Goal: Information Seeking & Learning: Check status

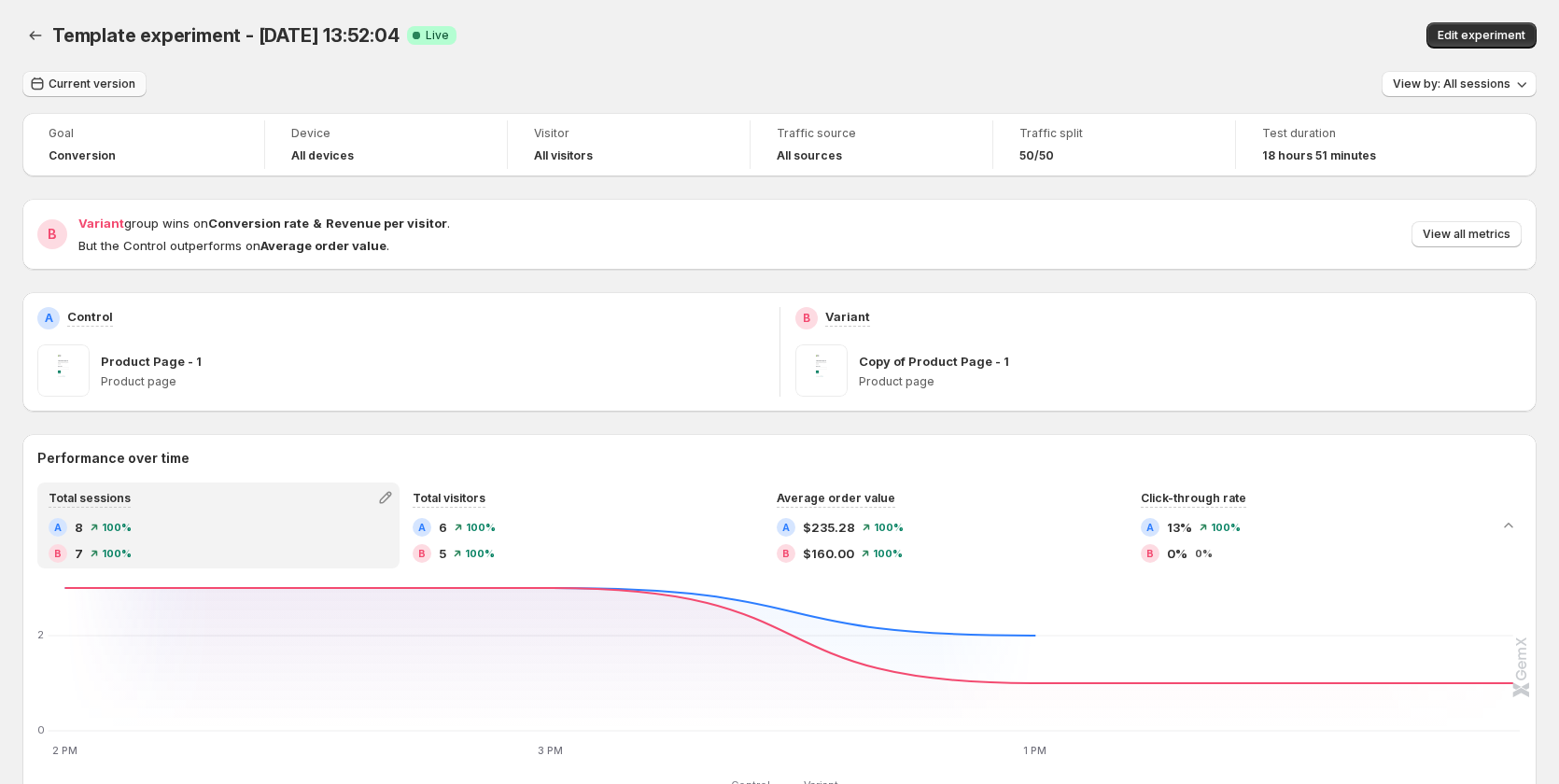
click at [106, 76] on button "Current version" at bounding box center [84, 84] width 124 height 26
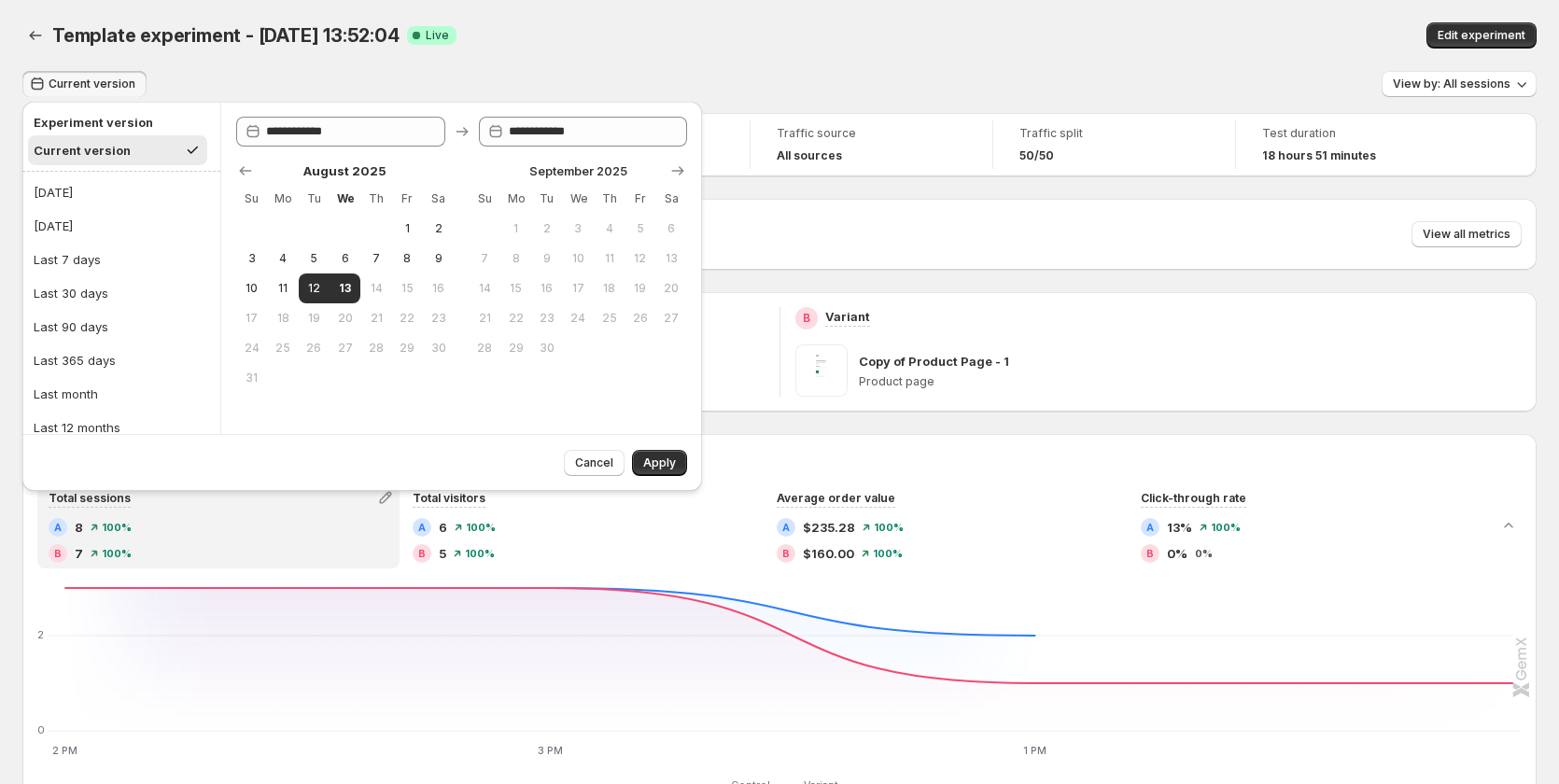
click at [96, 207] on ul "[DATE] [DATE] Last 7 days Last 30 days Last 90 days Last 365 days Last month La…" at bounding box center [121, 326] width 186 height 298
click at [92, 201] on button "[DATE]" at bounding box center [121, 192] width 186 height 30
type input "**********"
click at [652, 456] on span "Apply" at bounding box center [659, 462] width 33 height 15
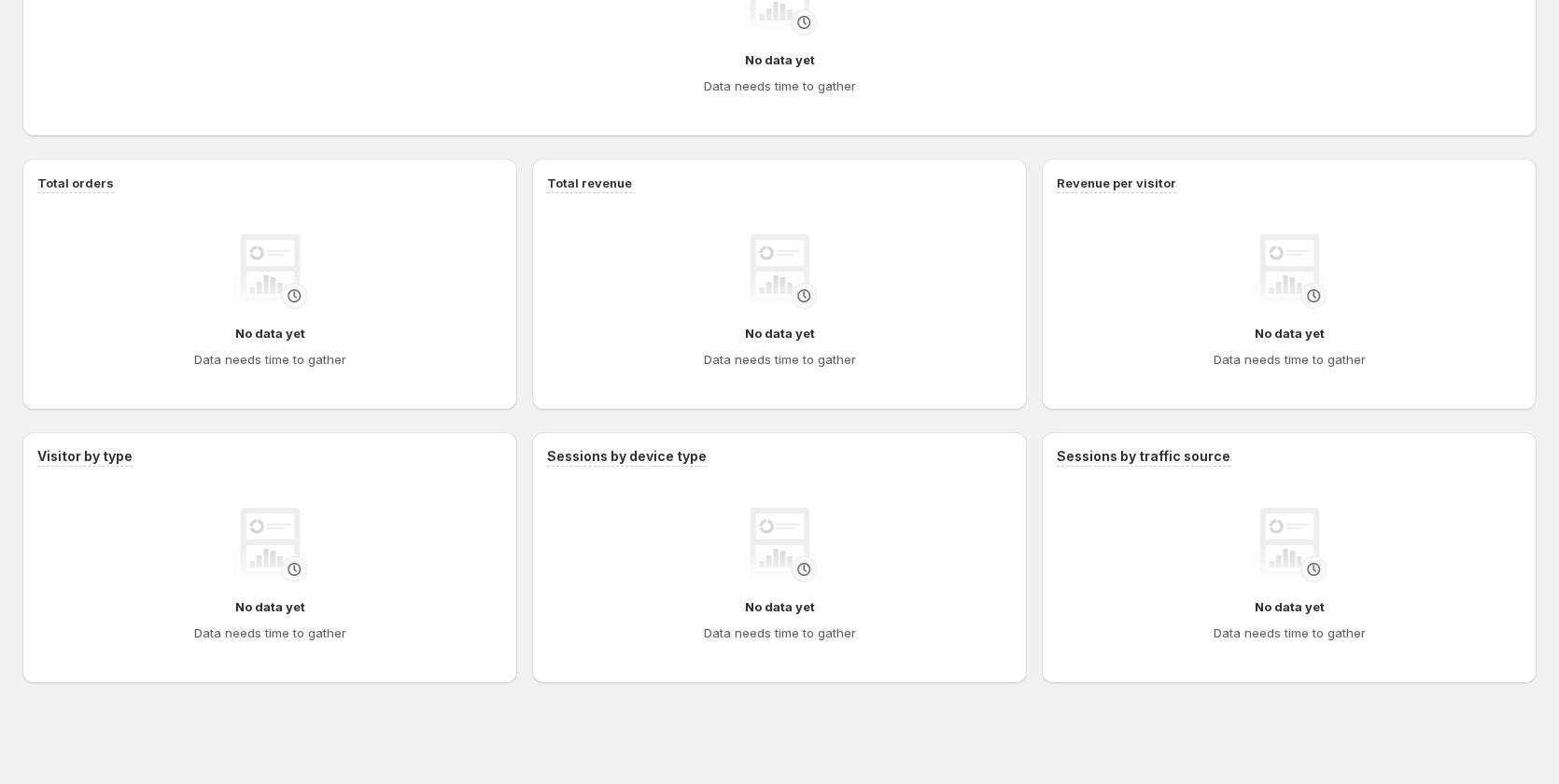
scroll to position [52, 0]
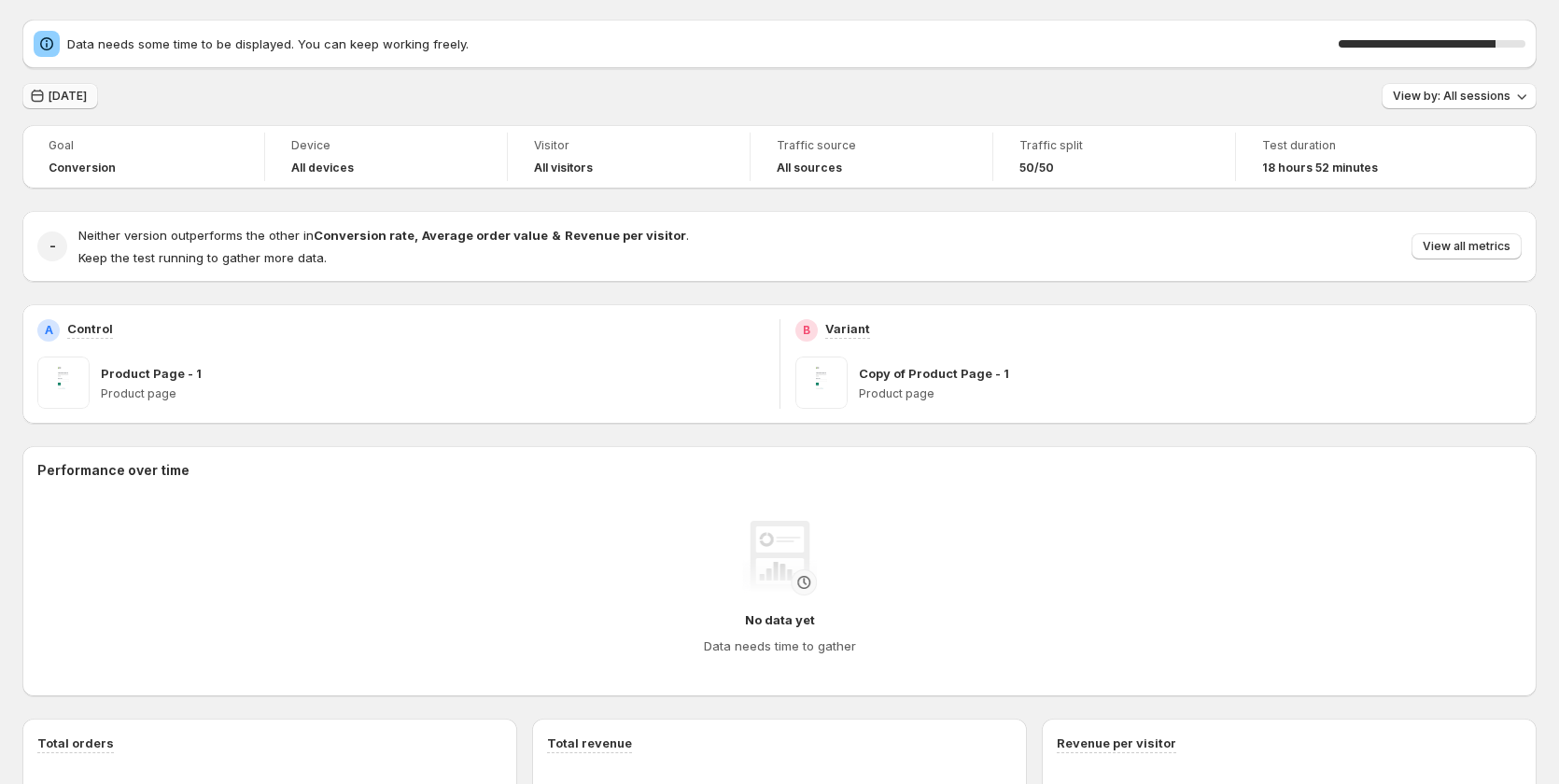
click at [65, 103] on button "[DATE]" at bounding box center [60, 96] width 75 height 26
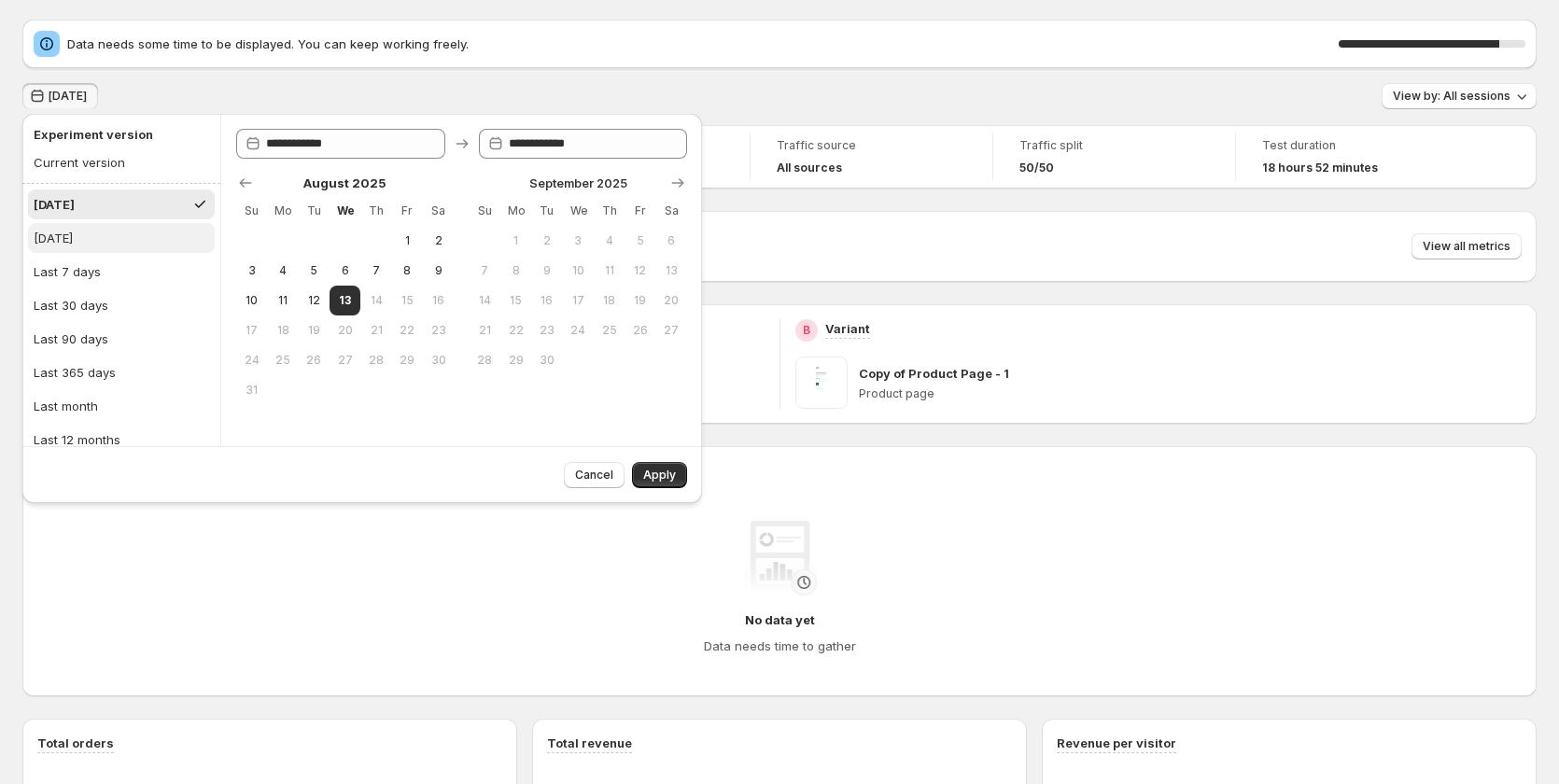
click at [94, 244] on button "[DATE]" at bounding box center [121, 238] width 186 height 30
type input "**********"
click at [659, 474] on span "Apply" at bounding box center [659, 474] width 33 height 15
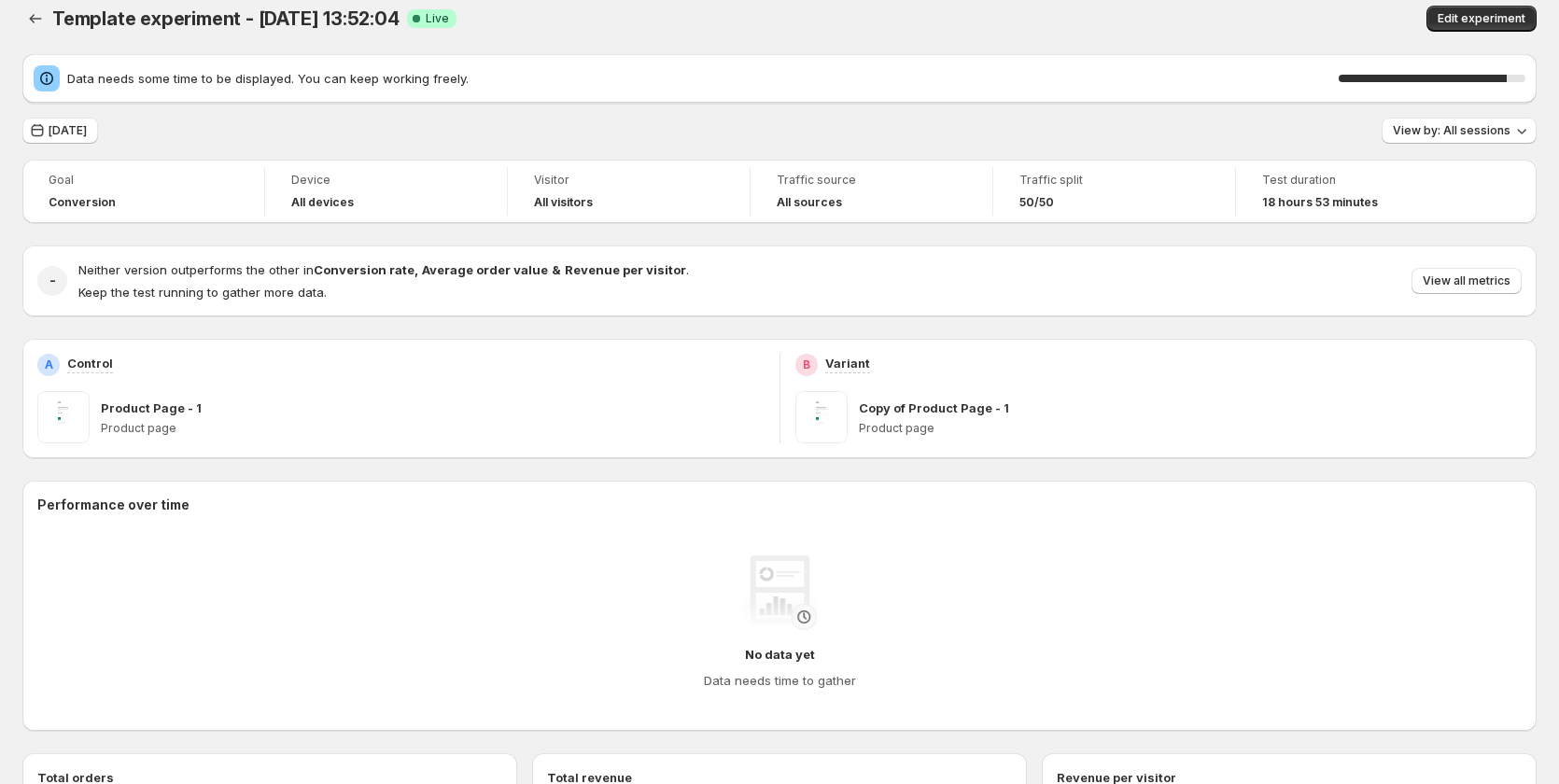
scroll to position [0, 0]
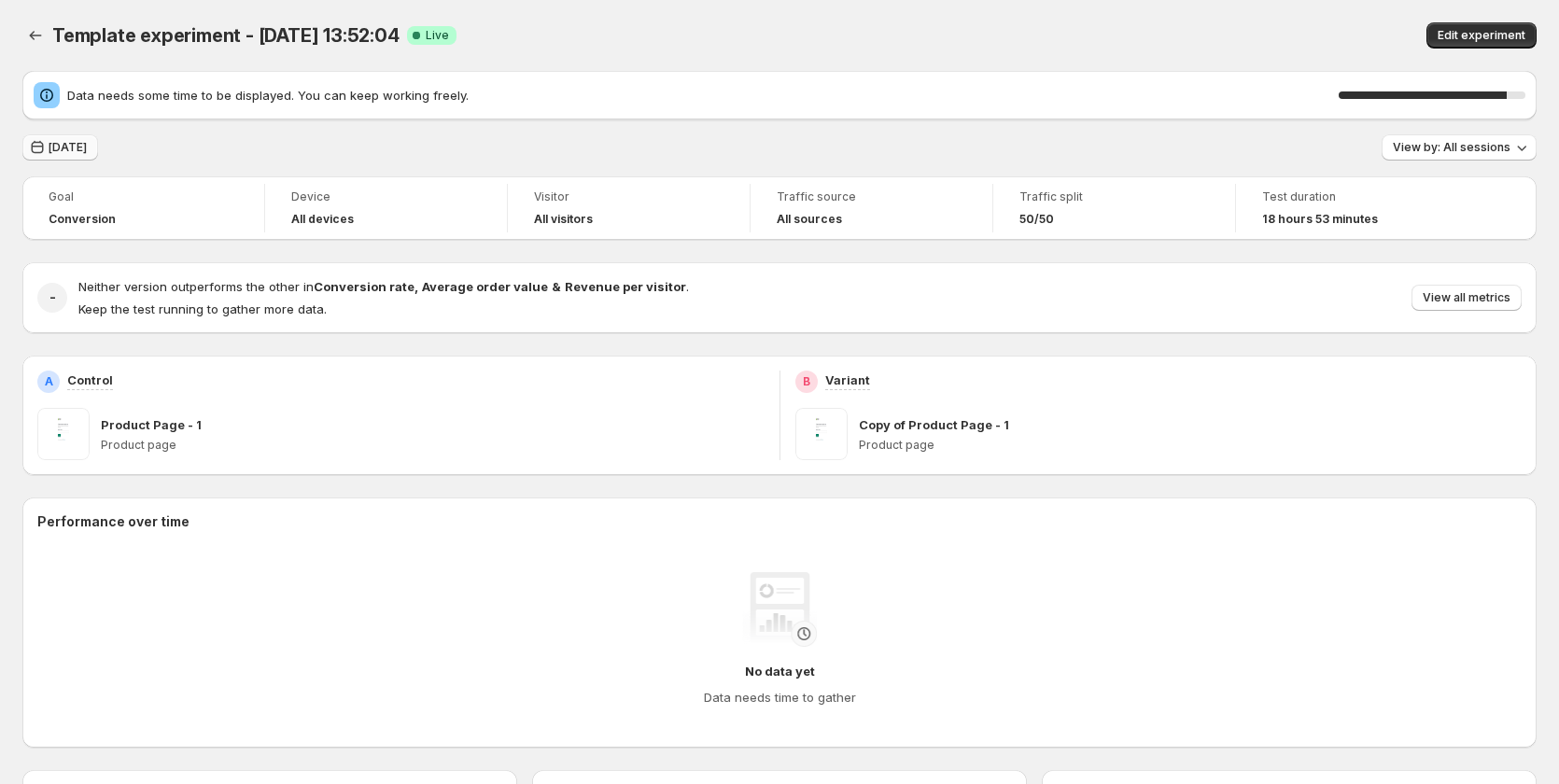
click at [59, 148] on span "[DATE]" at bounding box center [67, 147] width 39 height 15
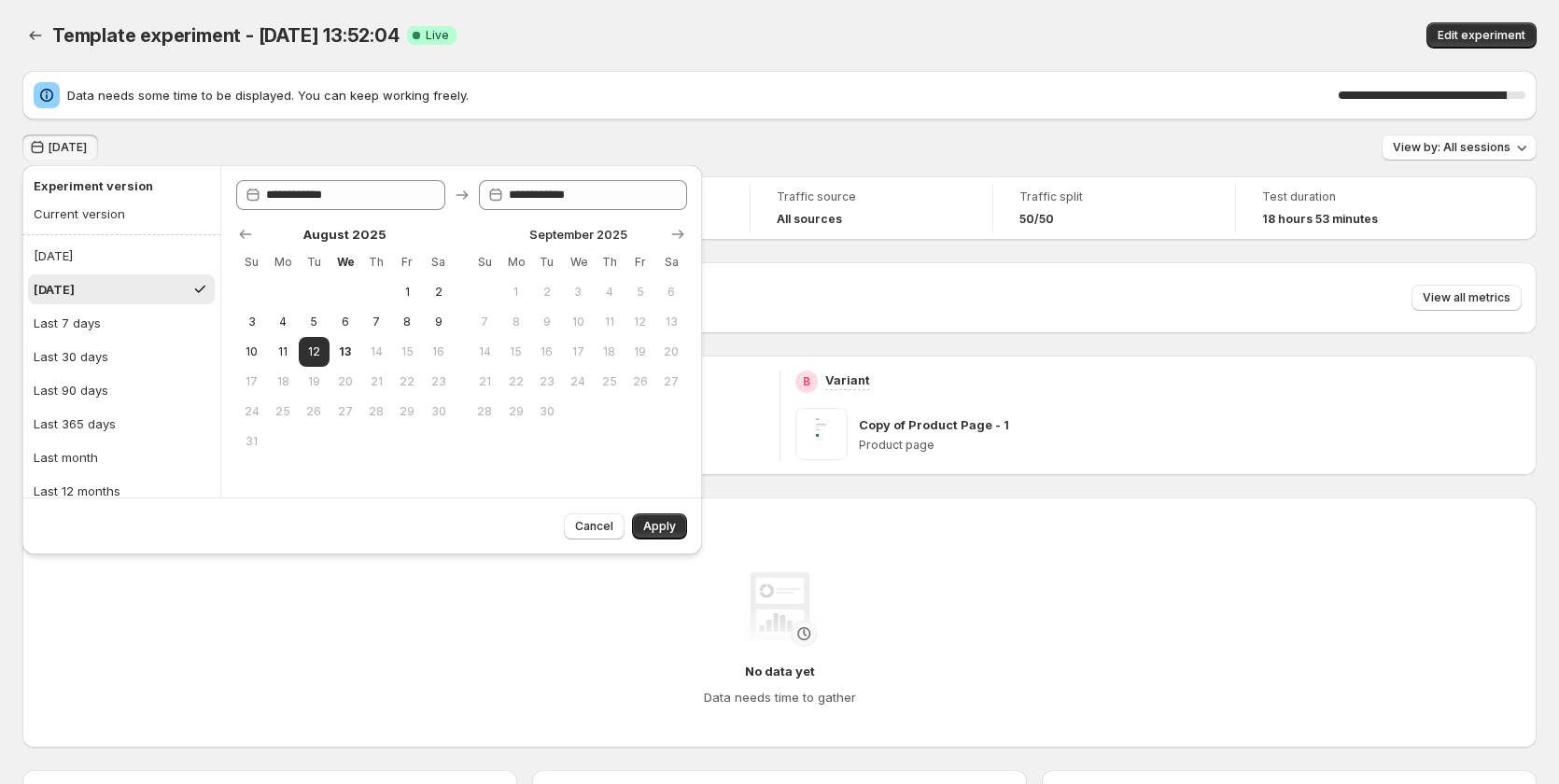
click at [80, 305] on ul "Today Yesterday Last 7 days Last 30 days Last 90 days Last 365 days Last month …" at bounding box center [121, 390] width 186 height 298
click at [79, 309] on button "Last 7 days" at bounding box center [121, 323] width 186 height 30
type input "**********"
click at [76, 279] on button "[DATE]" at bounding box center [121, 289] width 186 height 30
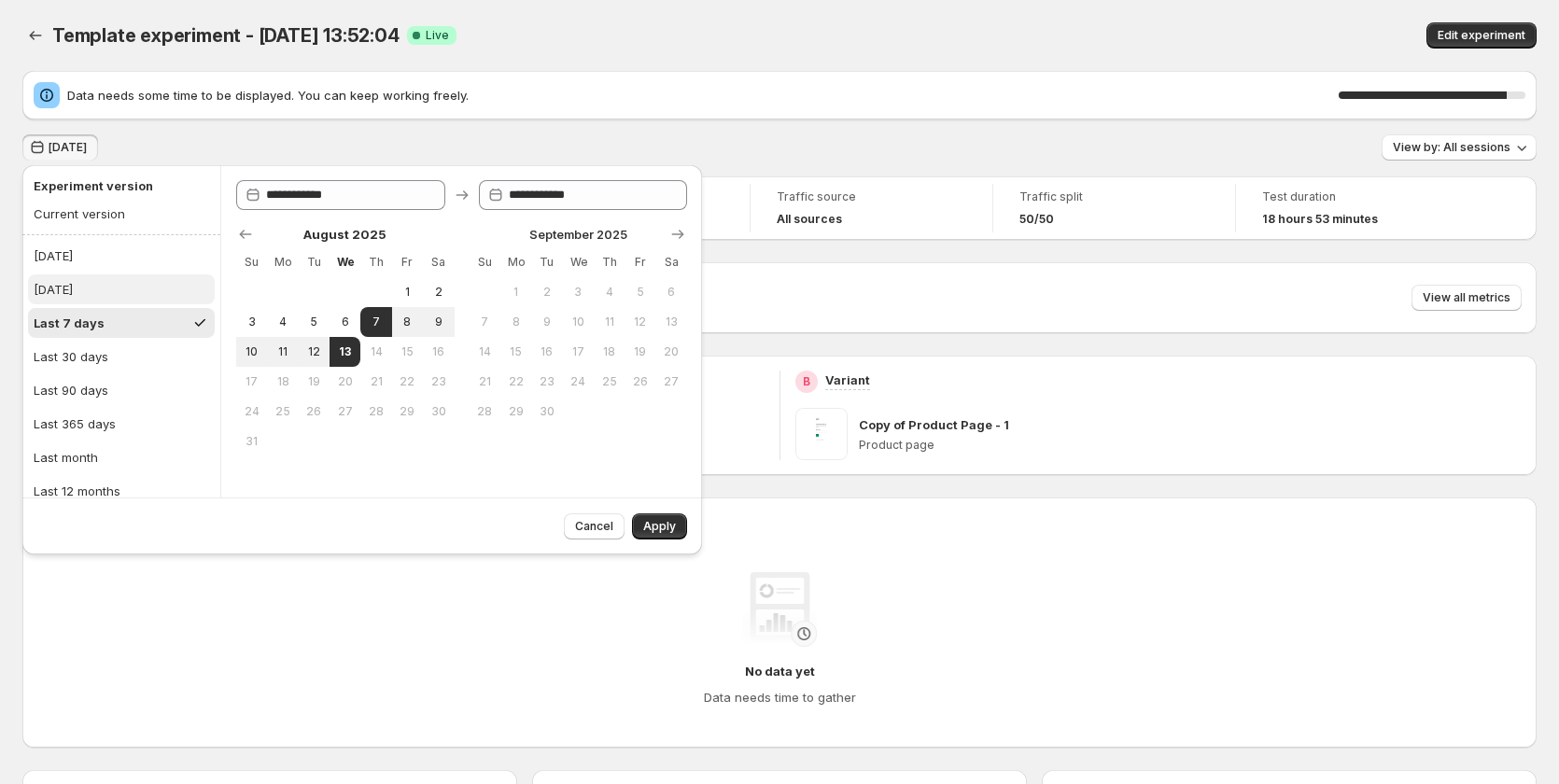
type input "**********"
click at [310, 576] on div "No data yet Data needs time to gather" at bounding box center [780, 639] width 1454 height 135
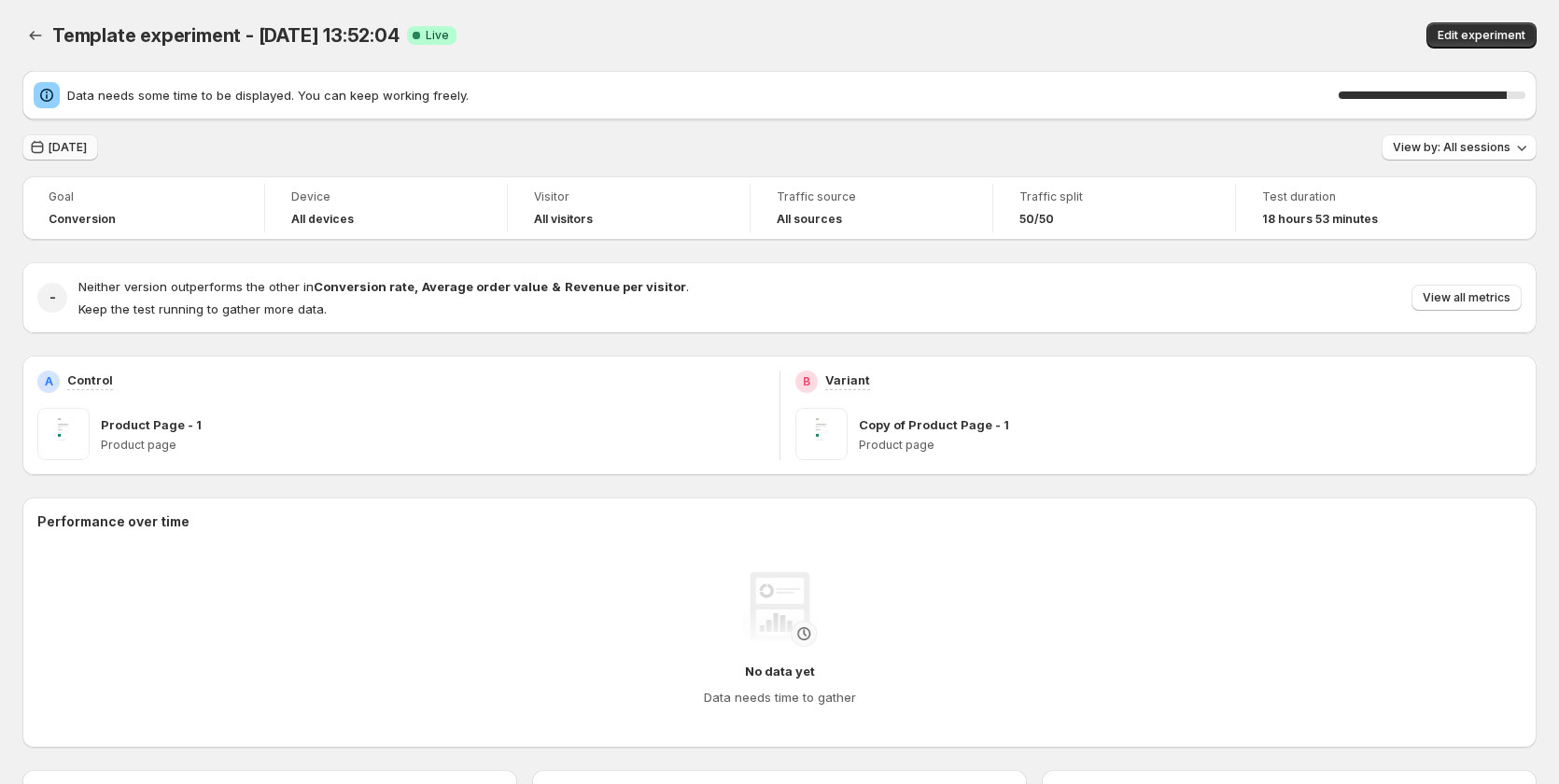
click at [70, 141] on span "[DATE]" at bounding box center [67, 147] width 39 height 15
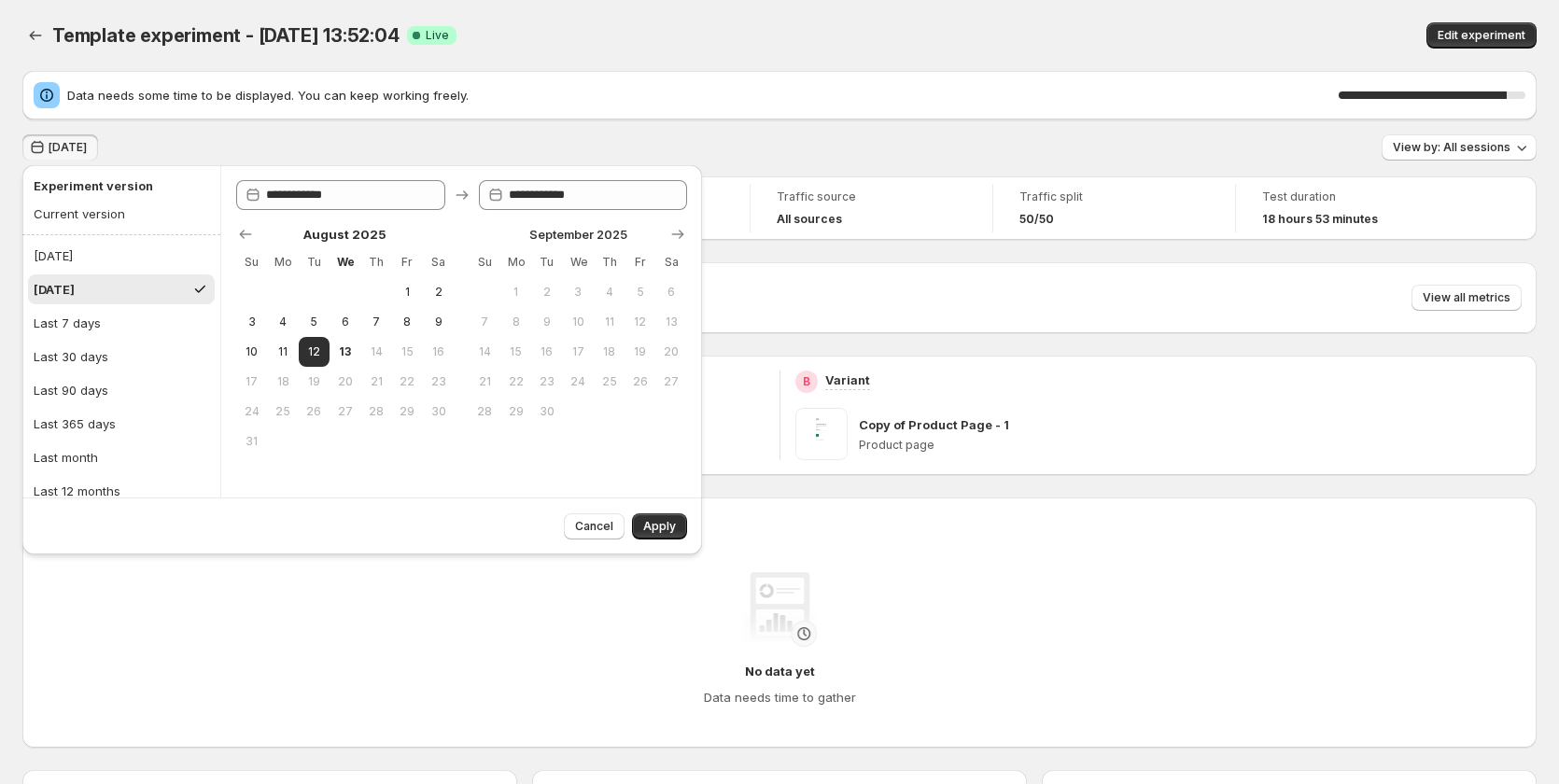
click at [336, 653] on div "No data yet Data needs time to gather" at bounding box center [780, 639] width 1454 height 135
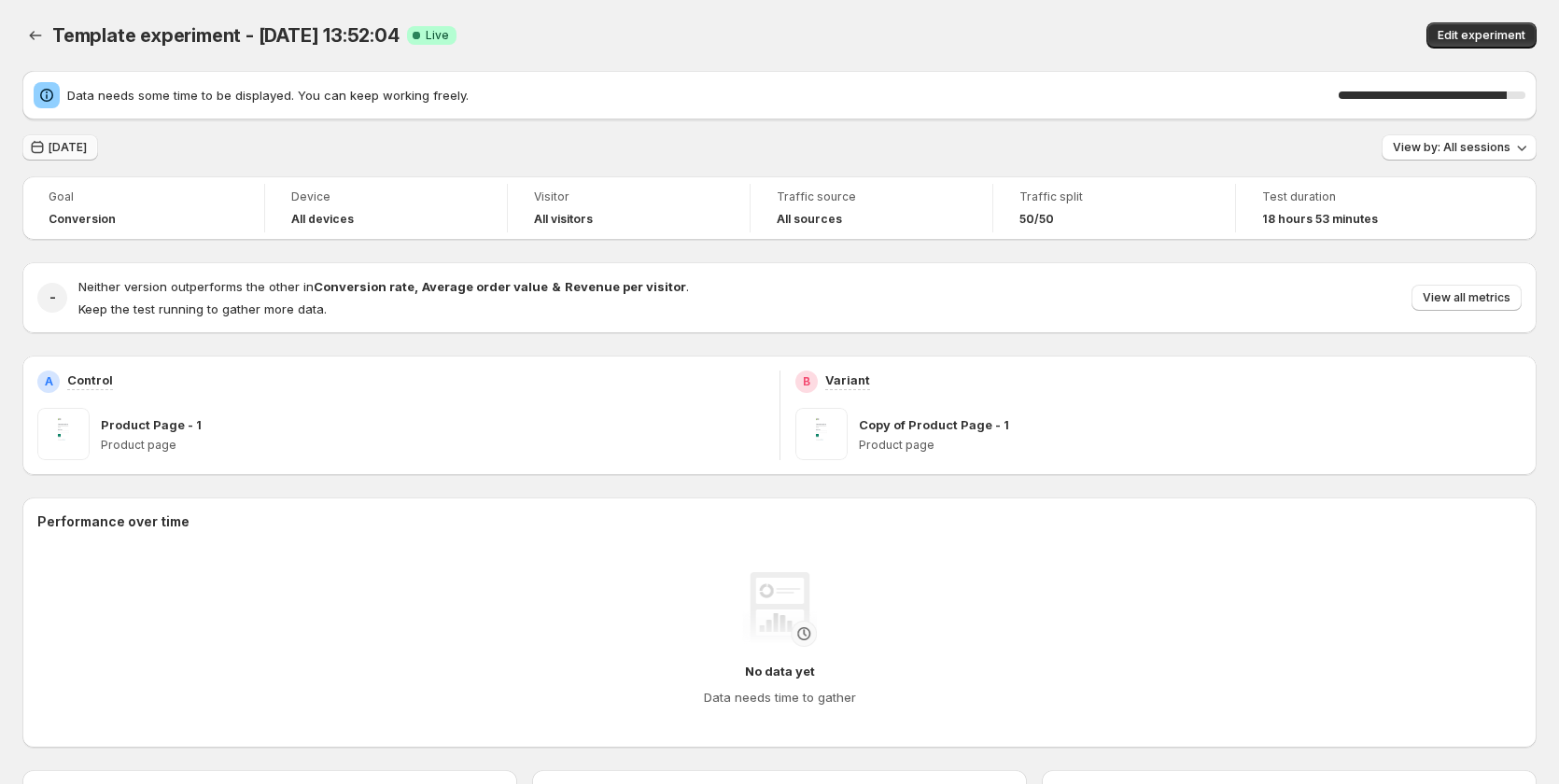
click at [55, 151] on span "[DATE]" at bounding box center [67, 147] width 39 height 15
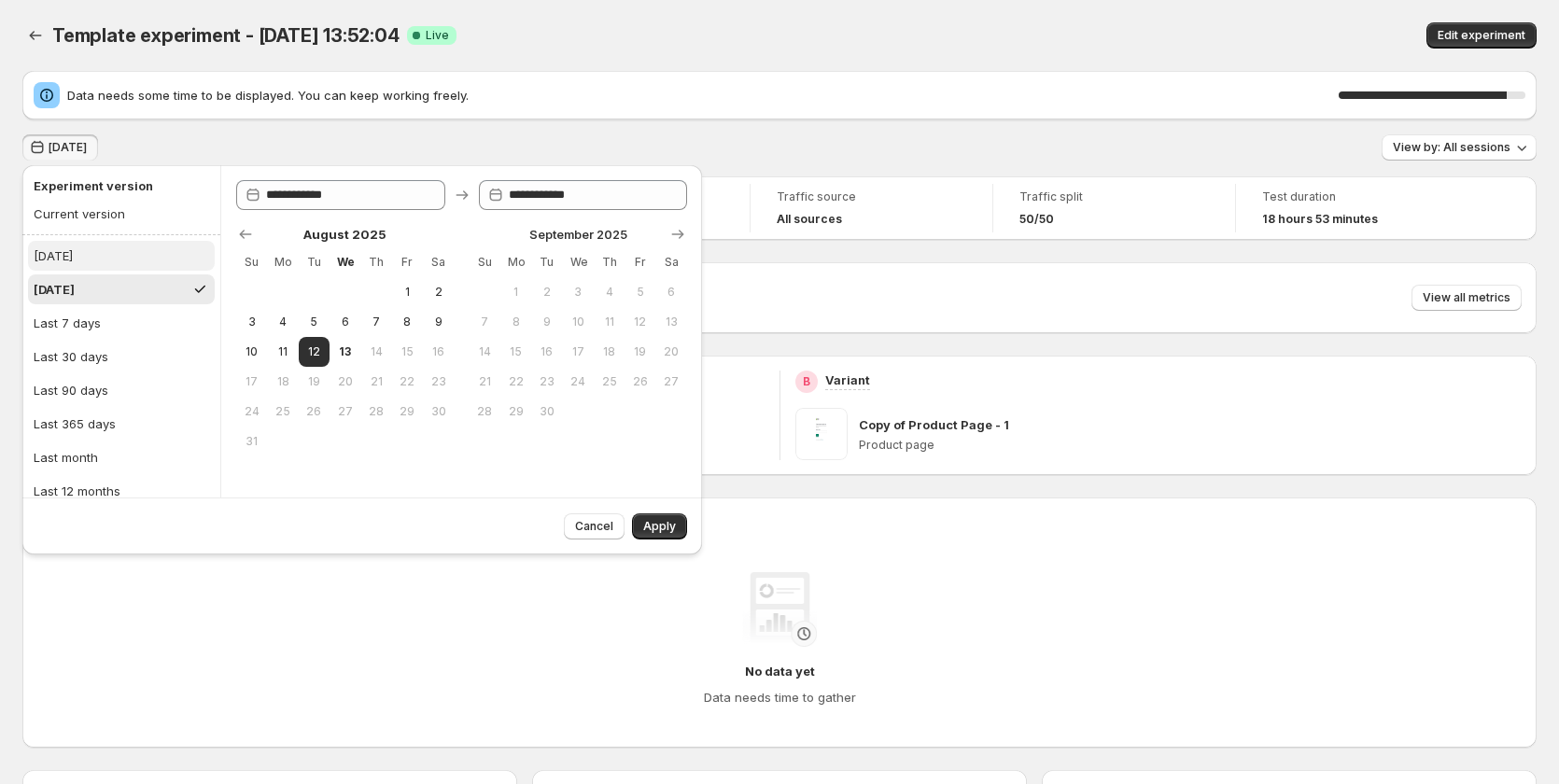
click at [85, 260] on button "[DATE]" at bounding box center [121, 256] width 186 height 30
type input "**********"
click at [274, 634] on div "No data yet Data needs time to gather" at bounding box center [780, 639] width 1454 height 135
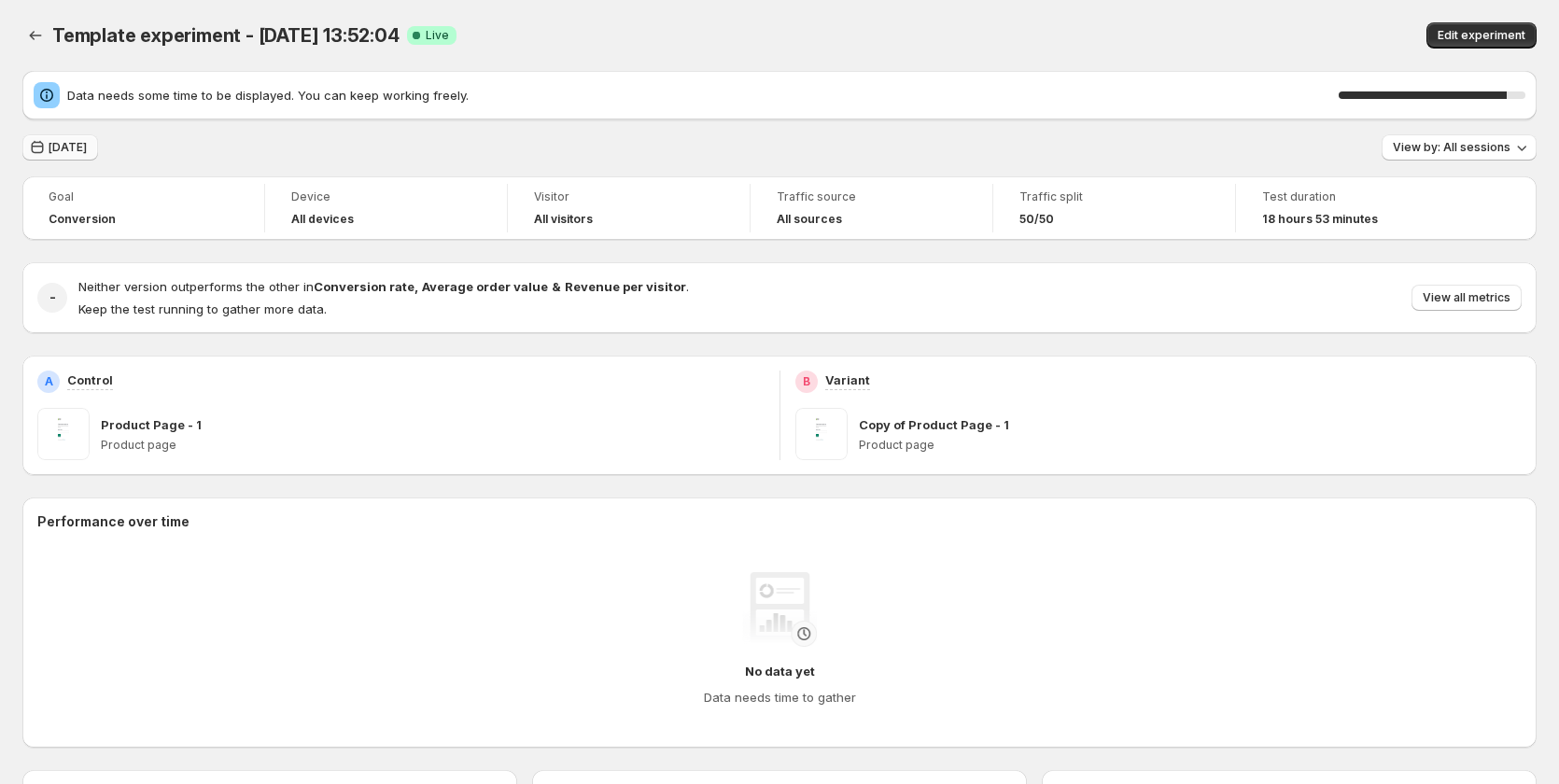
click at [58, 144] on span "Yesterday" at bounding box center [67, 147] width 39 height 15
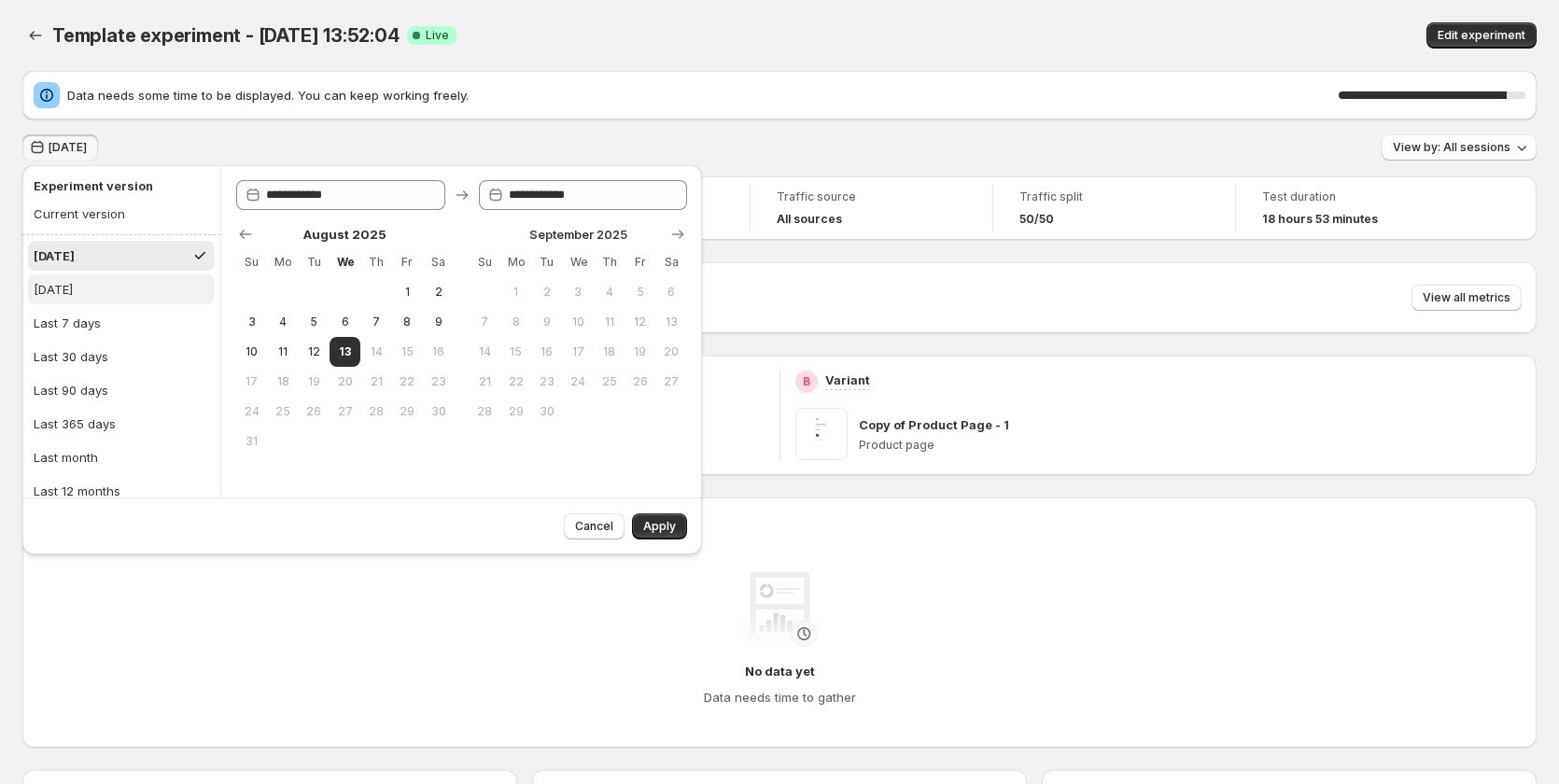
click at [97, 285] on button "[DATE]" at bounding box center [121, 289] width 186 height 30
type input "**********"
click at [104, 326] on button "Last 7 days" at bounding box center [121, 323] width 186 height 30
type input "**********"
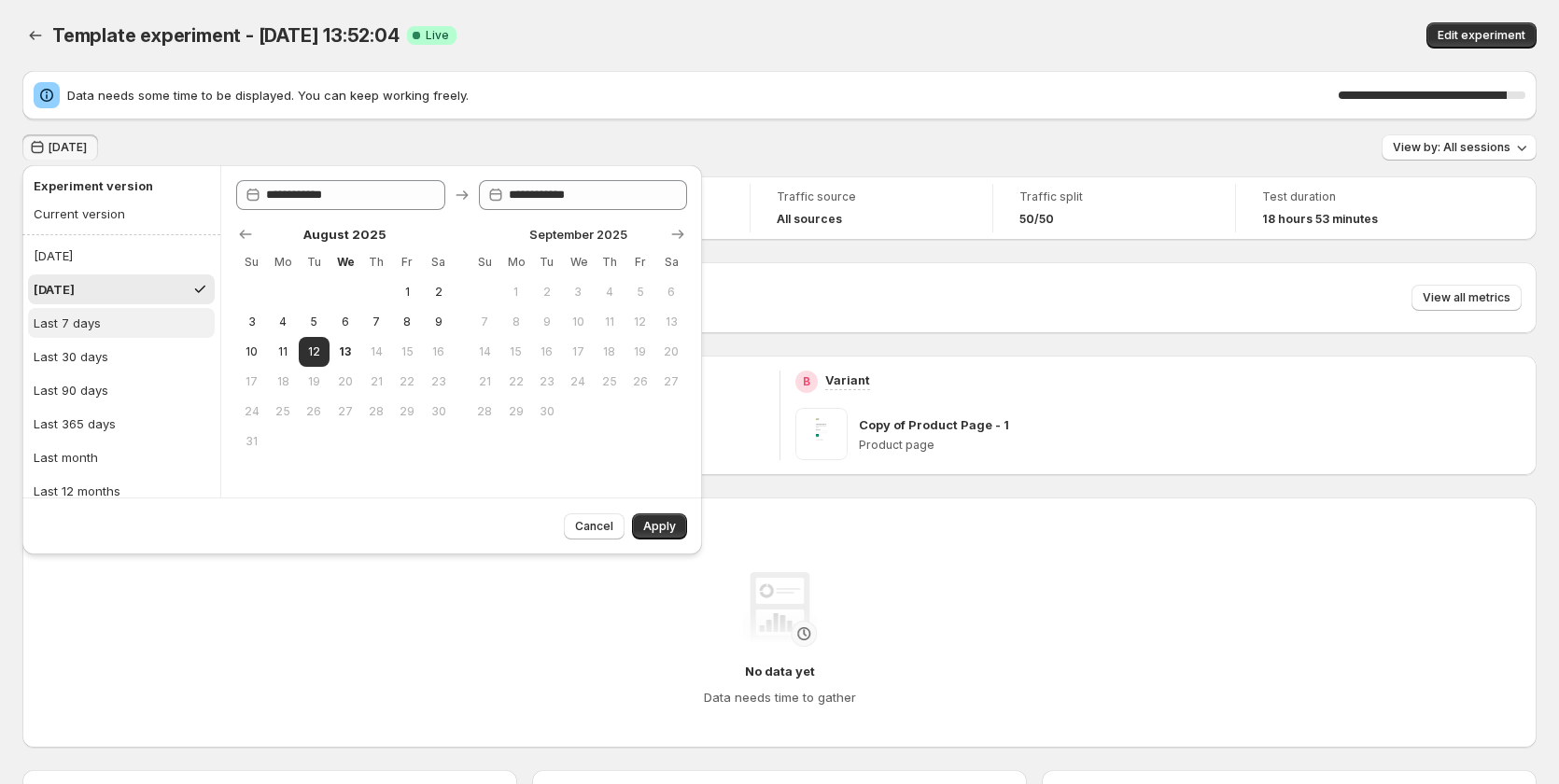
type input "**********"
click at [198, 624] on div "No data yet Data needs time to gather" at bounding box center [780, 639] width 1454 height 135
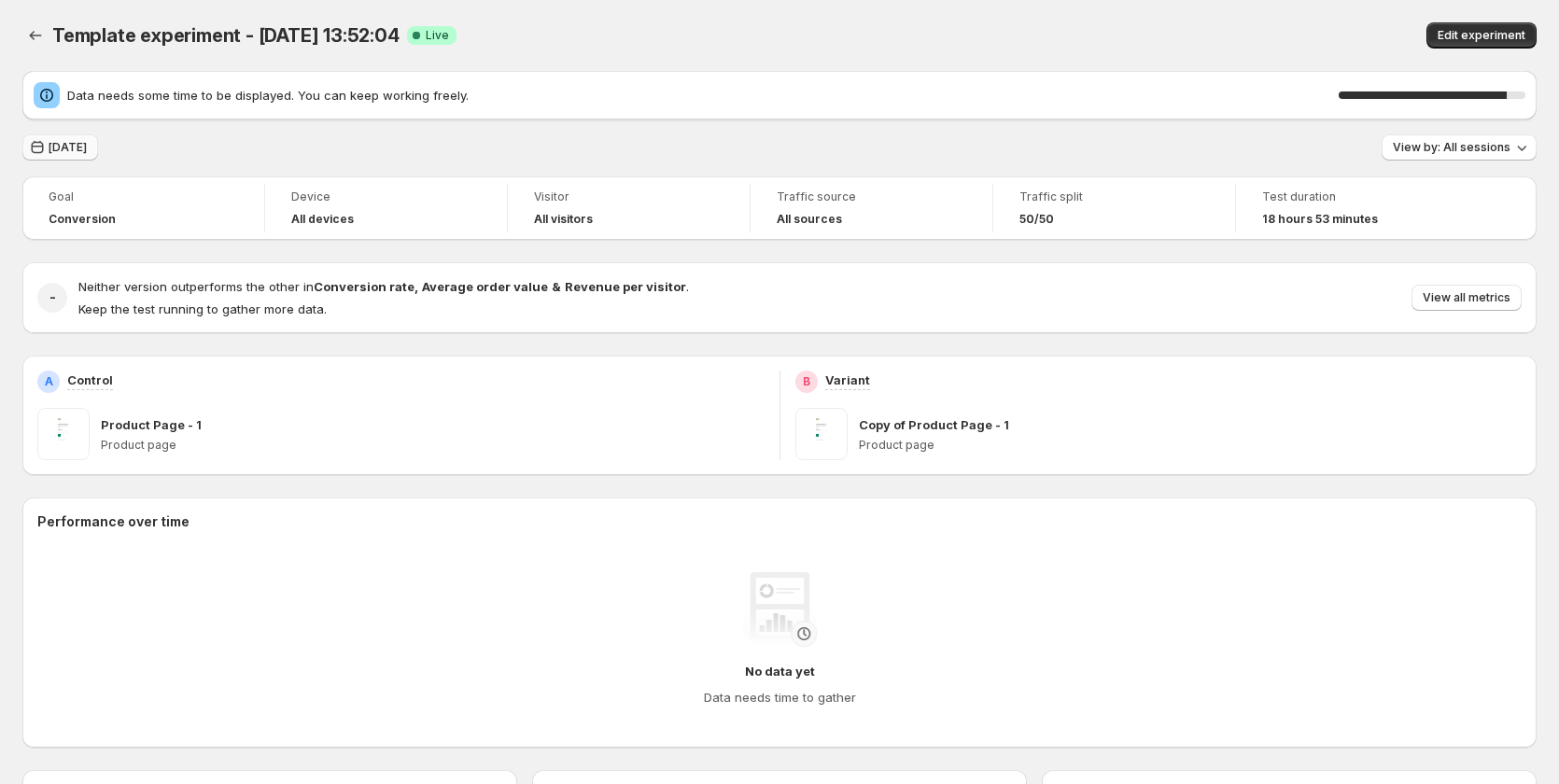
click at [54, 149] on span "[DATE]" at bounding box center [67, 147] width 39 height 15
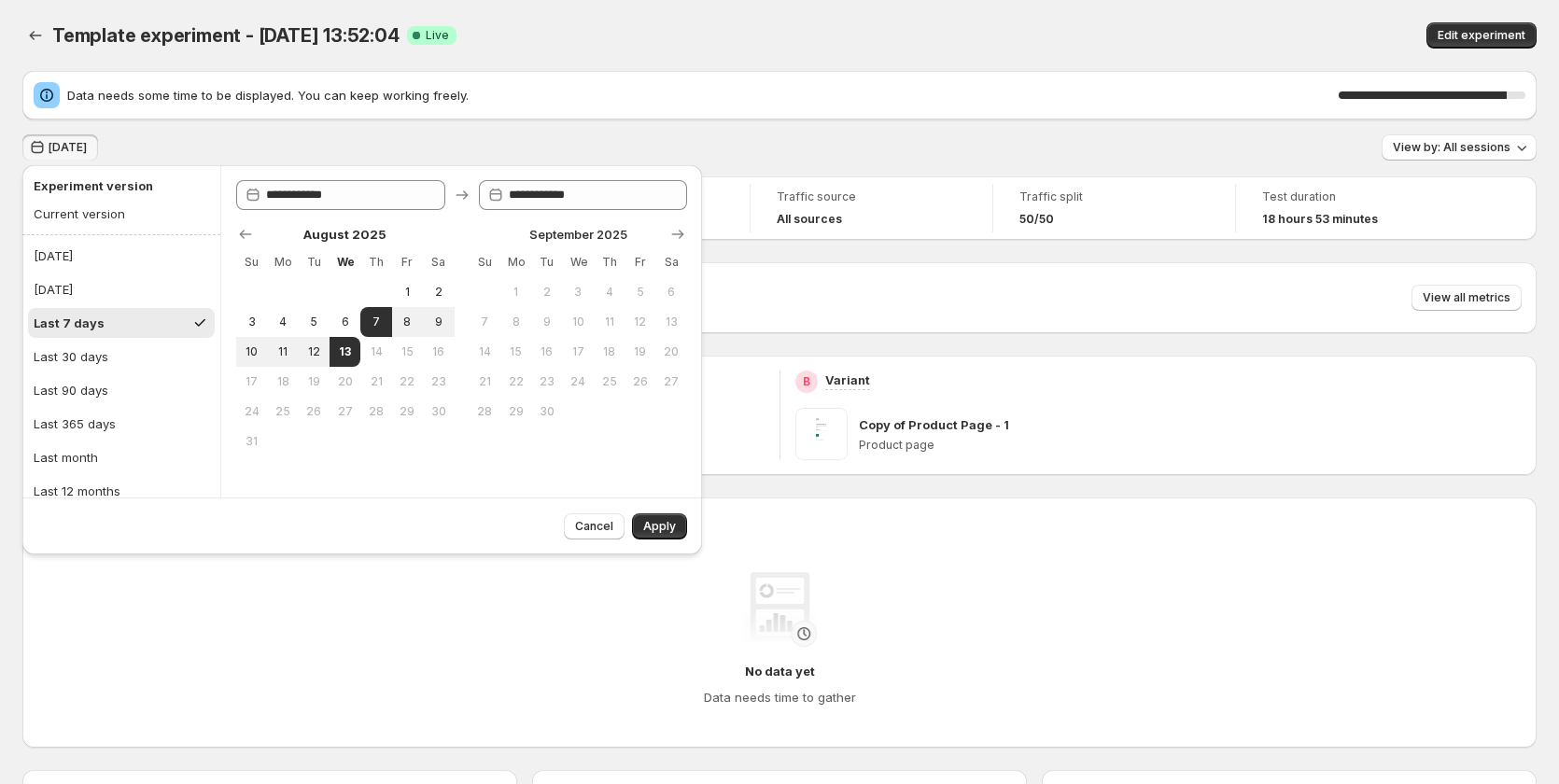
click at [269, 546] on div "Cancel Apply" at bounding box center [362, 525] width 679 height 56
click at [240, 640] on div "No data yet Data needs time to gather" at bounding box center [780, 639] width 1454 height 135
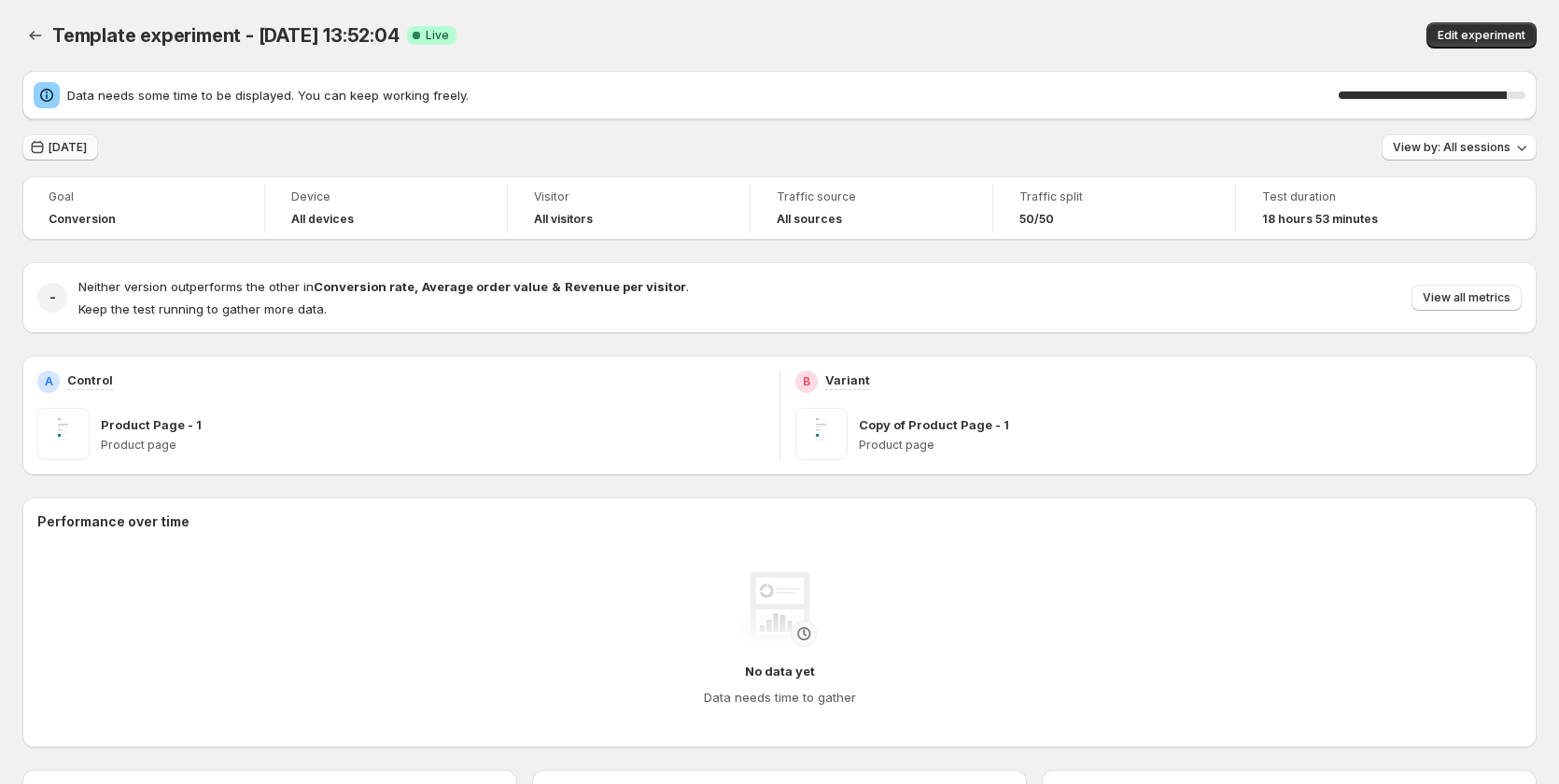
click at [96, 140] on button "[DATE]" at bounding box center [60, 148] width 75 height 26
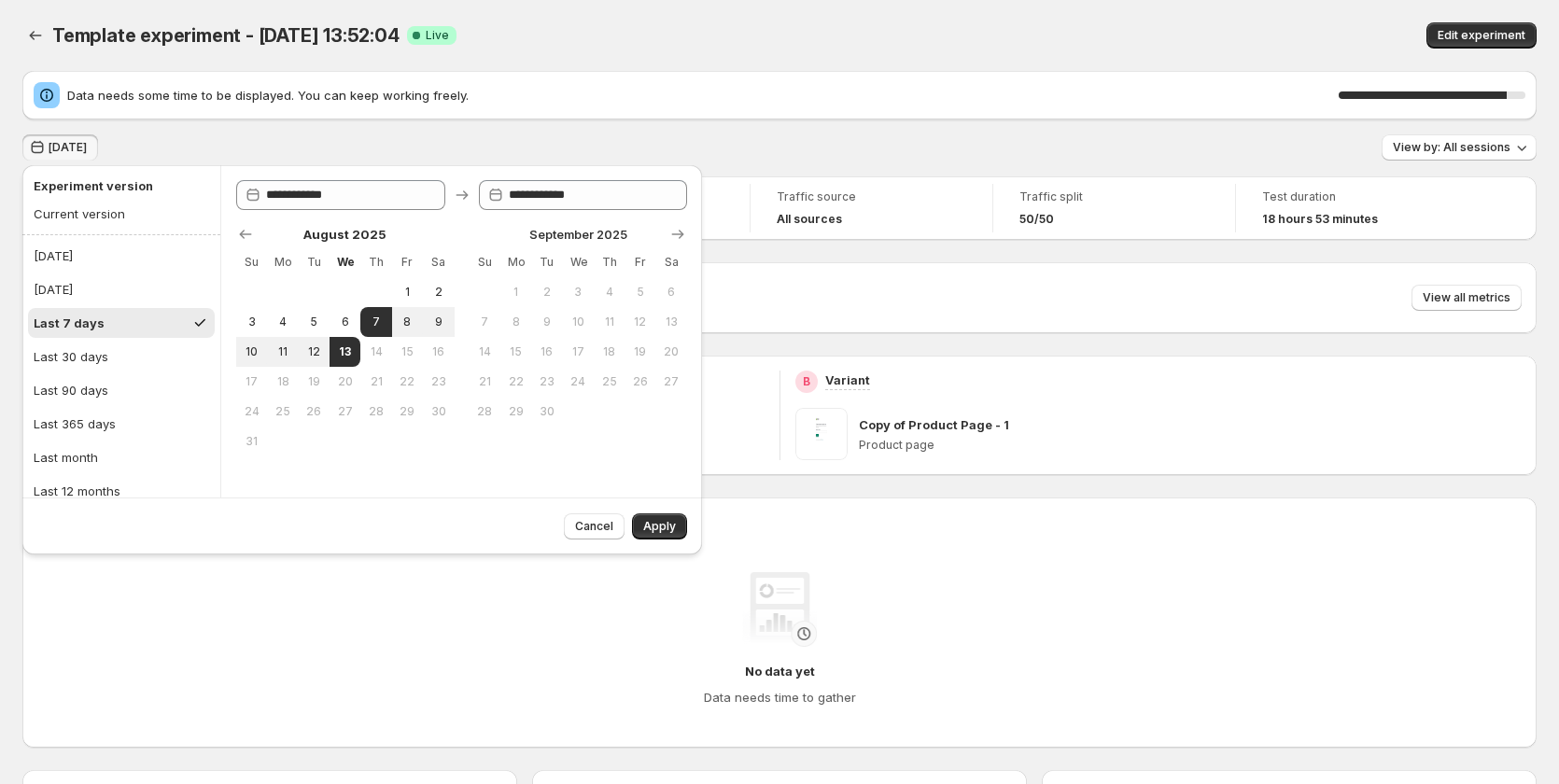
click at [130, 273] on ul "Today Yesterday Last 7 days Last 30 days Last 90 days Last 365 days Last month …" at bounding box center [121, 390] width 186 height 298
click at [130, 278] on button "[DATE]" at bounding box center [121, 289] width 186 height 30
type input "**********"
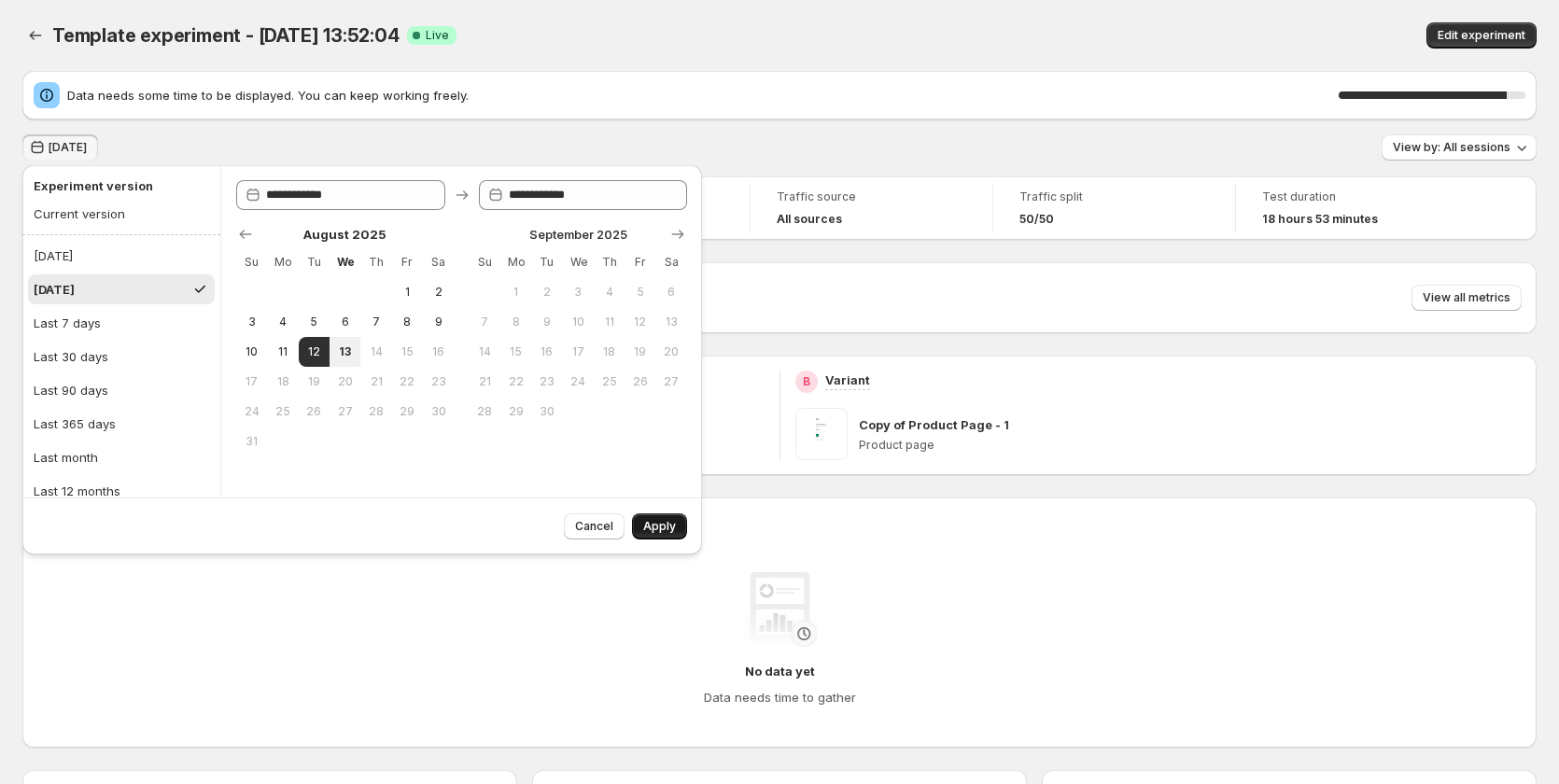
click at [644, 530] on span "Apply" at bounding box center [659, 525] width 33 height 15
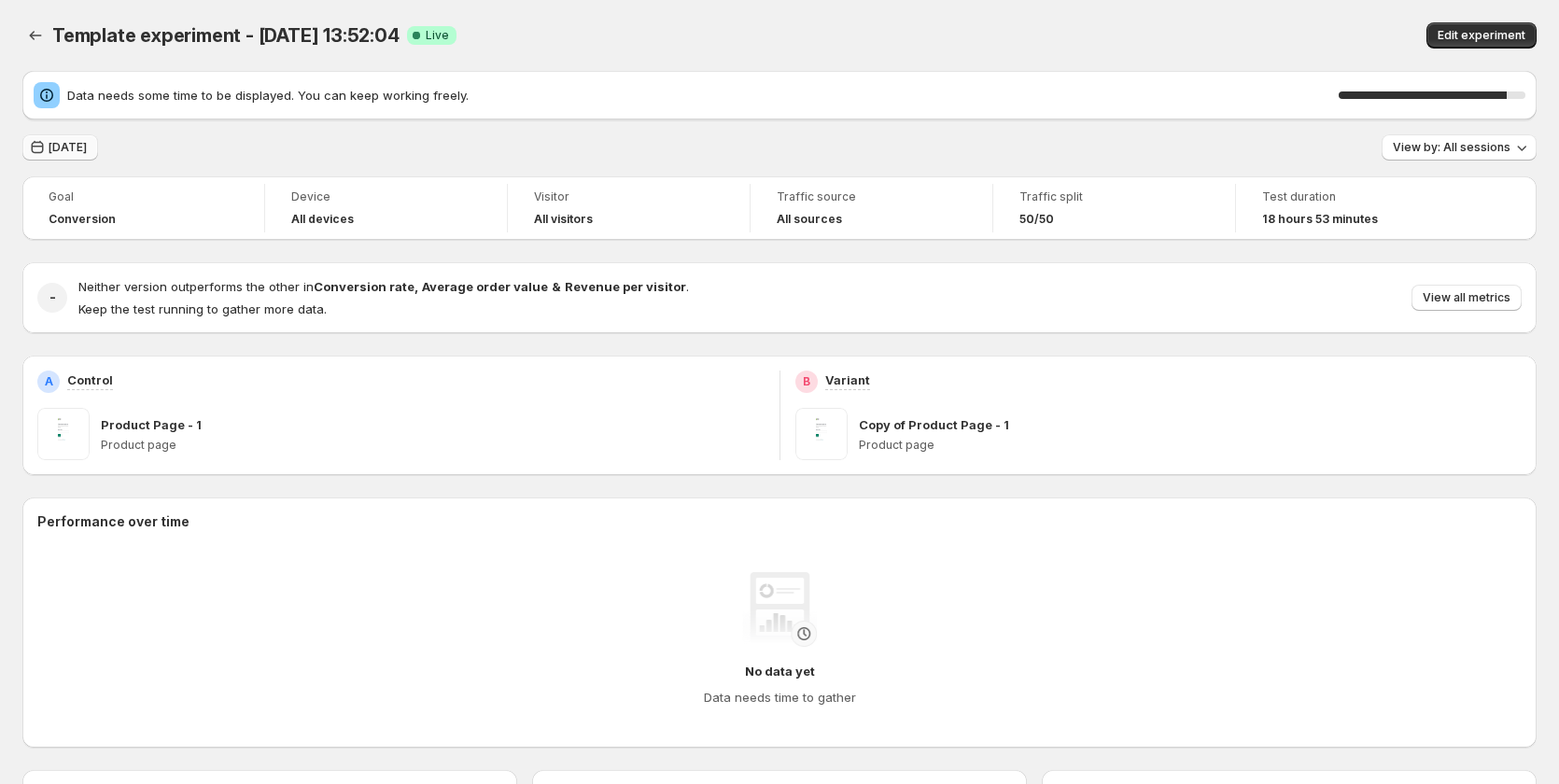
click at [51, 136] on button "[DATE]" at bounding box center [60, 148] width 75 height 26
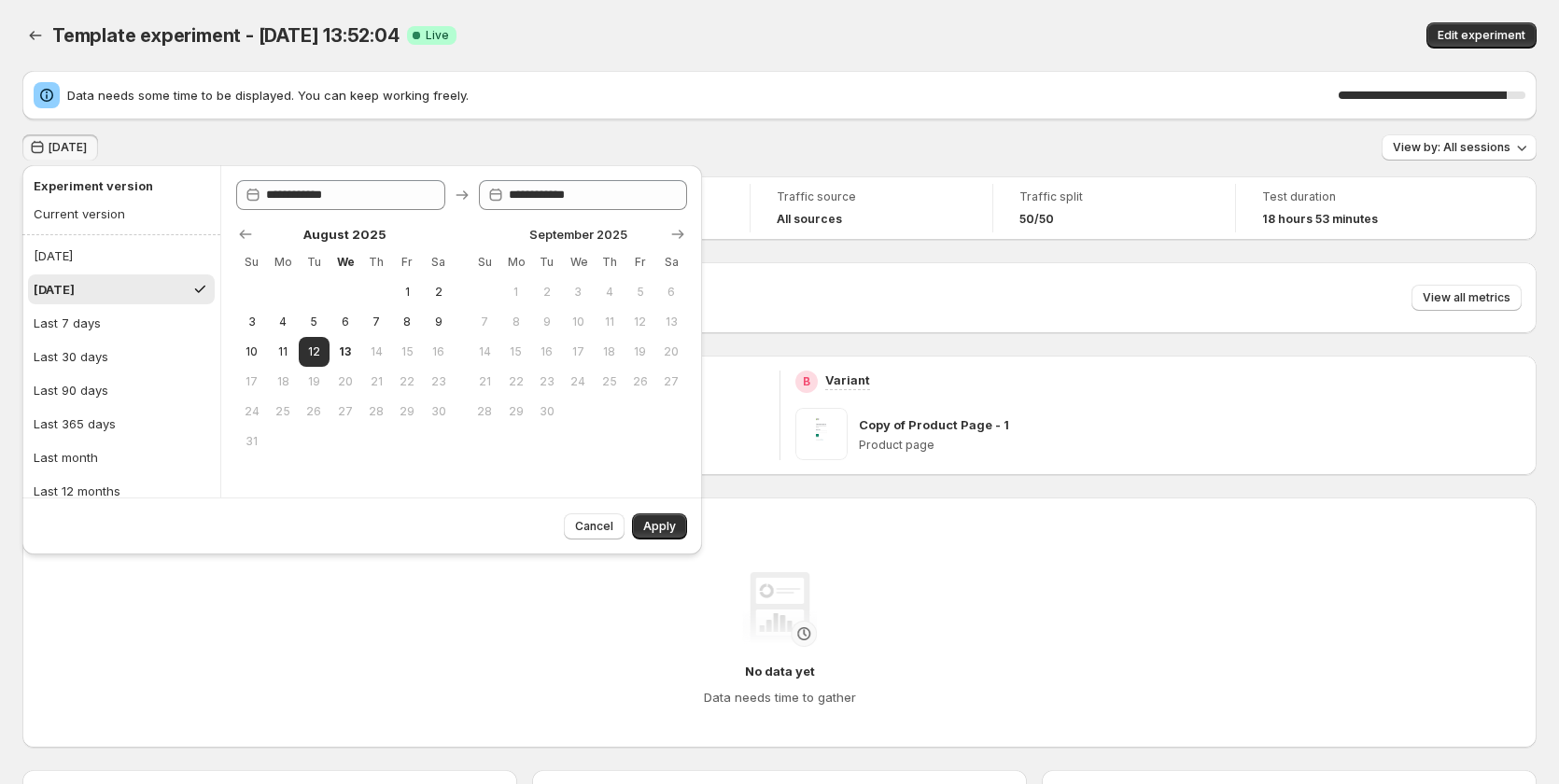
click at [116, 284] on button "[DATE]" at bounding box center [121, 289] width 186 height 30
click at [657, 530] on span "Apply" at bounding box center [659, 525] width 33 height 15
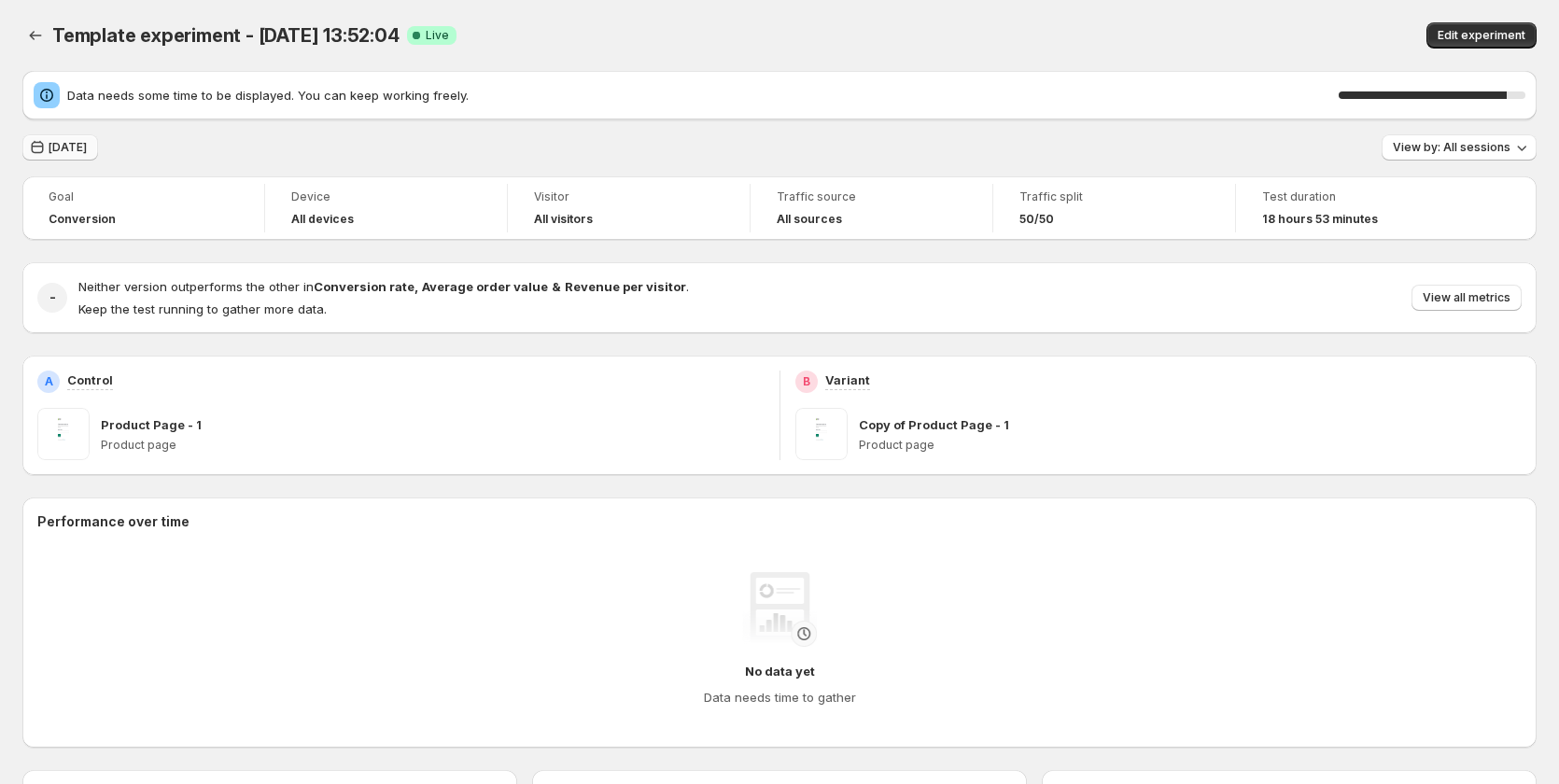
click at [87, 148] on span "[DATE]" at bounding box center [67, 147] width 39 height 15
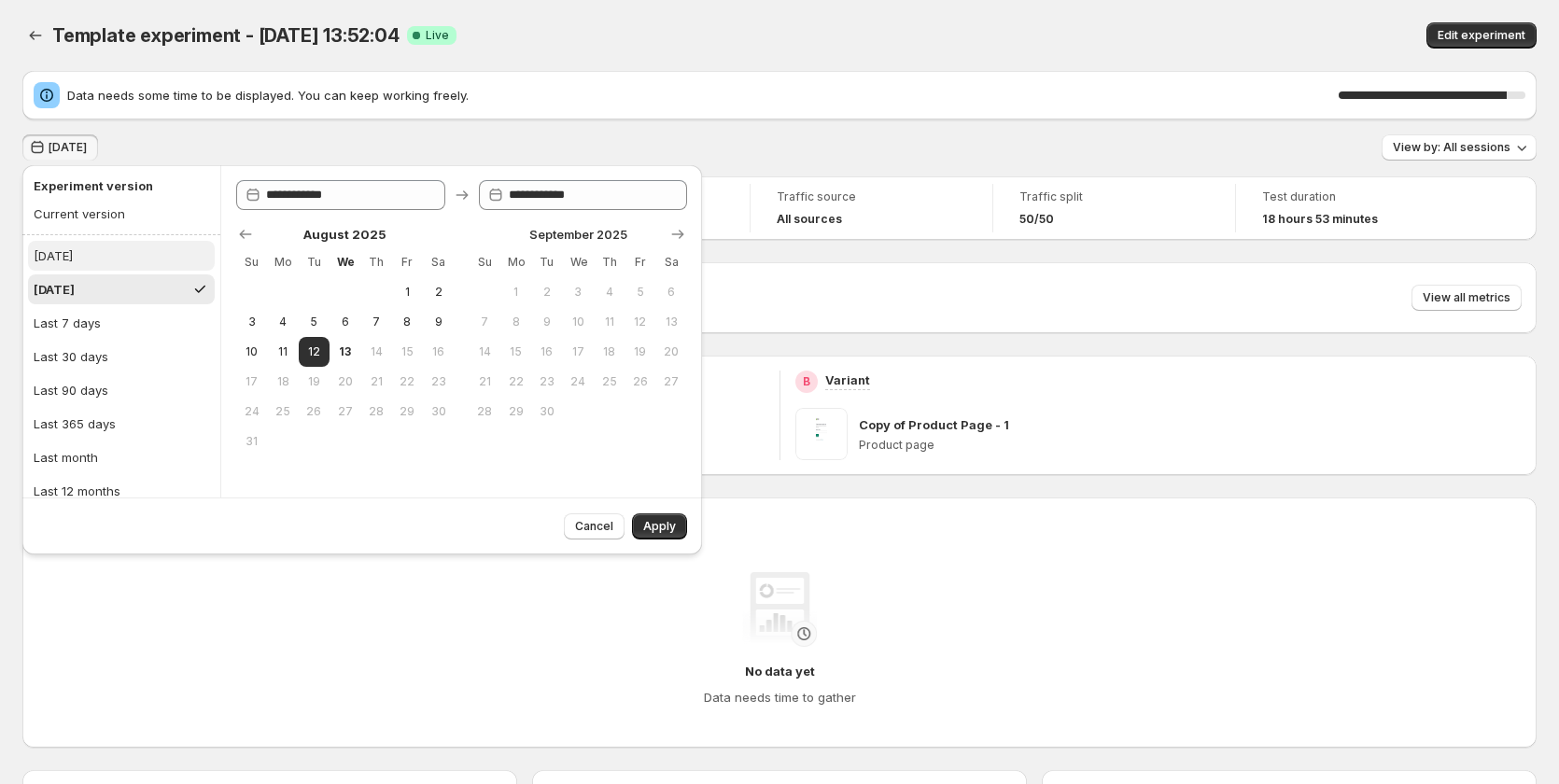
click at [124, 257] on button "[DATE]" at bounding box center [121, 256] width 186 height 30
type input "**********"
click at [647, 520] on span "Apply" at bounding box center [659, 525] width 33 height 15
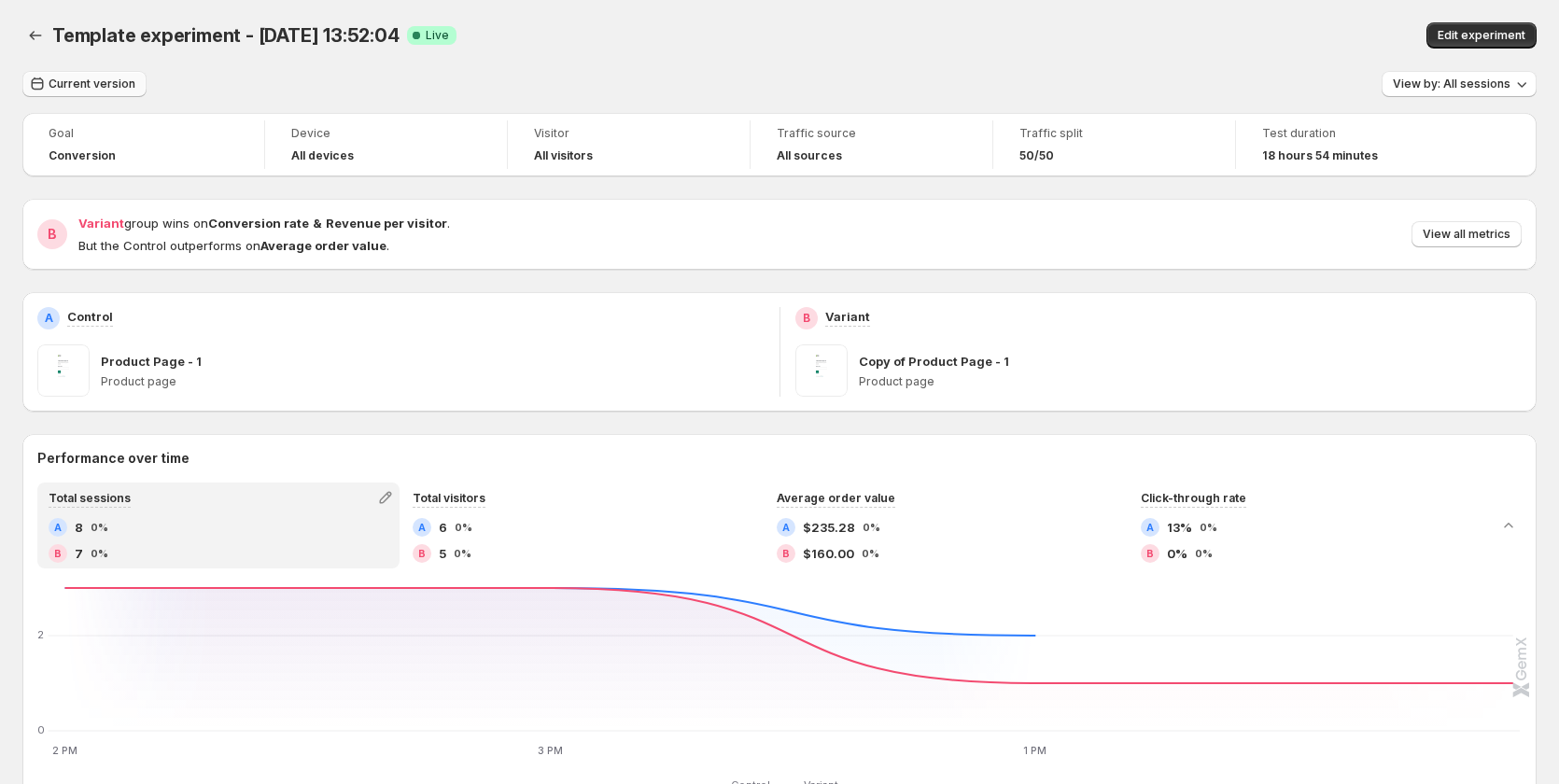
click at [100, 78] on span "Current version" at bounding box center [92, 83] width 87 height 15
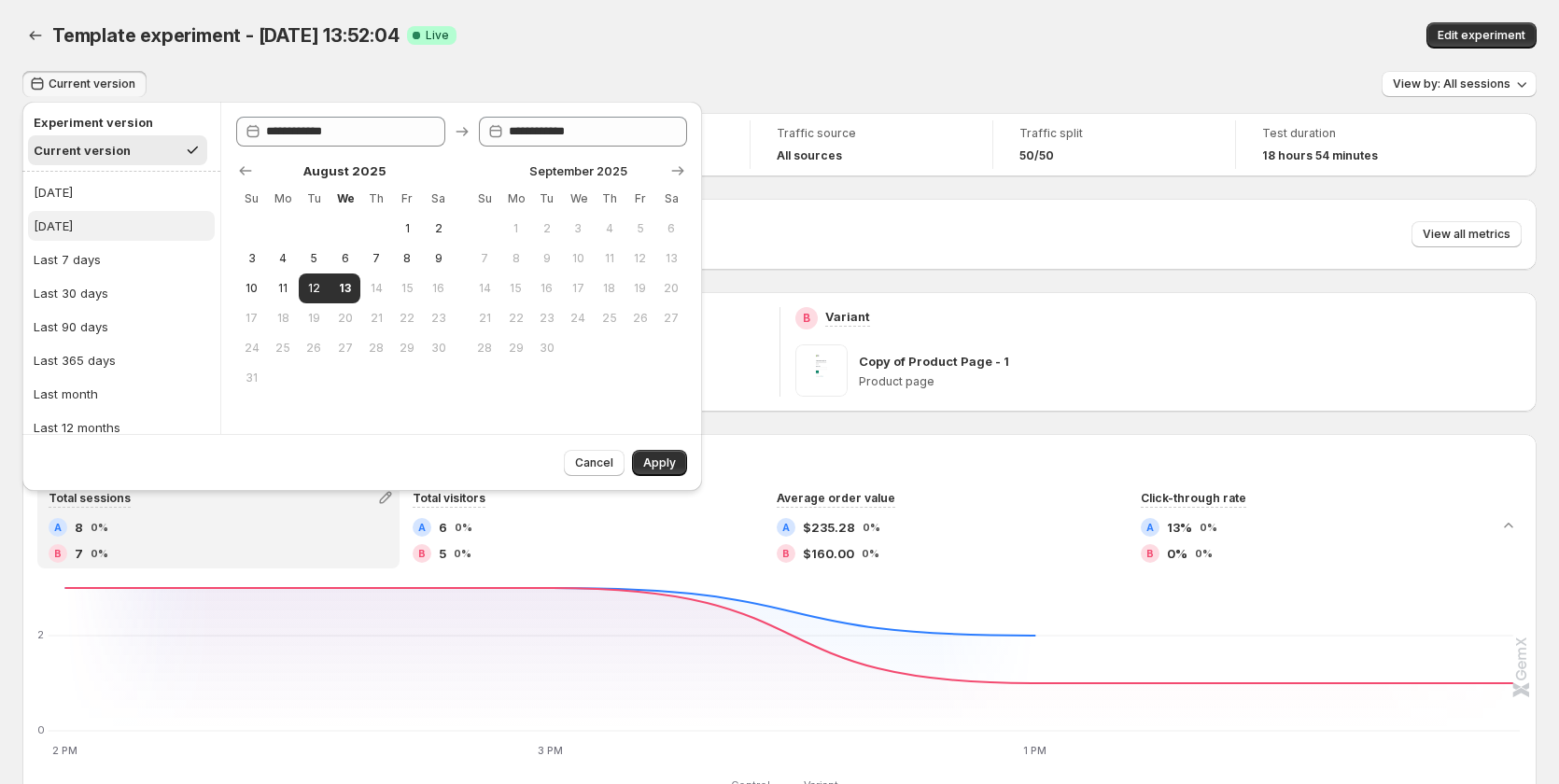
click at [81, 212] on button "[DATE]" at bounding box center [121, 226] width 186 height 30
type input "**********"
click at [668, 455] on button "Apply" at bounding box center [660, 463] width 56 height 26
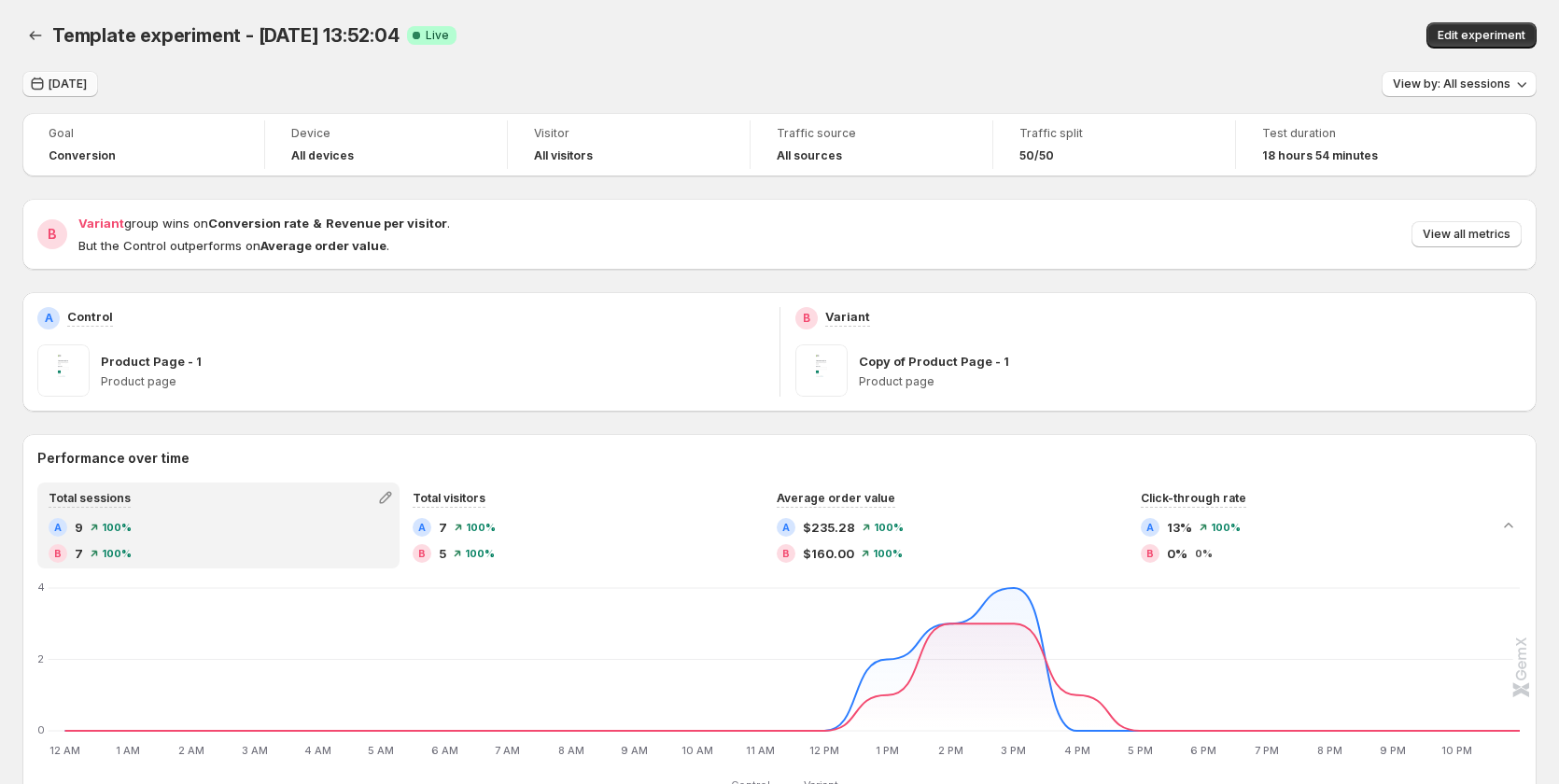
click at [72, 81] on span "[DATE]" at bounding box center [67, 83] width 39 height 15
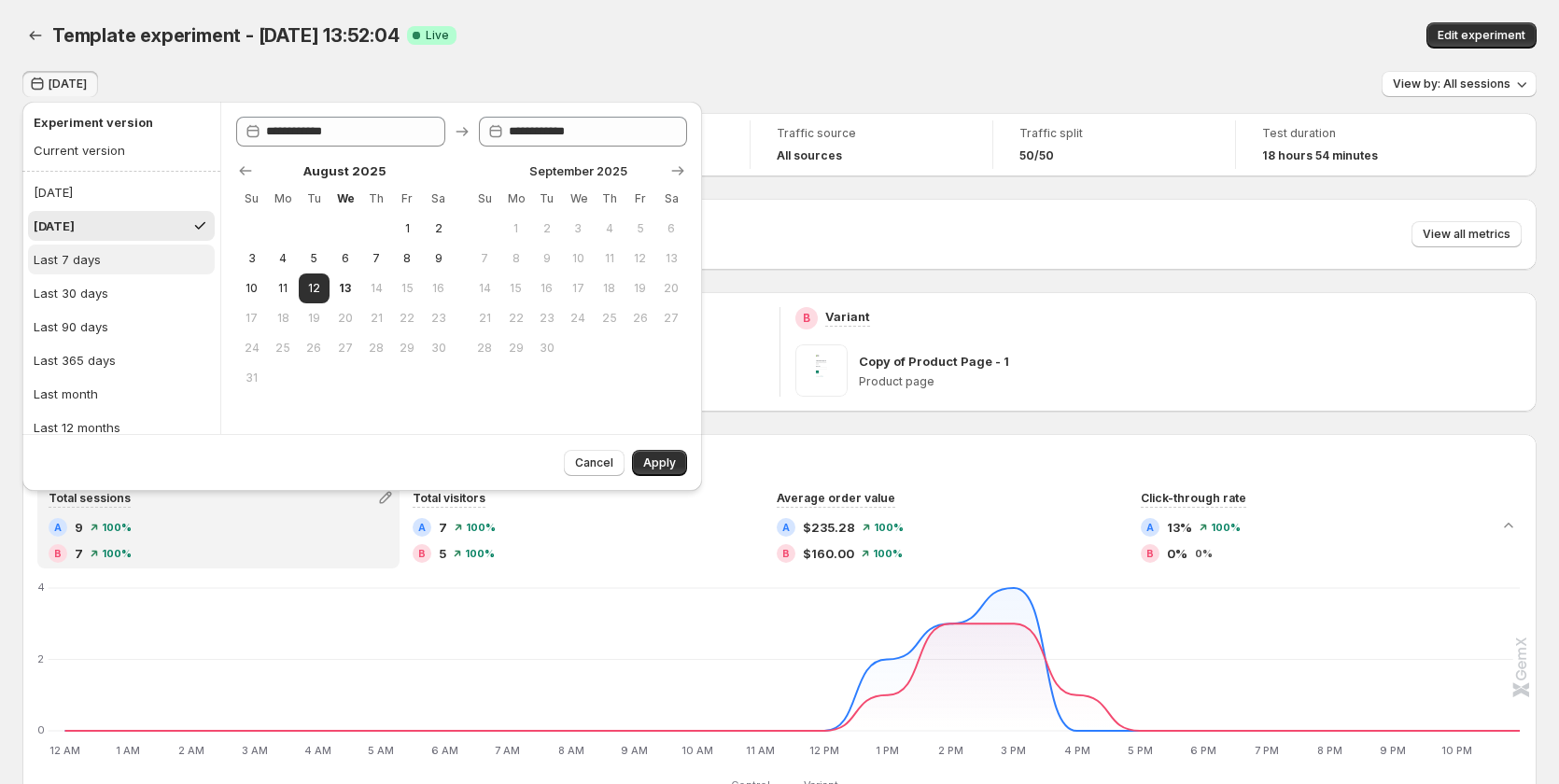
click at [78, 246] on button "Last 7 days" at bounding box center [121, 260] width 186 height 30
type input "**********"
click at [167, 554] on div "B 7 100%" at bounding box center [218, 553] width 340 height 19
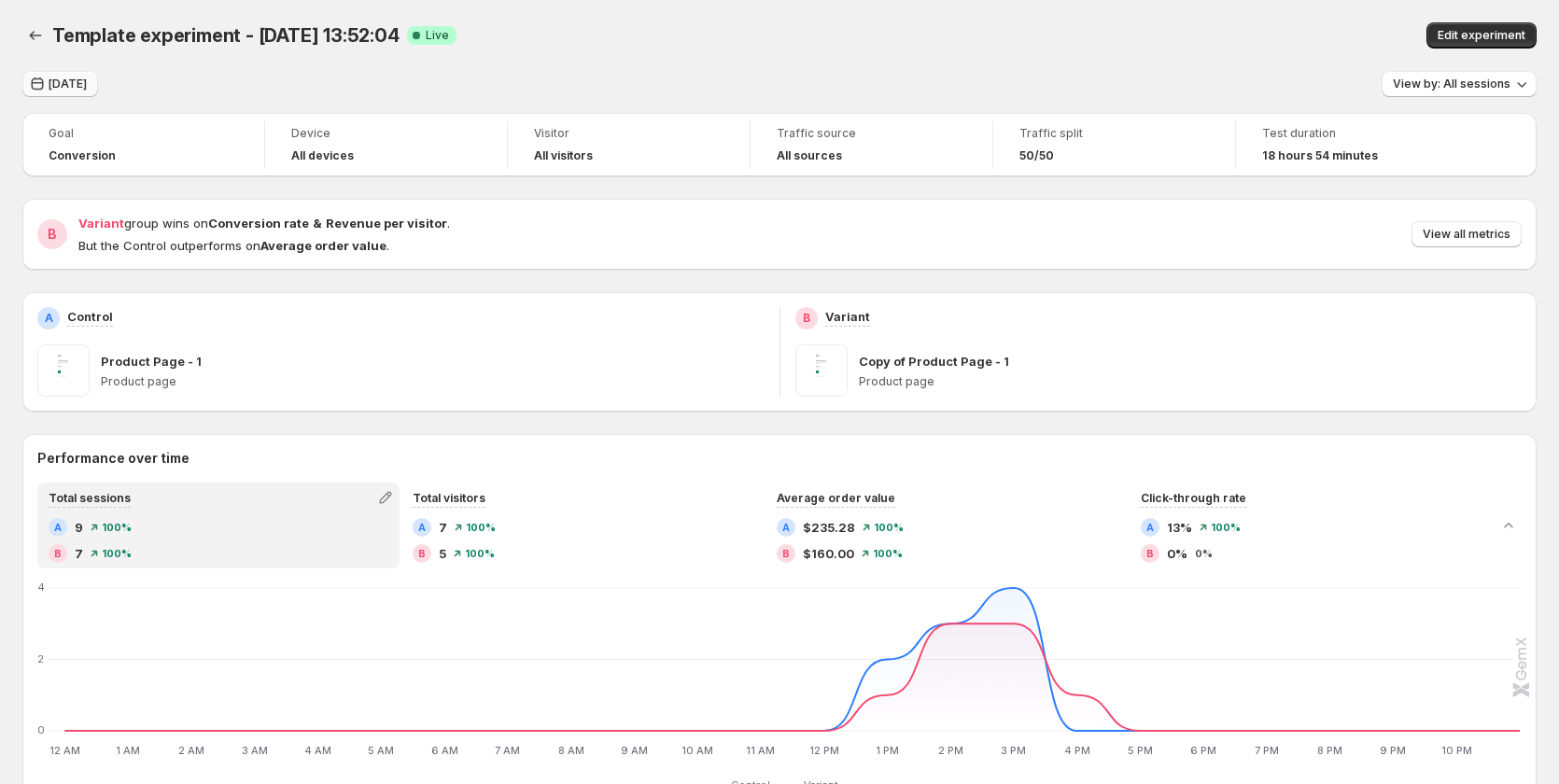
click at [65, 75] on button "[DATE]" at bounding box center [60, 84] width 75 height 26
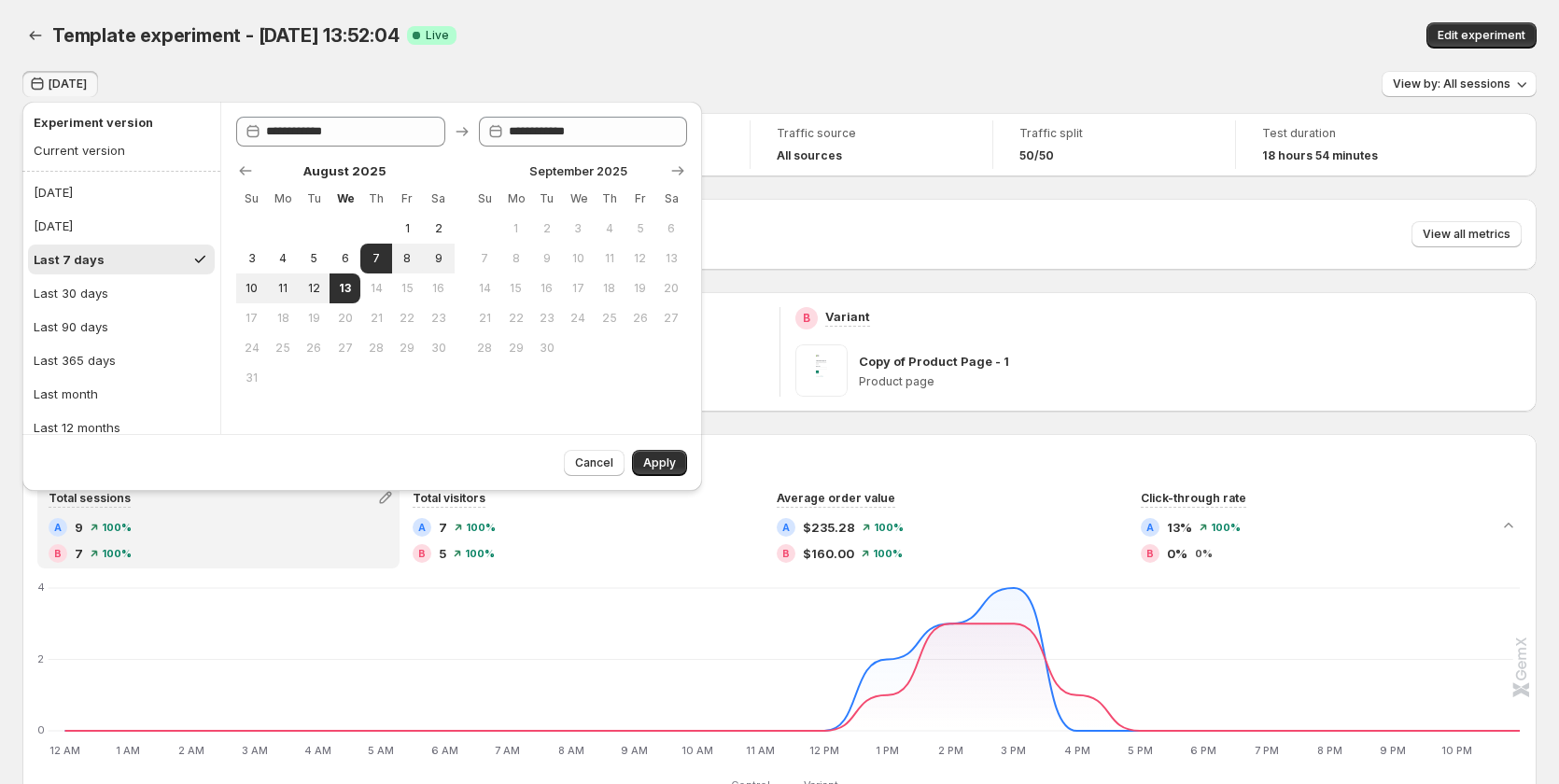
click at [76, 74] on button "[DATE]" at bounding box center [60, 84] width 75 height 26
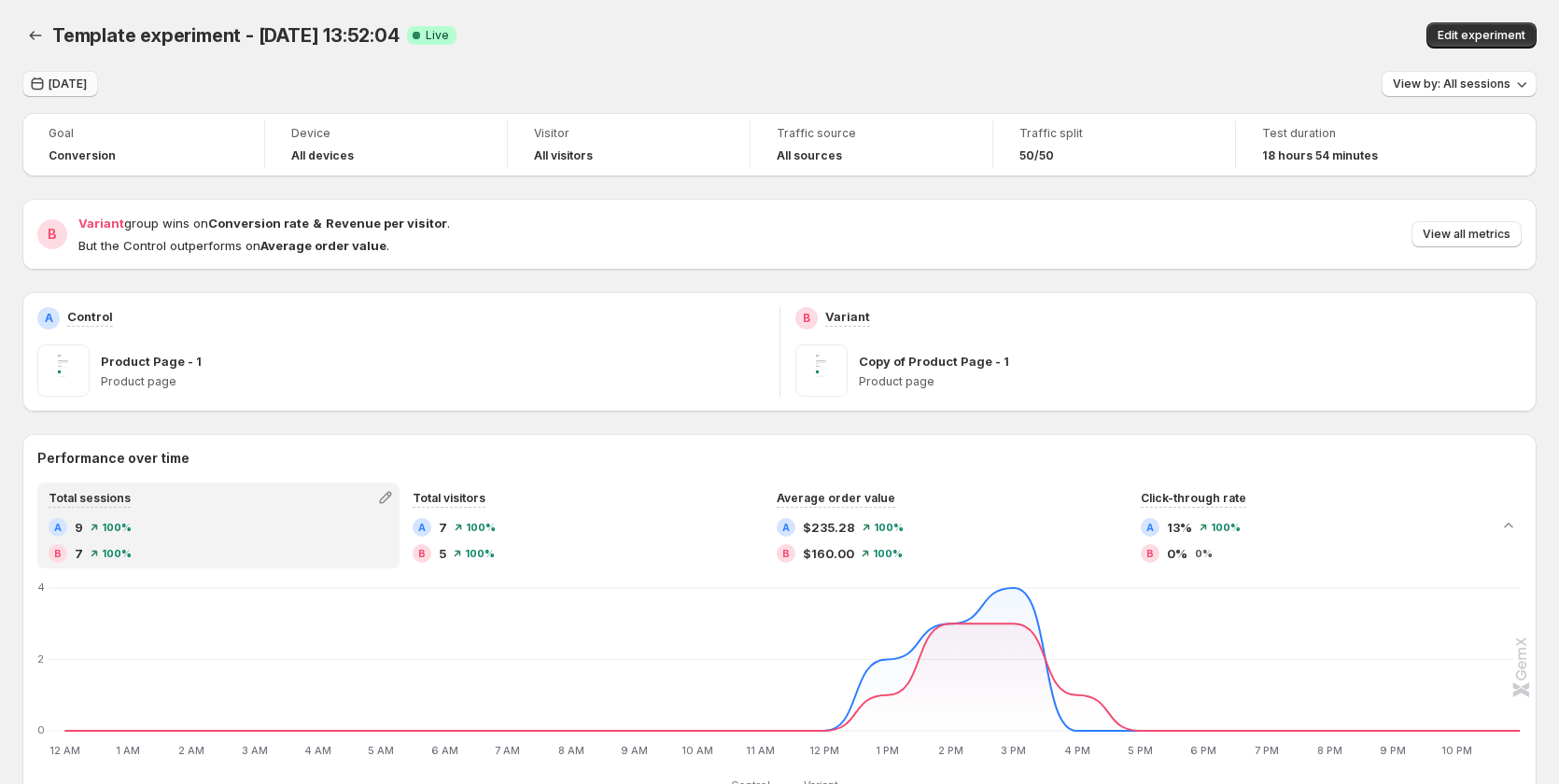
click at [87, 80] on span "[DATE]" at bounding box center [67, 83] width 39 height 15
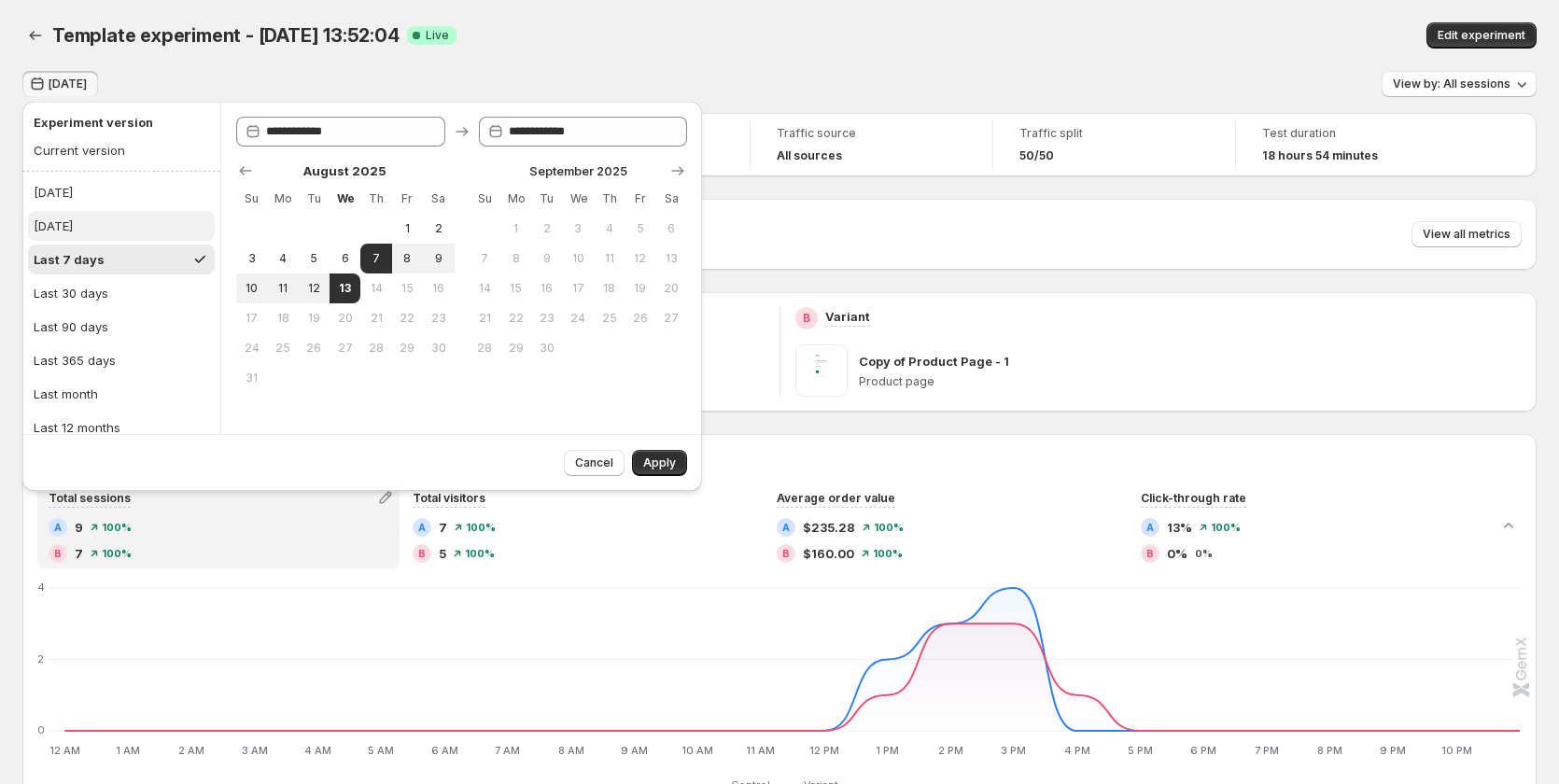
click at [114, 226] on button "[DATE]" at bounding box center [121, 226] width 186 height 30
type input "**********"
click at [155, 255] on button "Last 7 days" at bounding box center [121, 260] width 186 height 30
type input "**********"
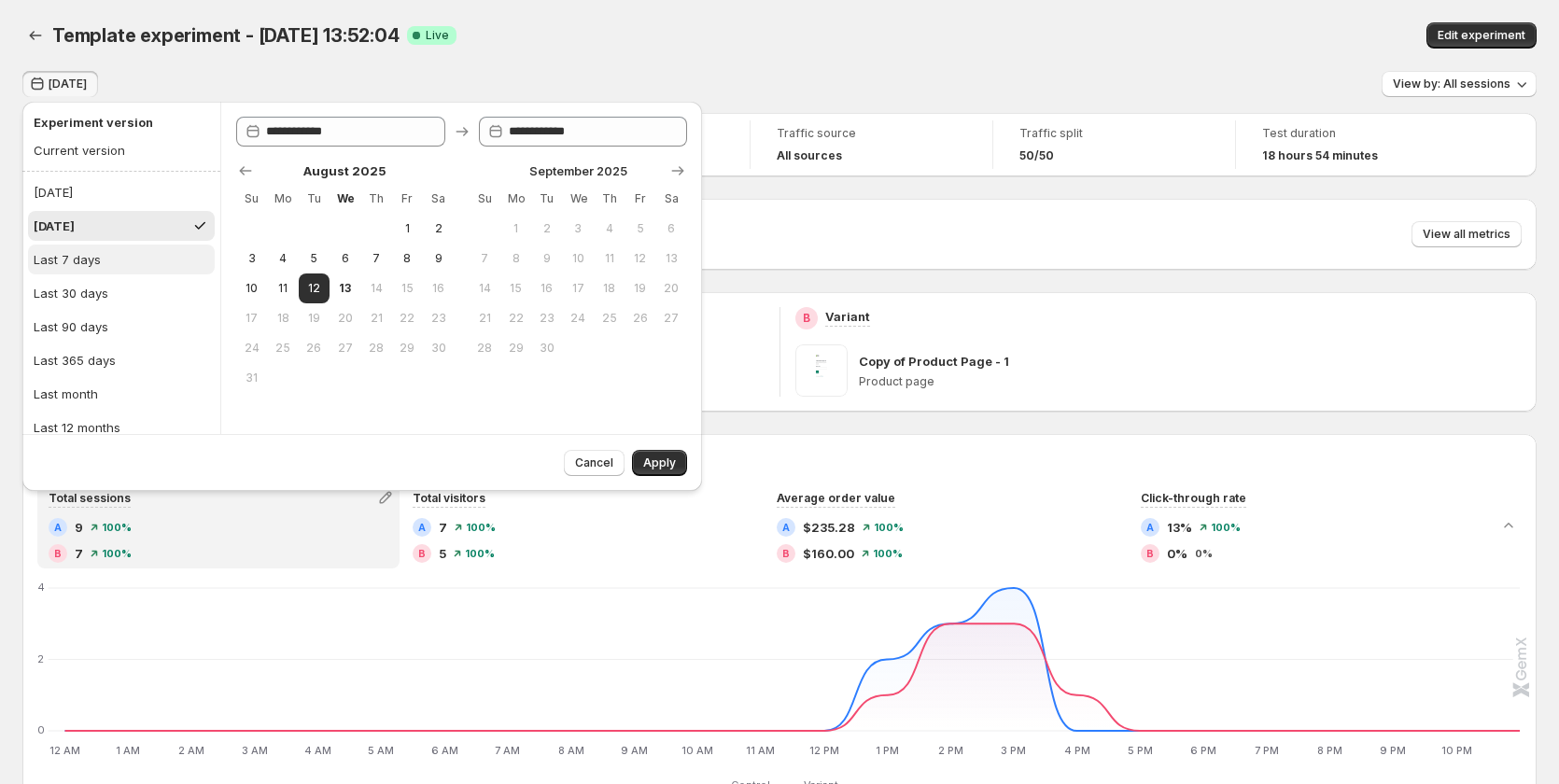
type input "**********"
click at [655, 458] on span "Apply" at bounding box center [659, 462] width 33 height 15
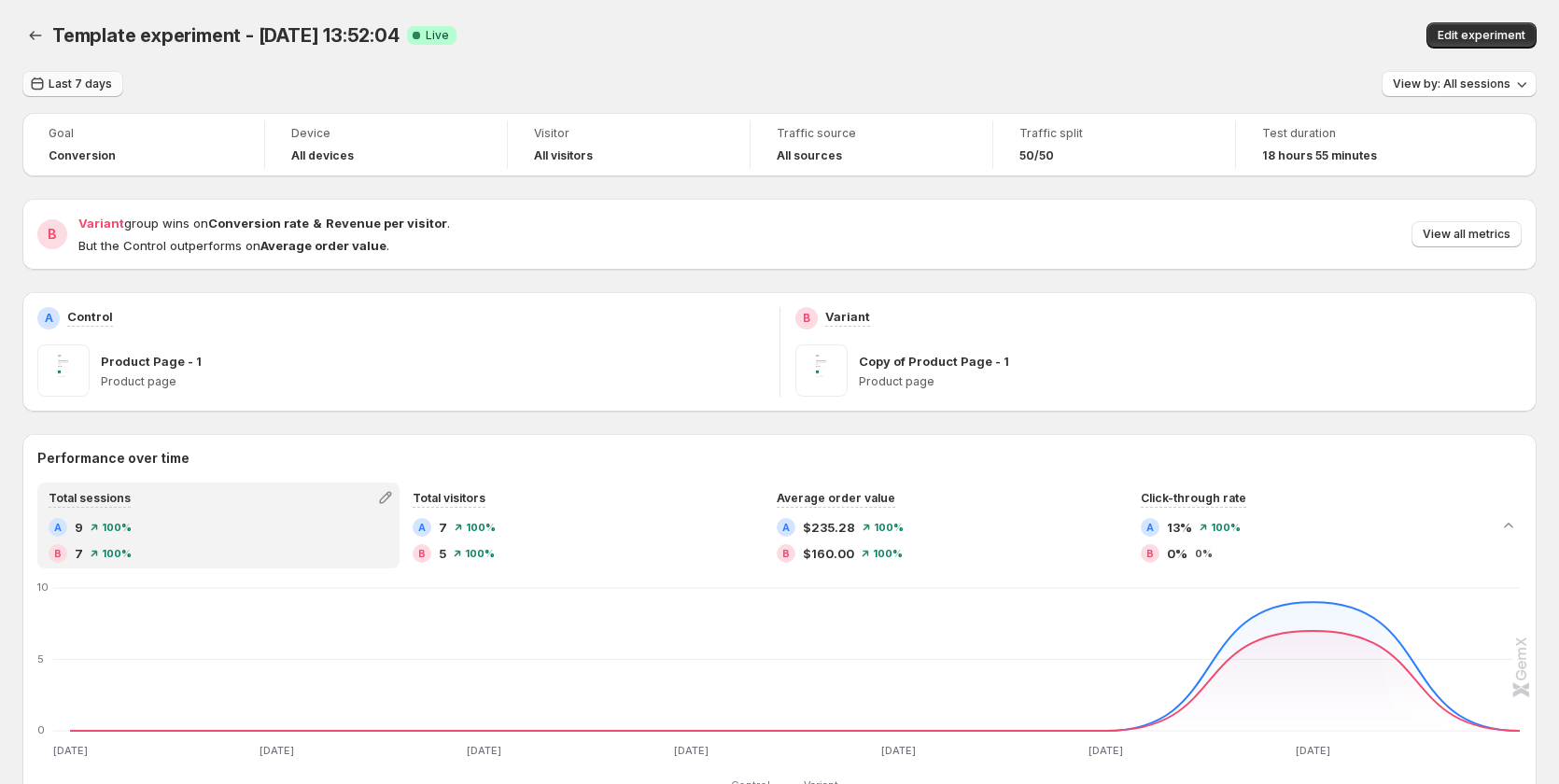
click at [83, 96] on button "Last 7 days" at bounding box center [73, 84] width 101 height 26
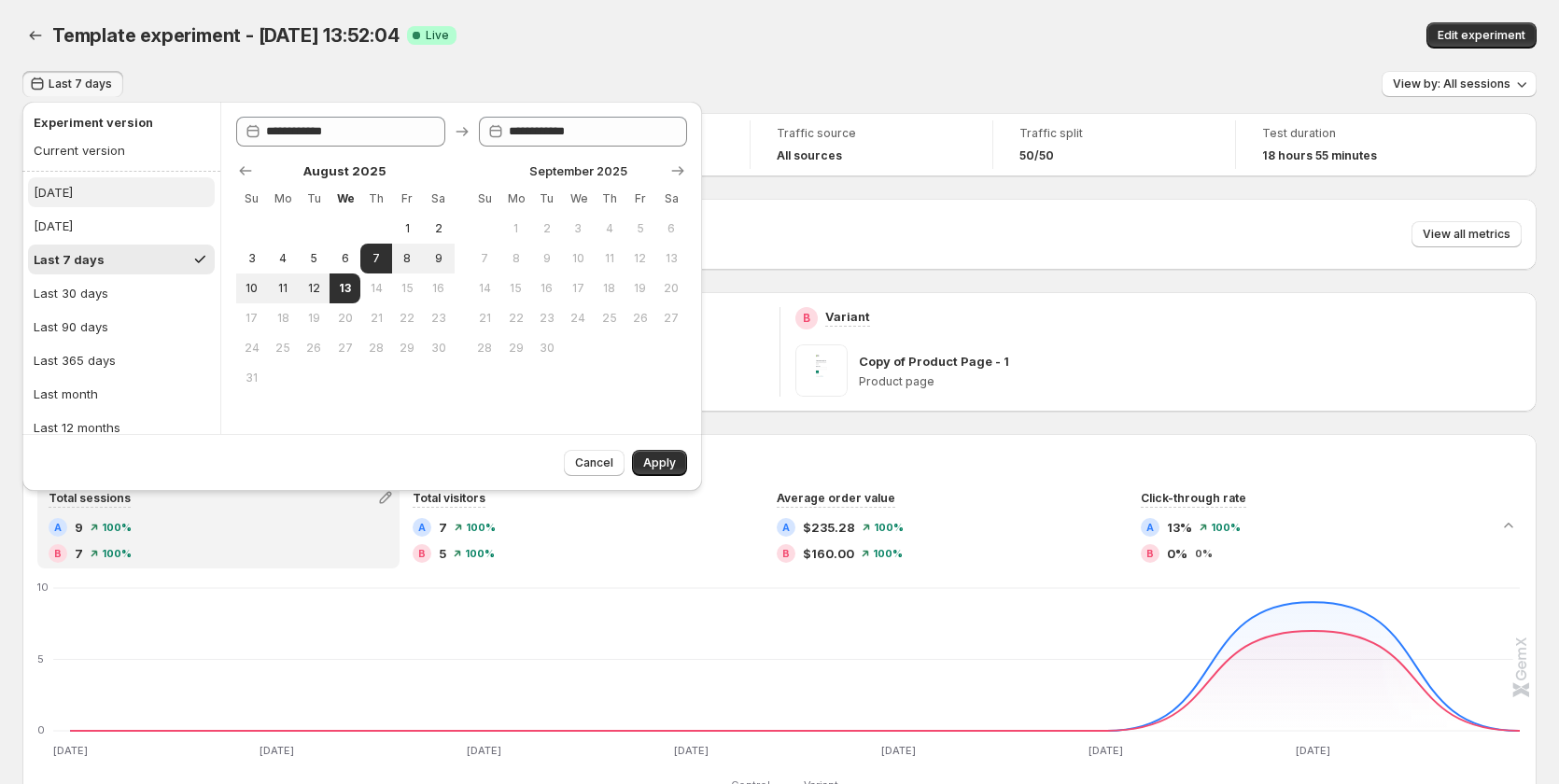
click at [87, 184] on button "[DATE]" at bounding box center [121, 192] width 186 height 30
type input "**********"
click at [647, 457] on span "Apply" at bounding box center [659, 462] width 33 height 15
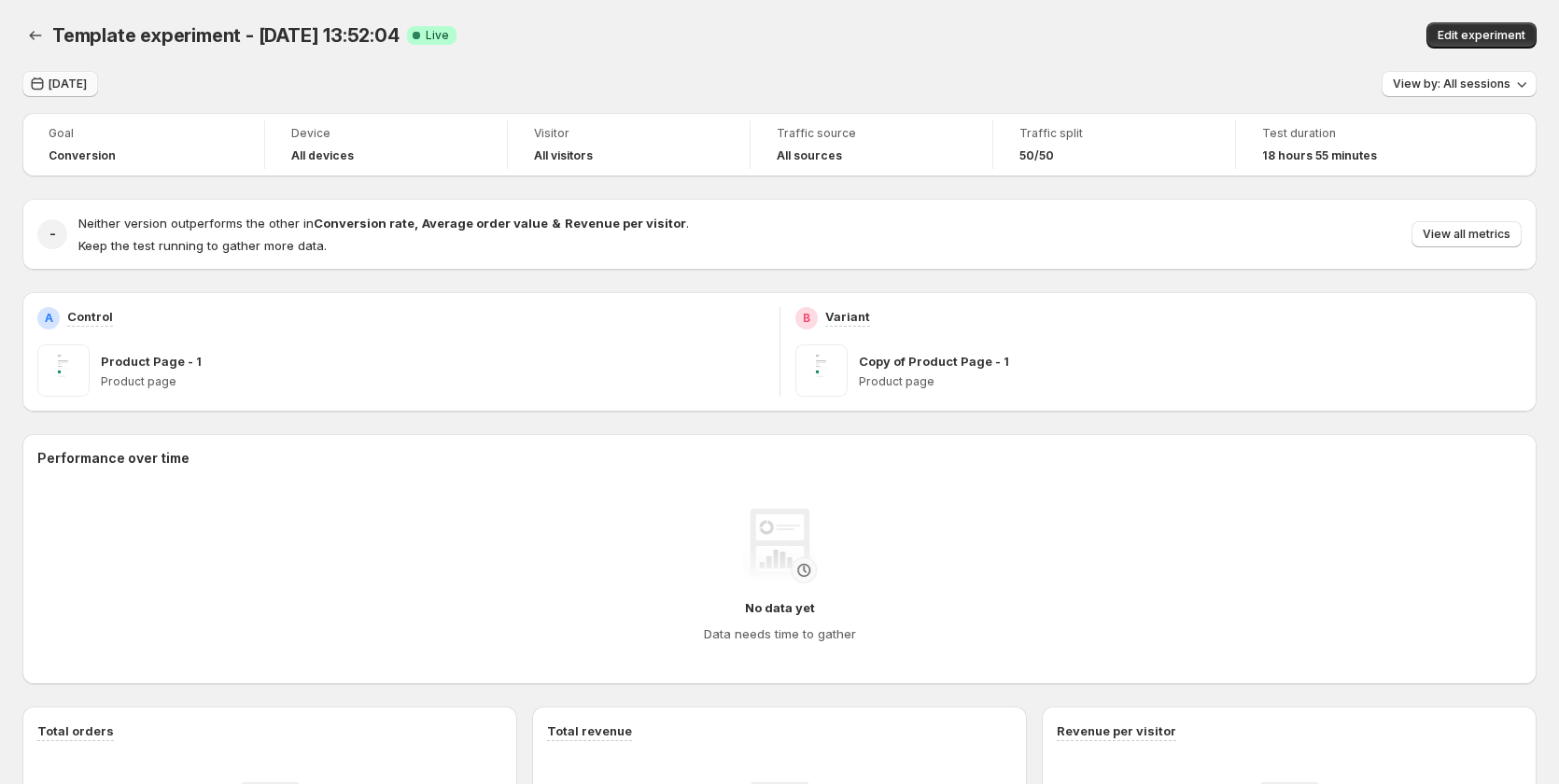
click at [23, 74] on button "[DATE]" at bounding box center [60, 84] width 75 height 26
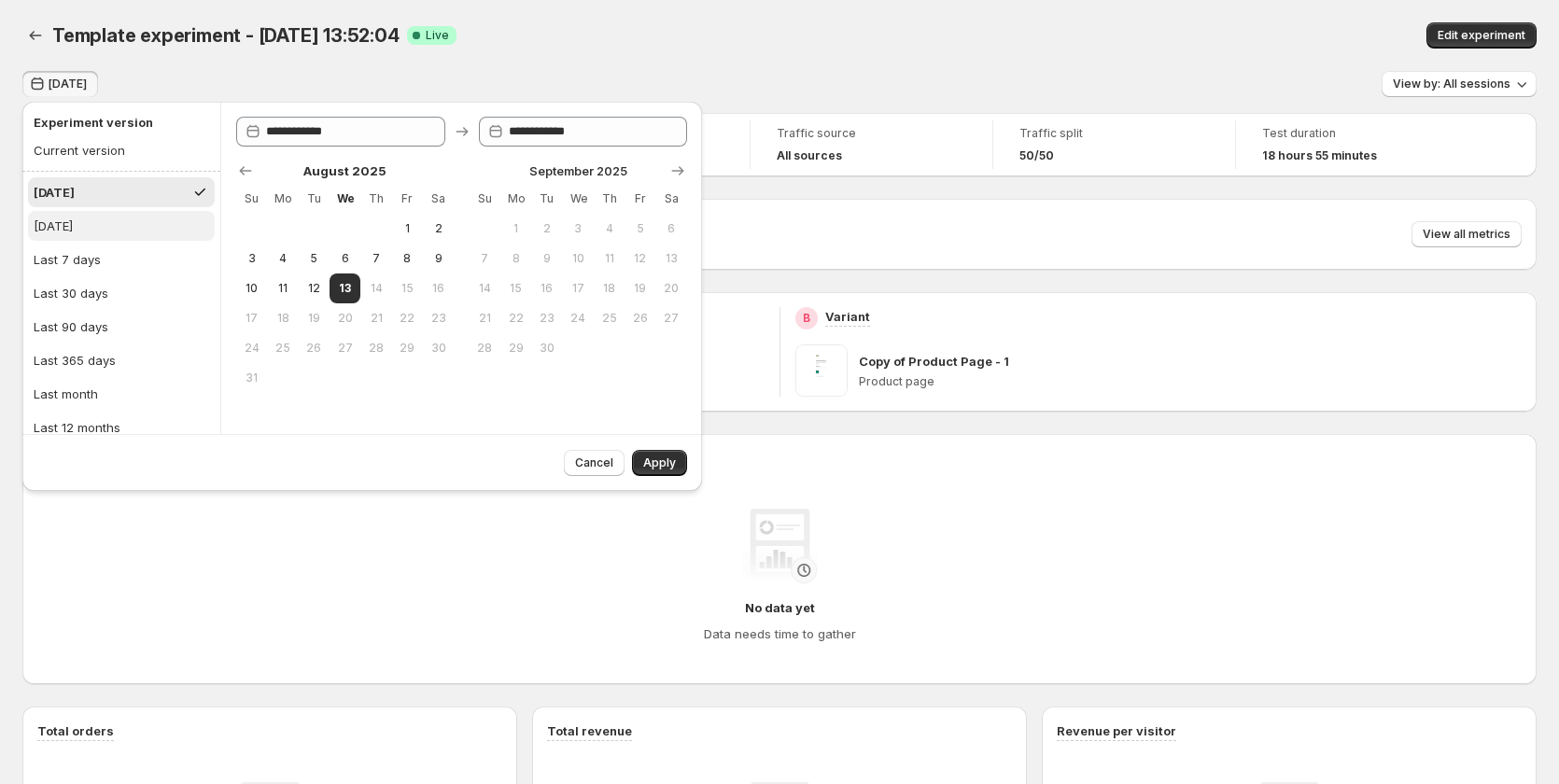
click at [100, 227] on button "[DATE]" at bounding box center [121, 226] width 186 height 30
type input "**********"
click at [638, 456] on button "Apply" at bounding box center [660, 463] width 56 height 26
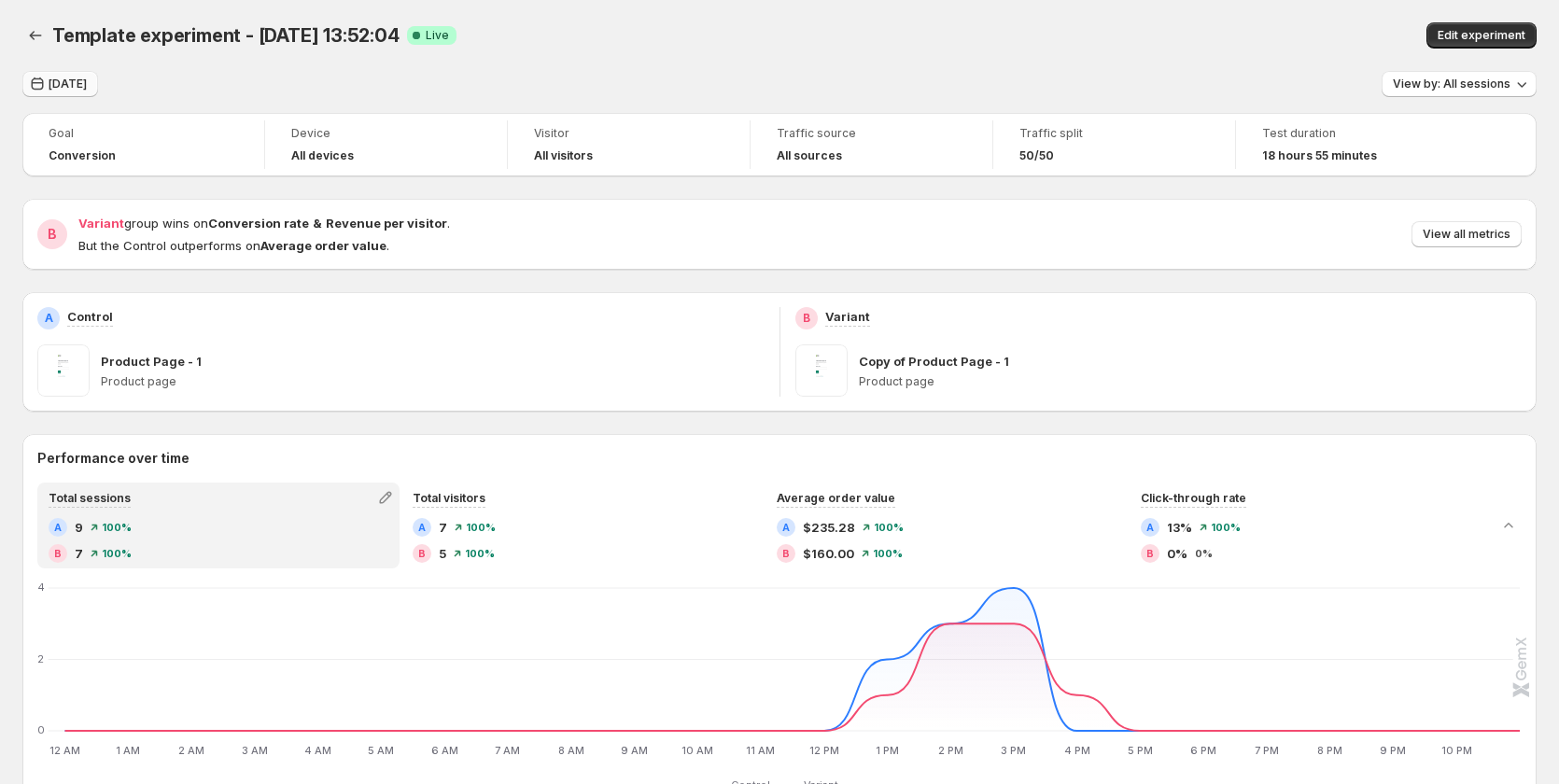
click at [87, 89] on span "[DATE]" at bounding box center [67, 83] width 39 height 15
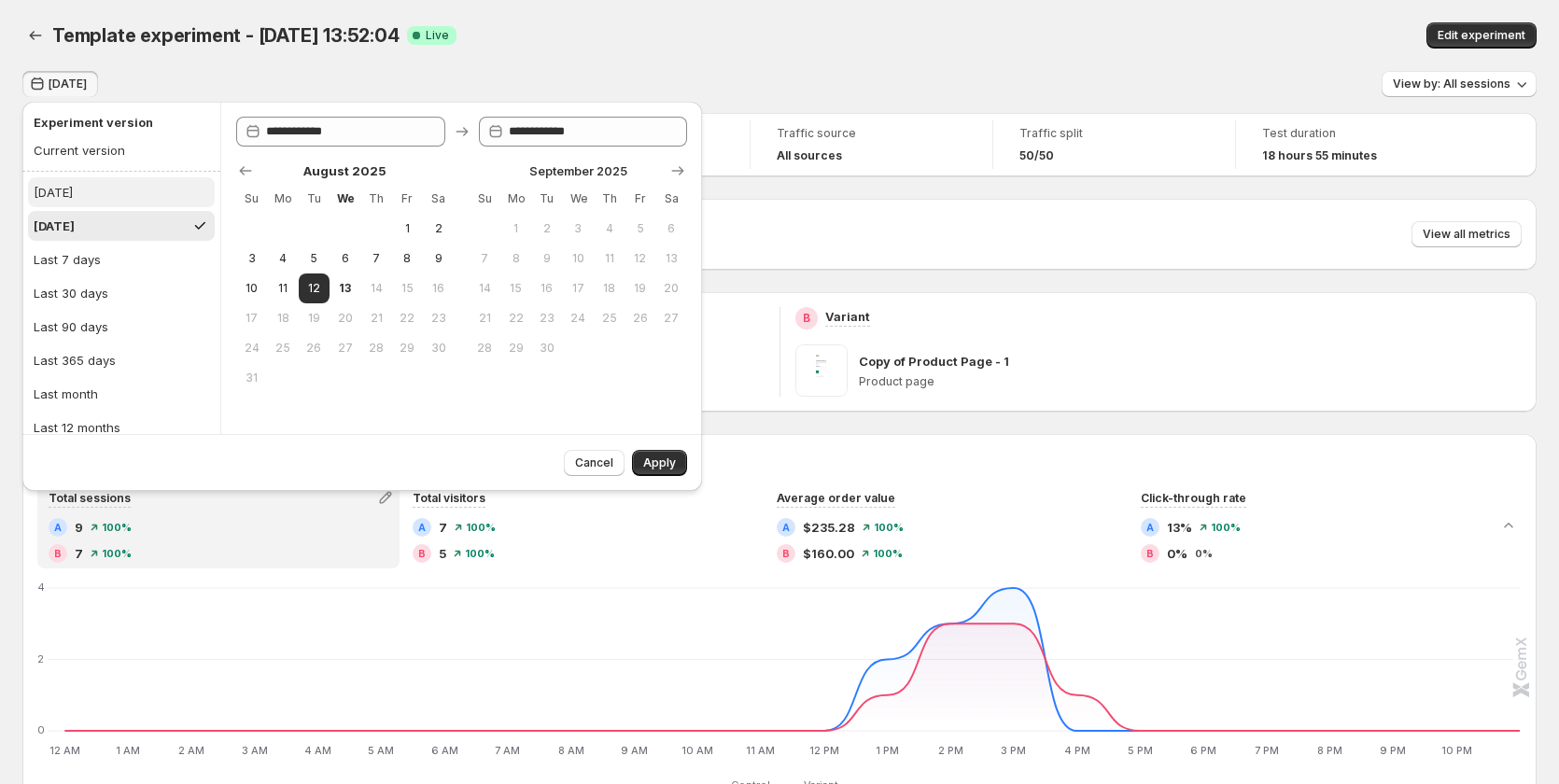
click at [106, 193] on button "[DATE]" at bounding box center [121, 192] width 186 height 30
type input "**********"
click at [641, 451] on button "Apply" at bounding box center [660, 463] width 56 height 26
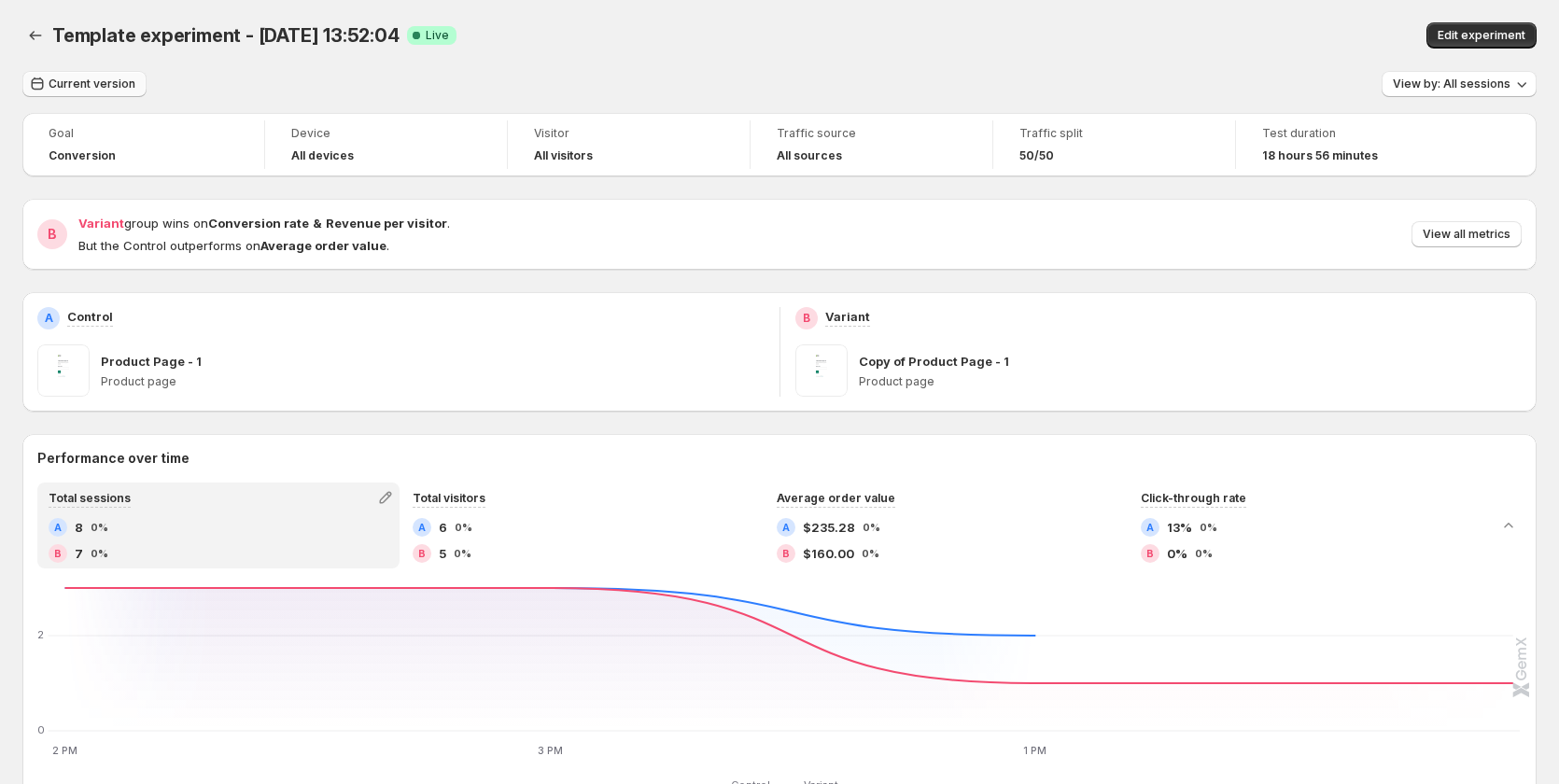
click at [88, 84] on span "Current version" at bounding box center [92, 83] width 87 height 15
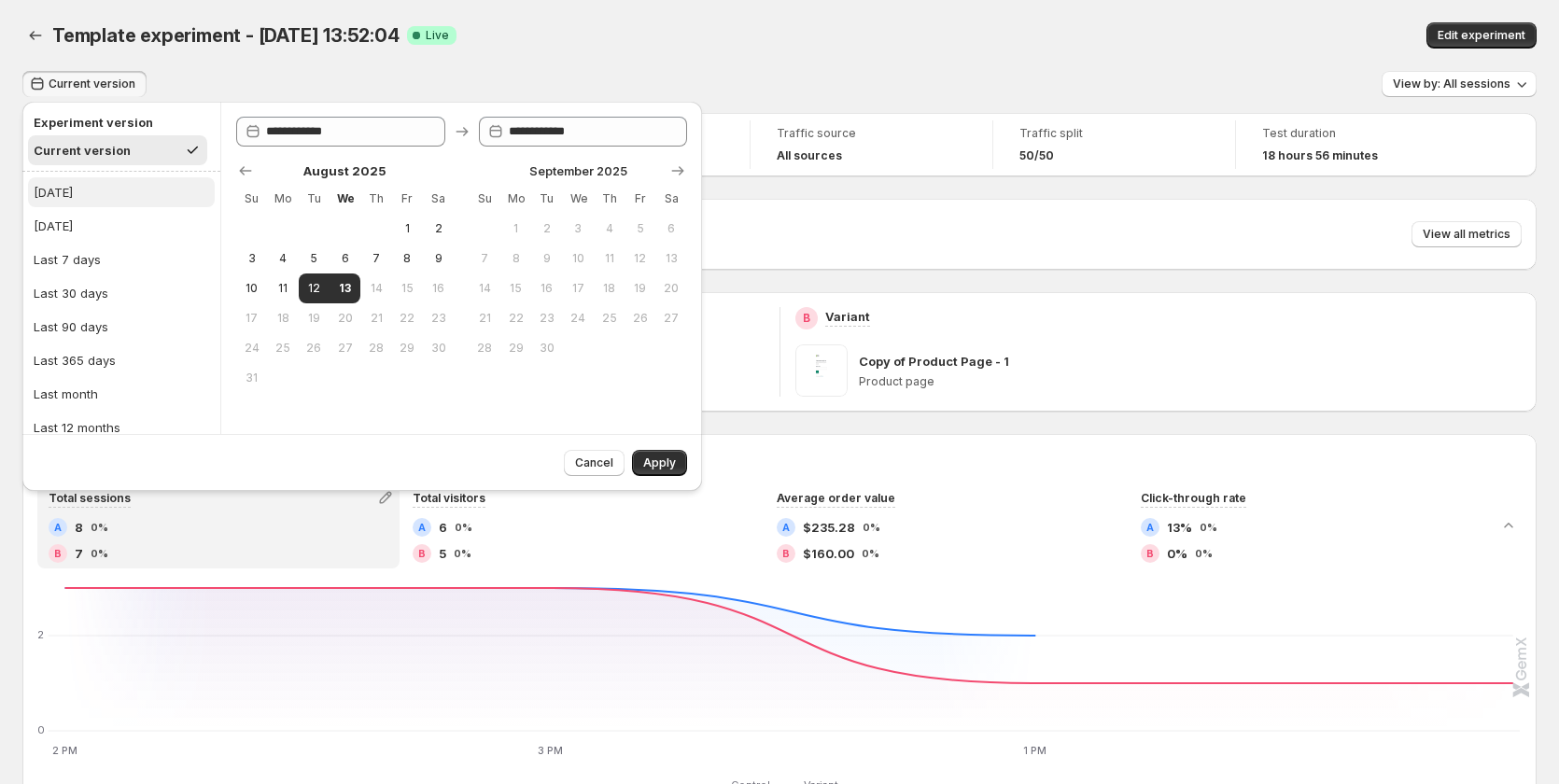
click at [95, 188] on button "[DATE]" at bounding box center [121, 192] width 186 height 30
type input "**********"
click at [634, 463] on button "Apply" at bounding box center [660, 463] width 56 height 26
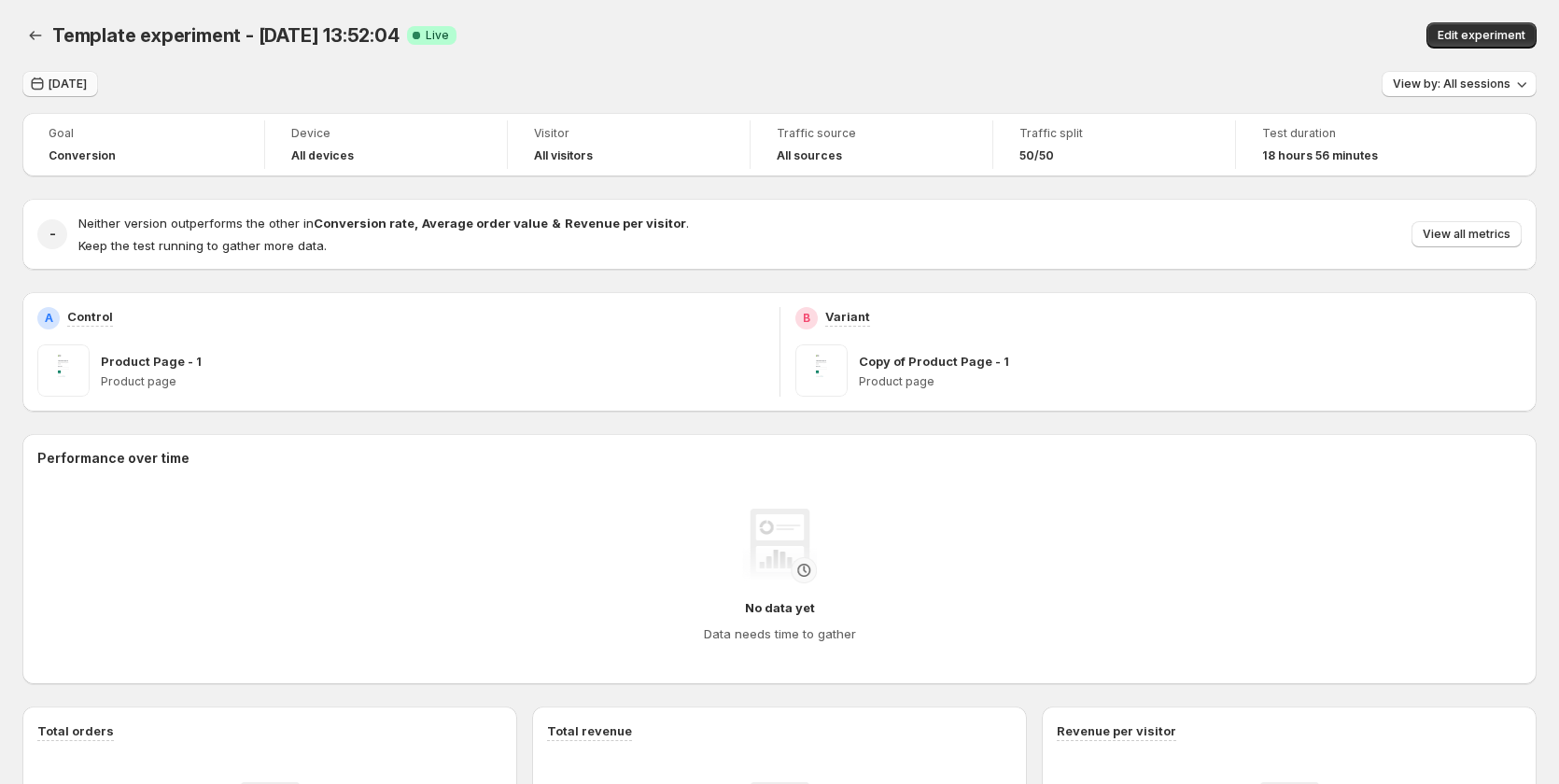
click at [71, 88] on span "[DATE]" at bounding box center [67, 83] width 39 height 15
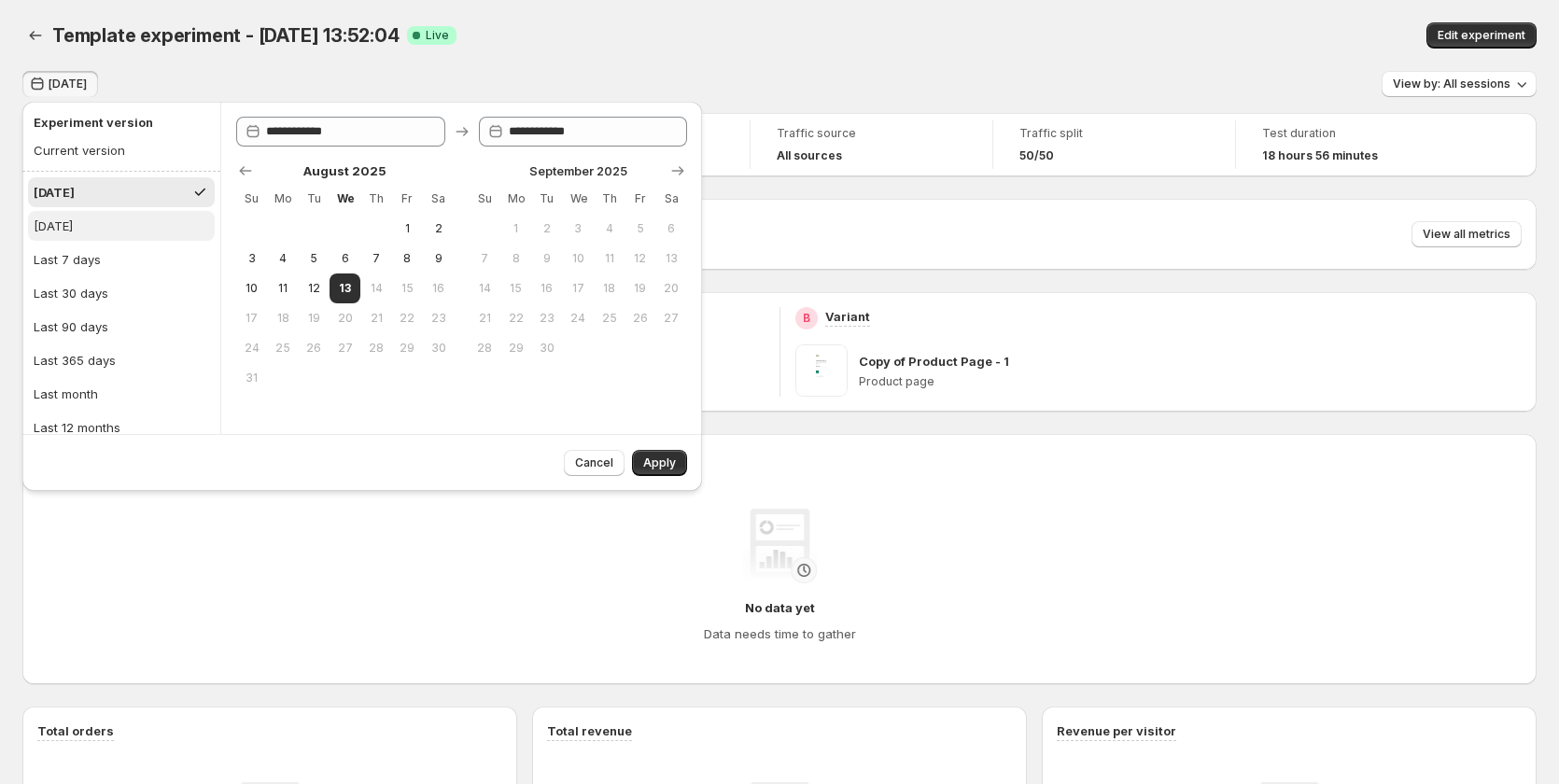
click at [102, 219] on button "[DATE]" at bounding box center [121, 226] width 186 height 30
type input "**********"
click at [124, 197] on button "[DATE]" at bounding box center [121, 192] width 186 height 30
type input "**********"
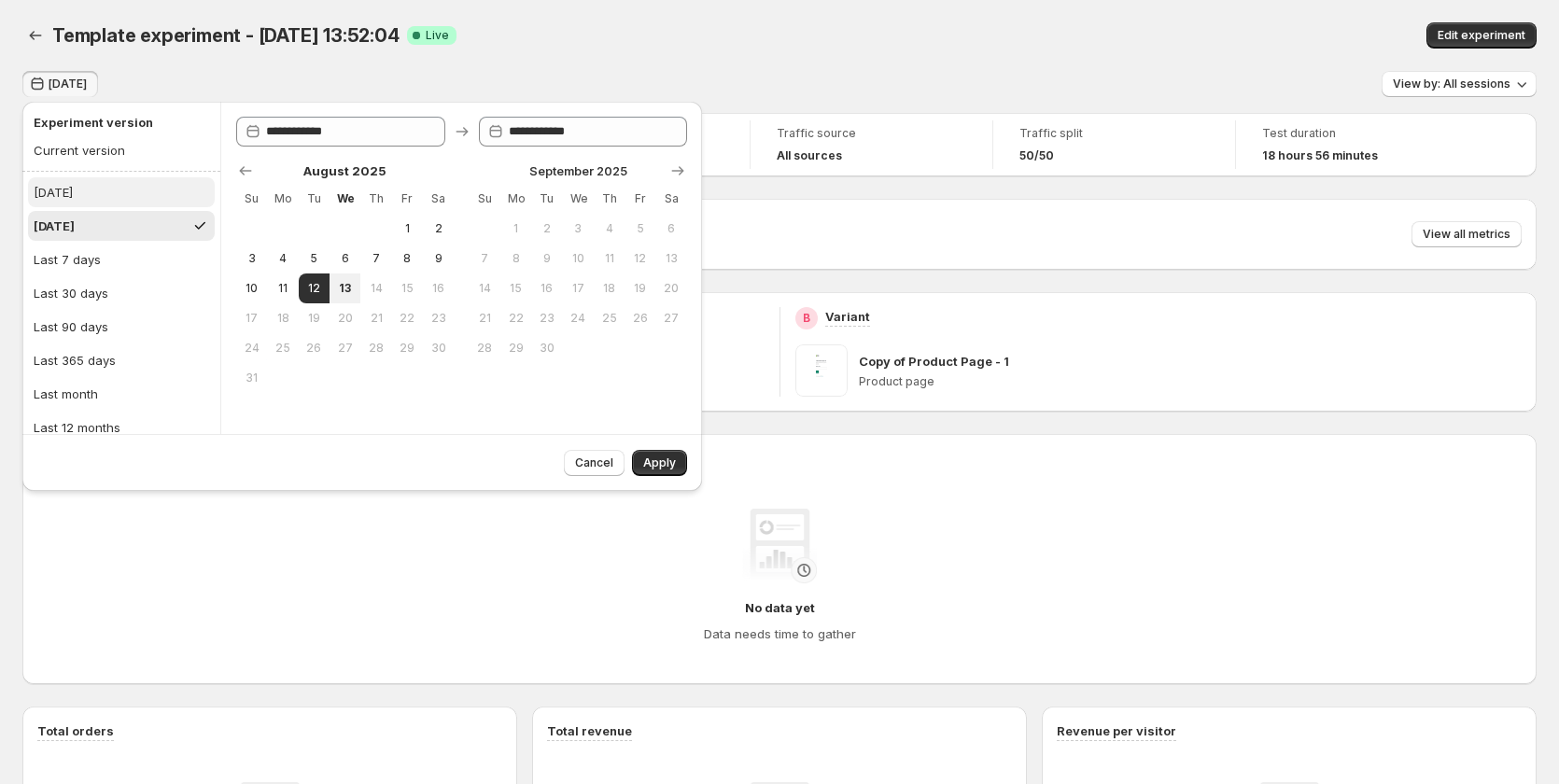
type input "**********"
click at [118, 229] on button "[DATE]" at bounding box center [121, 226] width 186 height 30
type input "**********"
click at [377, 578] on div "No data yet Data needs time to gather" at bounding box center [780, 576] width 1454 height 135
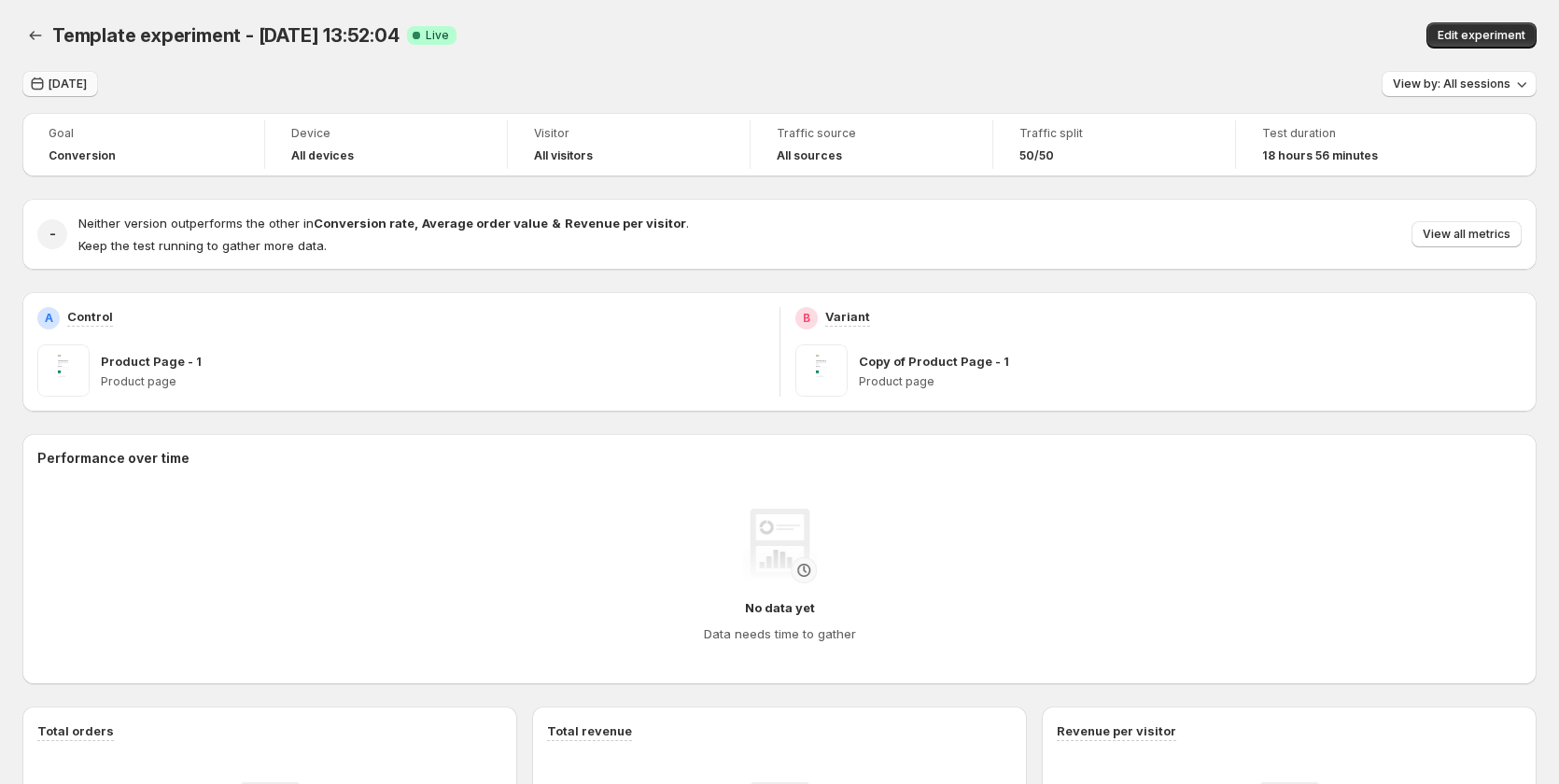
click at [70, 80] on span "[DATE]" at bounding box center [67, 83] width 39 height 15
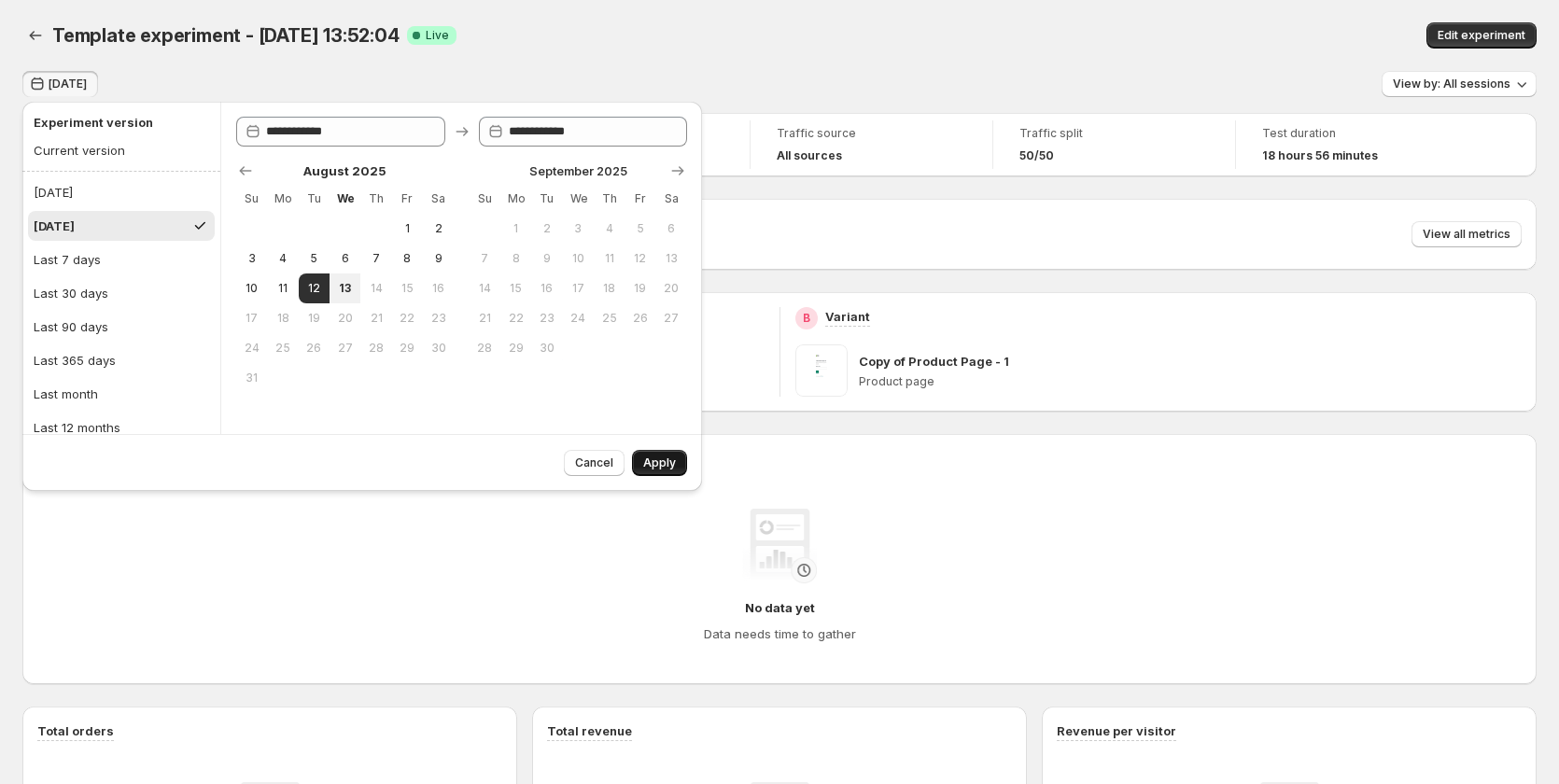
click at [666, 467] on span "Apply" at bounding box center [659, 462] width 33 height 15
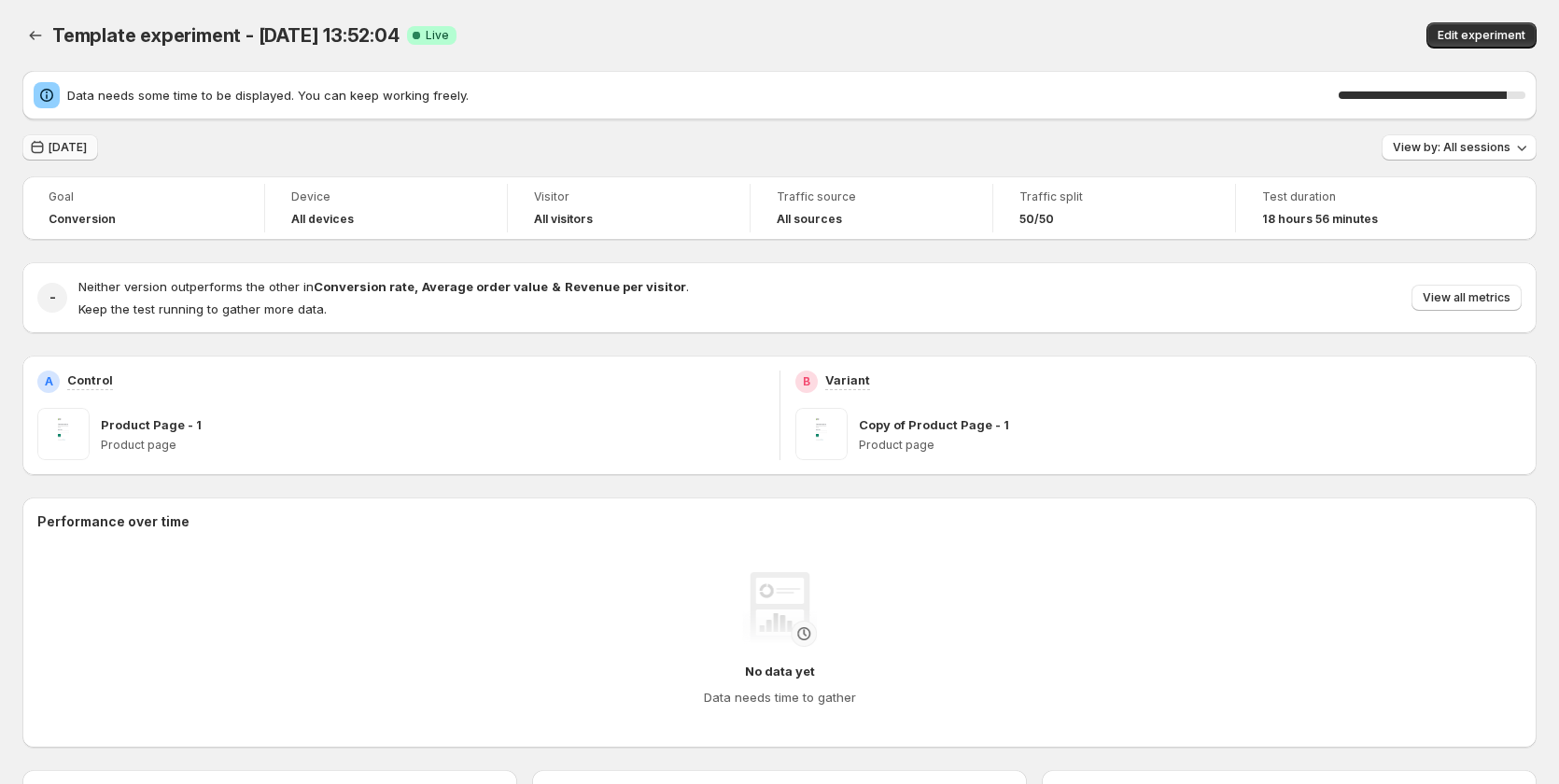
click at [60, 143] on span "[DATE]" at bounding box center [67, 147] width 39 height 15
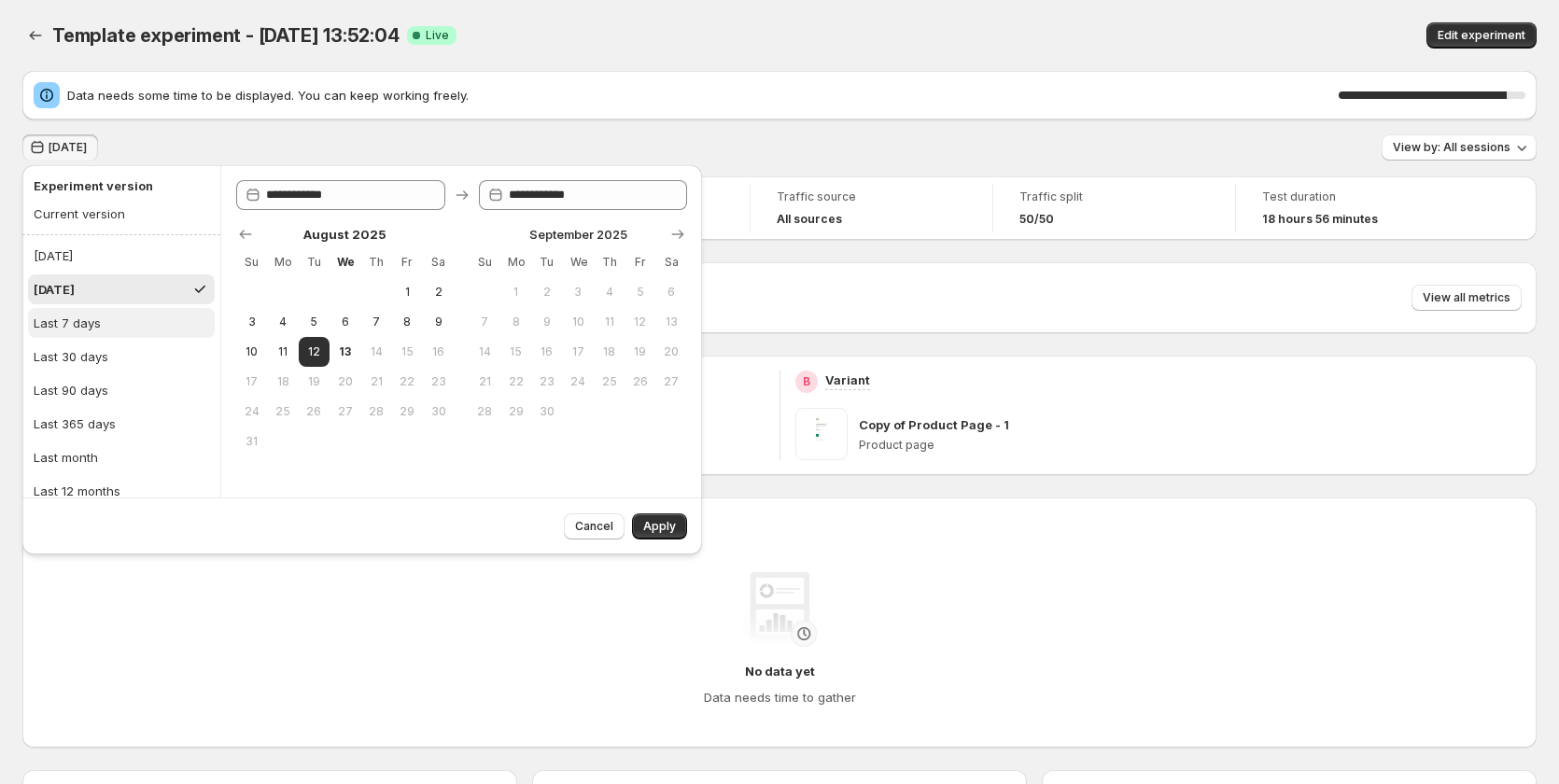
click at [90, 335] on button "Last 7 days" at bounding box center [121, 323] width 186 height 30
type input "**********"
click at [672, 529] on span "Apply" at bounding box center [659, 525] width 33 height 15
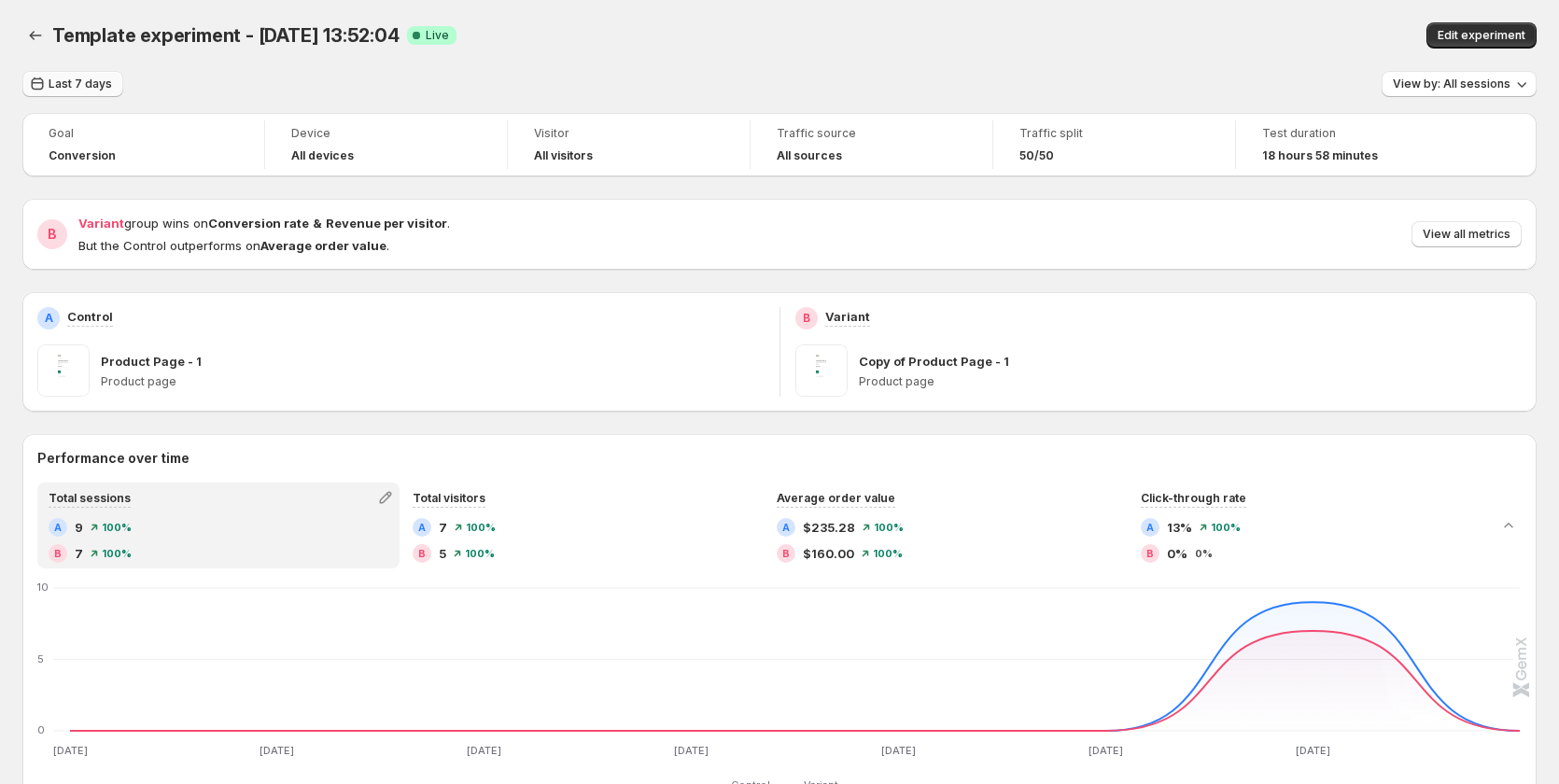
click at [80, 85] on span "Last 7 days" at bounding box center [80, 83] width 63 height 15
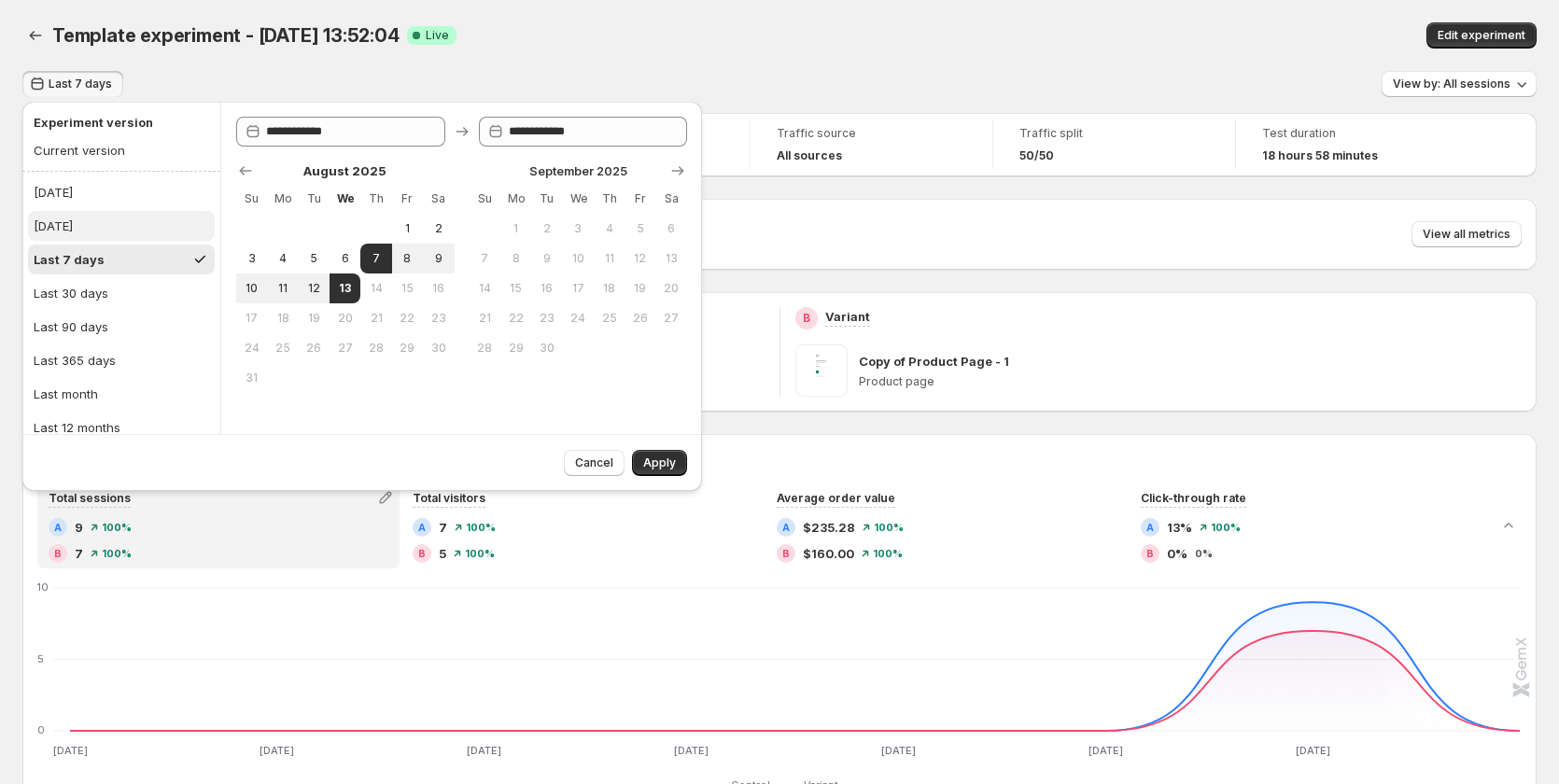
click at [98, 215] on button "[DATE]" at bounding box center [121, 226] width 186 height 30
type input "**********"
click at [660, 452] on button "Apply" at bounding box center [660, 463] width 56 height 26
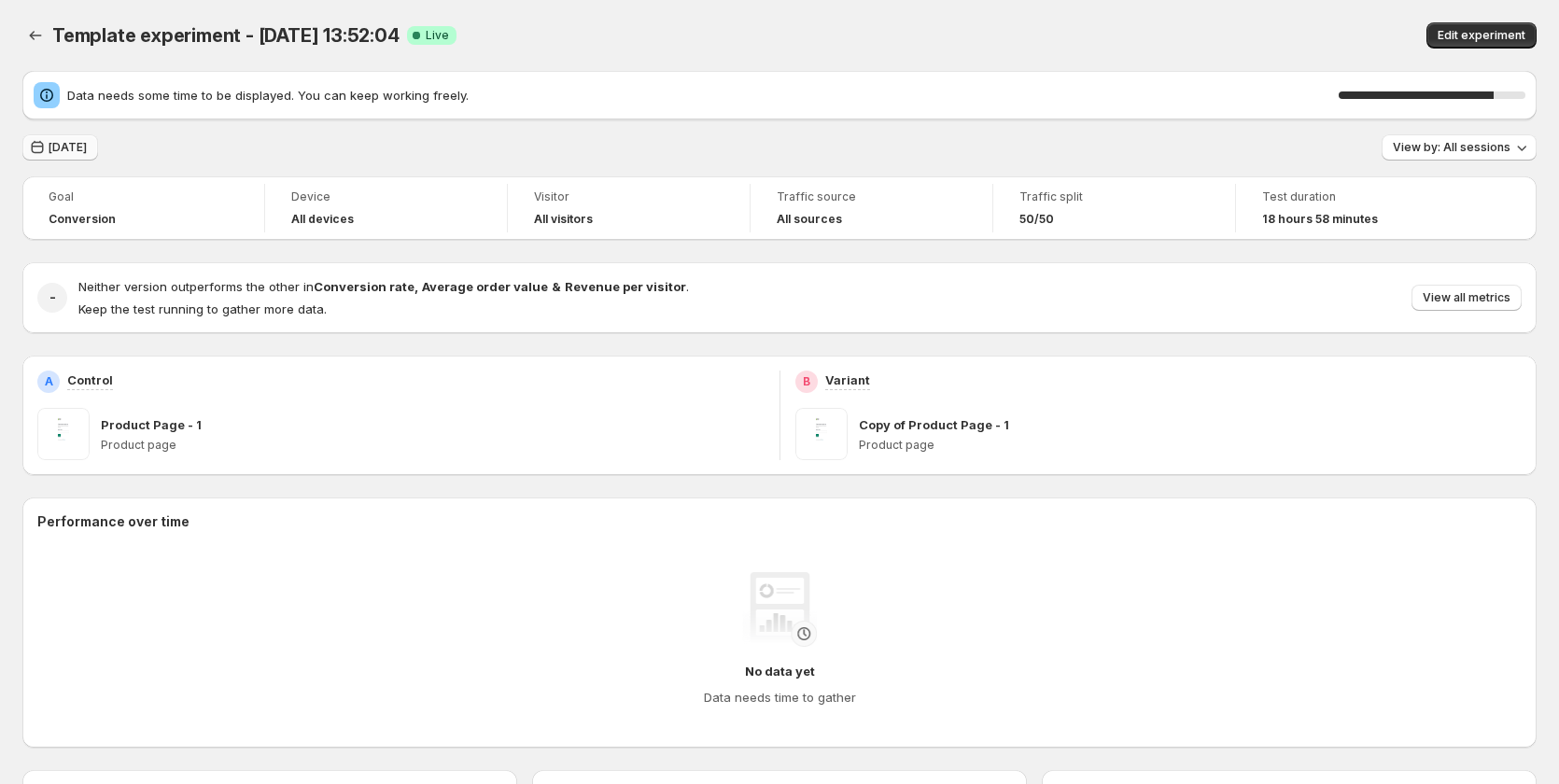
click at [74, 150] on span "[DATE]" at bounding box center [67, 147] width 39 height 15
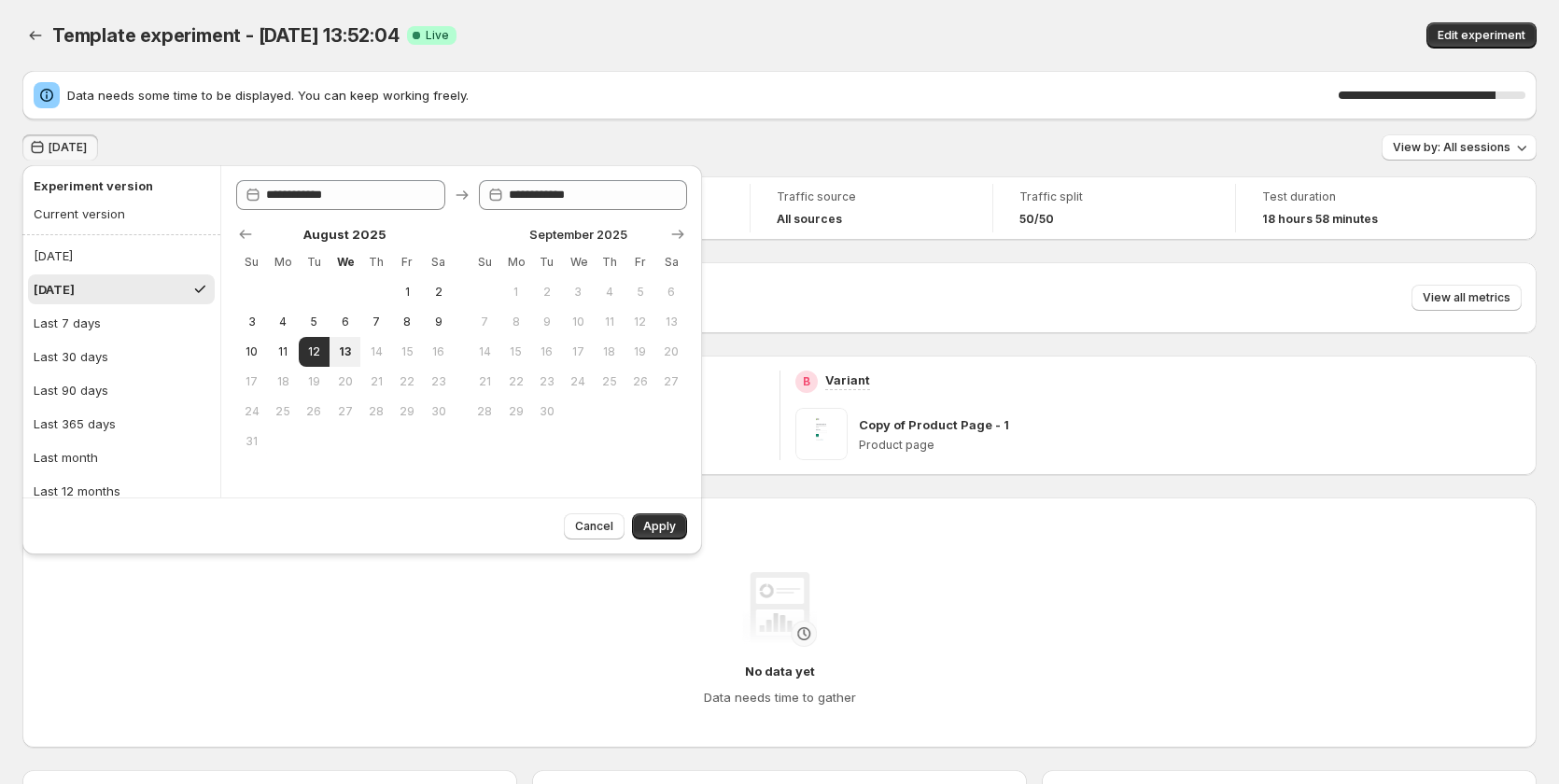
click at [273, 581] on div "No data yet Data needs time to gather" at bounding box center [780, 639] width 1454 height 135
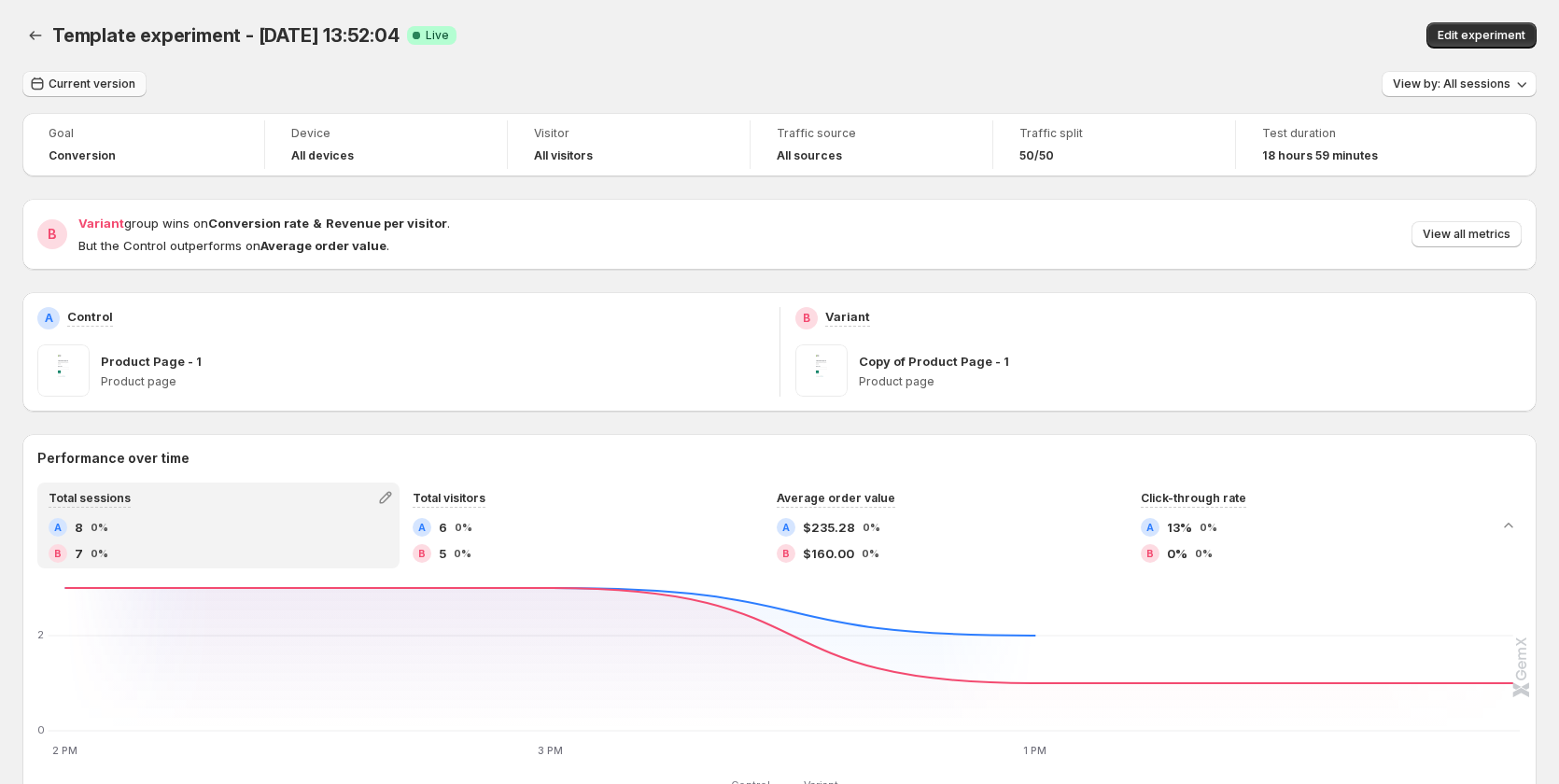
click at [82, 87] on span "Current version" at bounding box center [92, 83] width 87 height 15
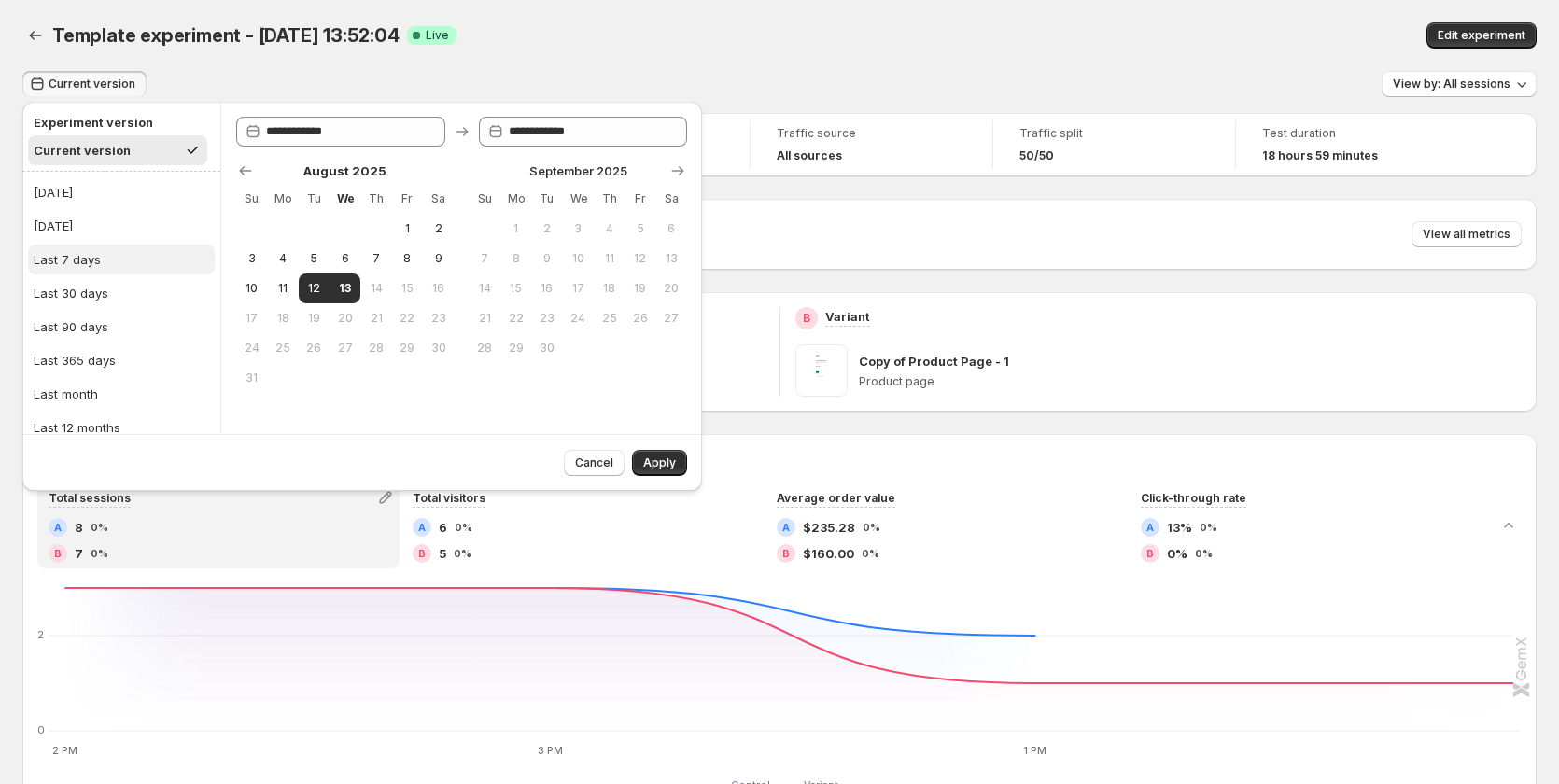
click at [106, 262] on button "Last 7 days" at bounding box center [121, 260] width 186 height 30
type input "**********"
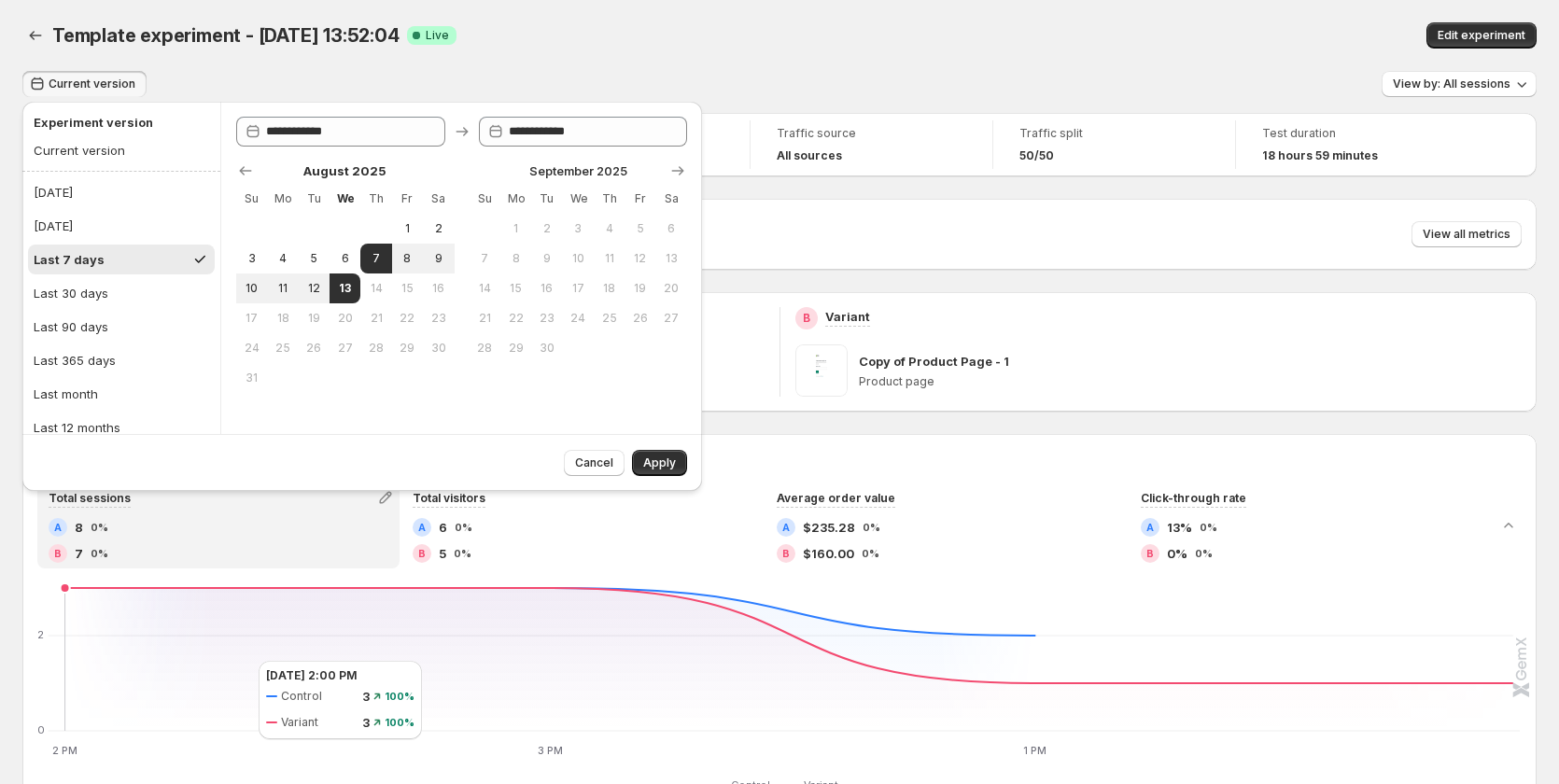
click at [240, 660] on icon "2 PM 2 PM 3 PM 3 PM 1 PM 1 PM 0 2 2 PM 3 PM 1 PM 4 PM VARIANT_A 3 3 2 VARIANT_B…" at bounding box center [780, 670] width 1481 height 175
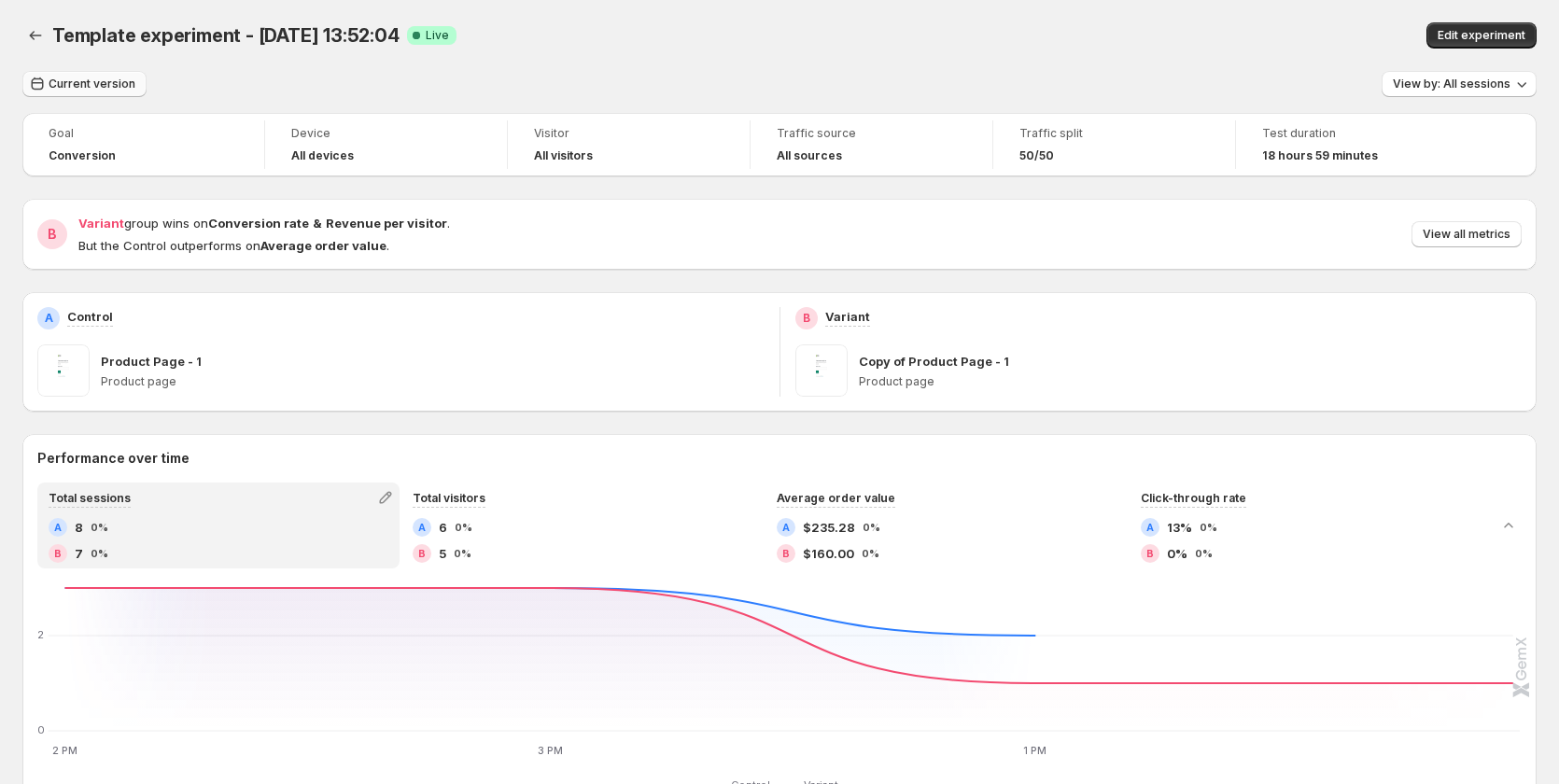
click at [61, 71] on button "Current version" at bounding box center [84, 84] width 124 height 26
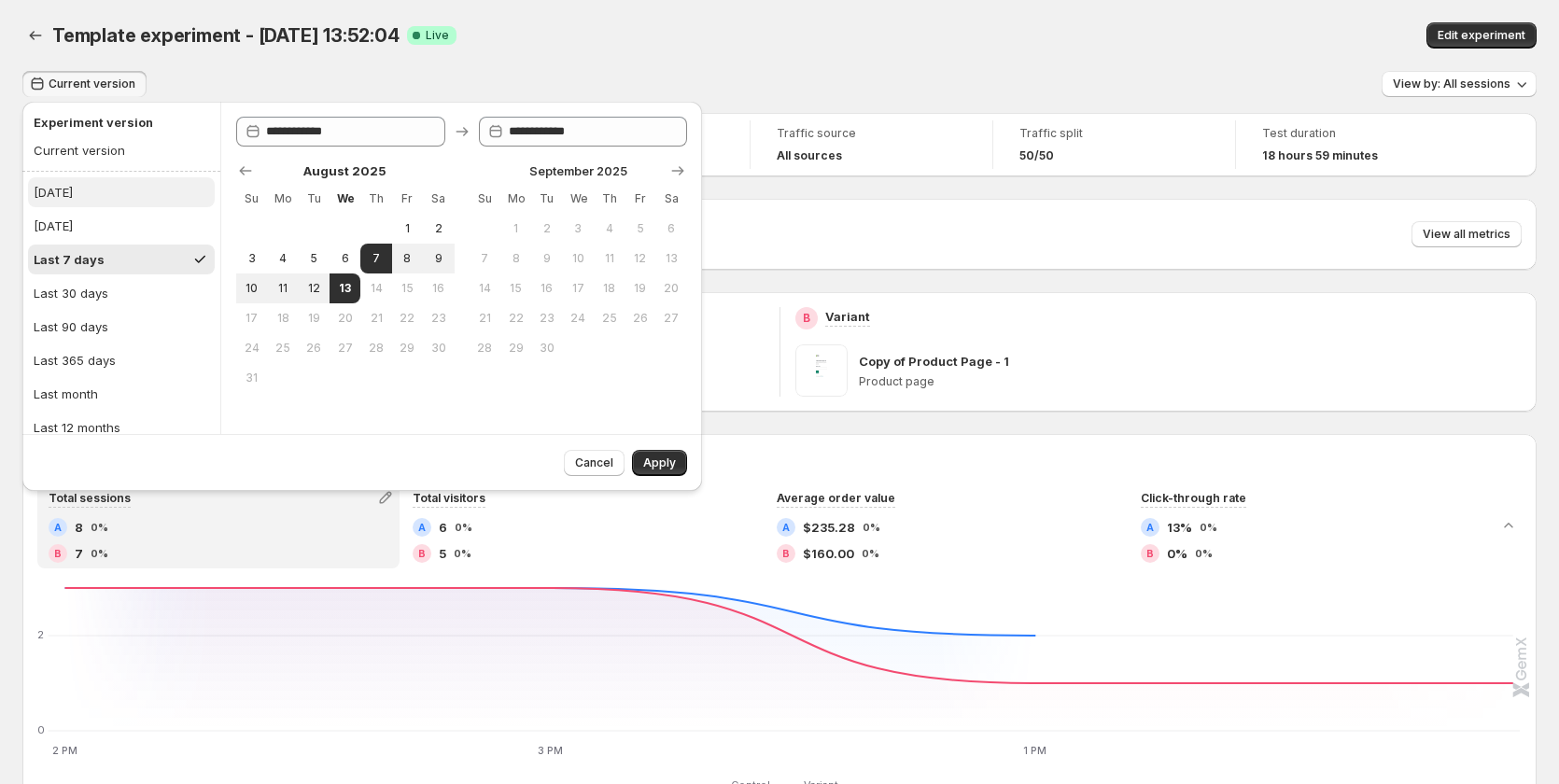
click at [97, 195] on button "[DATE]" at bounding box center [121, 192] width 186 height 30
type input "**********"
click at [677, 466] on button "Apply" at bounding box center [660, 463] width 56 height 26
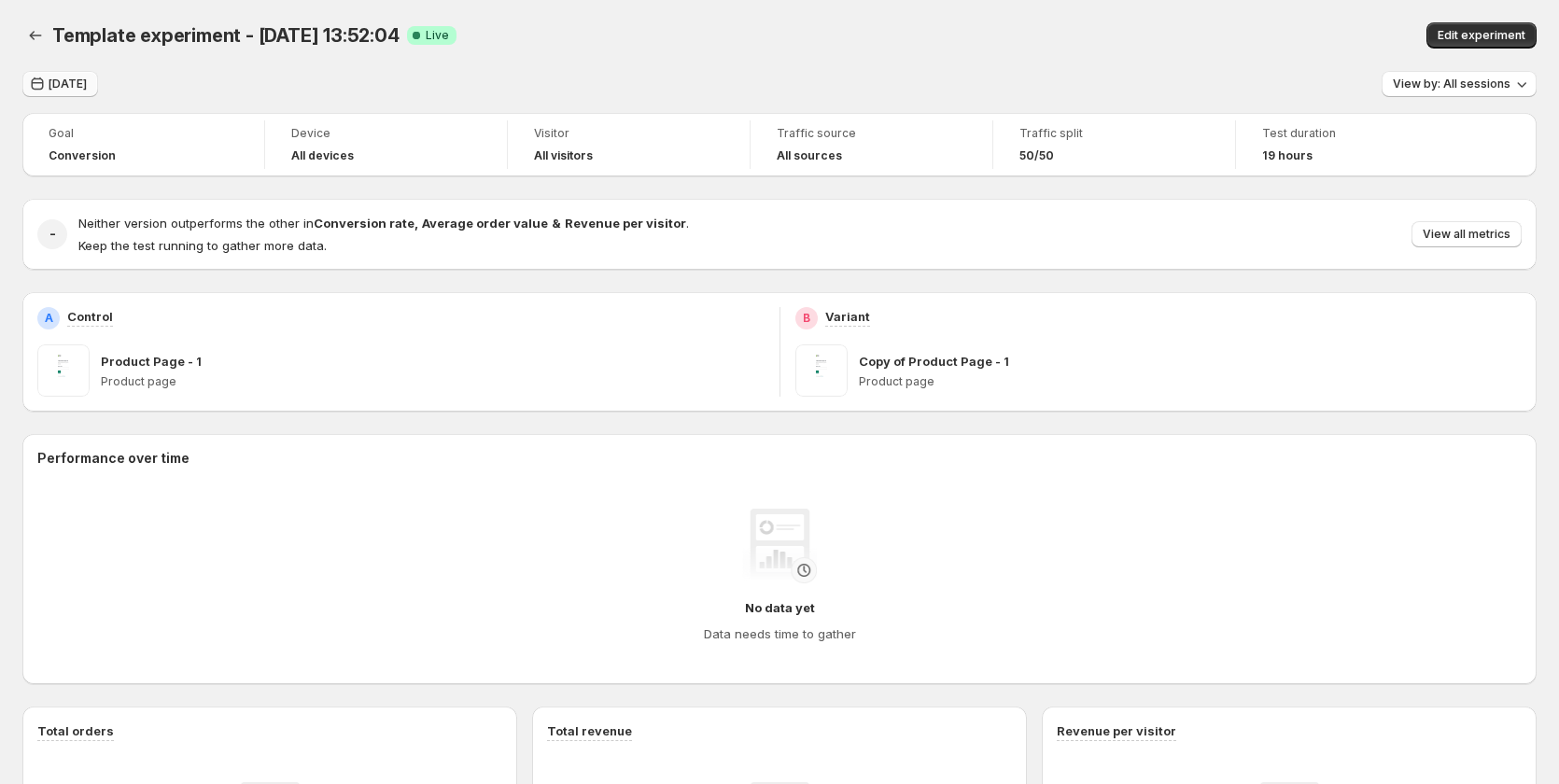
click at [63, 71] on button "[DATE]" at bounding box center [60, 84] width 75 height 26
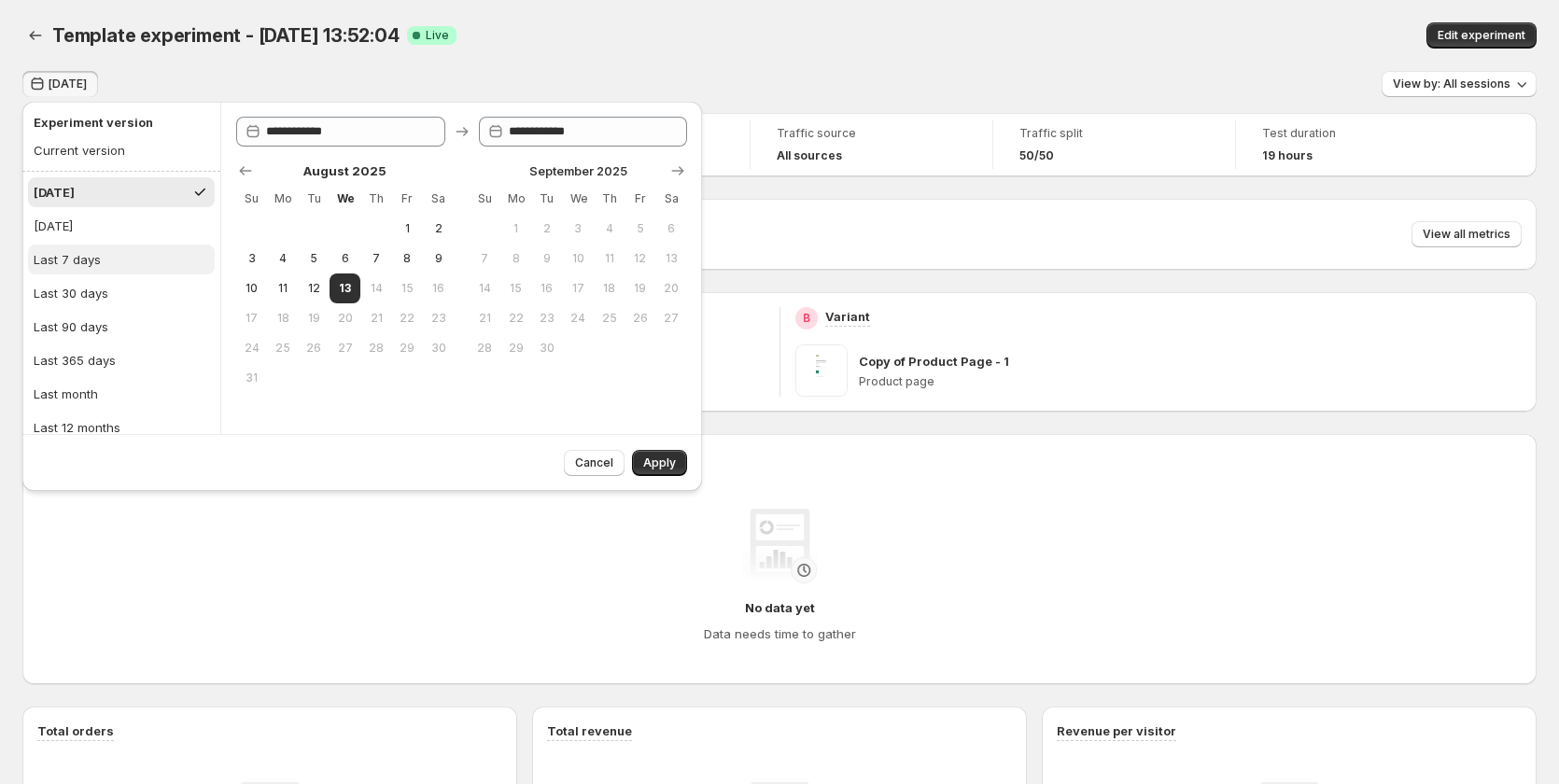
click at [119, 258] on button "Last 7 days" at bounding box center [121, 260] width 186 height 30
type input "**********"
click at [660, 453] on button "Apply" at bounding box center [660, 463] width 56 height 26
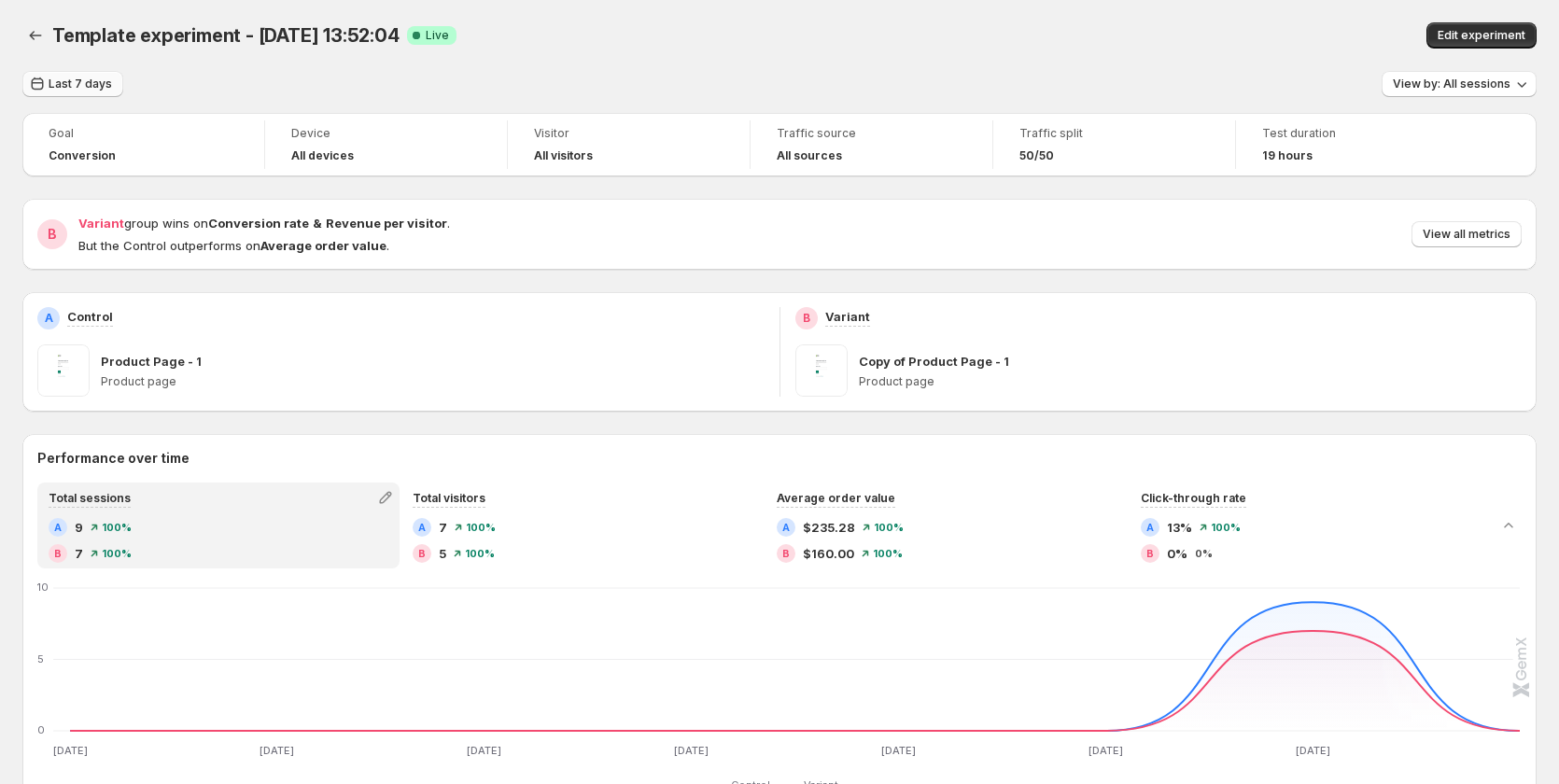
click at [60, 85] on span "Last 7 days" at bounding box center [80, 83] width 63 height 15
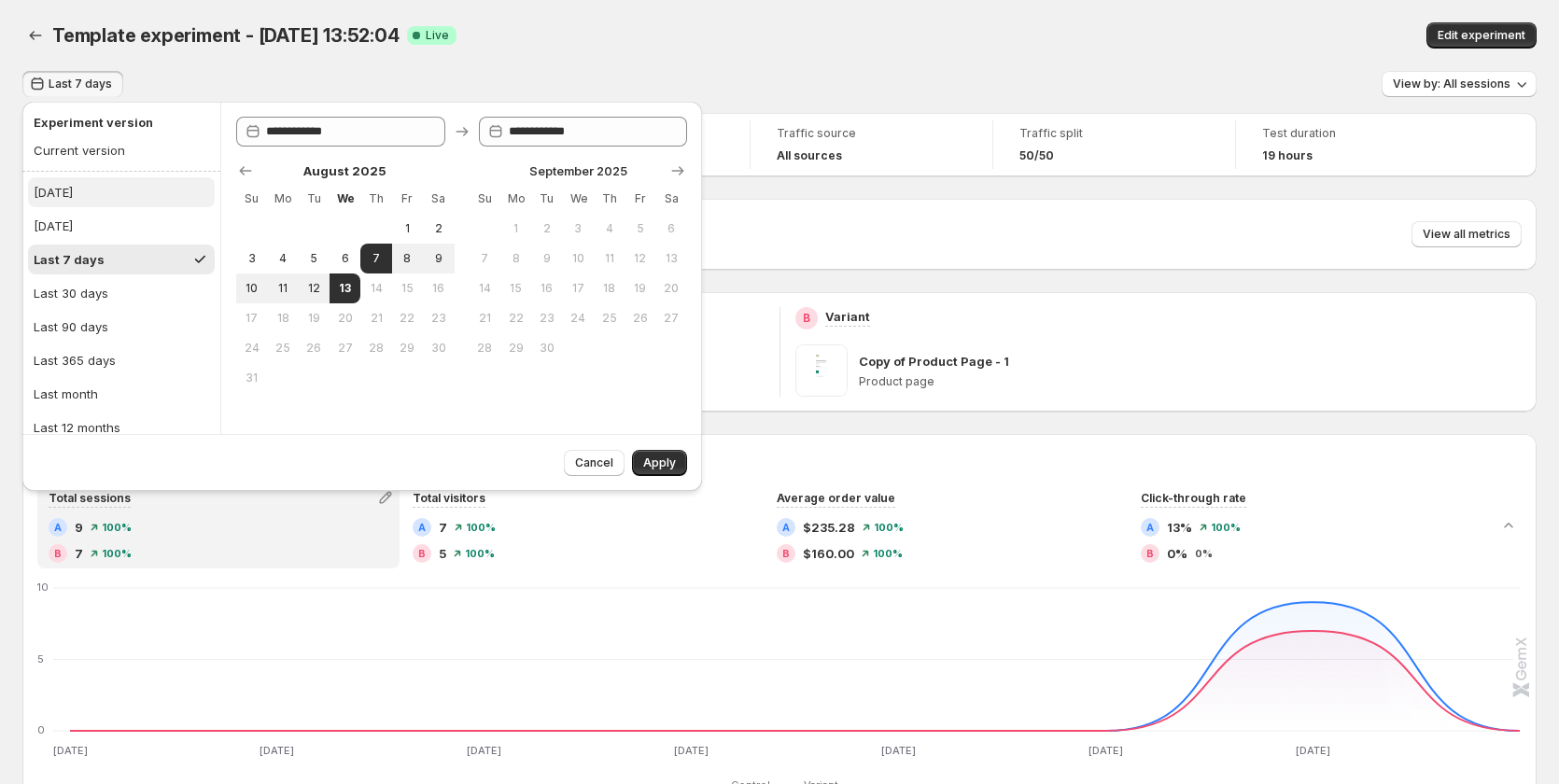
click at [91, 198] on button "[DATE]" at bounding box center [121, 192] width 186 height 30
click at [93, 217] on button "[DATE]" at bounding box center [121, 226] width 186 height 30
type input "**********"
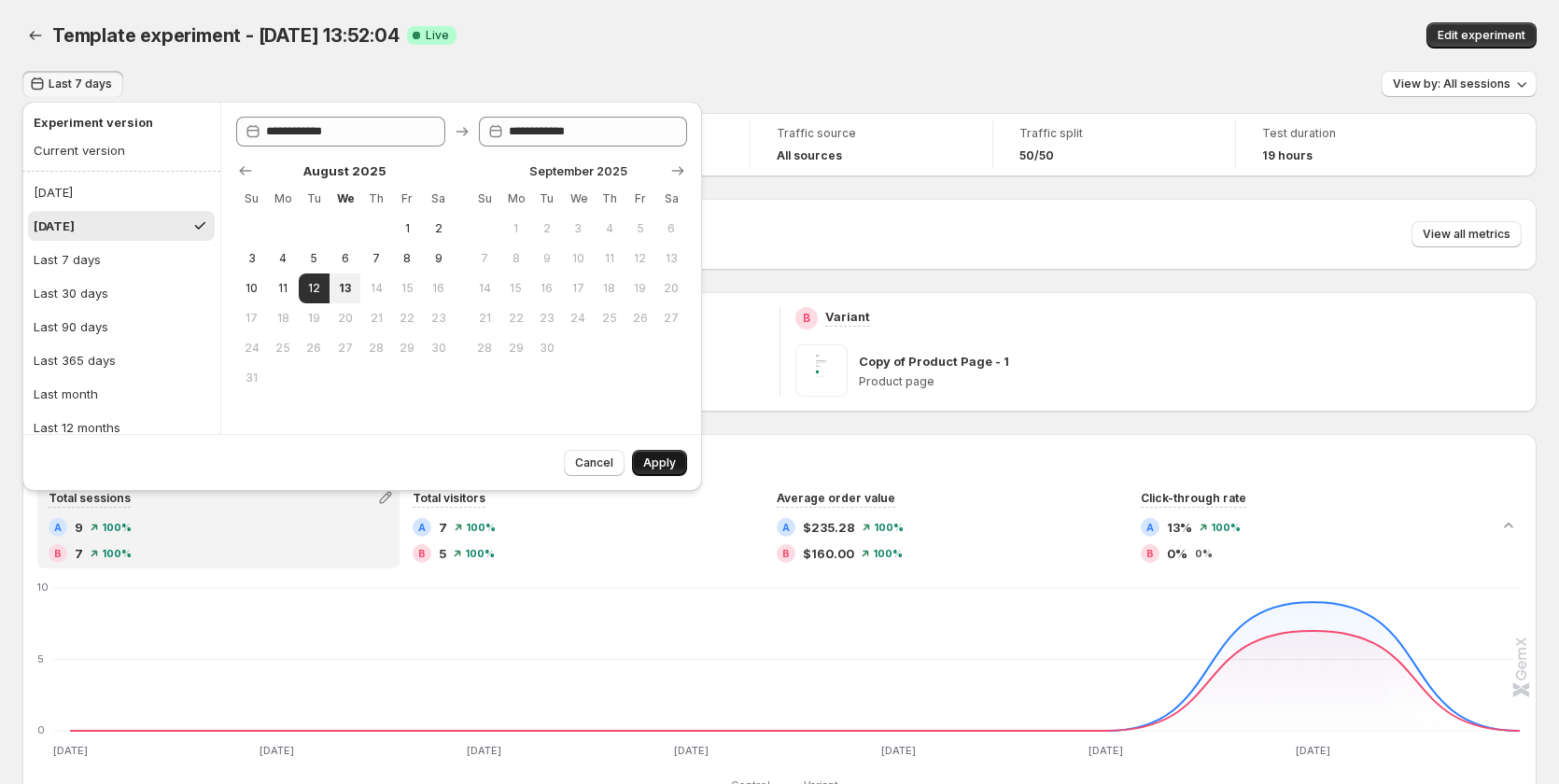
click at [639, 451] on button "Apply" at bounding box center [660, 463] width 56 height 26
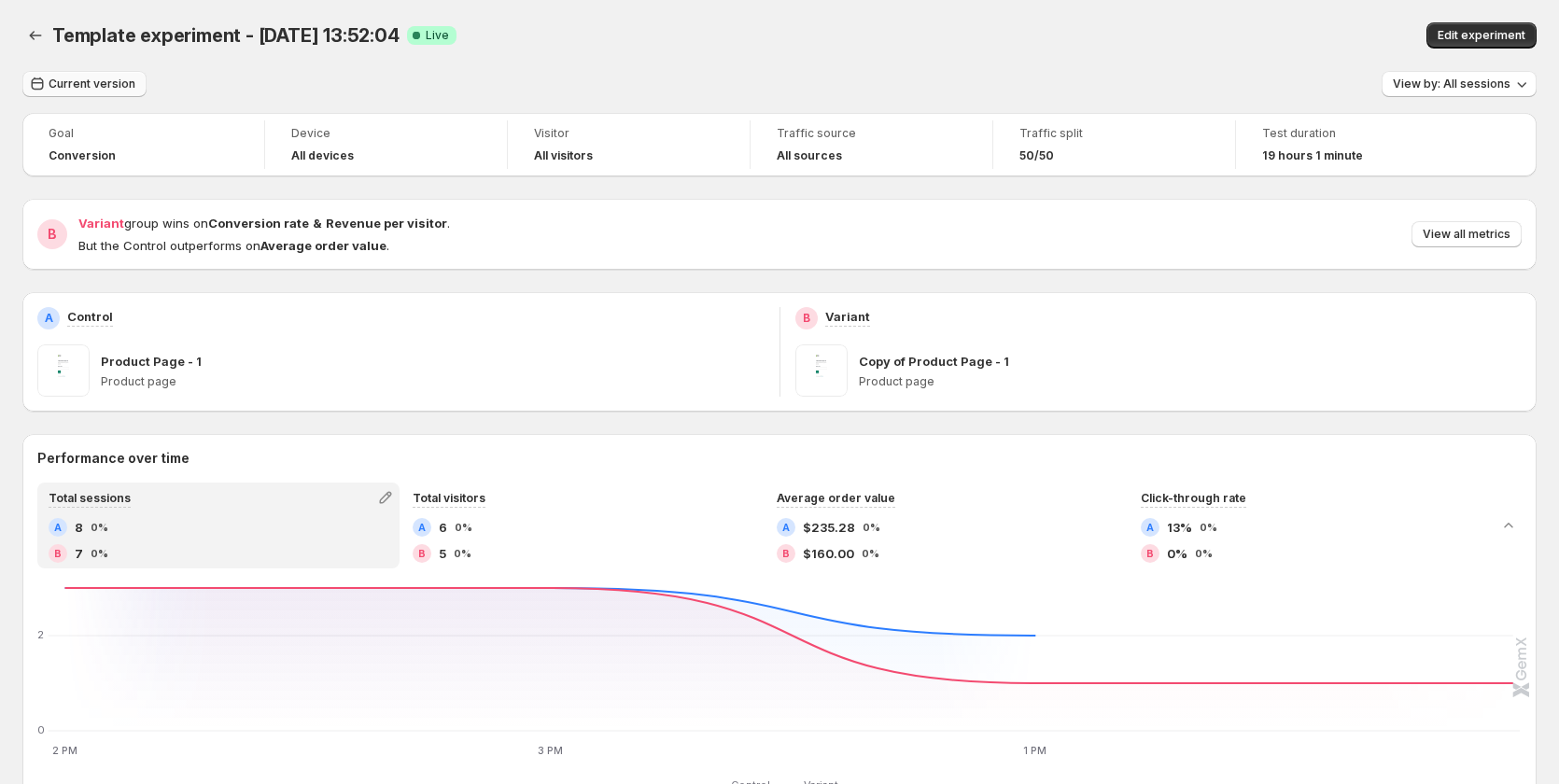
click at [84, 85] on span "Current version" at bounding box center [92, 83] width 87 height 15
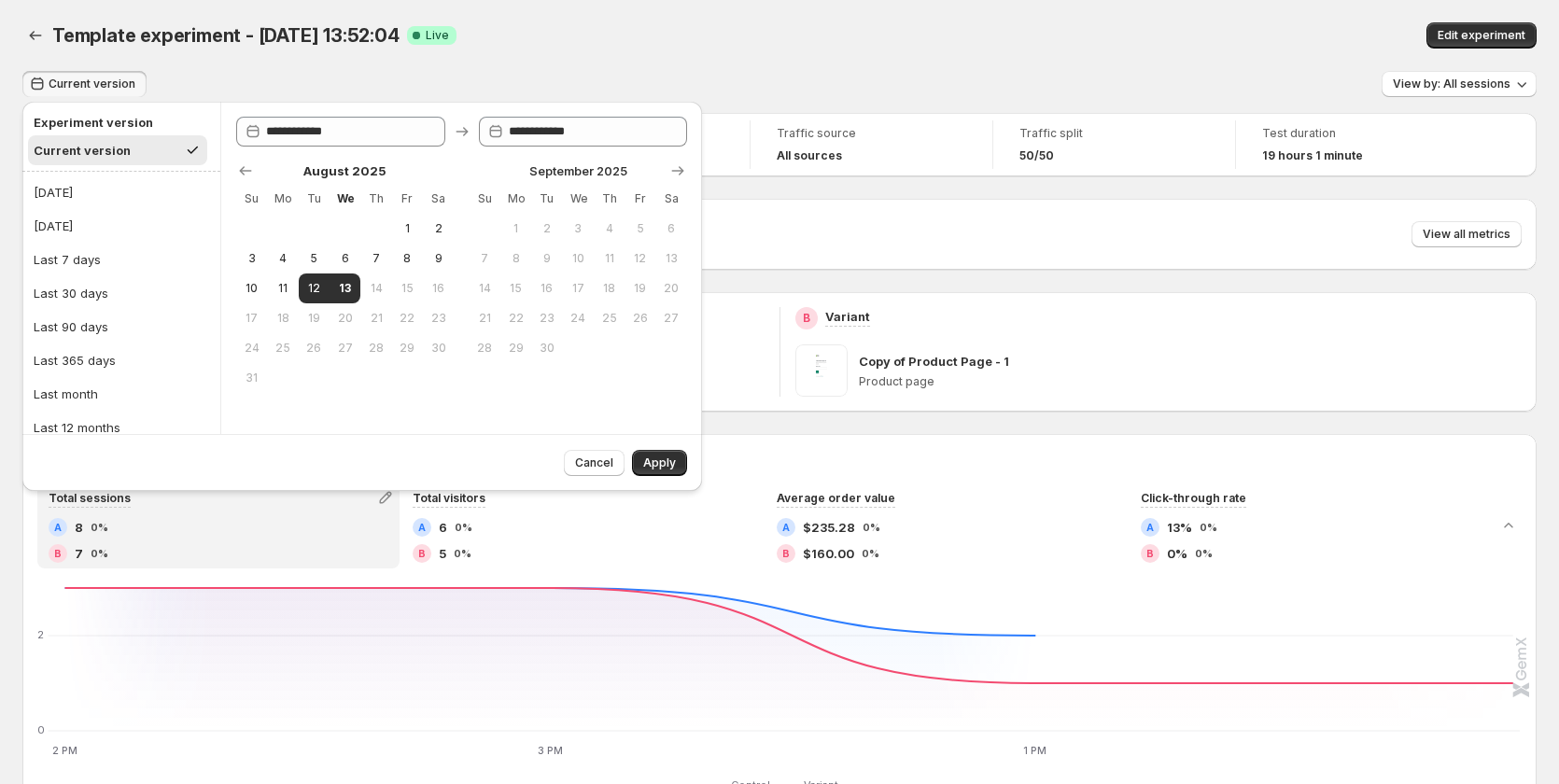
click at [105, 87] on span "Current version" at bounding box center [92, 83] width 87 height 15
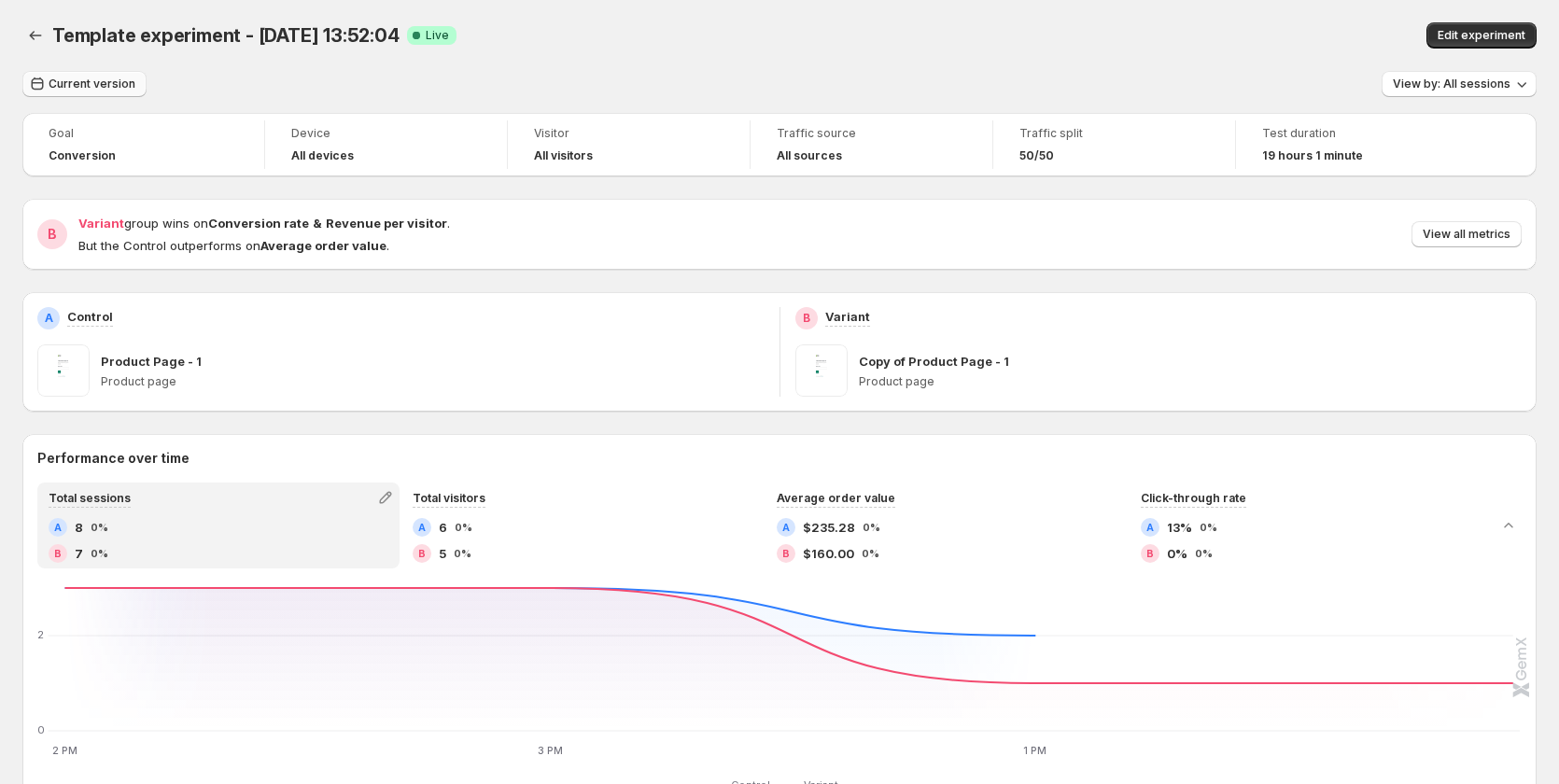
click at [105, 87] on span "Current version" at bounding box center [92, 83] width 87 height 15
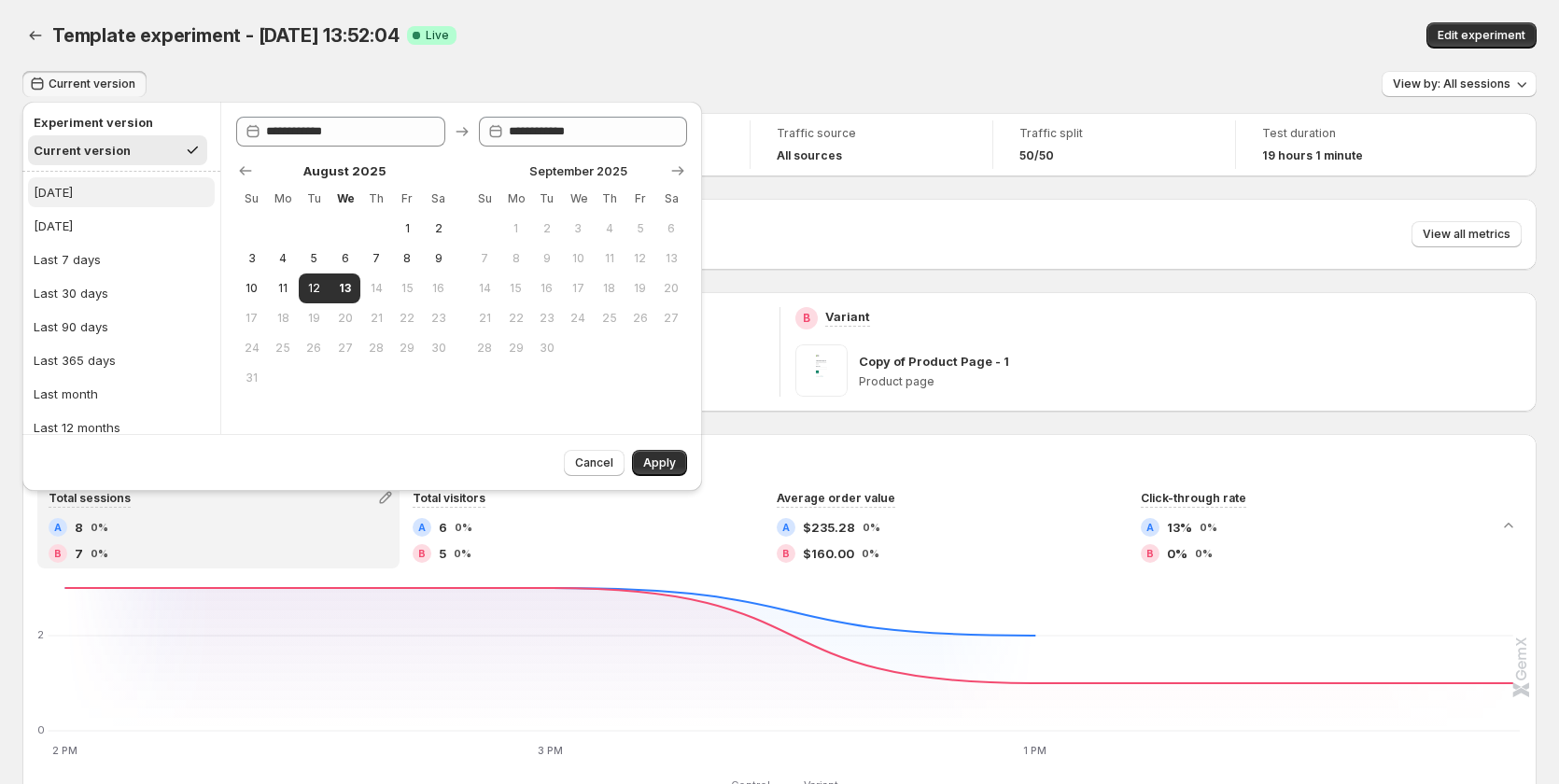
click at [110, 203] on button "[DATE]" at bounding box center [121, 192] width 186 height 30
type input "**********"
click at [658, 462] on span "Apply" at bounding box center [659, 462] width 33 height 15
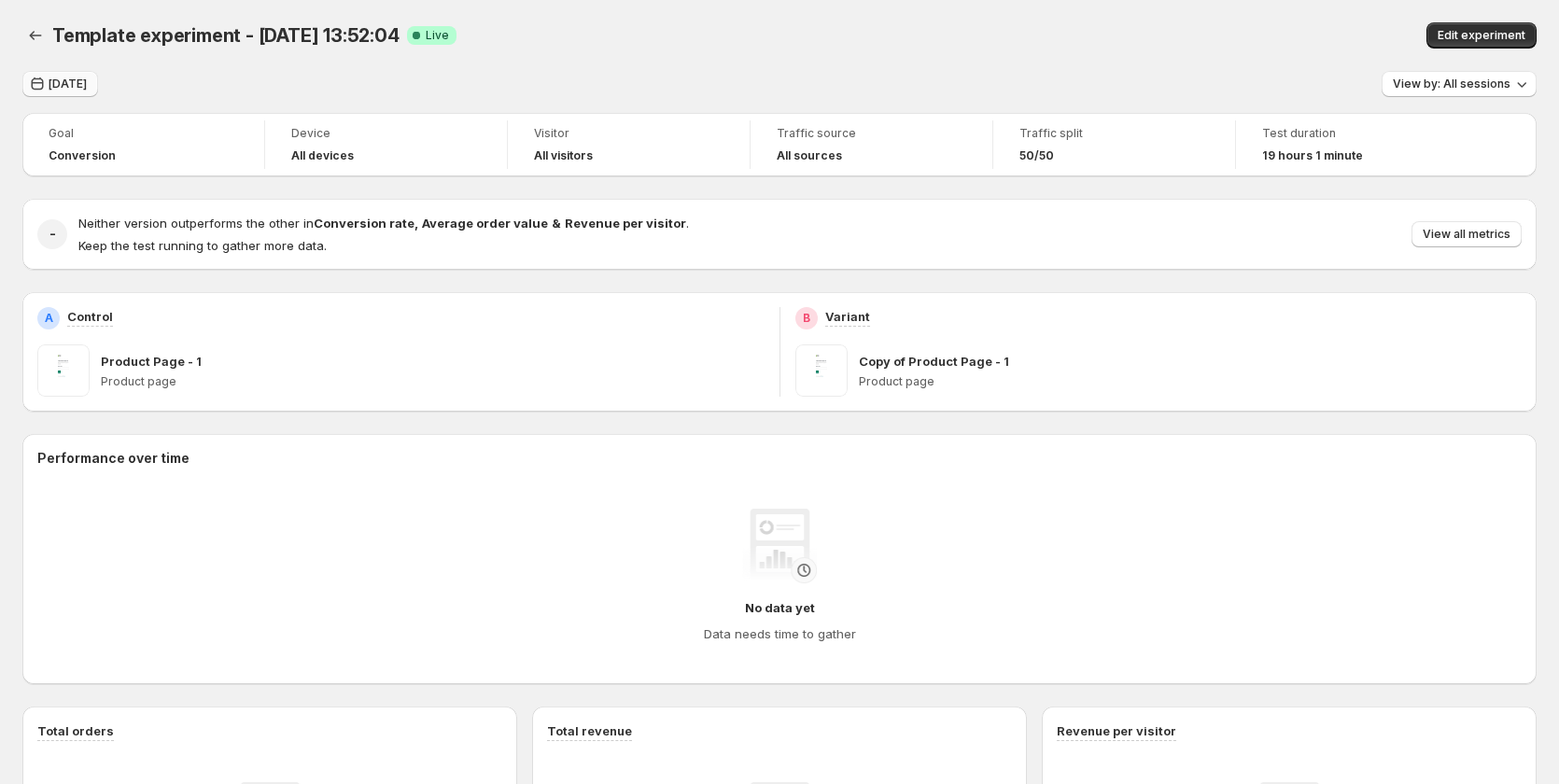
click at [71, 82] on span "[DATE]" at bounding box center [67, 83] width 39 height 15
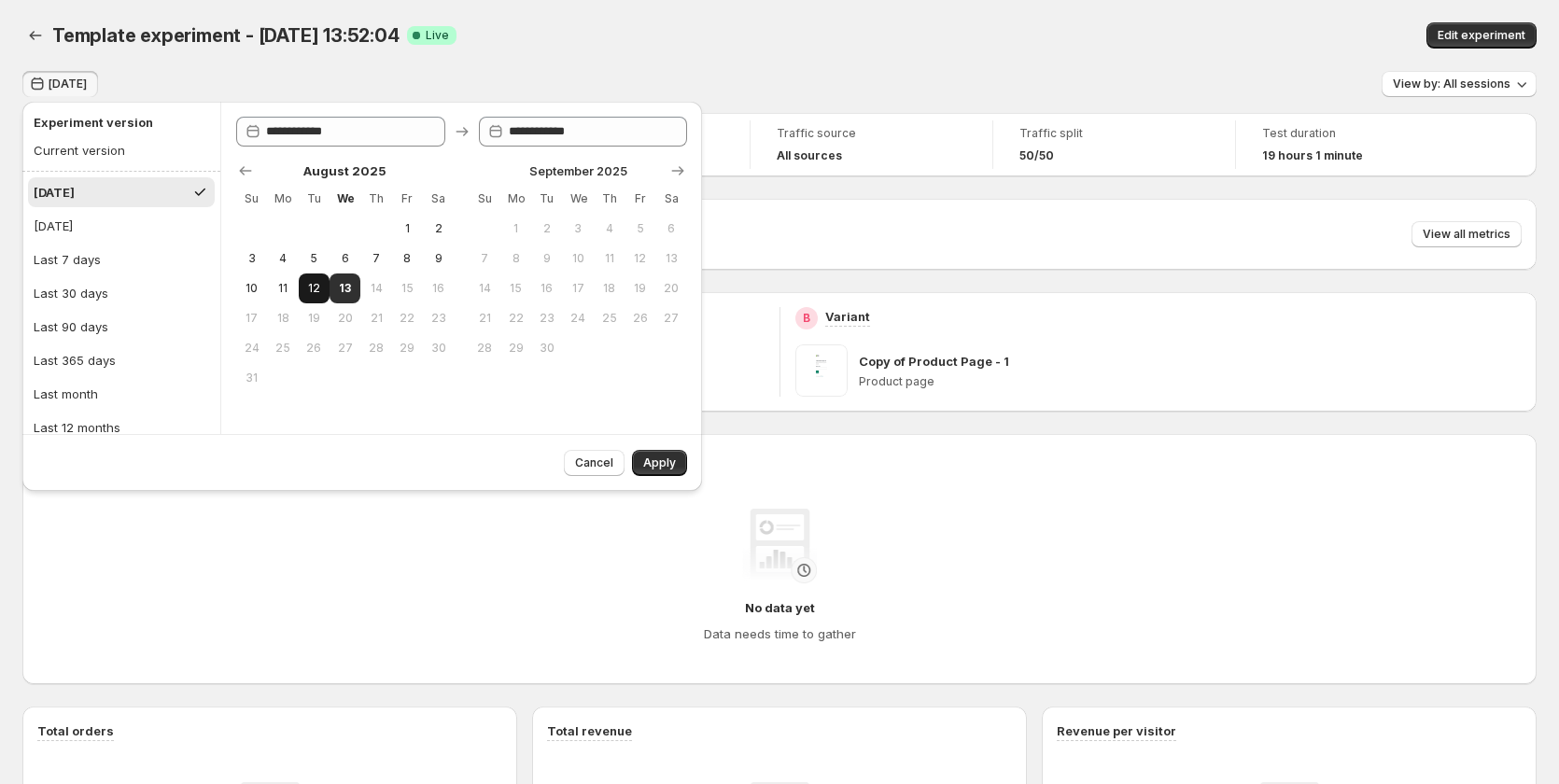
click at [310, 287] on span "12" at bounding box center [314, 287] width 16 height 15
type input "**********"
click at [659, 469] on span "Apply" at bounding box center [659, 462] width 33 height 15
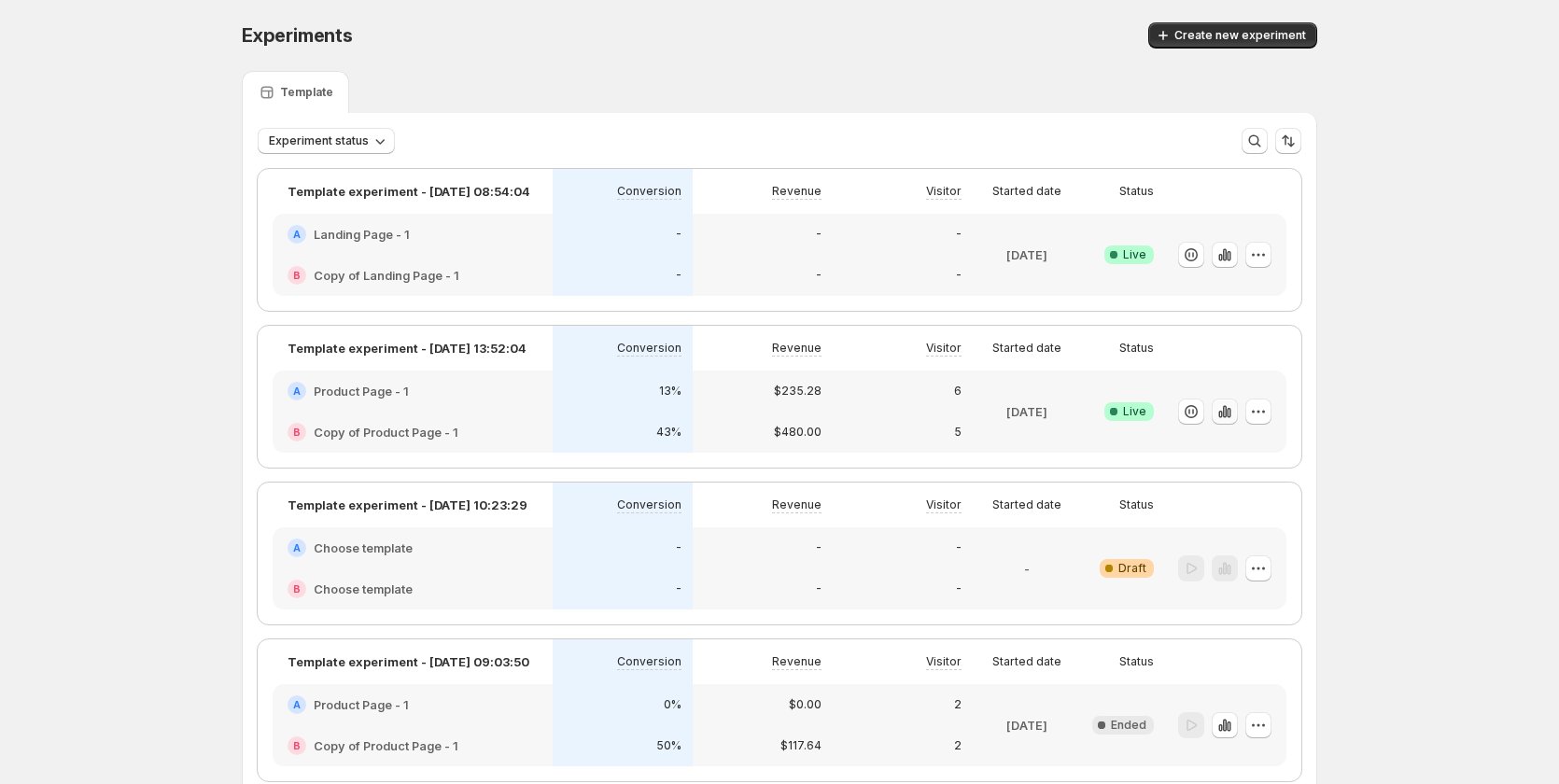
click at [1227, 406] on icon "button" at bounding box center [1224, 411] width 19 height 19
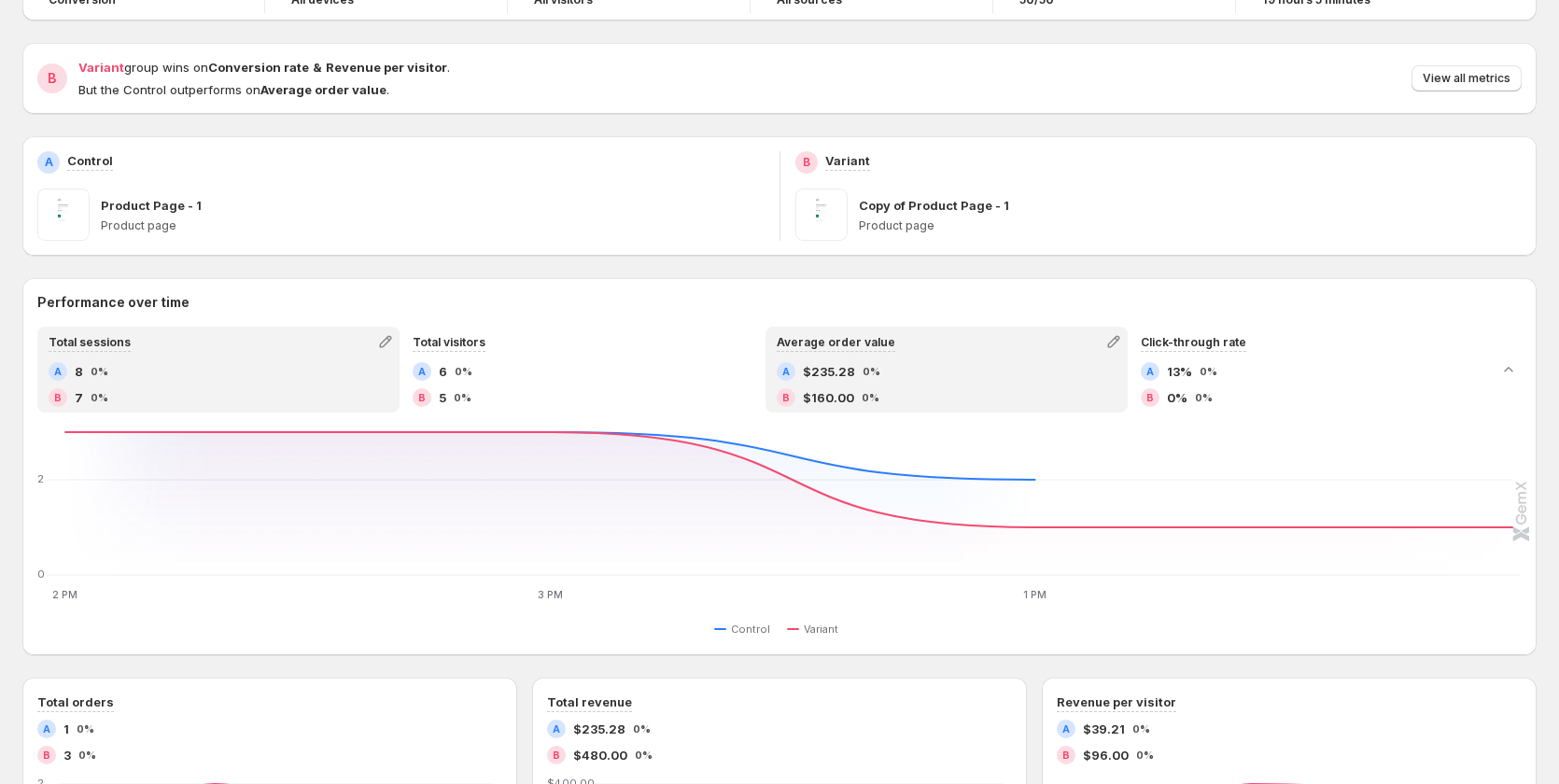
scroll to position [186, 0]
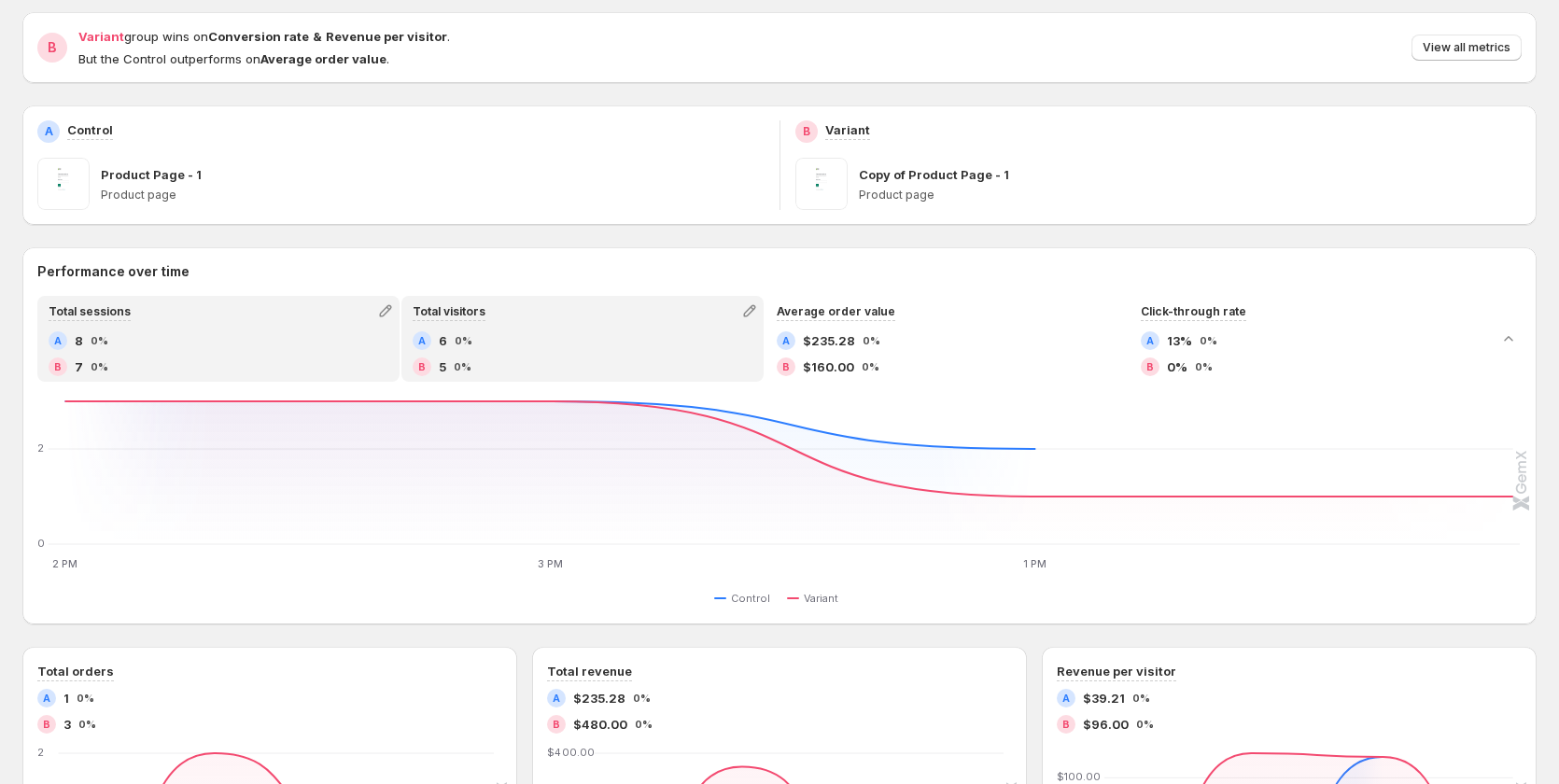
click at [568, 338] on div "A 6 0%" at bounding box center [582, 340] width 340 height 19
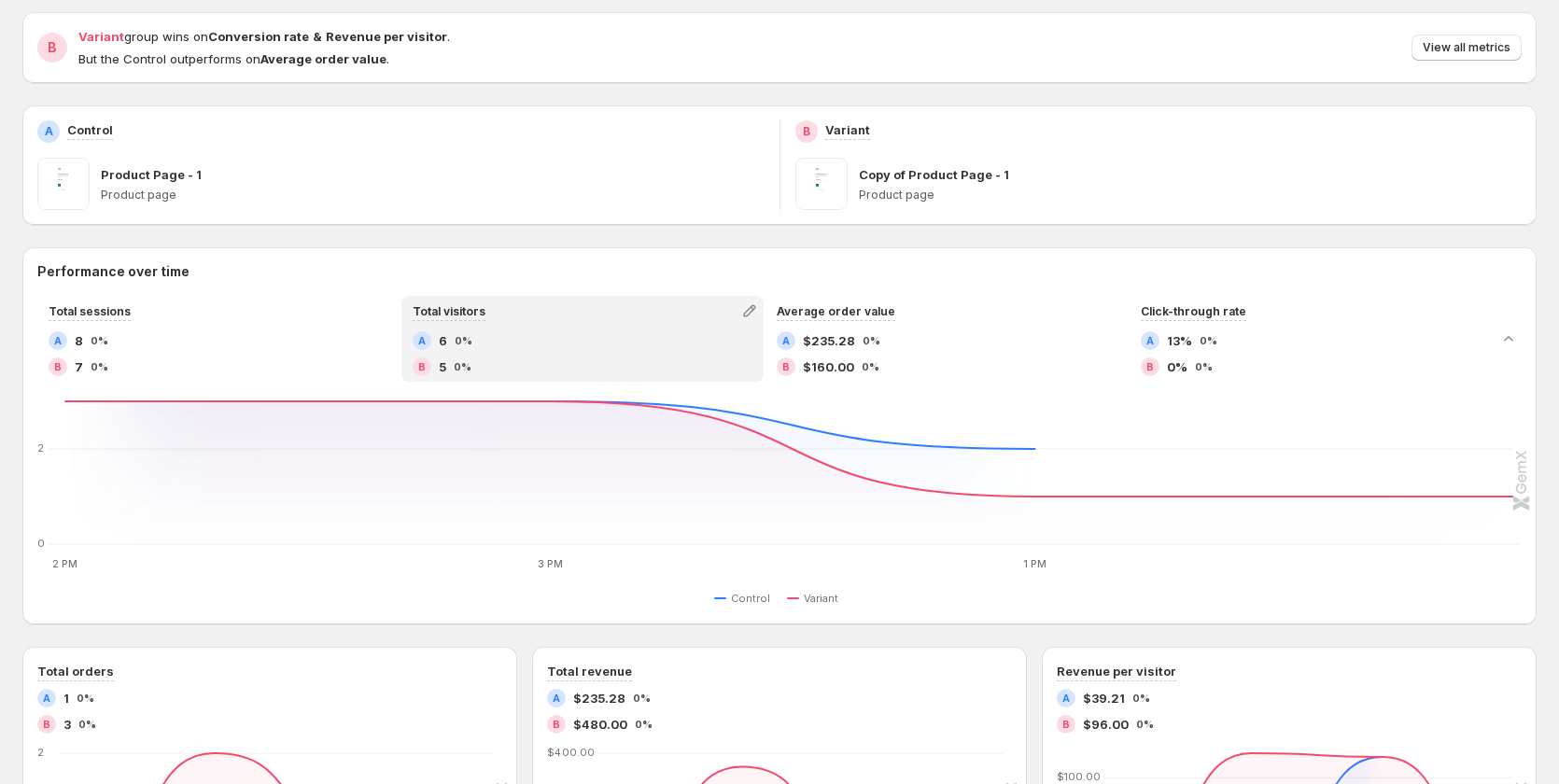
click at [564, 347] on div "A 6 0%" at bounding box center [582, 340] width 340 height 19
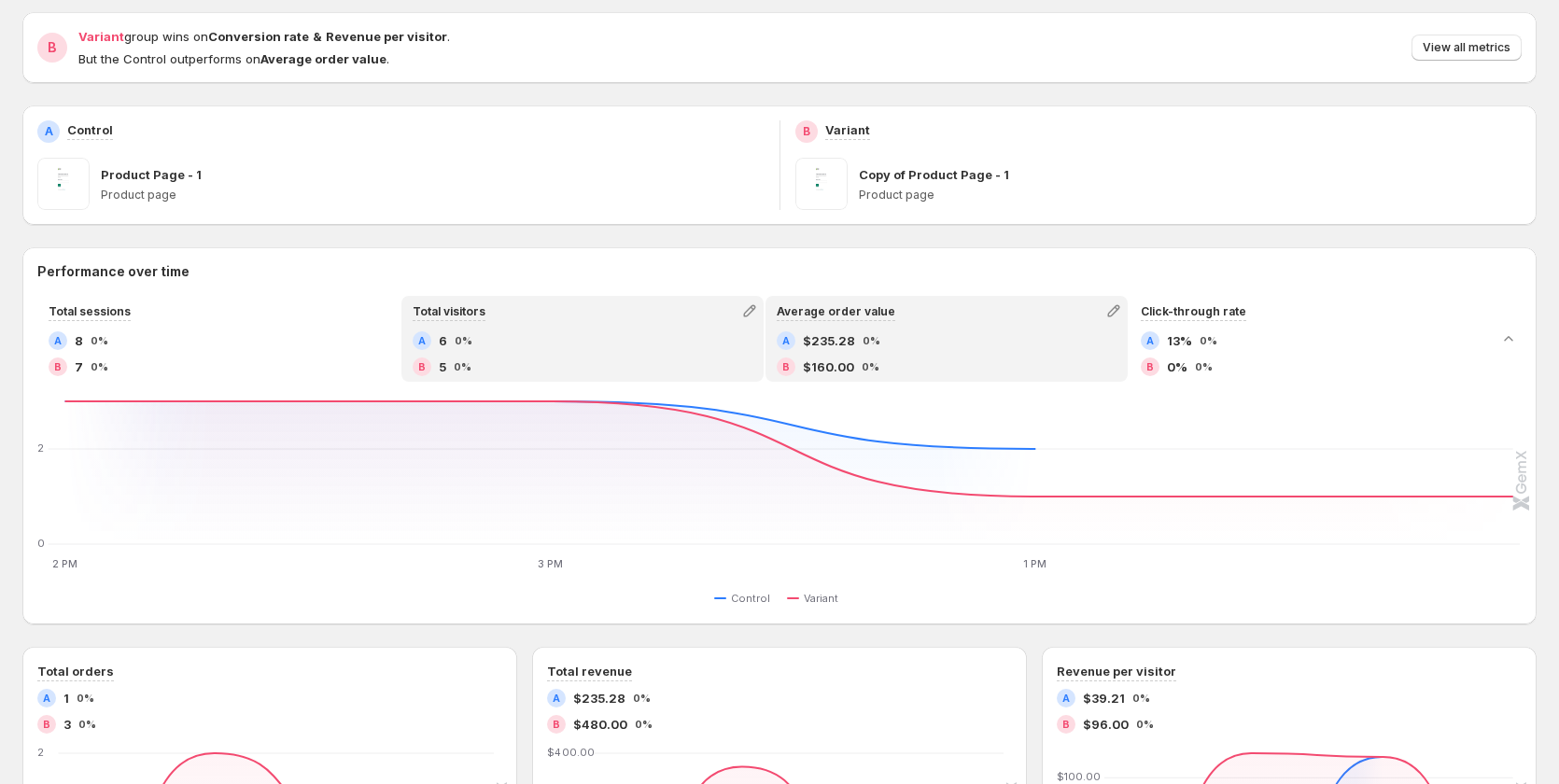
click at [947, 346] on div "A $235.28 0%" at bounding box center [946, 340] width 340 height 19
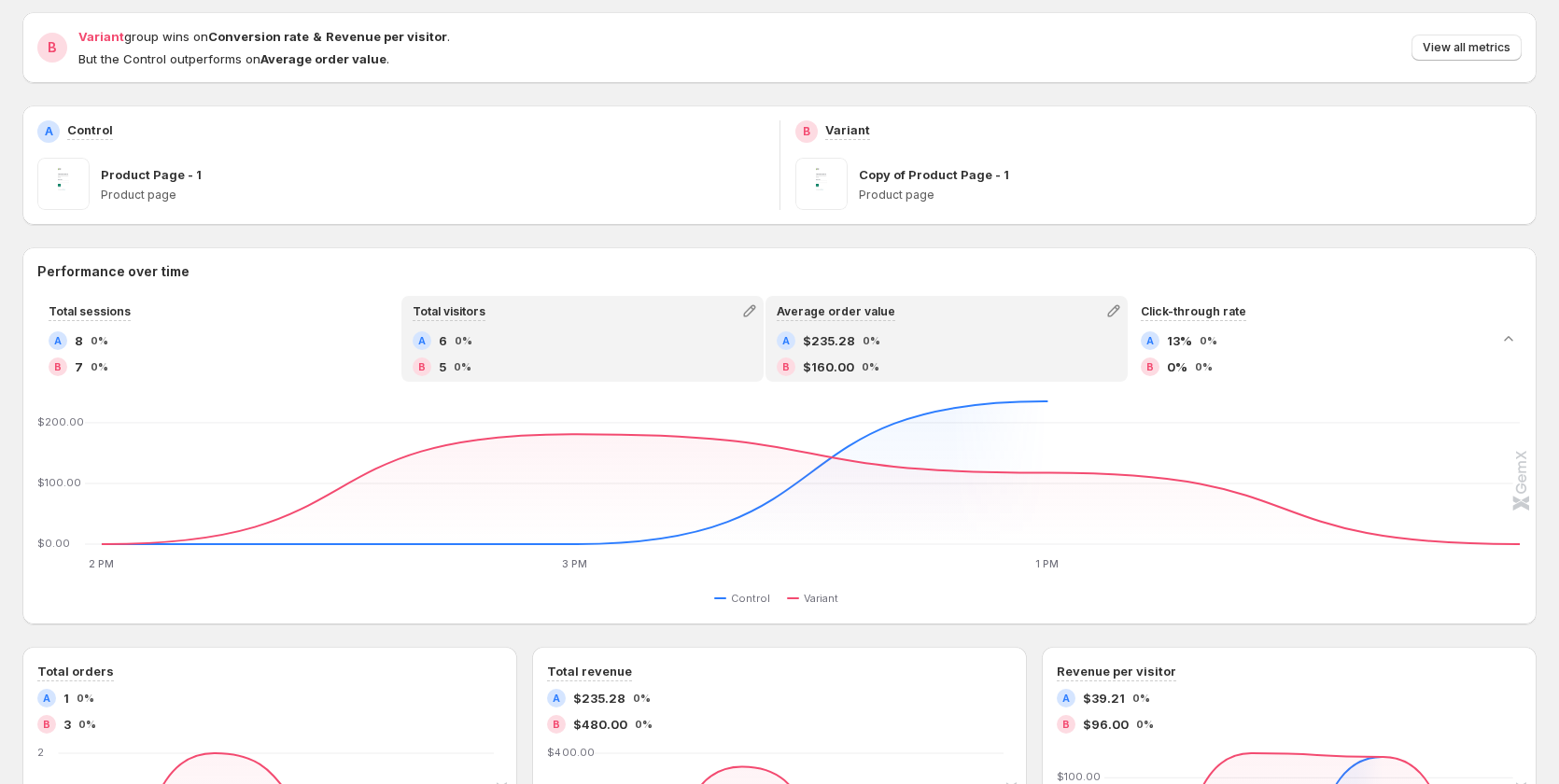
click at [491, 342] on div "A 6 0%" at bounding box center [582, 340] width 340 height 19
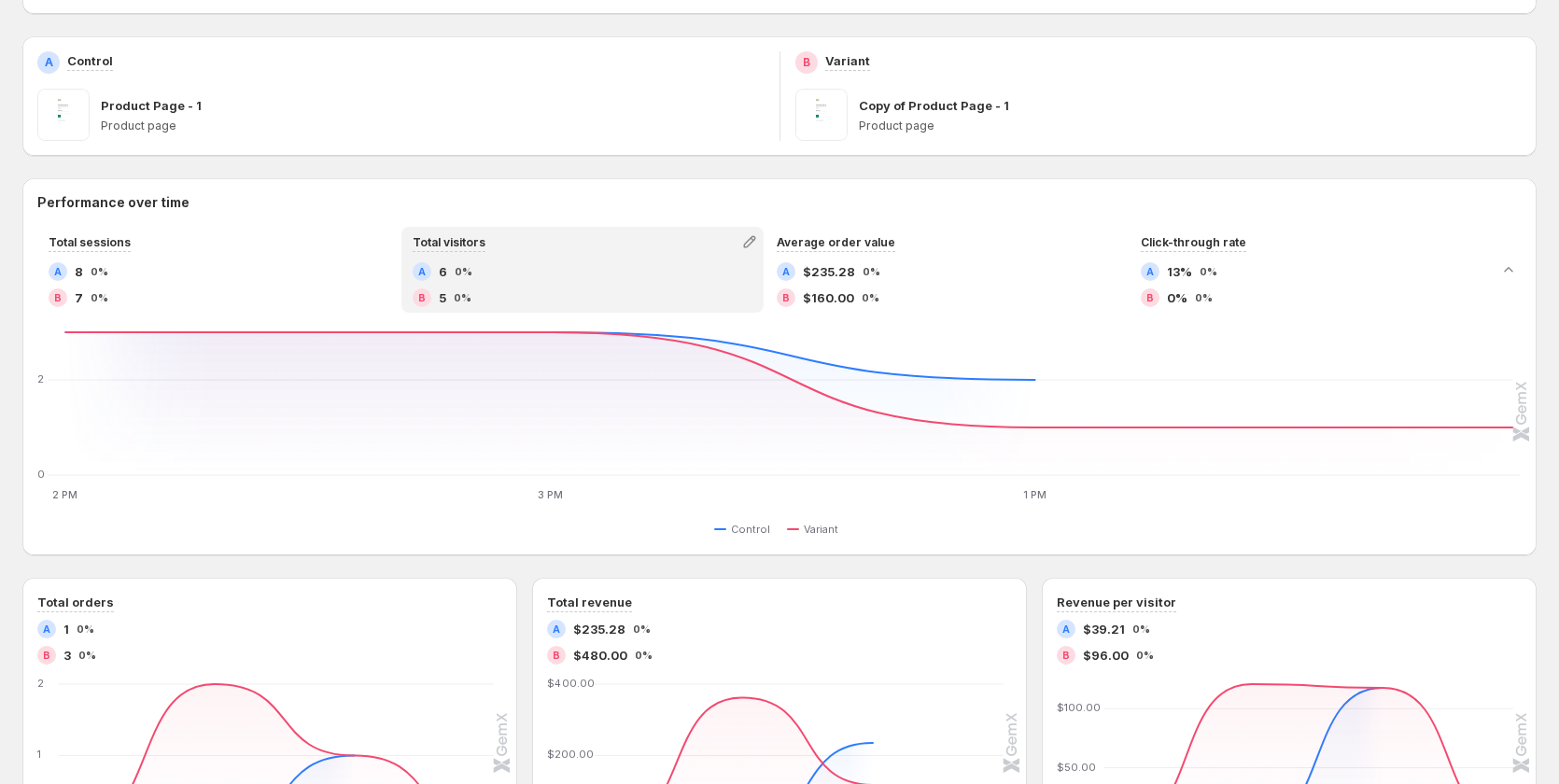
scroll to position [280, 0]
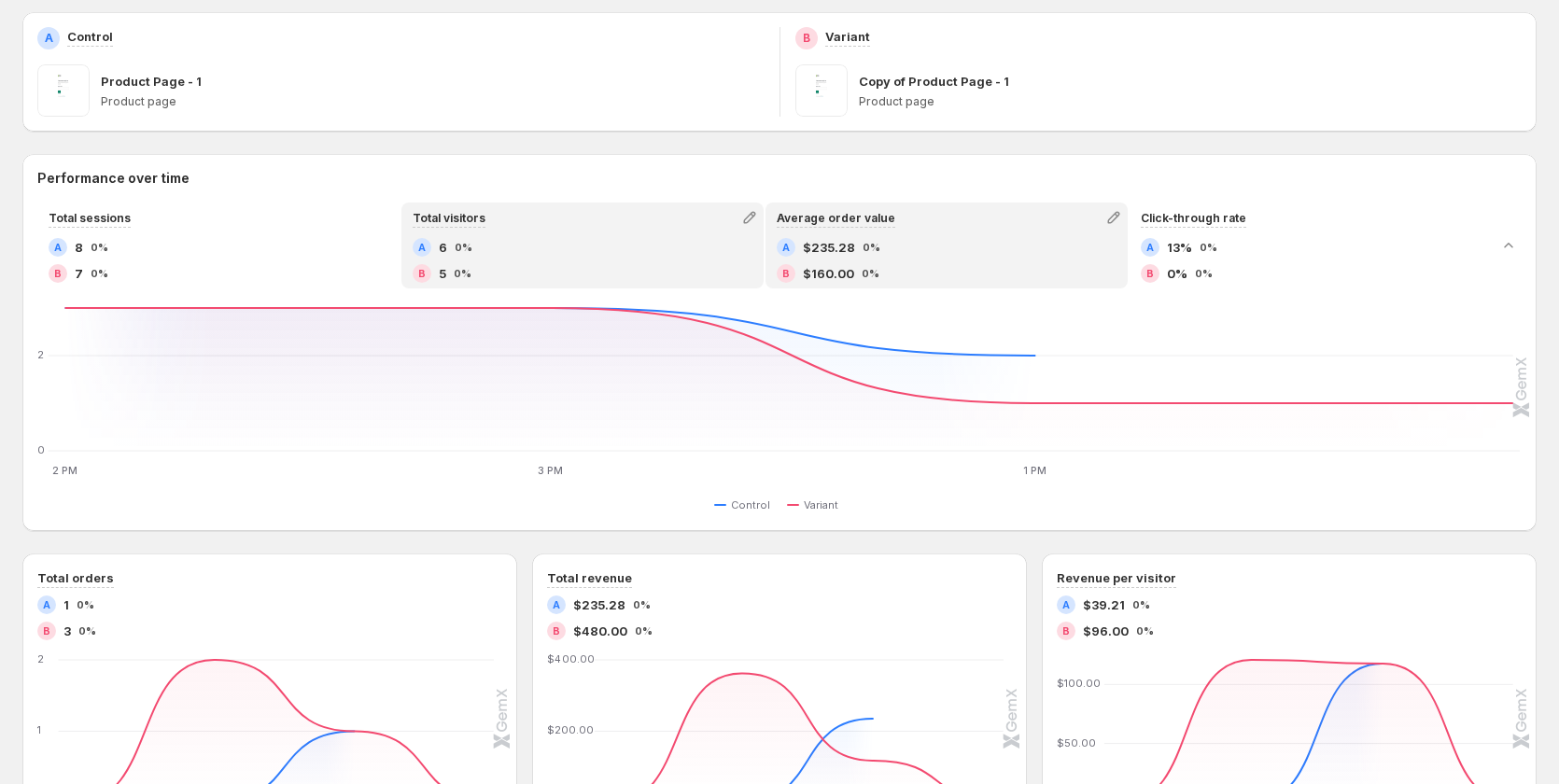
click at [962, 216] on div "Average order value" at bounding box center [946, 217] width 358 height 26
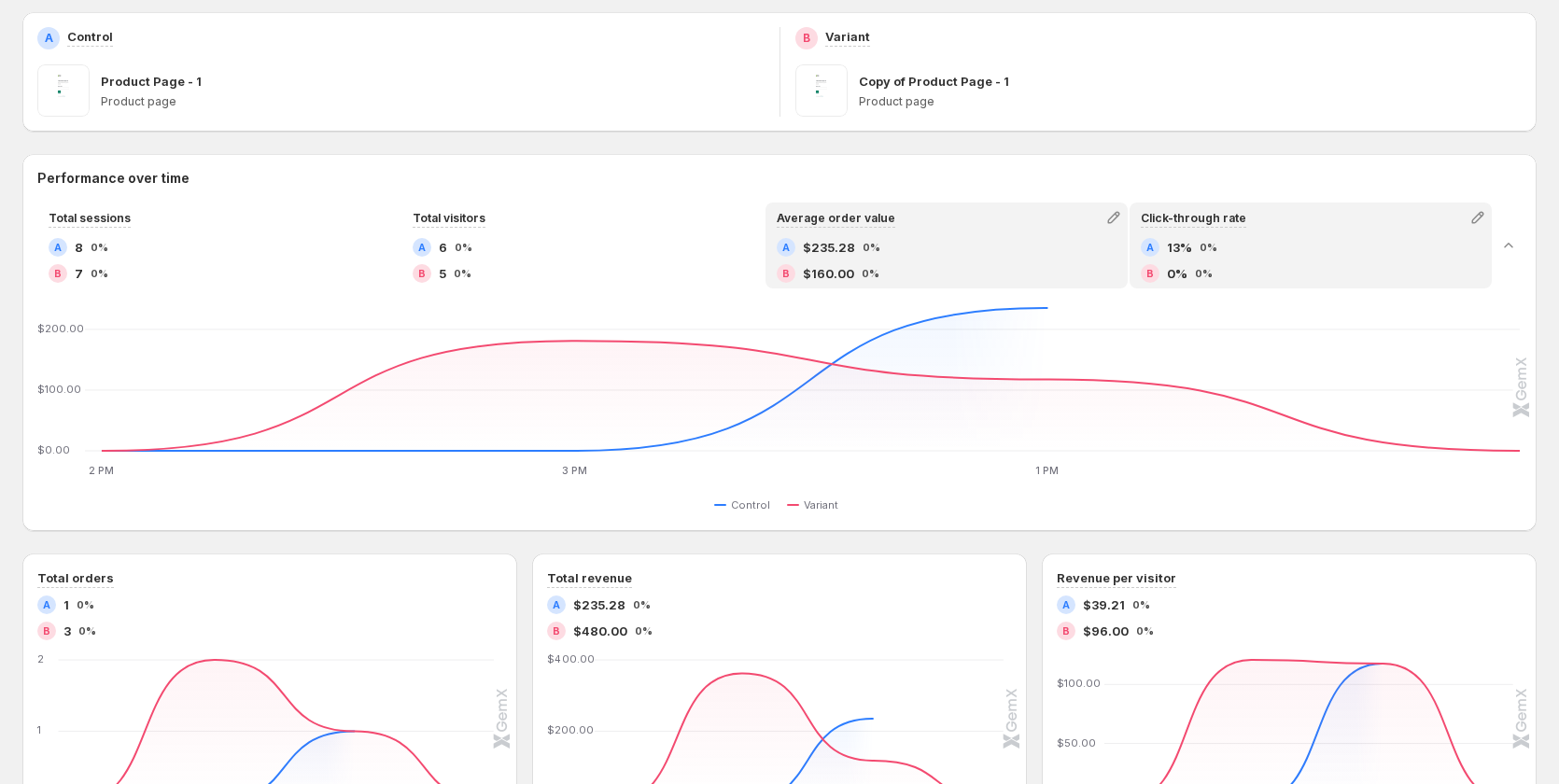
click at [1242, 249] on div "A 13% 0%" at bounding box center [1310, 247] width 340 height 19
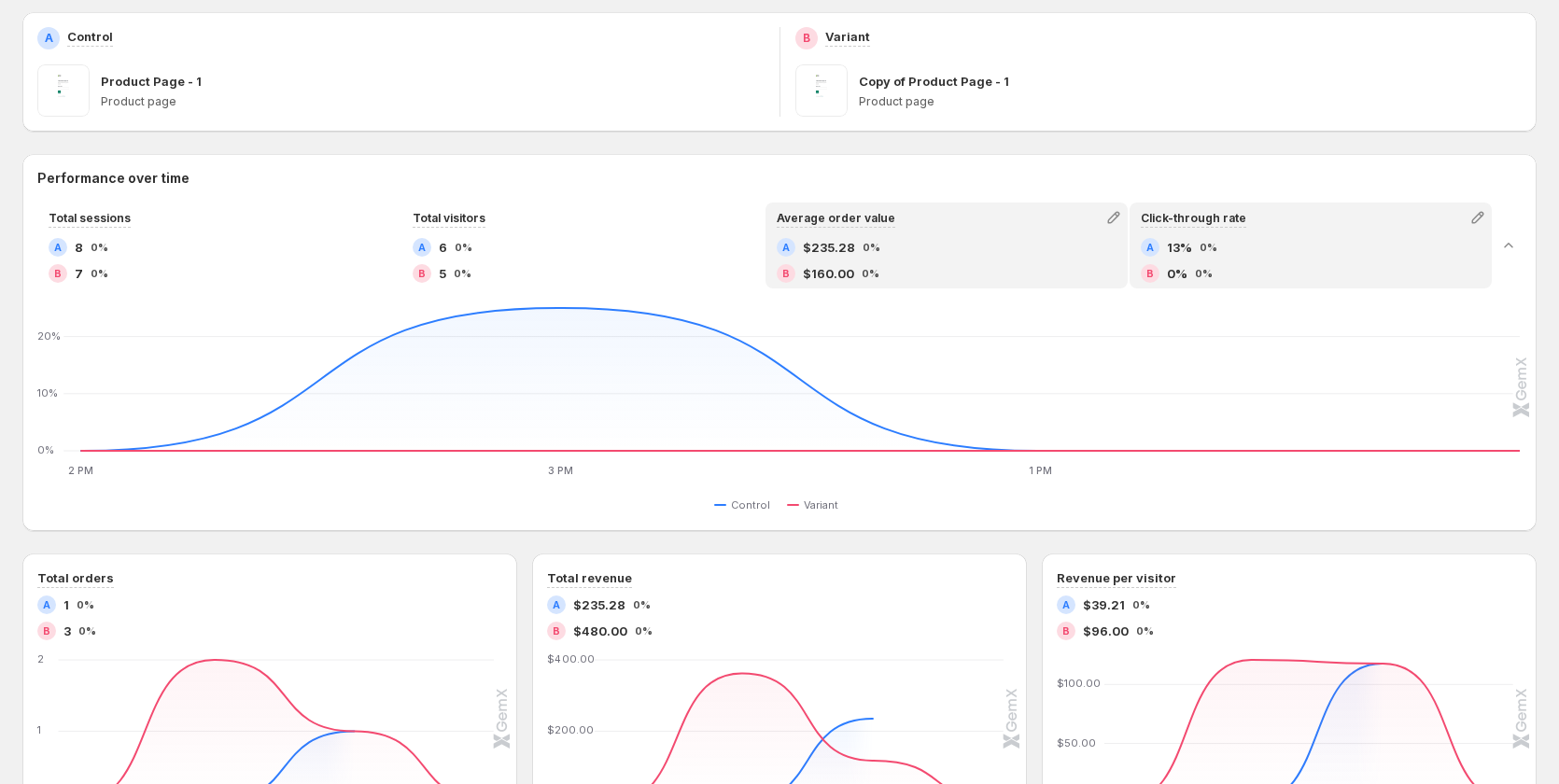
click at [945, 252] on div "A $235.28 0%" at bounding box center [946, 247] width 340 height 19
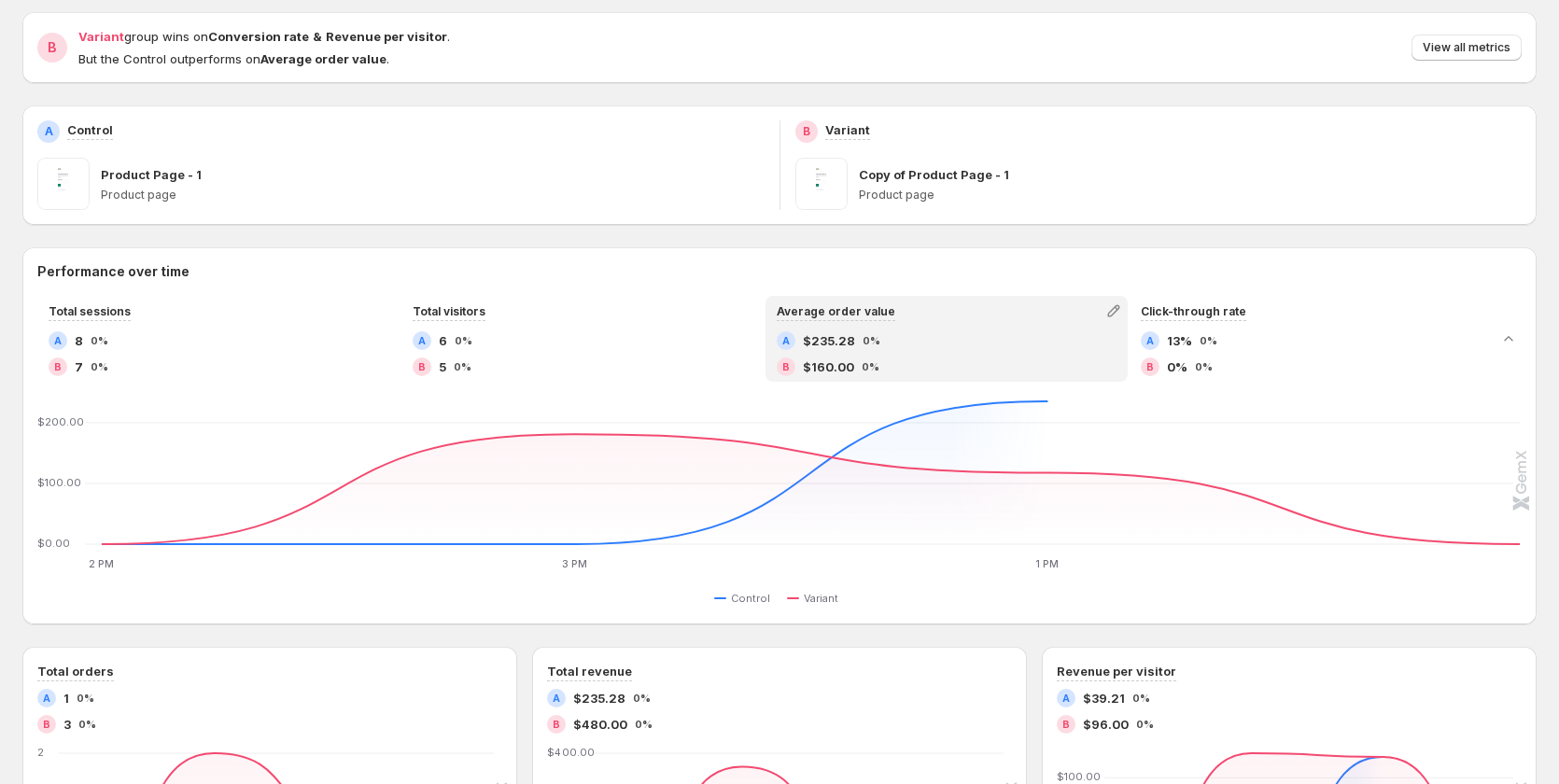
scroll to position [0, 0]
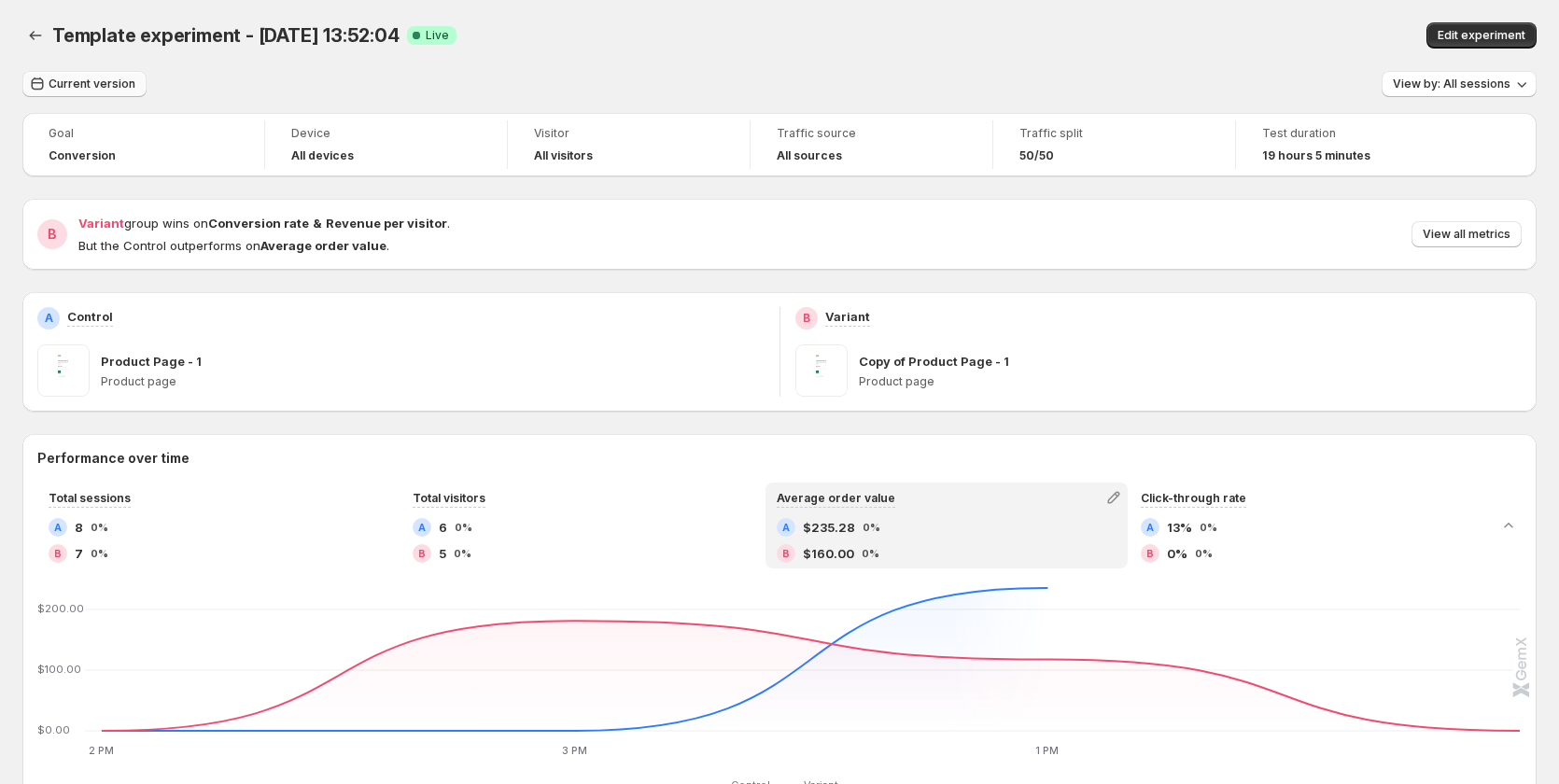
click at [97, 84] on span "Current version" at bounding box center [92, 83] width 87 height 15
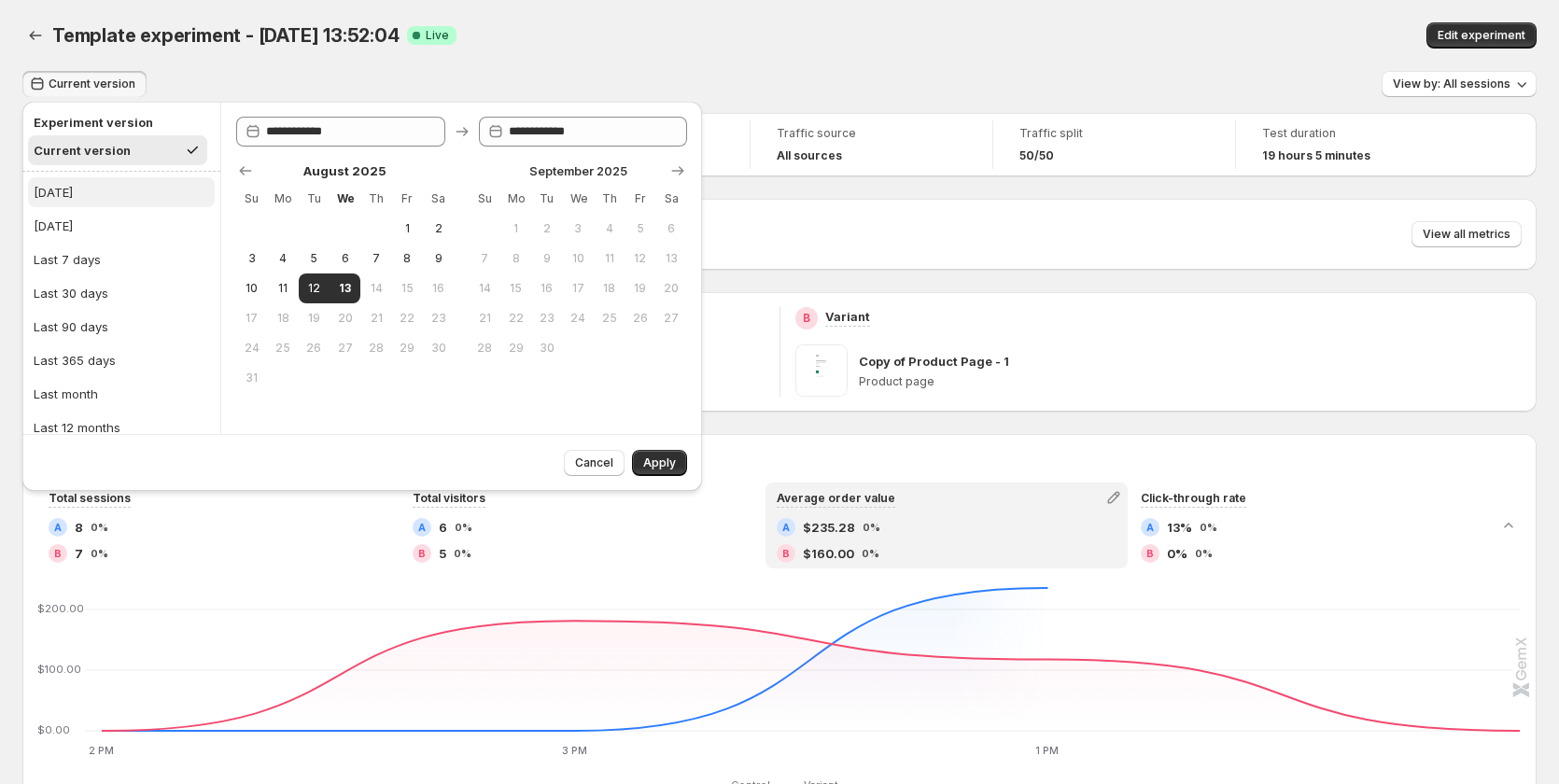
click at [86, 184] on button "[DATE]" at bounding box center [121, 192] width 186 height 30
type input "**********"
click at [651, 464] on span "Apply" at bounding box center [659, 462] width 33 height 15
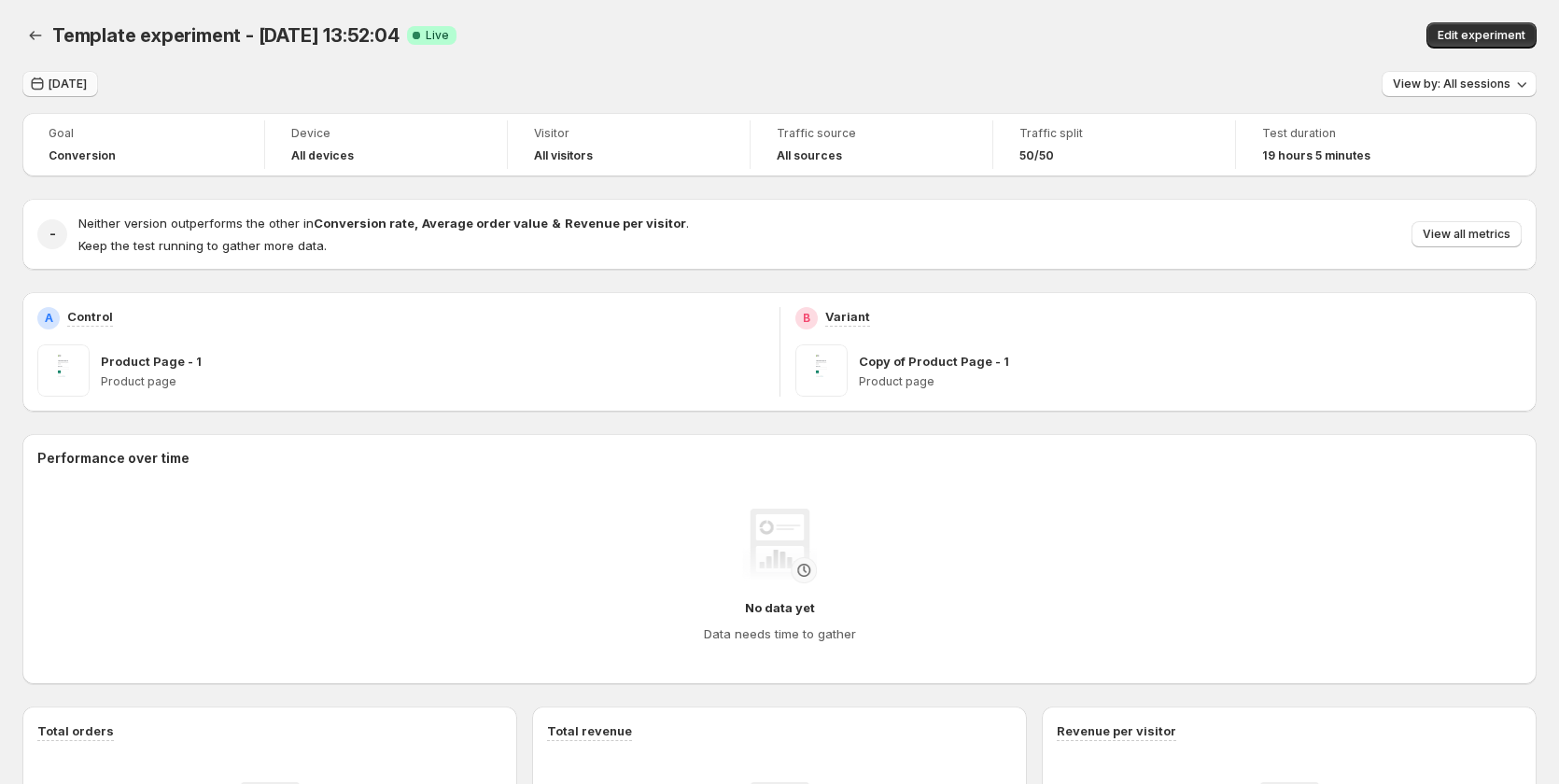
click at [53, 85] on span "[DATE]" at bounding box center [67, 83] width 39 height 15
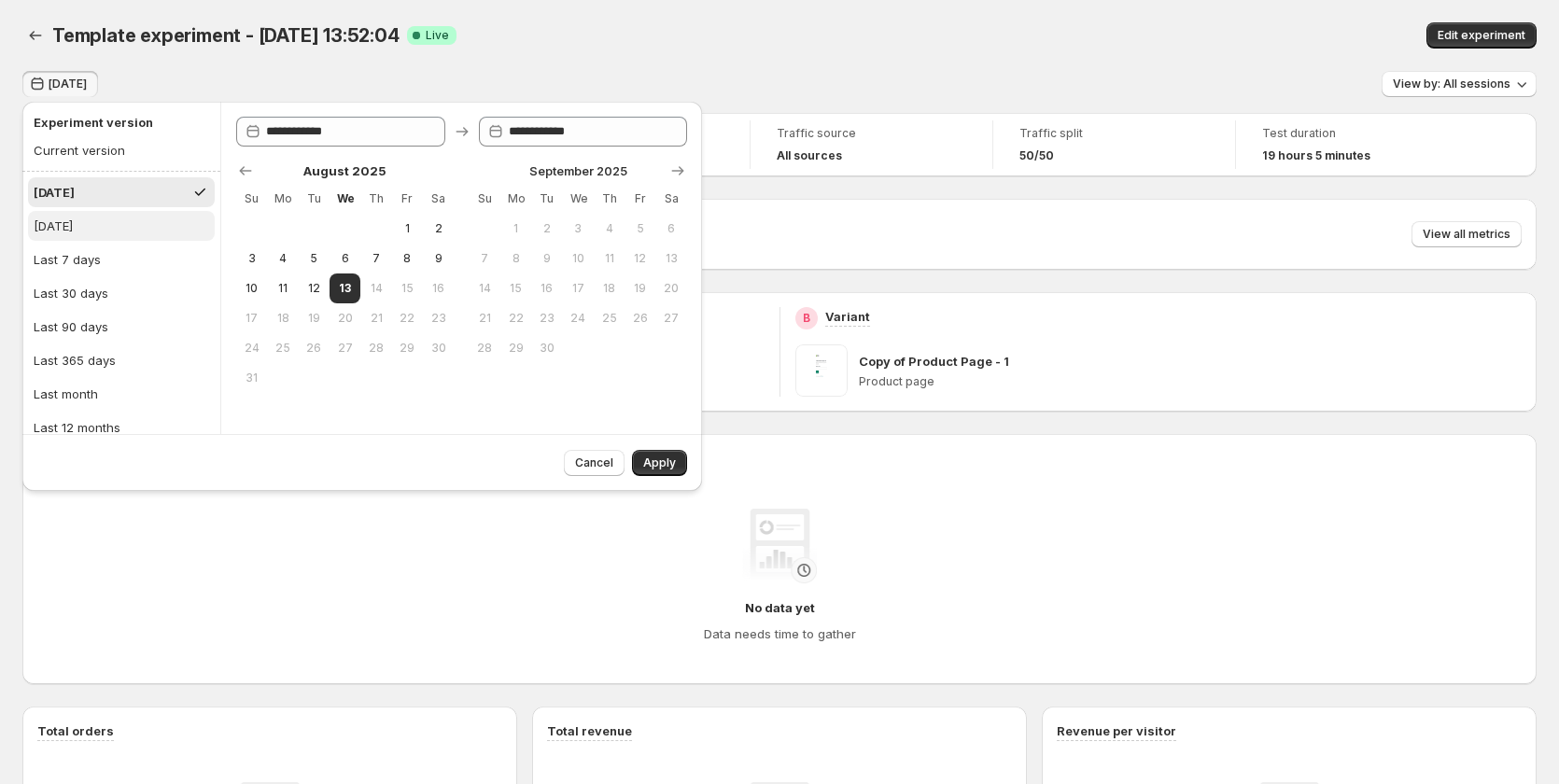
click at [99, 219] on button "[DATE]" at bounding box center [121, 226] width 186 height 30
type input "**********"
click at [375, 563] on div "No data yet Data needs time to gather" at bounding box center [780, 576] width 1454 height 135
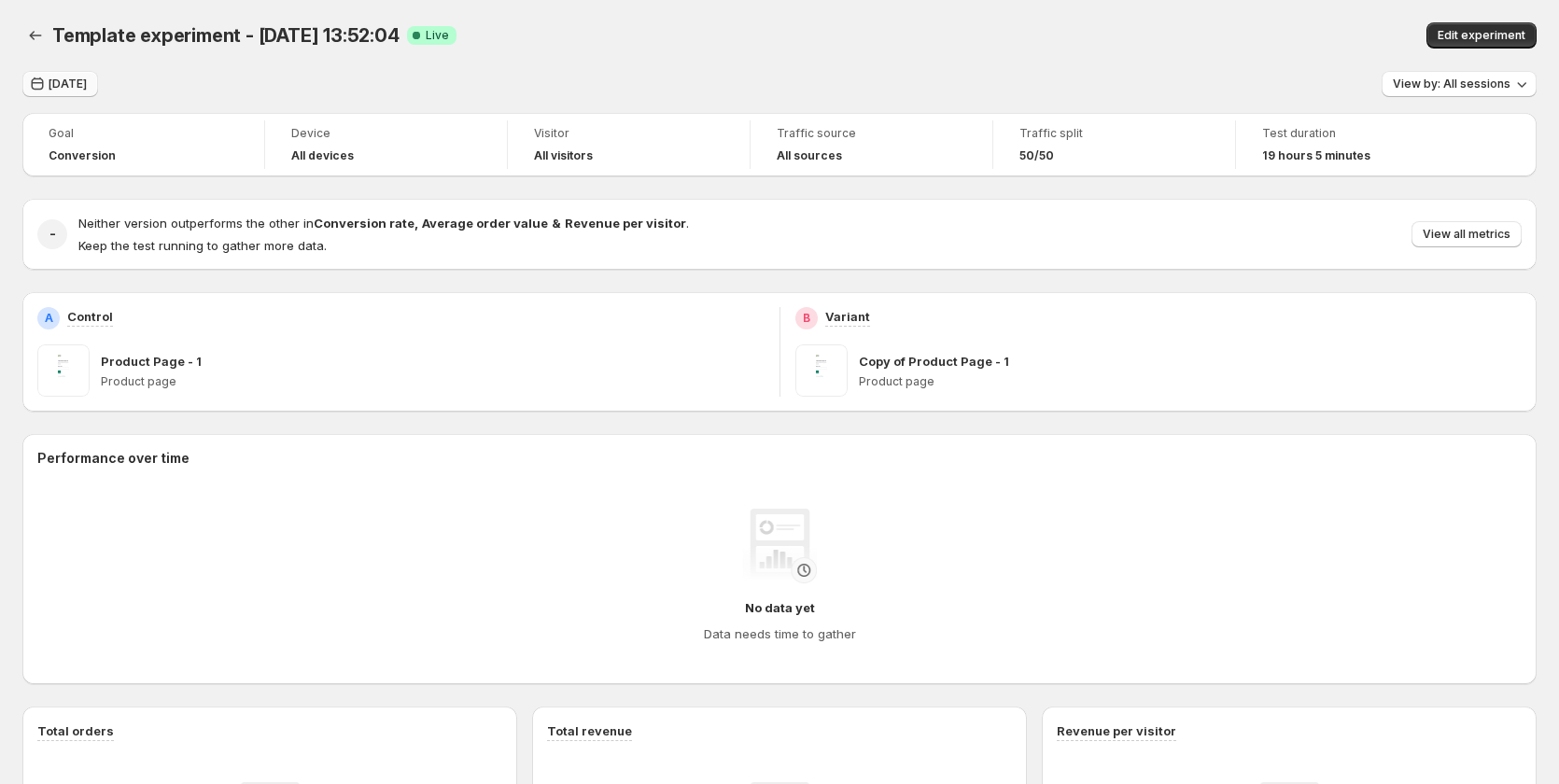
click at [33, 81] on icon "button" at bounding box center [38, 83] width 12 height 13
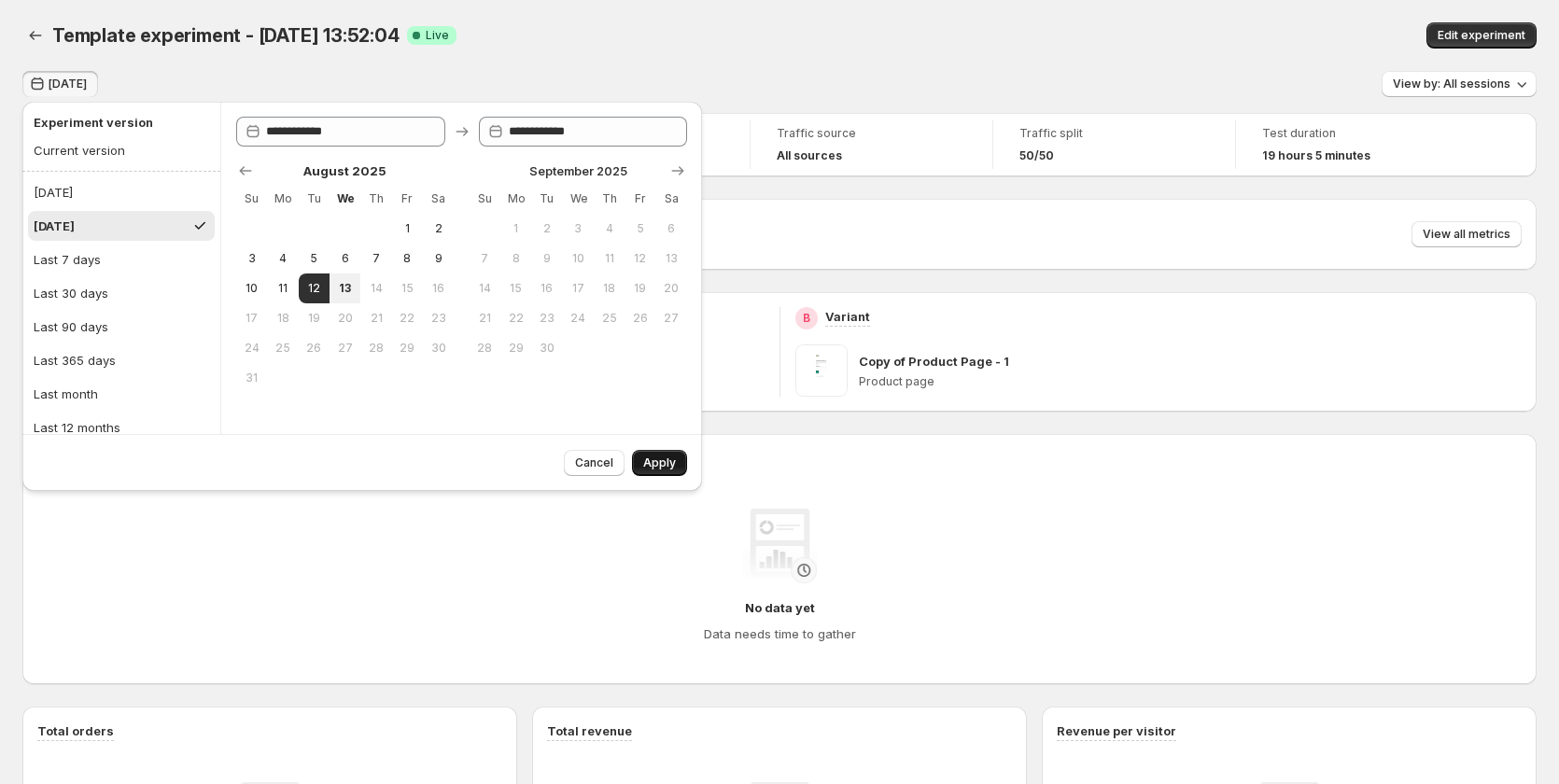
click at [668, 465] on span "Apply" at bounding box center [659, 462] width 33 height 15
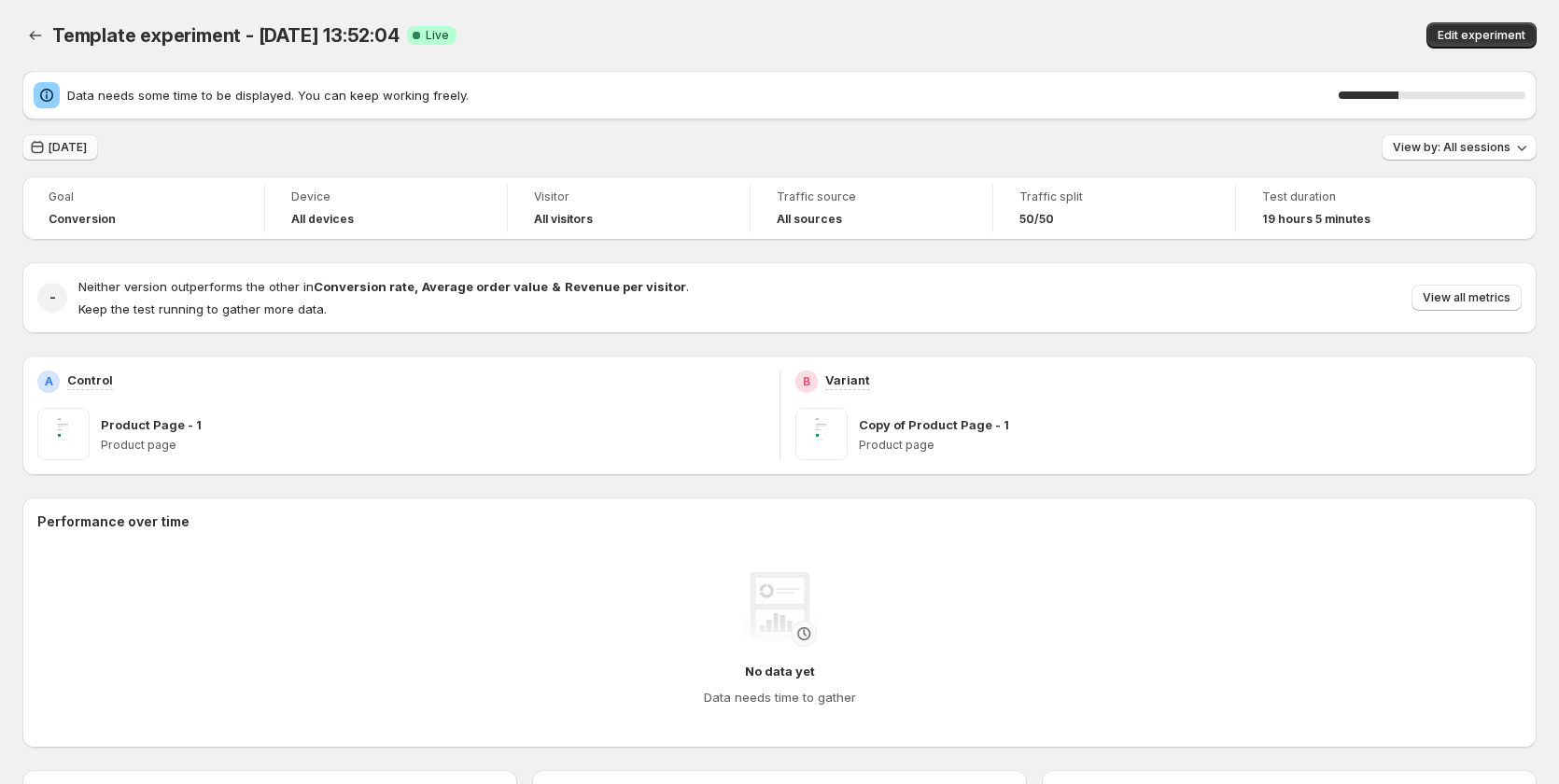
click at [77, 151] on span "[DATE]" at bounding box center [67, 147] width 39 height 15
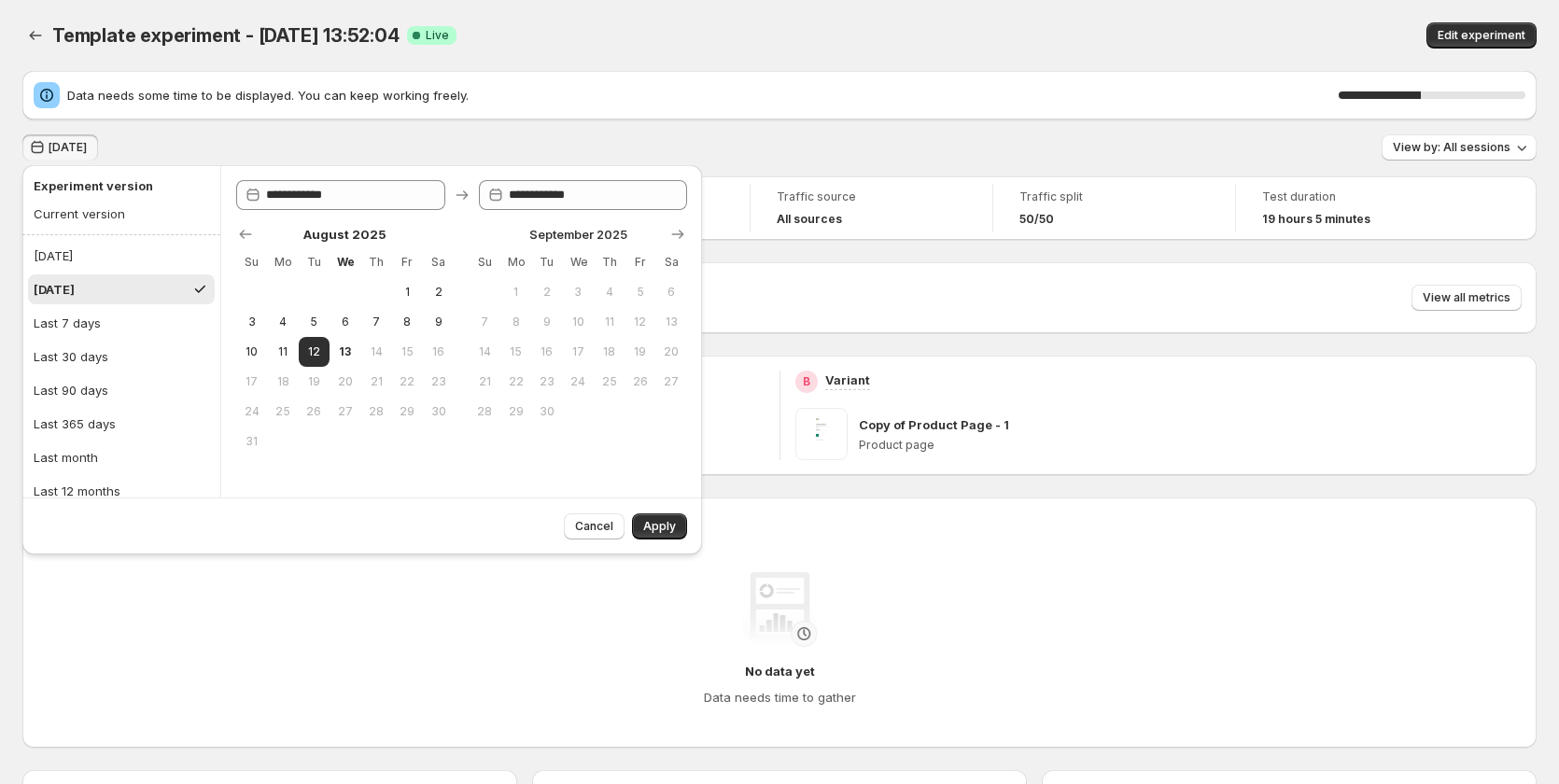
click at [149, 134] on div "Data needs some time to be displayed. You can keep working freely. 44 % Yesterd…" at bounding box center [780, 683] width 1513 height 1223
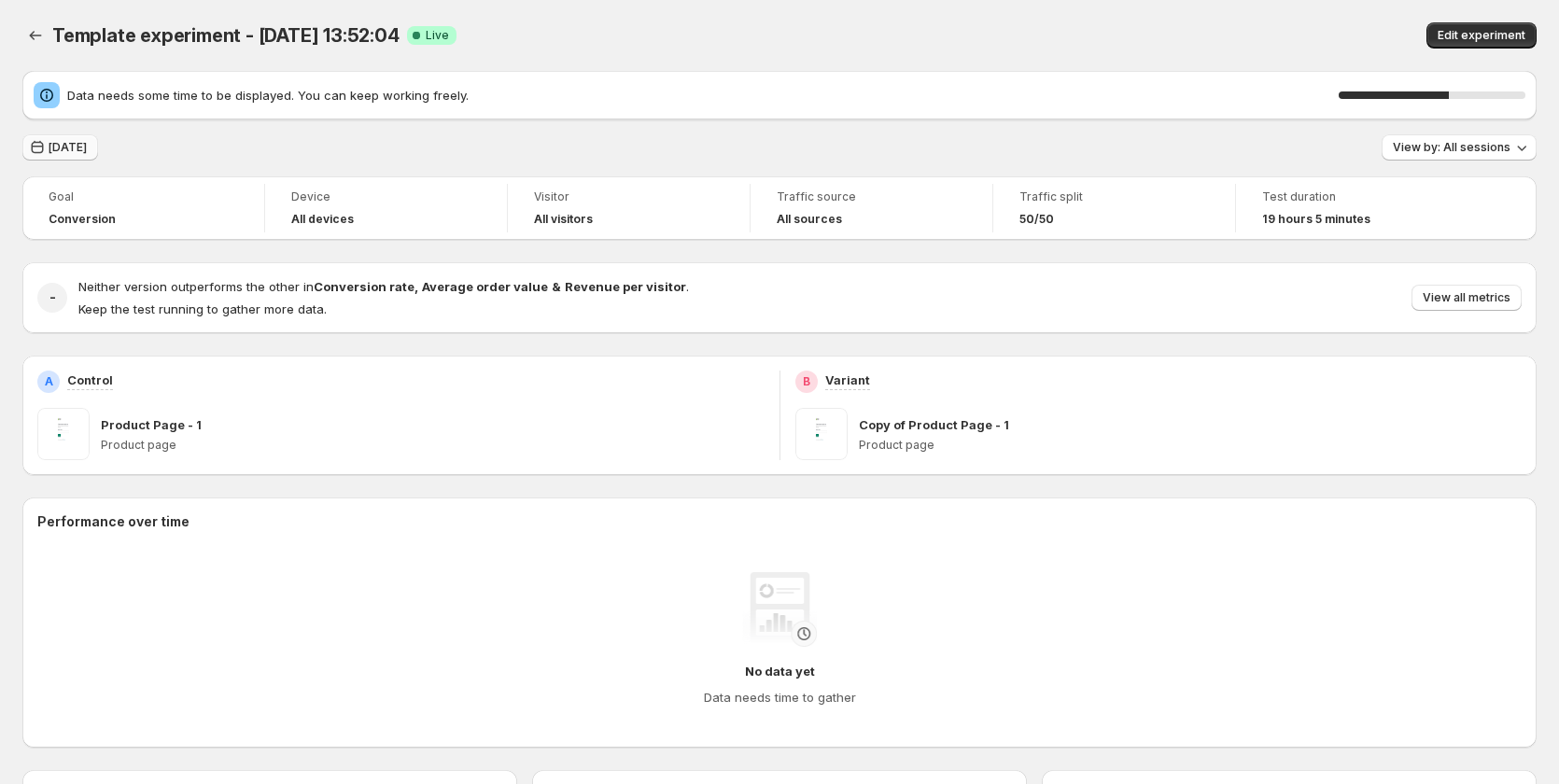
click at [81, 145] on span "[DATE]" at bounding box center [67, 147] width 39 height 15
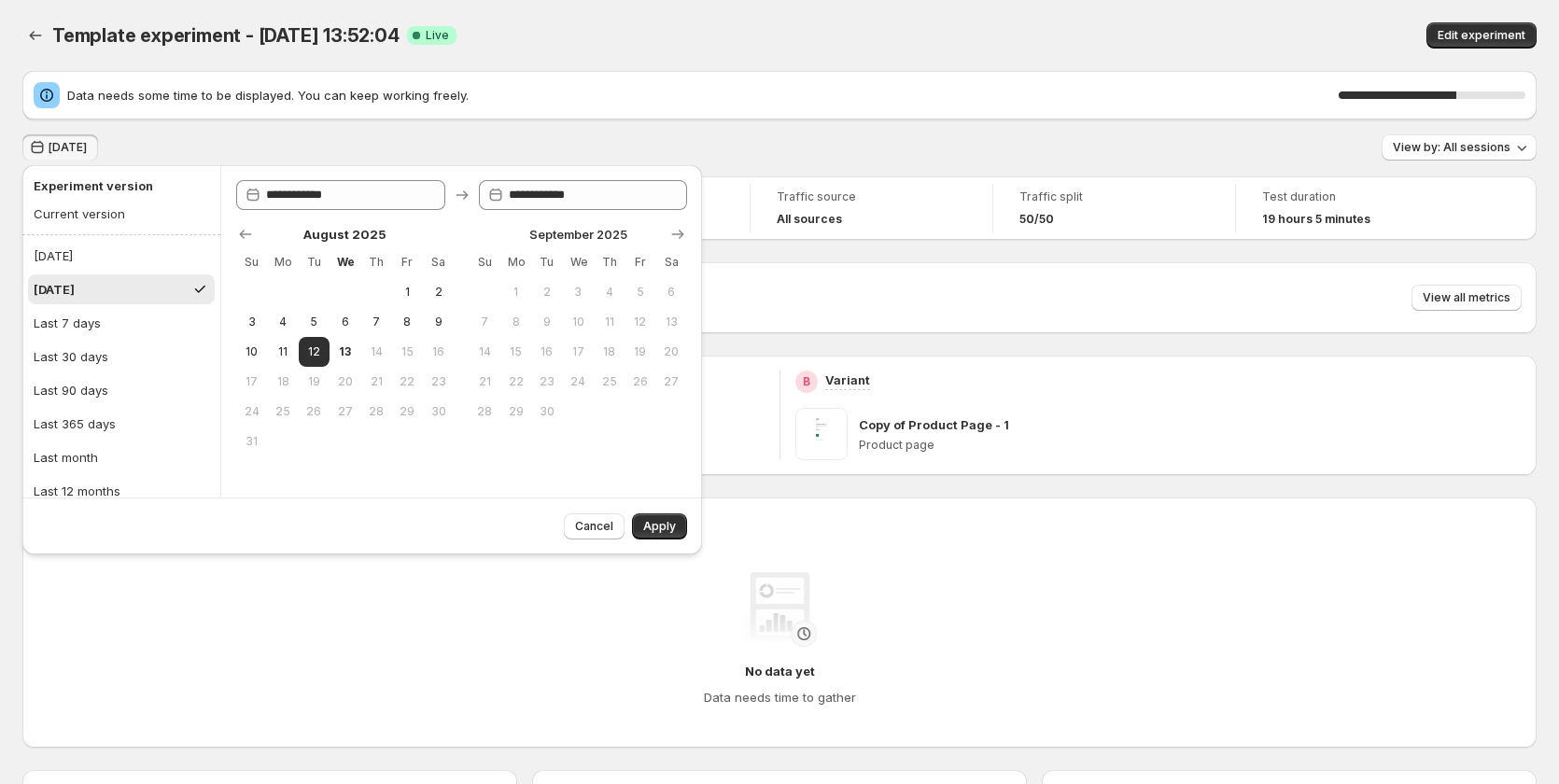
click at [519, 128] on div "Data needs some time to be displayed. You can keep working freely. 63 % Yesterd…" at bounding box center [780, 683] width 1513 height 1223
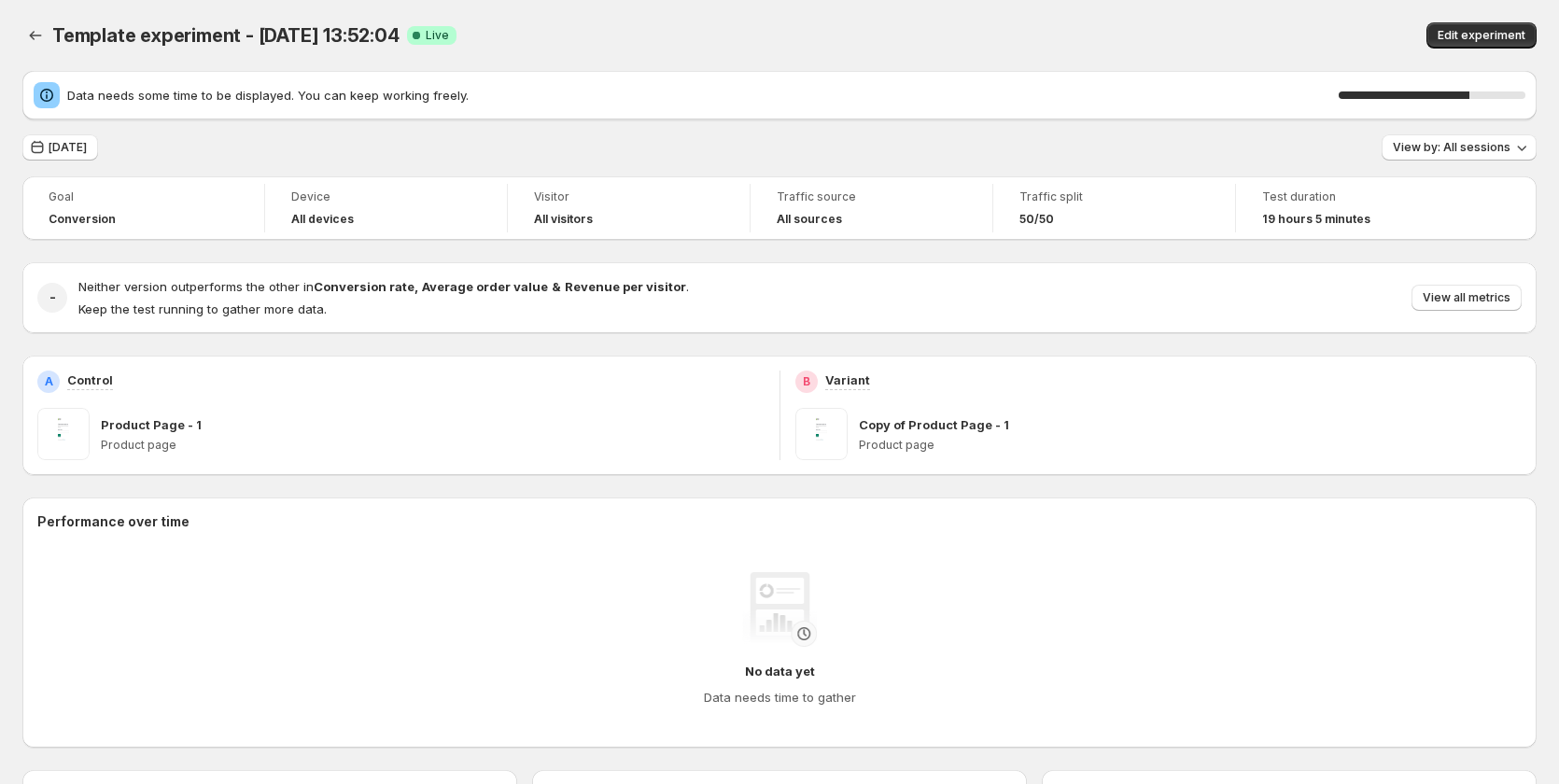
drag, startPoint x: 420, startPoint y: 34, endPoint x: 698, endPoint y: 87, distance: 283.0
click at [698, 87] on span "Data needs some time to be displayed. You can keep working freely." at bounding box center [703, 95] width 1271 height 19
click at [87, 147] on span "[DATE]" at bounding box center [67, 147] width 39 height 15
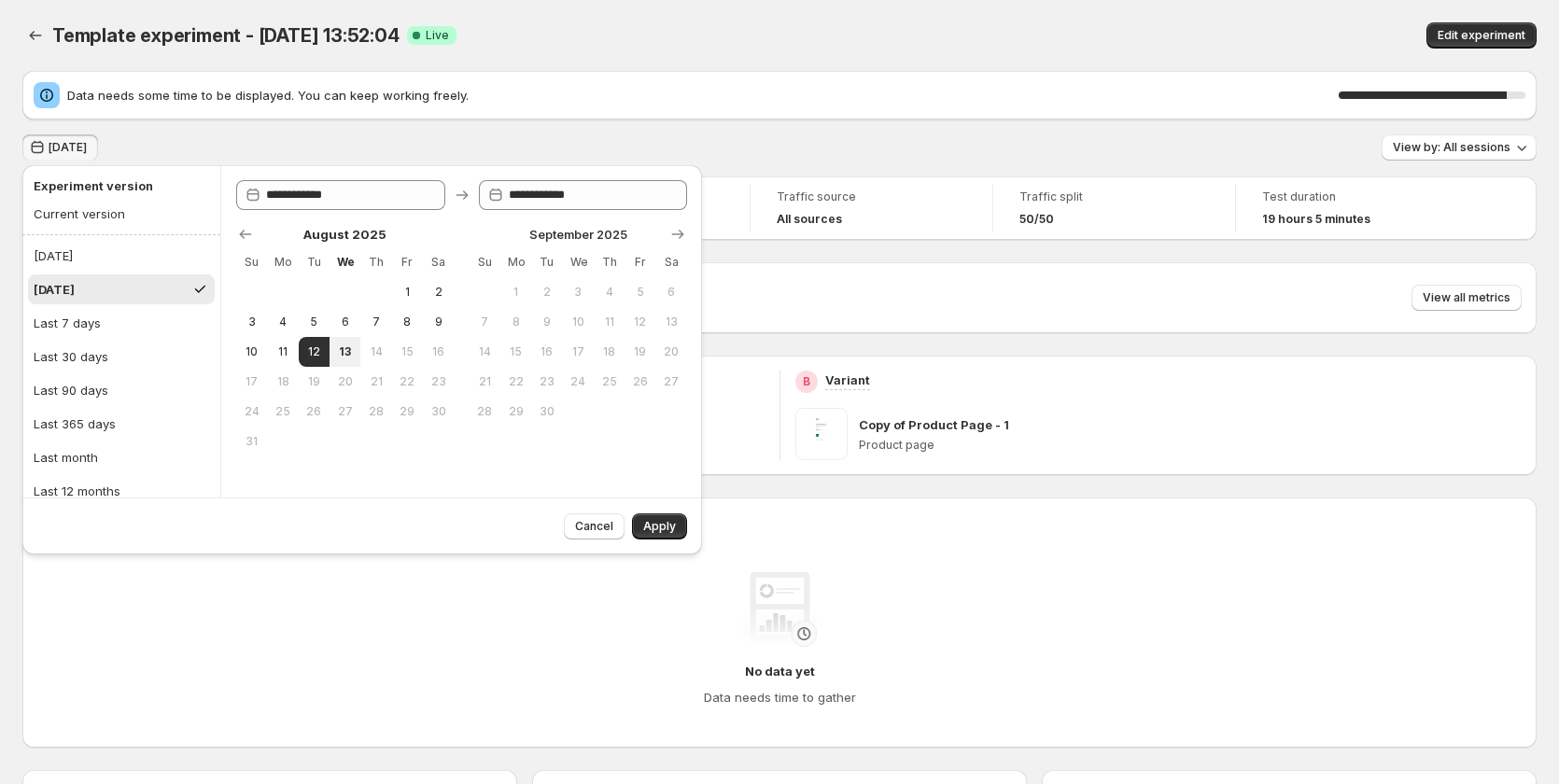
click at [596, 79] on div "Data needs some time to be displayed. You can keep working freely. 90 %" at bounding box center [780, 95] width 1513 height 49
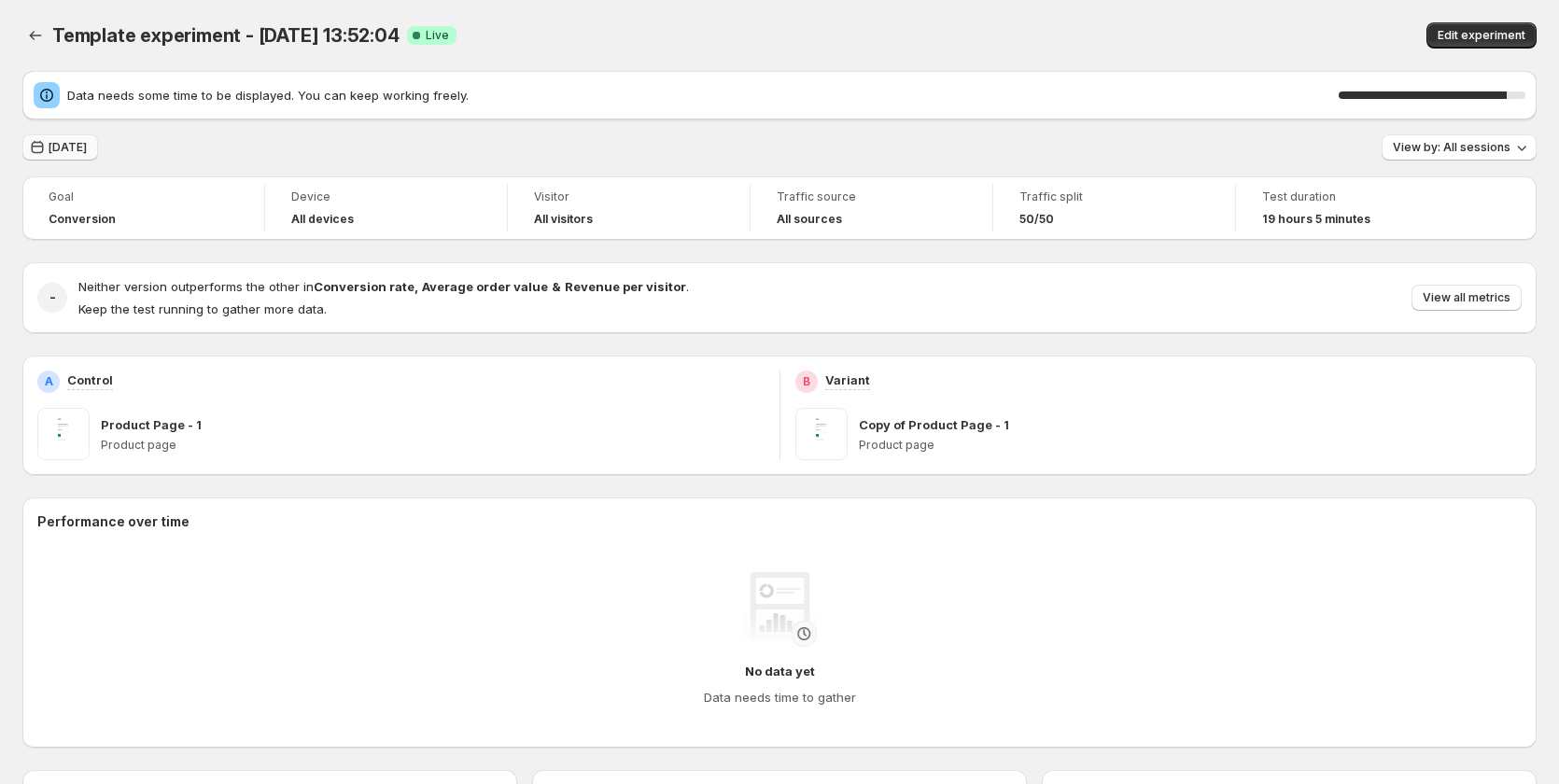
click at [84, 147] on span "[DATE]" at bounding box center [67, 147] width 39 height 15
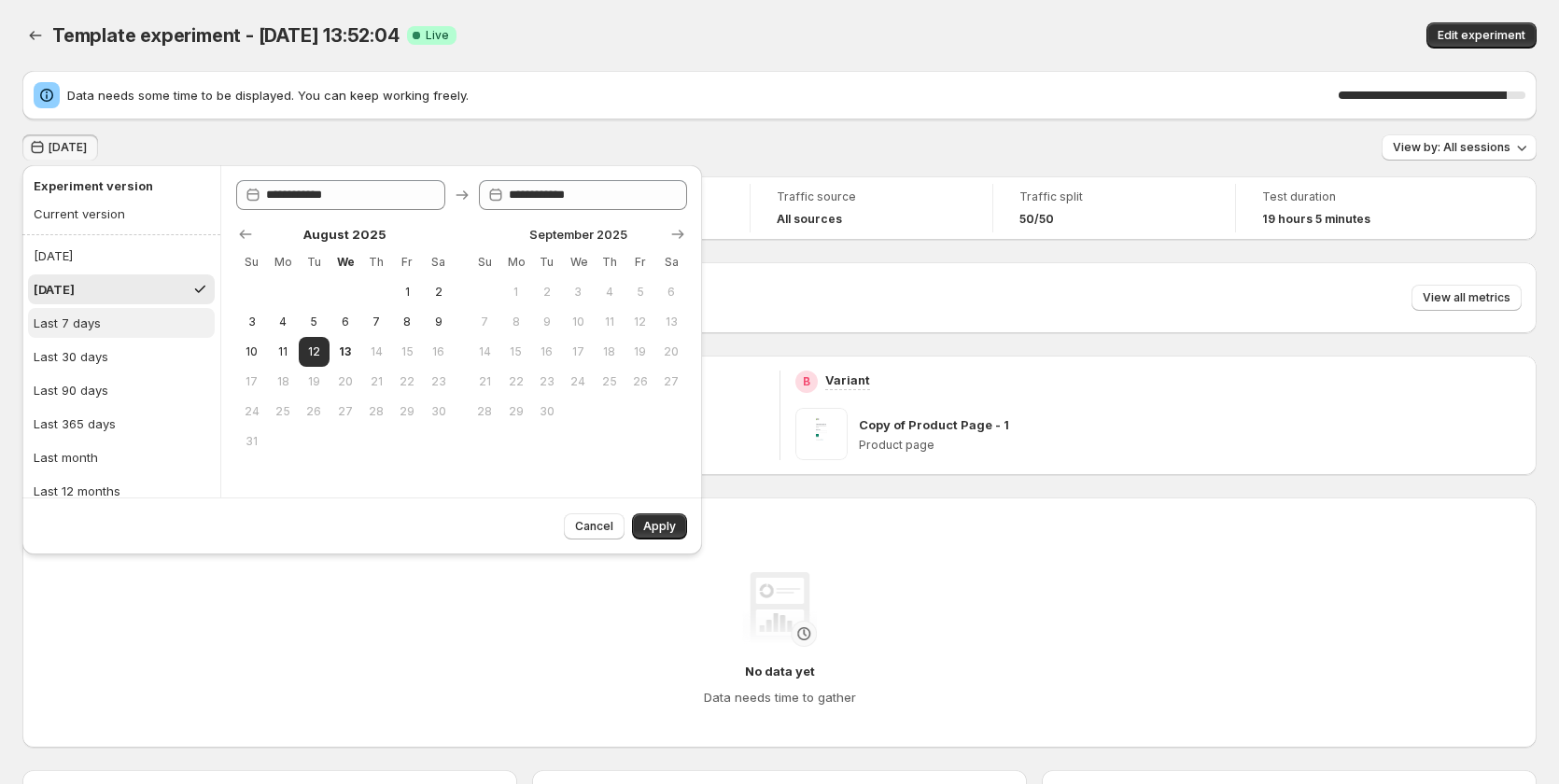
click at [91, 328] on div "Last 7 days" at bounding box center [67, 322] width 67 height 19
type input "**********"
click at [658, 524] on span "Apply" at bounding box center [659, 525] width 33 height 15
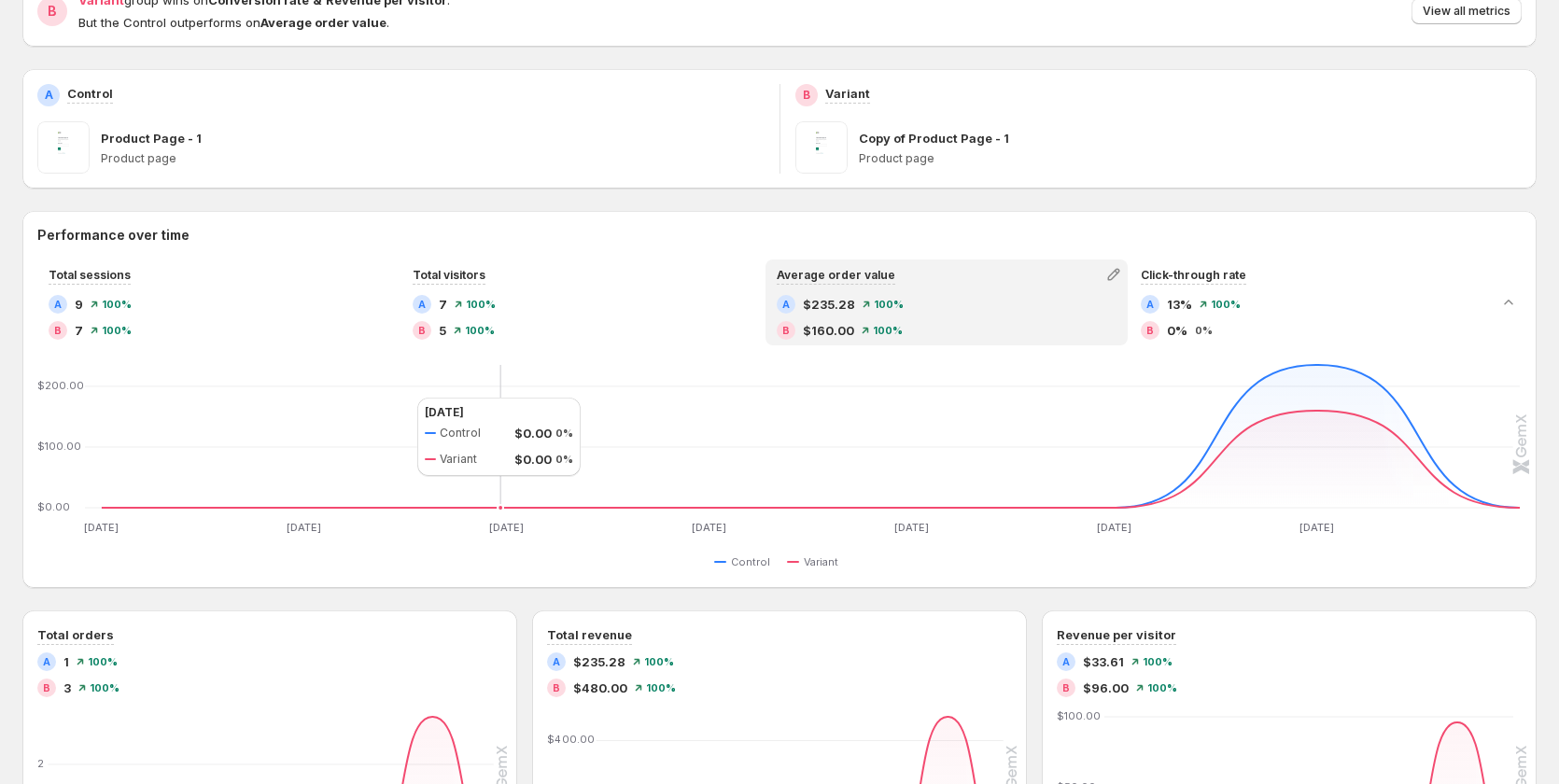
scroll to position [186, 0]
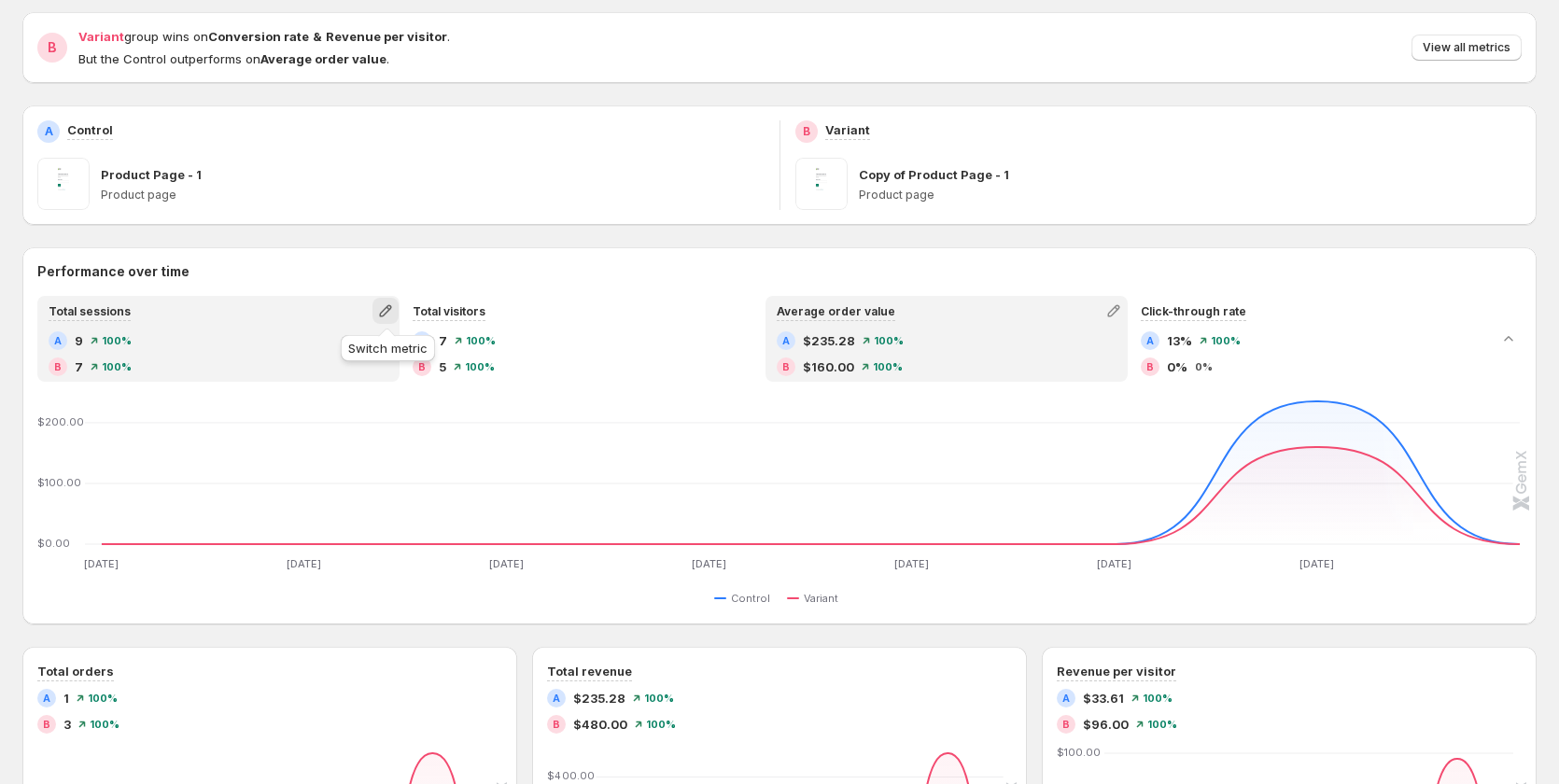
click at [388, 316] on icon "button" at bounding box center [385, 310] width 19 height 19
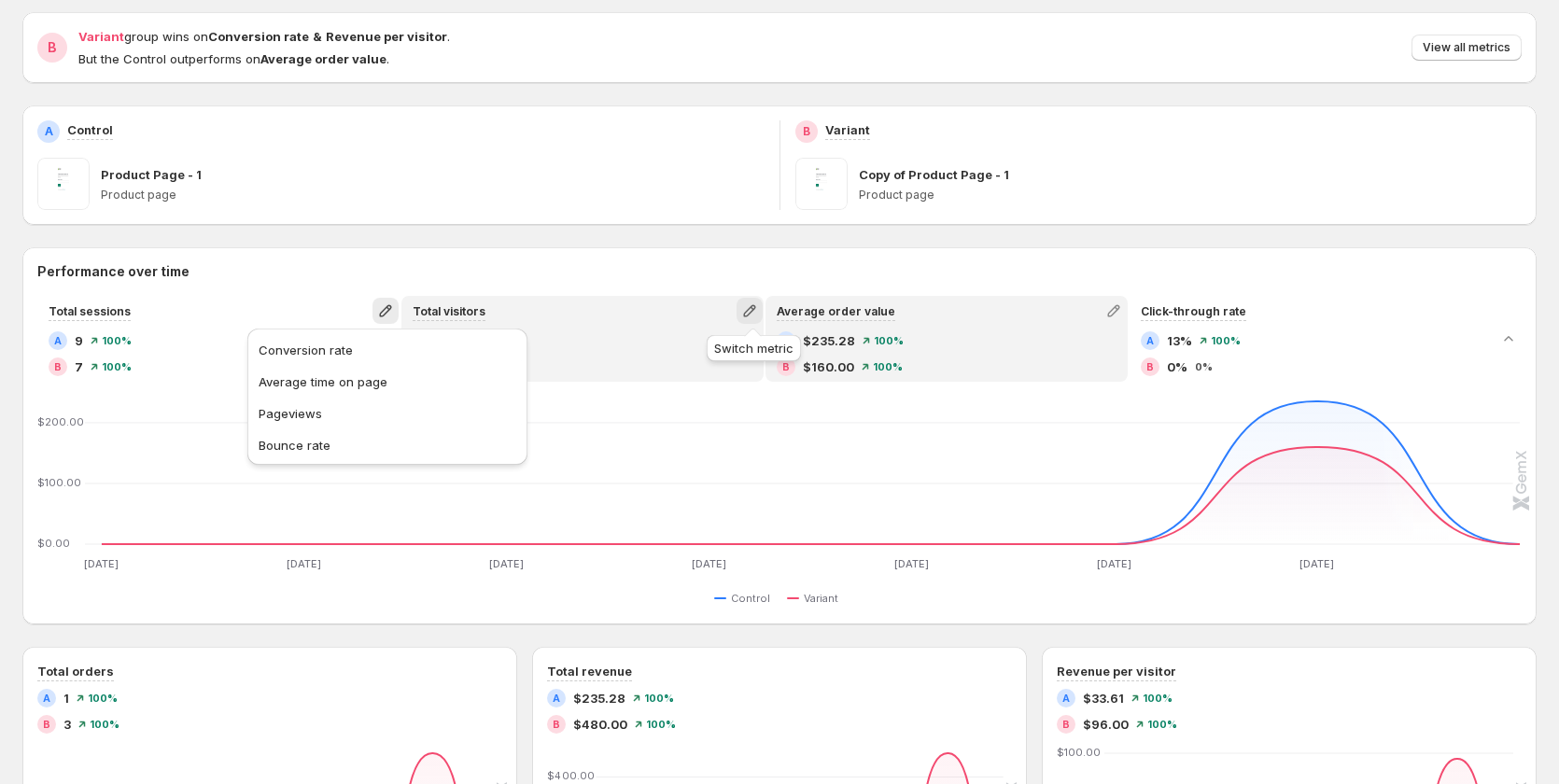
click at [753, 320] on button "button" at bounding box center [750, 310] width 26 height 26
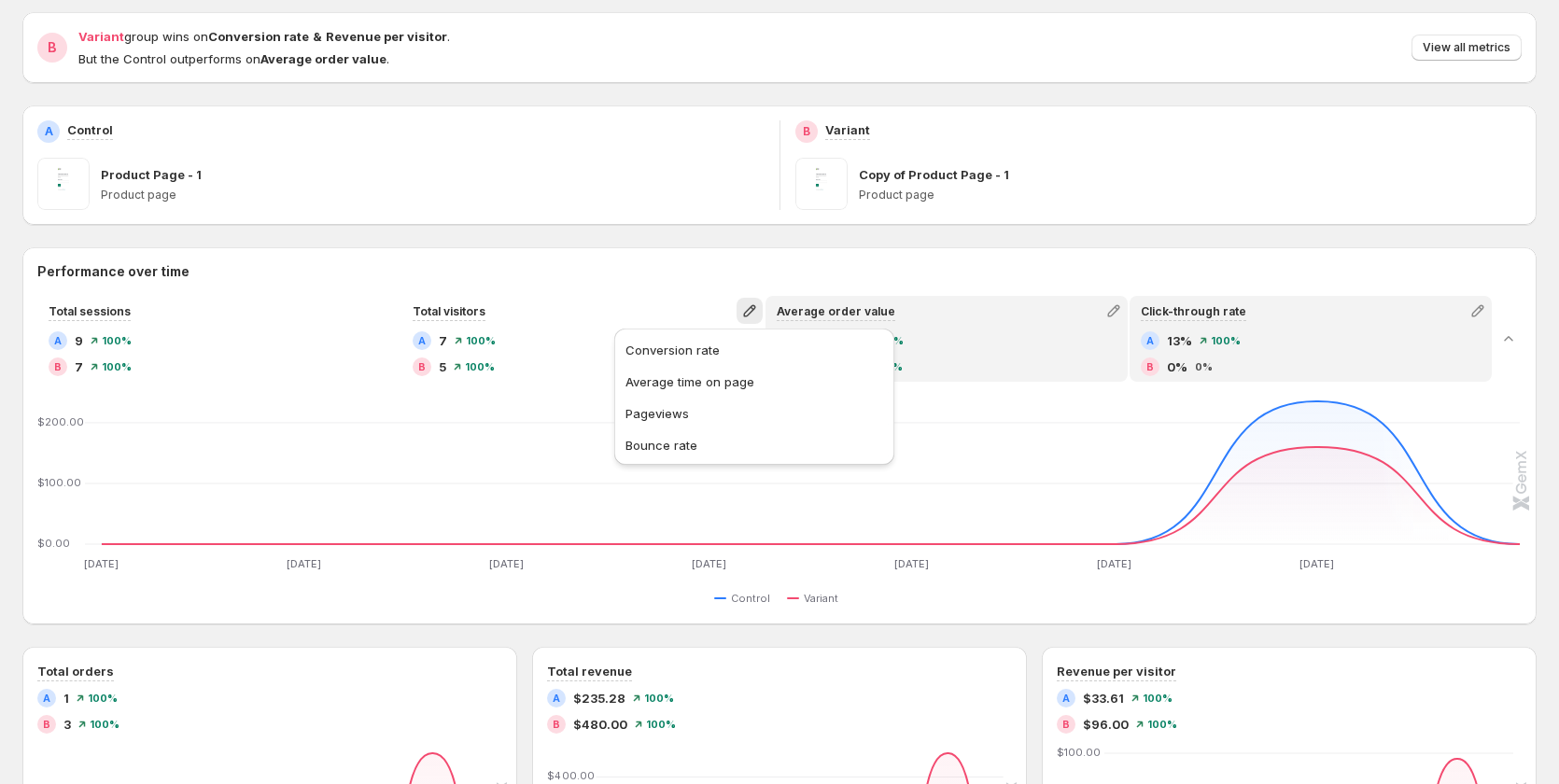
click at [1266, 345] on div "A 13% 100%" at bounding box center [1310, 340] width 340 height 19
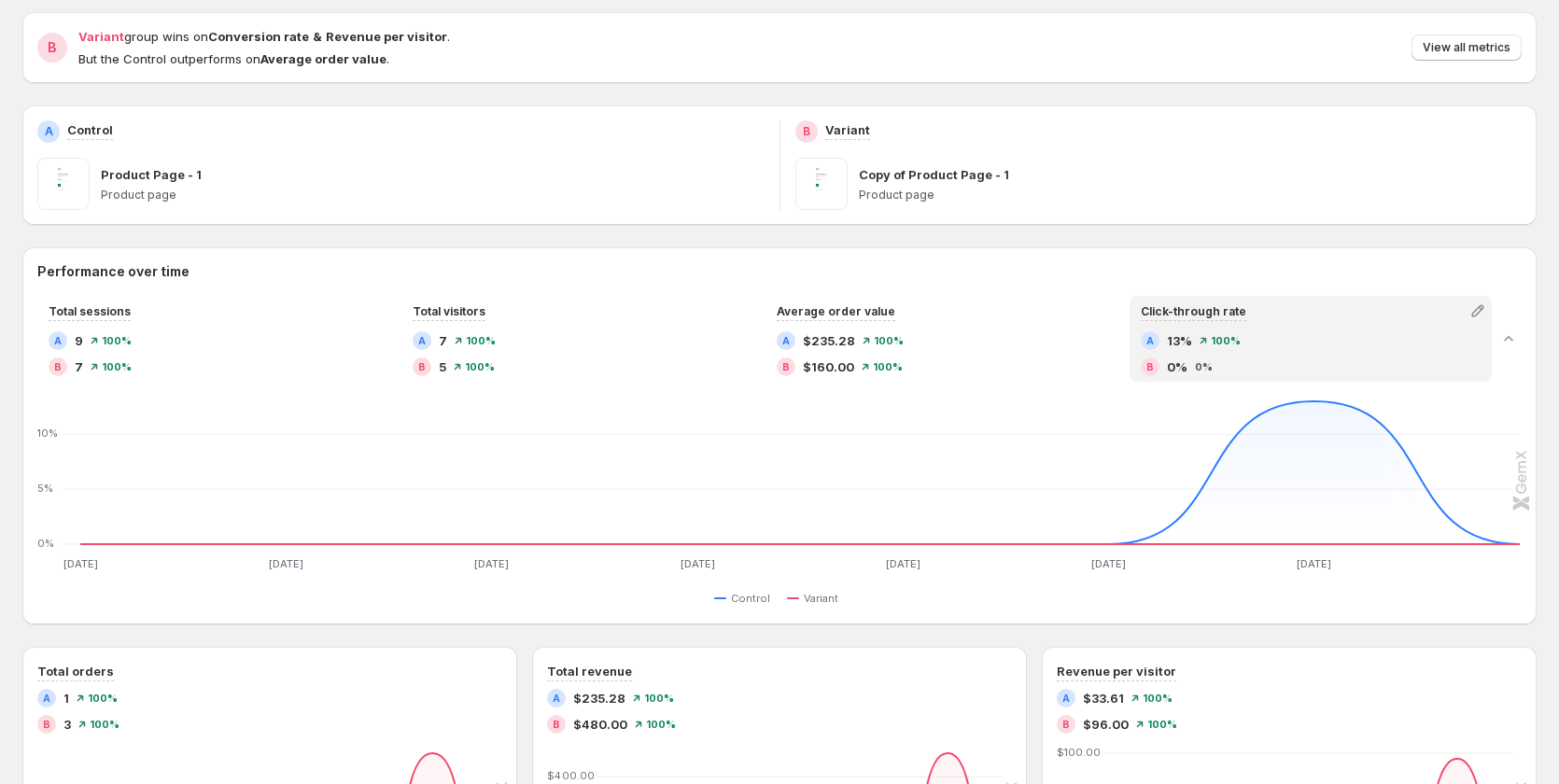
click at [1259, 353] on div "A 13% 100% B 0% 0%" at bounding box center [1310, 353] width 340 height 45
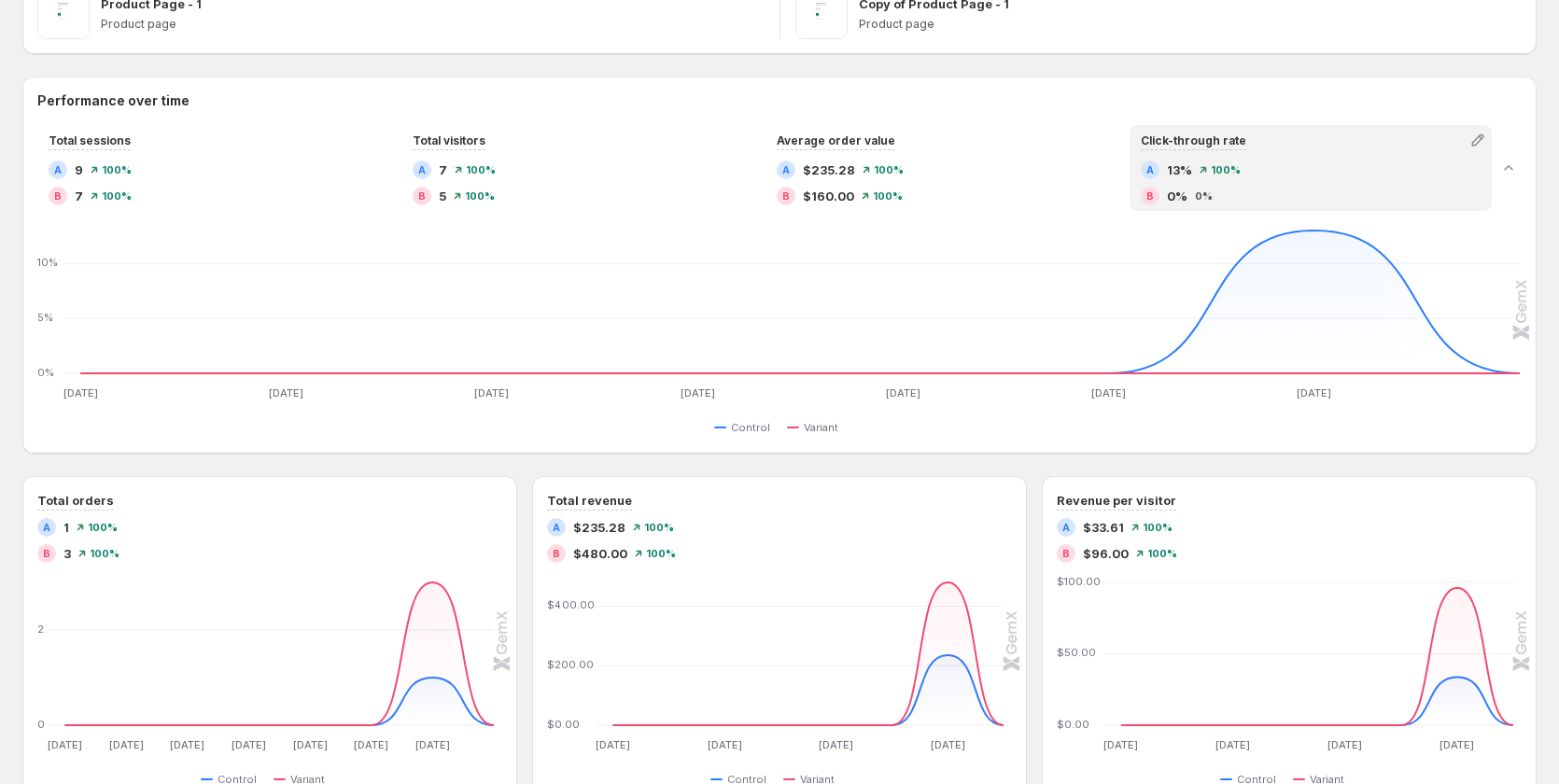
scroll to position [373, 0]
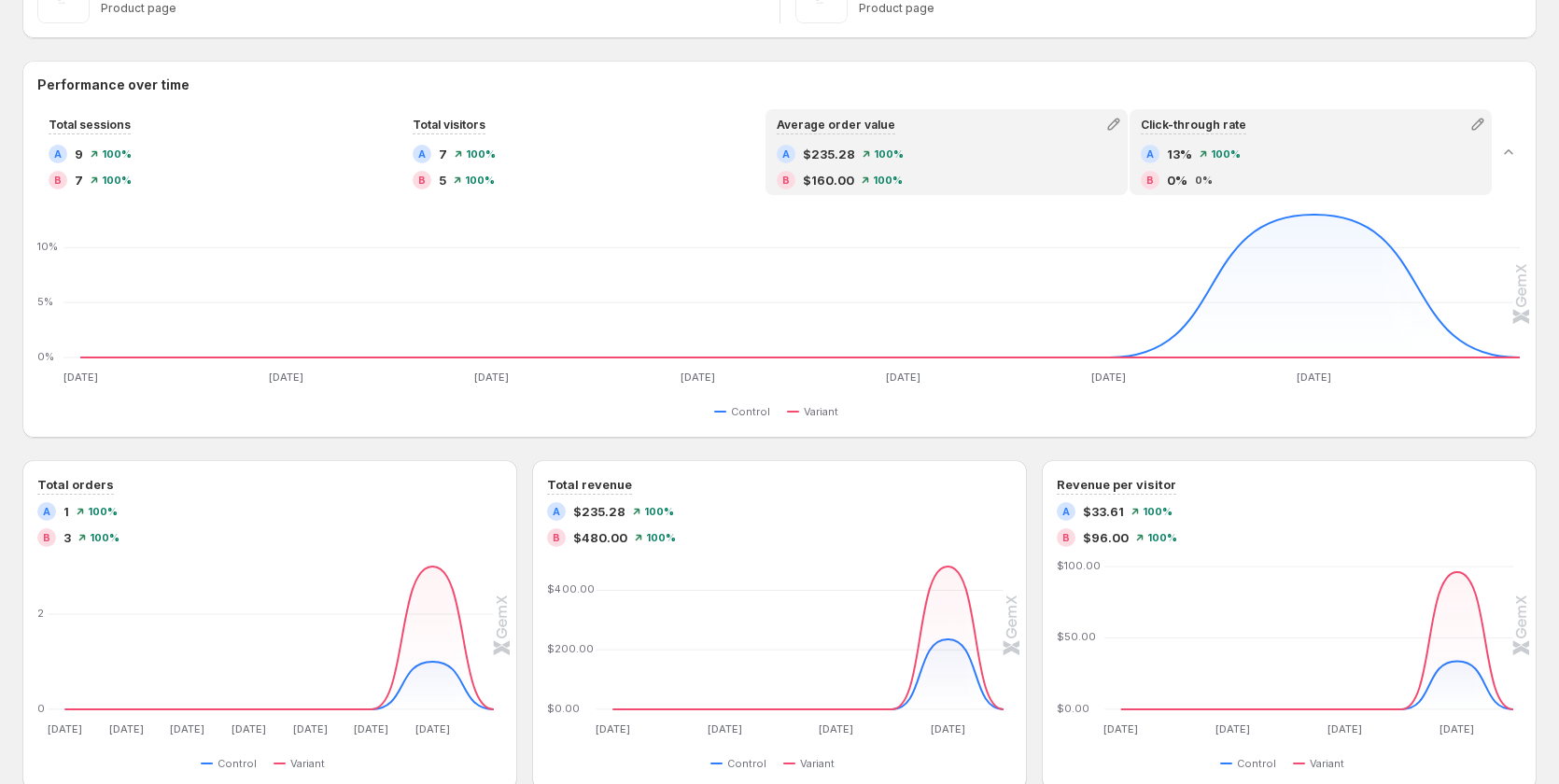
click at [941, 182] on div "B $160.00 100%" at bounding box center [946, 179] width 340 height 19
click at [1268, 165] on div "A 13% 100% B 0% 0%" at bounding box center [1310, 167] width 340 height 45
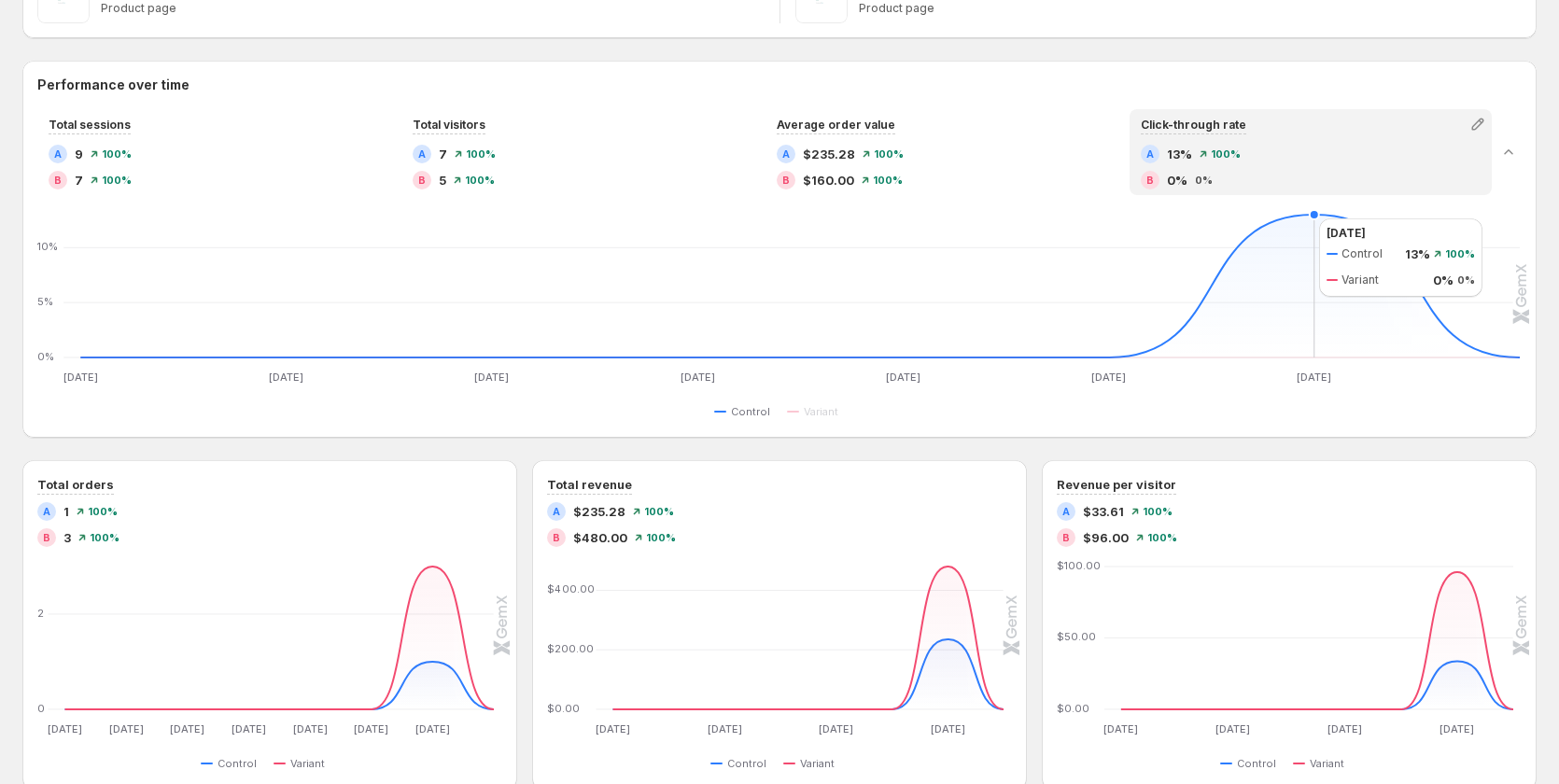
click at [1300, 218] on icon at bounding box center [799, 285] width 1439 height 143
click at [1306, 214] on icon at bounding box center [799, 285] width 1439 height 143
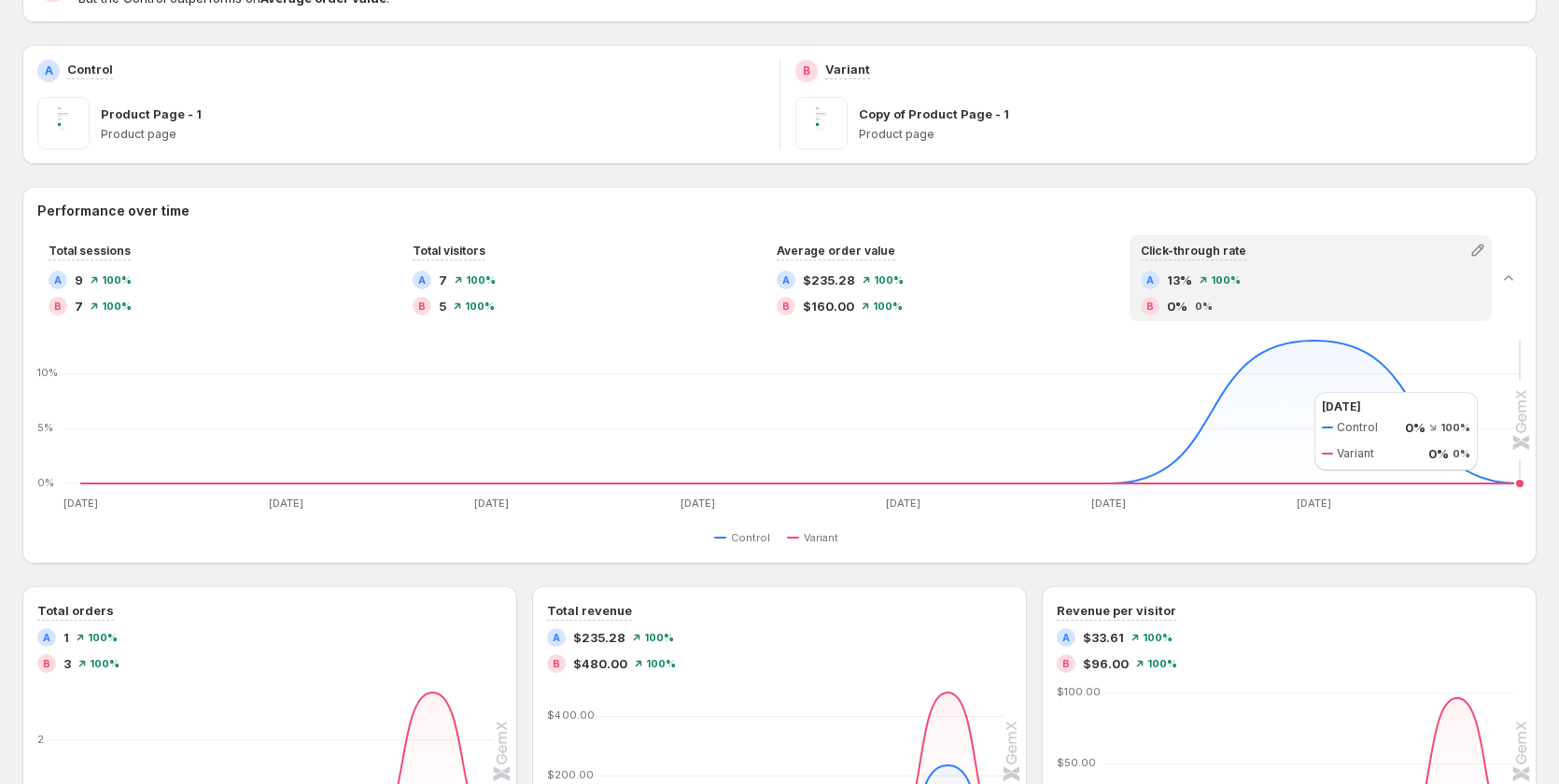
scroll to position [280, 0]
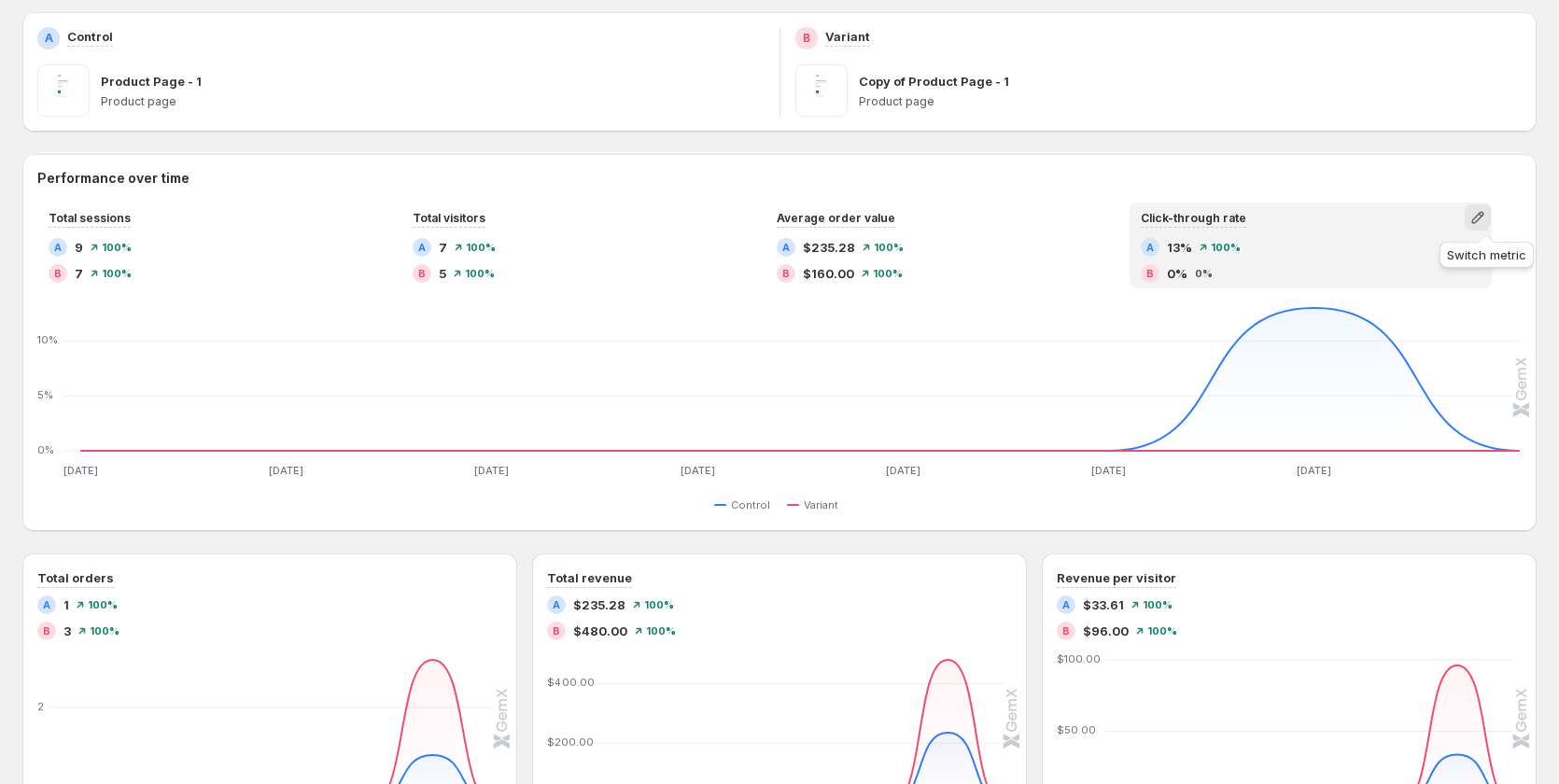
click at [1487, 214] on icon "button" at bounding box center [1477, 217] width 19 height 19
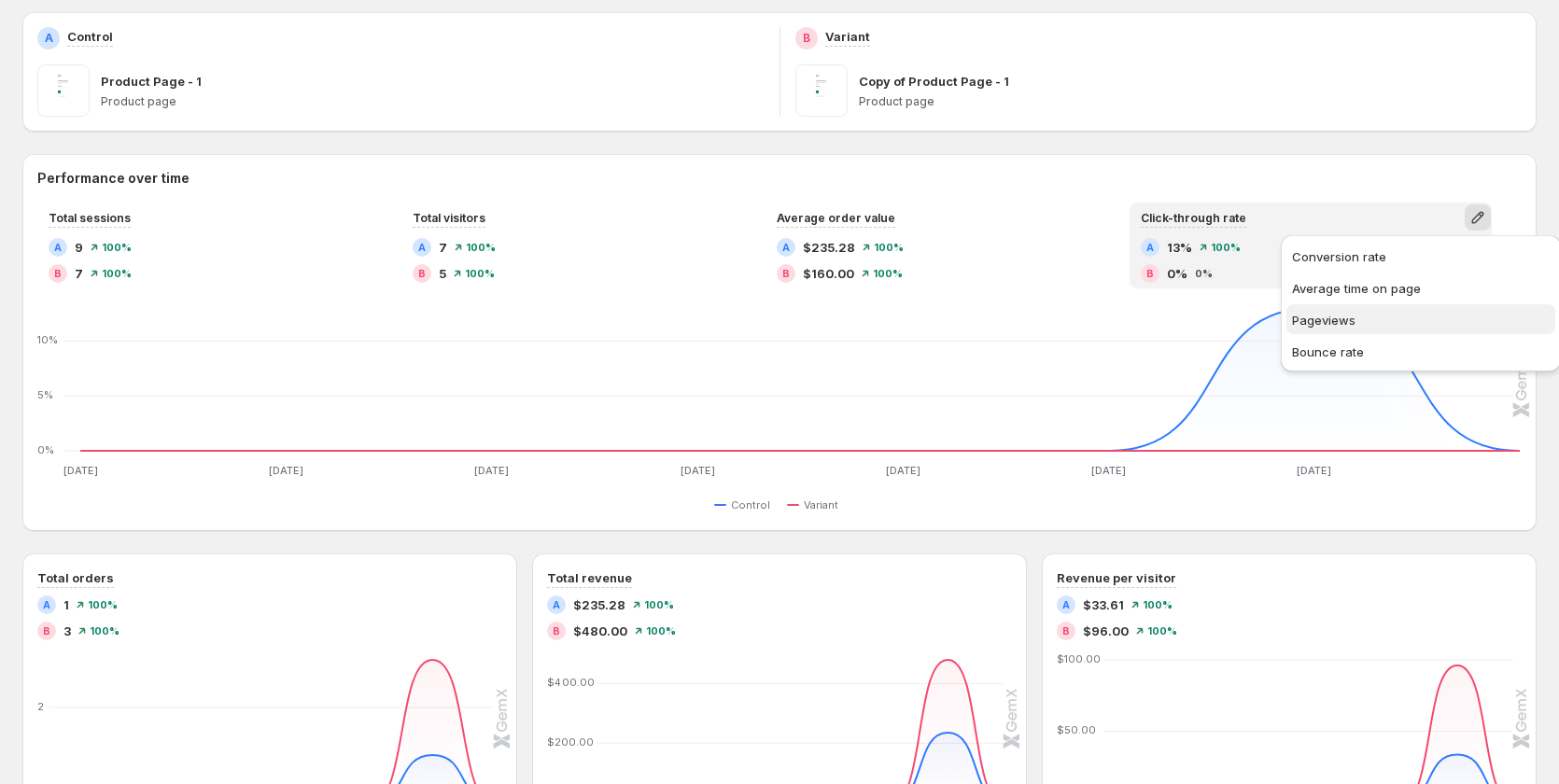
click at [1376, 320] on span "Pageviews" at bounding box center [1420, 319] width 258 height 19
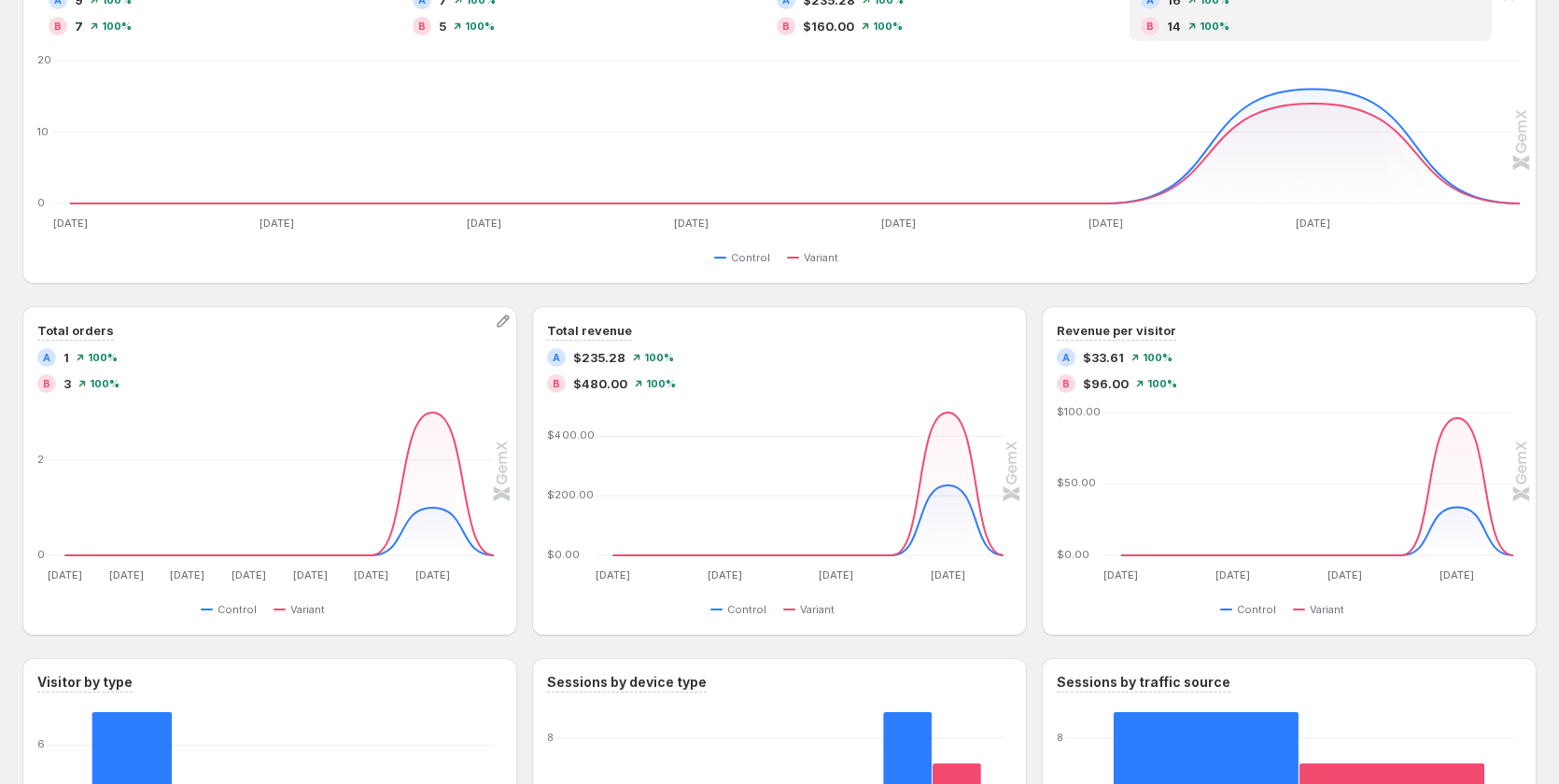
scroll to position [560, 0]
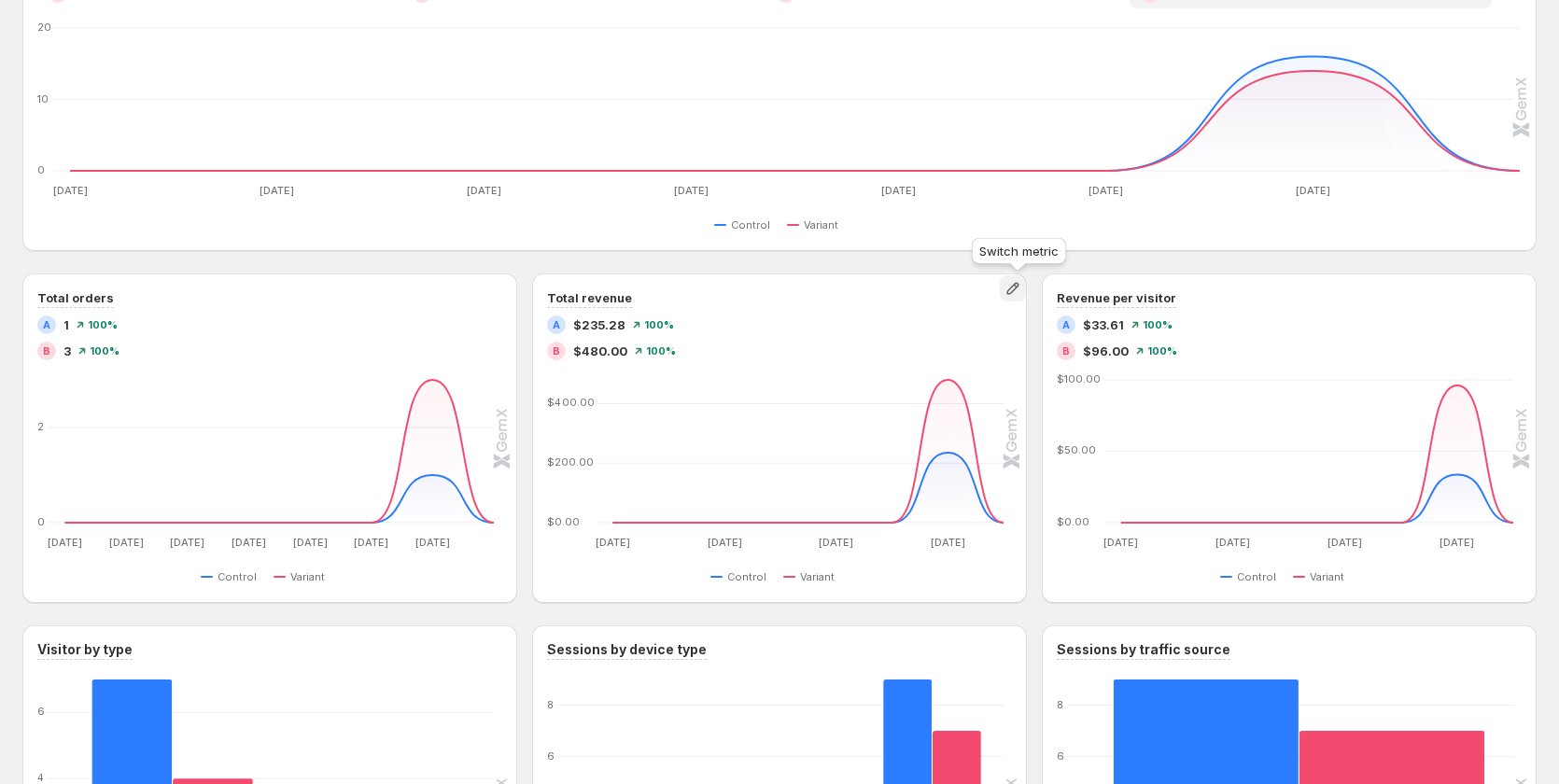
click at [1015, 286] on icon "button" at bounding box center [1013, 287] width 19 height 19
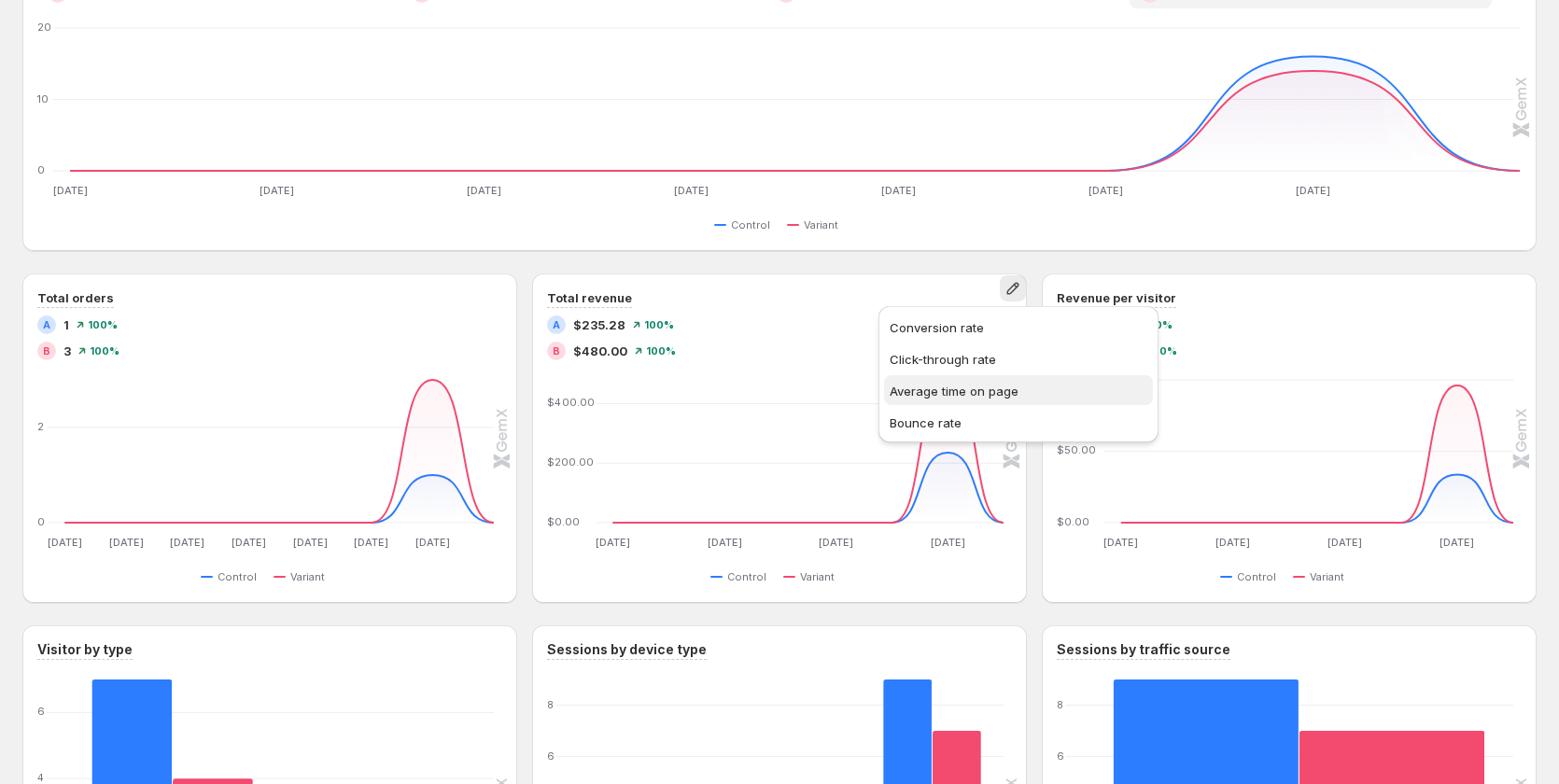
click at [990, 388] on span "Average time on page" at bounding box center [954, 391] width 129 height 15
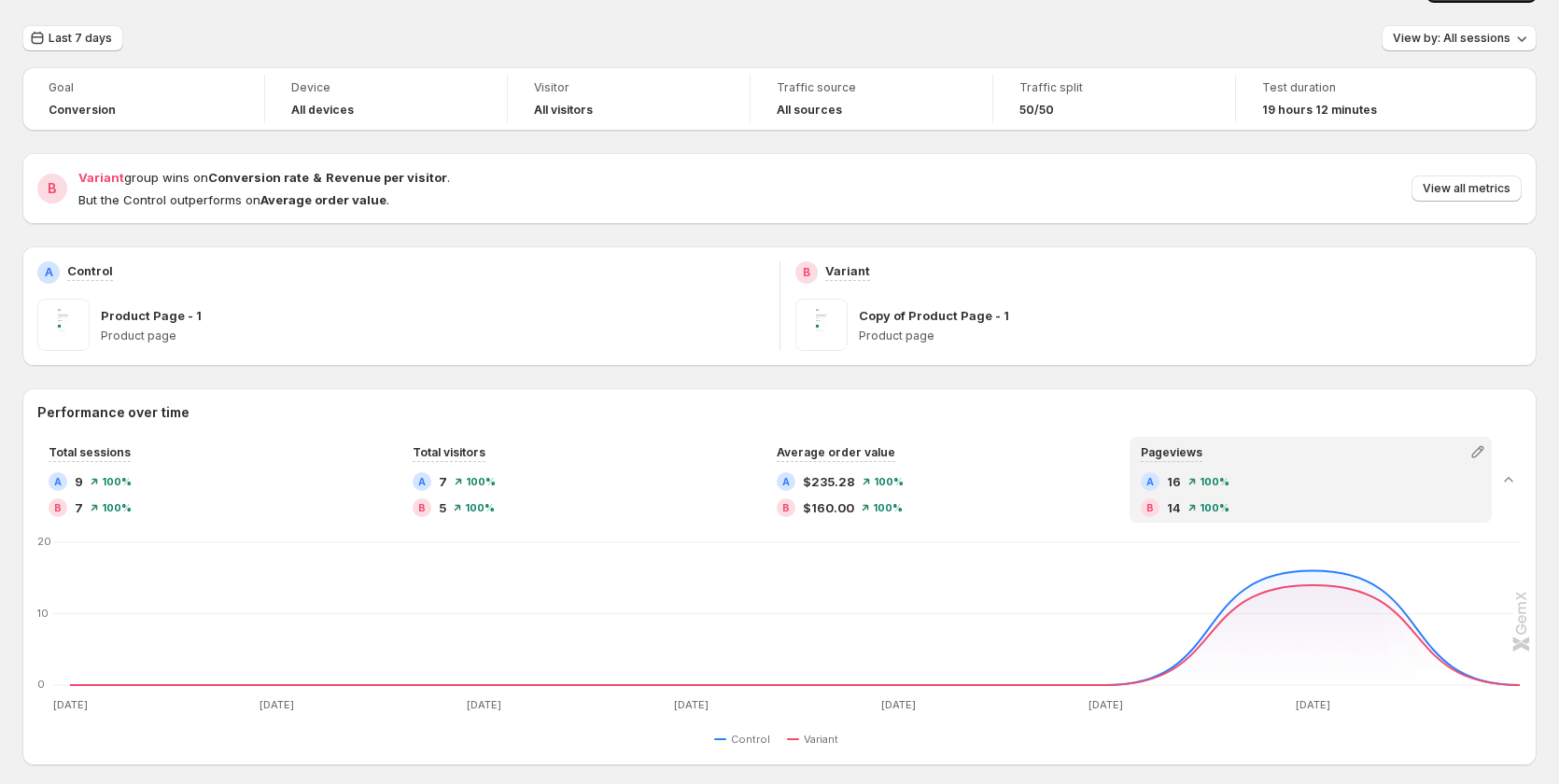
scroll to position [0, 0]
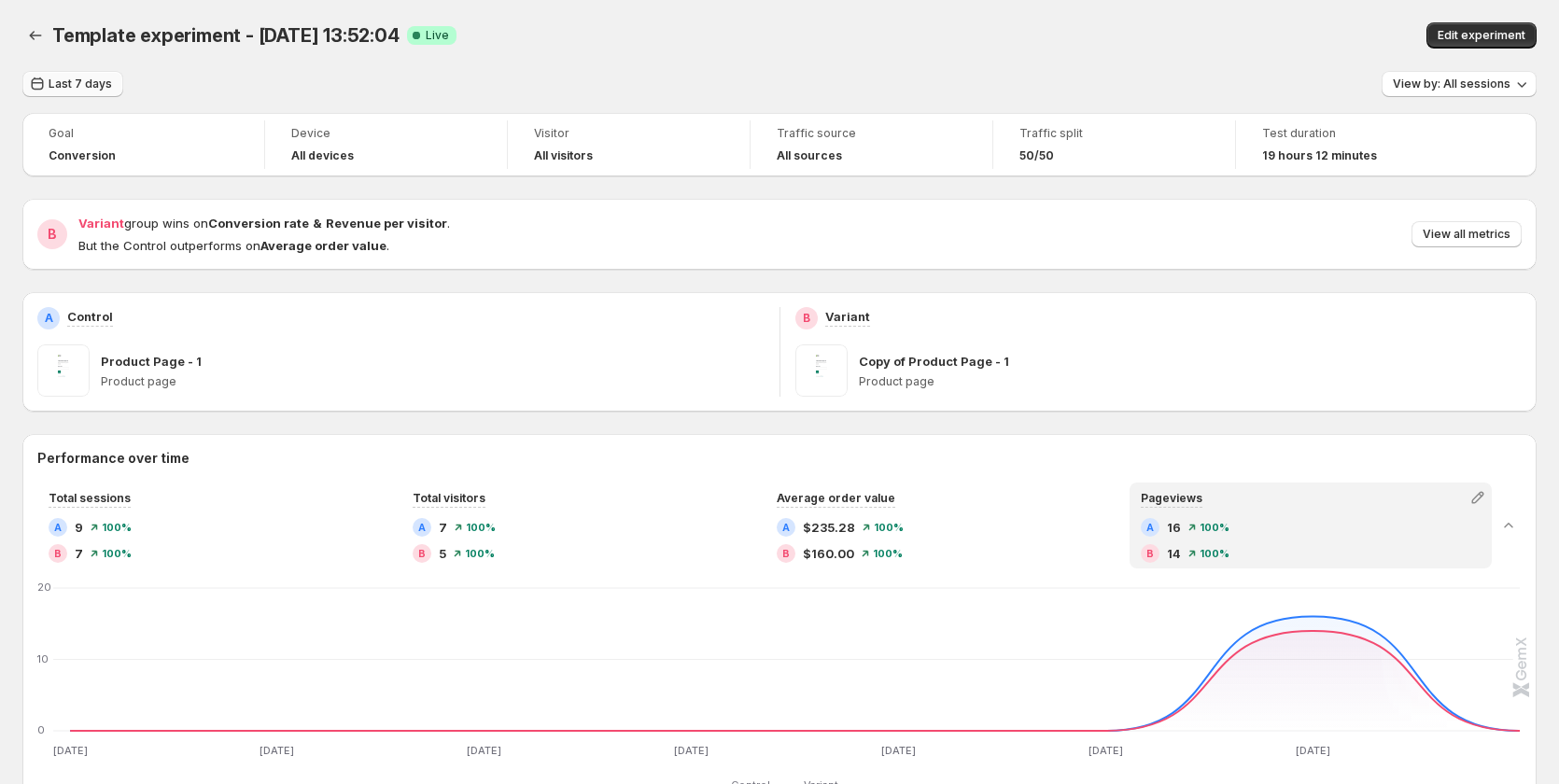
click at [90, 81] on span "Last 7 days" at bounding box center [80, 83] width 63 height 15
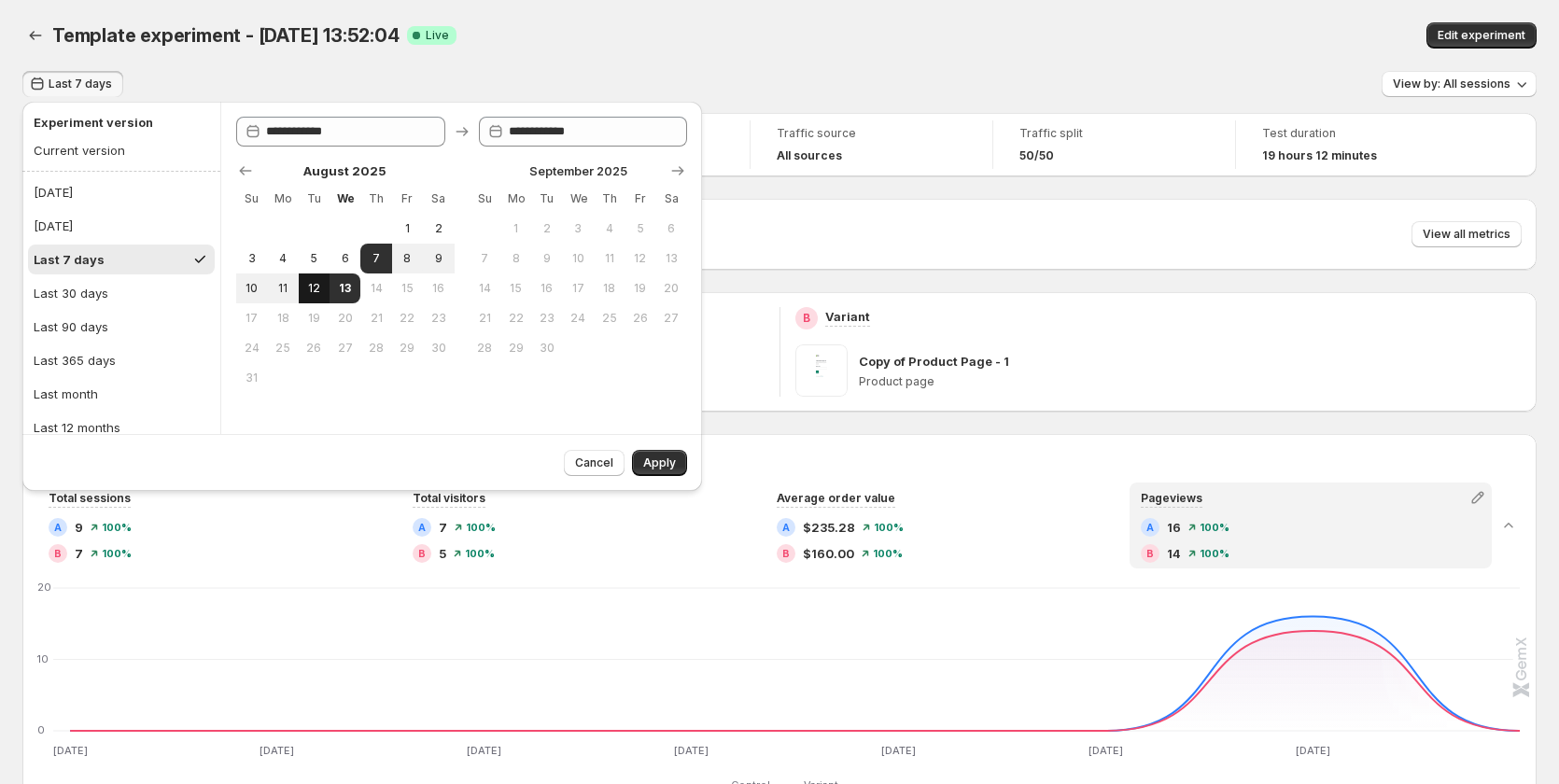
click at [312, 286] on span "12" at bounding box center [314, 287] width 16 height 15
type input "**********"
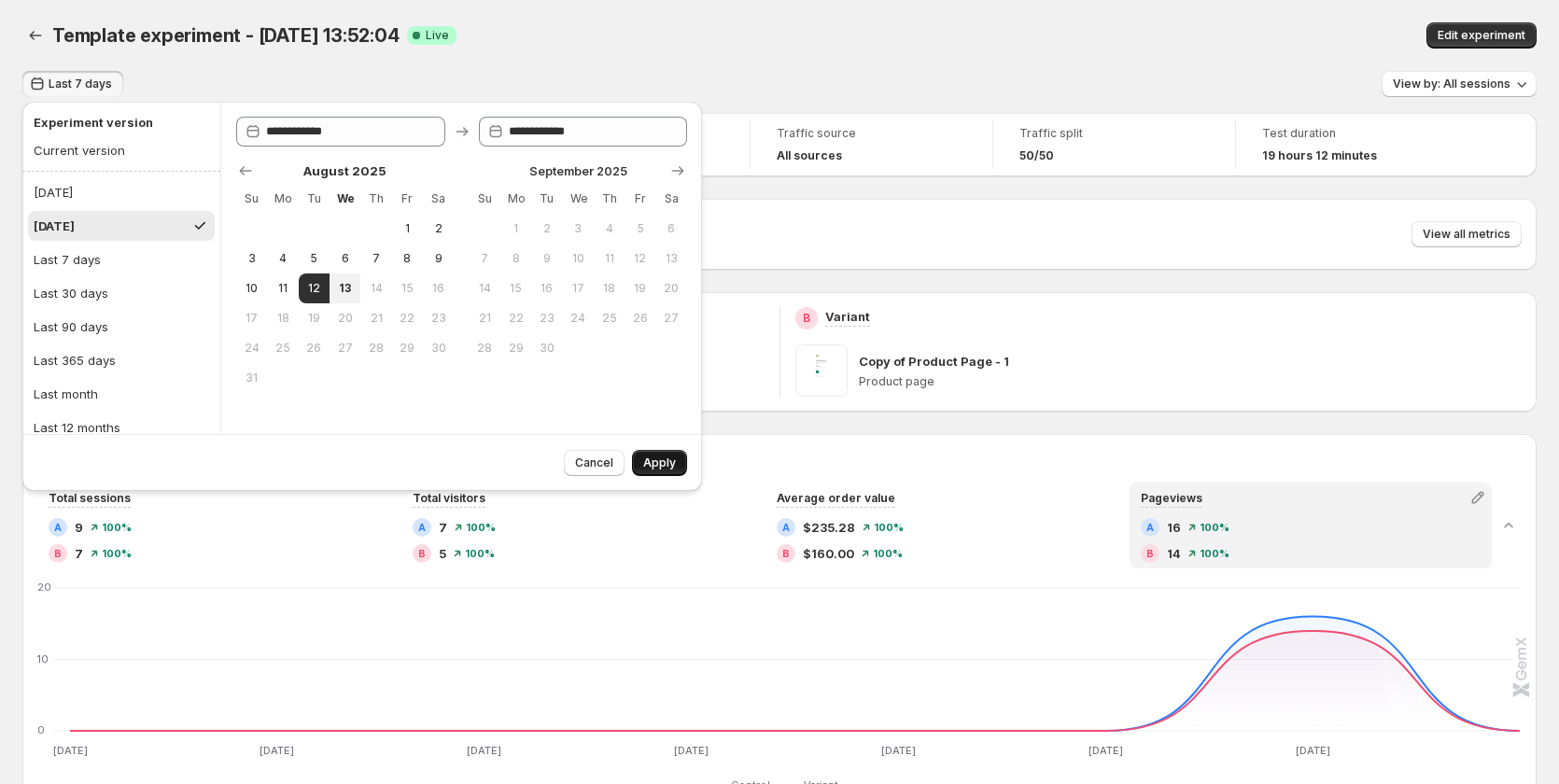
click at [653, 462] on span "Apply" at bounding box center [659, 462] width 33 height 15
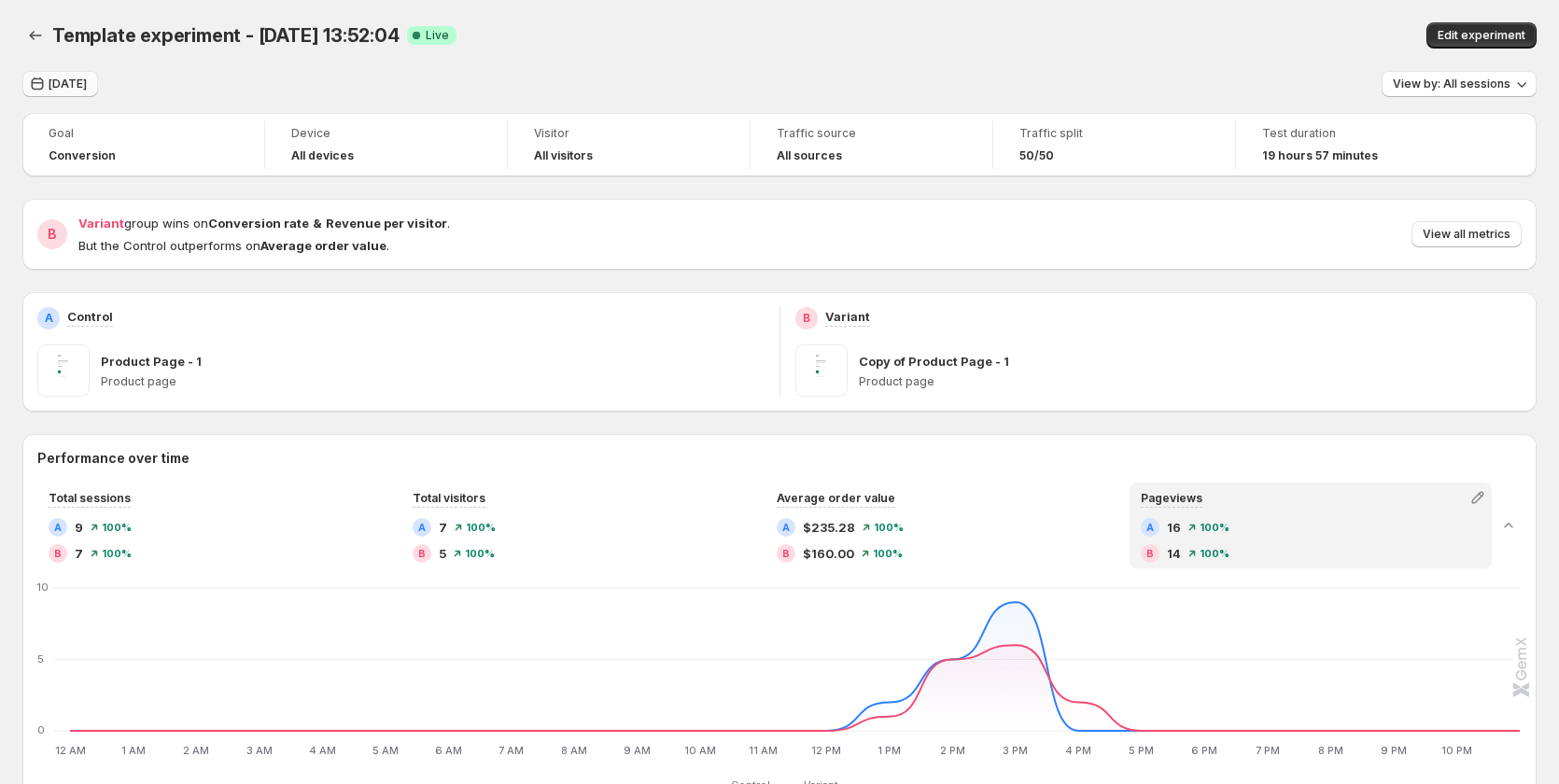
click at [69, 75] on button "[DATE]" at bounding box center [60, 84] width 75 height 26
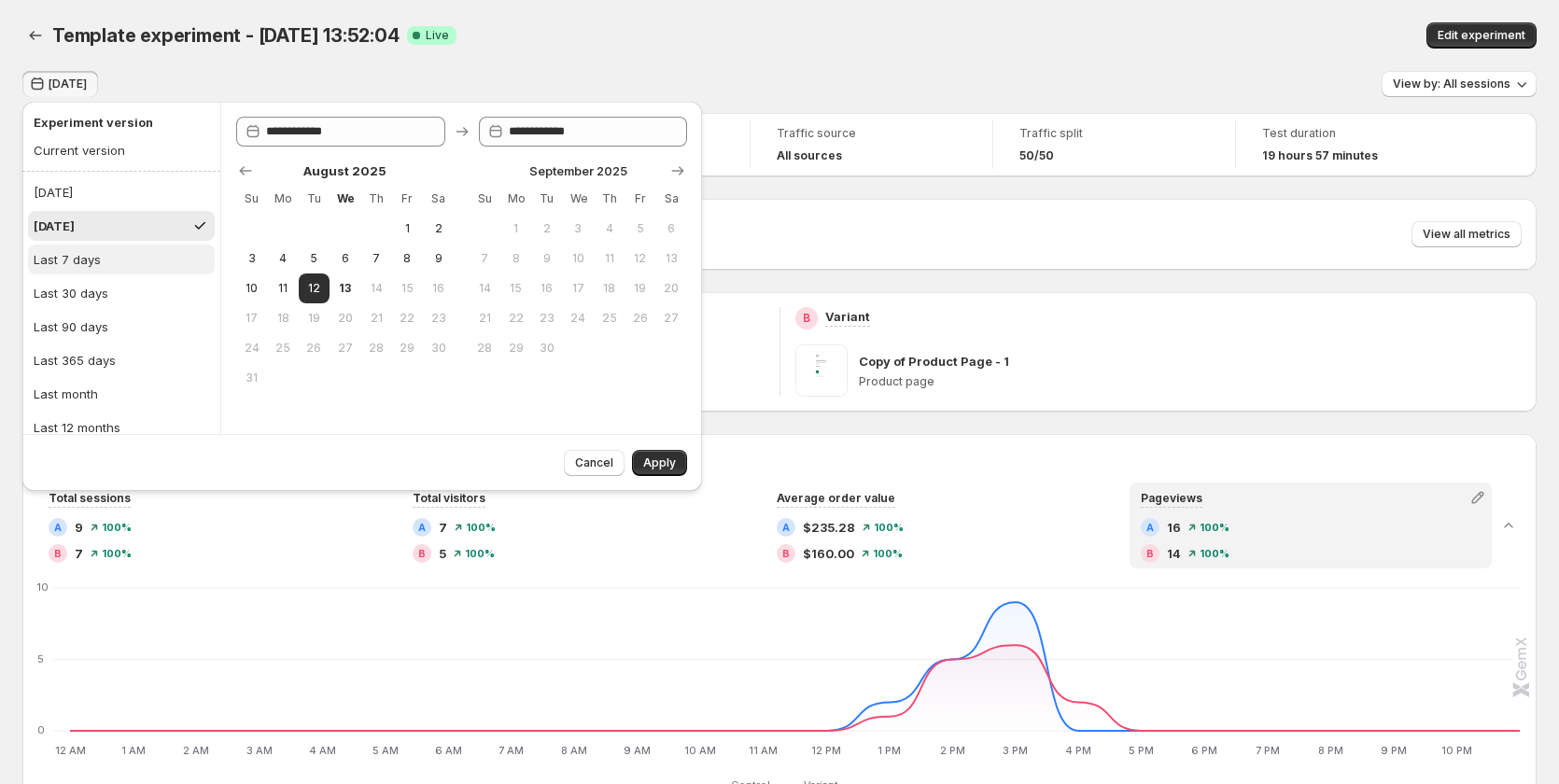
click at [97, 263] on div "Last 7 days" at bounding box center [67, 259] width 67 height 19
type input "**********"
click at [649, 459] on span "Apply" at bounding box center [659, 462] width 33 height 15
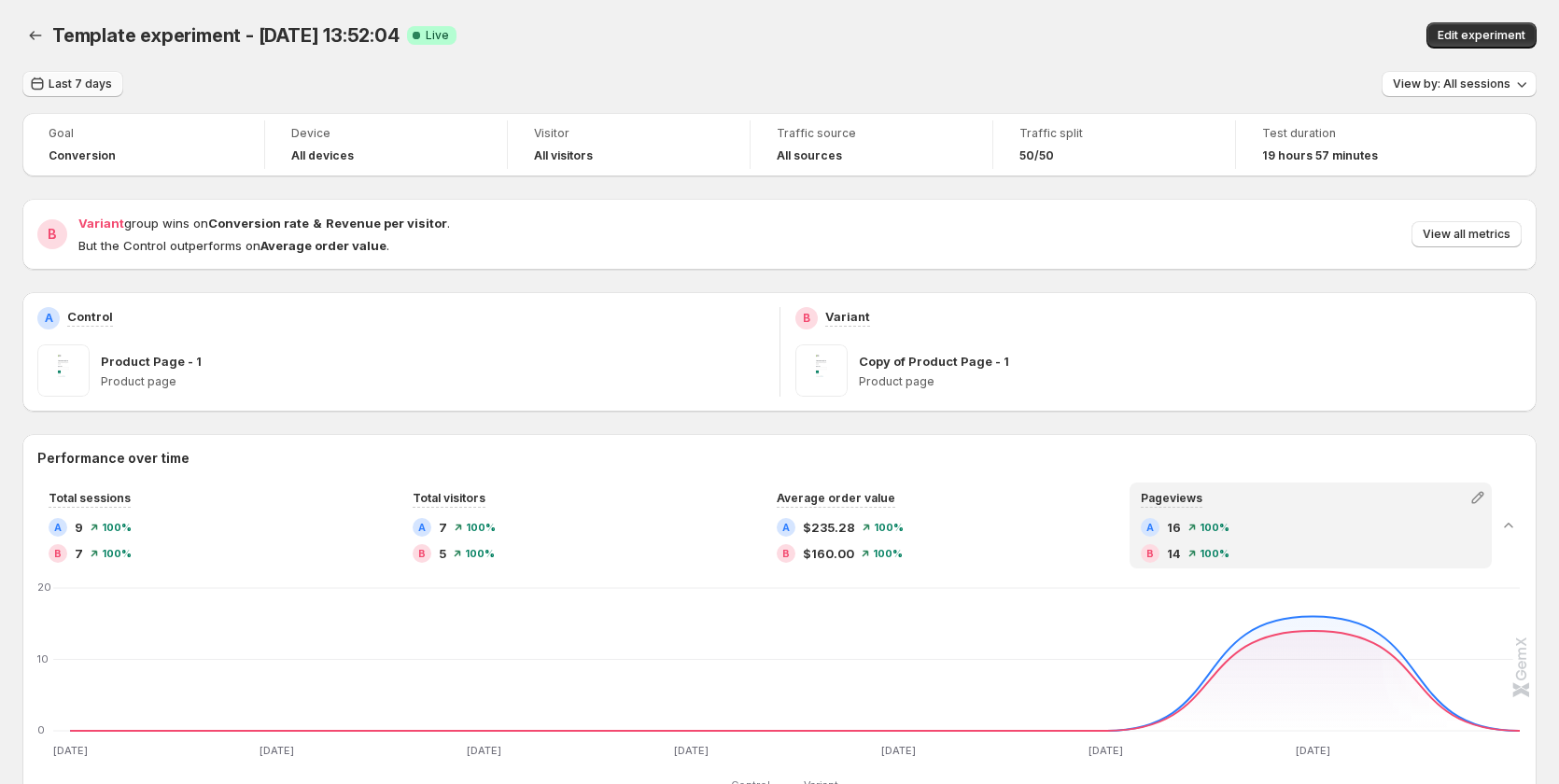
click at [88, 85] on span "Last 7 days" at bounding box center [80, 83] width 63 height 15
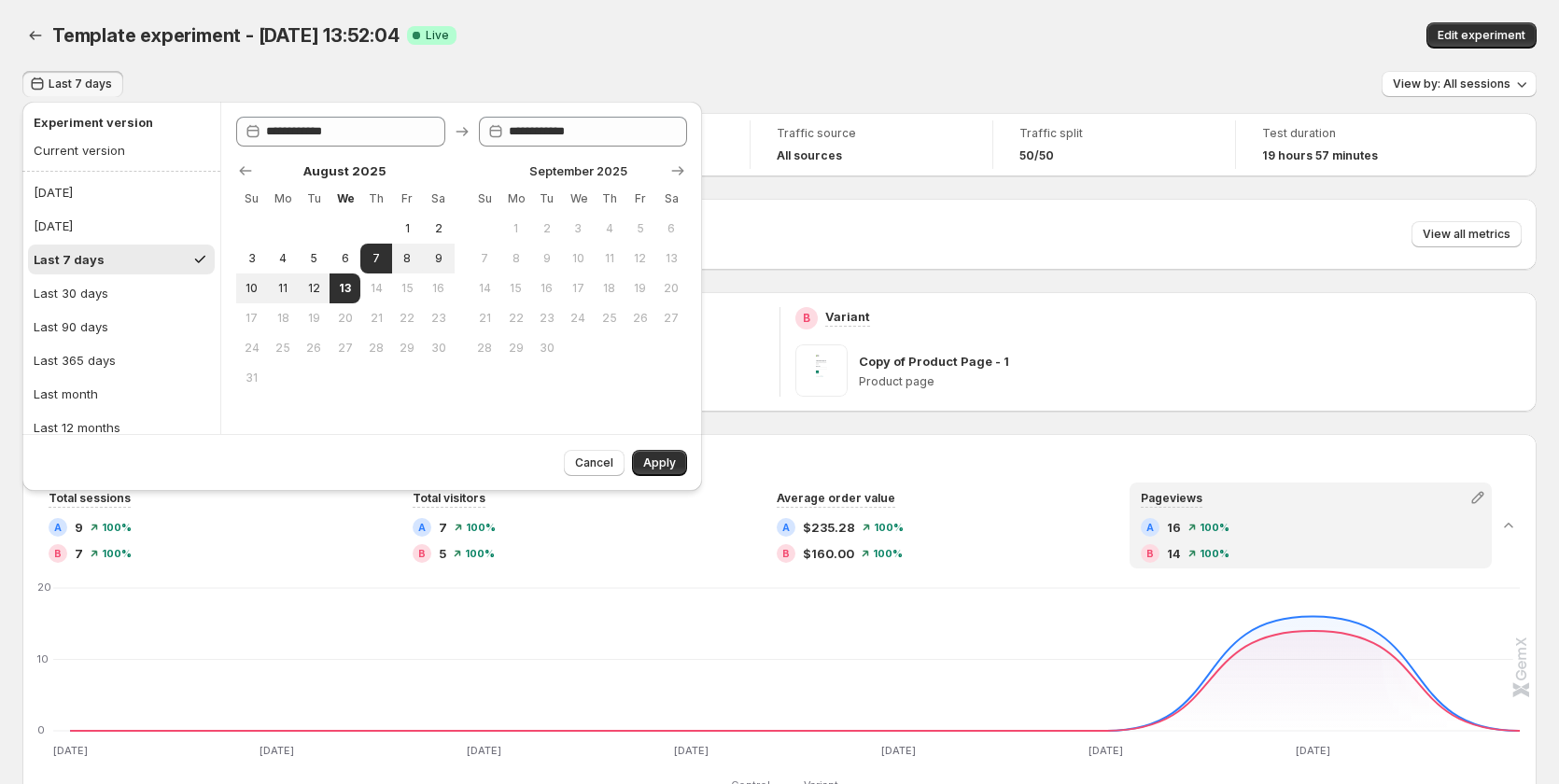
click at [768, 451] on h2 "Performance over time" at bounding box center [780, 458] width 1484 height 19
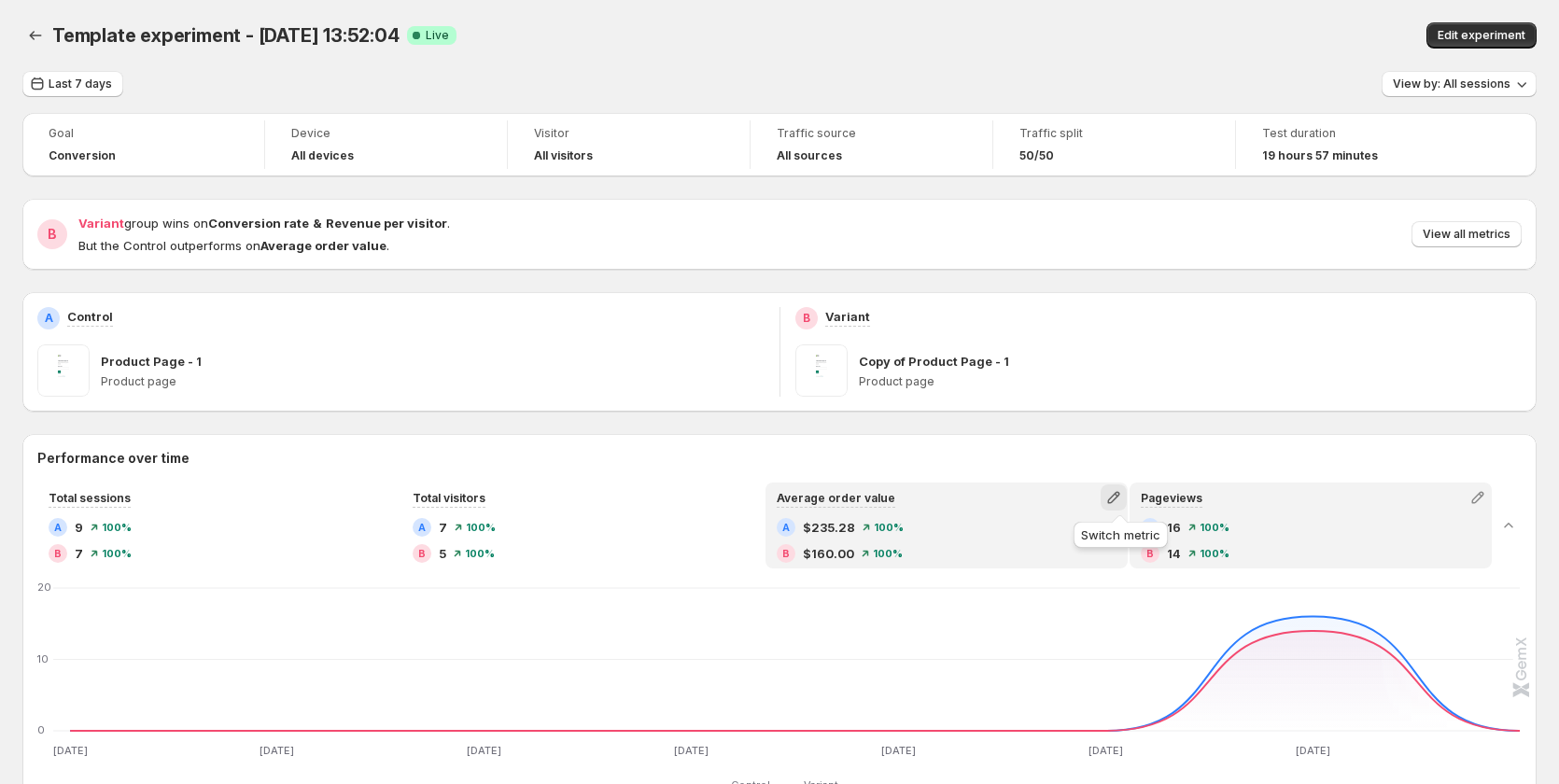
click at [1123, 495] on icon "button" at bounding box center [1113, 497] width 19 height 19
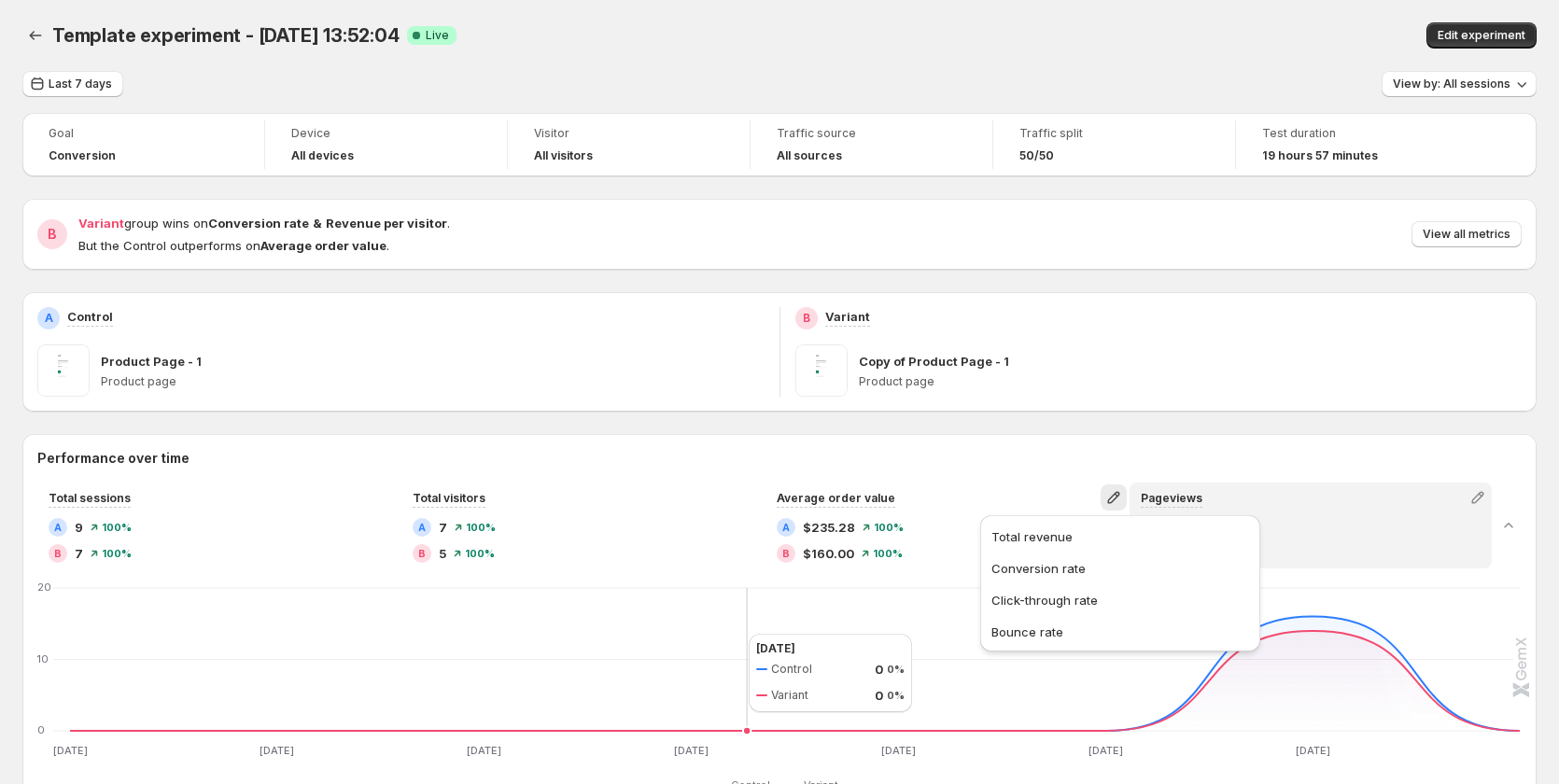
click at [727, 633] on icon "Aug 6 Aug 6 Aug 7 Aug 7 Aug 8 Aug 8 Aug 9 Aug 9 Aug 10 Aug 10 Aug 11 Aug 11 Aug…" at bounding box center [780, 670] width 1481 height 175
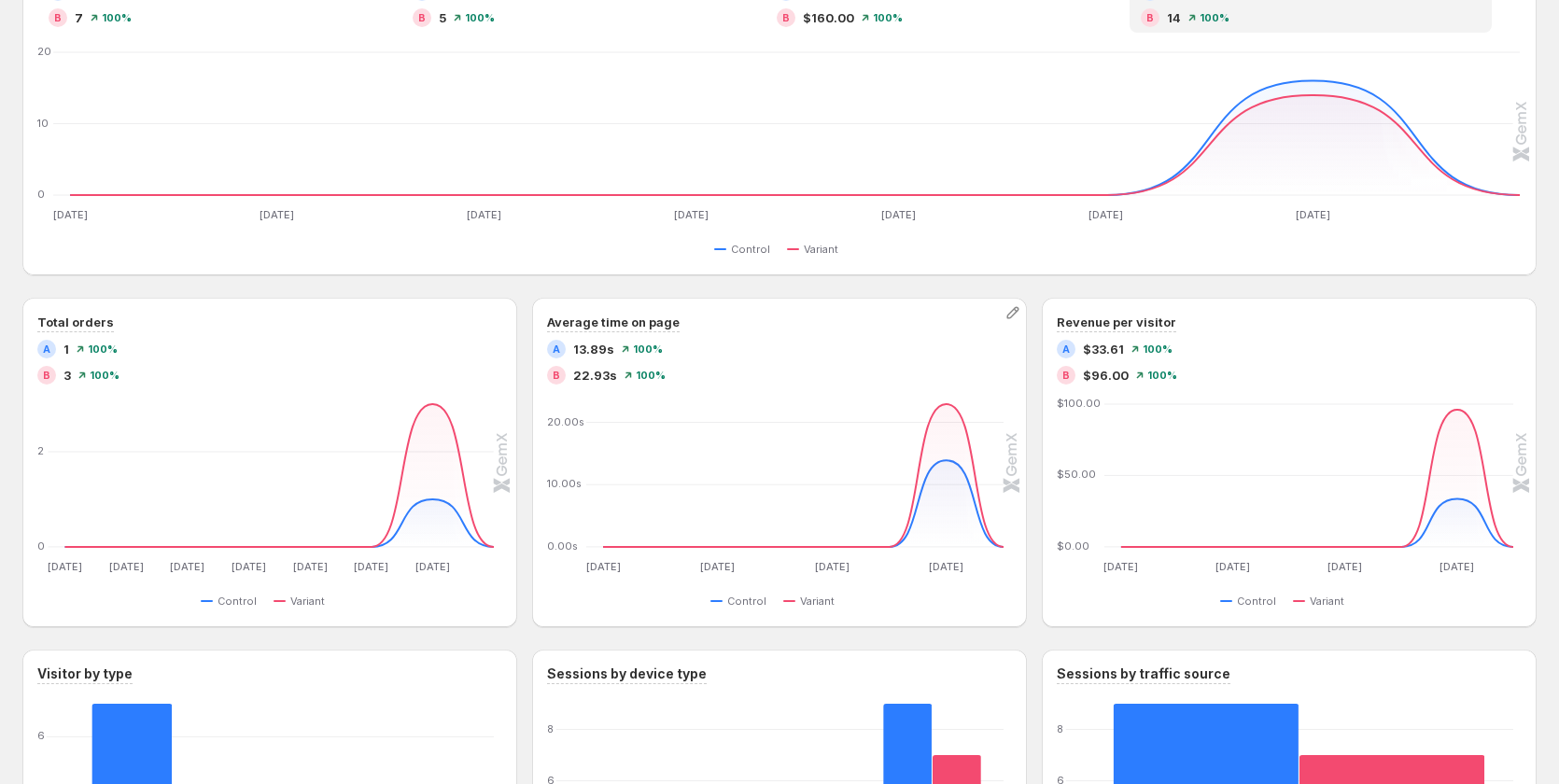
scroll to position [560, 0]
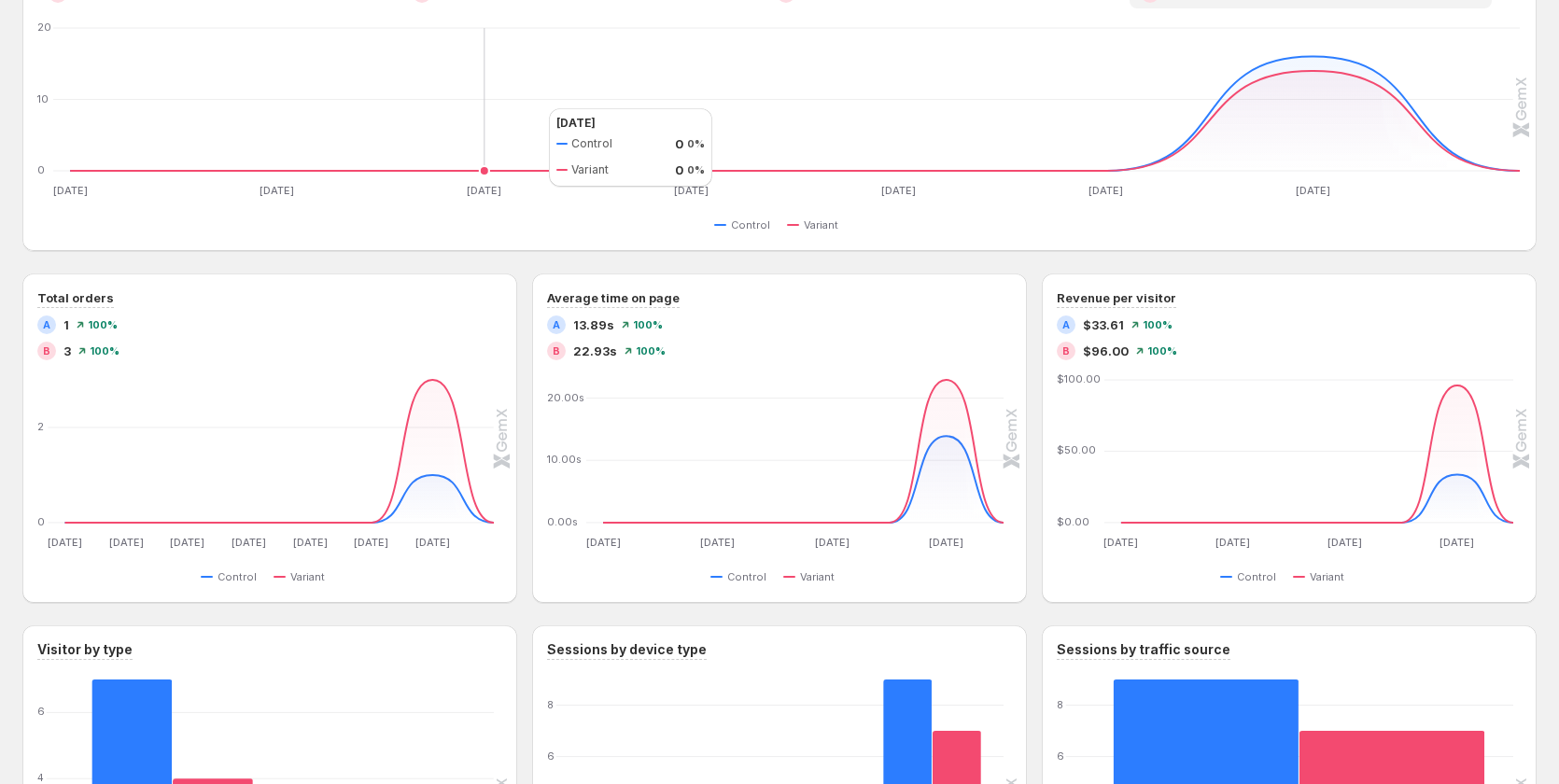
click at [531, 108] on icon "Aug 6 Aug 6 Aug 7 Aug 7 Aug 8 Aug 8 Aug 9 Aug 9 Aug 10 Aug 10 Aug 11 Aug 11 Aug…" at bounding box center [780, 111] width 1481 height 175
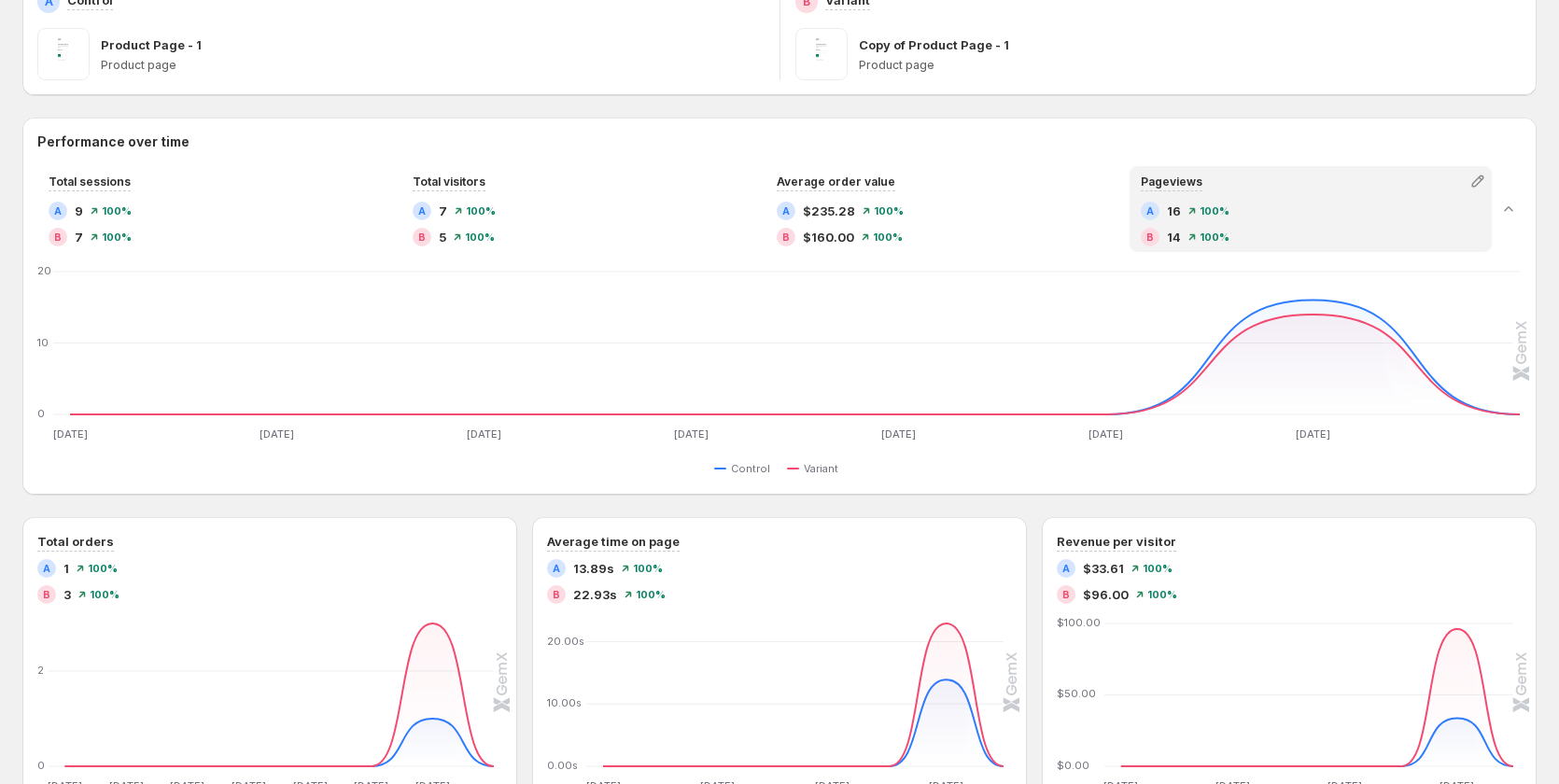
scroll to position [308, 0]
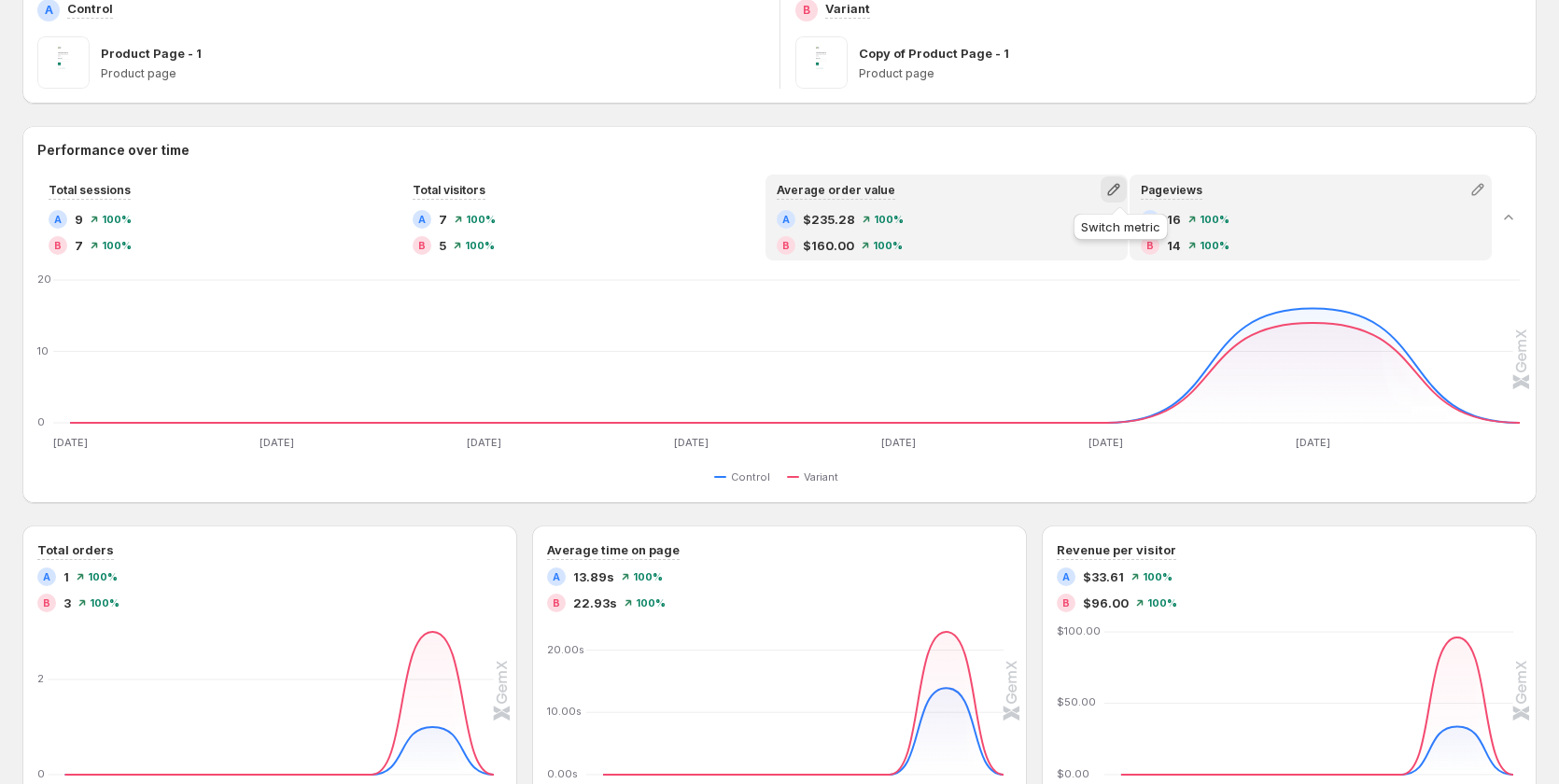
click at [1114, 184] on icon "button" at bounding box center [1113, 189] width 19 height 19
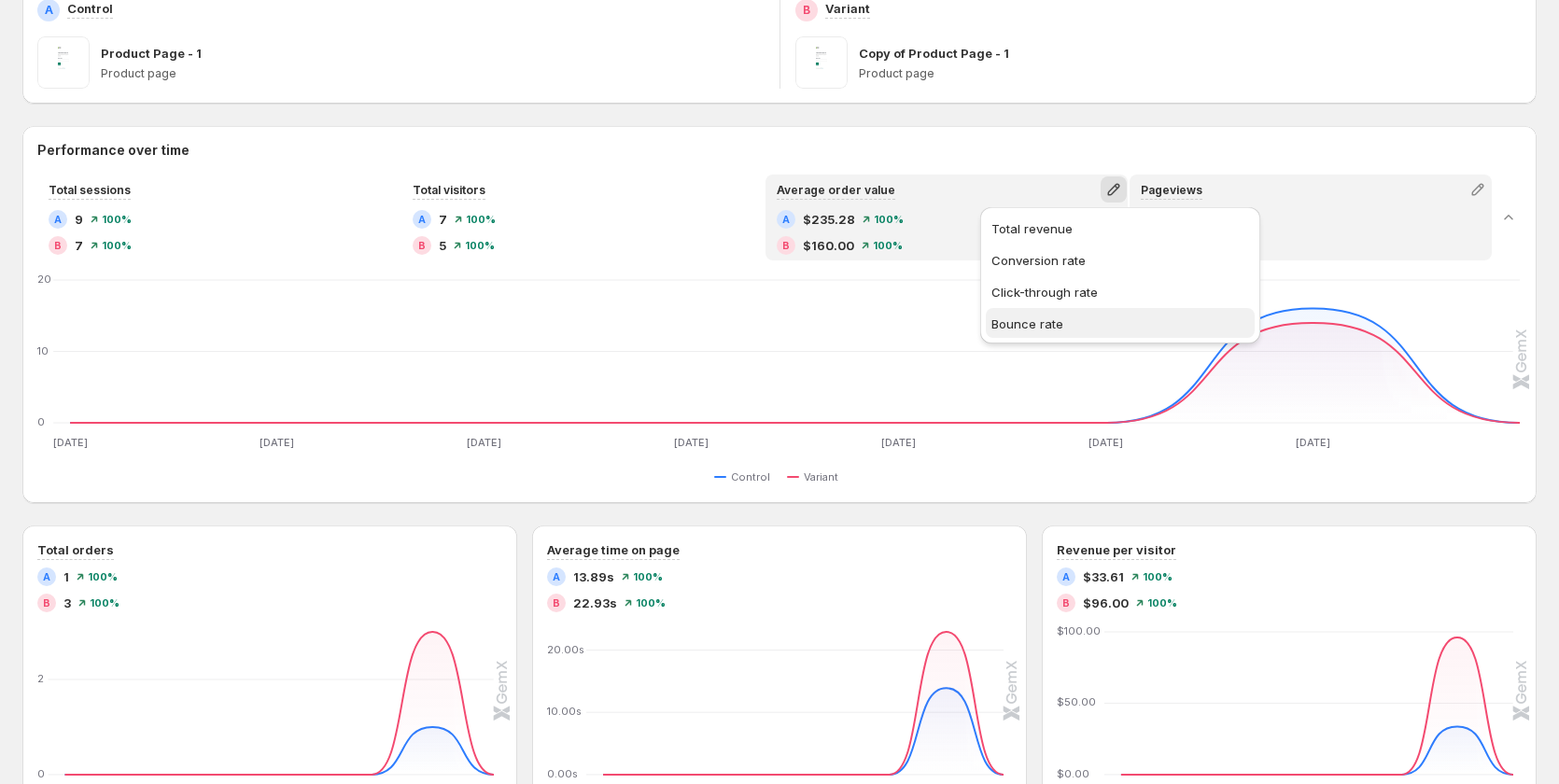
click at [1078, 317] on span "Bounce rate" at bounding box center [1120, 323] width 258 height 19
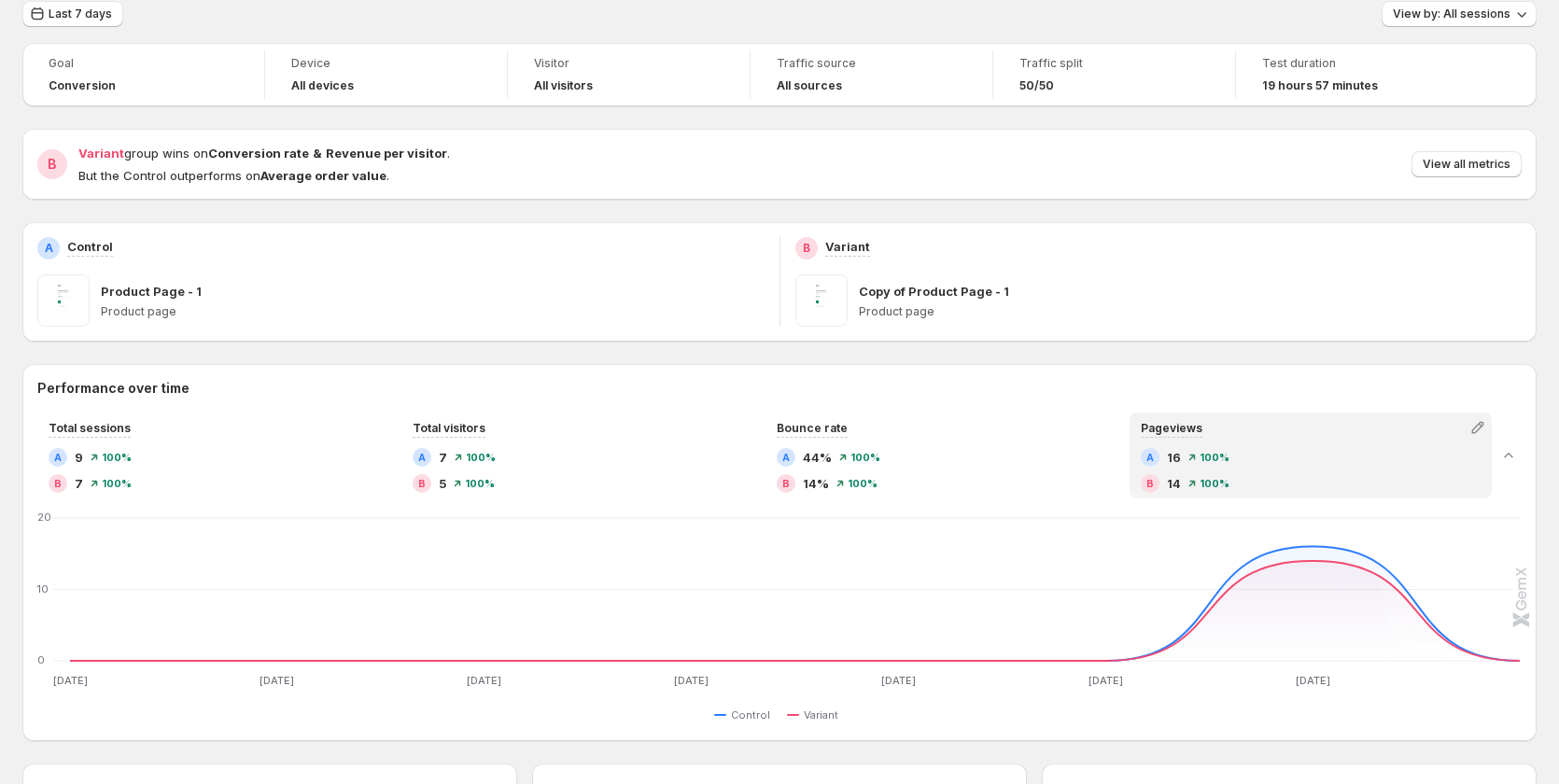
scroll to position [0, 0]
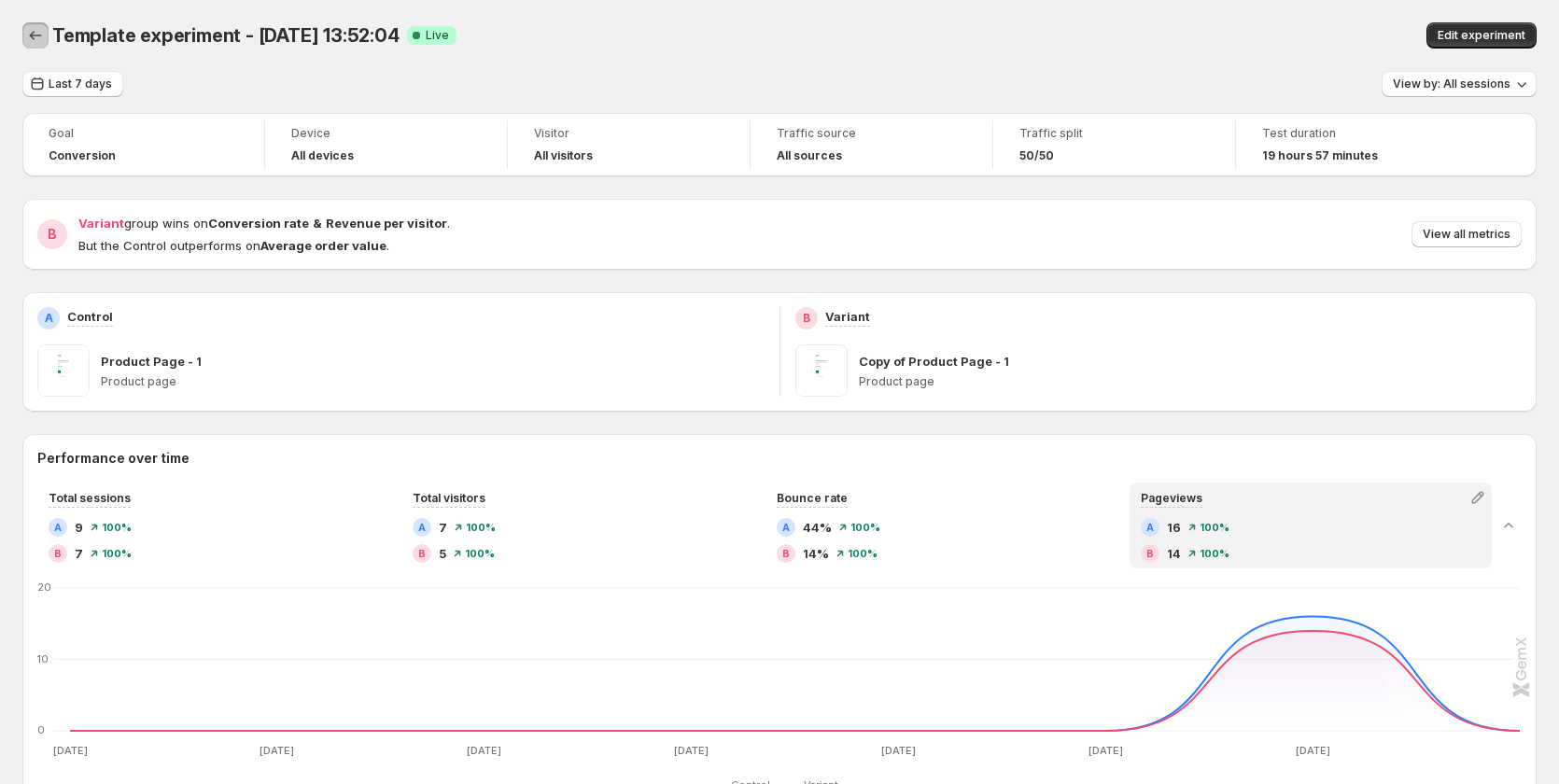
click at [28, 31] on icon "Back" at bounding box center [35, 35] width 19 height 19
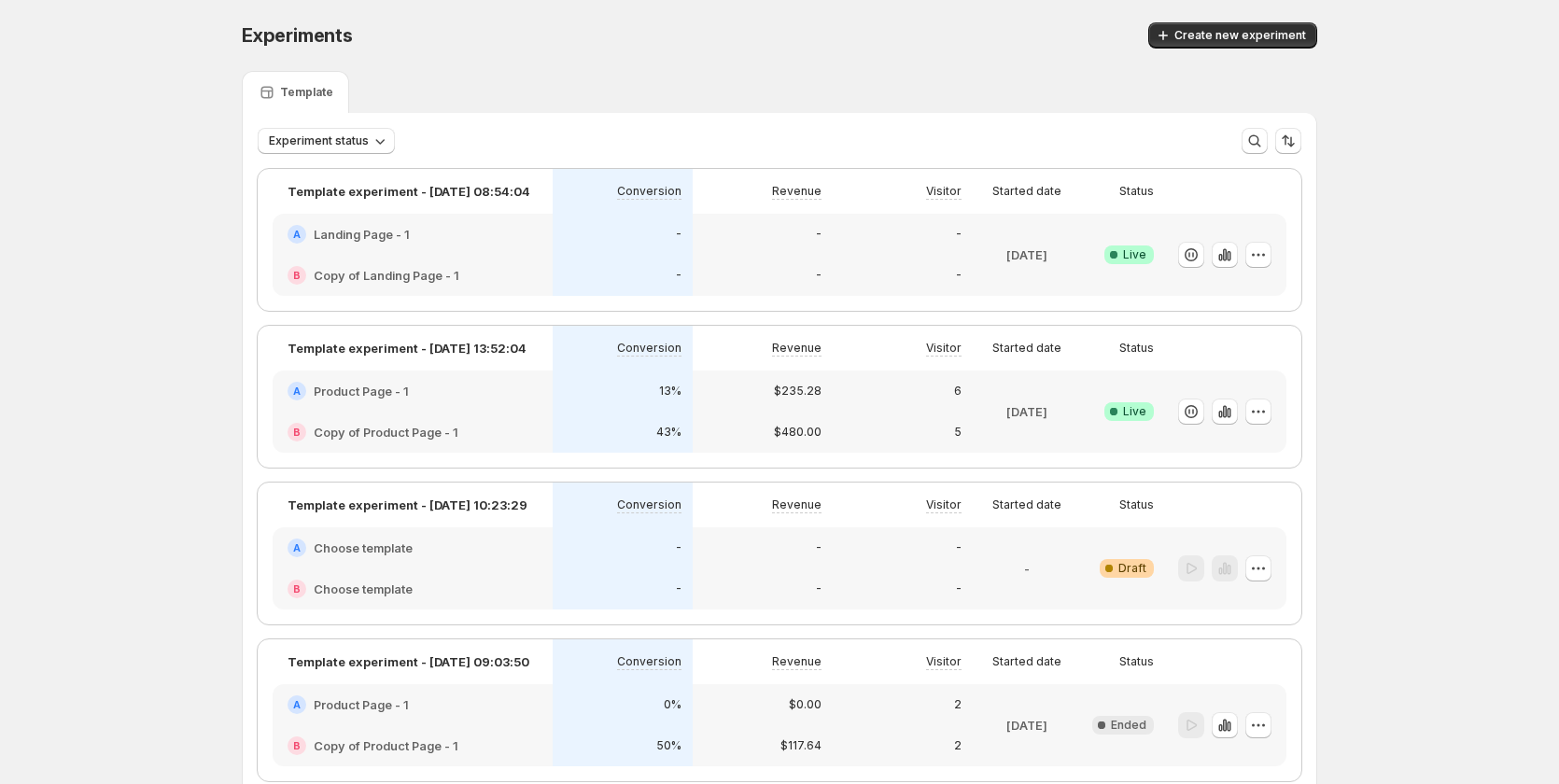
click at [566, 380] on div "13%" at bounding box center [622, 391] width 140 height 41
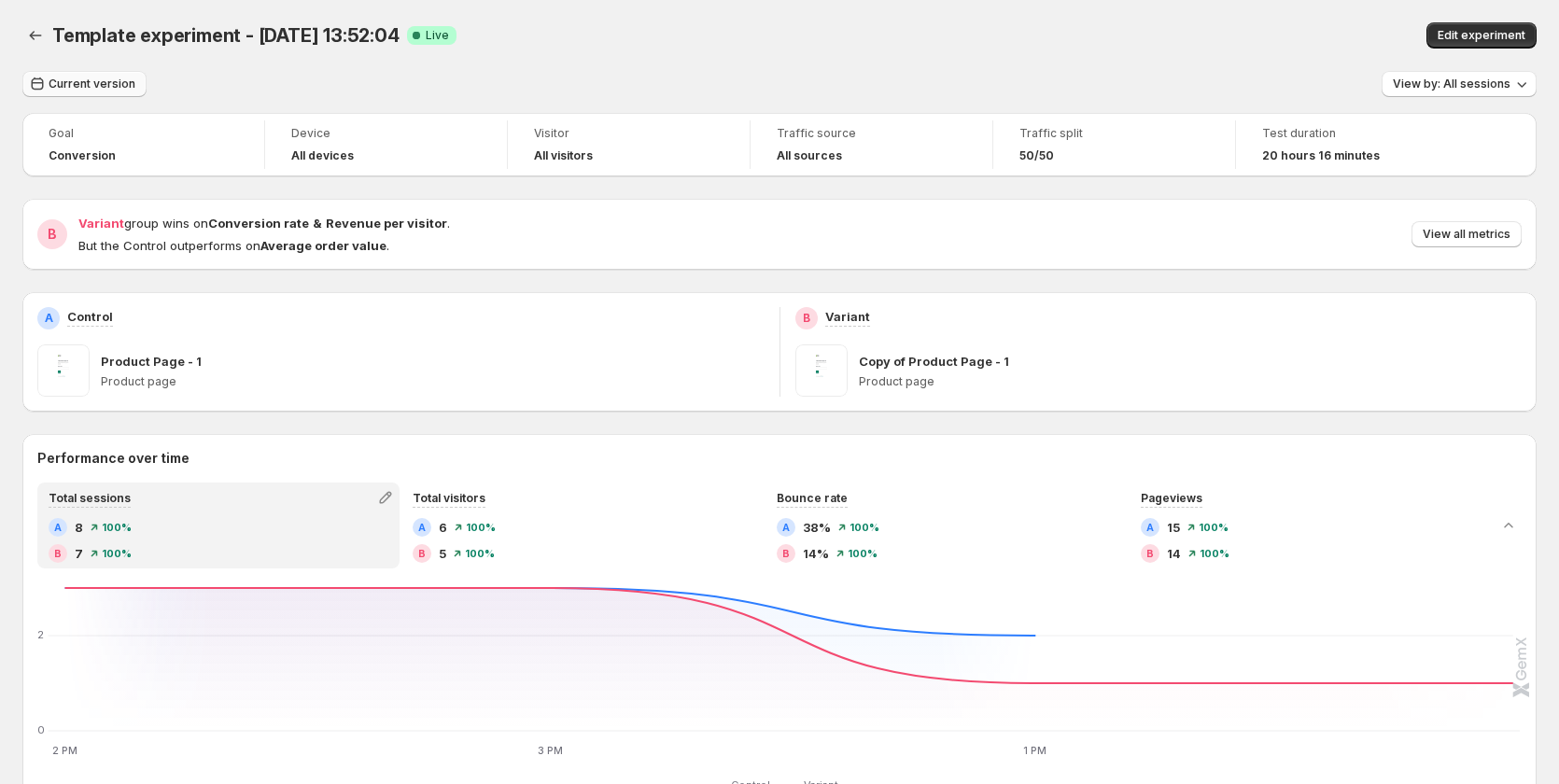
click at [84, 77] on span "Current version" at bounding box center [92, 83] width 87 height 15
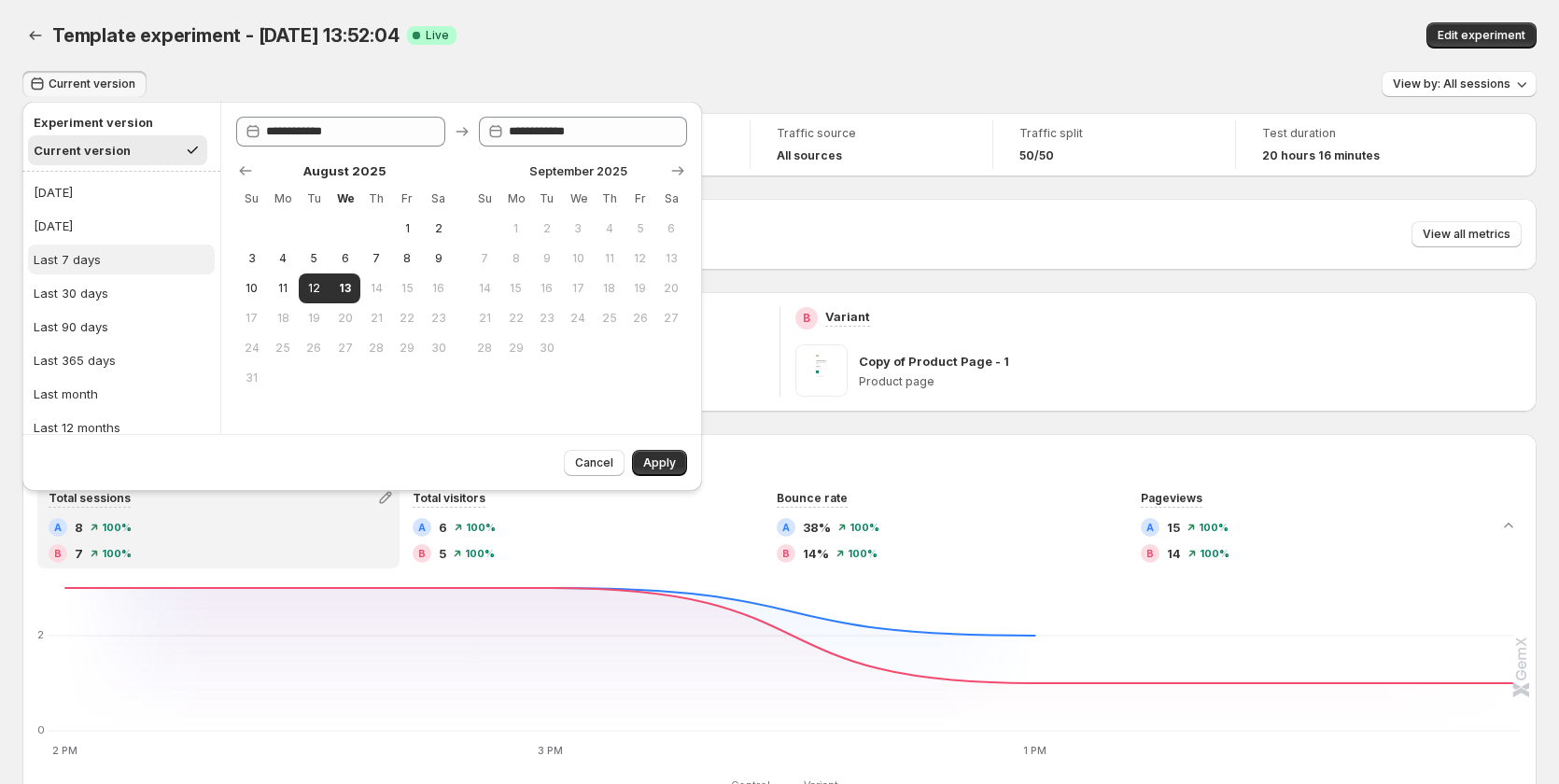
click at [101, 254] on button "Last 7 days" at bounding box center [121, 260] width 186 height 30
type input "**********"
click at [642, 457] on button "Apply" at bounding box center [660, 463] width 56 height 26
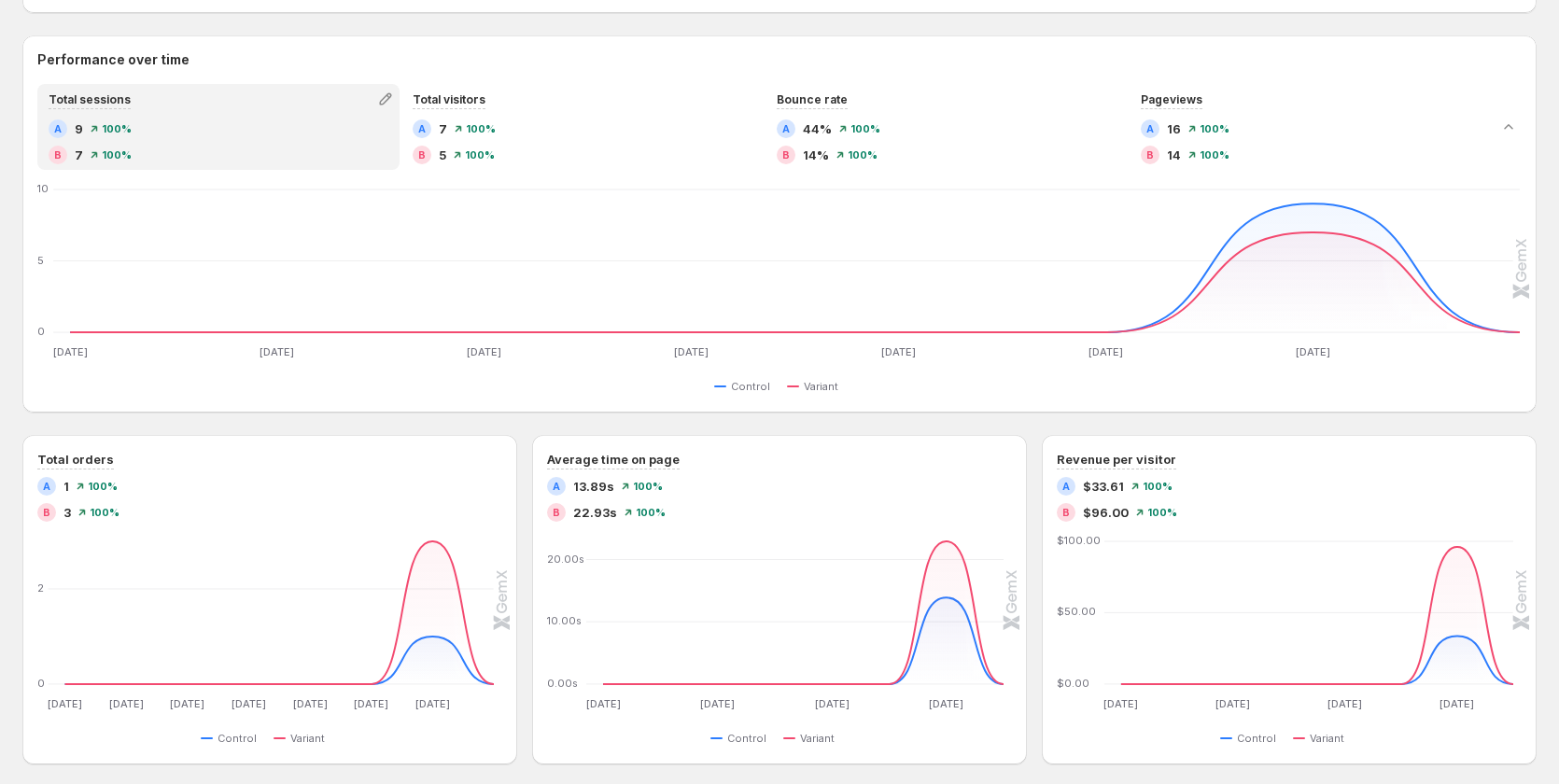
scroll to position [308, 0]
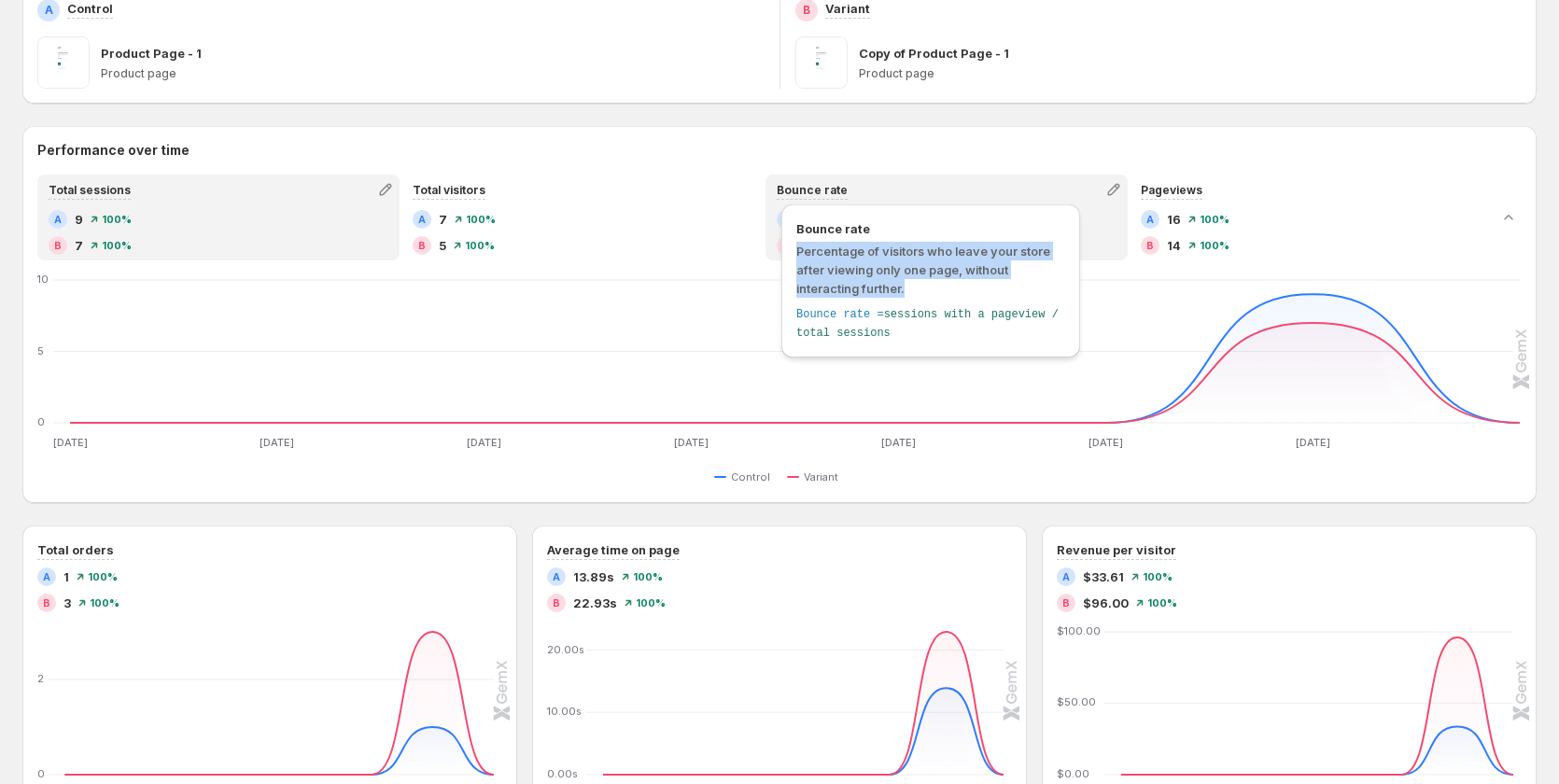
drag, startPoint x: 904, startPoint y: 290, endPoint x: 795, endPoint y: 254, distance: 114.8
click at [795, 254] on div "Bounce rate Percentage of visitors who leave your store after viewing only one …" at bounding box center [930, 280] width 299 height 153
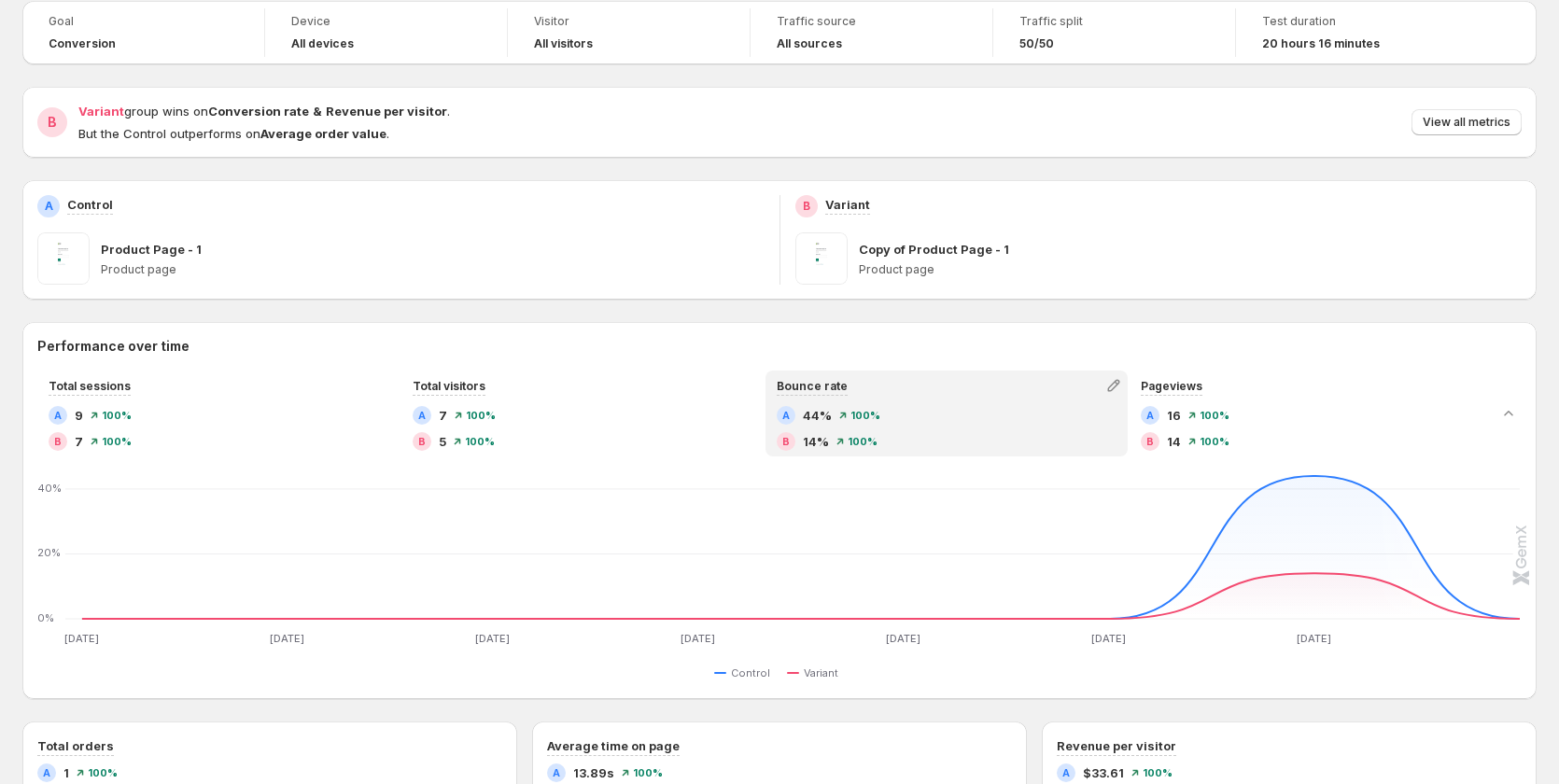
scroll to position [0, 0]
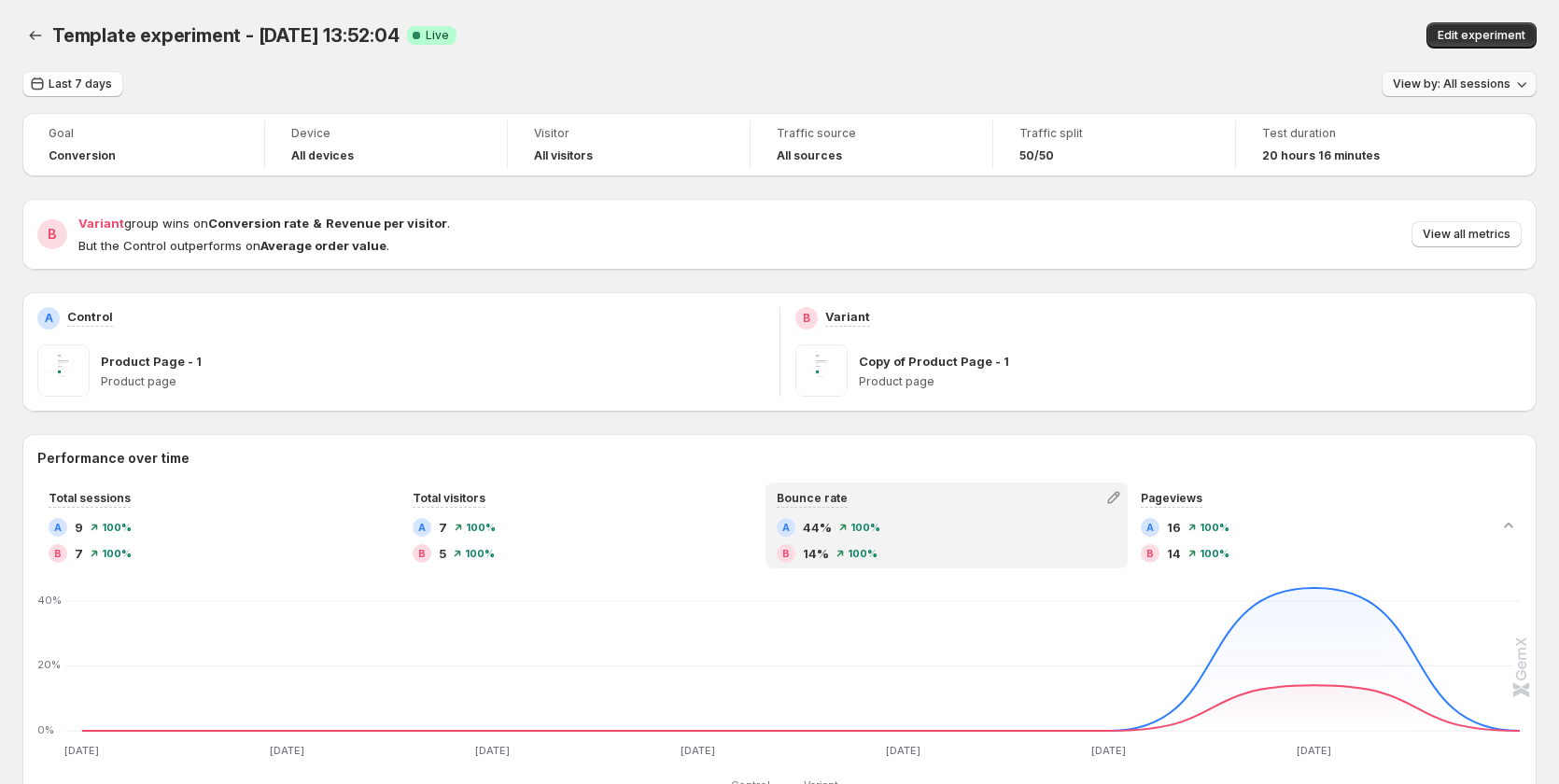
click at [1446, 75] on button "View by: All sessions" at bounding box center [1459, 84] width 155 height 26
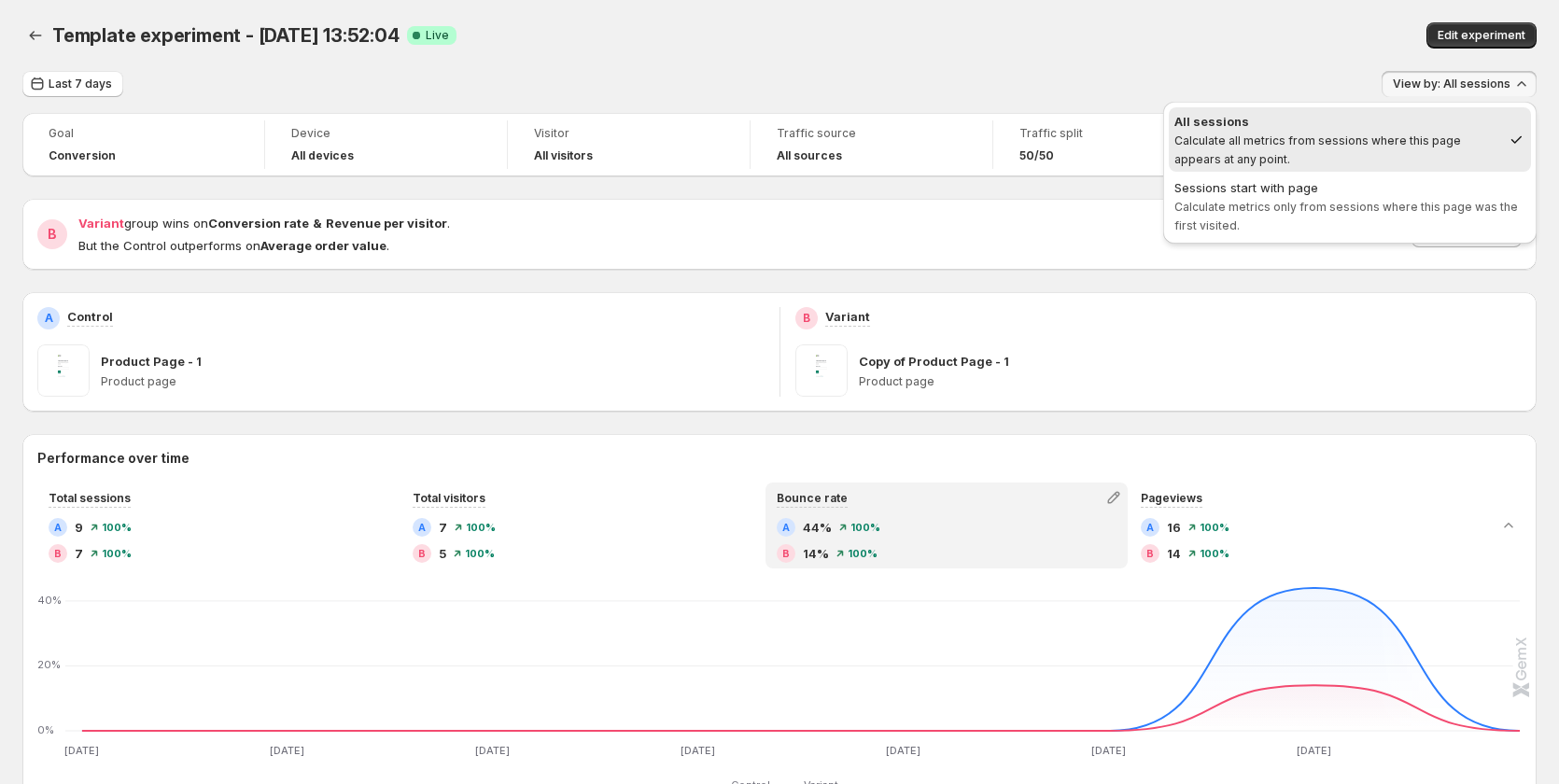
click at [1026, 60] on div "Template experiment - Aug 12, 13:52:04. This page is ready Template experiment …" at bounding box center [780, 36] width 1513 height 71
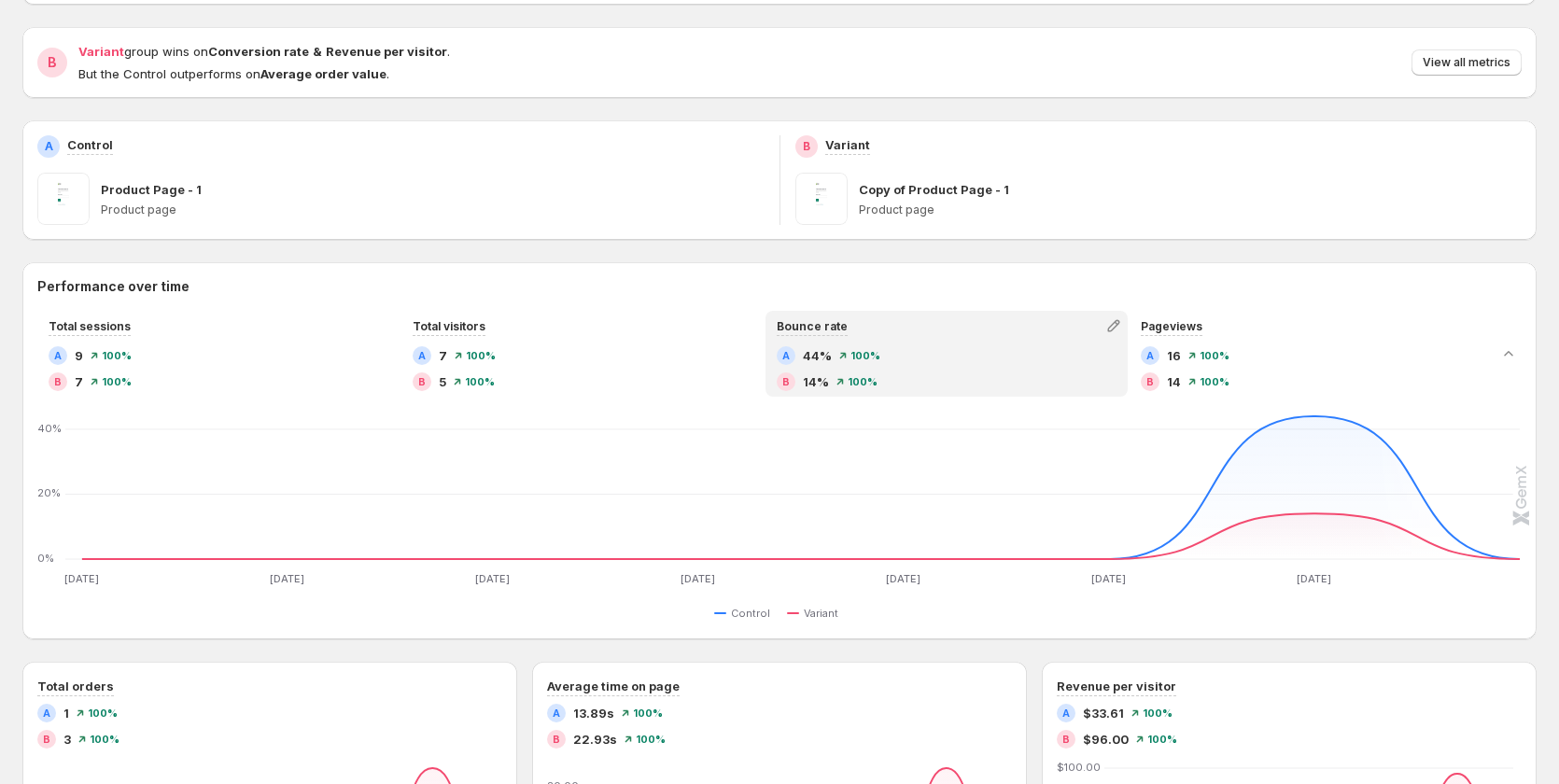
scroll to position [186, 0]
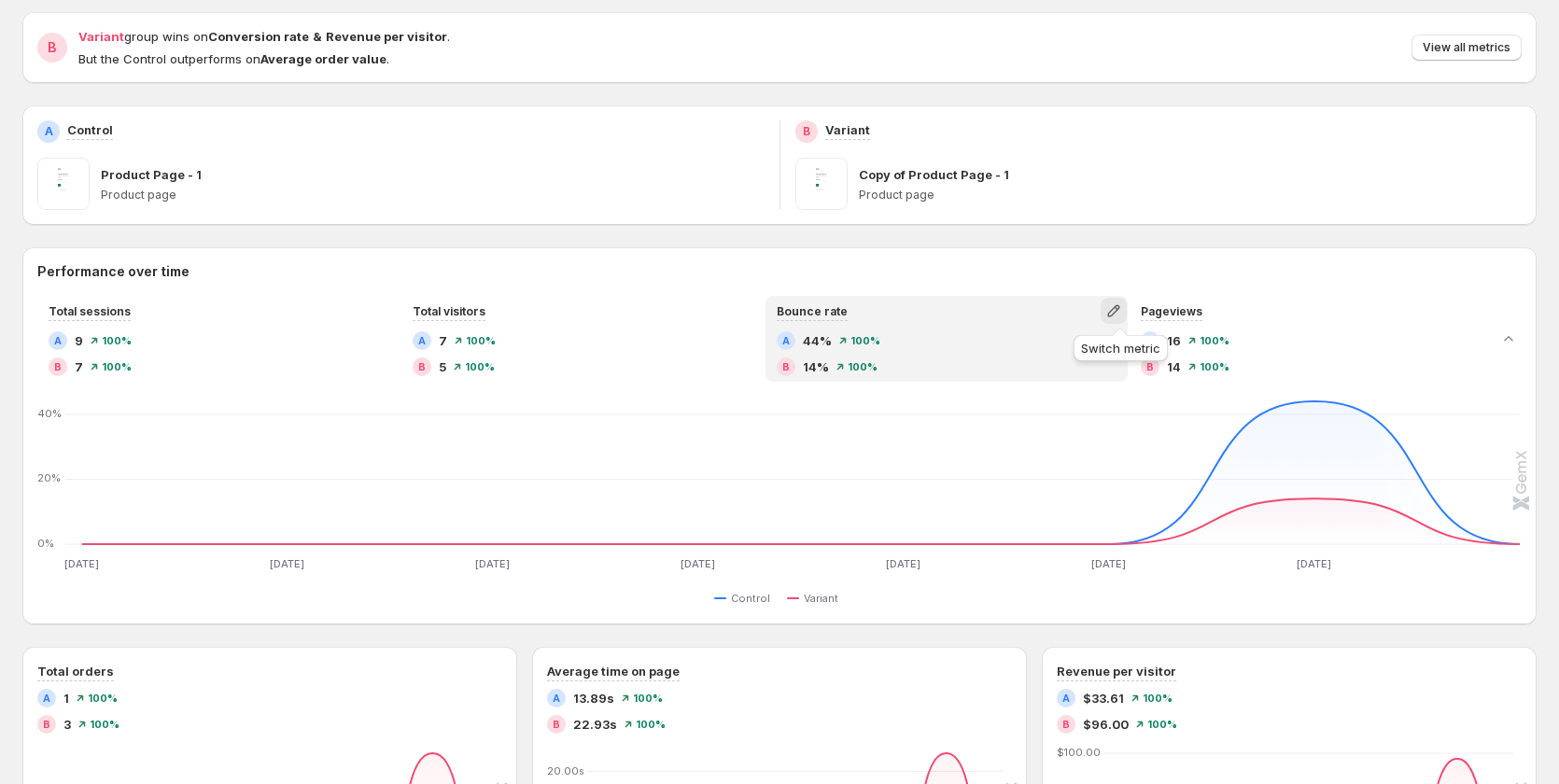
click at [1110, 318] on button "button" at bounding box center [1114, 310] width 26 height 26
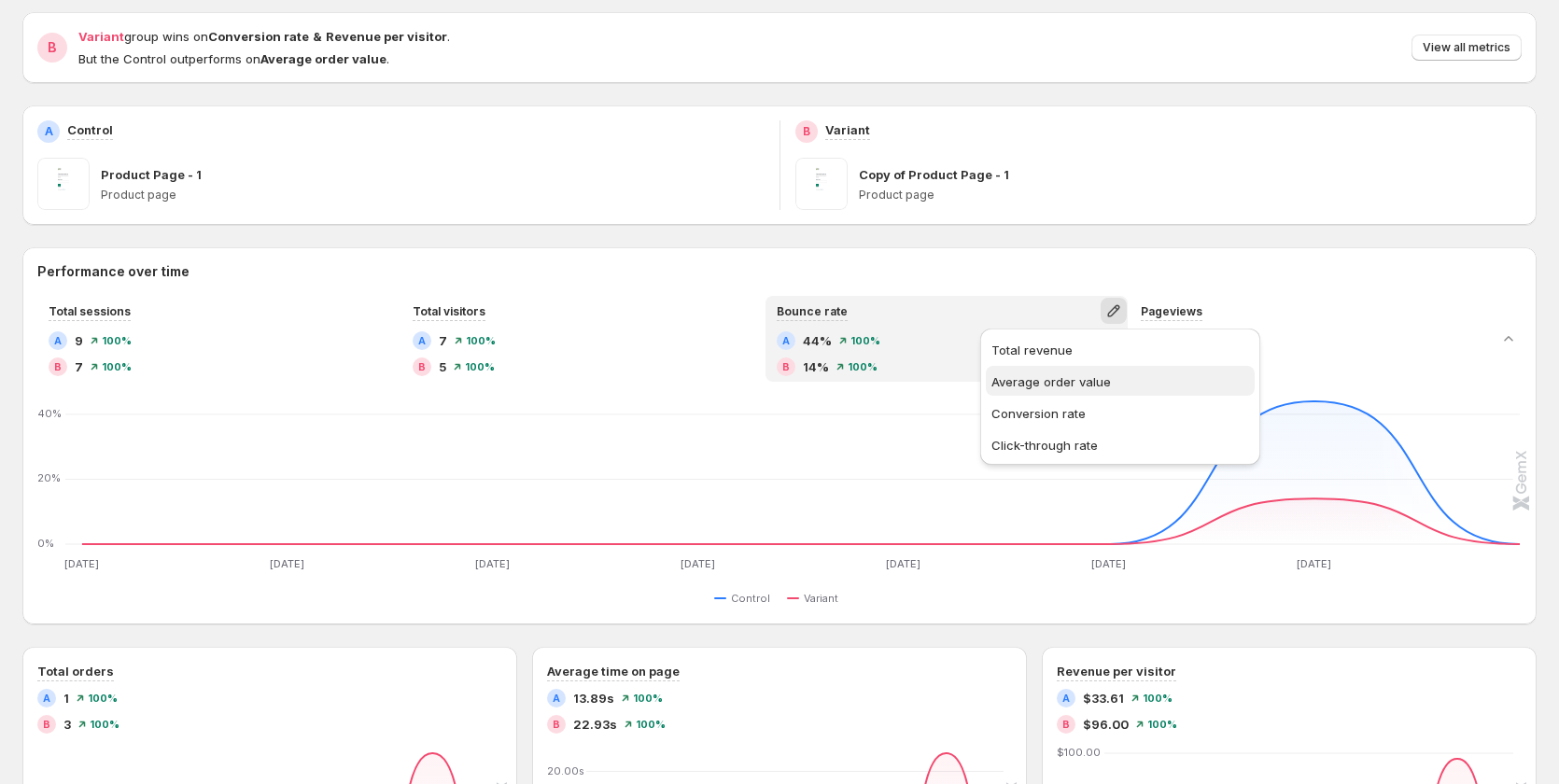
click at [1118, 383] on span "Average order value" at bounding box center [1120, 381] width 258 height 19
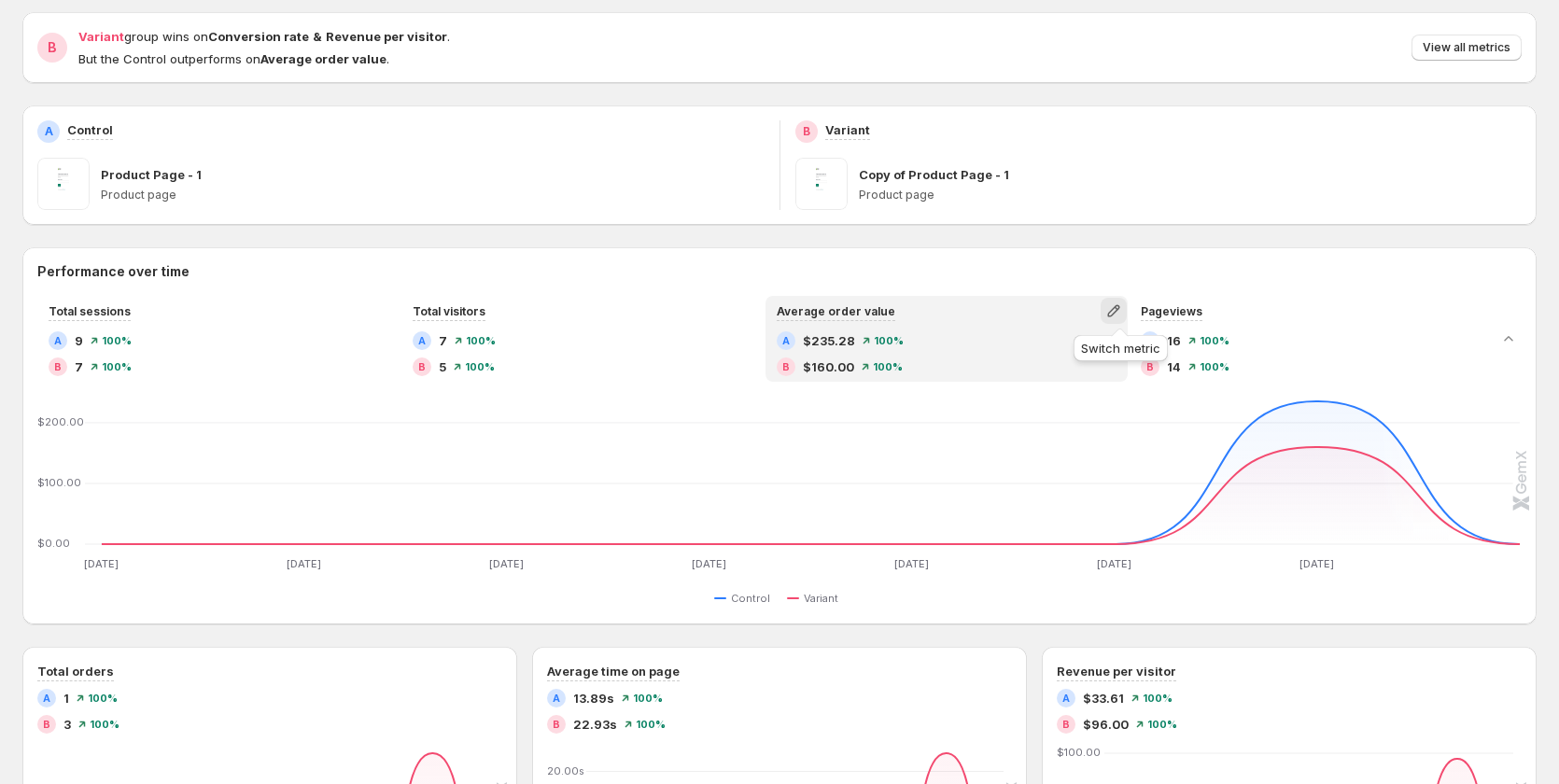
click at [1123, 316] on icon "button" at bounding box center [1113, 310] width 19 height 19
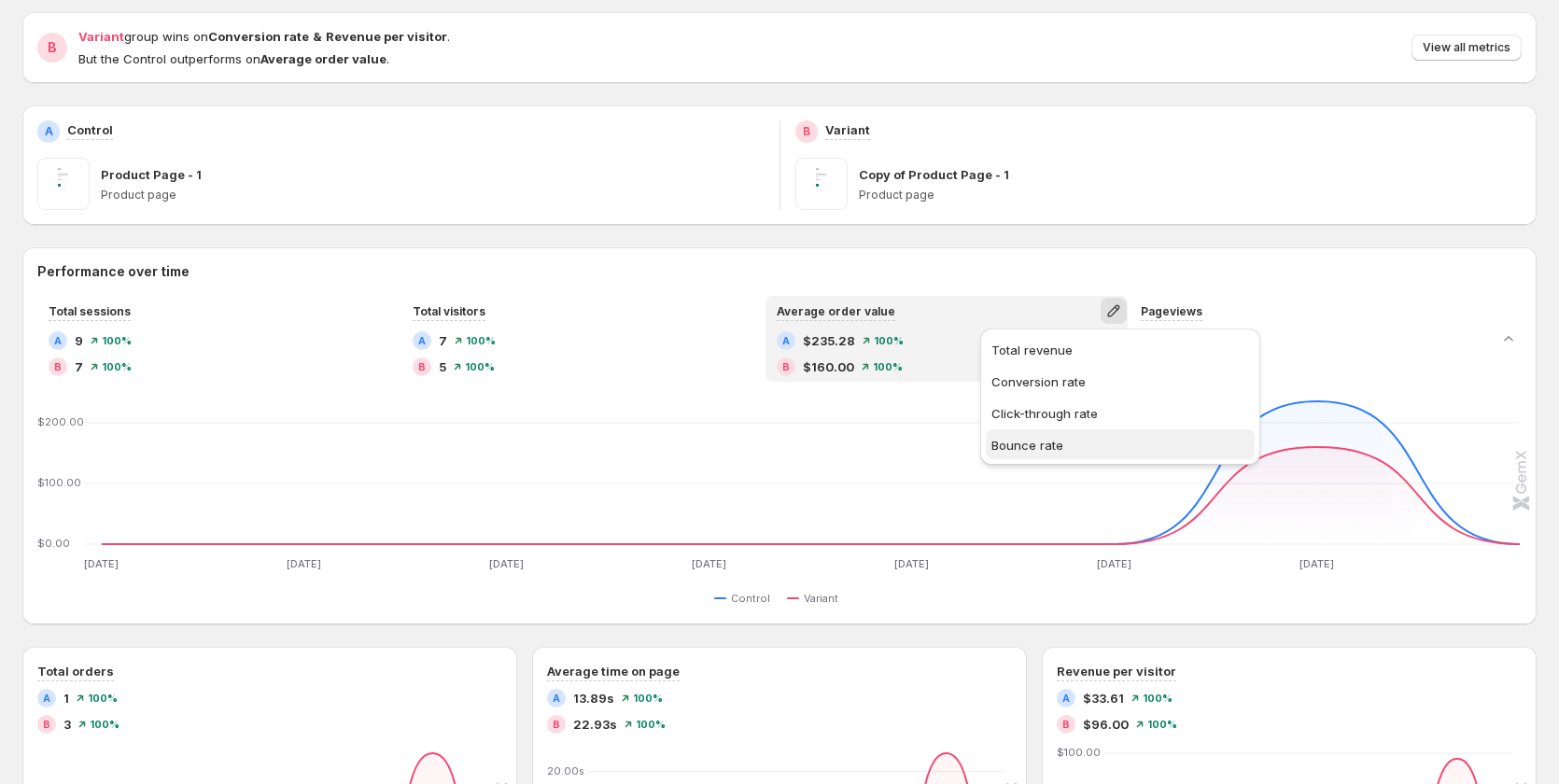
click at [1071, 444] on span "Bounce rate" at bounding box center [1120, 444] width 258 height 19
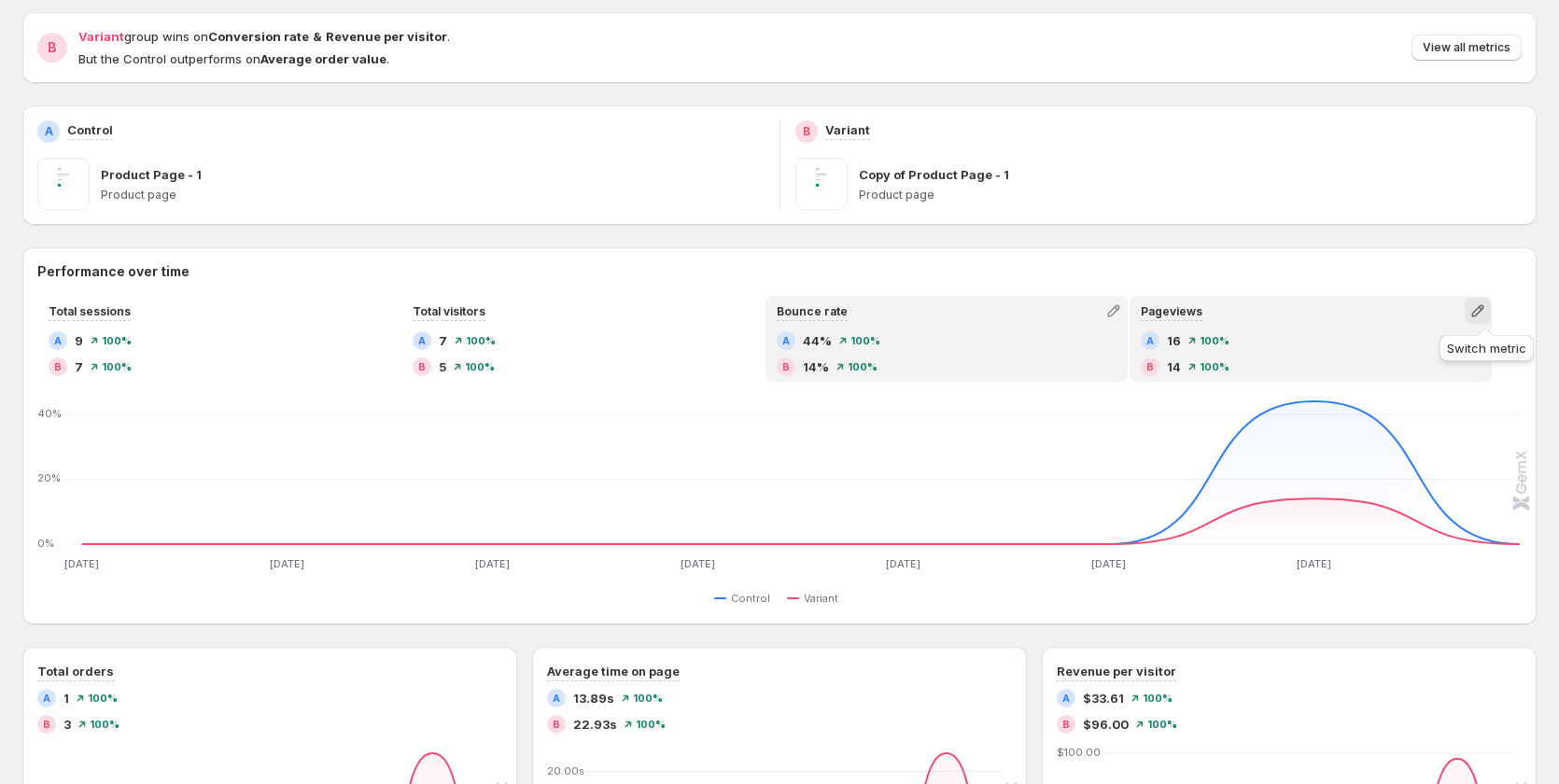
click at [1491, 300] on button "button" at bounding box center [1478, 310] width 26 height 26
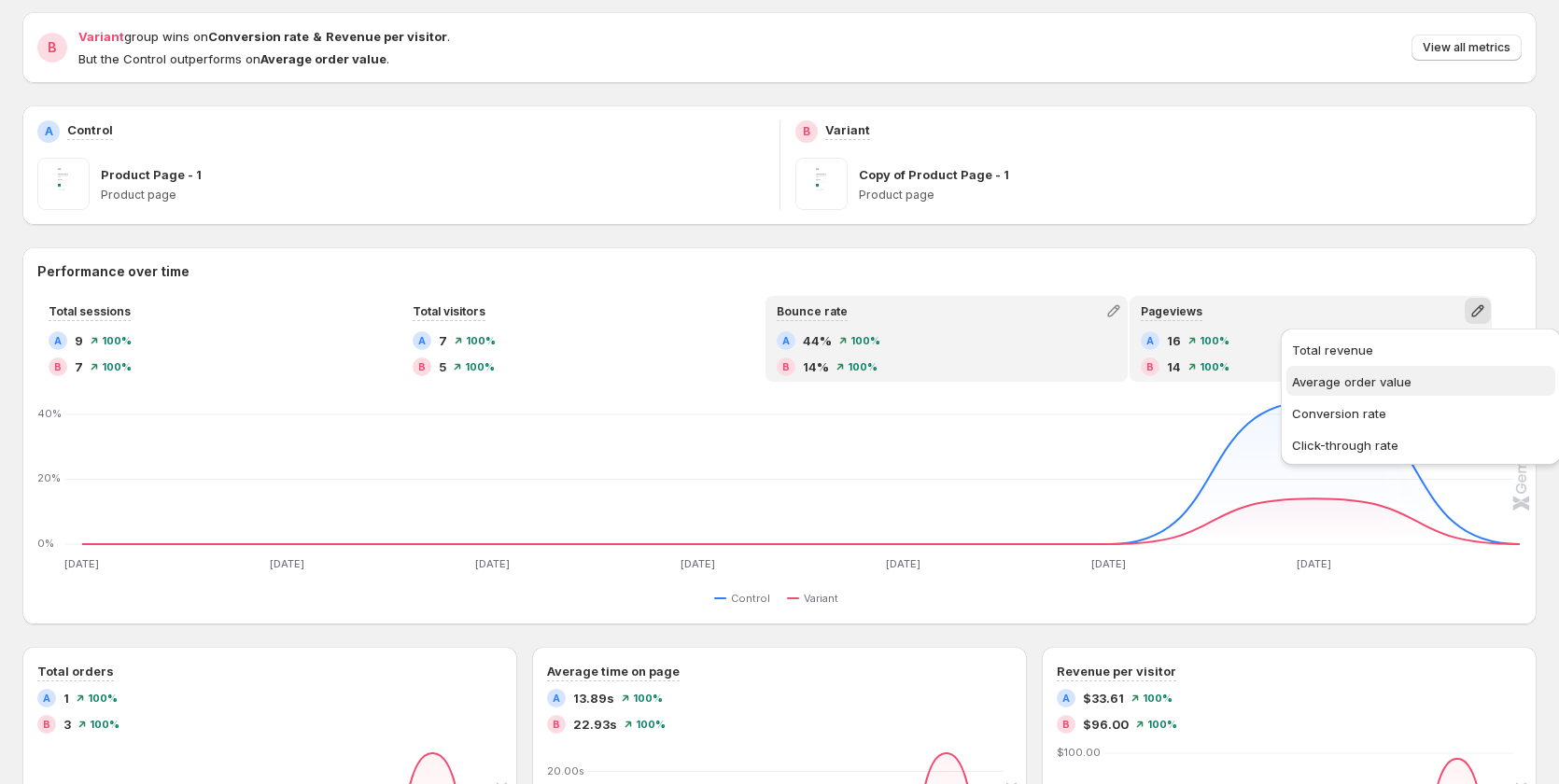
click at [1386, 377] on span "Average order value" at bounding box center [1351, 381] width 119 height 15
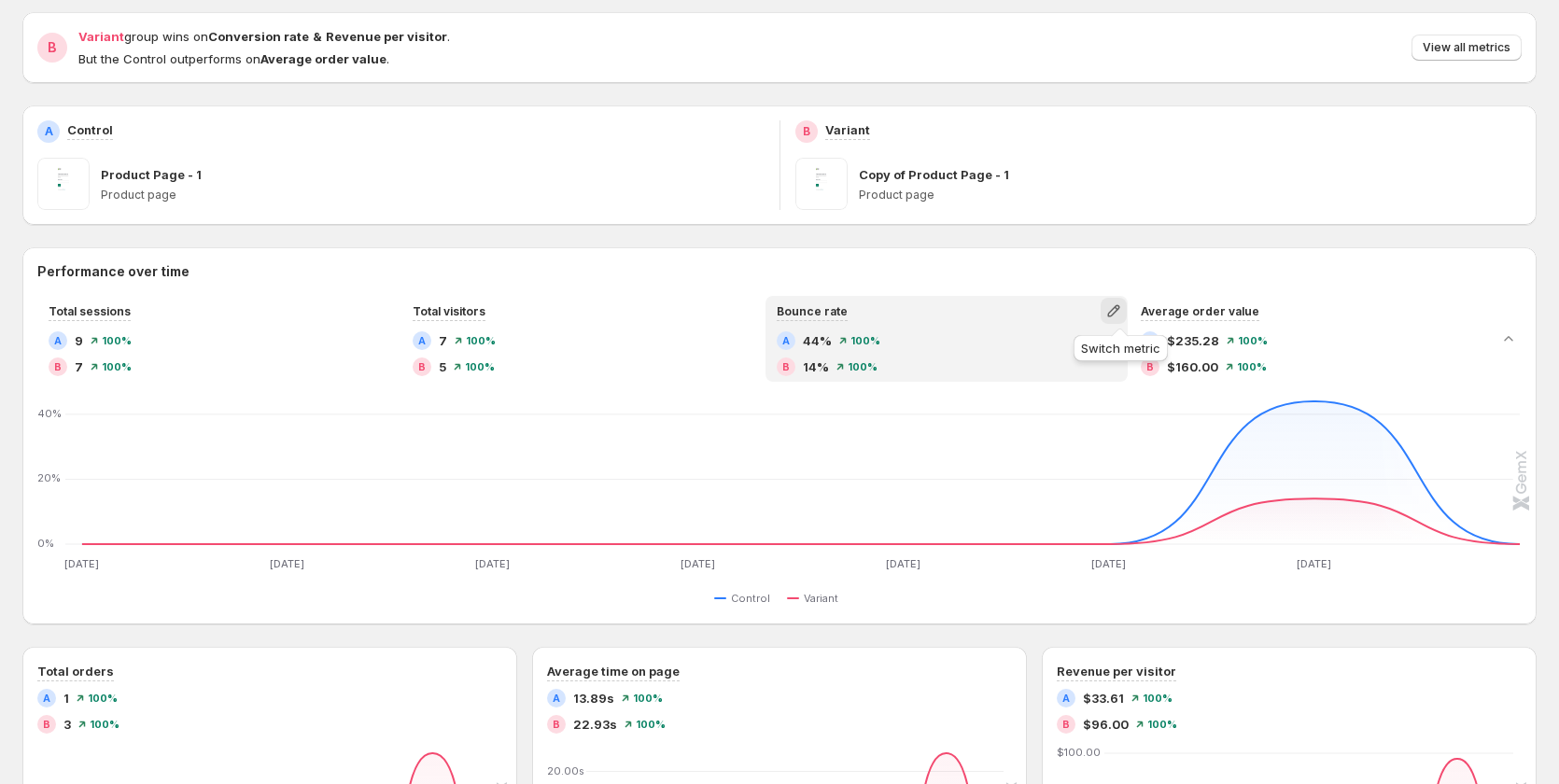
click at [1118, 313] on icon "button" at bounding box center [1113, 310] width 19 height 19
click at [1073, 360] on button "Total revenue" at bounding box center [1120, 349] width 269 height 30
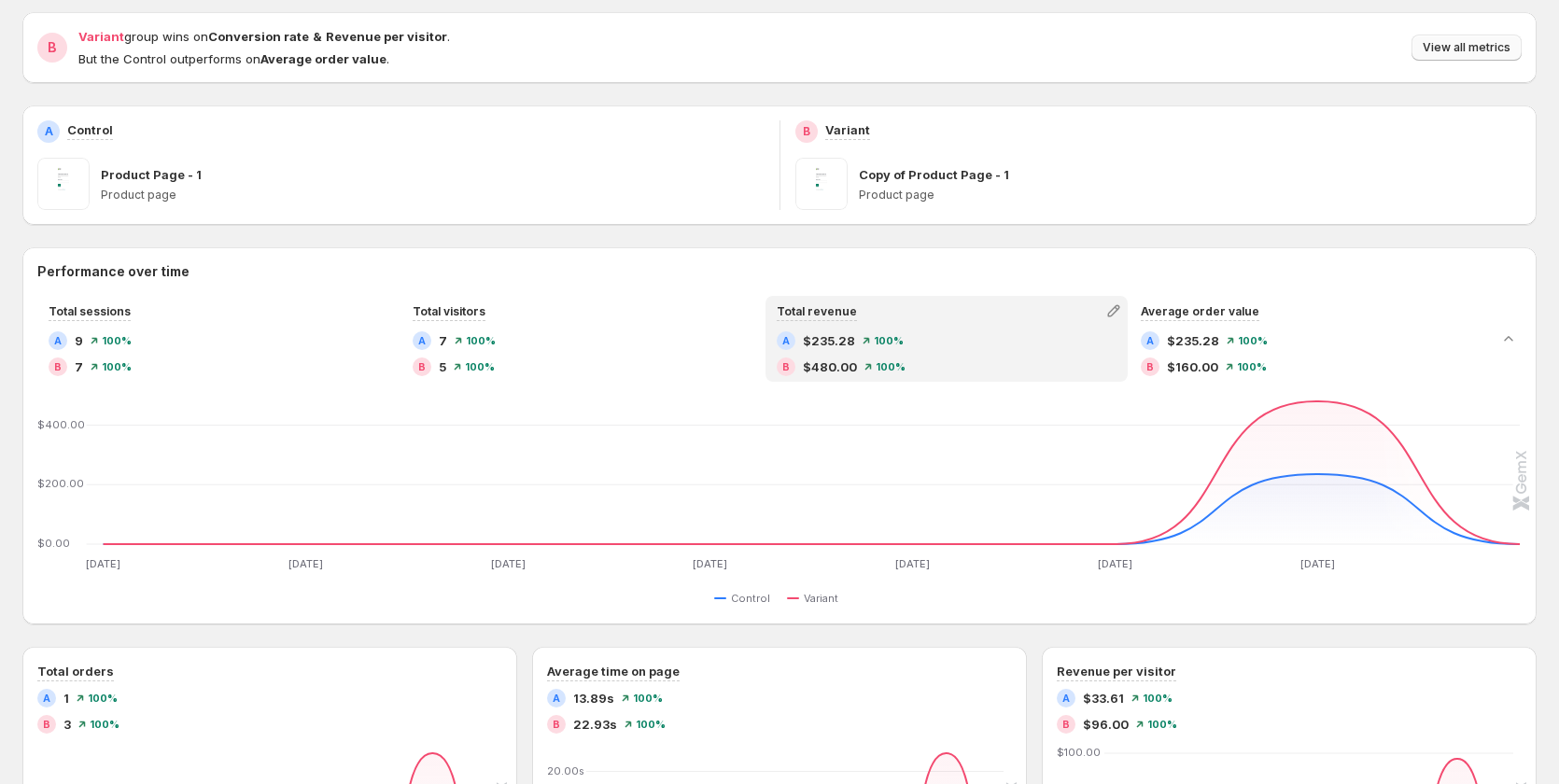
click at [1471, 51] on span "View all metrics" at bounding box center [1466, 47] width 87 height 15
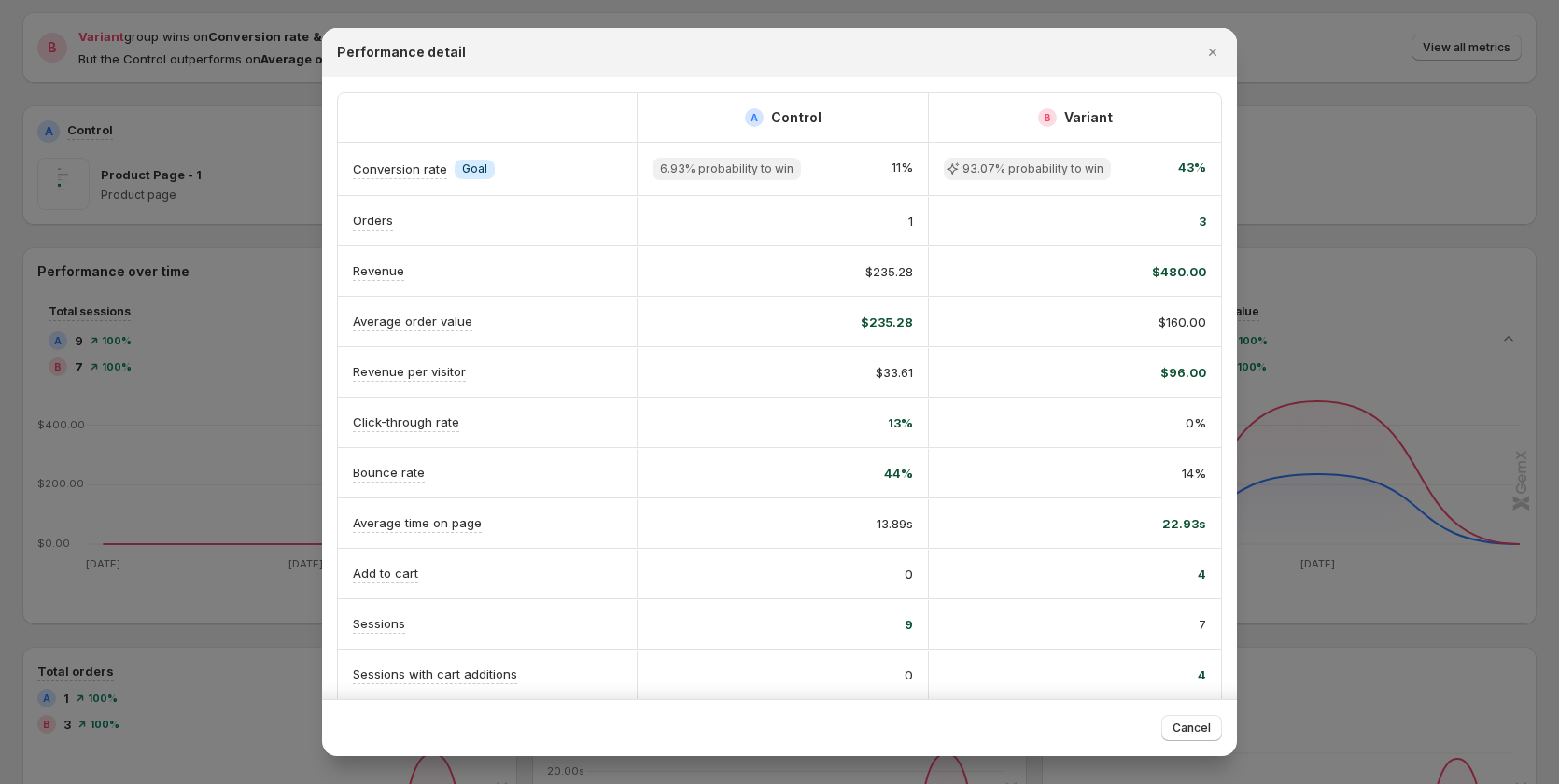
click at [217, 462] on div at bounding box center [780, 392] width 1559 height 784
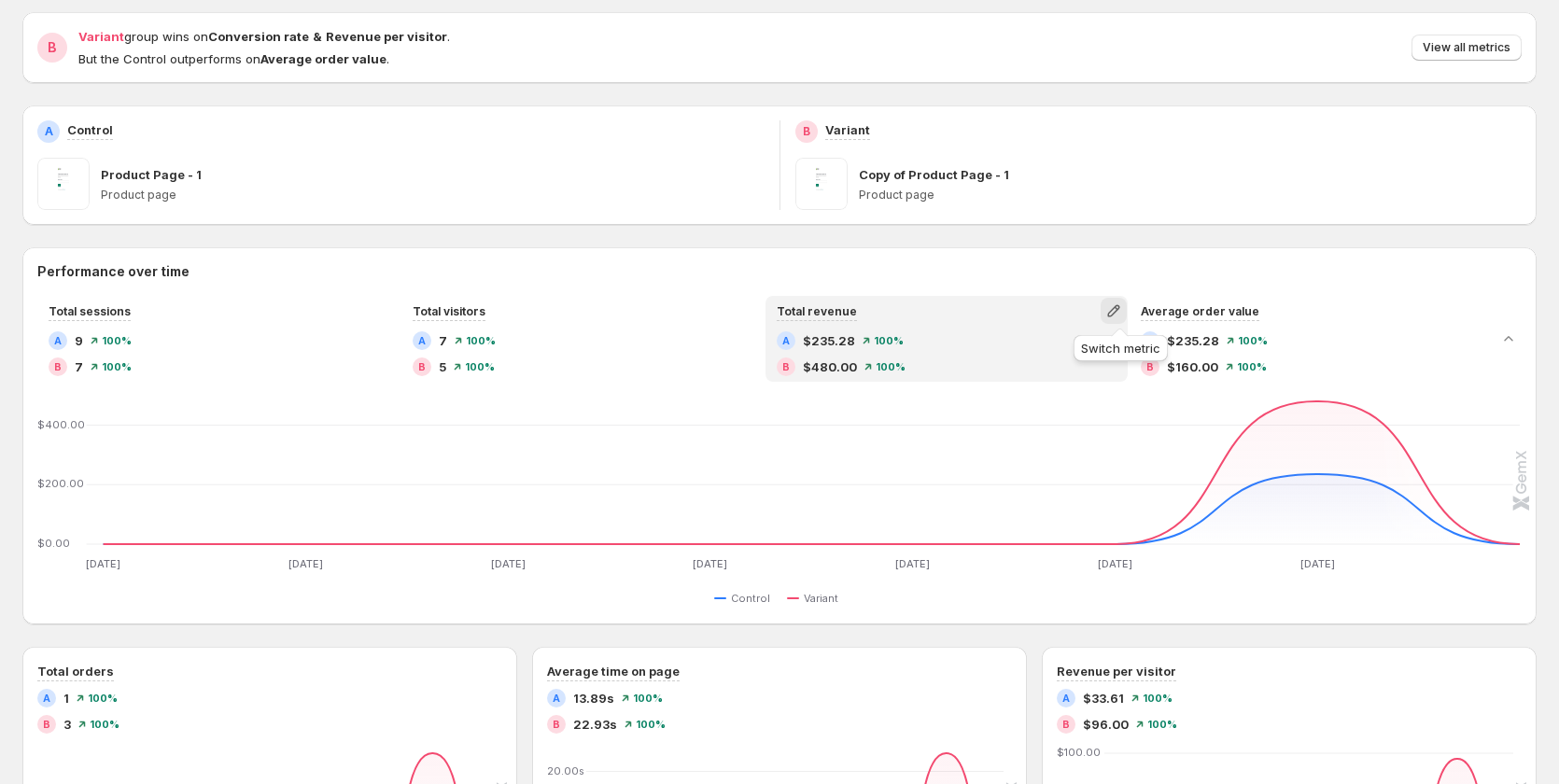
click at [1119, 308] on icon "button" at bounding box center [1113, 311] width 12 height 12
click at [1051, 352] on span "Conversion rate" at bounding box center [1037, 349] width 94 height 15
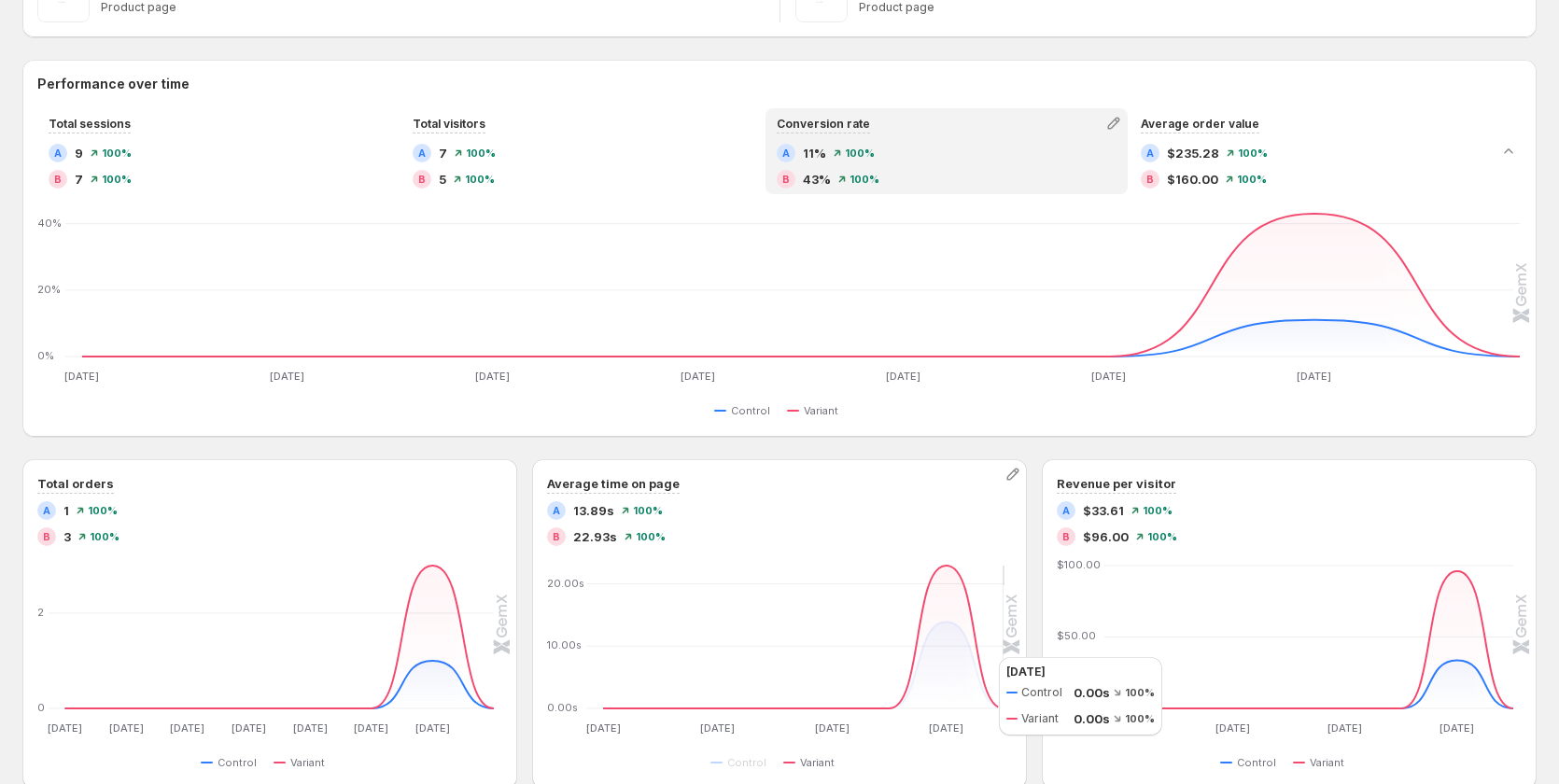
scroll to position [373, 0]
click at [1119, 121] on icon "button" at bounding box center [1113, 125] width 12 height 12
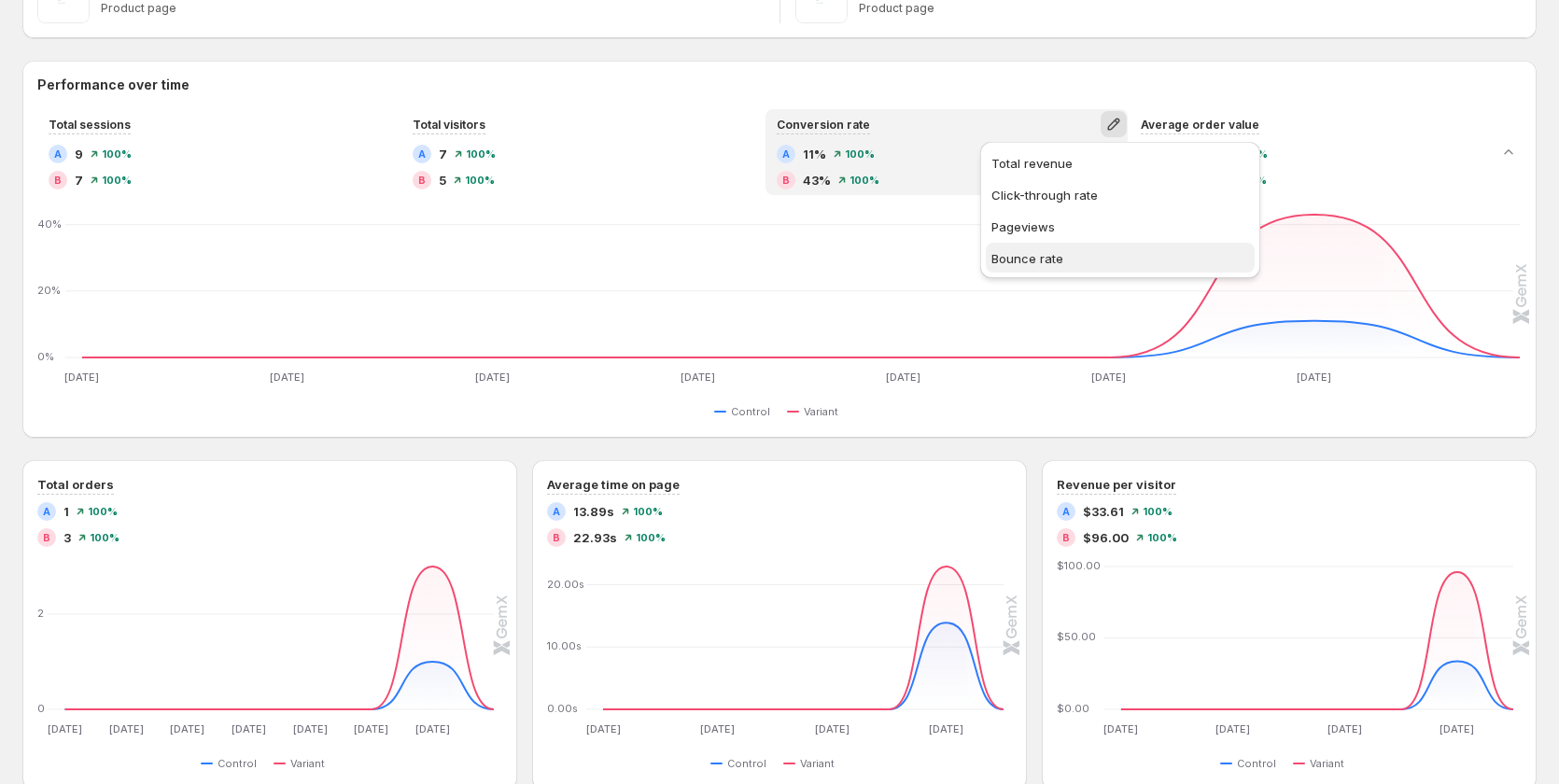
click at [1073, 261] on span "Bounce rate" at bounding box center [1120, 258] width 258 height 19
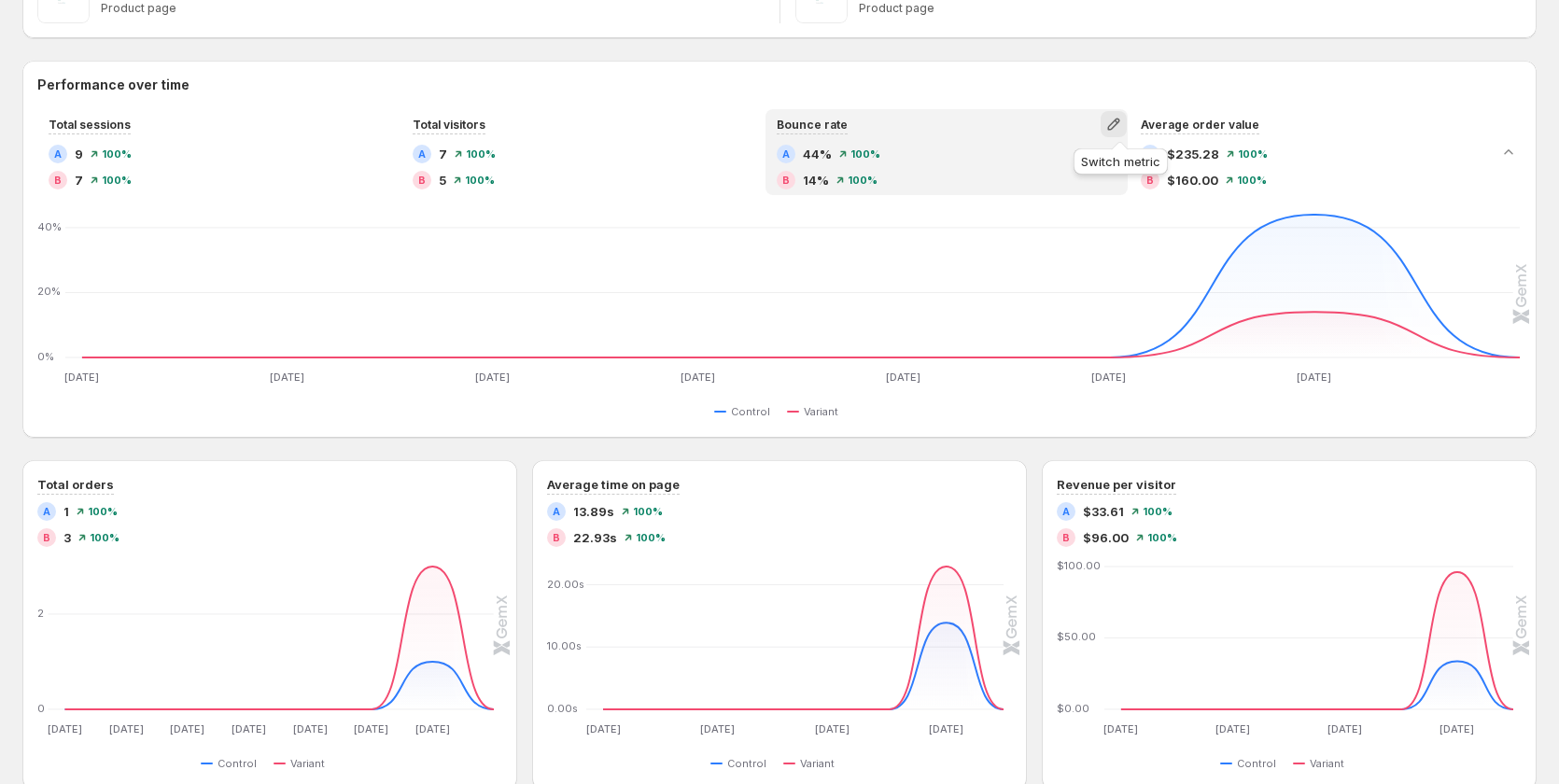
click at [1110, 121] on button "button" at bounding box center [1114, 124] width 26 height 26
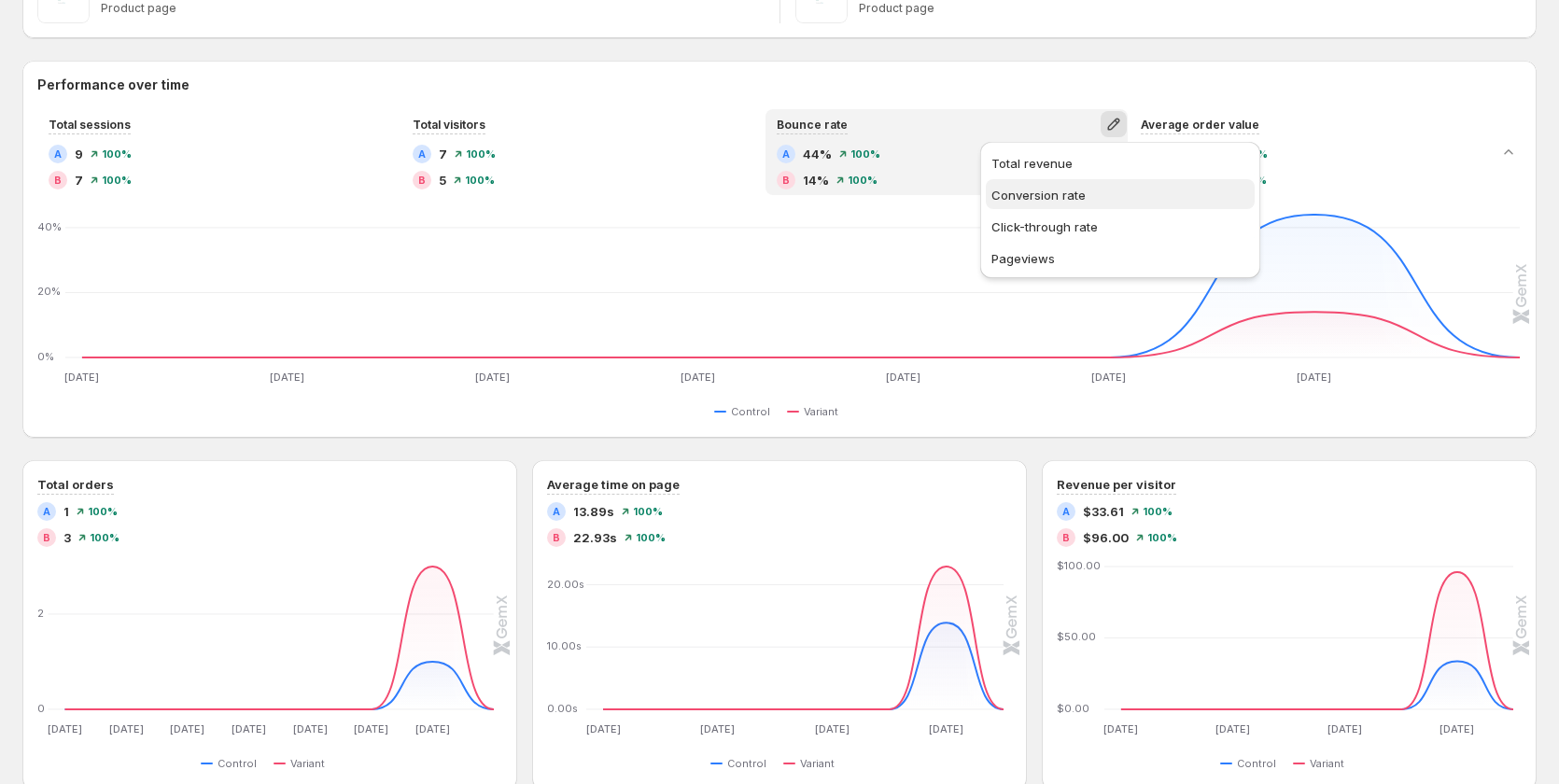
click at [1071, 181] on button "Conversion rate" at bounding box center [1120, 194] width 269 height 30
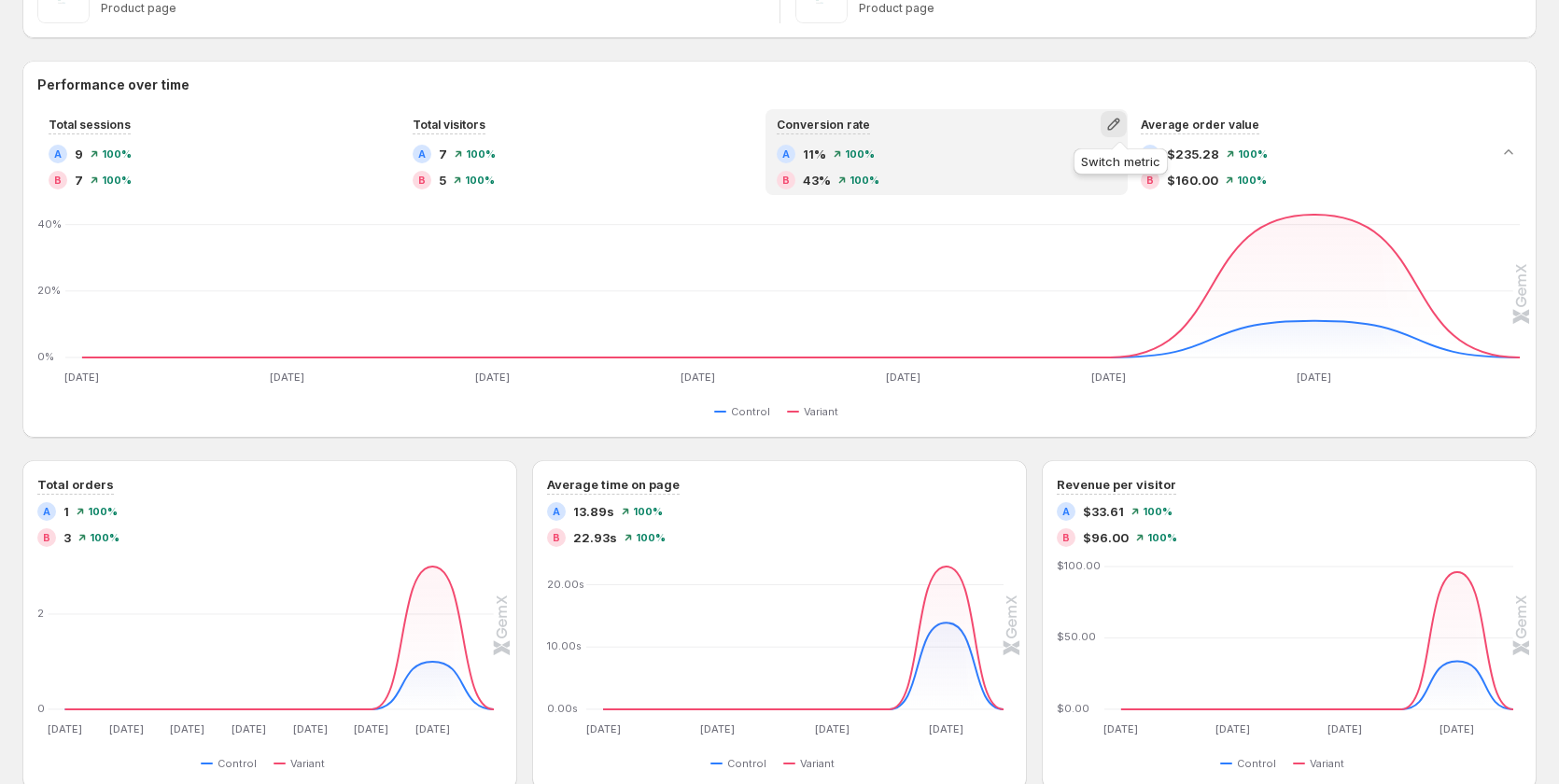
click at [1119, 119] on icon "button" at bounding box center [1113, 125] width 12 height 12
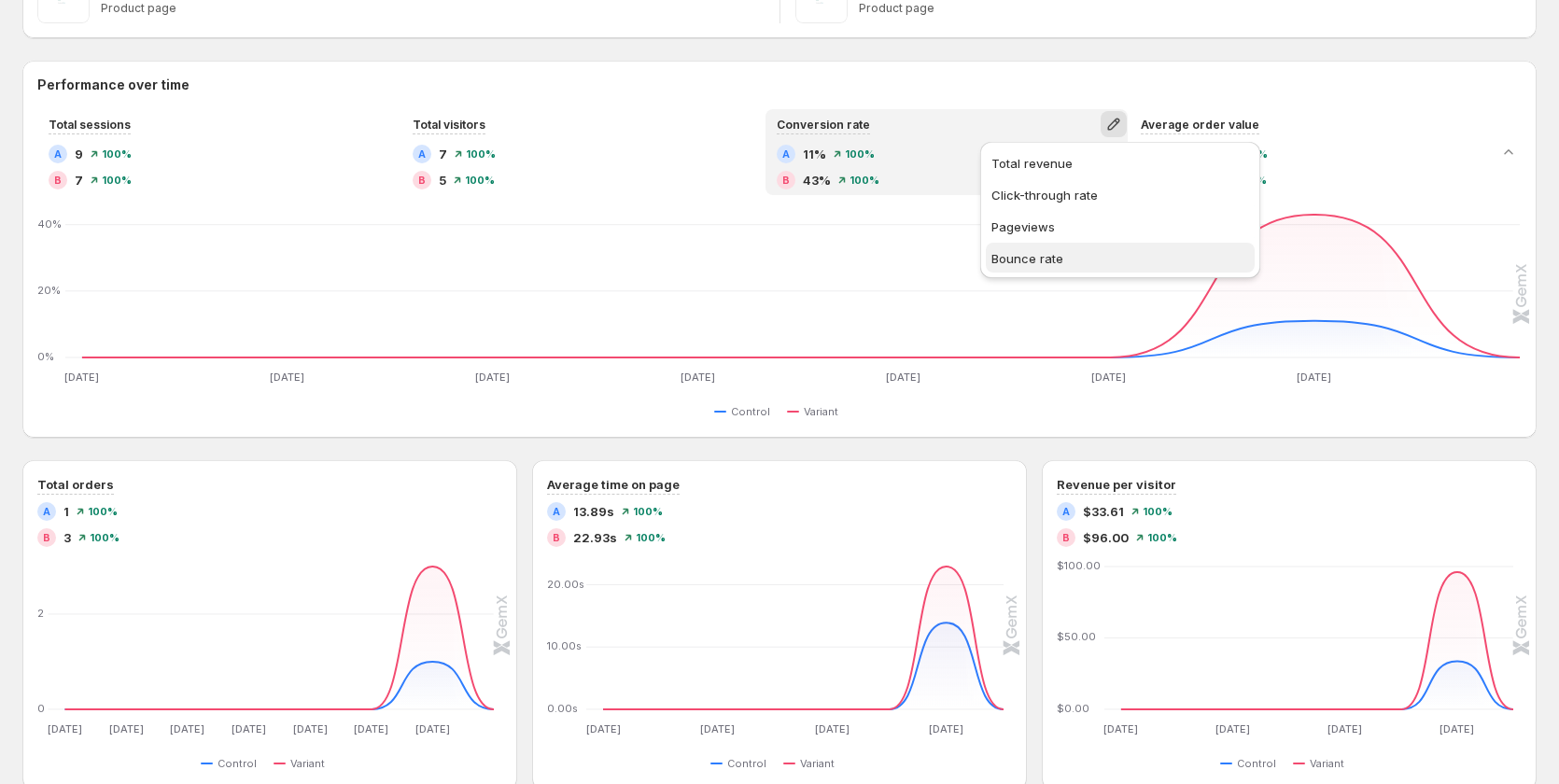
click at [1092, 251] on span "Bounce rate" at bounding box center [1120, 258] width 258 height 19
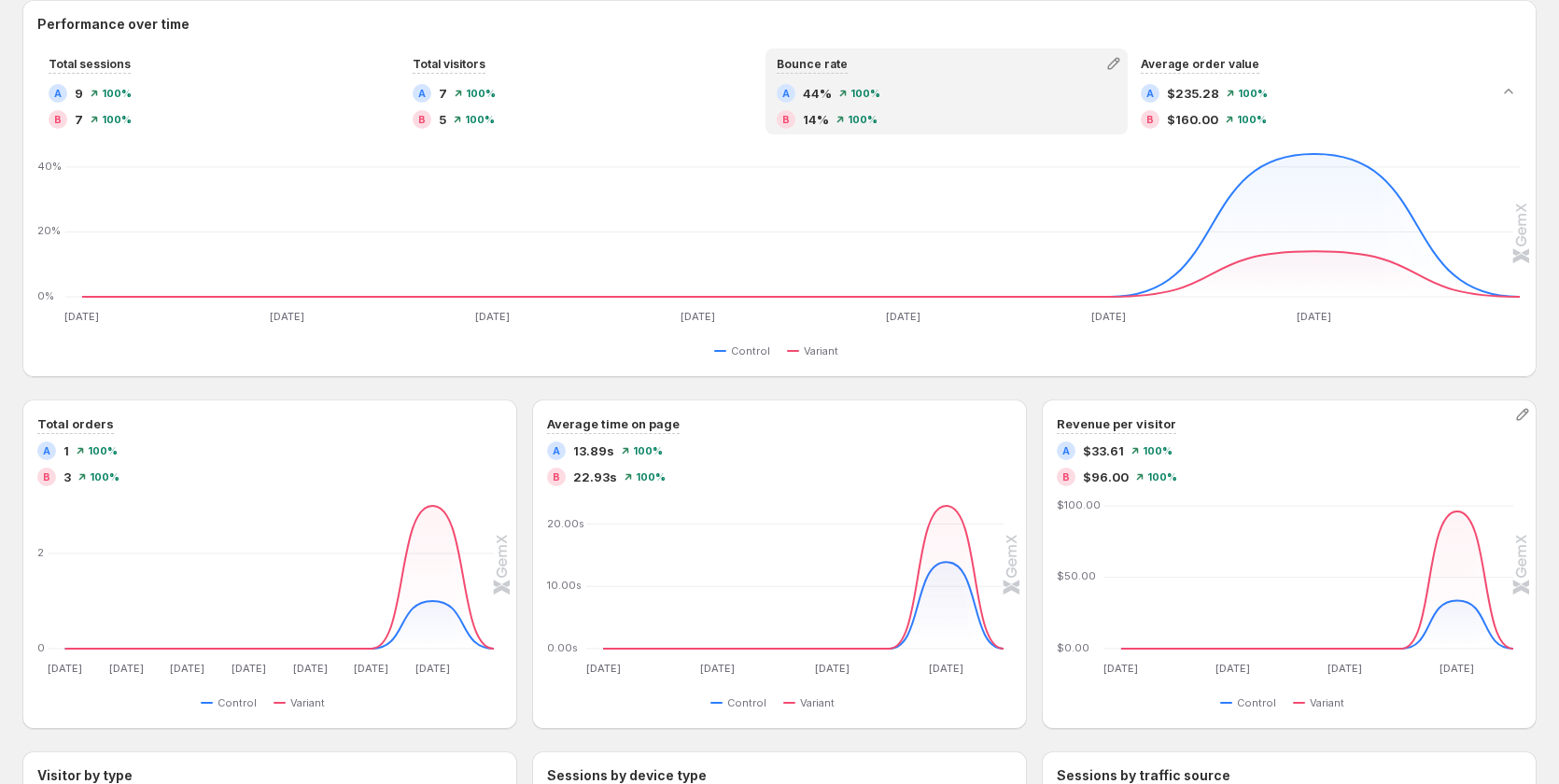
scroll to position [467, 0]
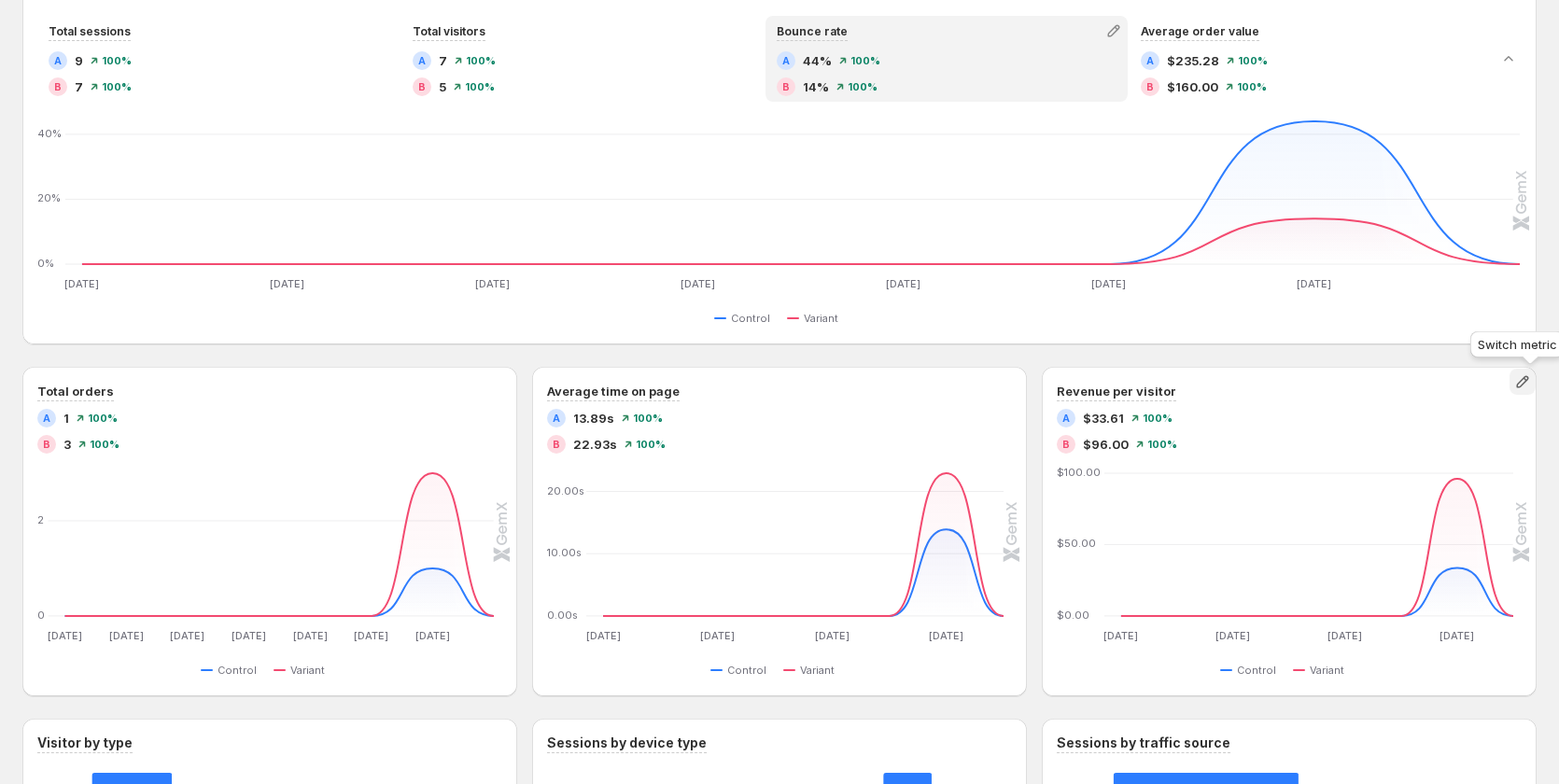
click at [1526, 384] on icon "button" at bounding box center [1521, 382] width 12 height 12
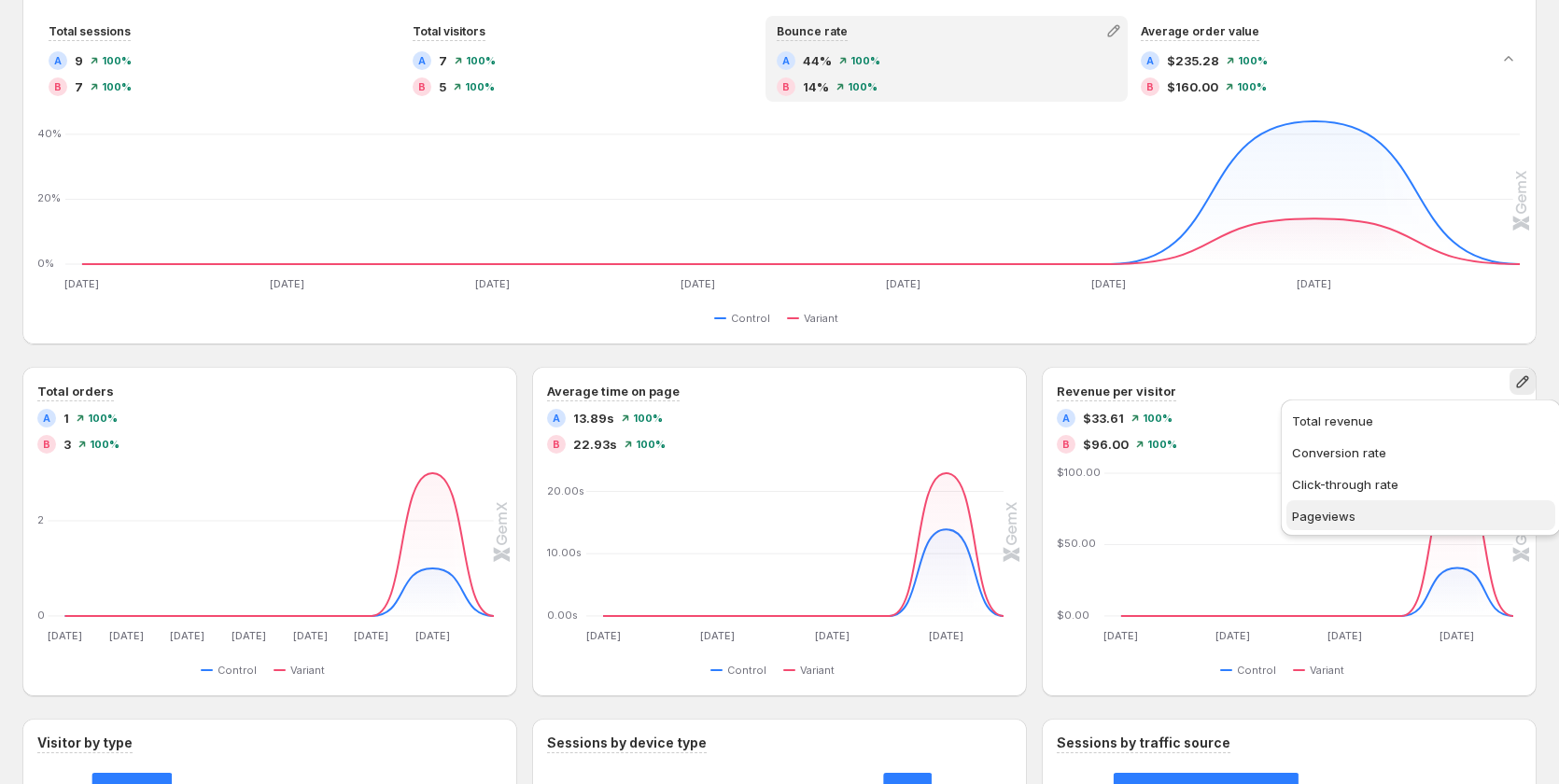
click at [1418, 504] on button "Pageviews" at bounding box center [1420, 514] width 269 height 30
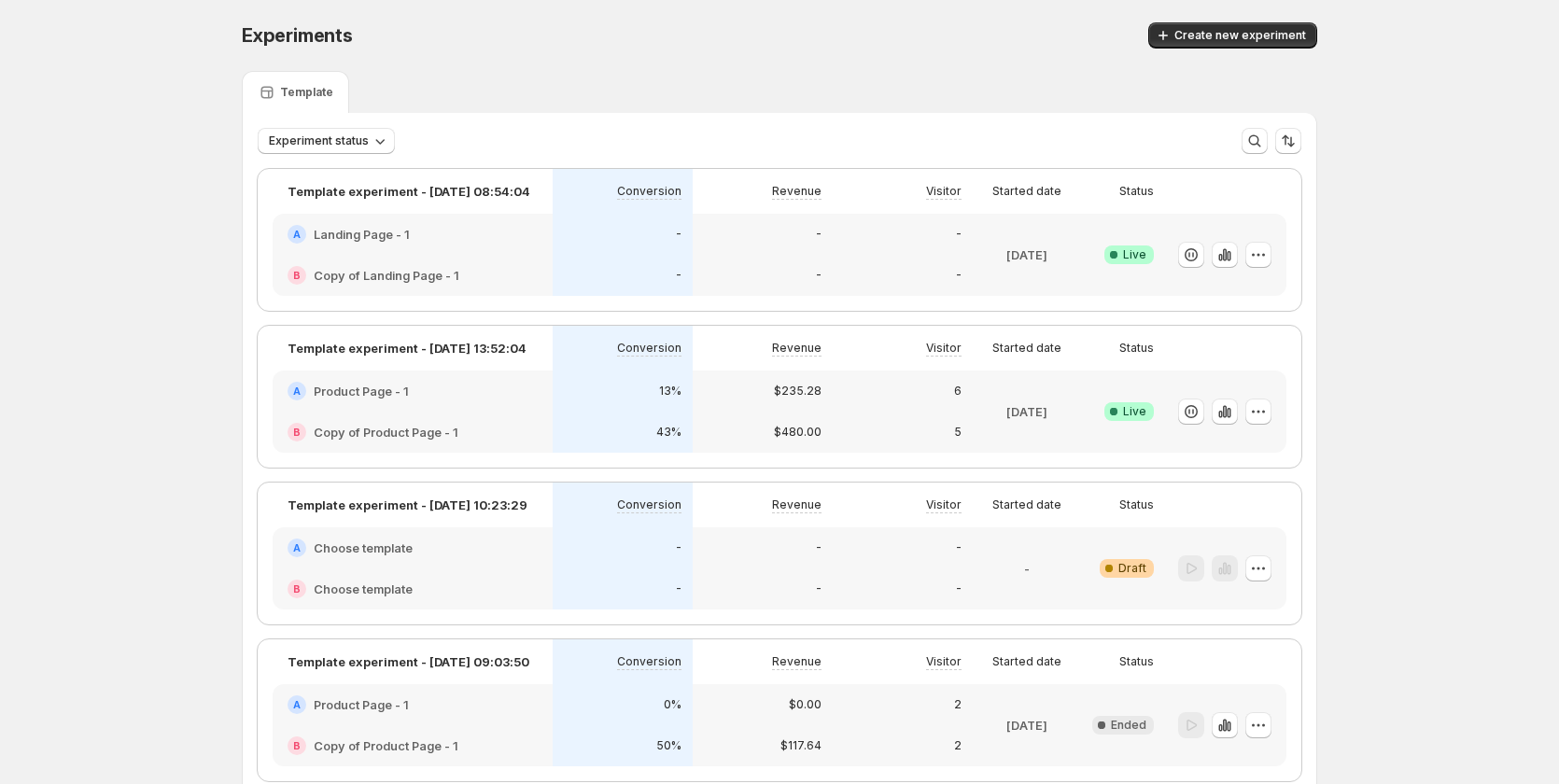
click at [543, 405] on div "A Product Page - 1" at bounding box center [413, 391] width 280 height 41
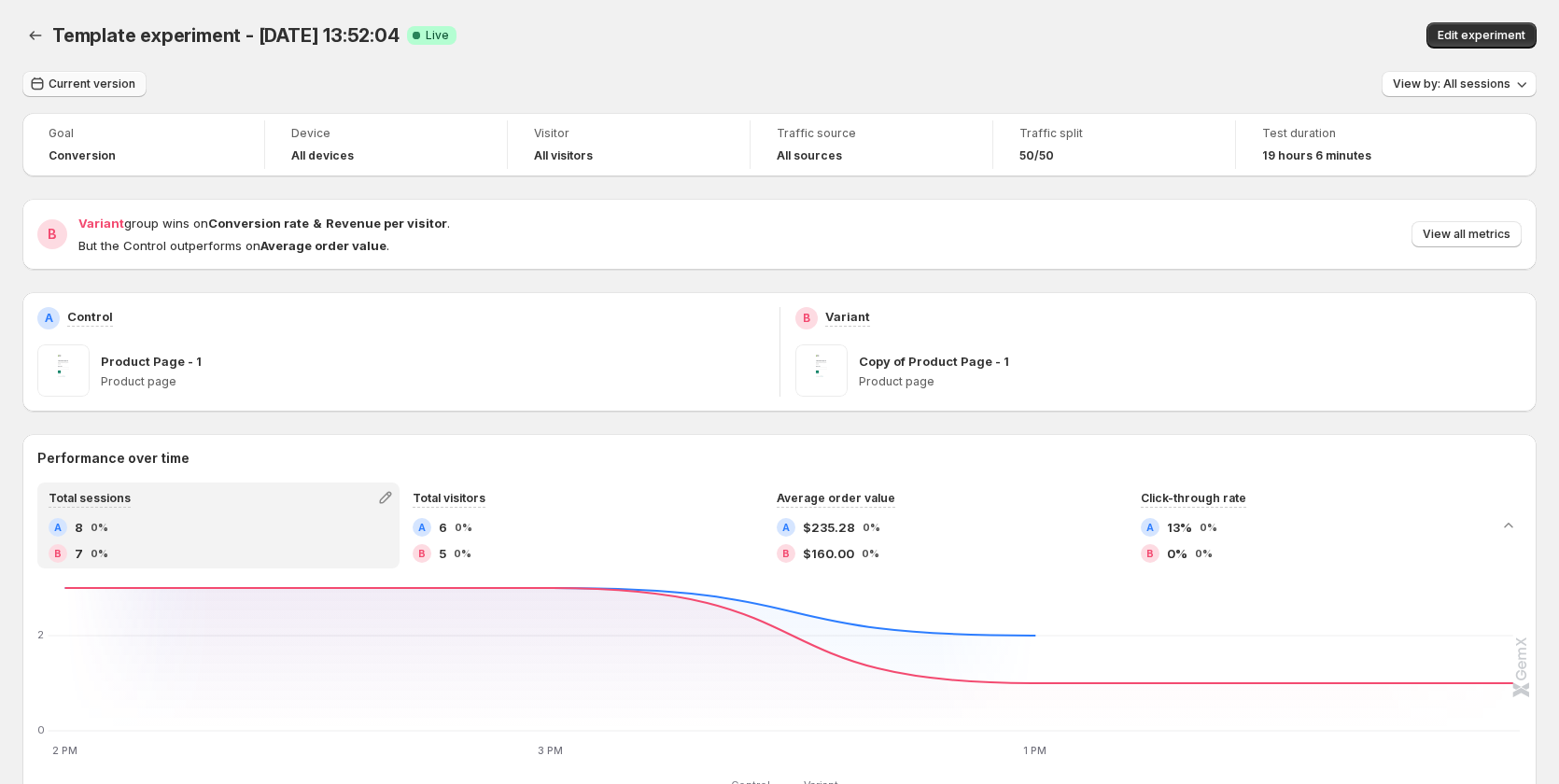
click at [120, 82] on span "Current version" at bounding box center [92, 83] width 87 height 15
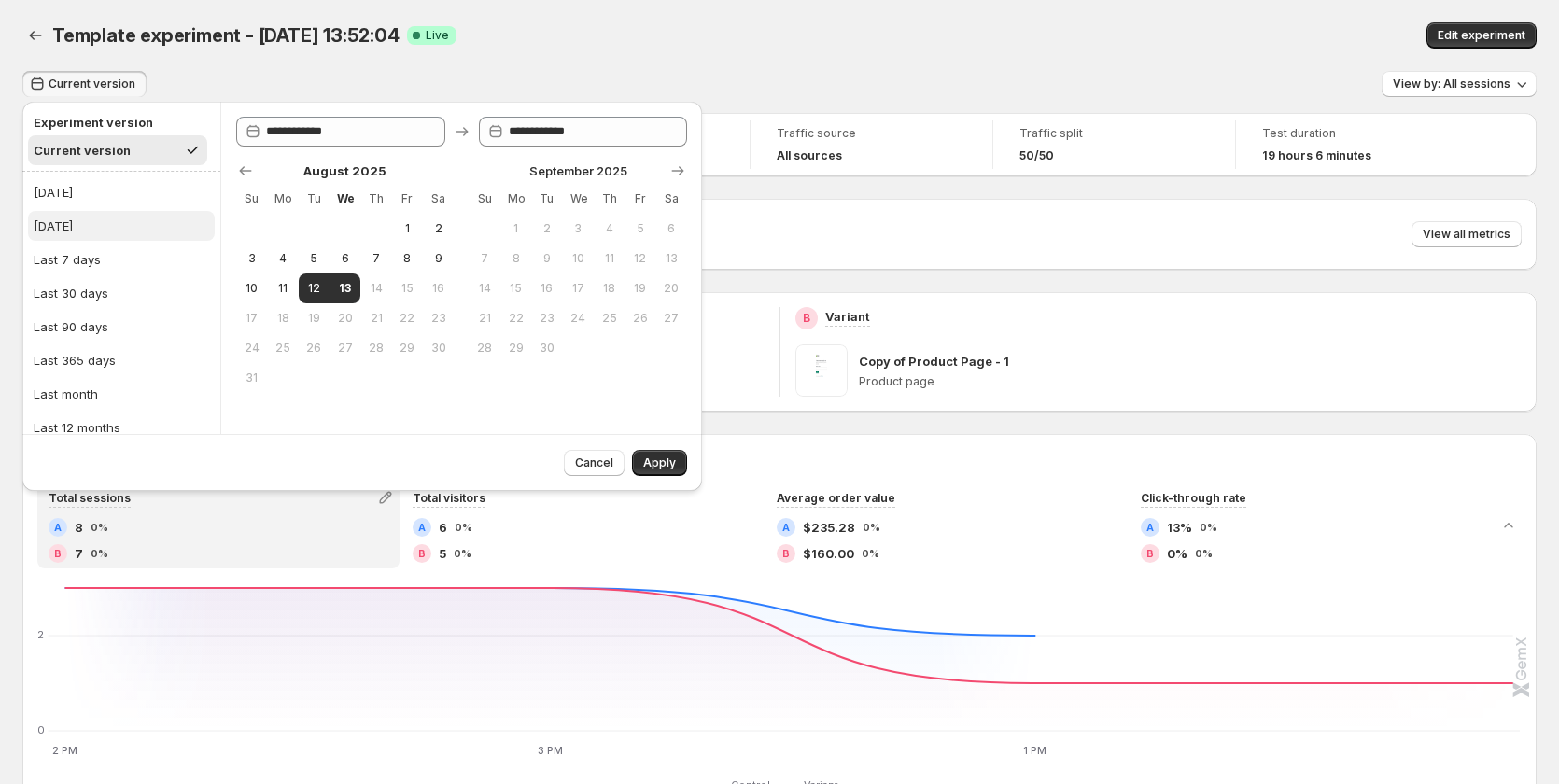
click at [114, 218] on button "[DATE]" at bounding box center [121, 226] width 186 height 30
type input "**********"
click at [676, 467] on button "Apply" at bounding box center [660, 463] width 56 height 26
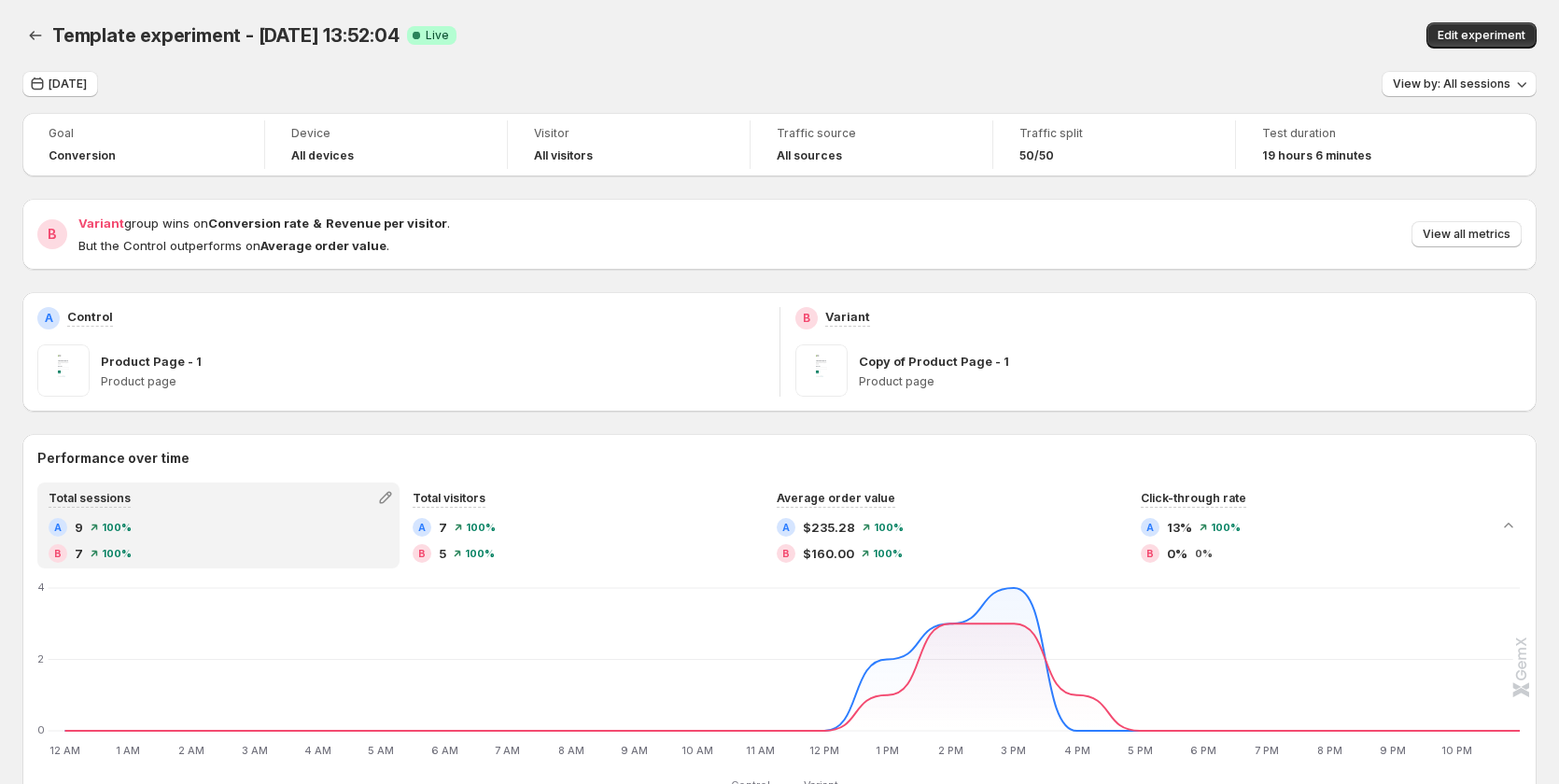
click at [85, 68] on div "Template experiment - Aug 12, 13:52:04. This page is ready Template experiment …" at bounding box center [780, 36] width 1513 height 71
click at [86, 74] on button "[DATE]" at bounding box center [60, 84] width 75 height 26
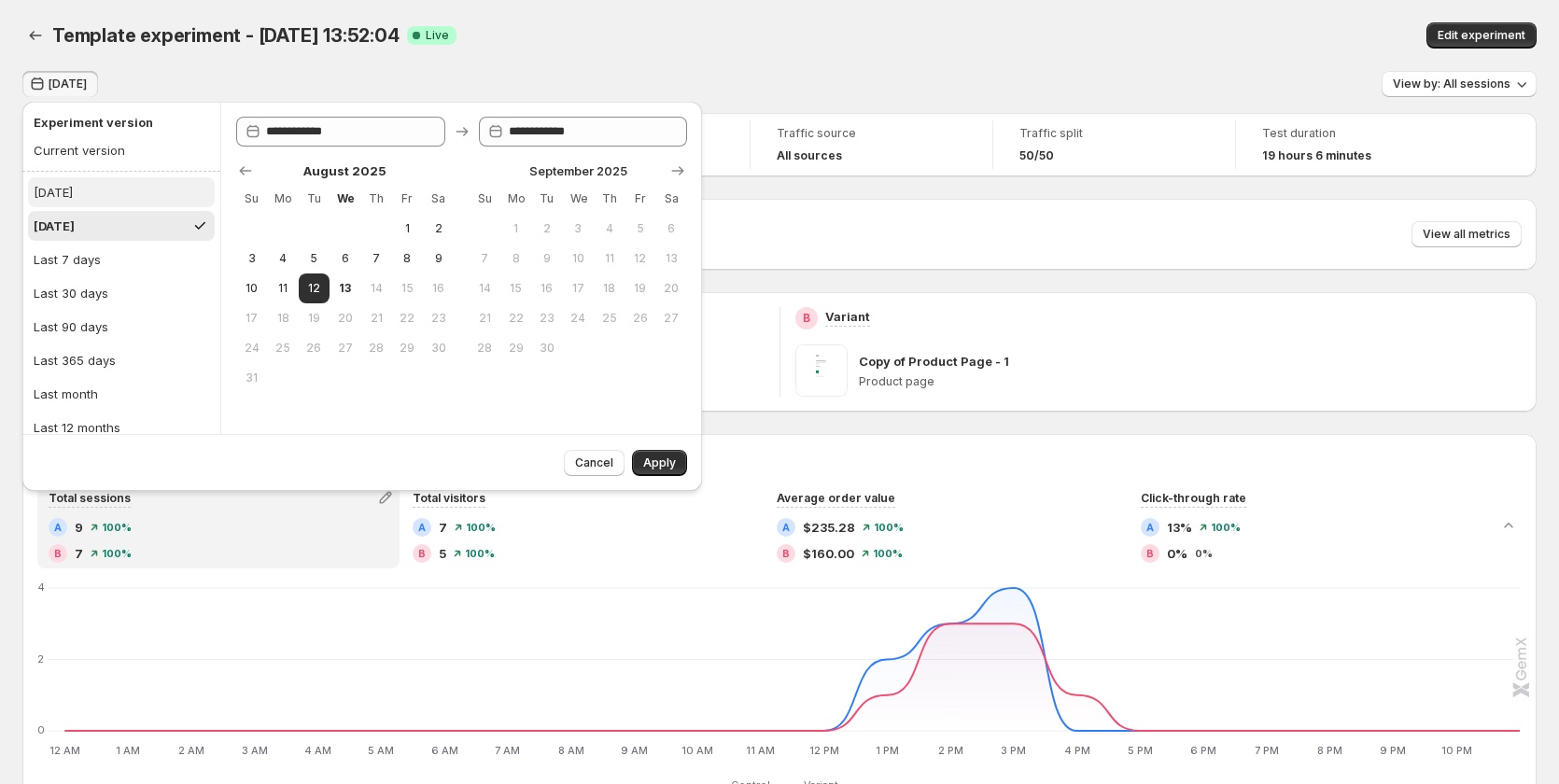
click at [95, 187] on button "[DATE]" at bounding box center [121, 192] width 186 height 30
type input "**********"
click at [645, 462] on span "Apply" at bounding box center [659, 462] width 33 height 15
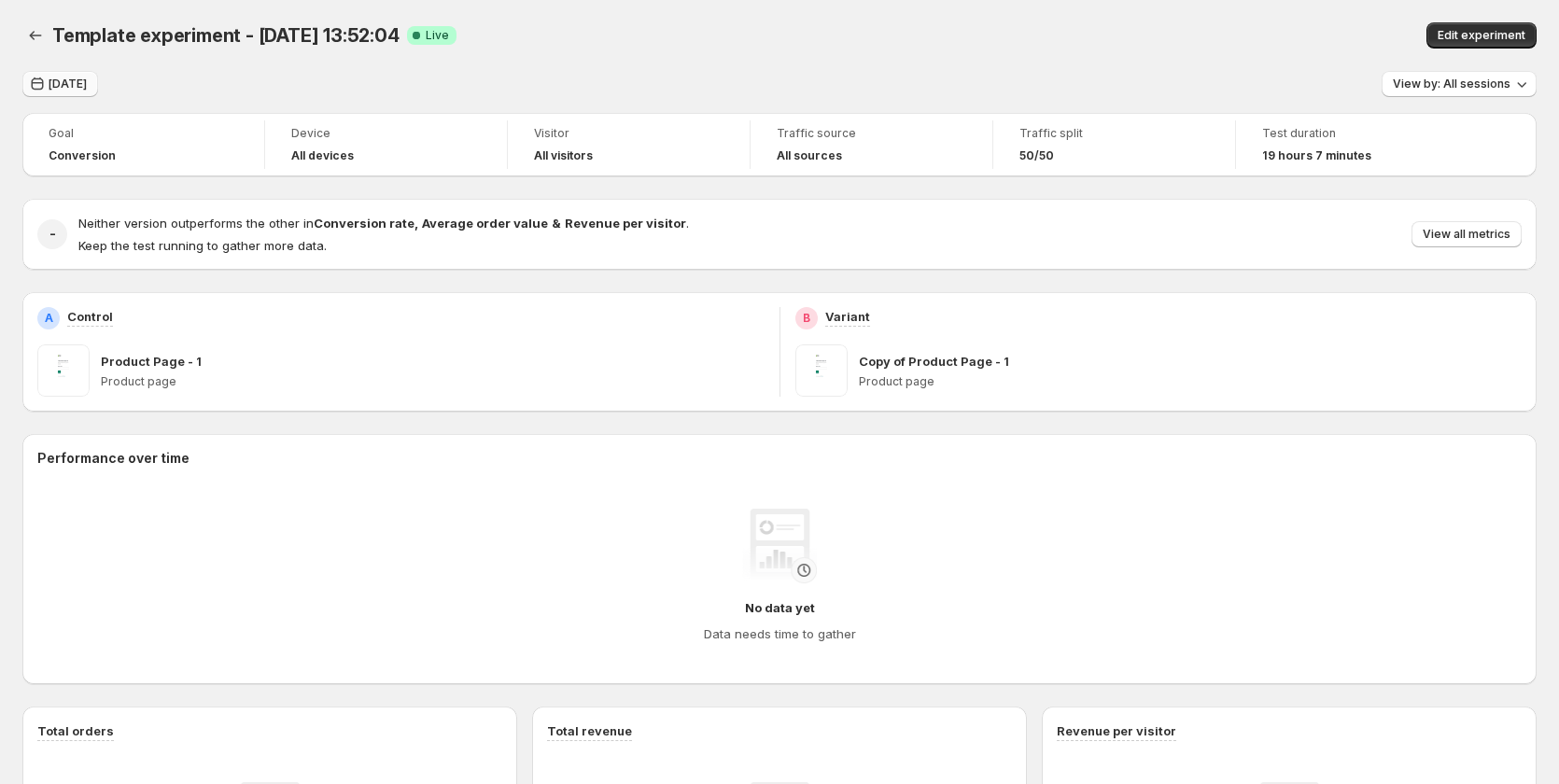
click at [66, 79] on span "[DATE]" at bounding box center [67, 83] width 39 height 15
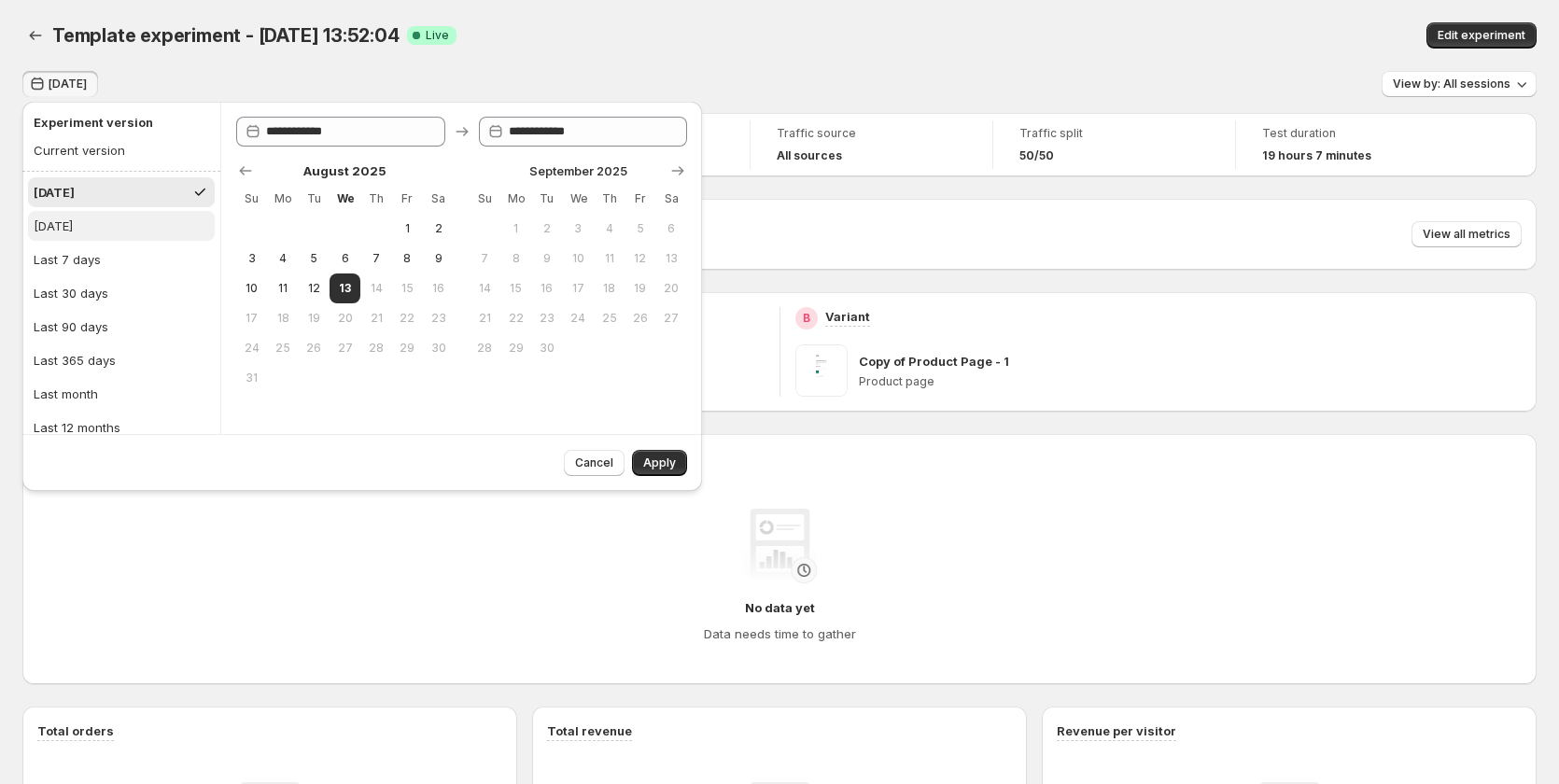
click at [98, 220] on button "[DATE]" at bounding box center [121, 226] width 186 height 30
type input "**********"
click at [652, 450] on button "Apply" at bounding box center [660, 463] width 56 height 26
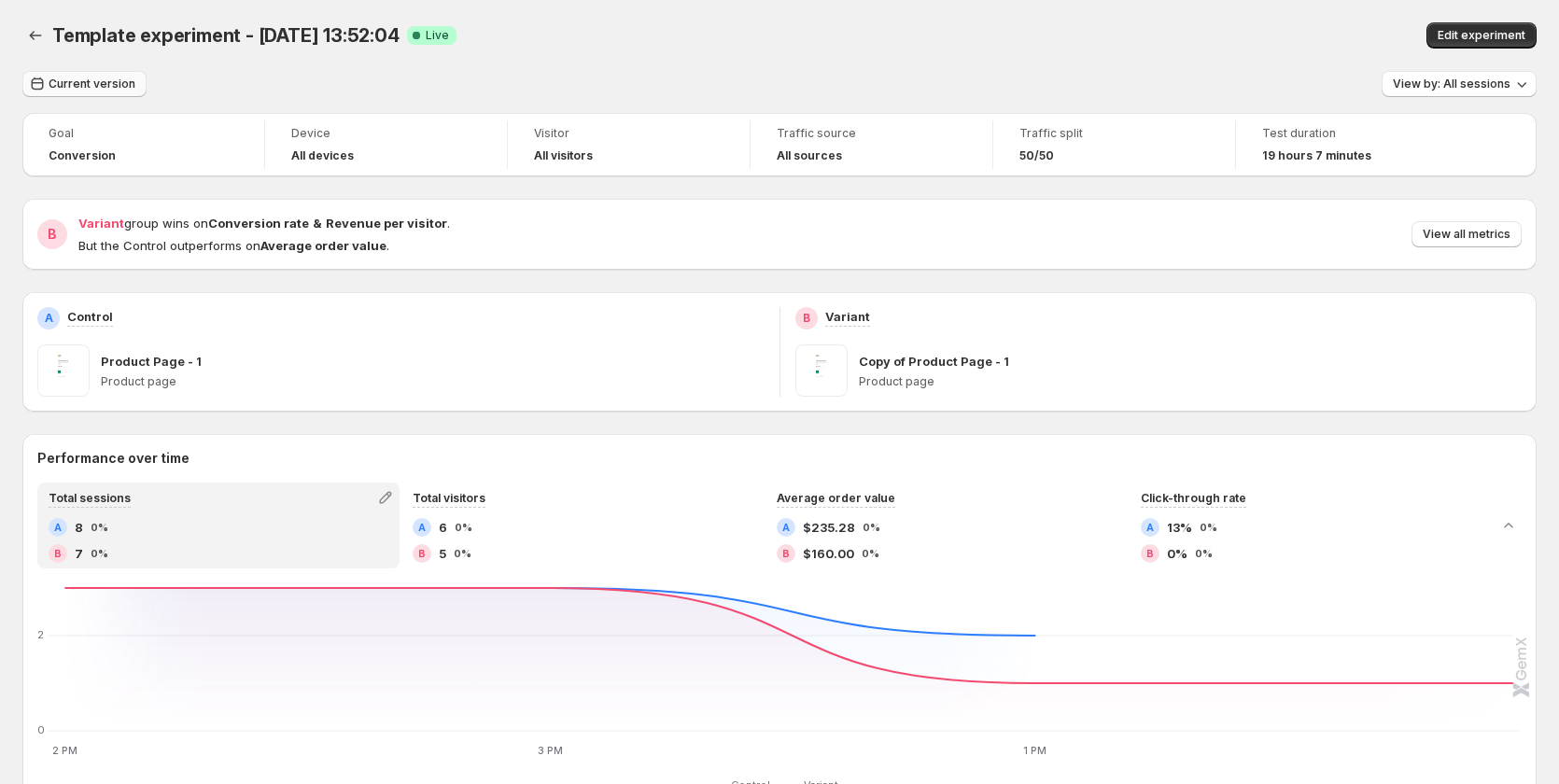
click at [90, 86] on span "Current version" at bounding box center [92, 83] width 87 height 15
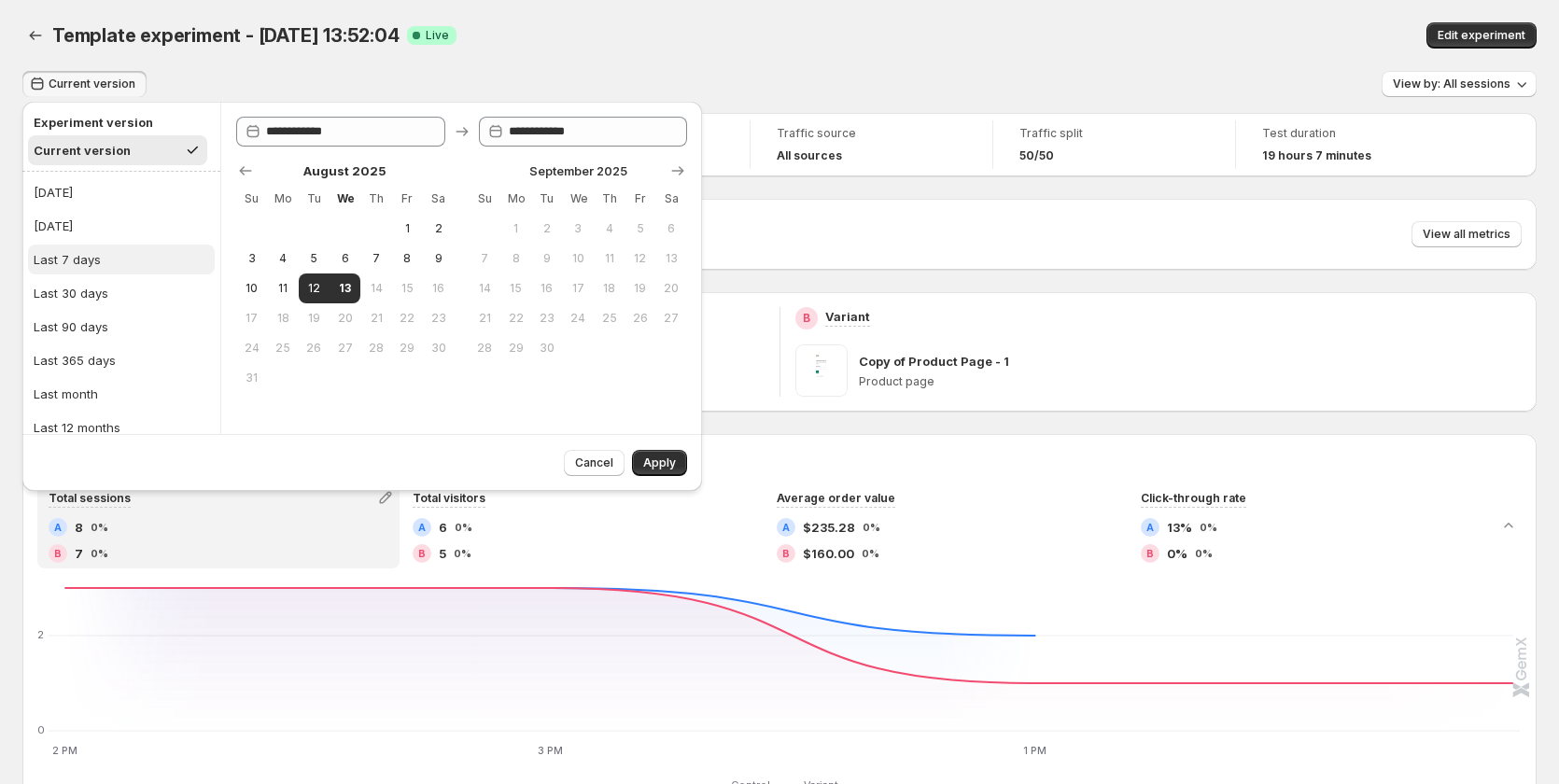
click at [111, 256] on button "Last 7 days" at bounding box center [121, 260] width 186 height 30
type input "**********"
click at [658, 465] on span "Apply" at bounding box center [659, 462] width 33 height 15
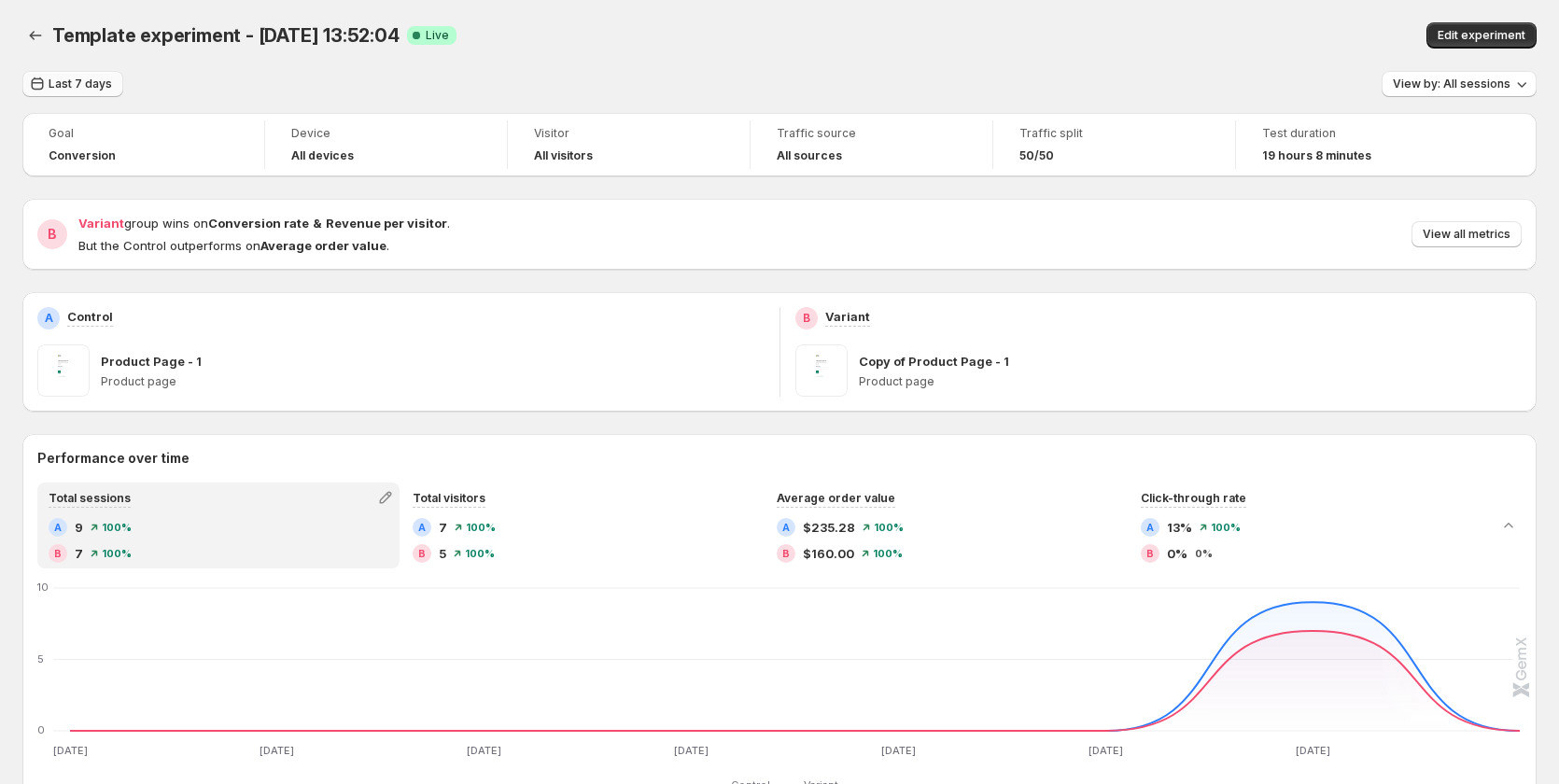
click at [80, 83] on span "Last 7 days" at bounding box center [80, 83] width 63 height 15
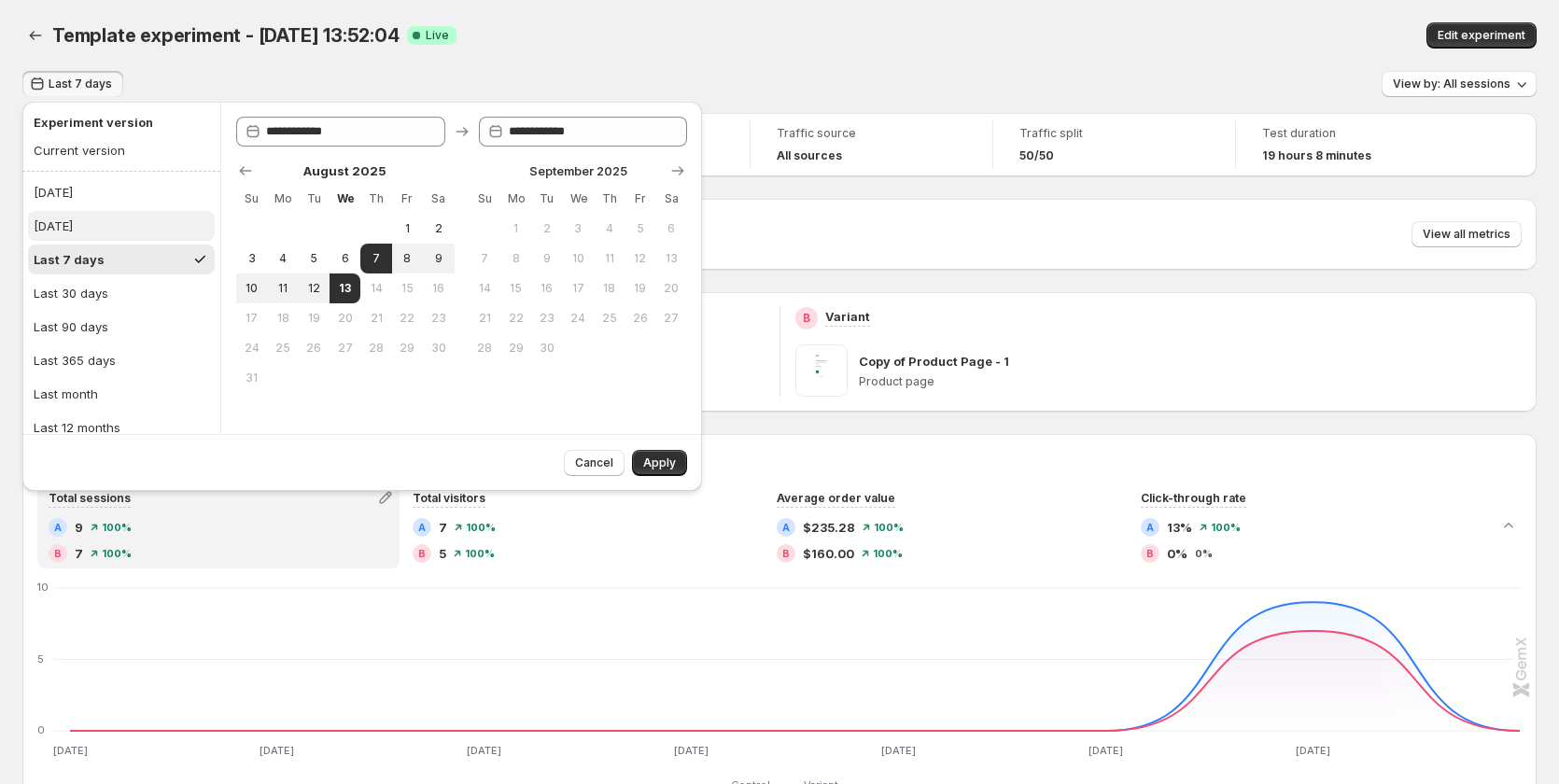
click at [111, 224] on button "[DATE]" at bounding box center [121, 226] width 186 height 30
type input "**********"
click at [661, 462] on span "Apply" at bounding box center [659, 462] width 33 height 15
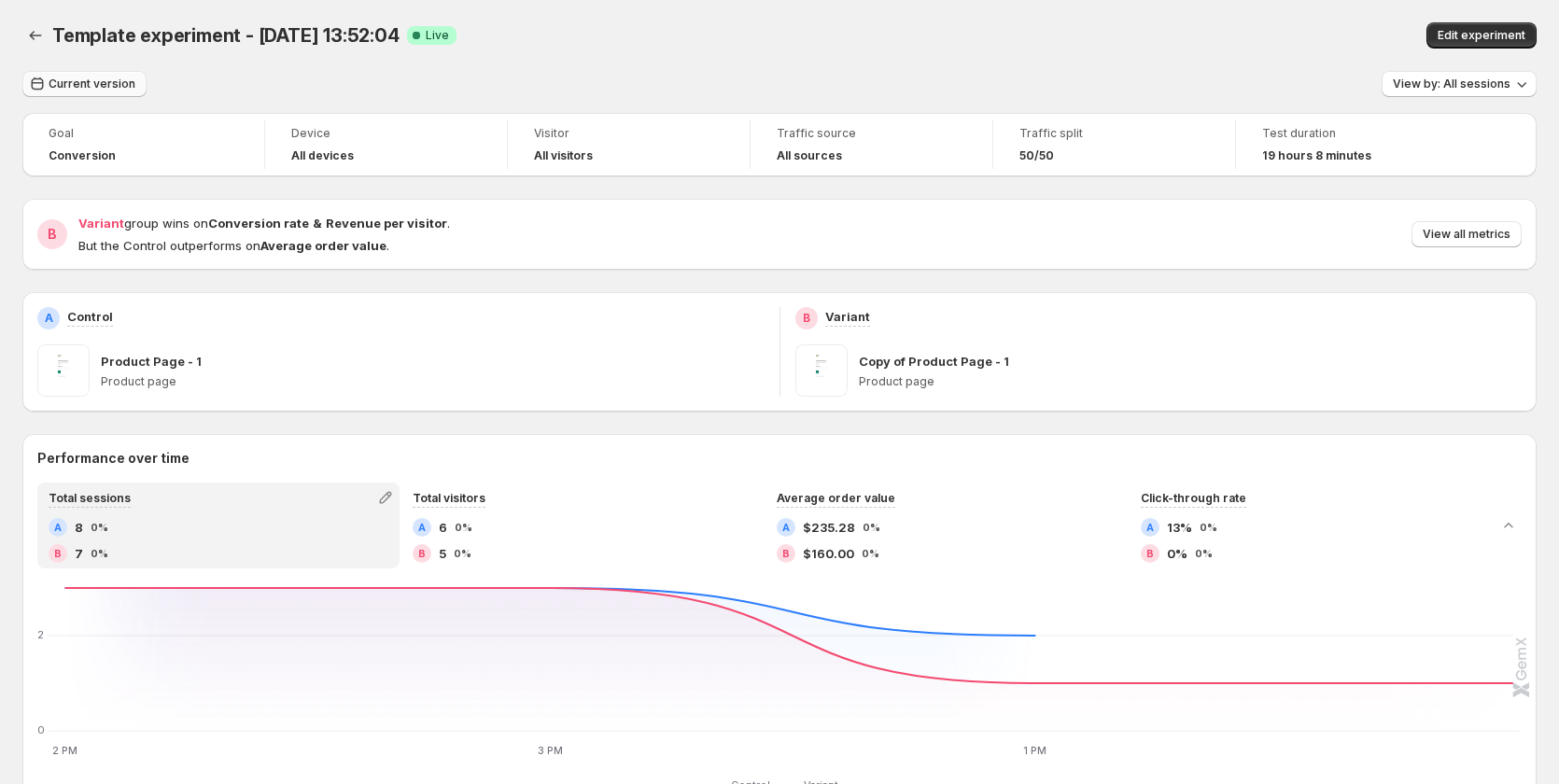
click at [85, 76] on button "Current version" at bounding box center [84, 84] width 124 height 26
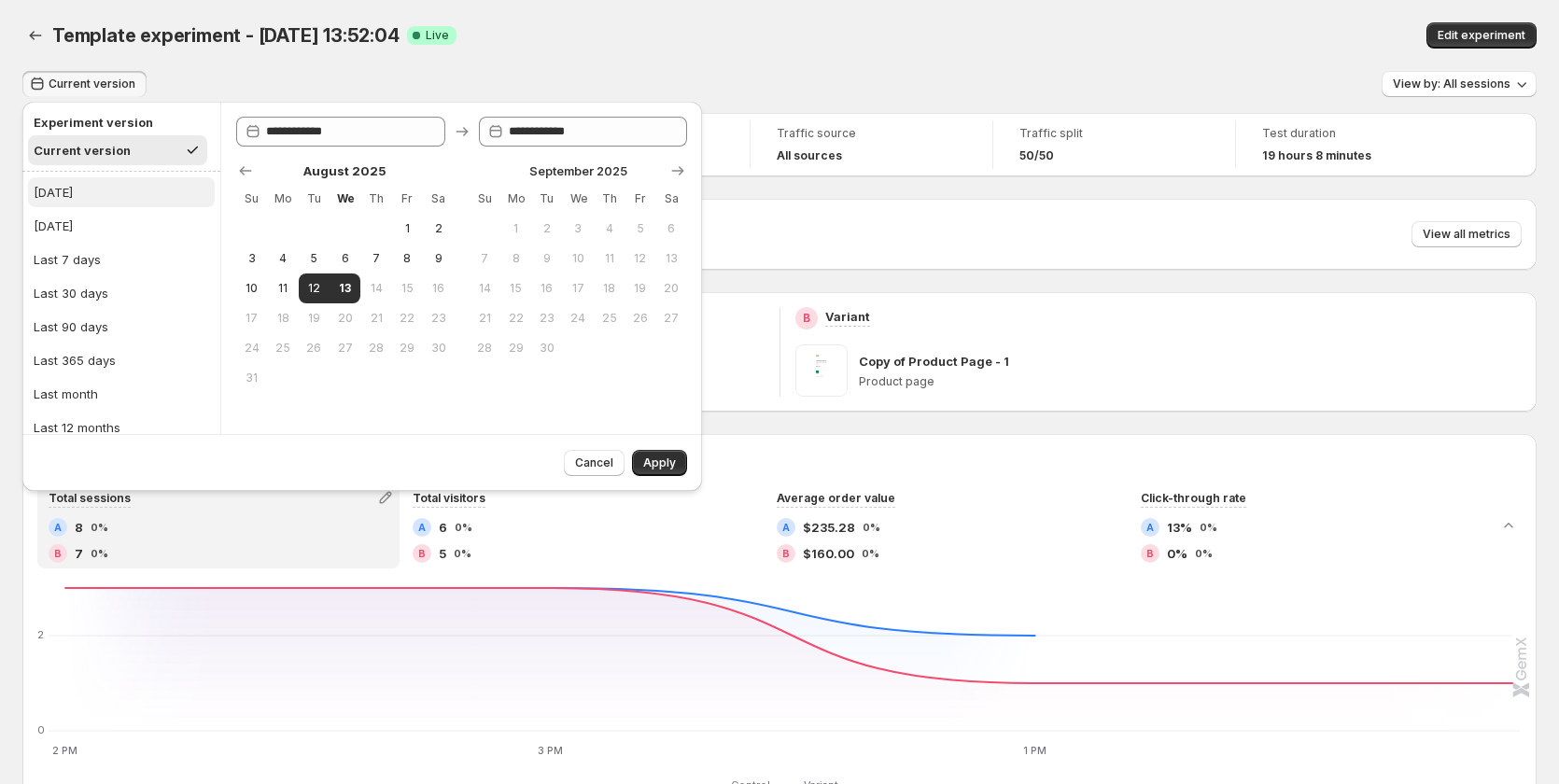
click at [109, 187] on button "[DATE]" at bounding box center [121, 192] width 186 height 30
type input "**********"
click at [646, 454] on button "Apply" at bounding box center [660, 463] width 56 height 26
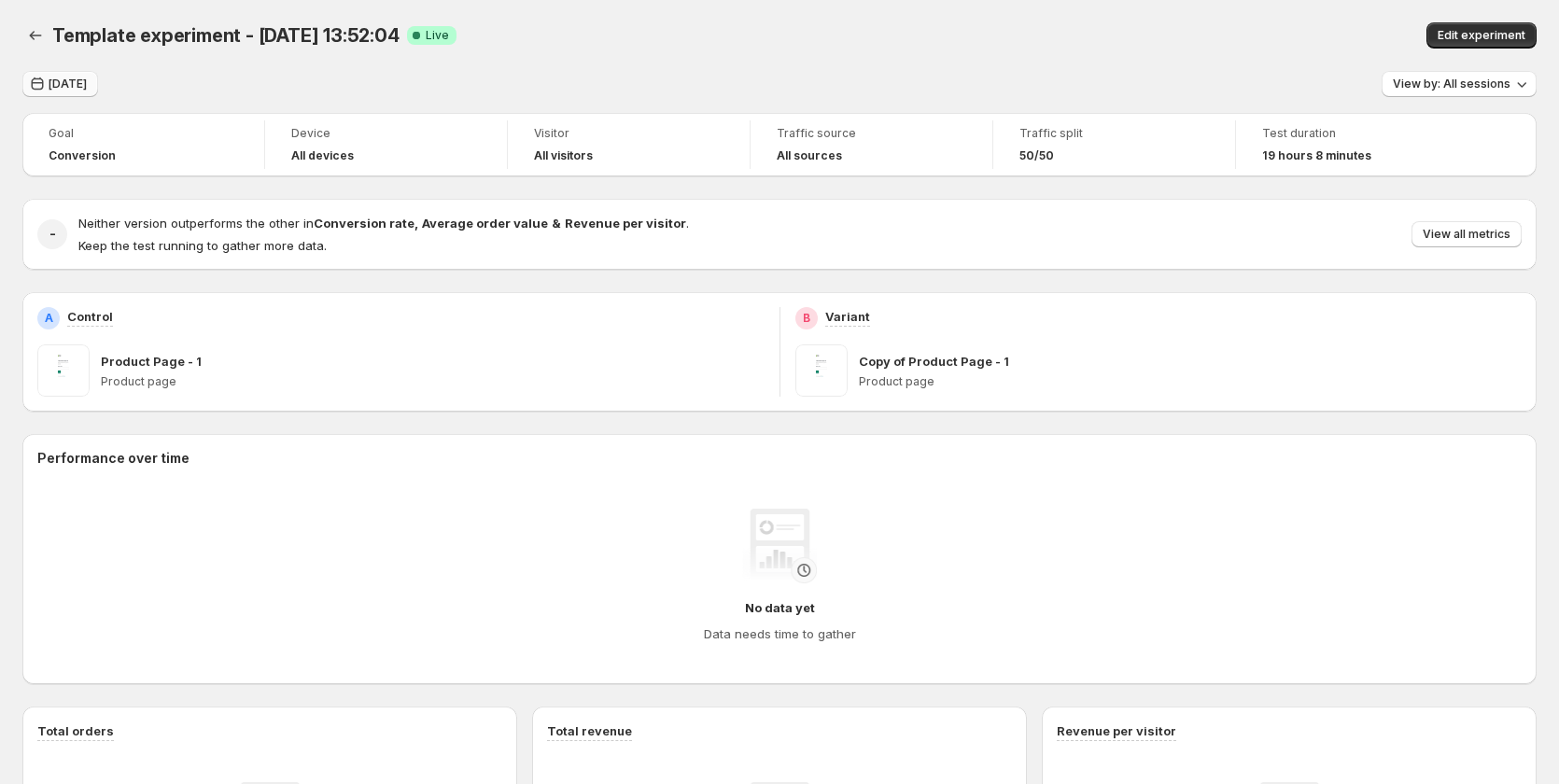
click at [38, 84] on icon "button" at bounding box center [37, 83] width 19 height 19
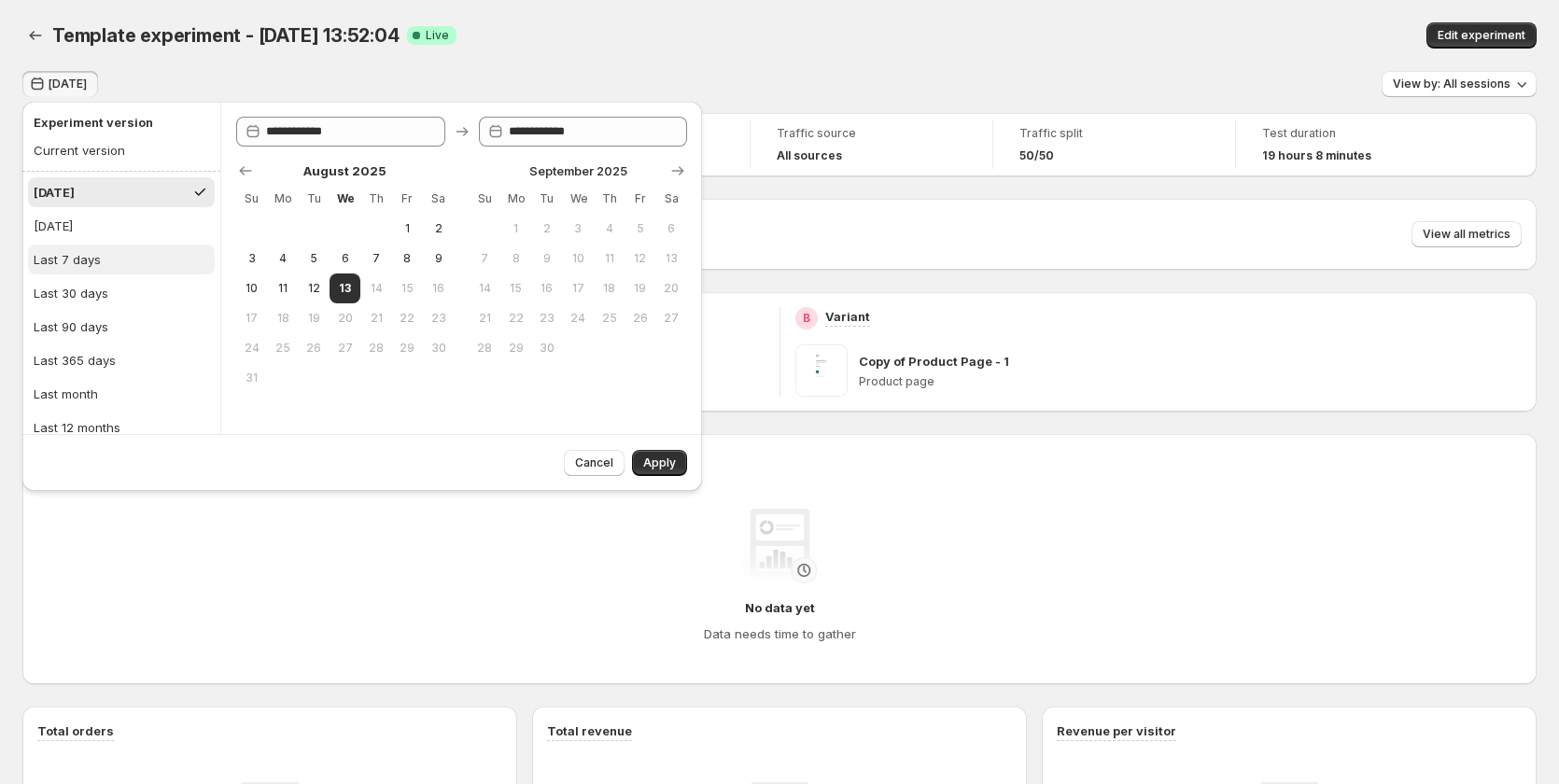
click at [100, 266] on button "Last 7 days" at bounding box center [121, 260] width 186 height 30
type input "**********"
click at [645, 463] on span "Apply" at bounding box center [659, 462] width 33 height 15
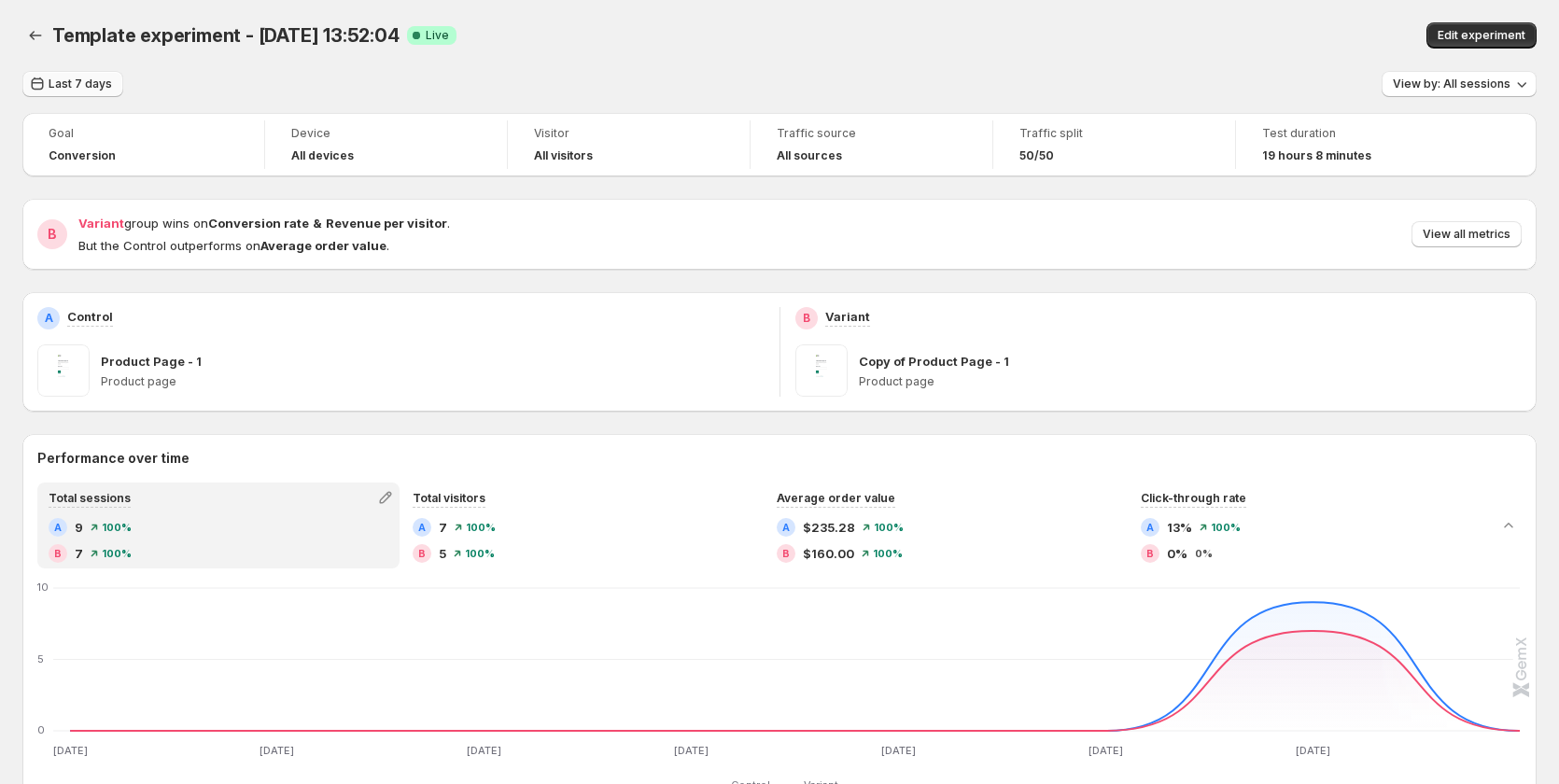
drag, startPoint x: 82, startPoint y: 78, endPoint x: 103, endPoint y: 87, distance: 22.8
click at [86, 79] on span "Last 7 days" at bounding box center [80, 83] width 63 height 15
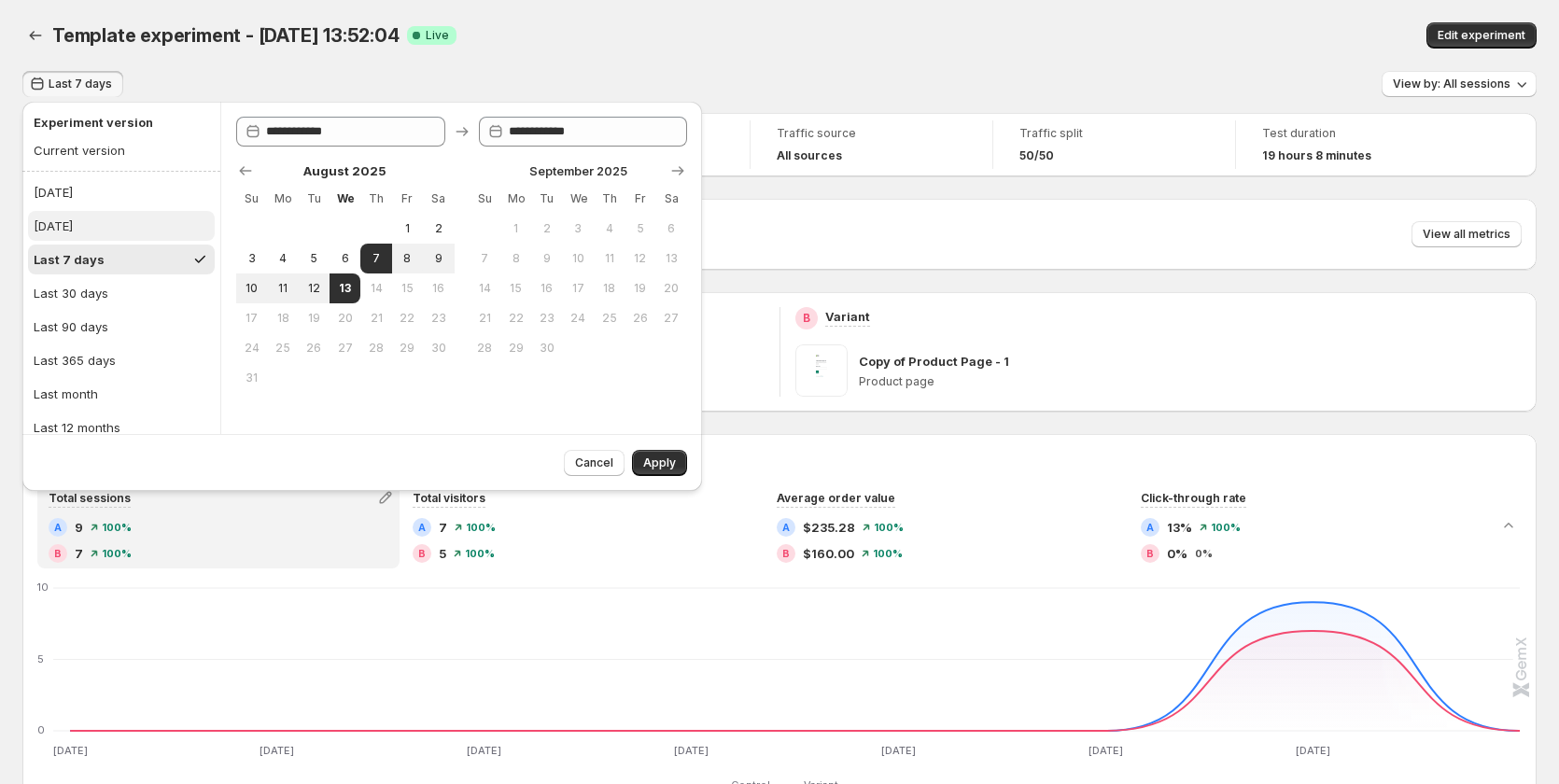
click at [114, 228] on button "[DATE]" at bounding box center [121, 226] width 186 height 30
type input "**********"
click at [654, 456] on span "Apply" at bounding box center [659, 462] width 33 height 15
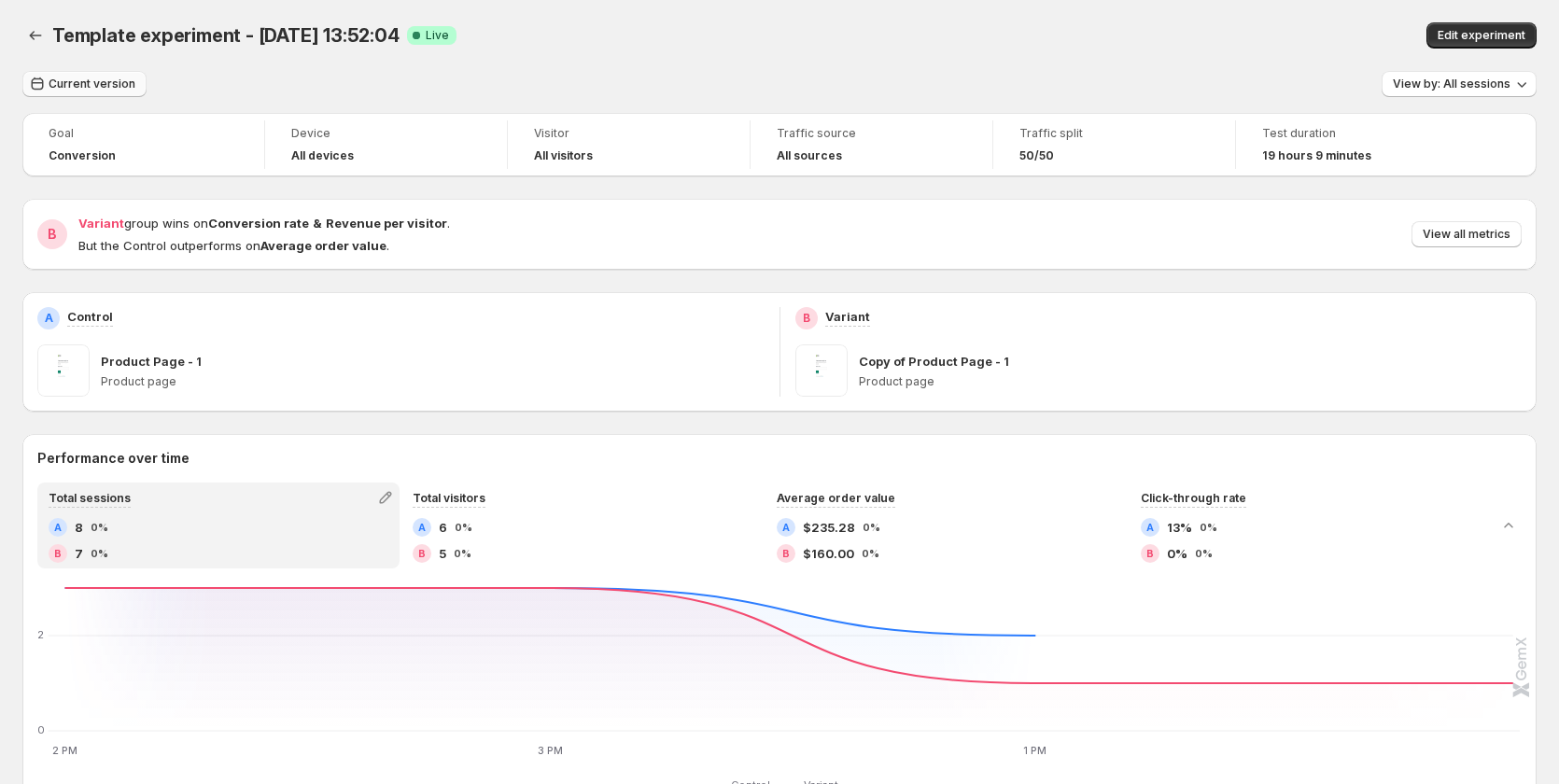
click at [103, 85] on span "Current version" at bounding box center [92, 83] width 87 height 15
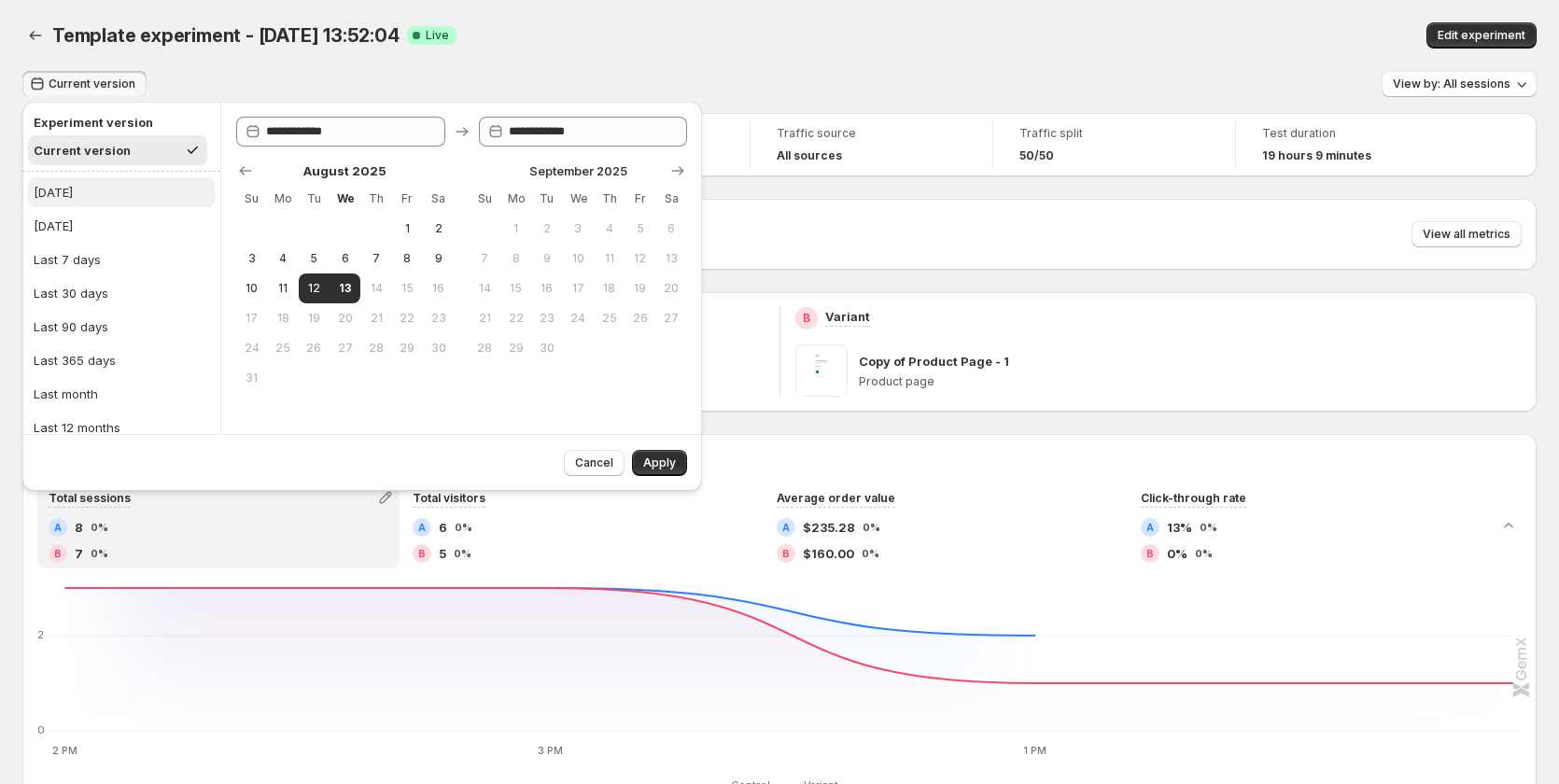
click at [103, 200] on button "[DATE]" at bounding box center [121, 192] width 186 height 30
type input "**********"
click at [656, 455] on button "Apply" at bounding box center [660, 463] width 56 height 26
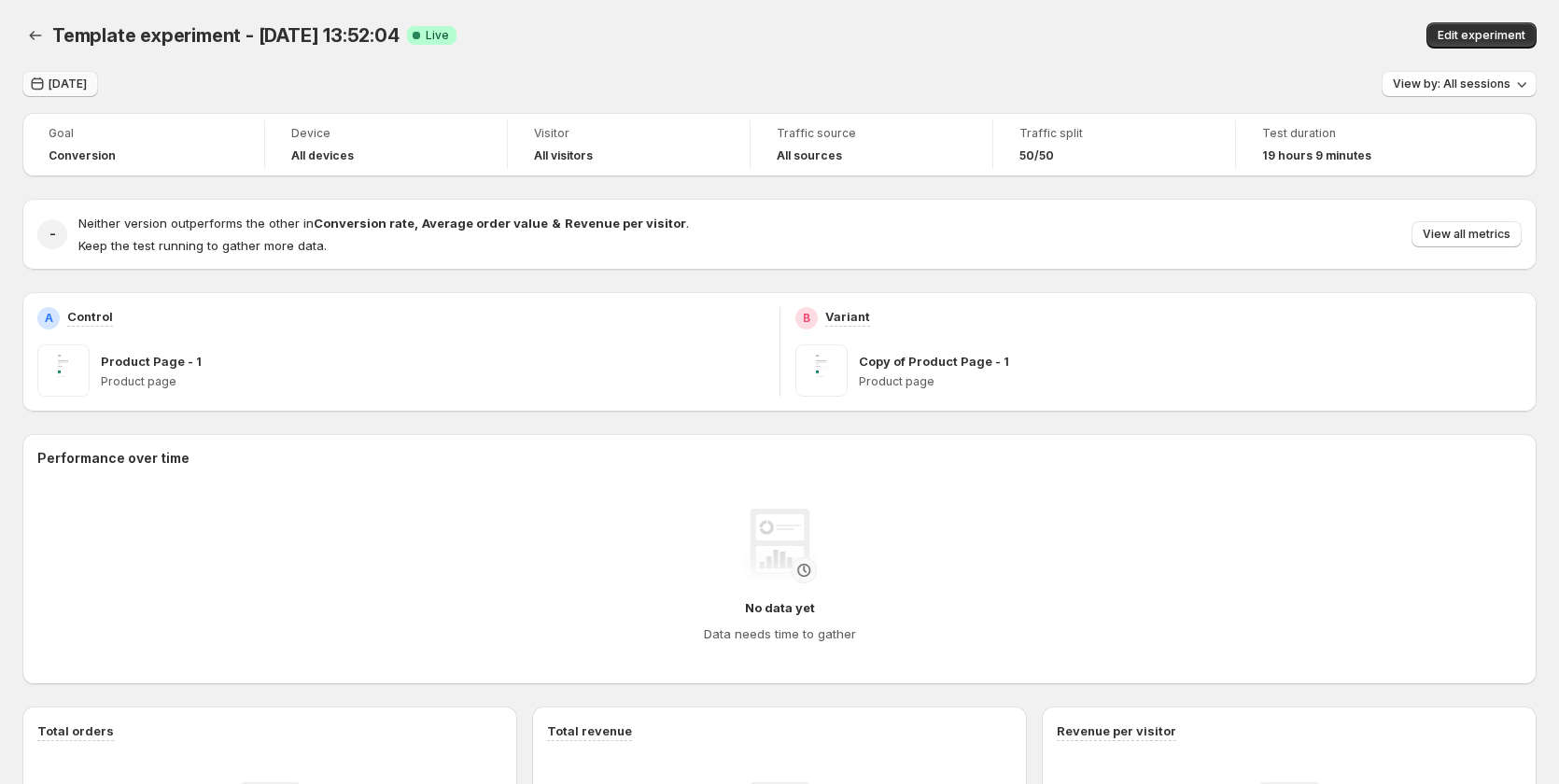
click at [67, 77] on span "[DATE]" at bounding box center [67, 83] width 39 height 15
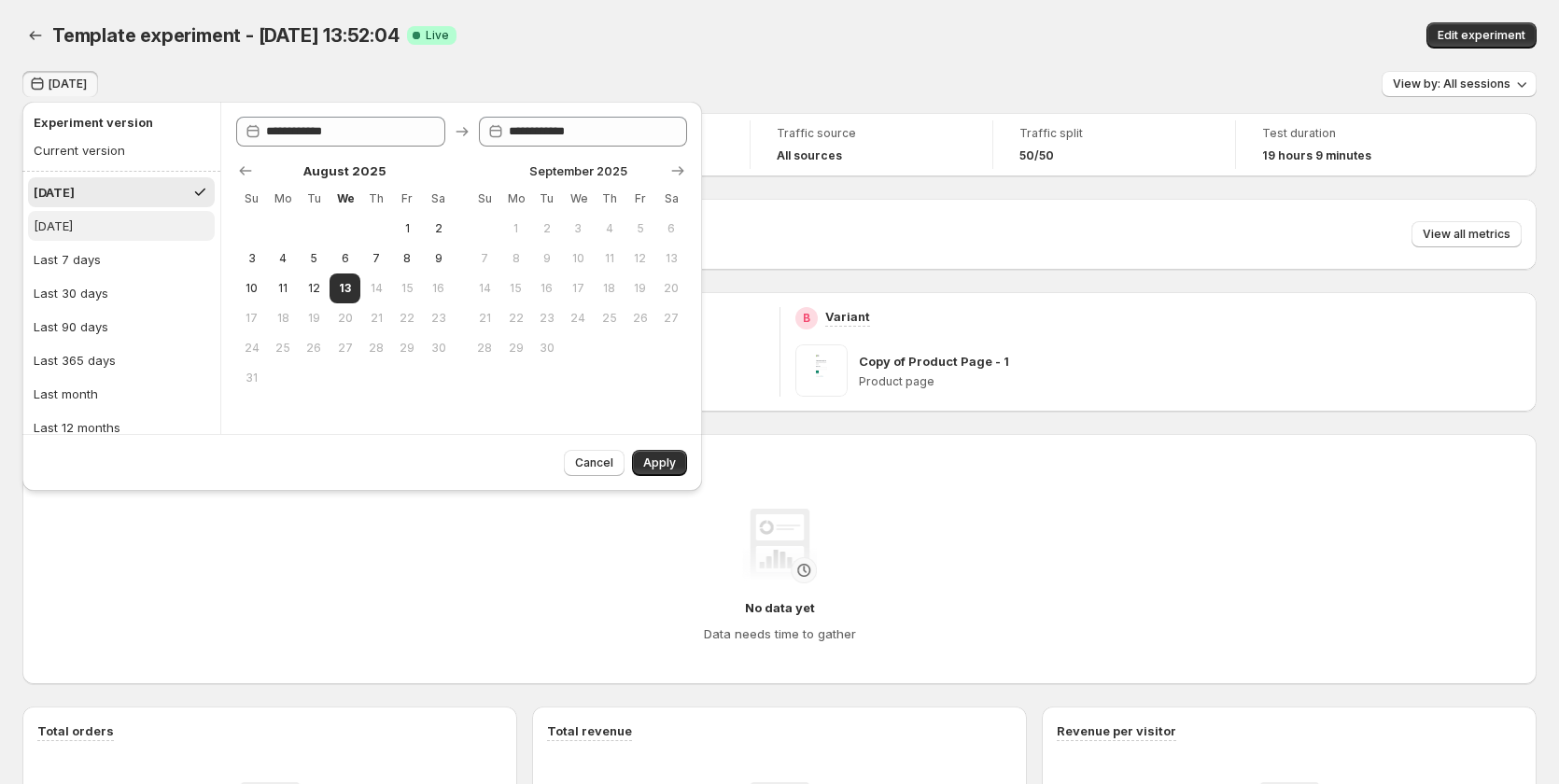
click at [131, 230] on button "[DATE]" at bounding box center [121, 226] width 186 height 30
type input "**********"
click at [652, 458] on span "Apply" at bounding box center [659, 462] width 33 height 15
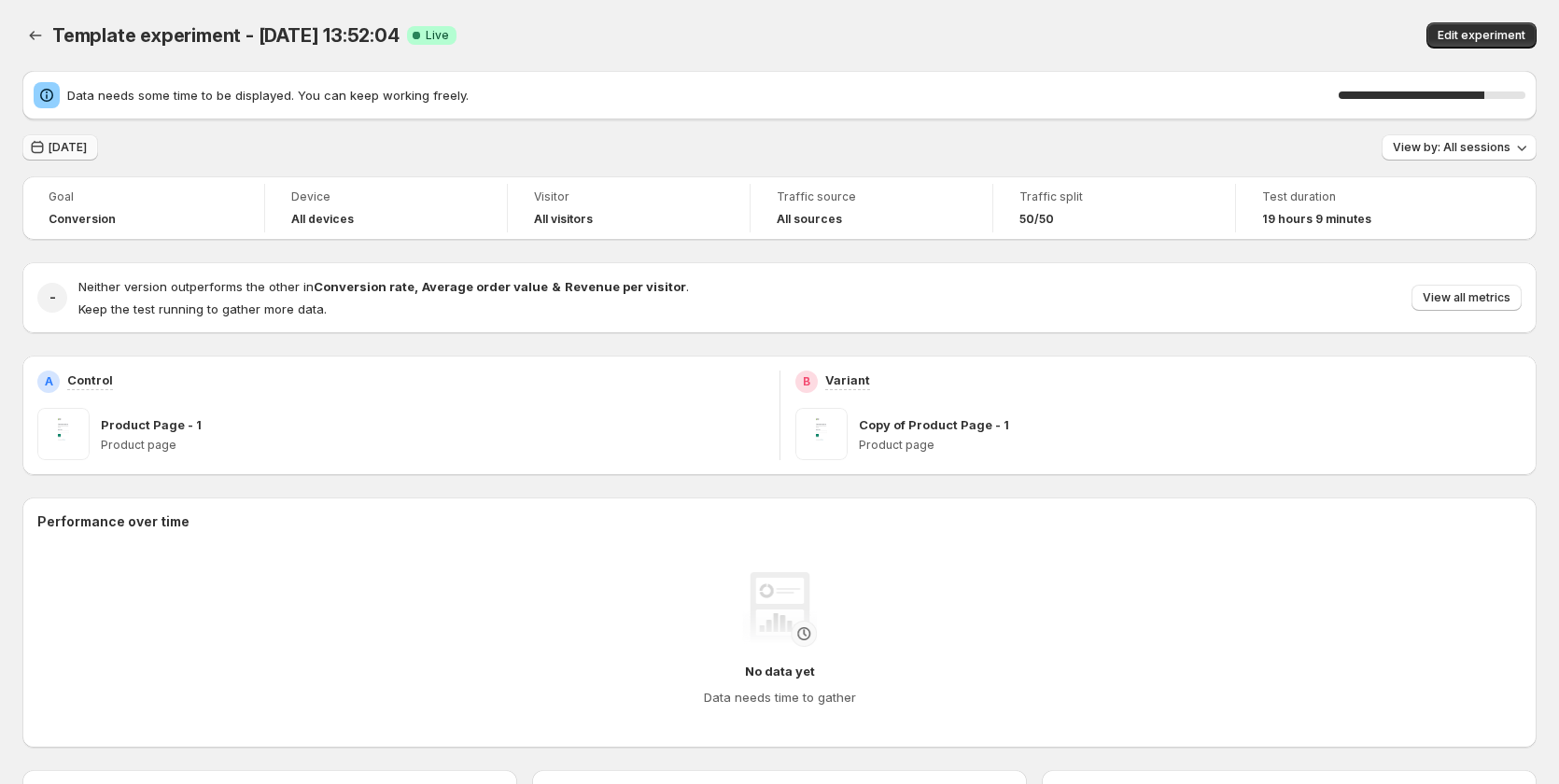
click at [70, 145] on span "[DATE]" at bounding box center [67, 147] width 39 height 15
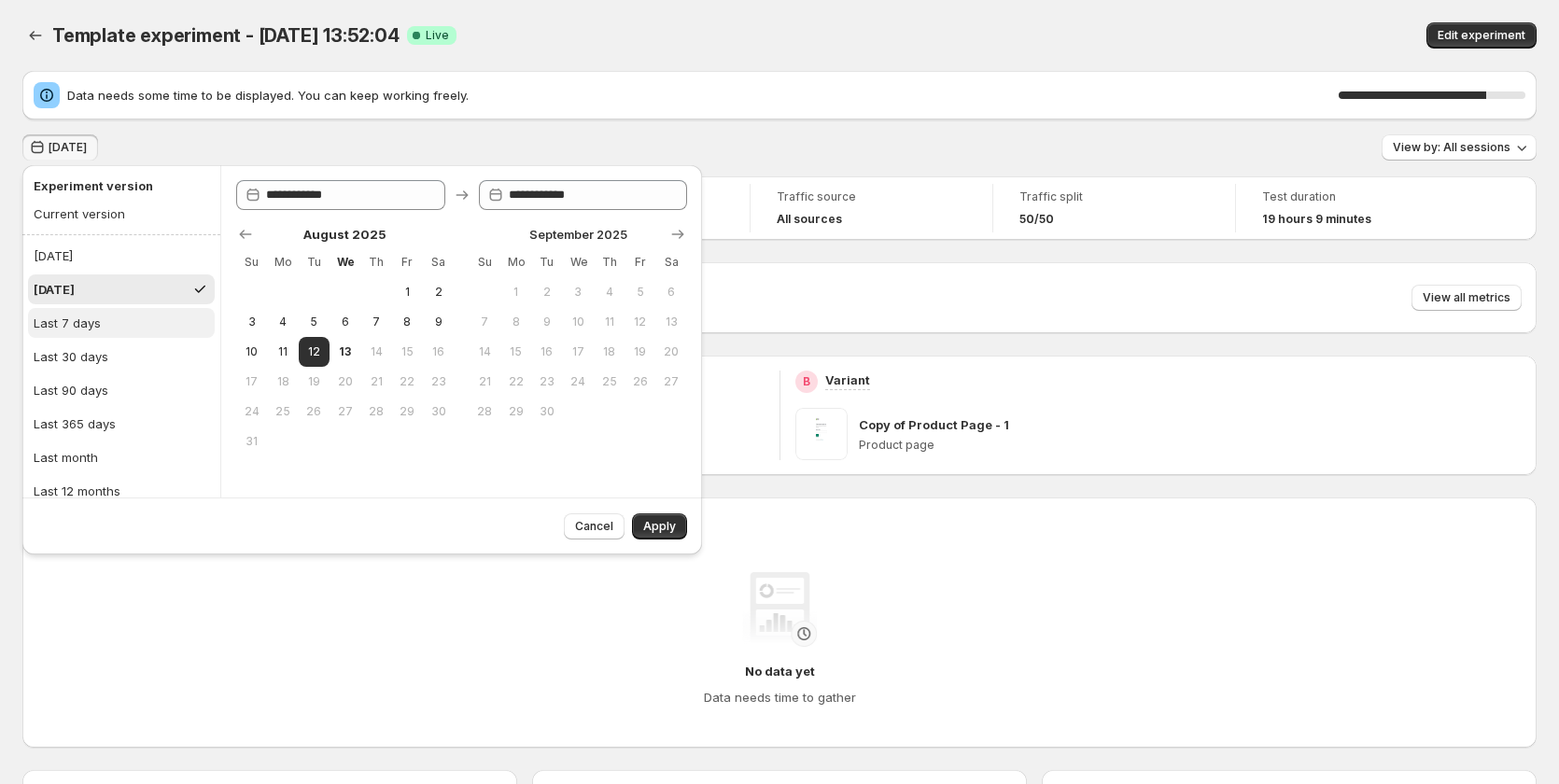
click at [71, 313] on div "Last 7 days" at bounding box center [67, 322] width 67 height 19
type input "**********"
click at [655, 537] on button "Apply" at bounding box center [660, 526] width 56 height 26
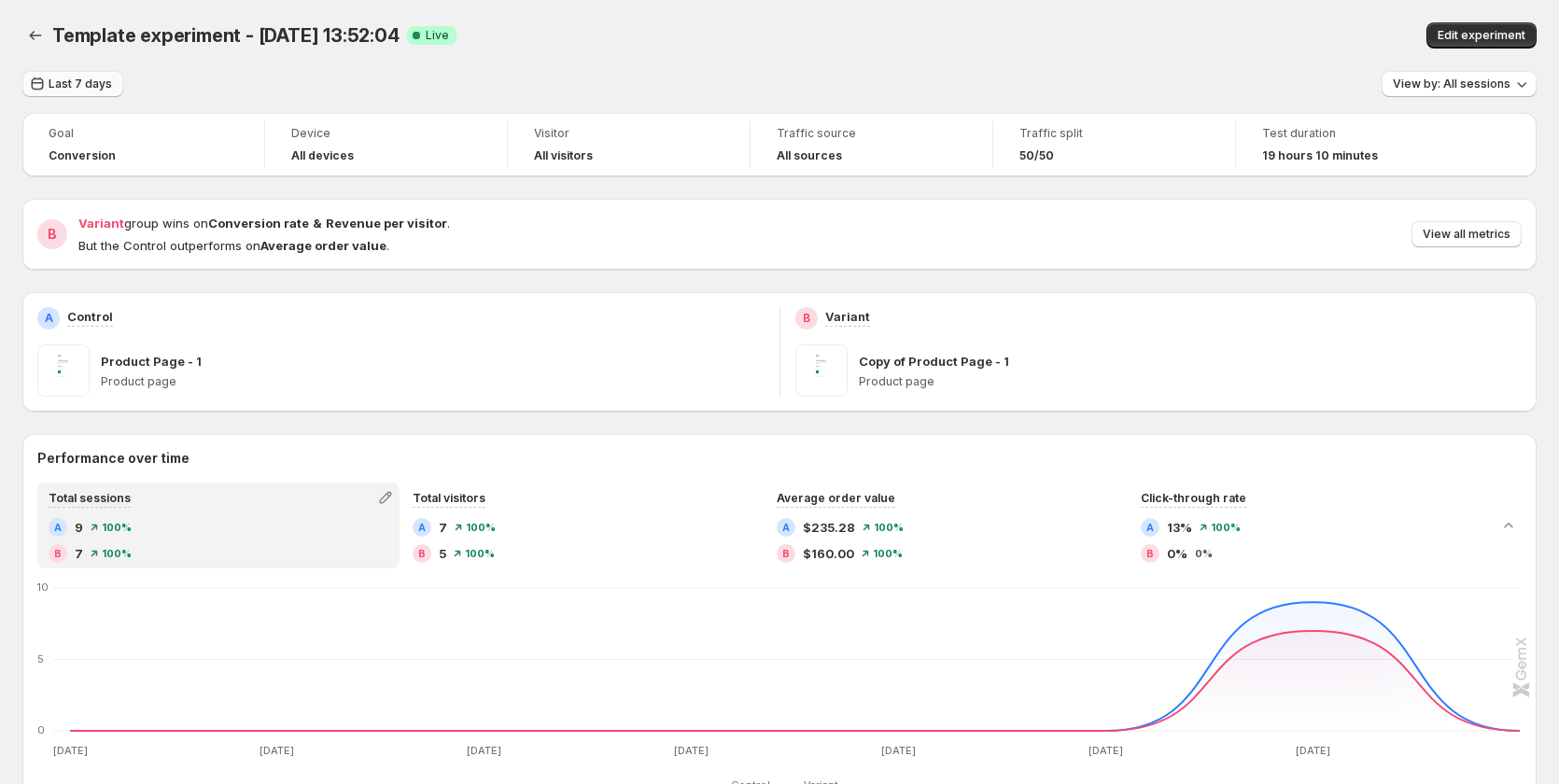
click at [49, 84] on span "Last 7 days" at bounding box center [80, 83] width 63 height 15
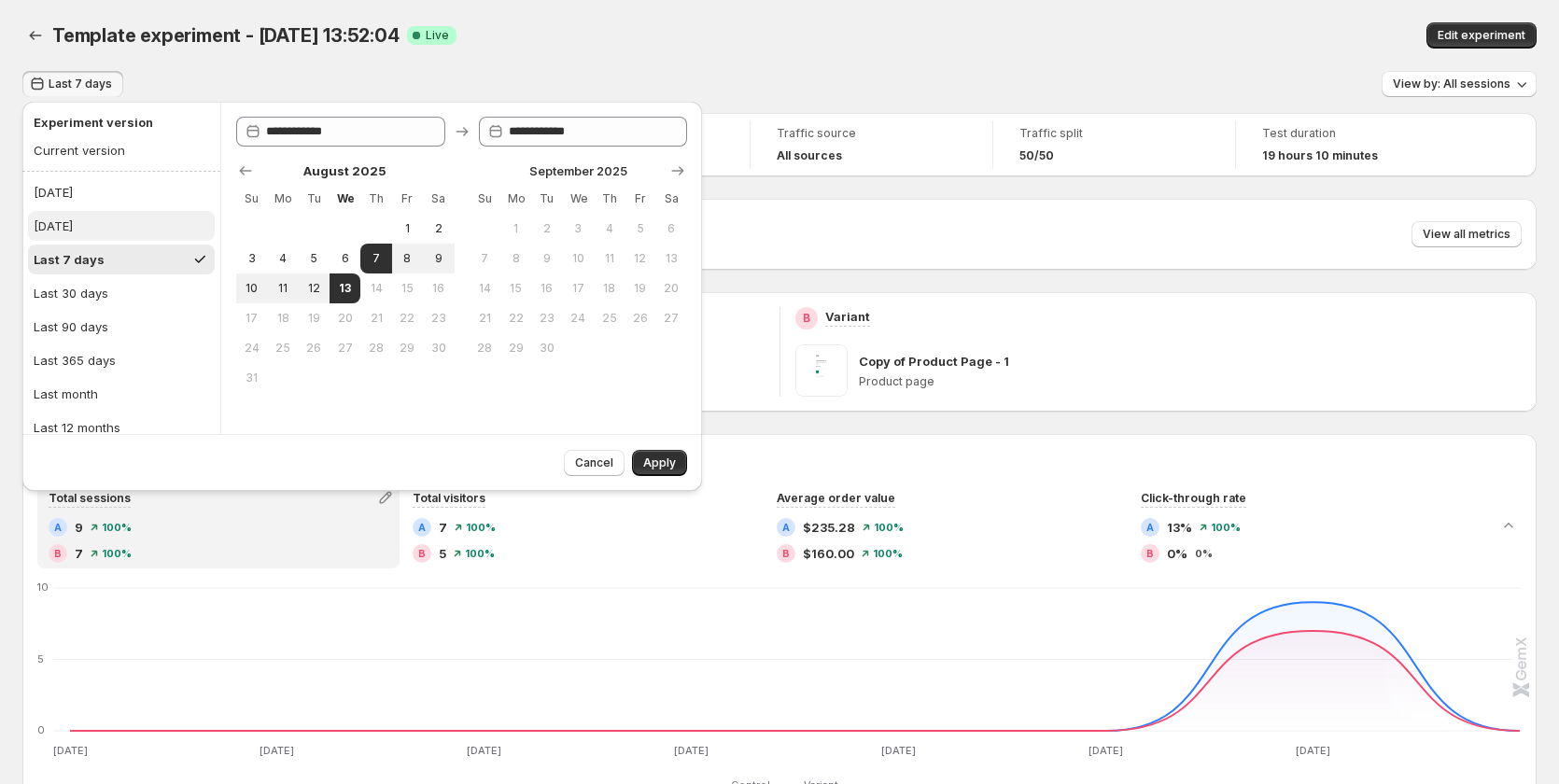
click at [72, 227] on div "[DATE]" at bounding box center [54, 225] width 40 height 19
type input "**********"
click at [655, 461] on span "Apply" at bounding box center [659, 462] width 33 height 15
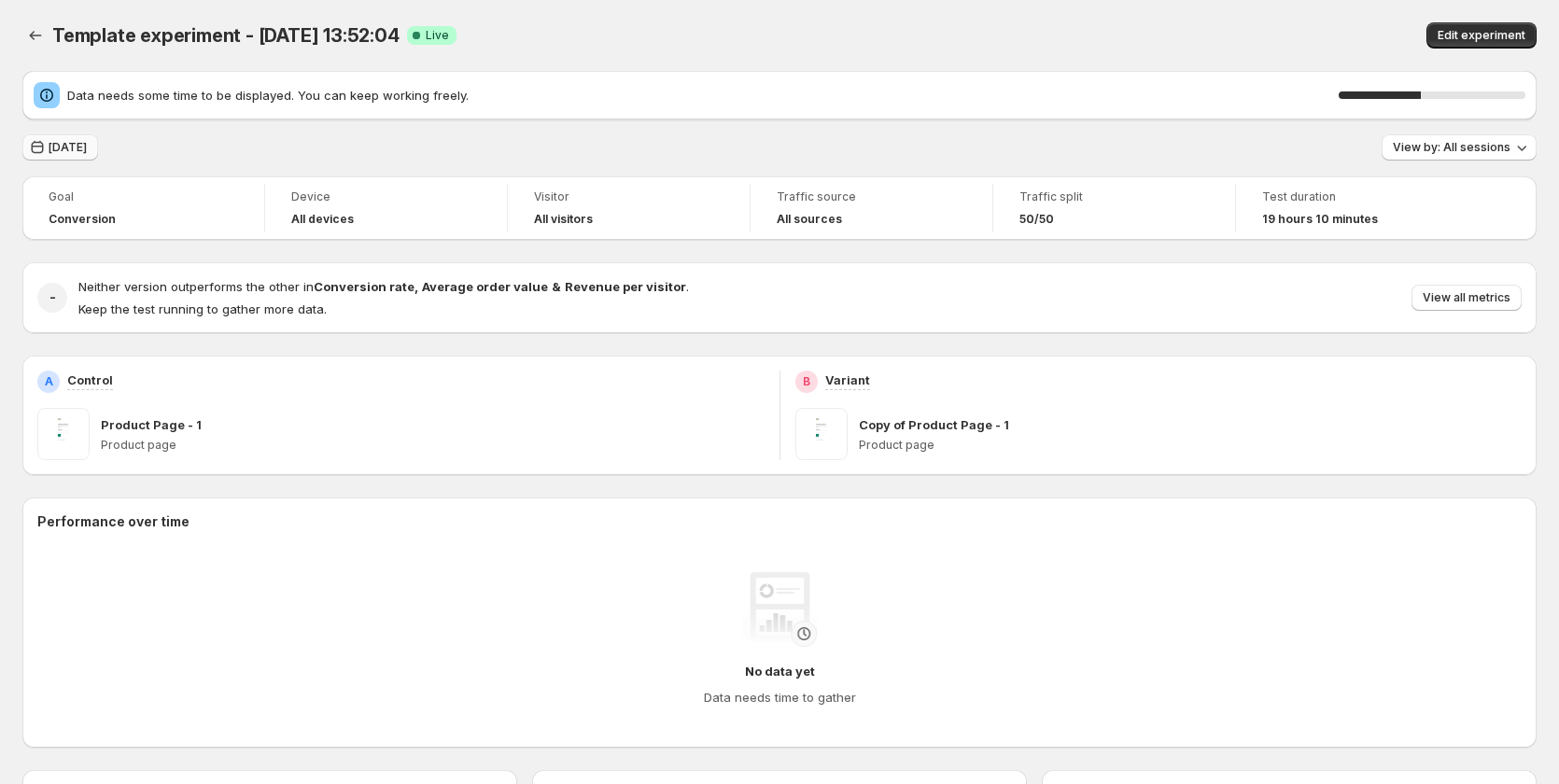
click at [78, 146] on span "[DATE]" at bounding box center [67, 147] width 39 height 15
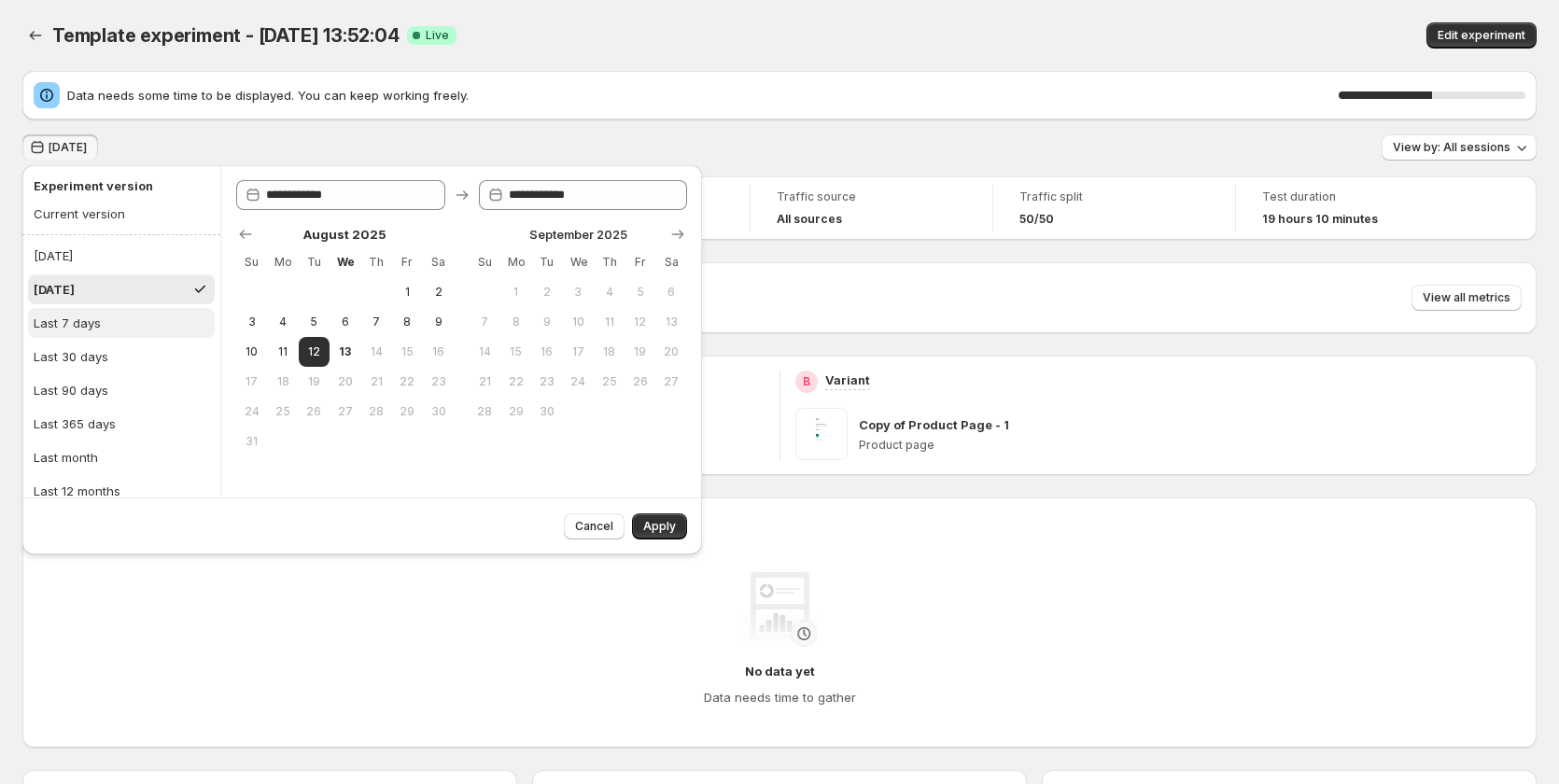
click at [118, 318] on button "Last 7 days" at bounding box center [121, 323] width 186 height 30
type input "**********"
click at [226, 611] on div "No data yet Data needs time to gather" at bounding box center [780, 639] width 1454 height 135
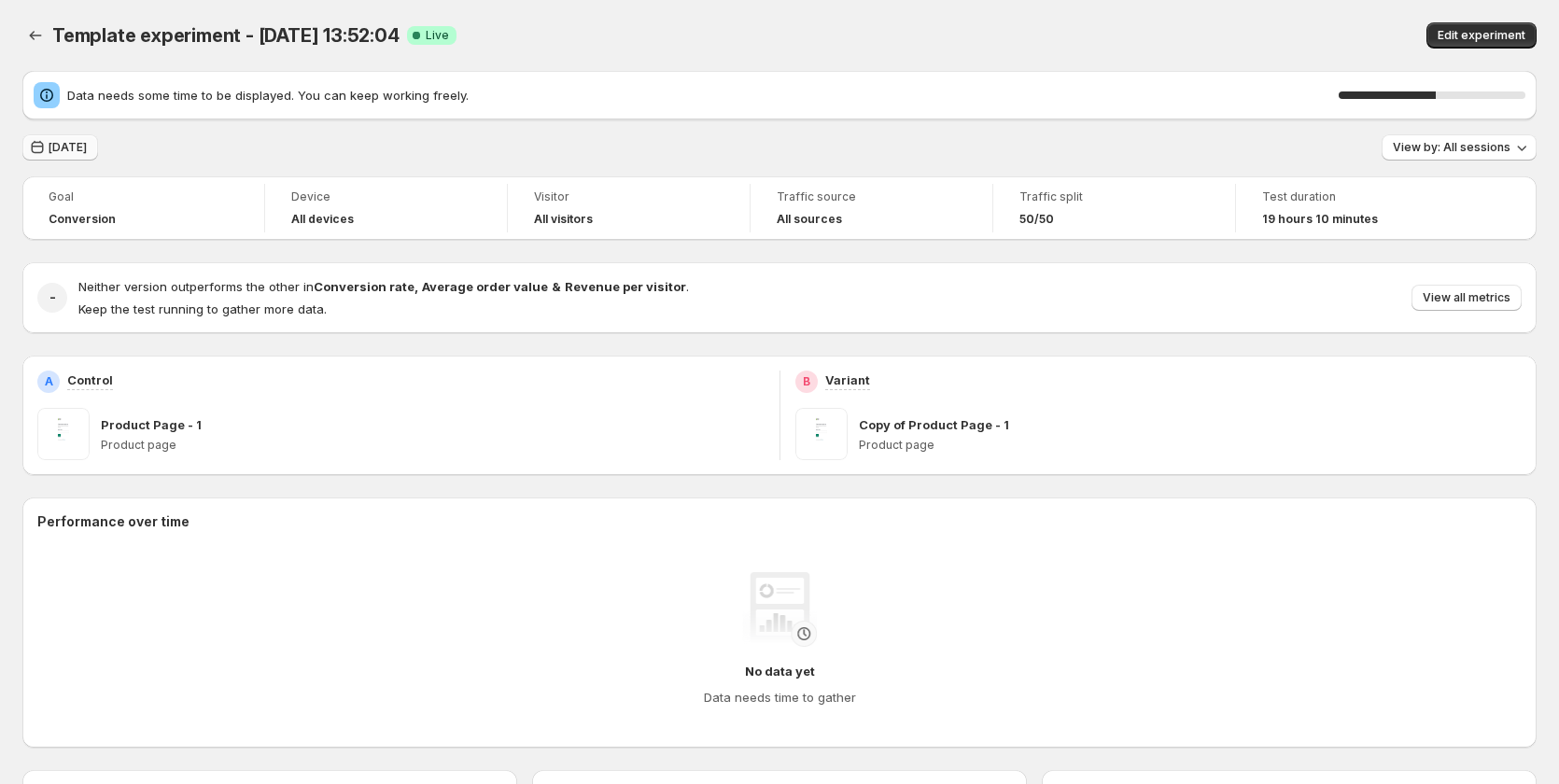
click at [74, 144] on span "[DATE]" at bounding box center [67, 147] width 39 height 15
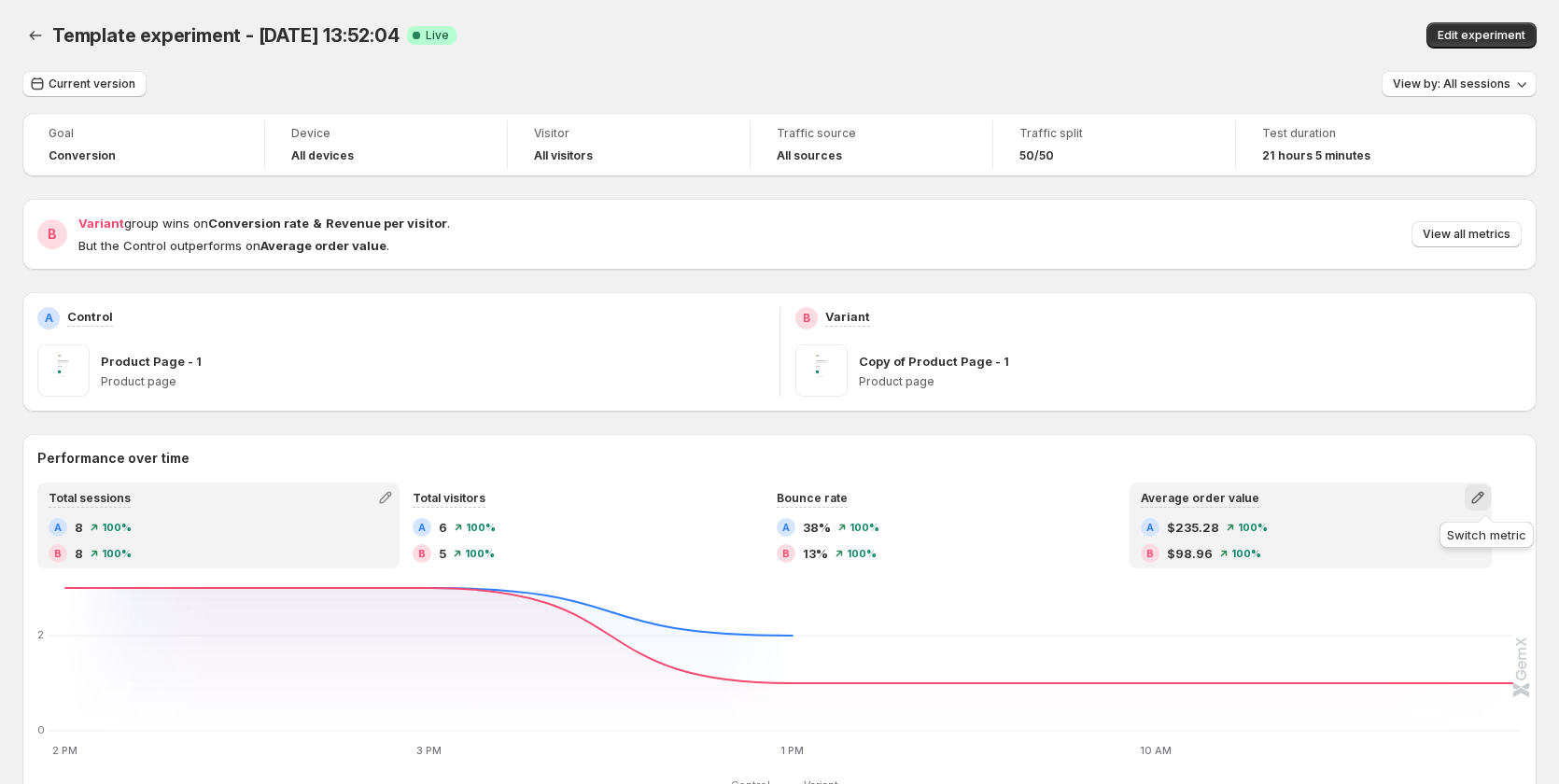
click at [1483, 498] on icon "button" at bounding box center [1477, 498] width 12 height 12
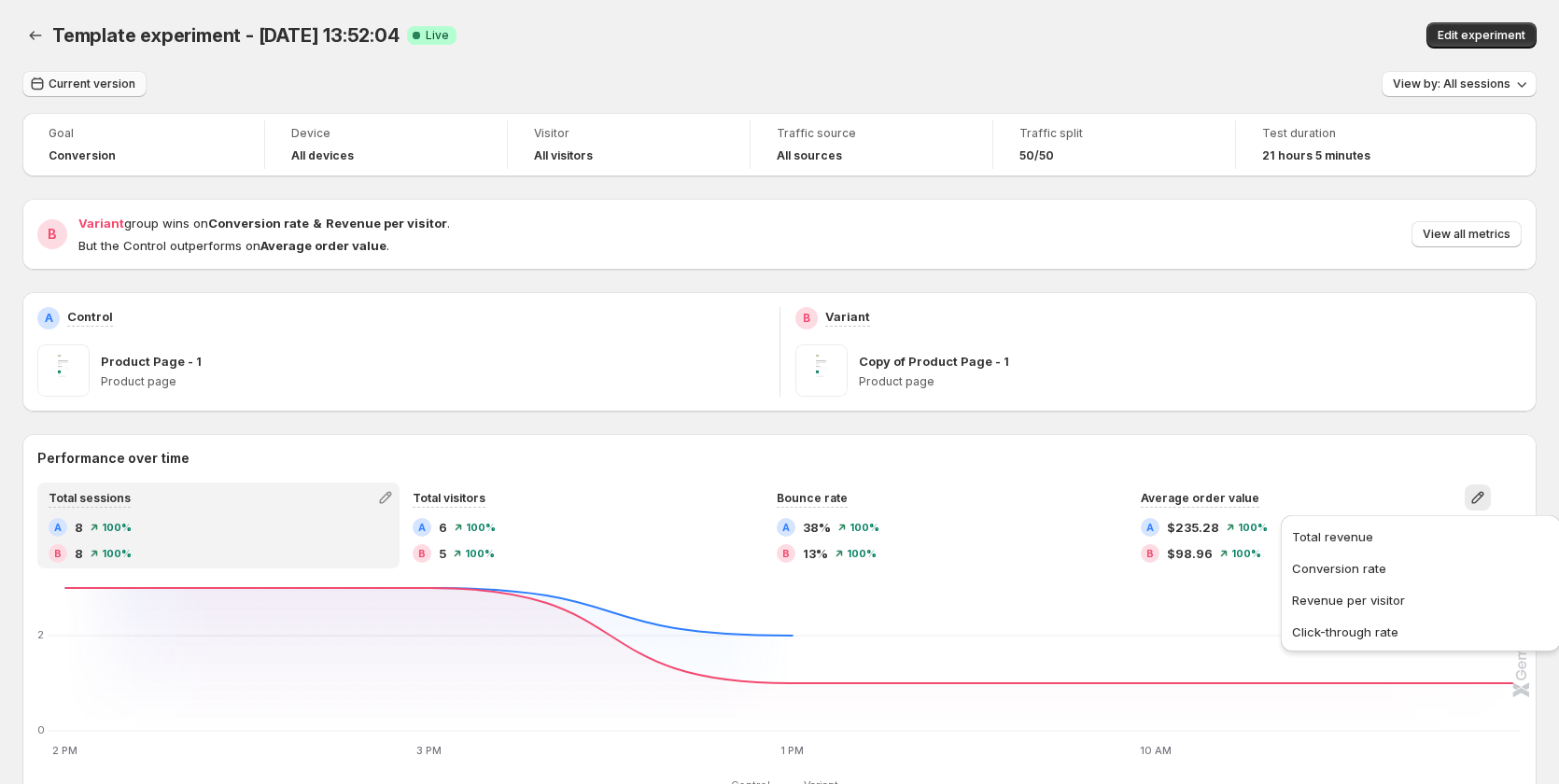
click at [103, 87] on span "Current version" at bounding box center [92, 83] width 87 height 15
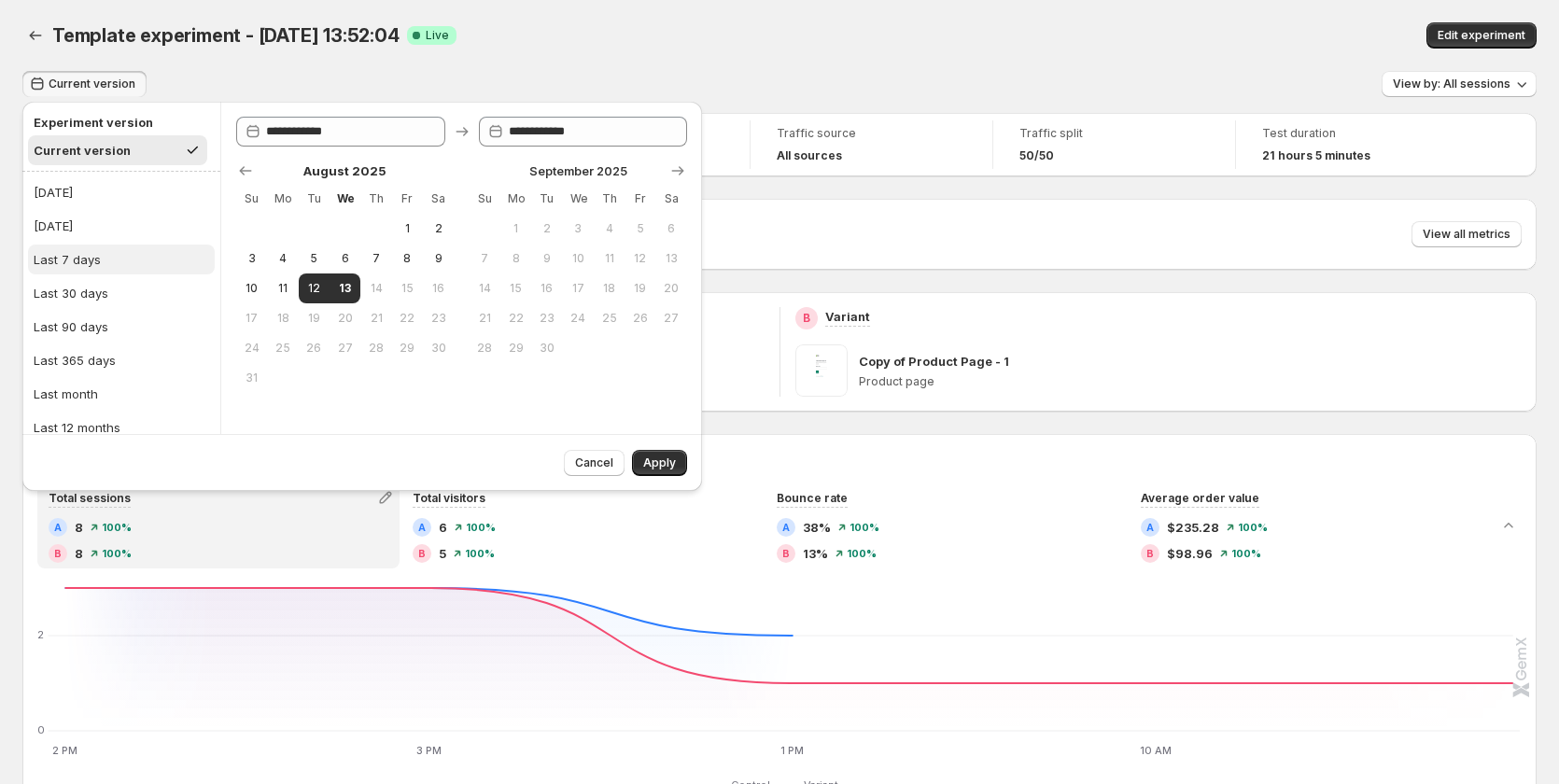
click at [115, 256] on button "Last 7 days" at bounding box center [121, 260] width 186 height 30
type input "**********"
click at [668, 474] on button "Apply" at bounding box center [660, 463] width 56 height 26
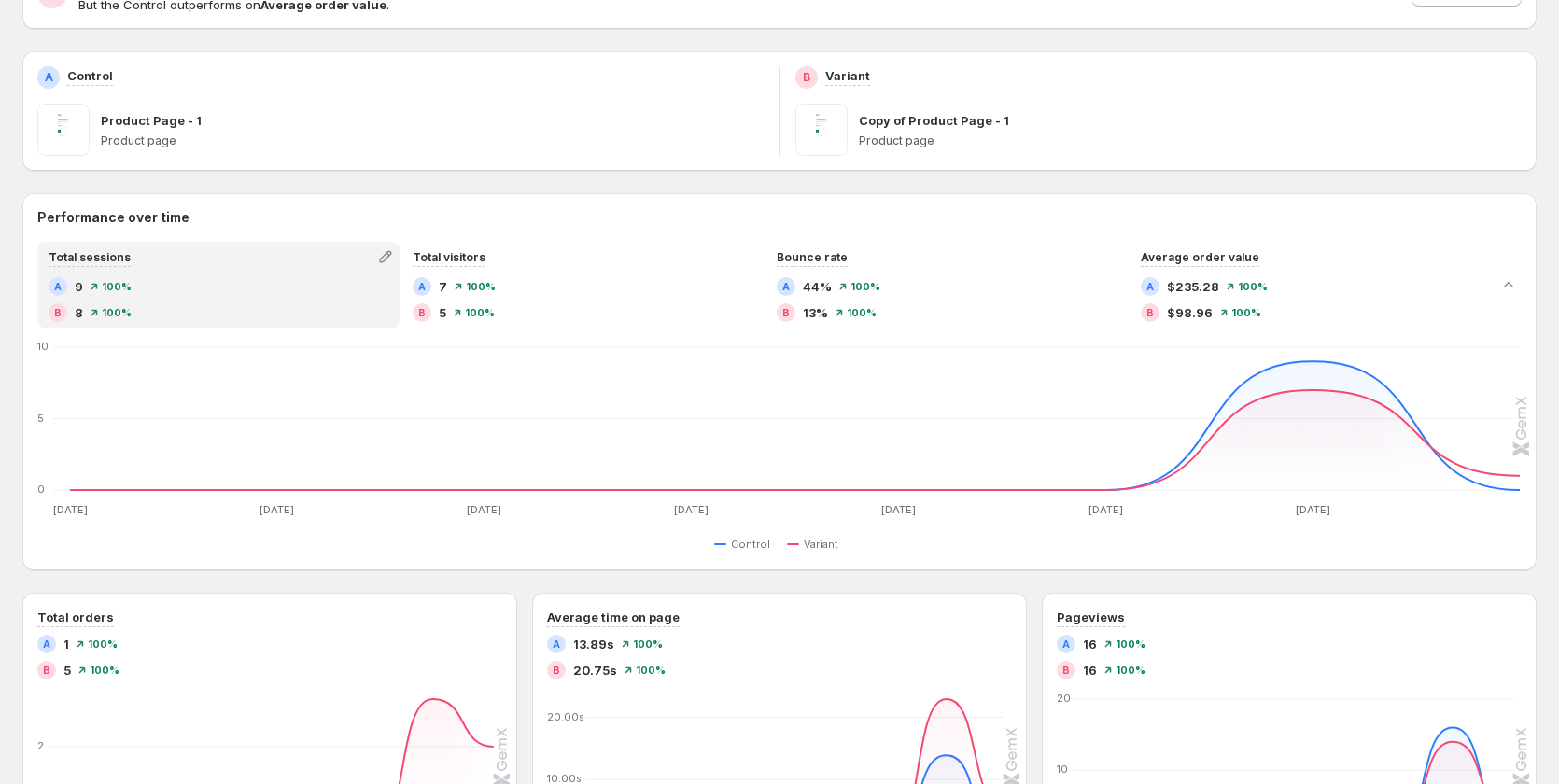
scroll to position [214, 0]
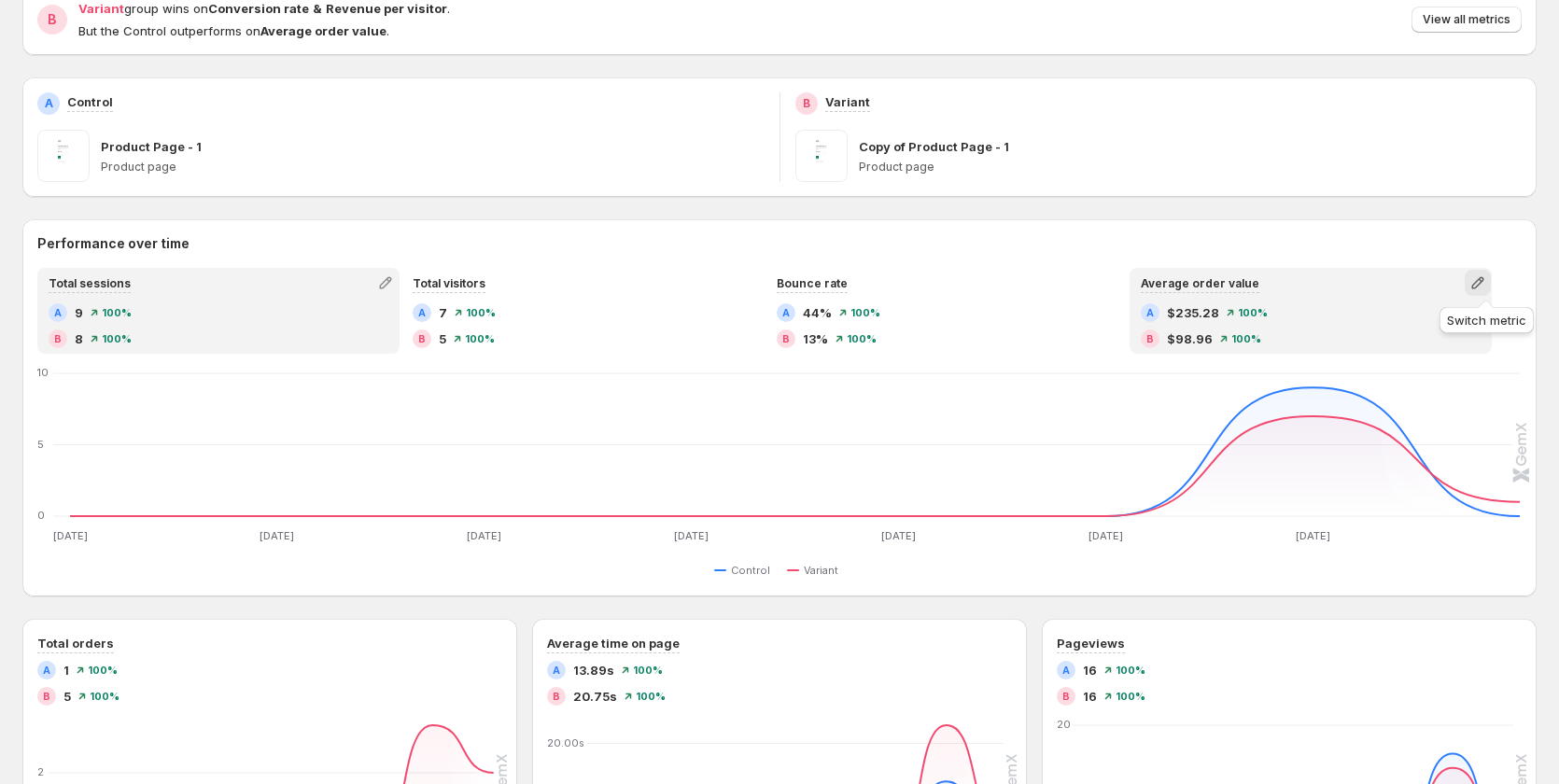
click at [1487, 281] on icon "button" at bounding box center [1477, 282] width 19 height 19
click at [1364, 318] on span "Total revenue" at bounding box center [1332, 321] width 81 height 15
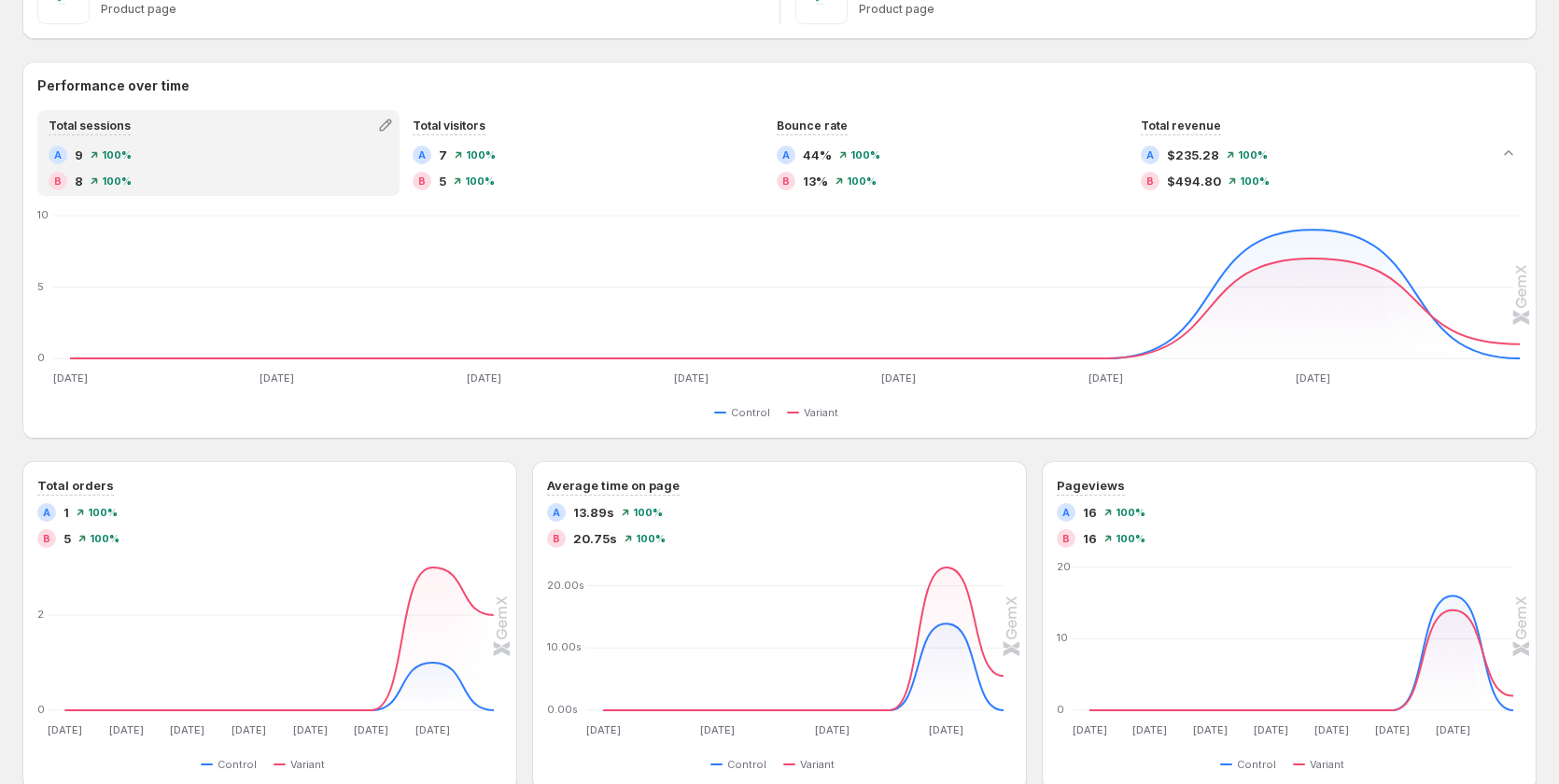
scroll to position [0, 0]
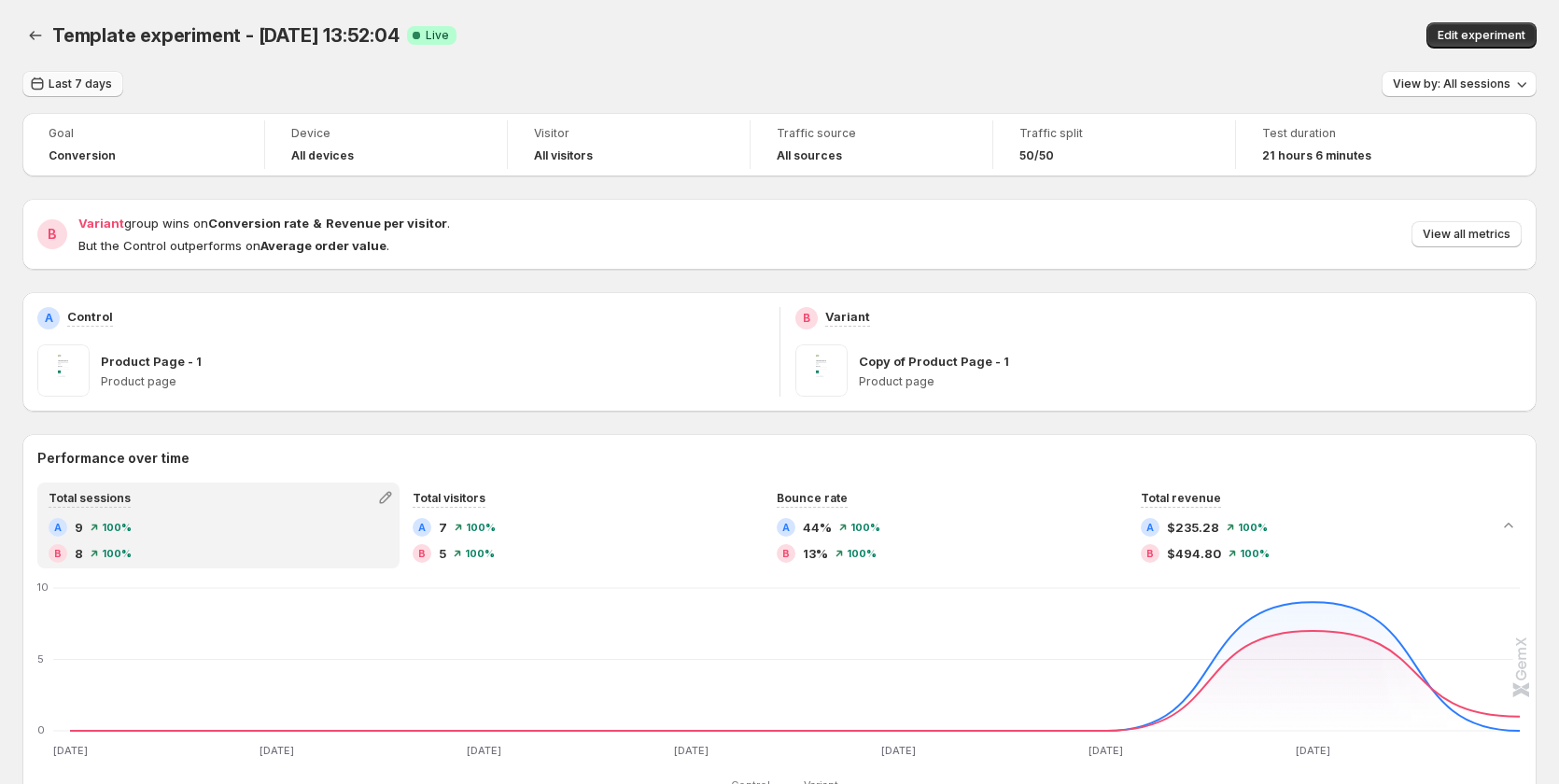
drag, startPoint x: 62, startPoint y: 83, endPoint x: 71, endPoint y: 89, distance: 10.8
click at [66, 85] on span "Last 7 days" at bounding box center [80, 83] width 63 height 15
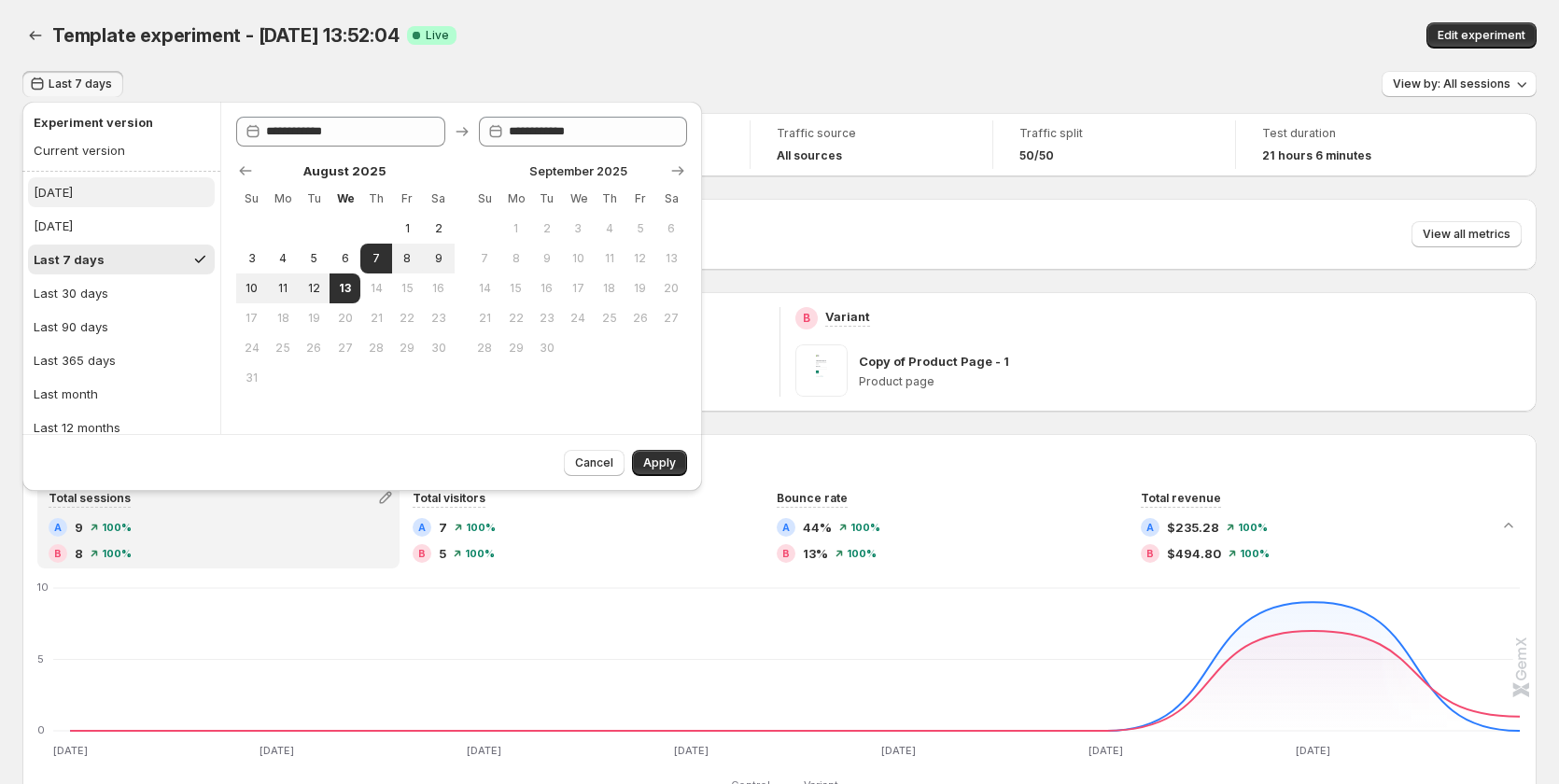
click at [77, 202] on button "[DATE]" at bounding box center [121, 192] width 186 height 30
type input "**********"
click at [652, 451] on button "Apply" at bounding box center [660, 463] width 56 height 26
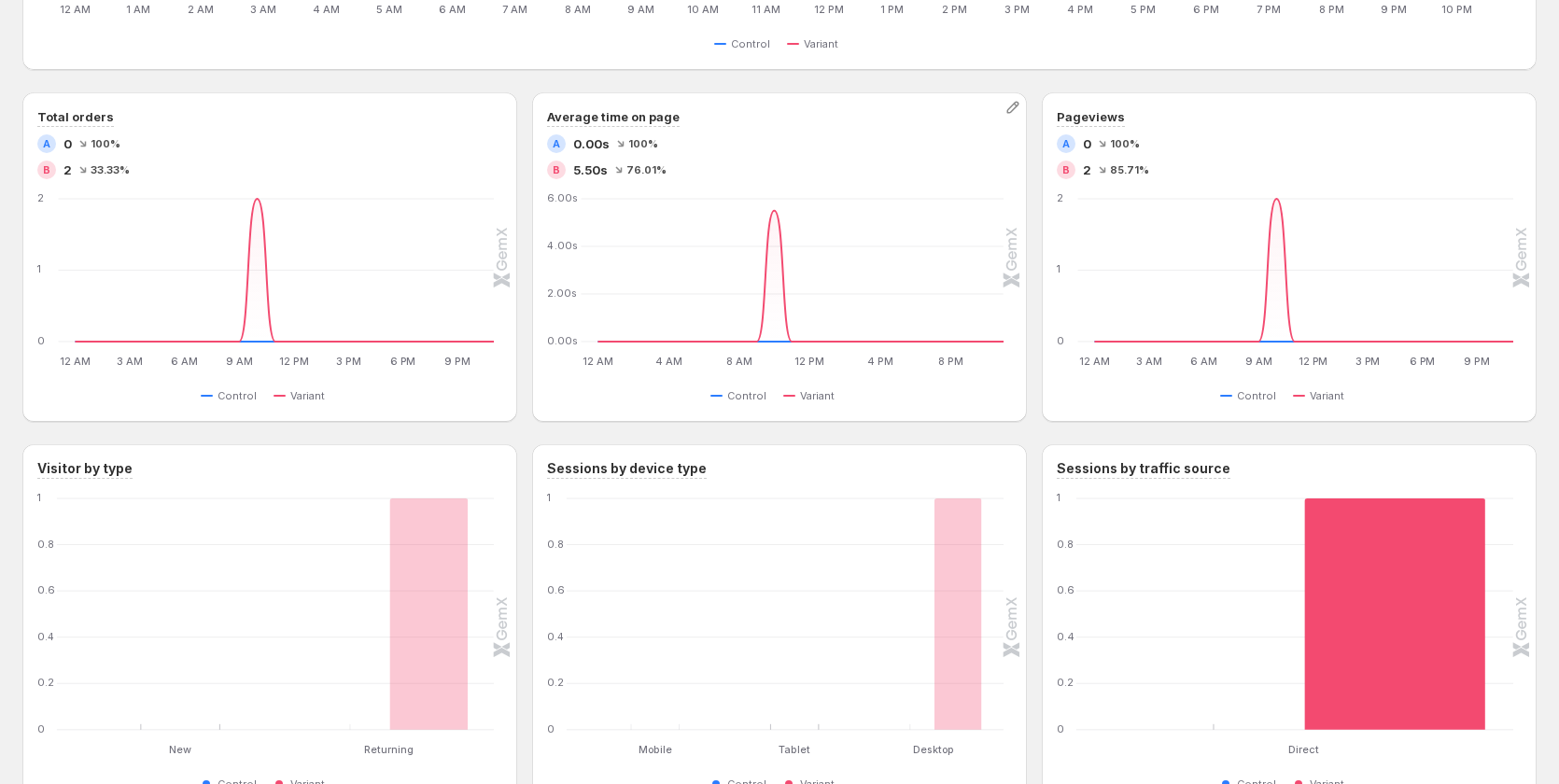
scroll to position [746, 0]
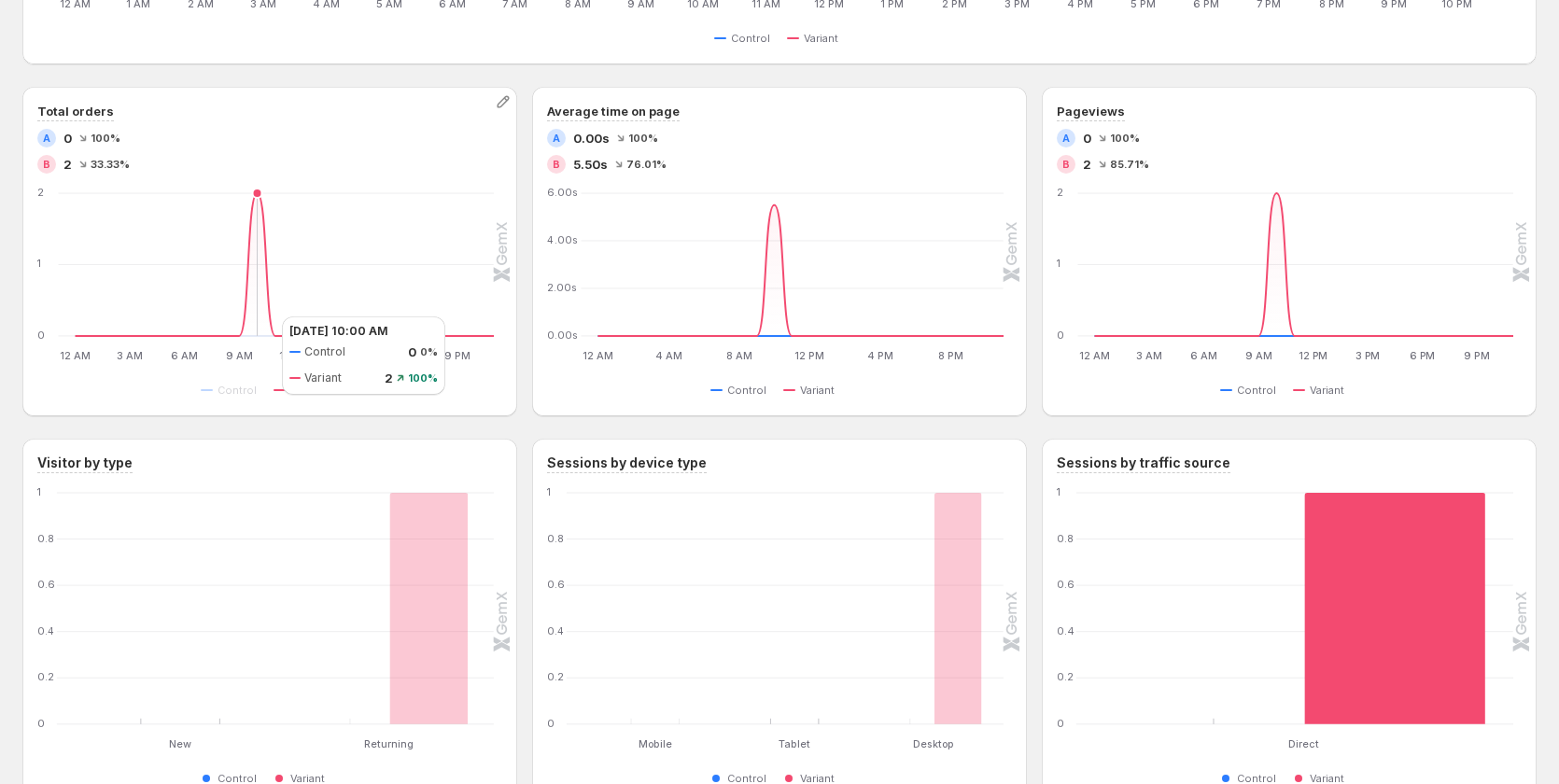
click at [263, 316] on icon at bounding box center [285, 265] width 420 height 143
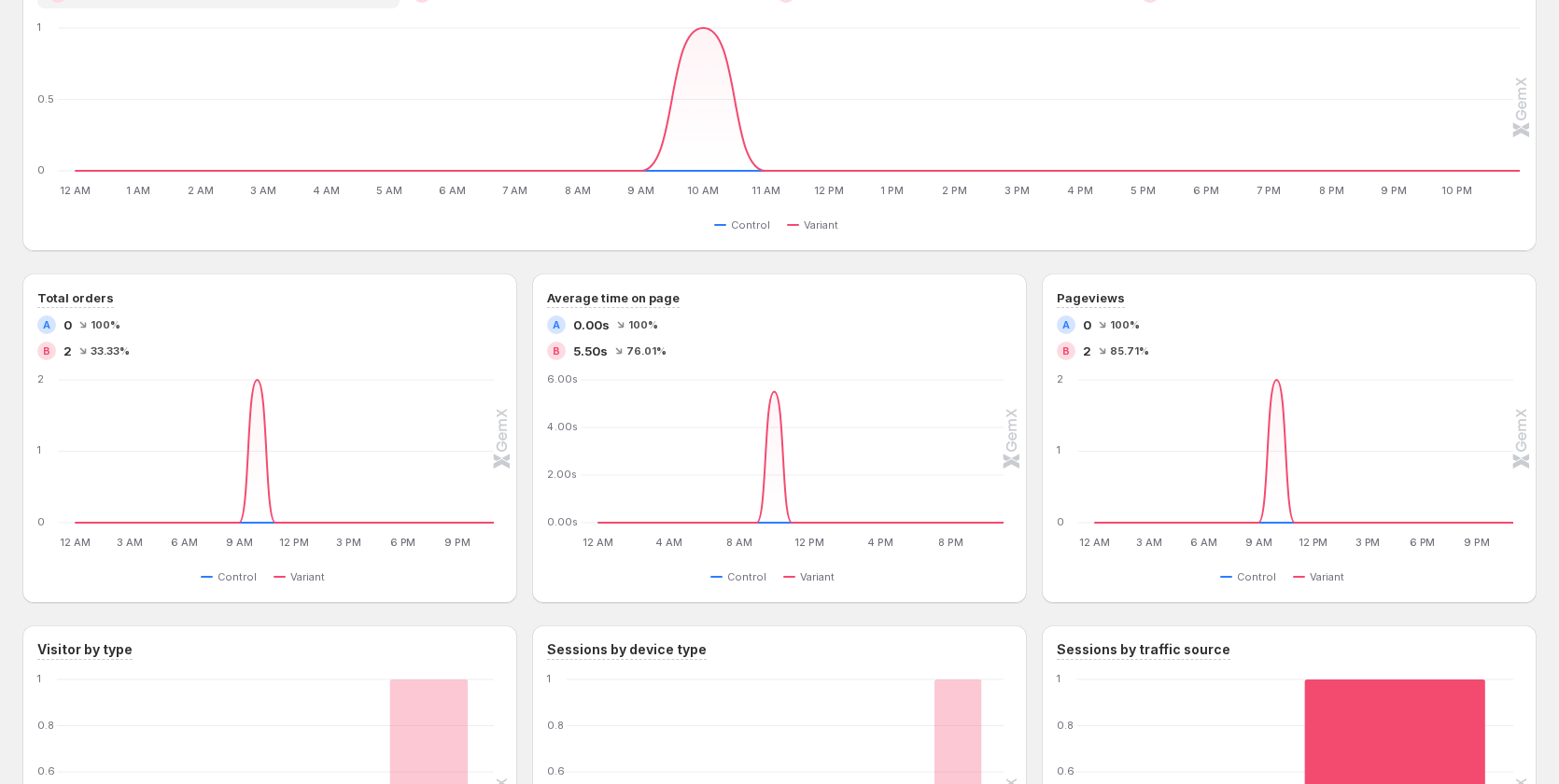
scroll to position [467, 0]
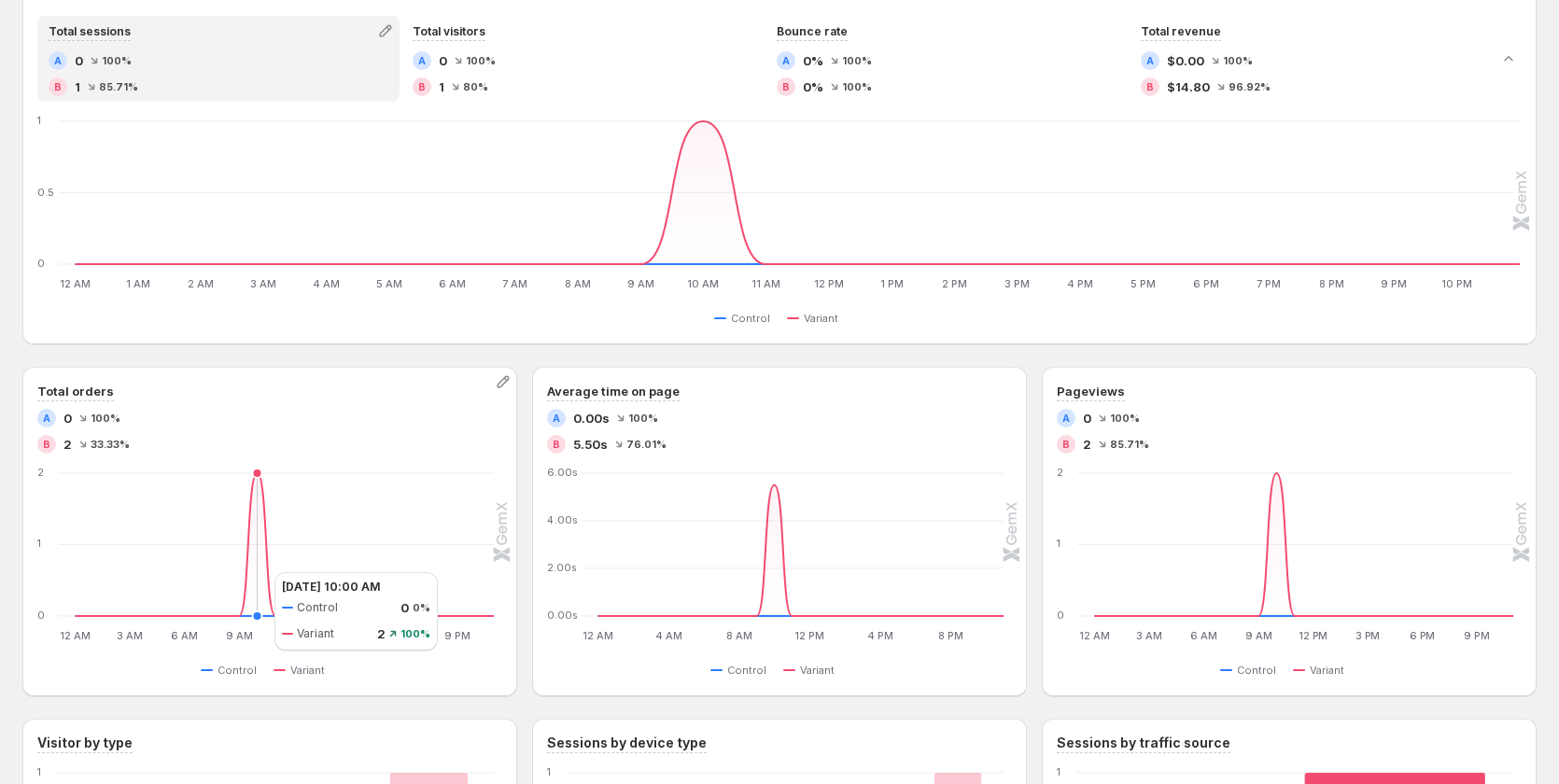
click at [256, 572] on icon "12 AM 12 AM 3 AM 3 AM 6 AM 6 AM 9 AM 9 AM 12 PM 12 PM 3 PM 3 PM 6 PM 6 PM 9 PM …" at bounding box center [267, 555] width 454 height 175
click at [694, 221] on icon "12 AM 12 AM 1 AM 1 AM 2 AM 2 AM 3 AM 3 AM 4 AM 4 AM 5 AM 5 AM 6 AM 6 AM 7 AM 7 …" at bounding box center [780, 204] width 1481 height 175
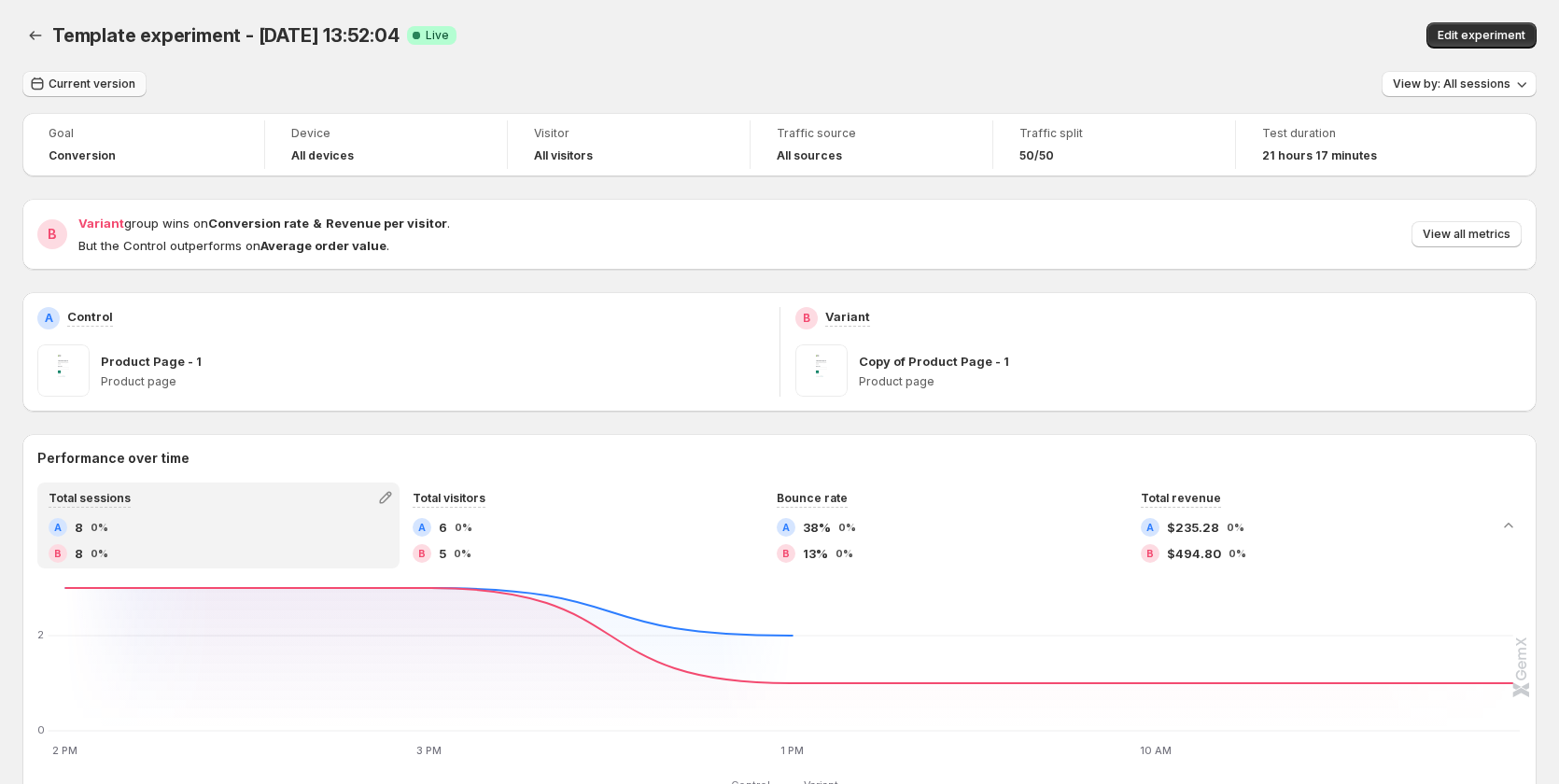
click at [84, 82] on span "Current version" at bounding box center [92, 83] width 87 height 15
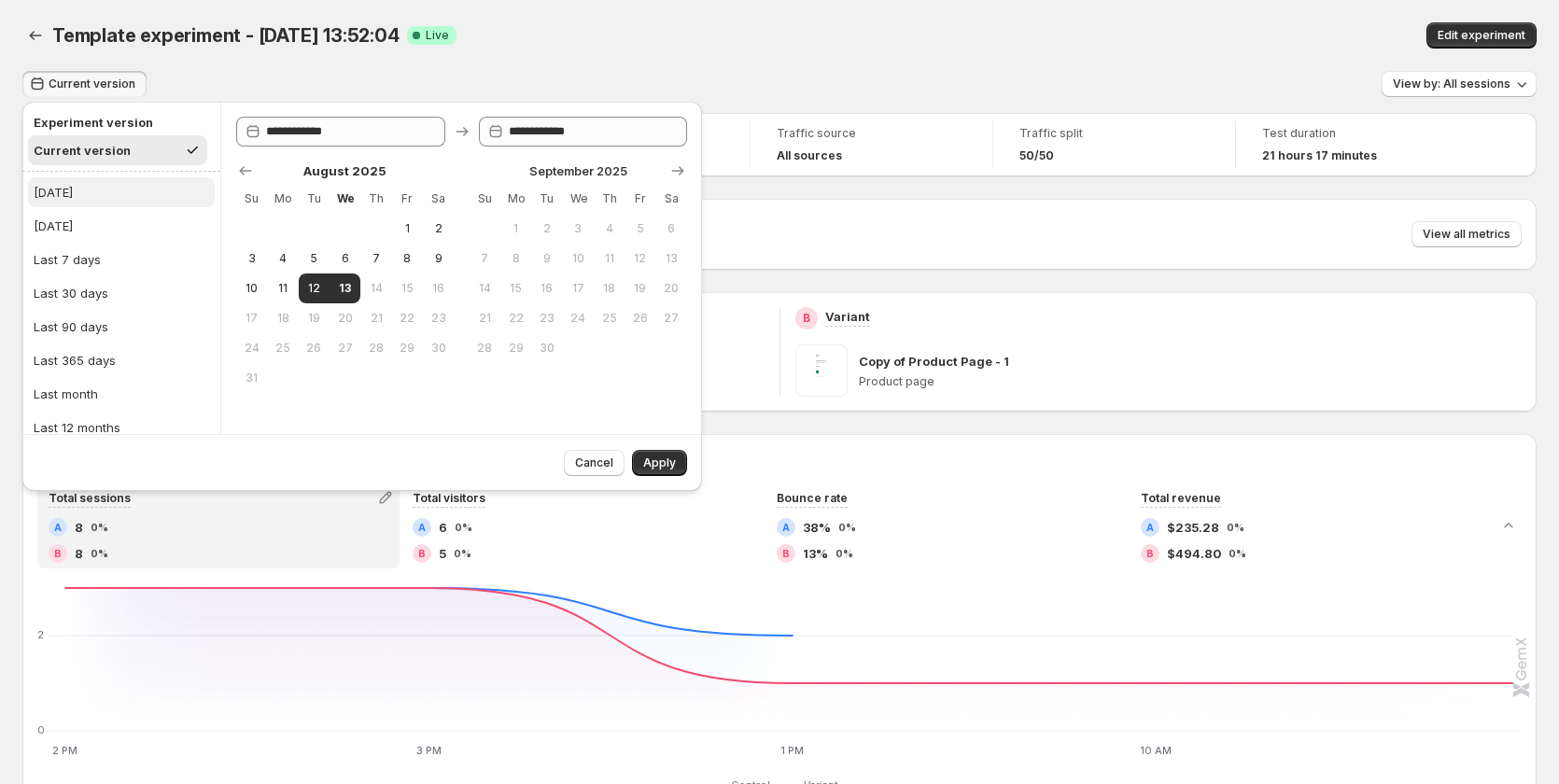
click at [102, 193] on button "[DATE]" at bounding box center [121, 192] width 186 height 30
type input "**********"
drag, startPoint x: 656, startPoint y: 465, endPoint x: 519, endPoint y: 450, distance: 137.8
click at [656, 464] on span "Apply" at bounding box center [659, 462] width 33 height 15
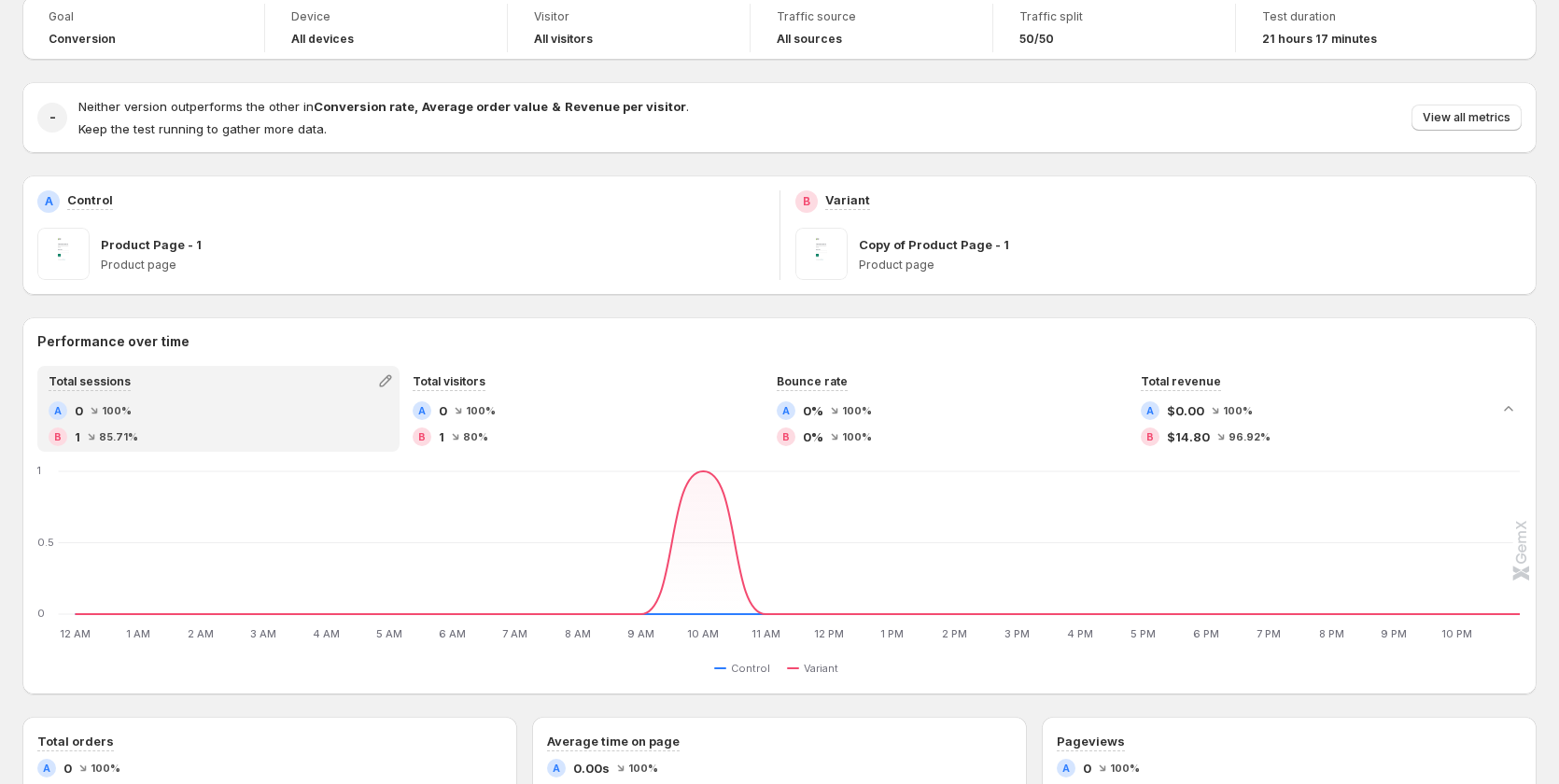
scroll to position [467, 0]
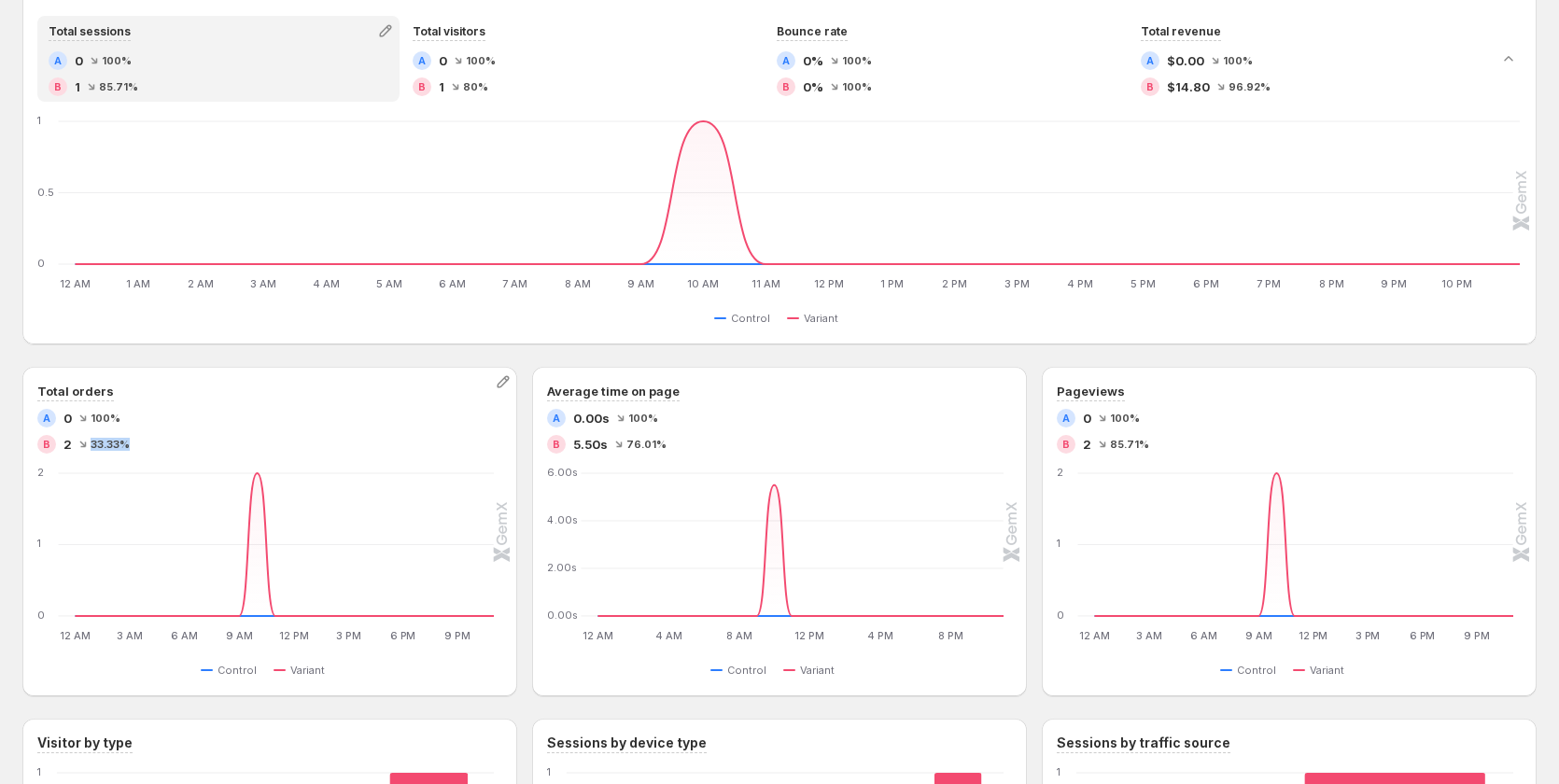
drag, startPoint x: 88, startPoint y: 436, endPoint x: 136, endPoint y: 436, distance: 48.0
click at [136, 436] on div "B 2 33.33%" at bounding box center [270, 444] width 465 height 19
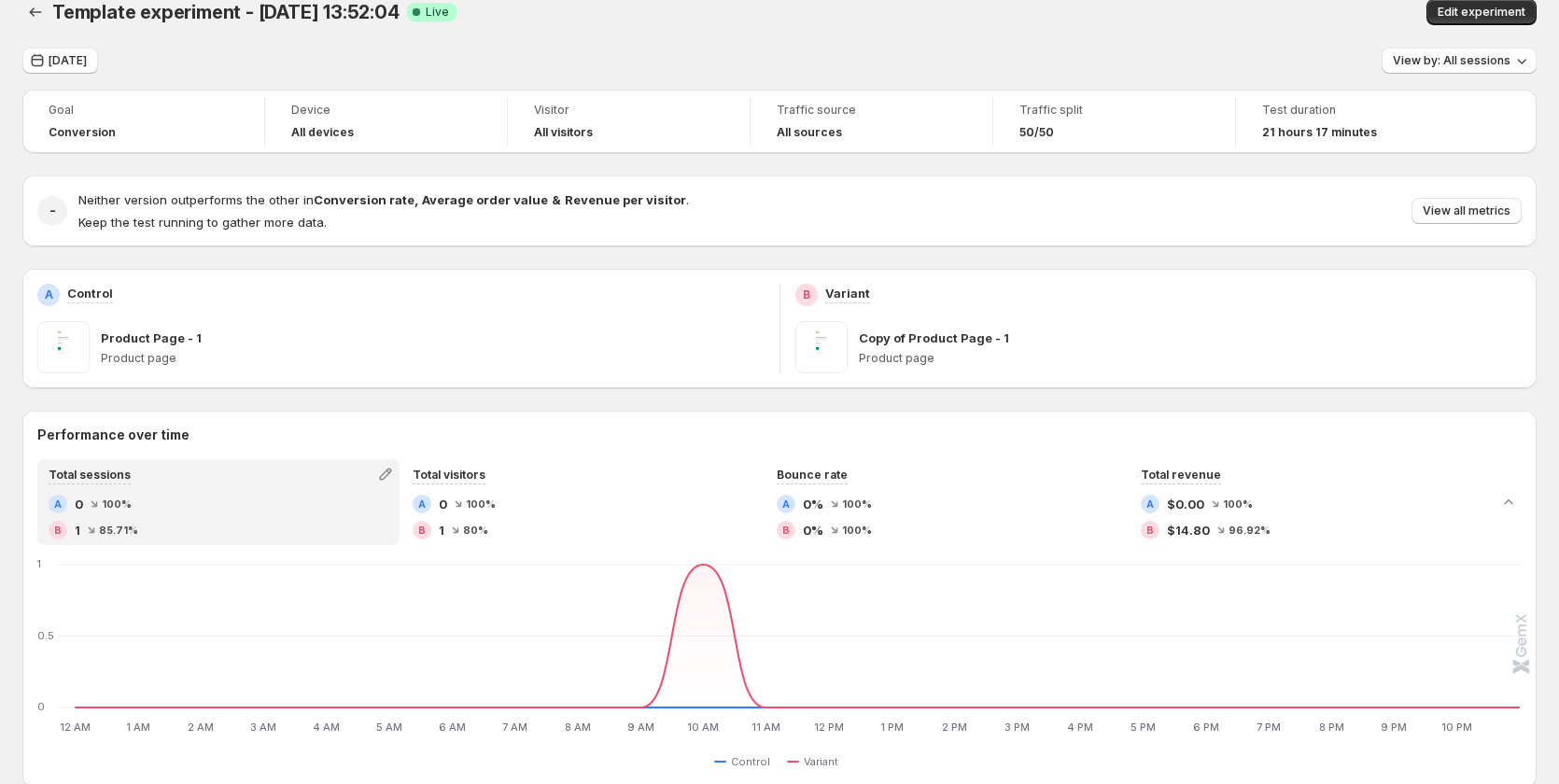
scroll to position [0, 0]
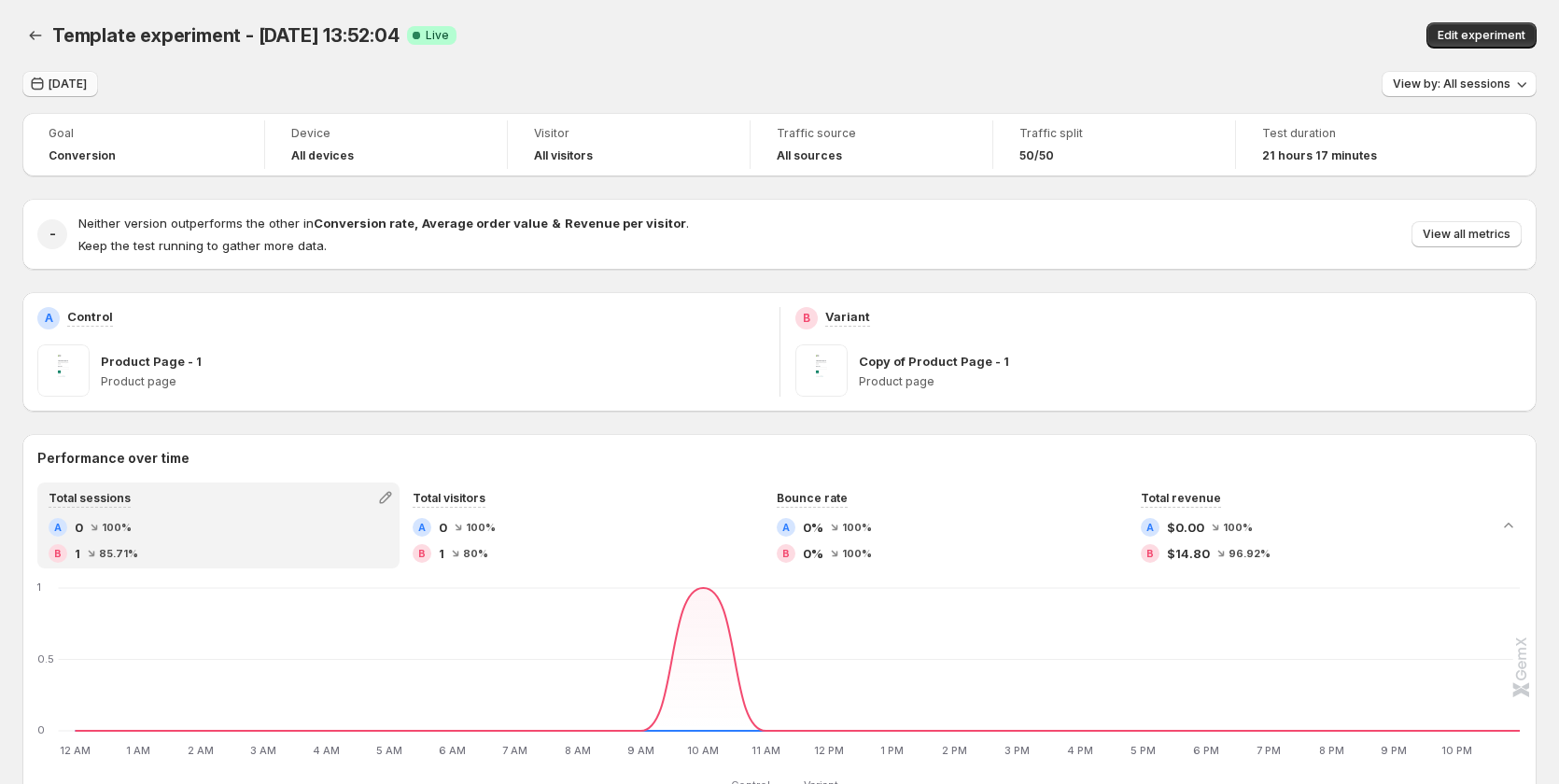
click at [65, 79] on span "[DATE]" at bounding box center [67, 83] width 39 height 15
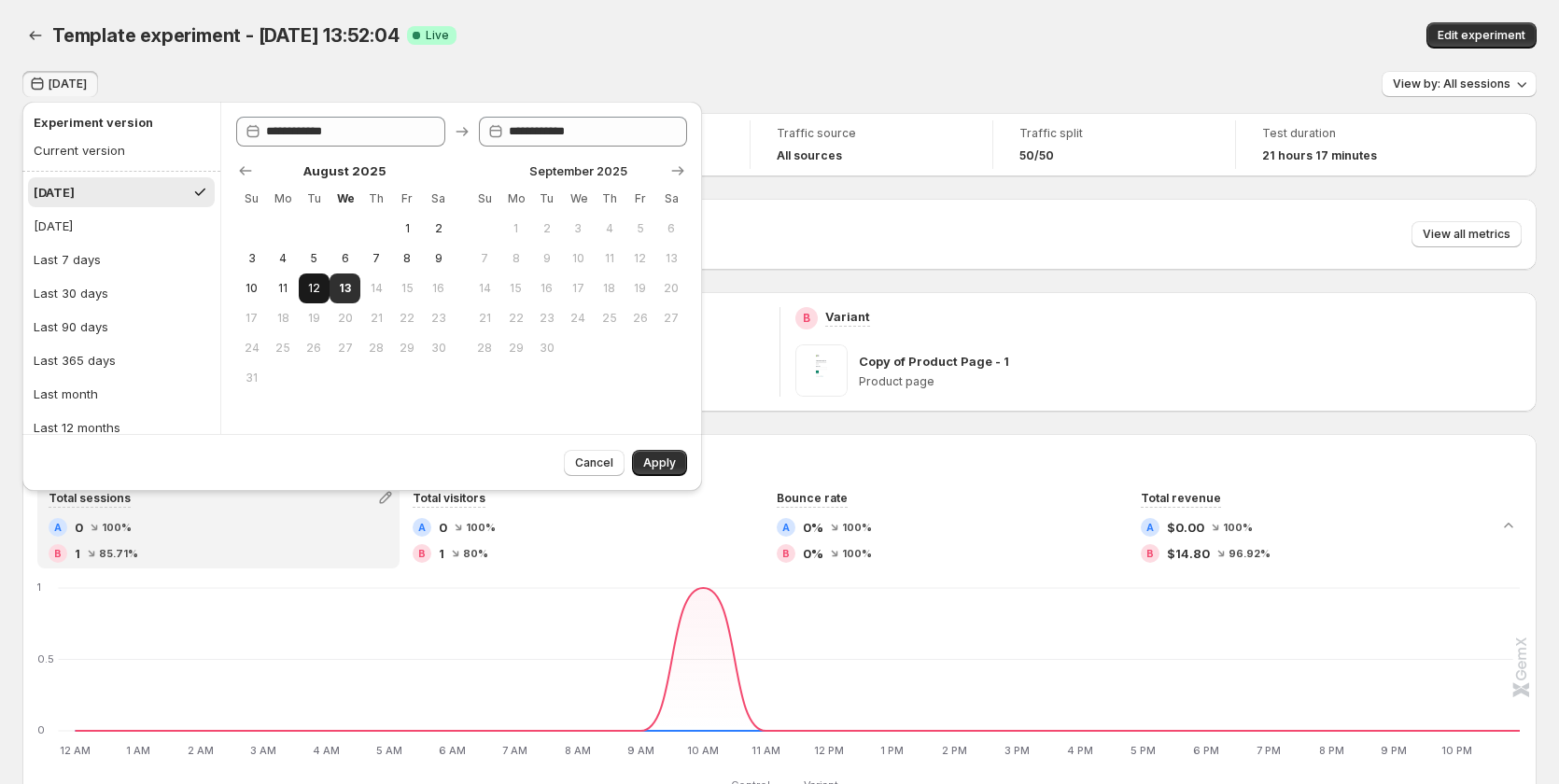
click at [309, 283] on span "12" at bounding box center [314, 287] width 16 height 15
type input "**********"
click at [309, 283] on span "12" at bounding box center [314, 287] width 16 height 15
click at [675, 457] on button "Apply" at bounding box center [660, 463] width 56 height 26
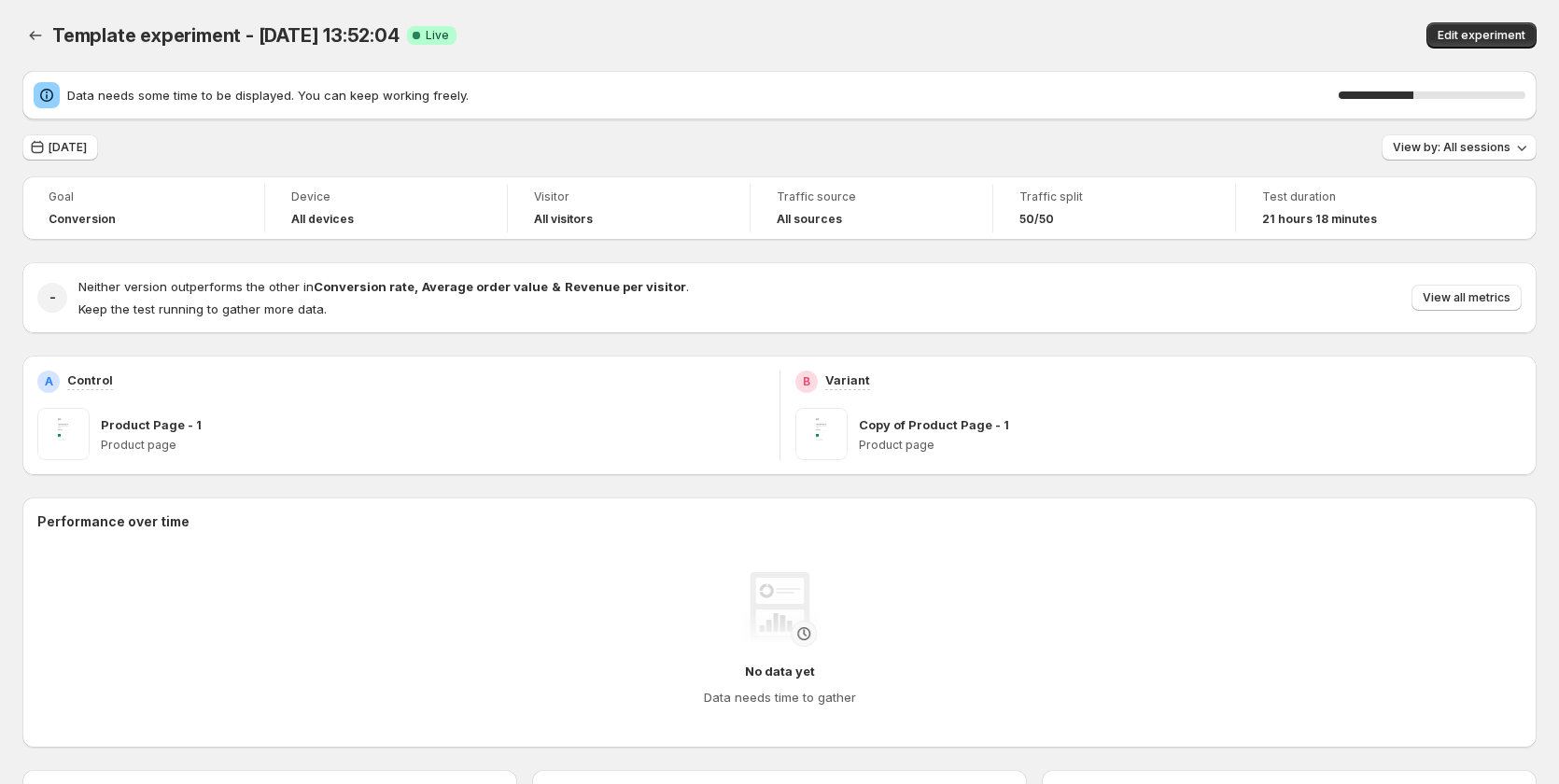
click at [164, 35] on span "Template experiment - [DATE] 13:52:04" at bounding box center [226, 35] width 347 height 23
click at [170, 34] on span "Template experiment - [DATE] 13:52:04" at bounding box center [226, 35] width 347 height 23
click at [645, 73] on div "Data needs some time to be displayed. You can keep working freely. 41 %" at bounding box center [780, 95] width 1513 height 49
click at [95, 139] on button "[DATE]" at bounding box center [60, 148] width 75 height 26
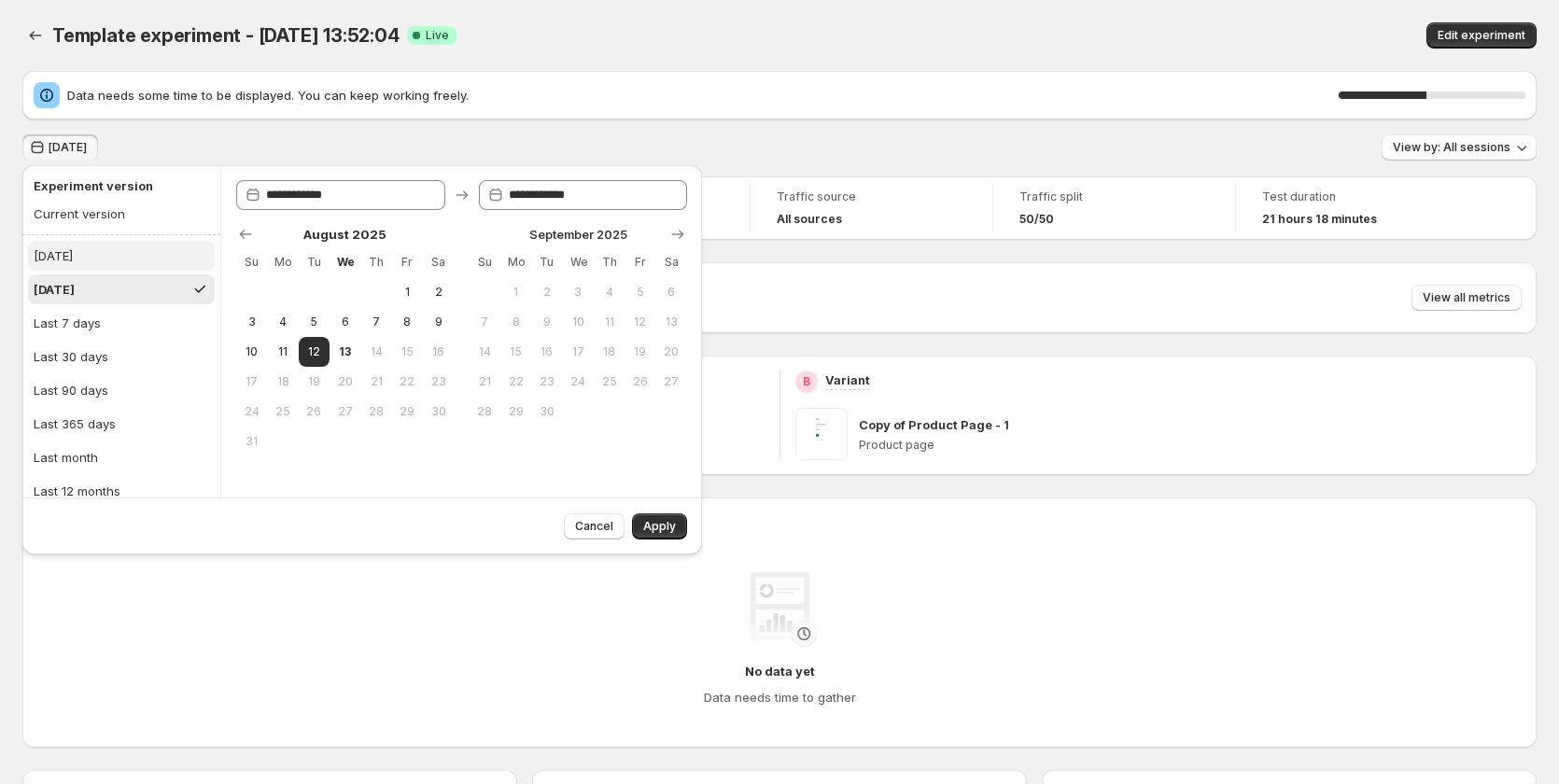
click at [84, 252] on button "[DATE]" at bounding box center [121, 256] width 186 height 30
type input "**********"
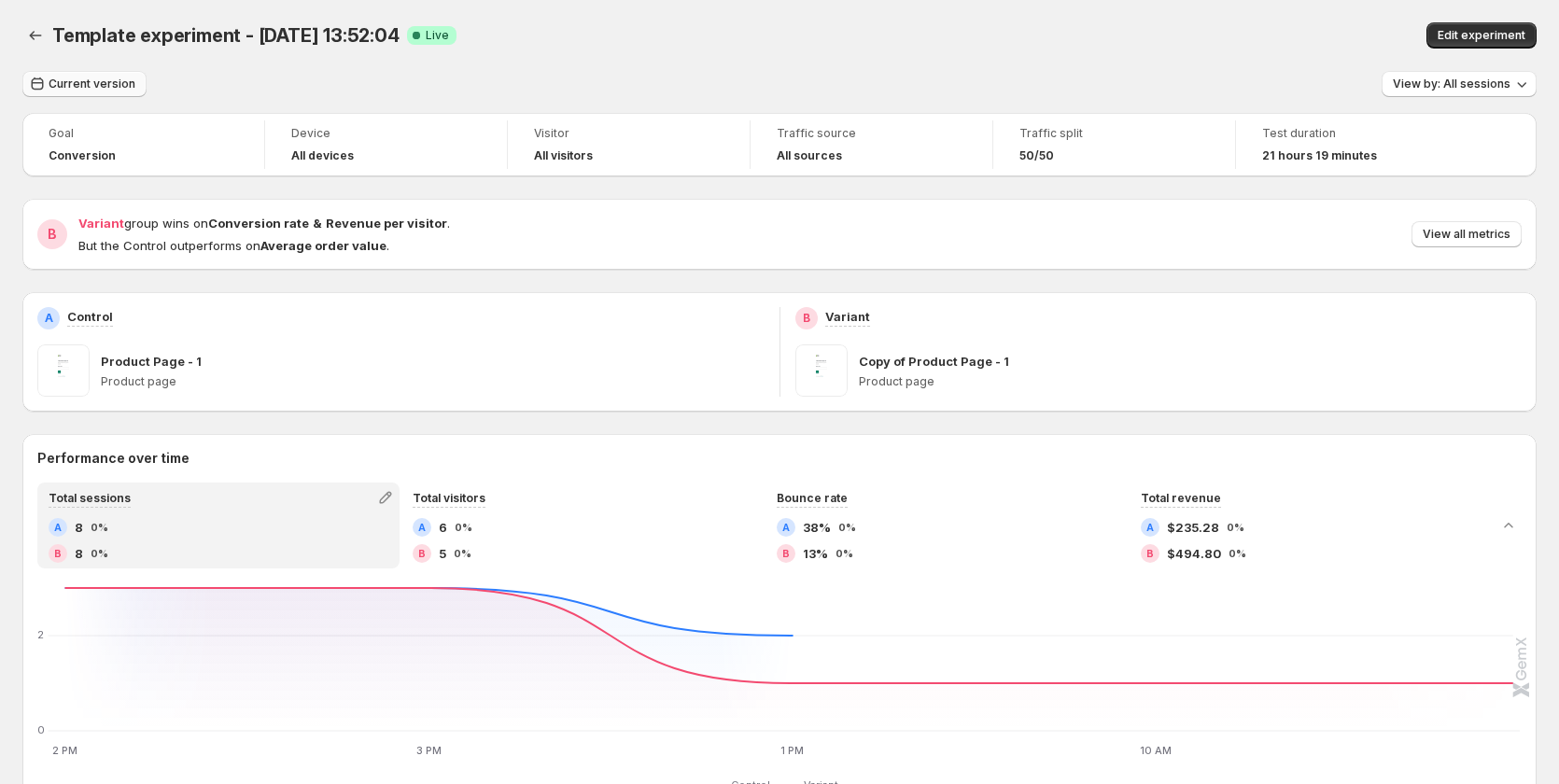
click at [113, 90] on span "Current version" at bounding box center [92, 83] width 87 height 15
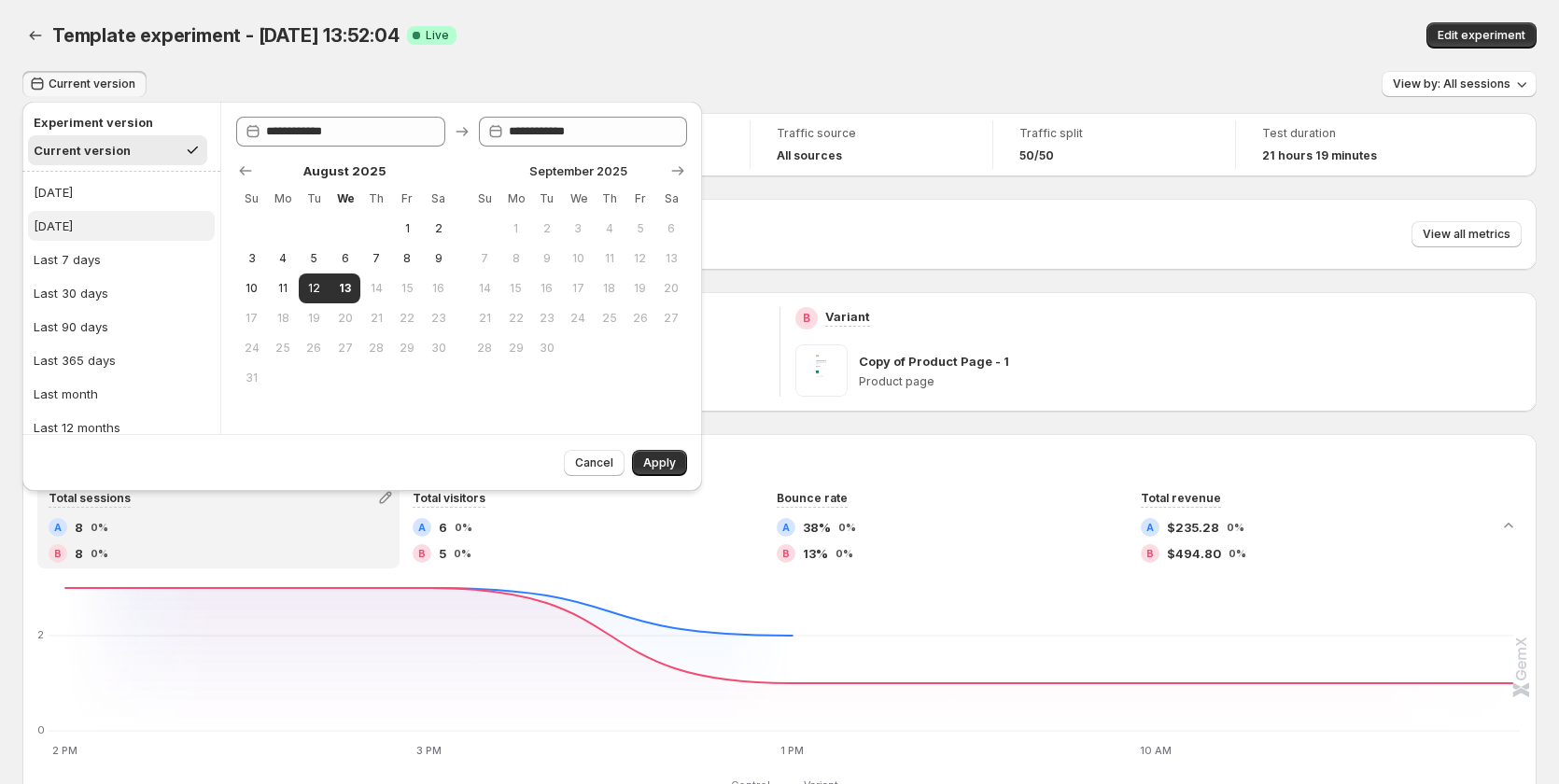
click at [109, 230] on button "[DATE]" at bounding box center [121, 226] width 186 height 30
type input "**********"
click at [653, 461] on span "Apply" at bounding box center [659, 462] width 33 height 15
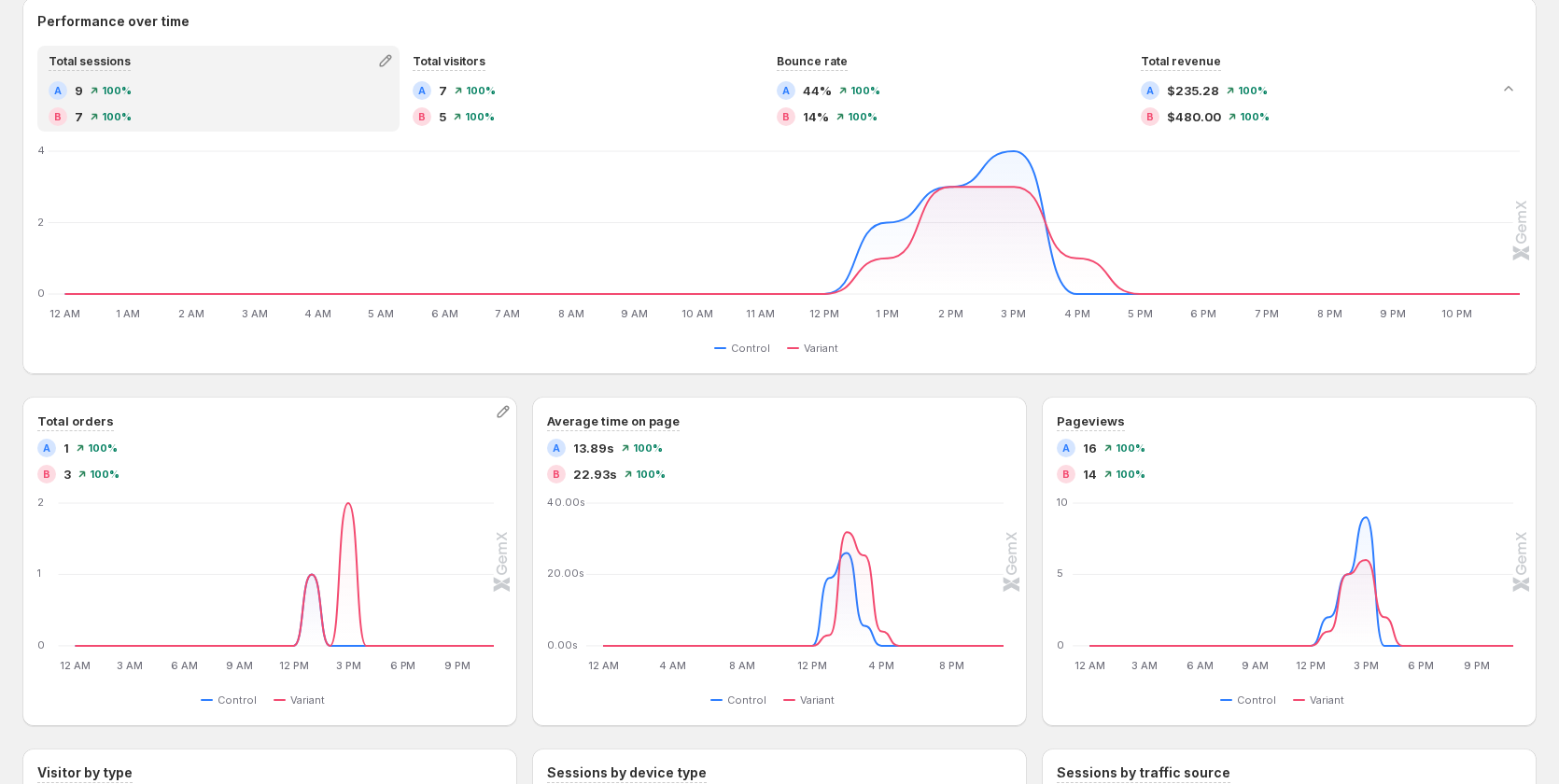
scroll to position [467, 0]
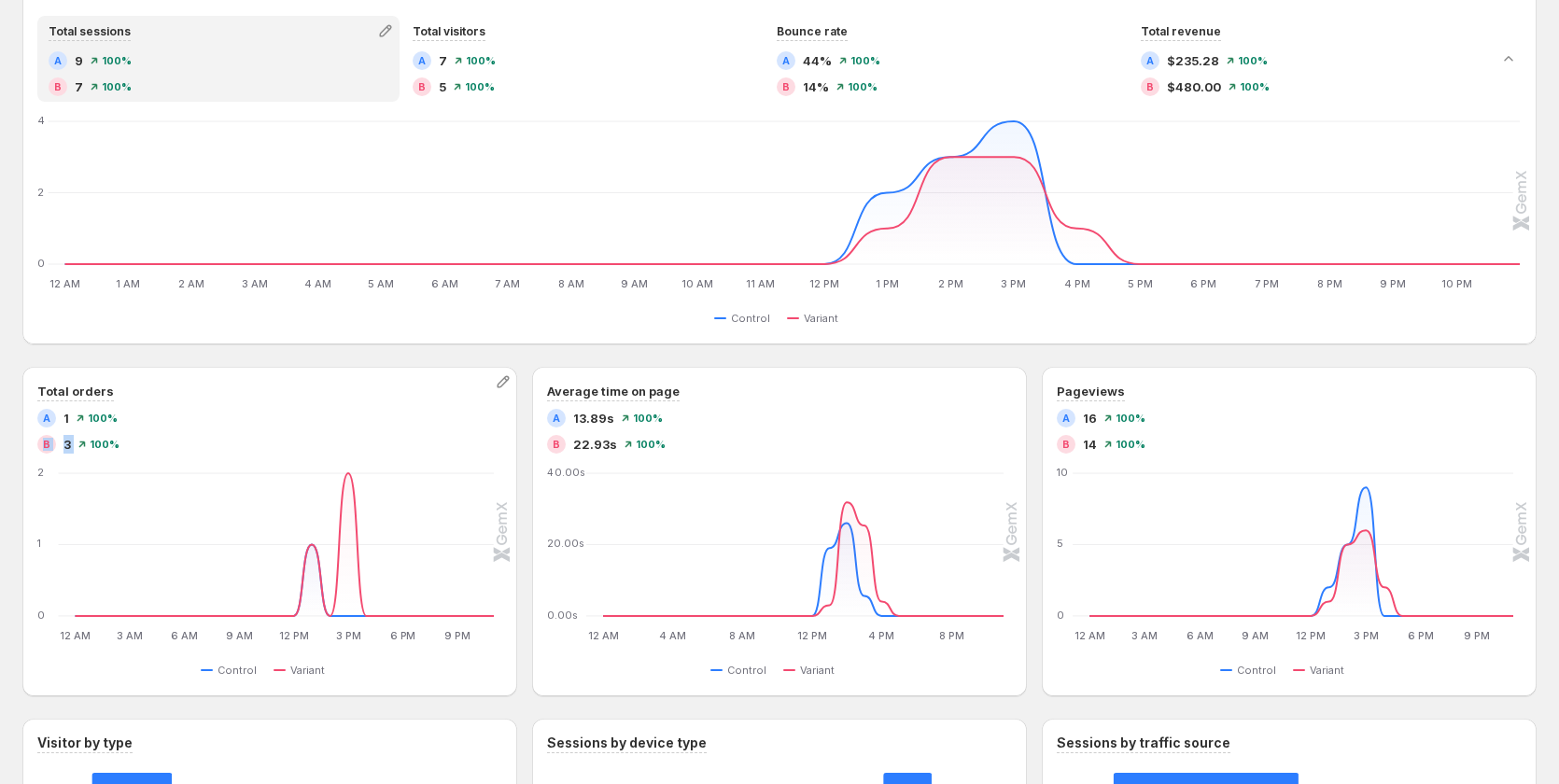
drag, startPoint x: 74, startPoint y: 445, endPoint x: 41, endPoint y: 443, distance: 33.1
click at [41, 443] on div "B 3 100%" at bounding box center [270, 444] width 465 height 19
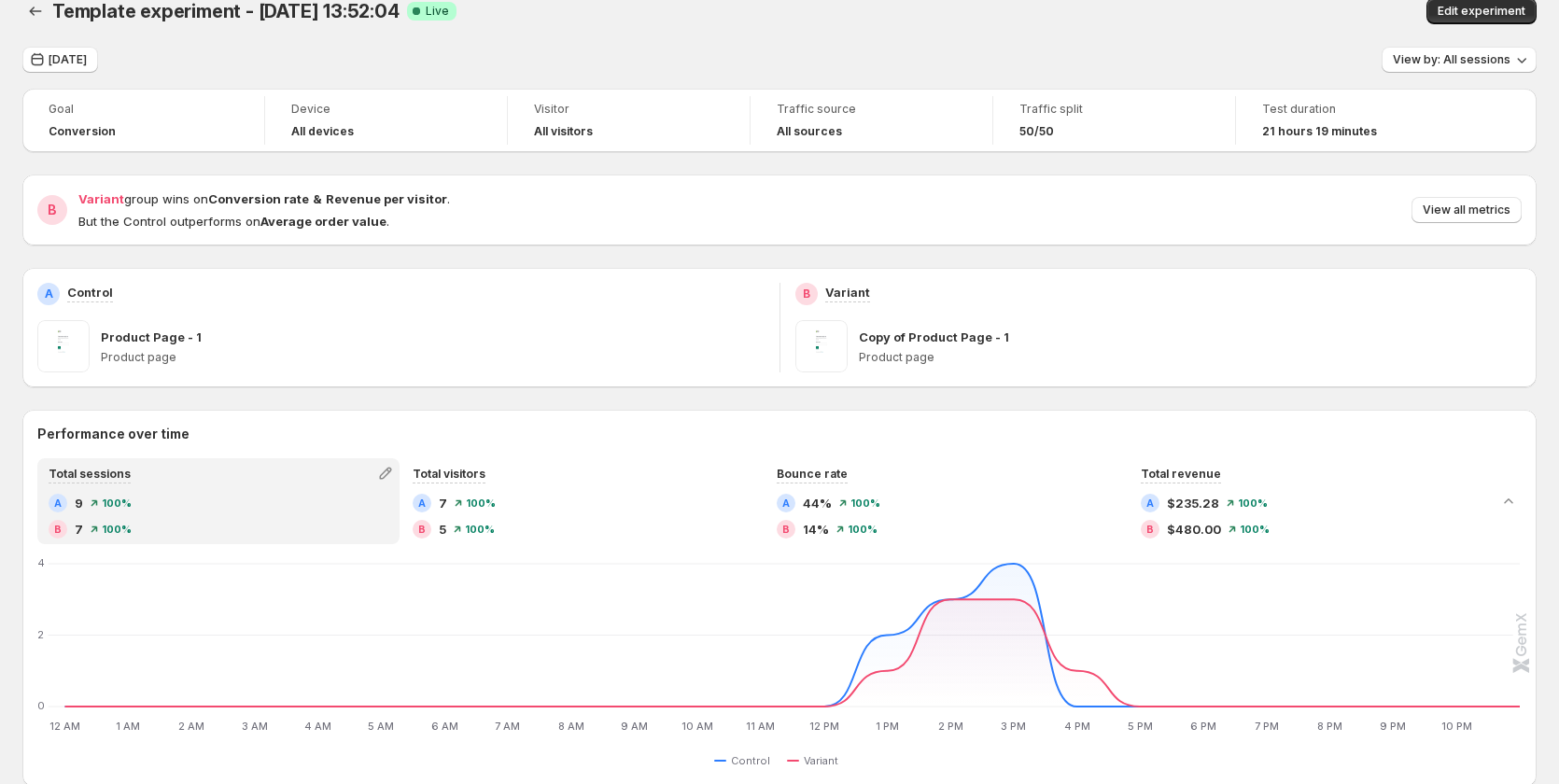
scroll to position [0, 0]
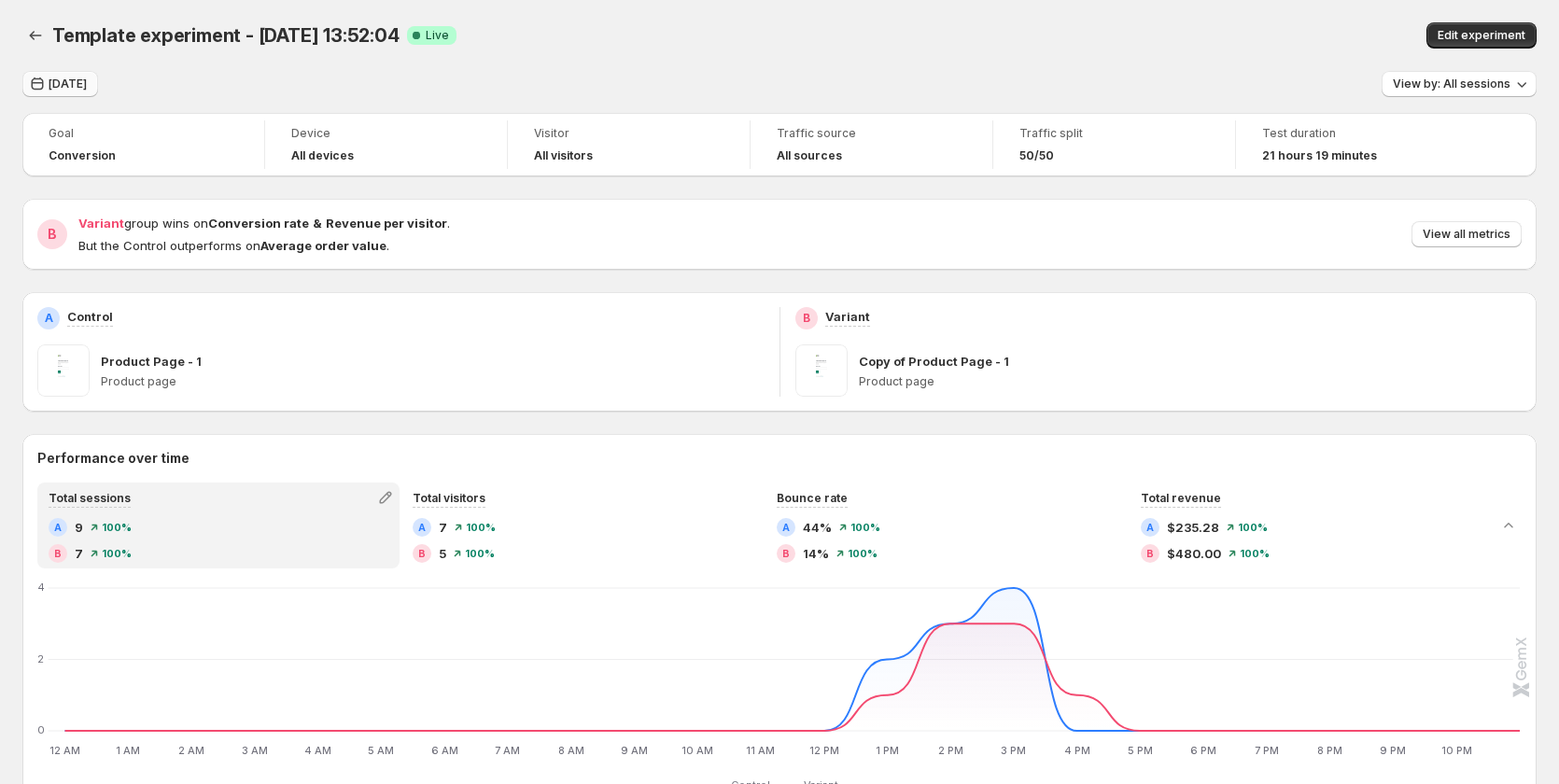
click at [87, 81] on span "[DATE]" at bounding box center [67, 83] width 39 height 15
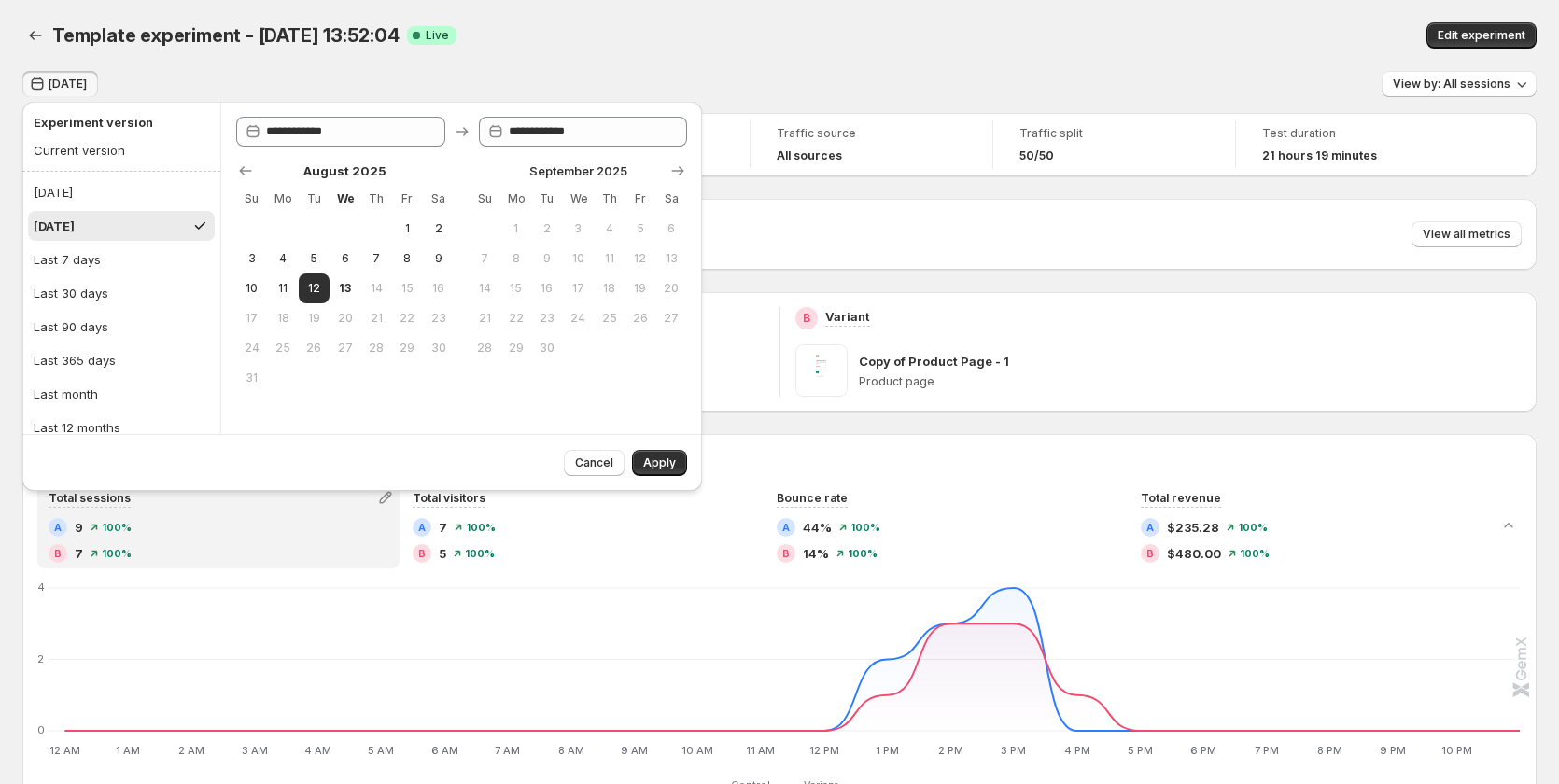
drag, startPoint x: 110, startPoint y: 190, endPoint x: 191, endPoint y: 216, distance: 85.1
click at [110, 189] on button "[DATE]" at bounding box center [121, 192] width 186 height 30
type input "**********"
drag, startPoint x: 660, startPoint y: 454, endPoint x: 604, endPoint y: 451, distance: 56.1
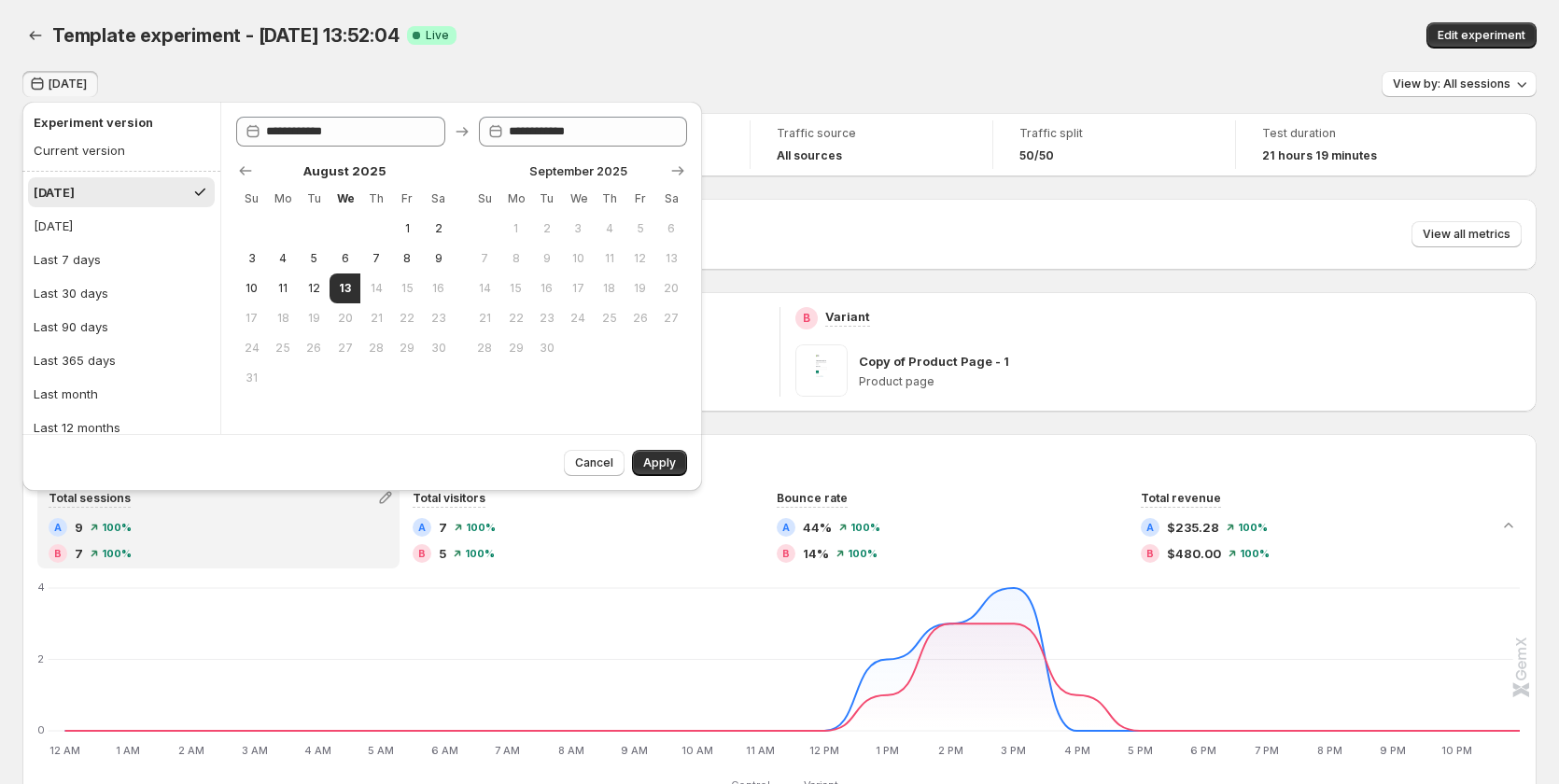
click at [639, 454] on button "Apply" at bounding box center [660, 463] width 56 height 26
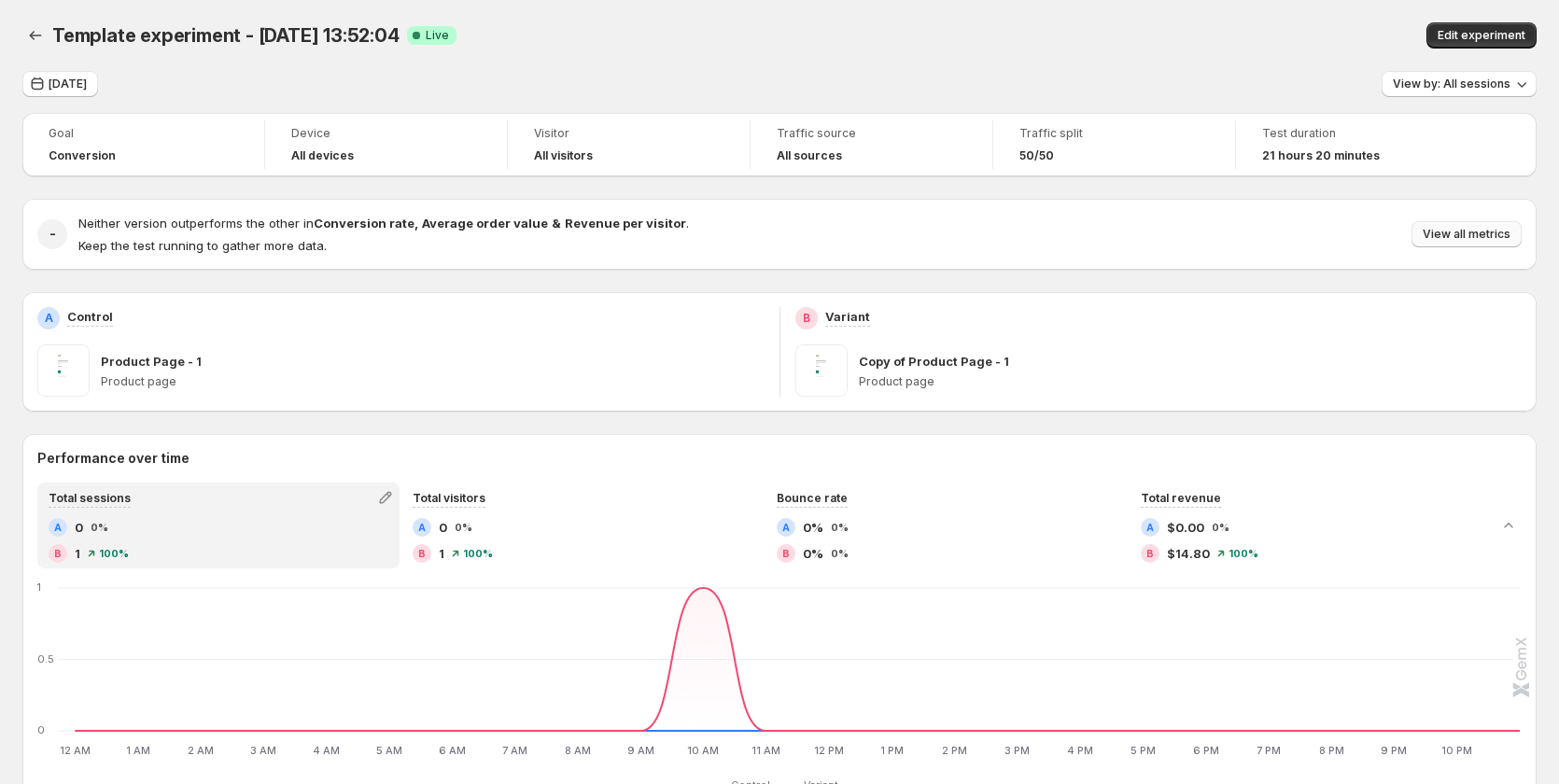
click at [1477, 228] on span "View all metrics" at bounding box center [1466, 234] width 87 height 15
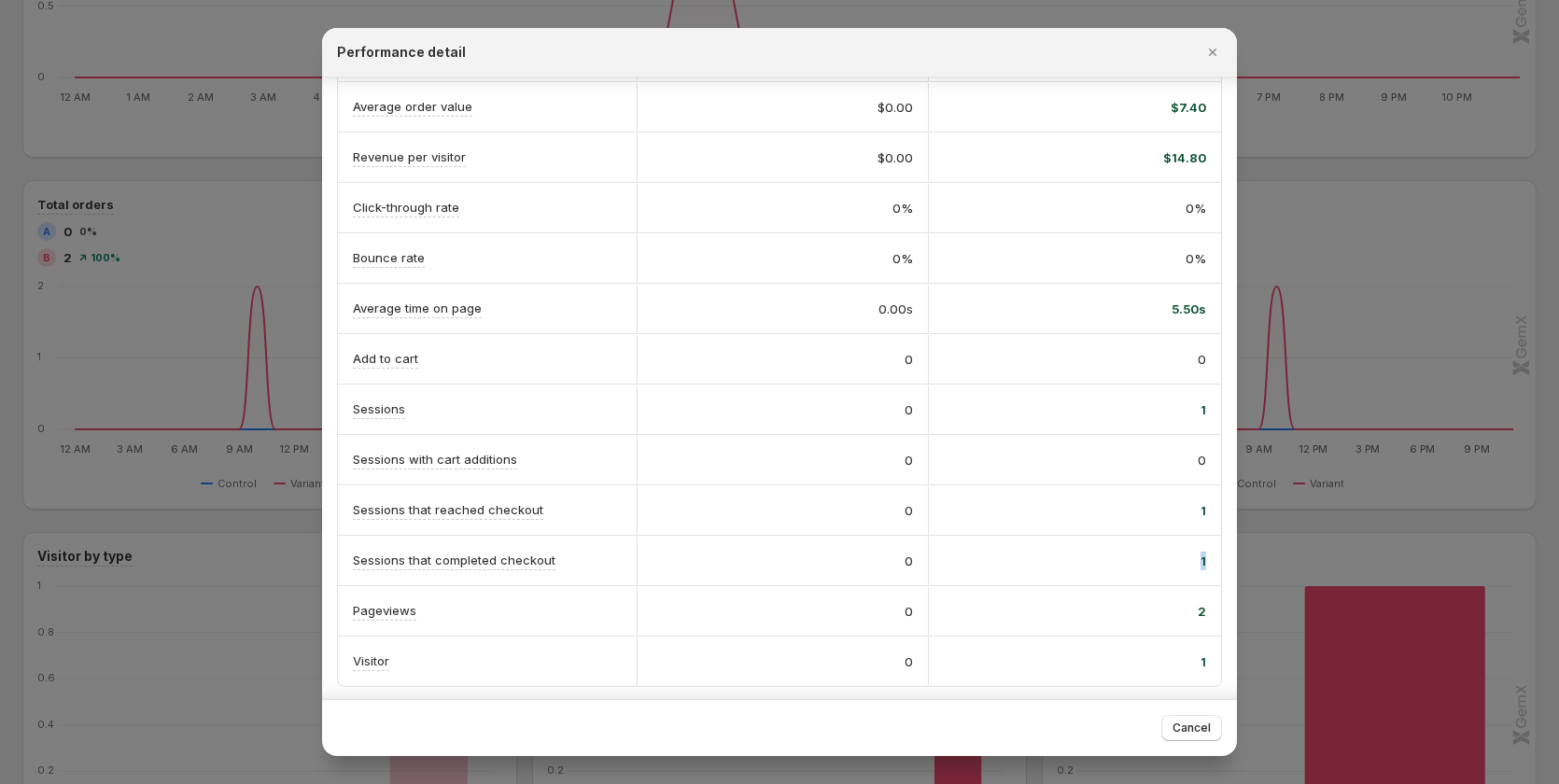
scroll to position [0, 9]
drag, startPoint x: 1178, startPoint y: 560, endPoint x: 1230, endPoint y: 559, distance: 52.0
click at [1230, 559] on div "A Control B Variant Conversion rate Info Goal 0% 100% Orders 0 2 Revenue $0.00 …" at bounding box center [780, 388] width 914 height 621
click at [1184, 555] on div "1" at bounding box center [1074, 560] width 262 height 19
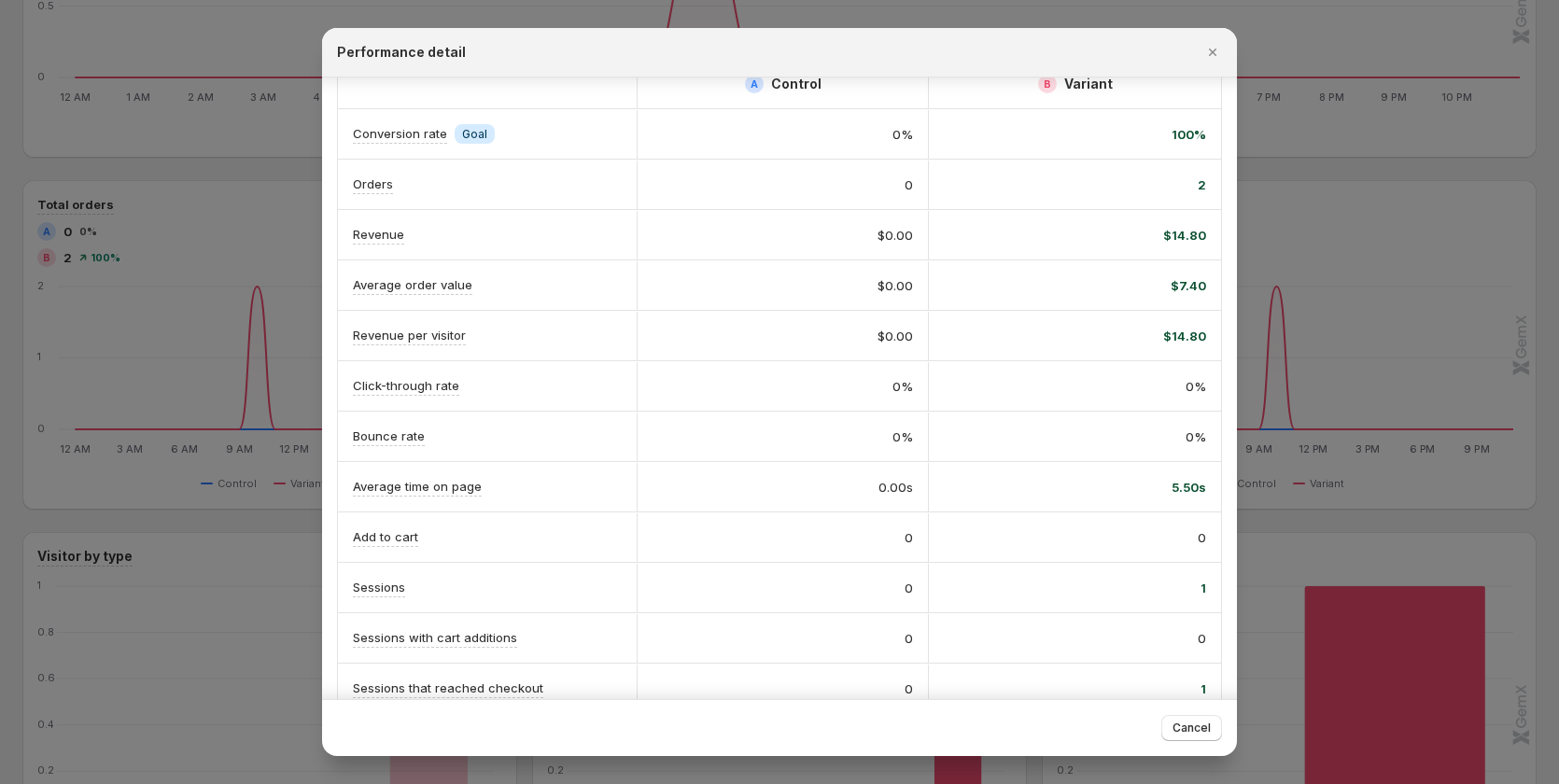
scroll to position [25, 0]
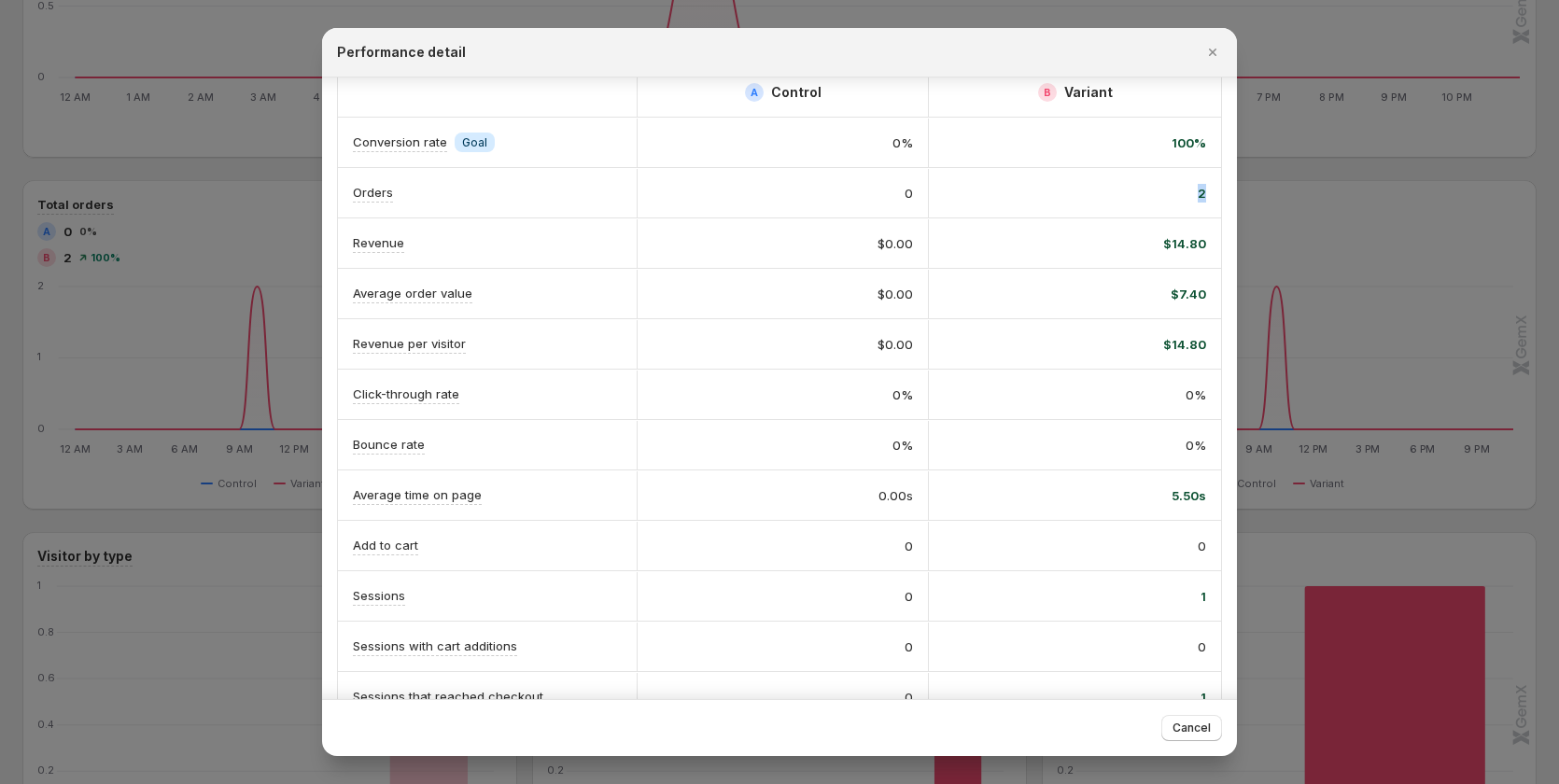
drag, startPoint x: 1179, startPoint y: 195, endPoint x: 1201, endPoint y: 188, distance: 23.1
click at [1201, 188] on div "2" at bounding box center [1074, 192] width 293 height 49
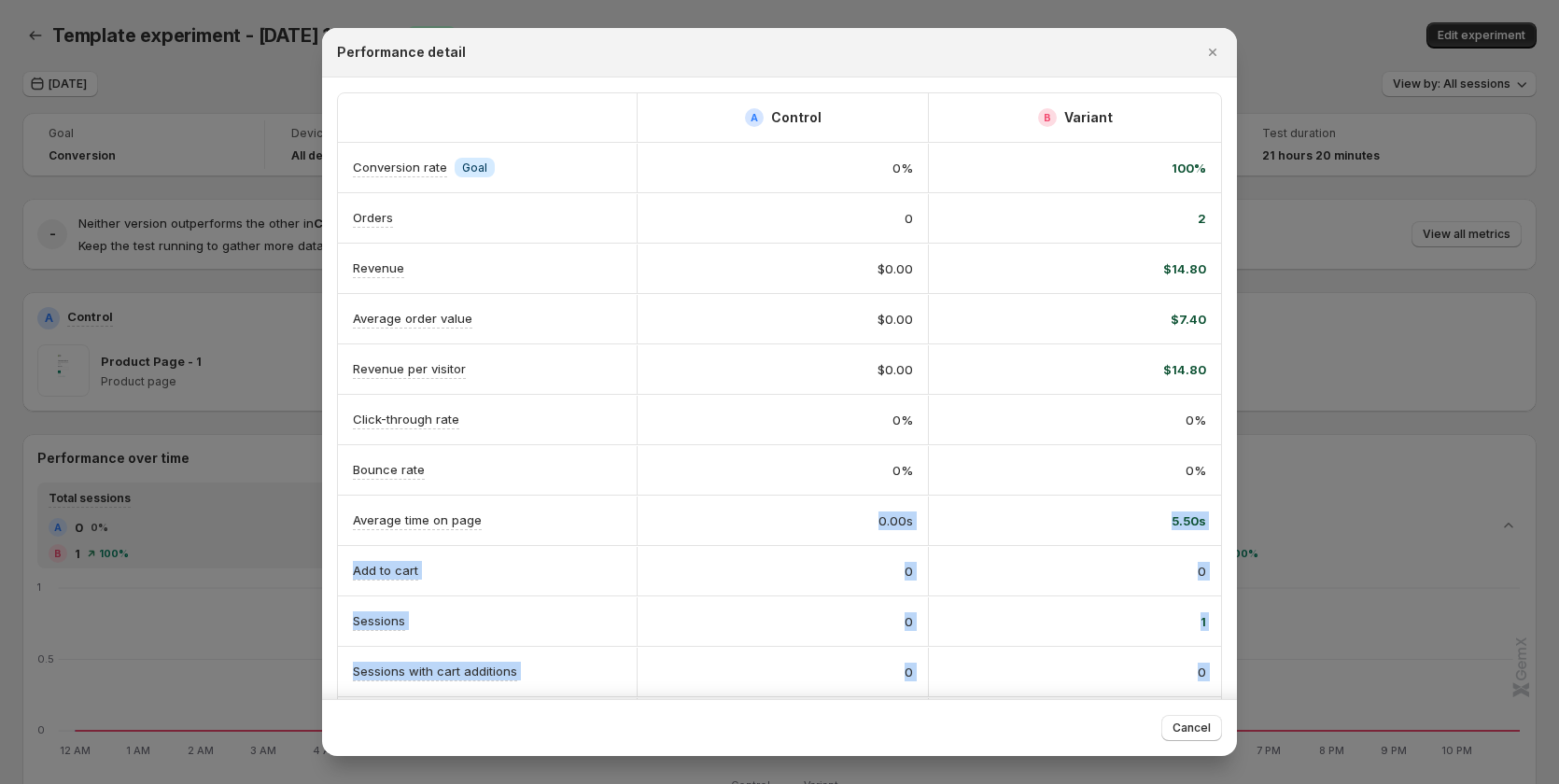
scroll to position [0, 0]
drag, startPoint x: 737, startPoint y: 508, endPoint x: 292, endPoint y: 451, distance: 448.6
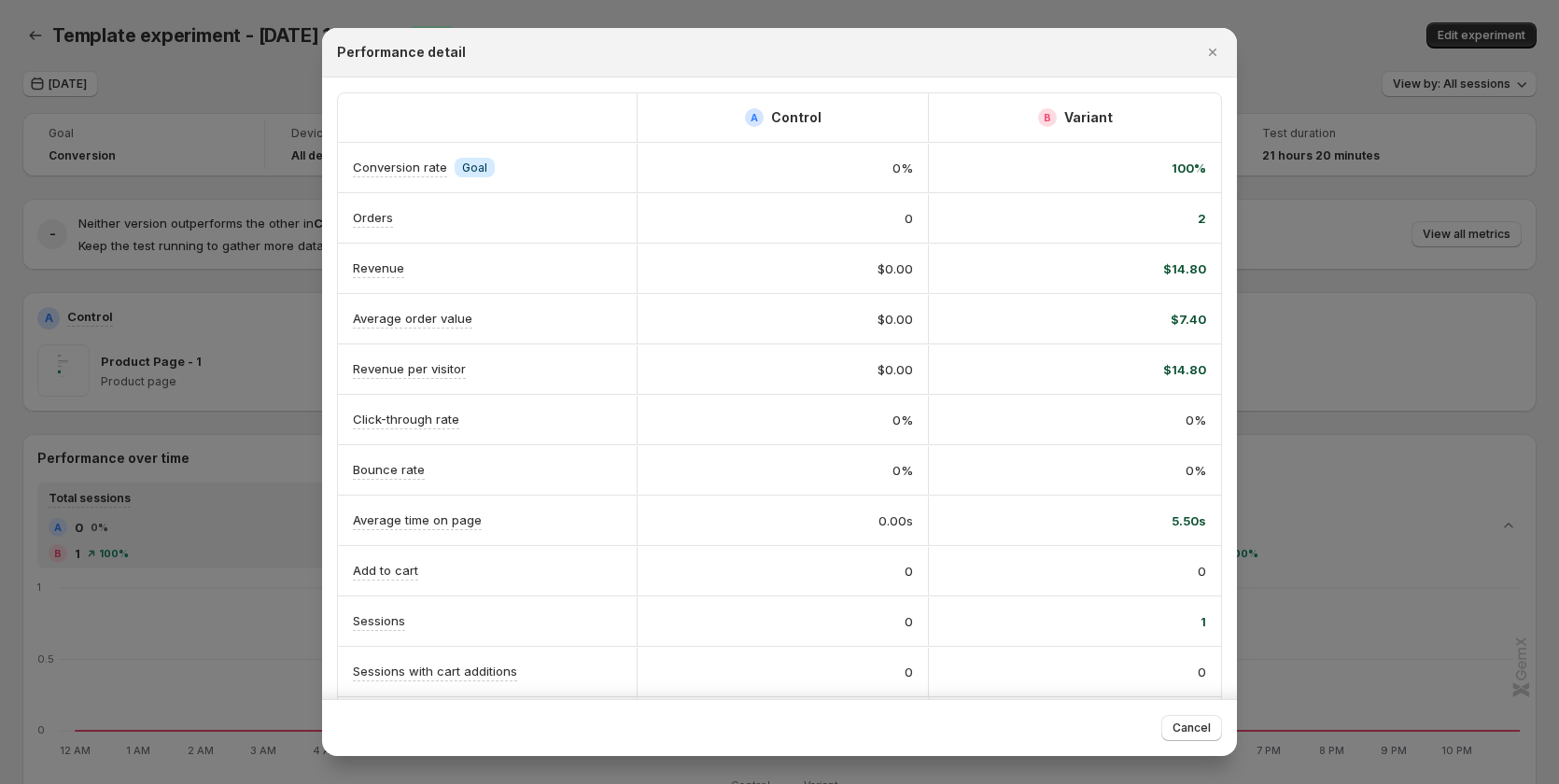
click at [721, 403] on div "0%" at bounding box center [782, 419] width 293 height 49
click at [1308, 58] on div at bounding box center [780, 392] width 1559 height 784
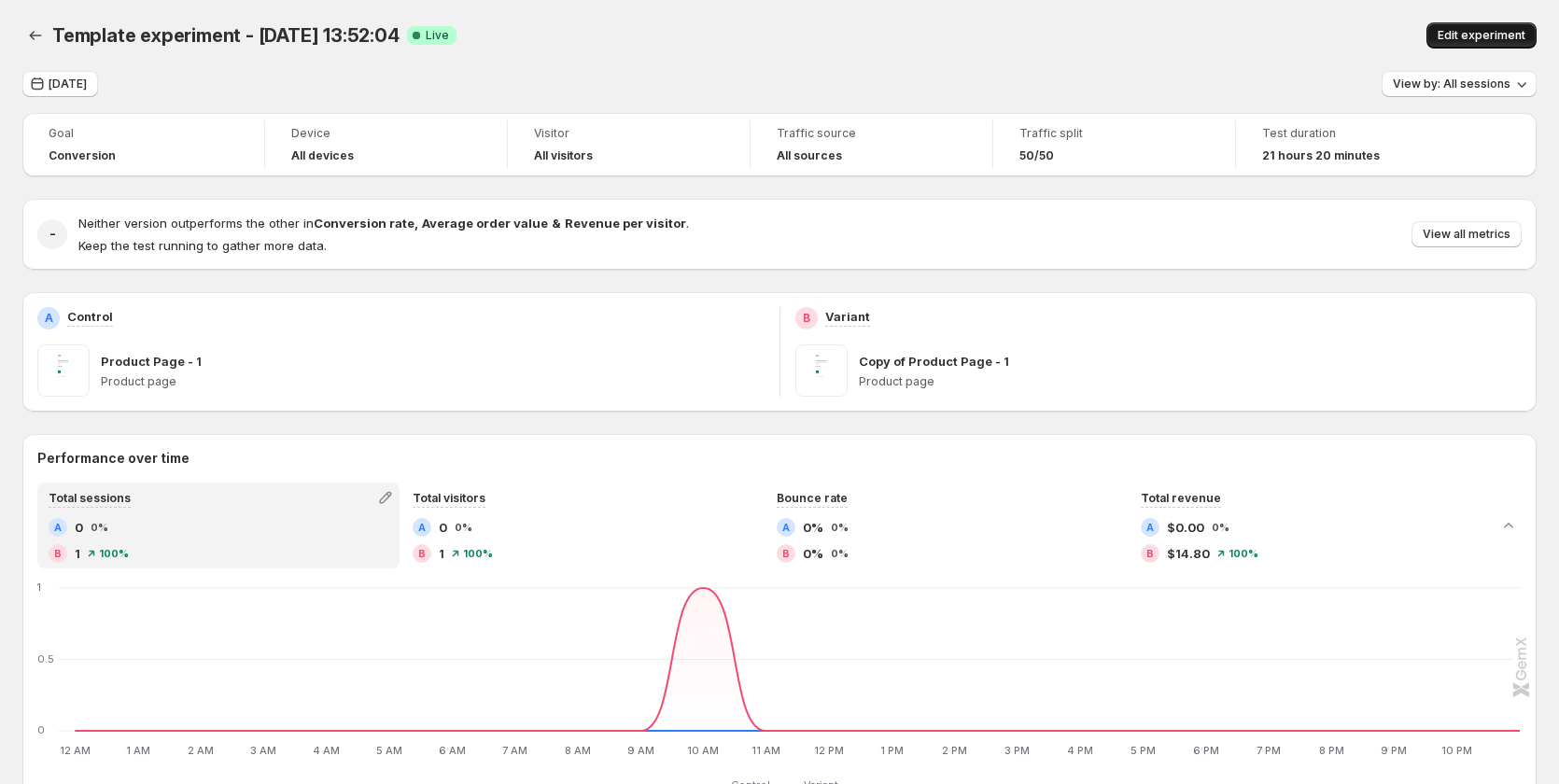
click at [1502, 36] on span "Edit experiment" at bounding box center [1481, 35] width 87 height 15
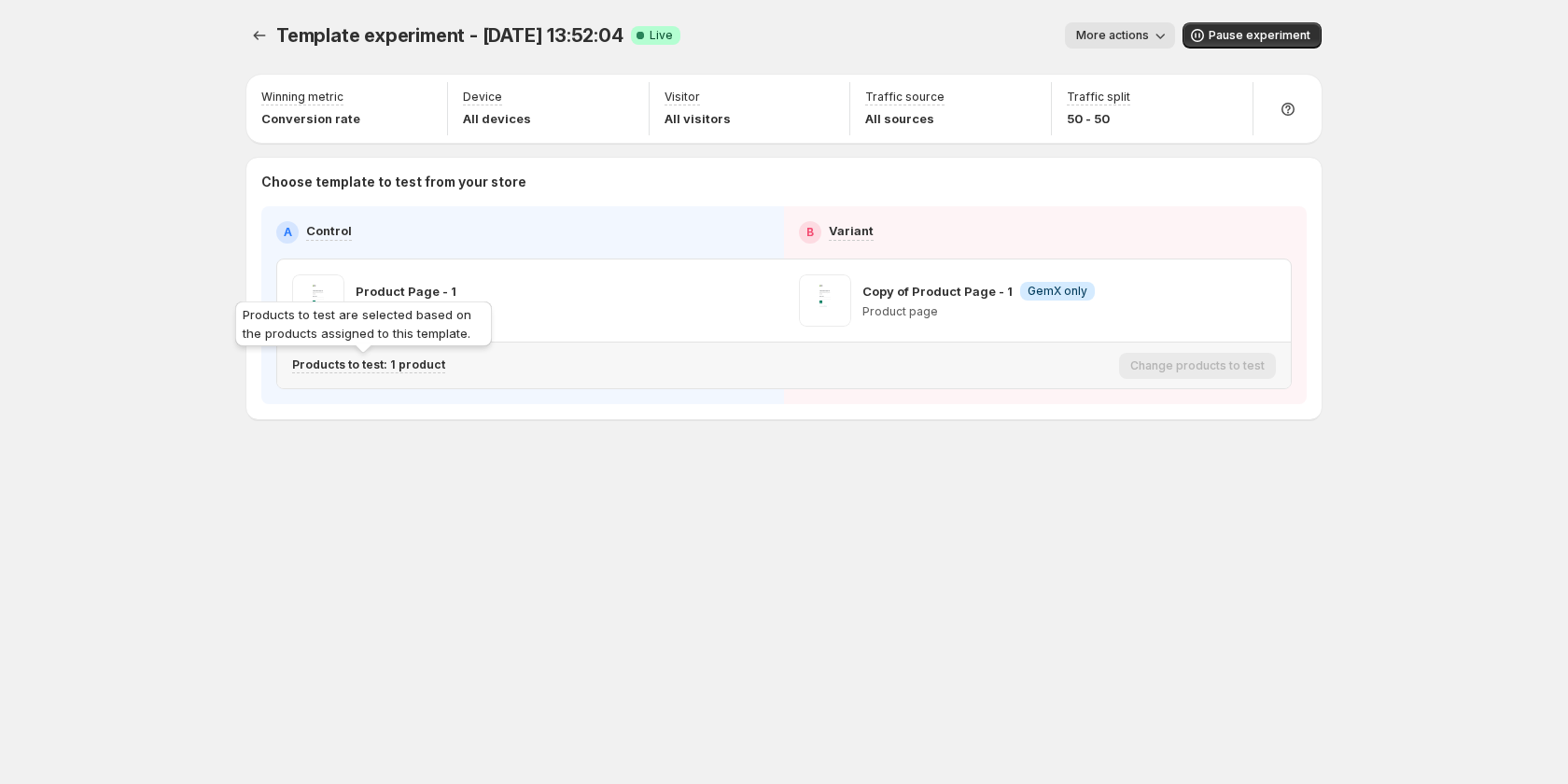
click at [399, 361] on p "Products to test: 1 product" at bounding box center [369, 364] width 153 height 15
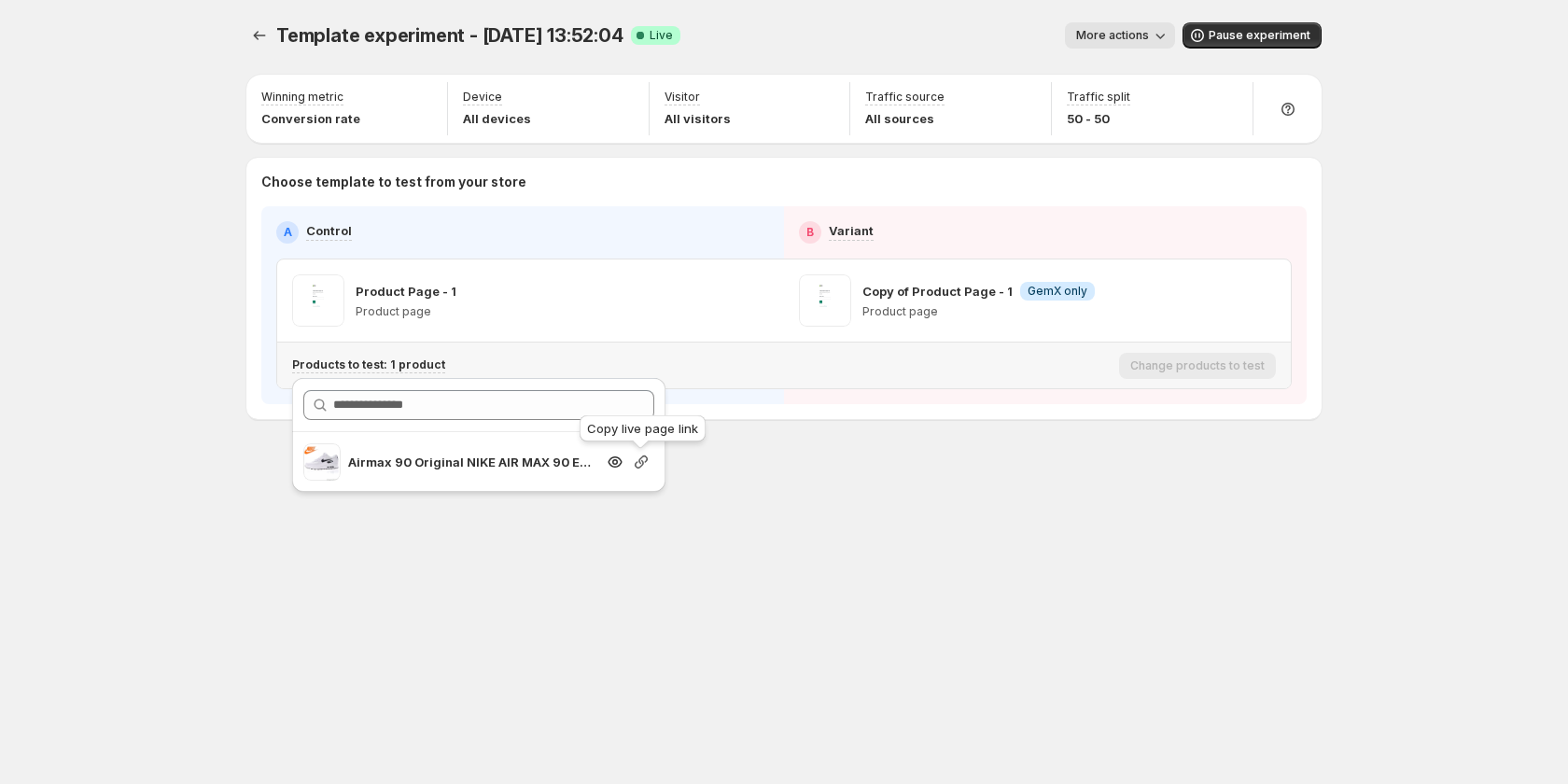
click at [642, 464] on icon "button" at bounding box center [641, 461] width 19 height 19
click at [967, 503] on div "Template experiment - Aug 12, 13:52:04. This page is ready Template experiment …" at bounding box center [784, 260] width 1120 height 519
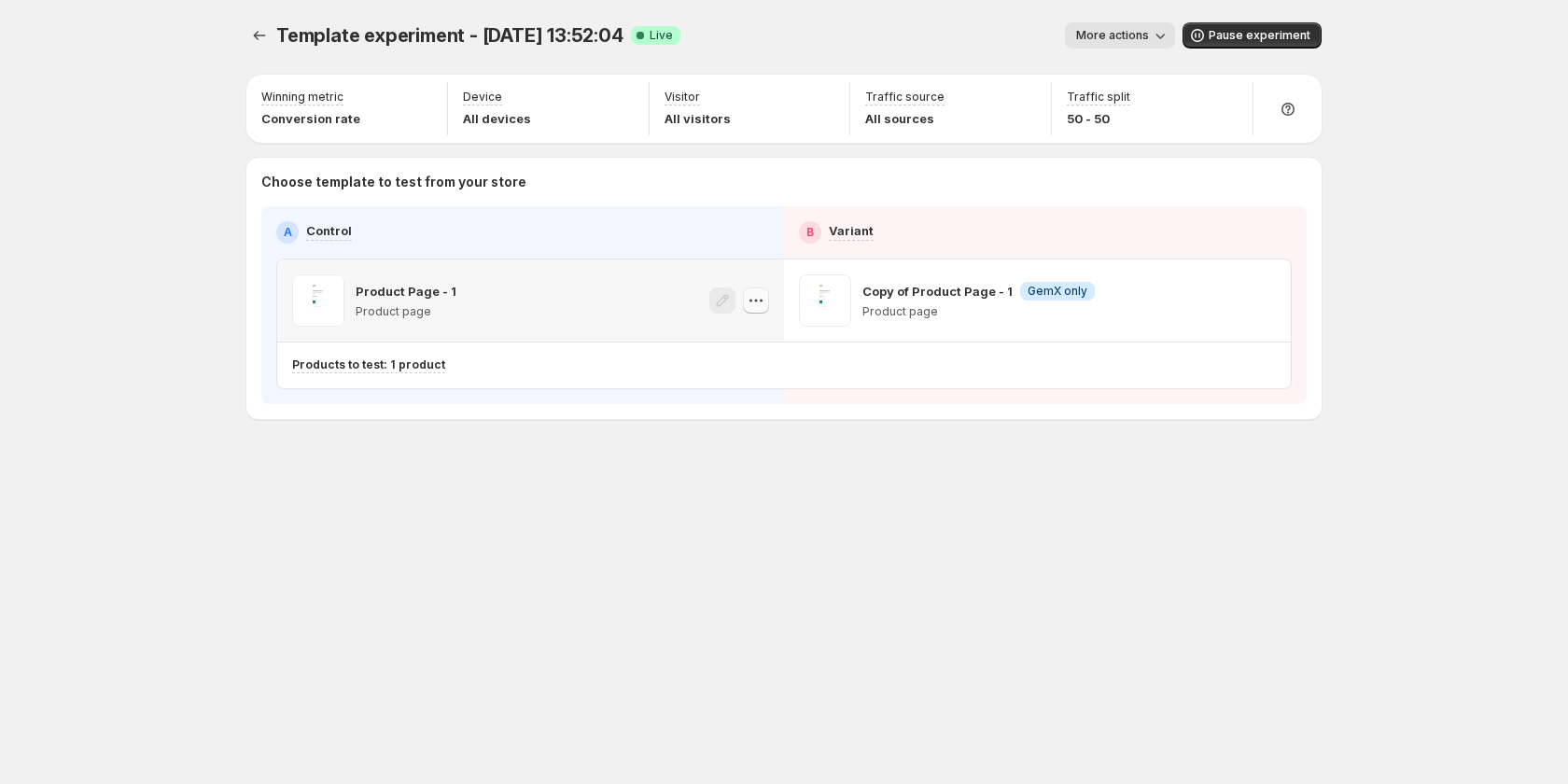
click at [753, 297] on icon "button" at bounding box center [756, 300] width 19 height 19
click at [770, 295] on div "Product Page - 1 Product page" at bounding box center [531, 300] width 507 height 82
click at [258, 31] on icon "Experiments" at bounding box center [259, 35] width 19 height 19
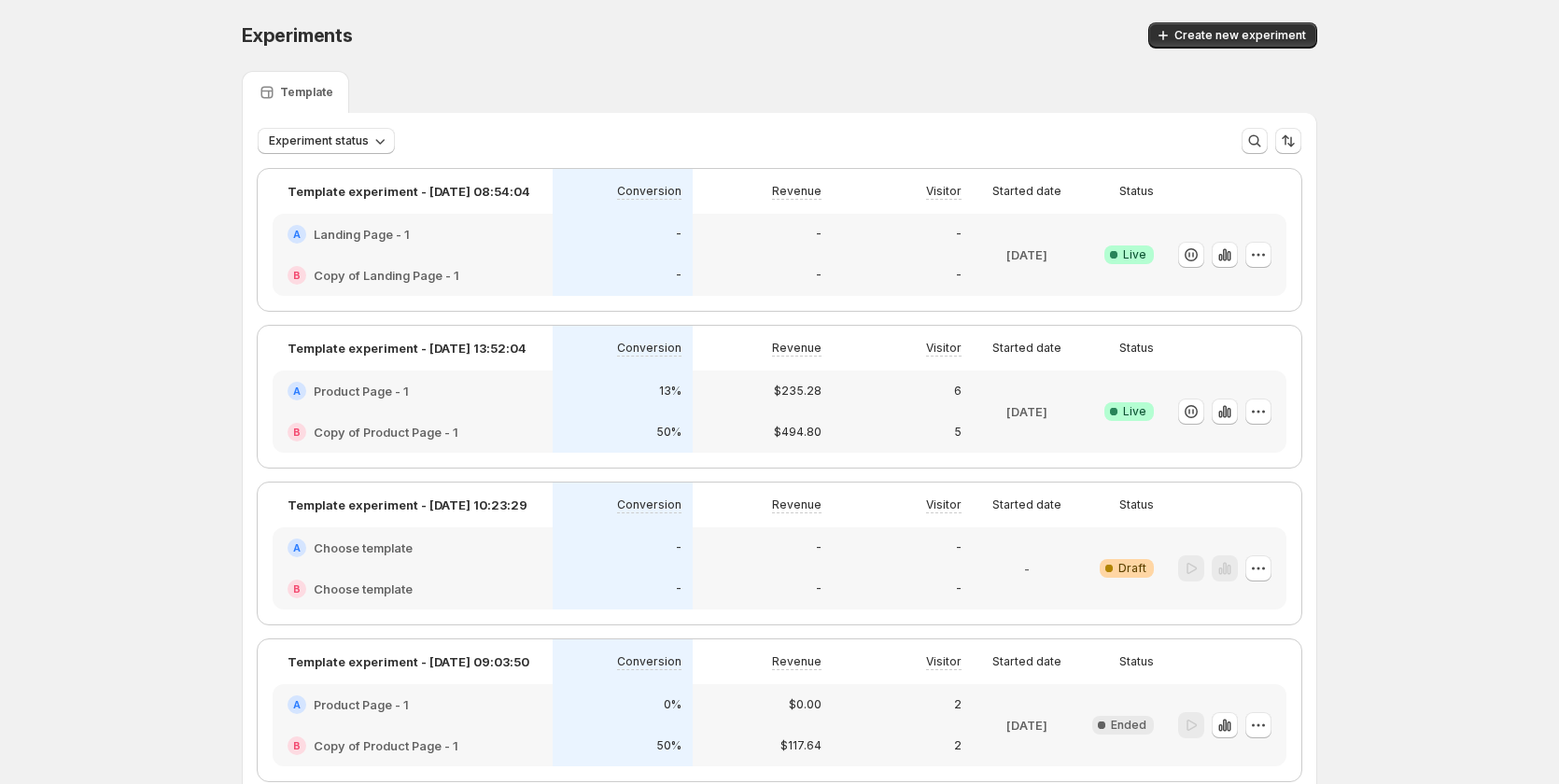
click at [843, 545] on div "-" at bounding box center [901, 547] width 140 height 41
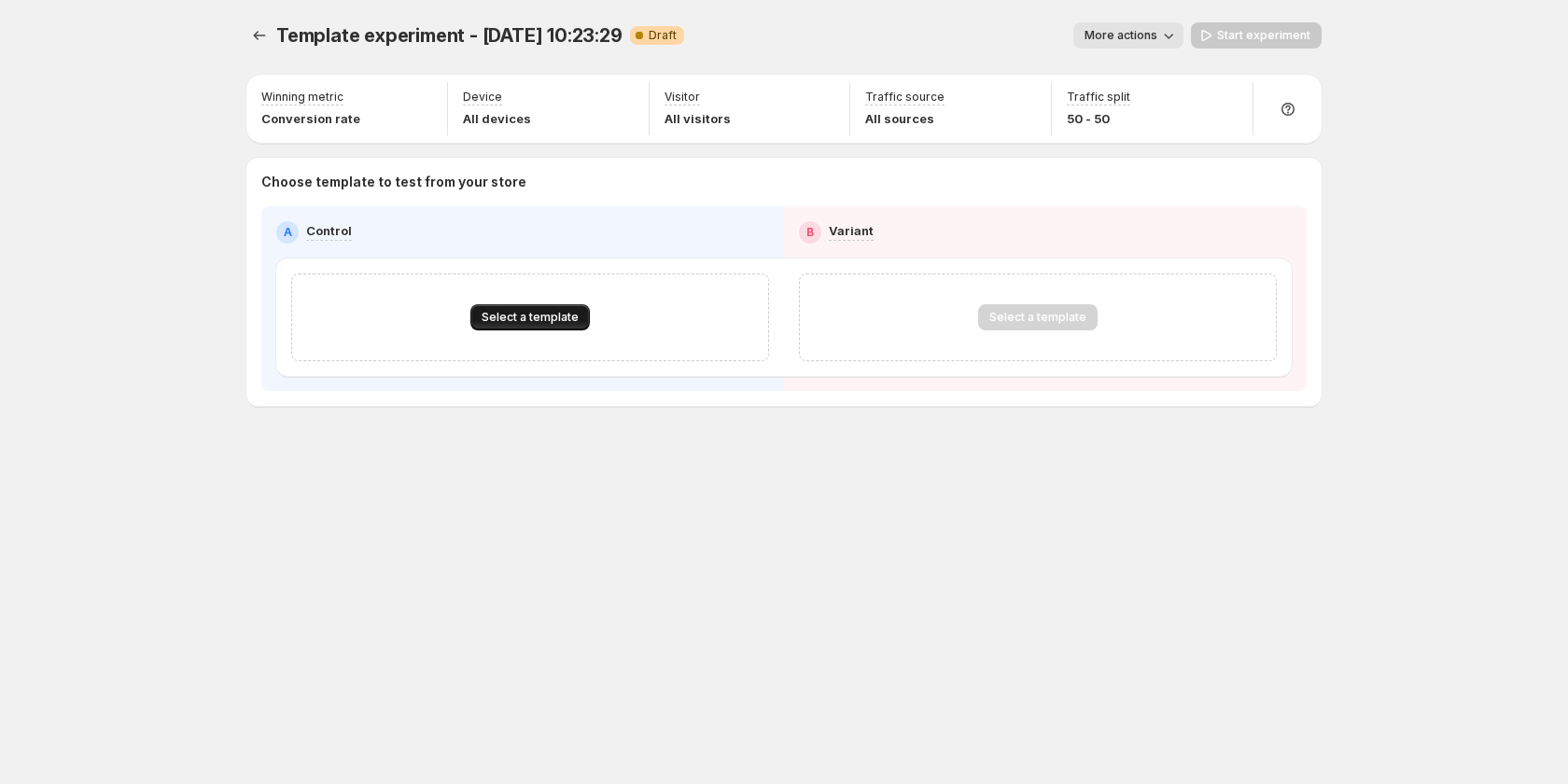
click at [501, 324] on span "Select a template" at bounding box center [531, 316] width 97 height 15
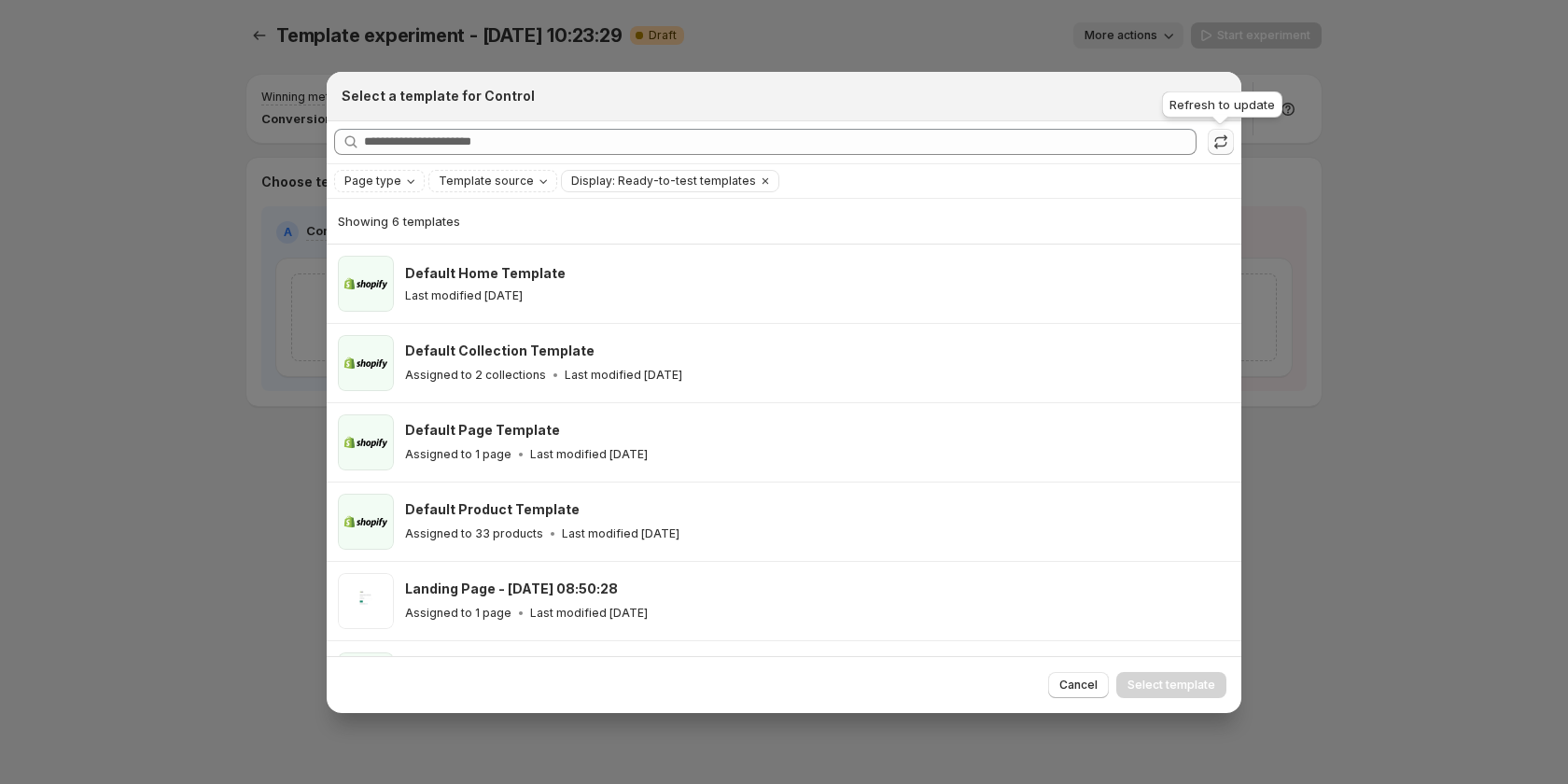
click at [1221, 136] on icon ":r90:" at bounding box center [1221, 142] width 19 height 19
click at [182, 210] on div at bounding box center [784, 392] width 1568 height 784
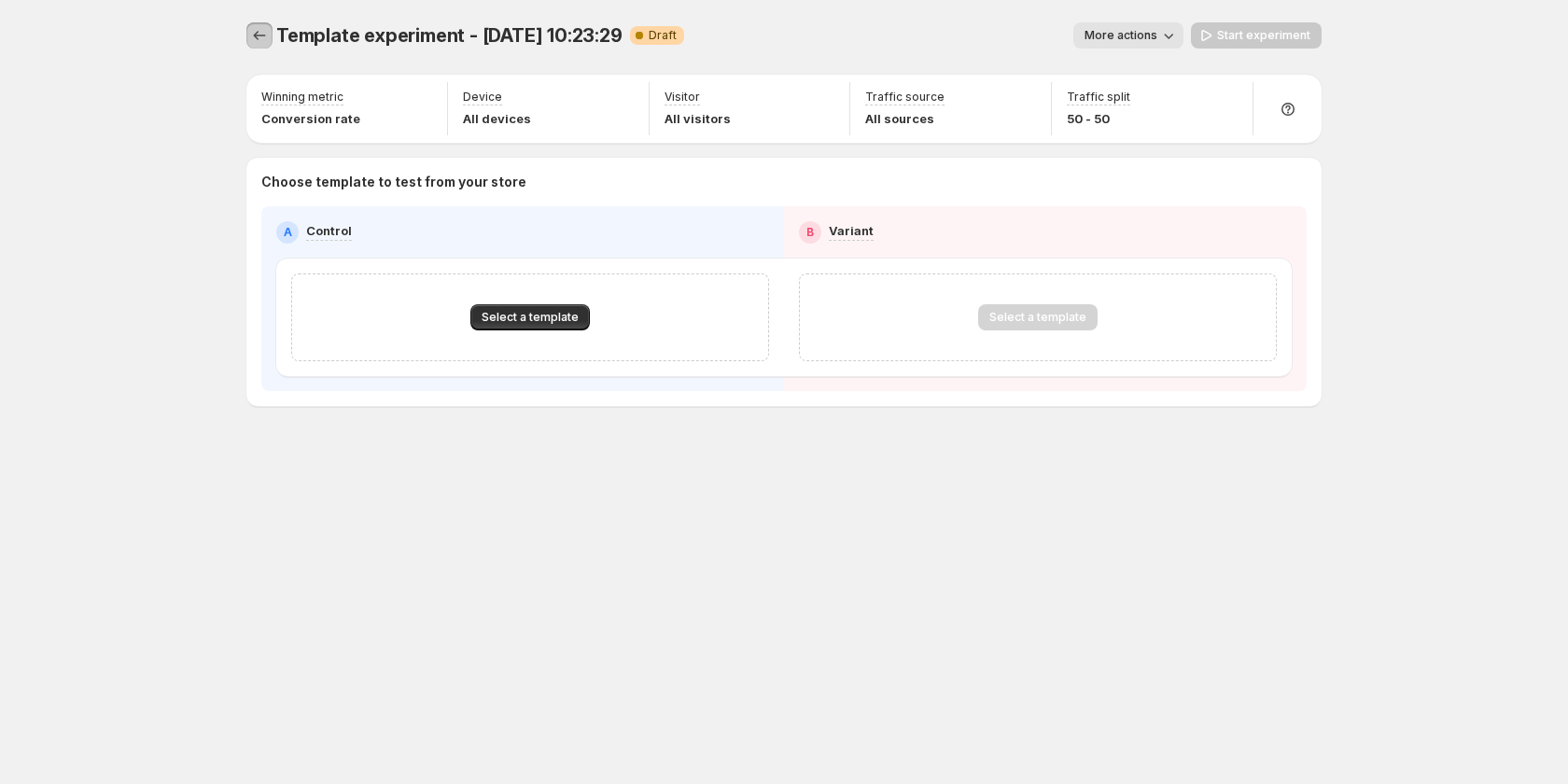
click at [259, 34] on icon "Experiments" at bounding box center [259, 35] width 19 height 19
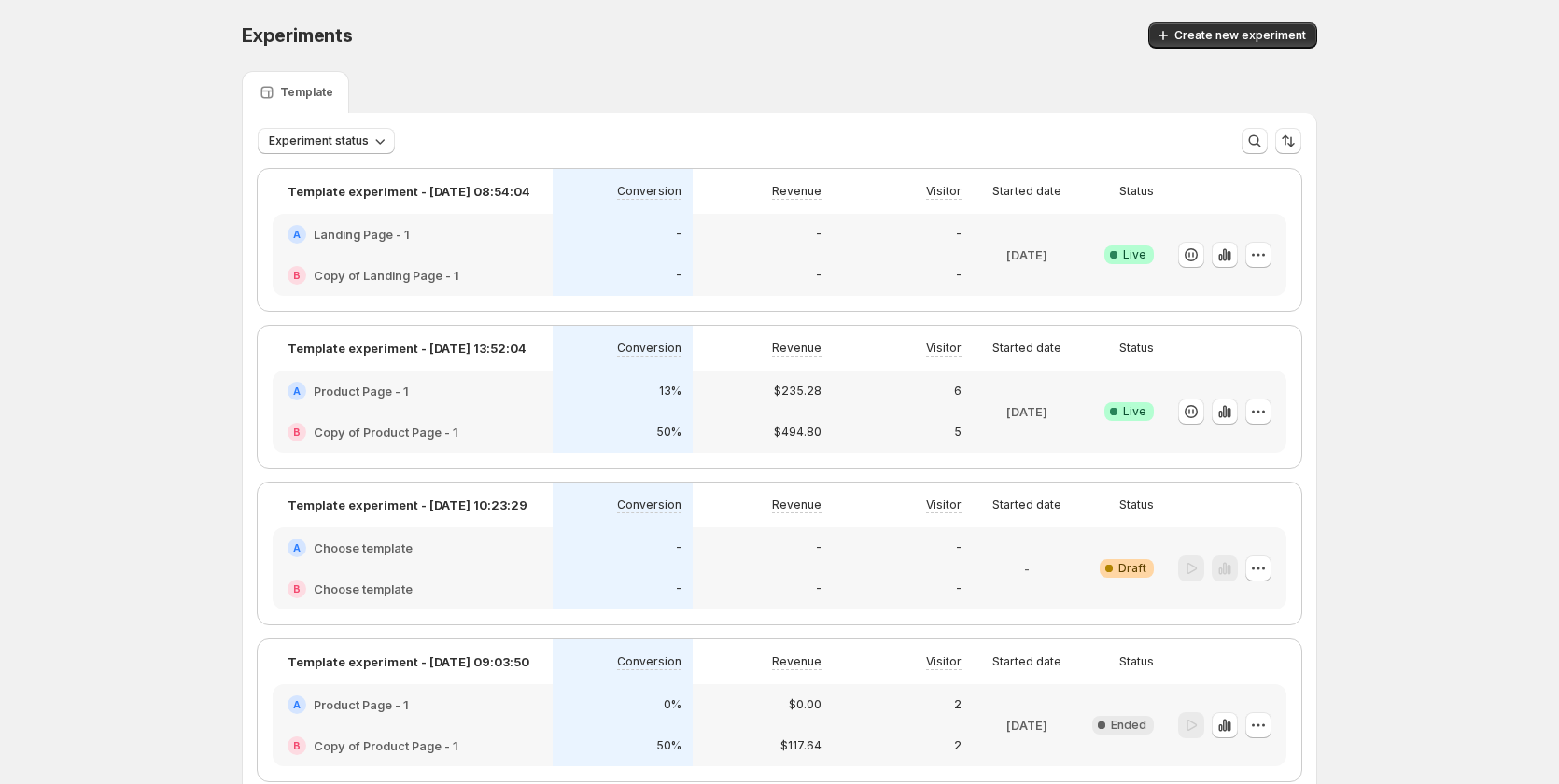
click at [877, 400] on div "6" at bounding box center [901, 391] width 140 height 41
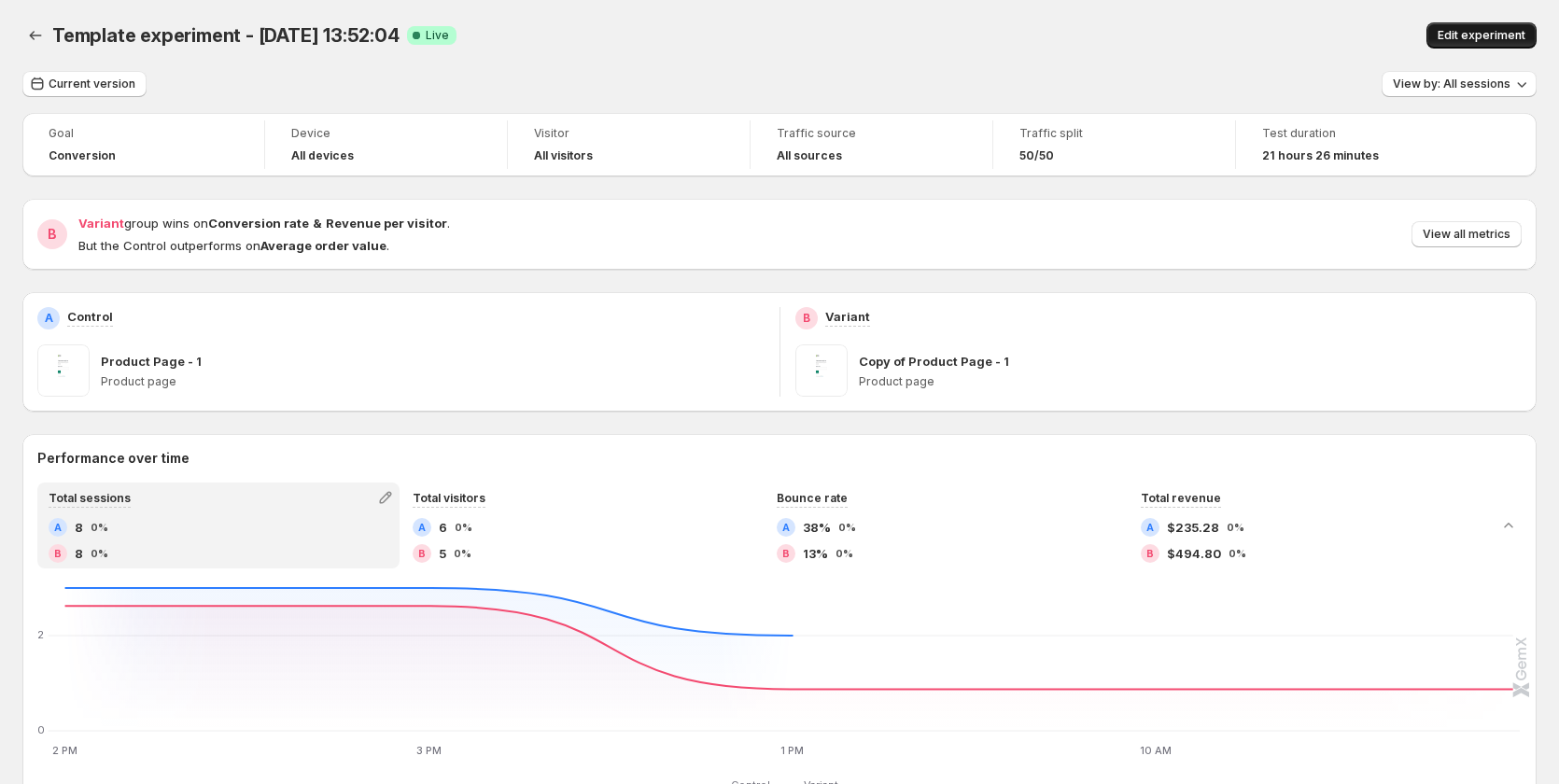
click at [1489, 33] on span "Edit experiment" at bounding box center [1481, 35] width 87 height 15
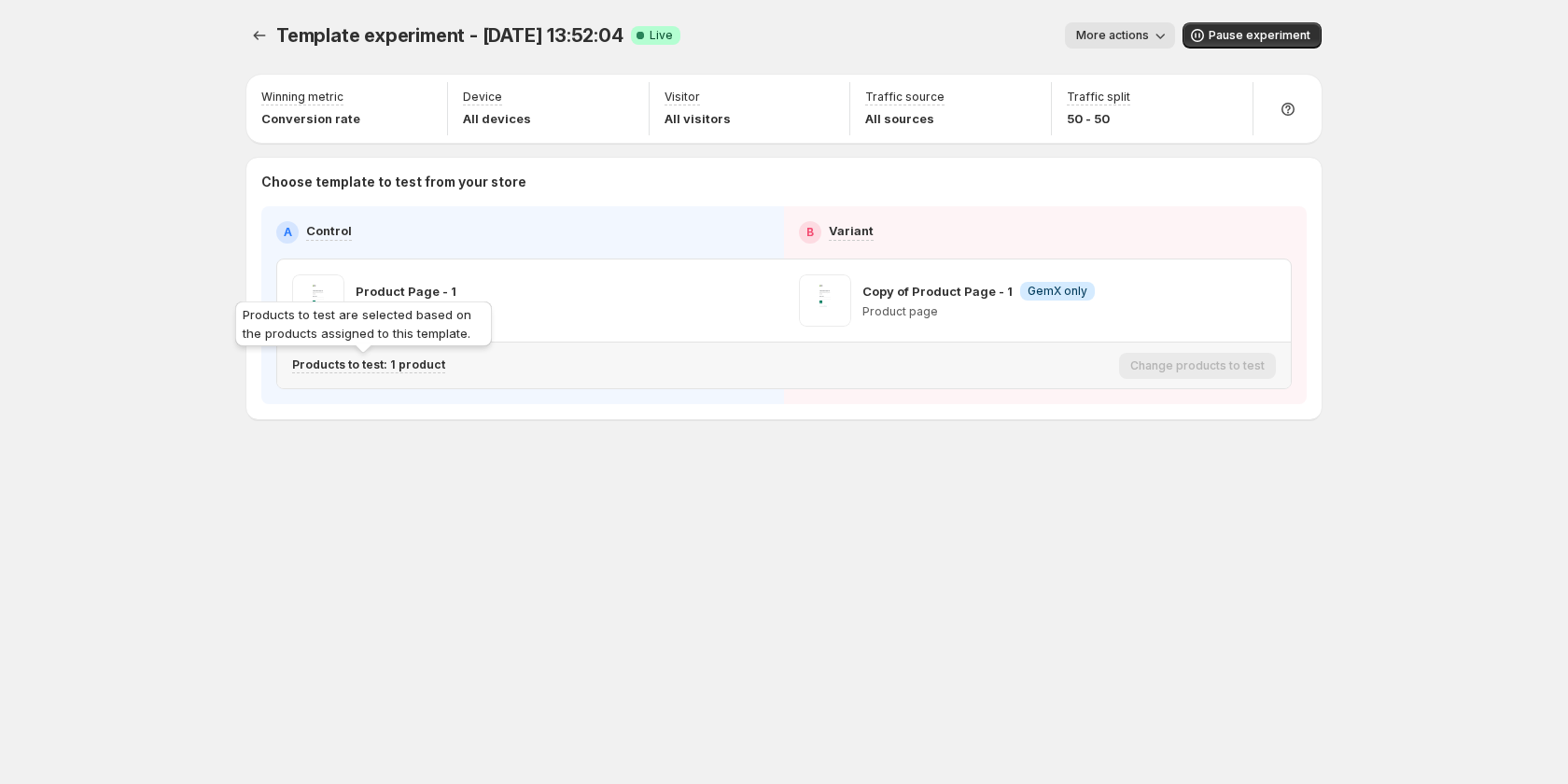
click at [381, 364] on p "Products to test: 1 product" at bounding box center [369, 364] width 153 height 15
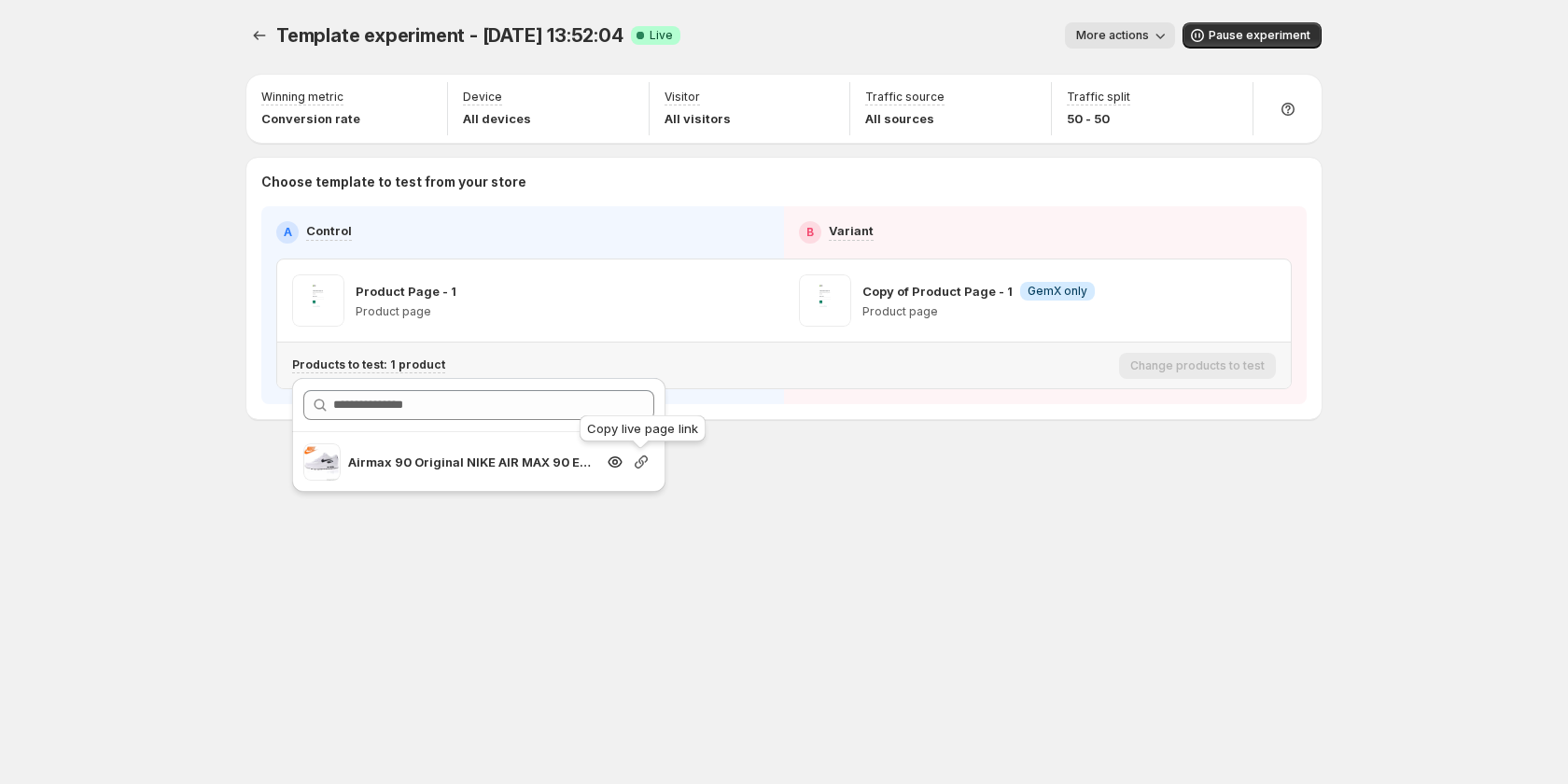
click at [635, 459] on icon "button" at bounding box center [641, 461] width 19 height 19
click at [728, 524] on div "Template experiment - Aug 12, 13:52:04. This page is ready Template experiment …" at bounding box center [784, 392] width 1120 height 784
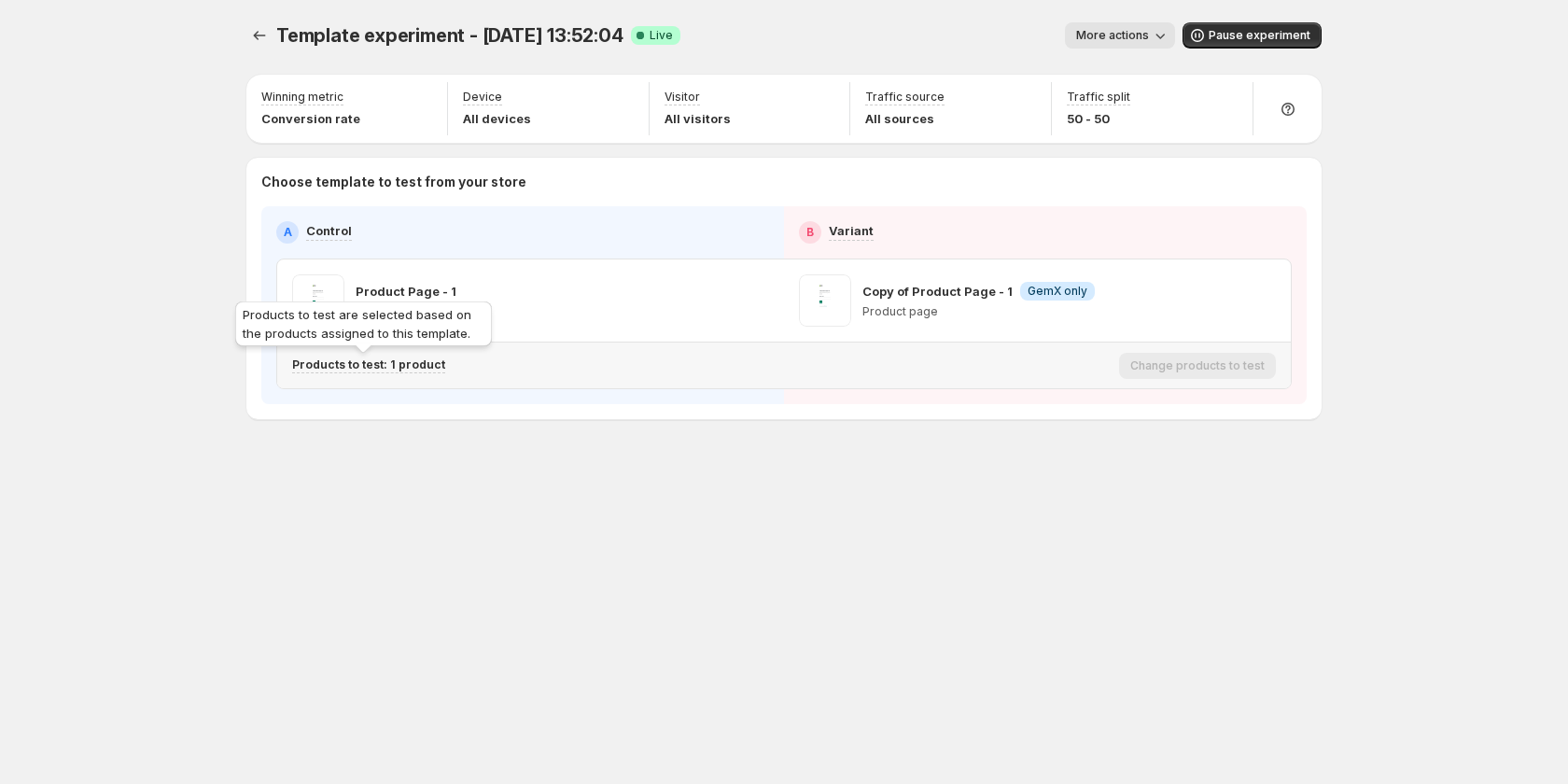
click at [397, 358] on p "Products to test: 1 product" at bounding box center [369, 364] width 153 height 15
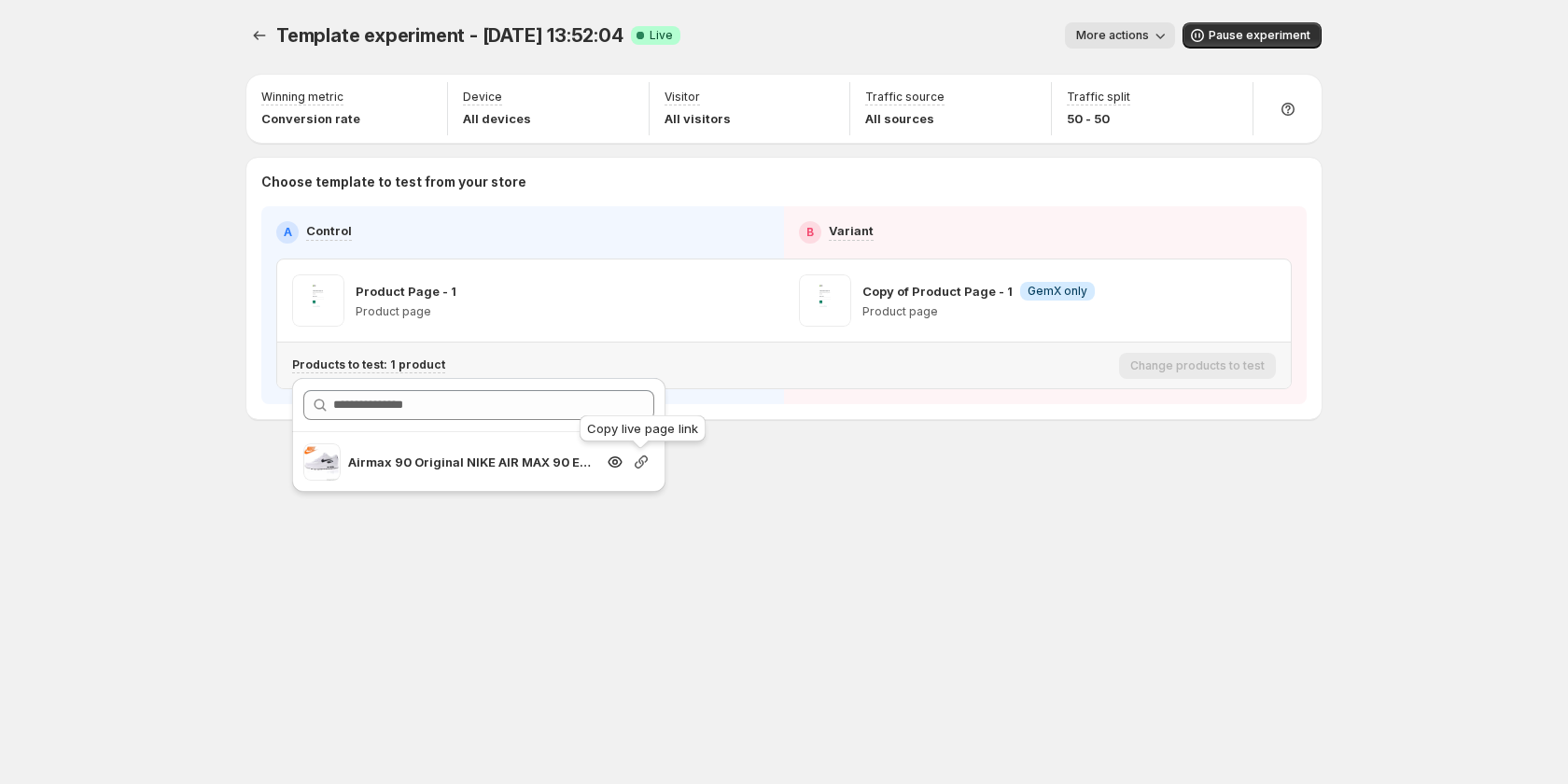
drag, startPoint x: 642, startPoint y: 462, endPoint x: 737, endPoint y: 420, distance: 103.9
click at [642, 462] on icon "button" at bounding box center [641, 461] width 19 height 19
click at [1148, 33] on span "More actions" at bounding box center [1112, 35] width 72 height 15
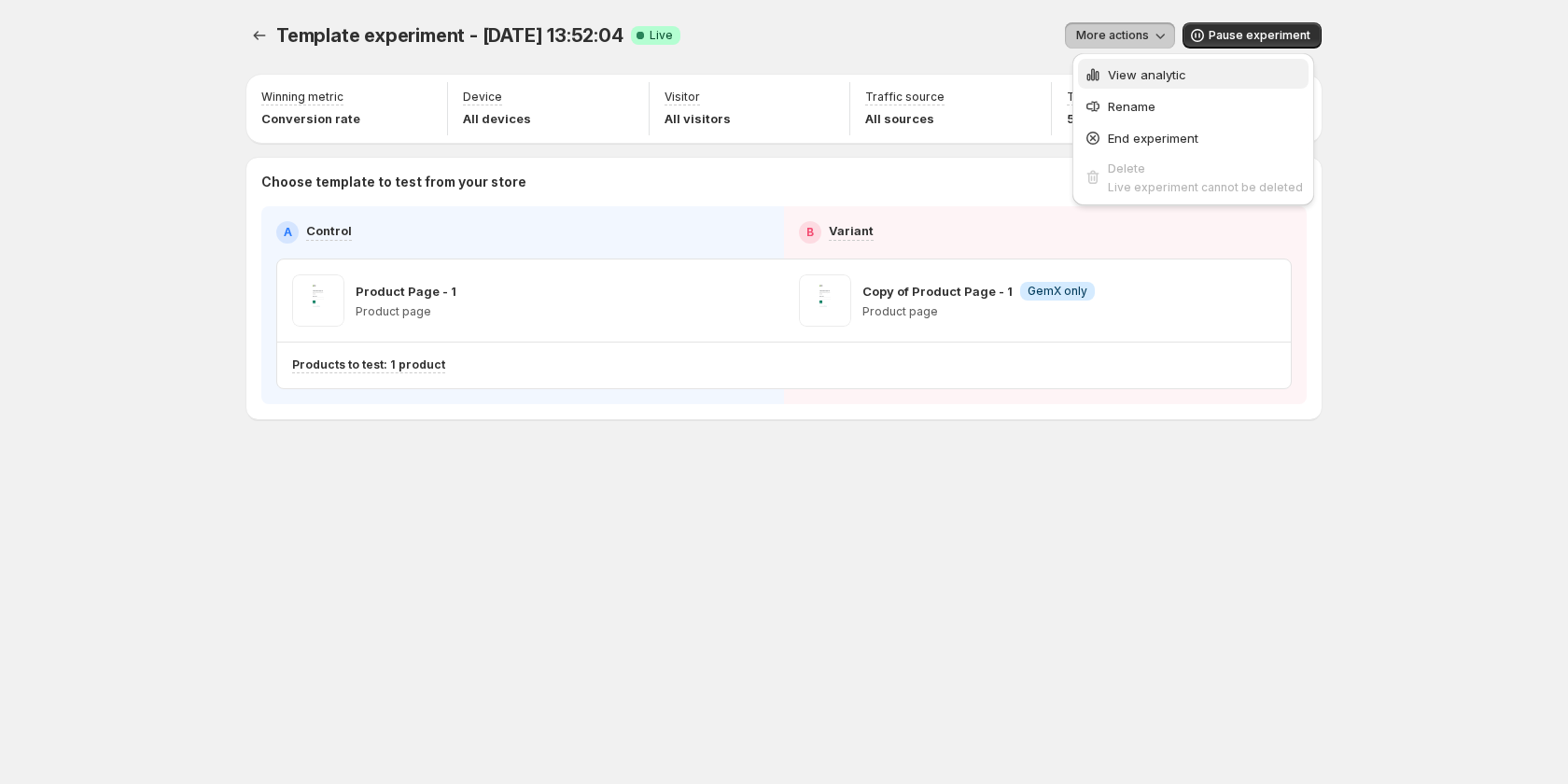
click at [1146, 71] on span "View analytic" at bounding box center [1146, 74] width 78 height 15
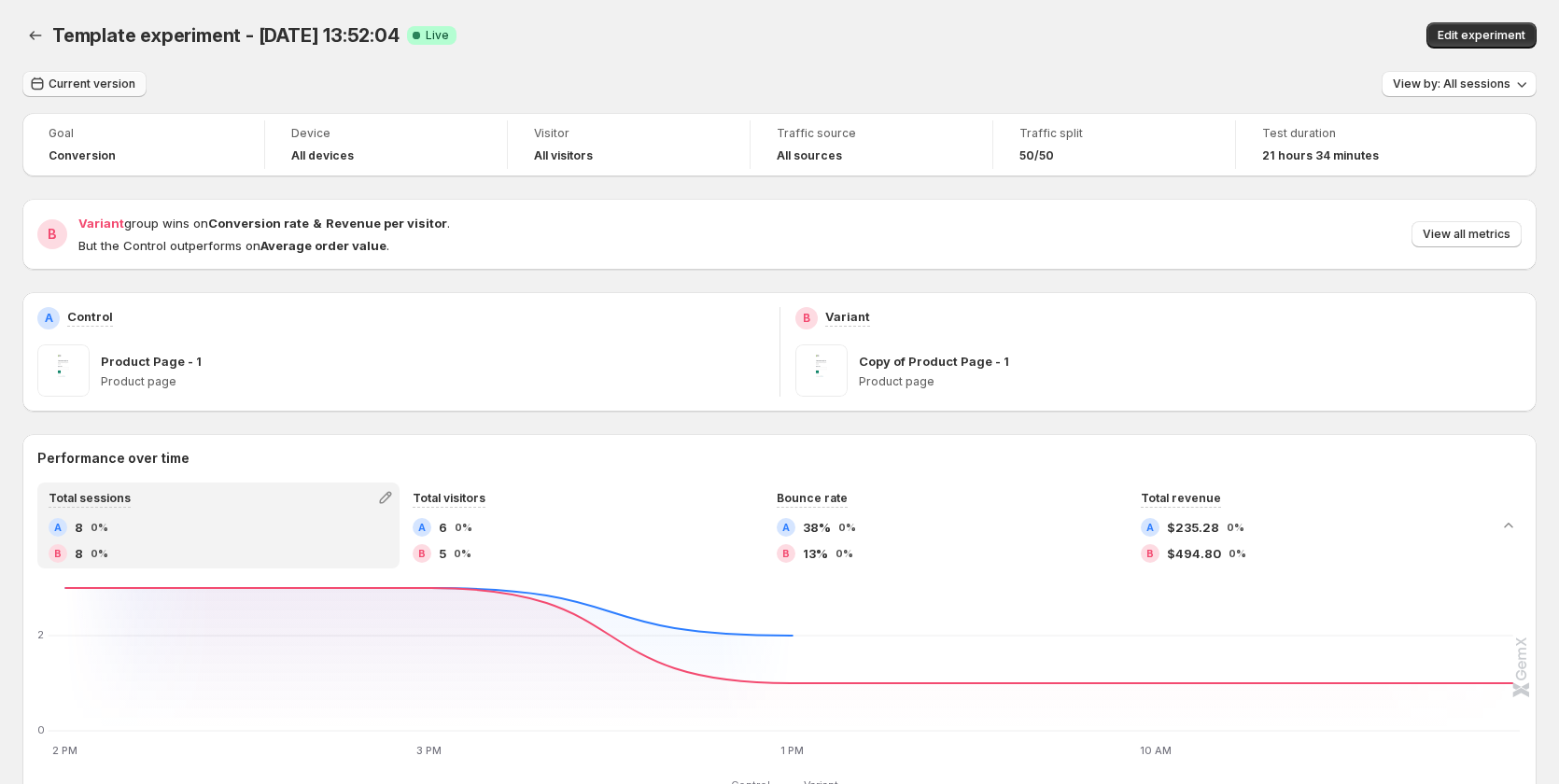
click at [96, 78] on span "Current version" at bounding box center [92, 83] width 87 height 15
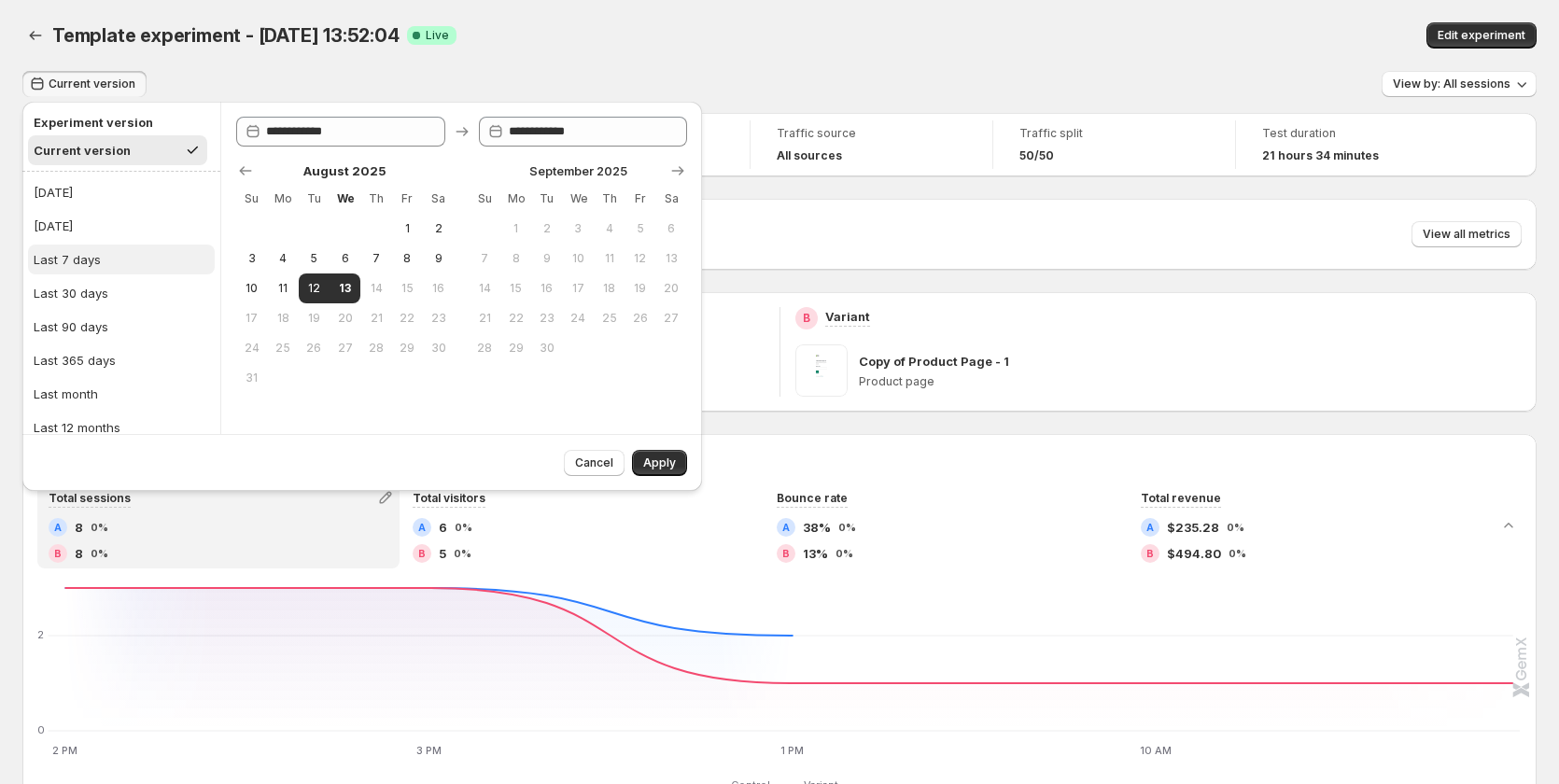
click at [121, 257] on button "Last 7 days" at bounding box center [121, 260] width 186 height 30
type input "**********"
click at [682, 456] on button "Apply" at bounding box center [660, 463] width 56 height 26
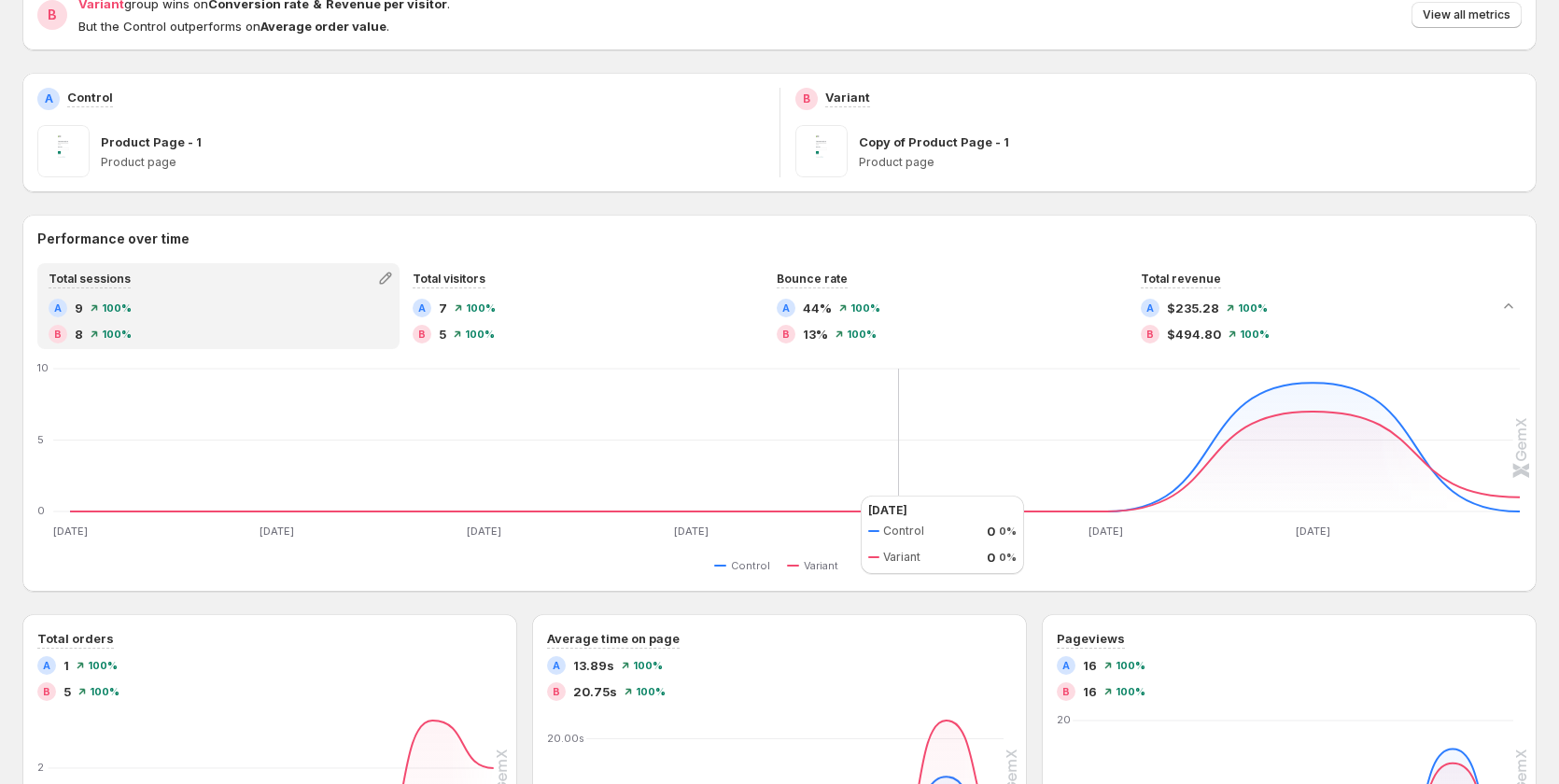
scroll to position [186, 0]
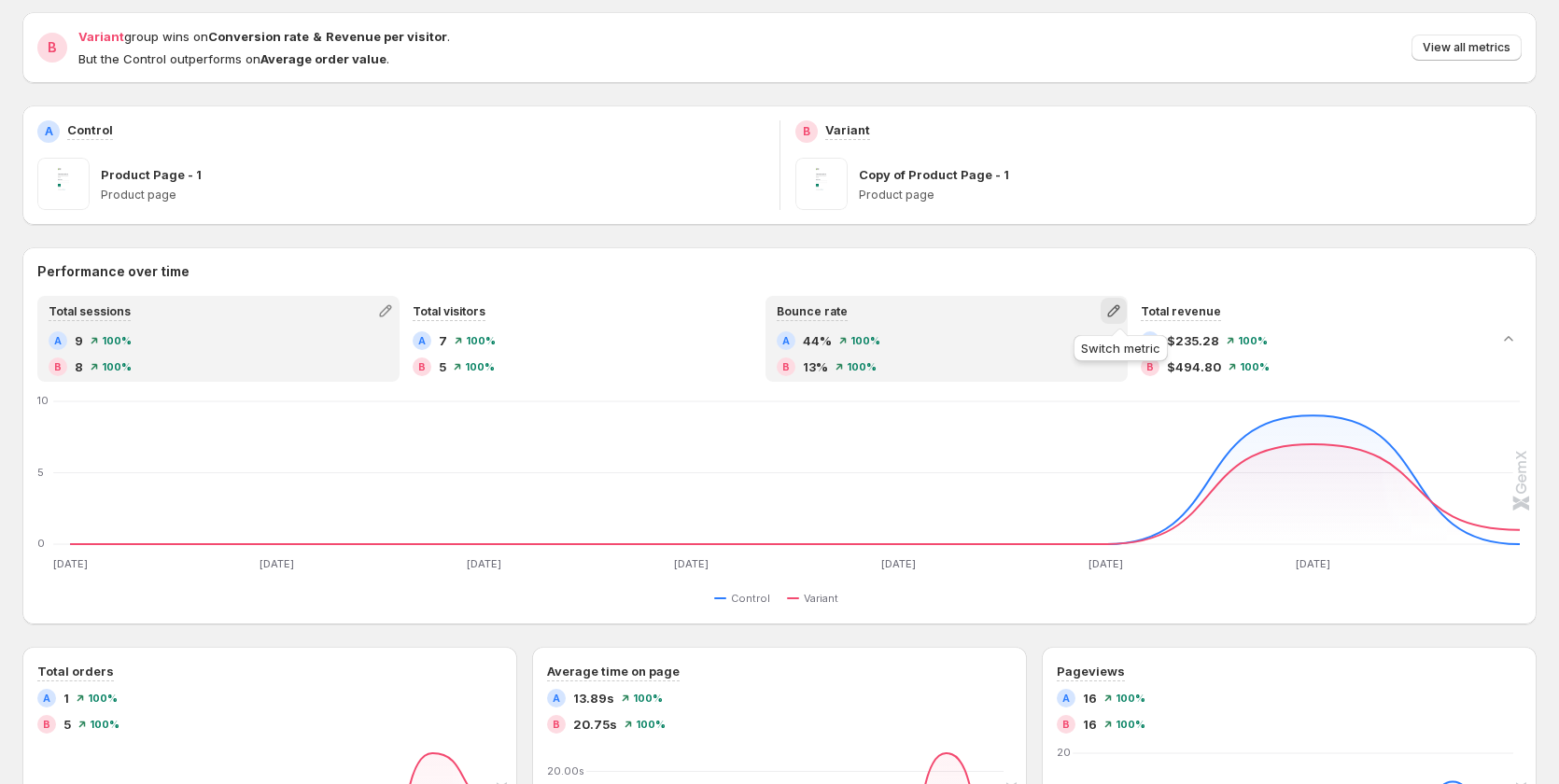
click at [1123, 308] on icon "button" at bounding box center [1113, 310] width 19 height 19
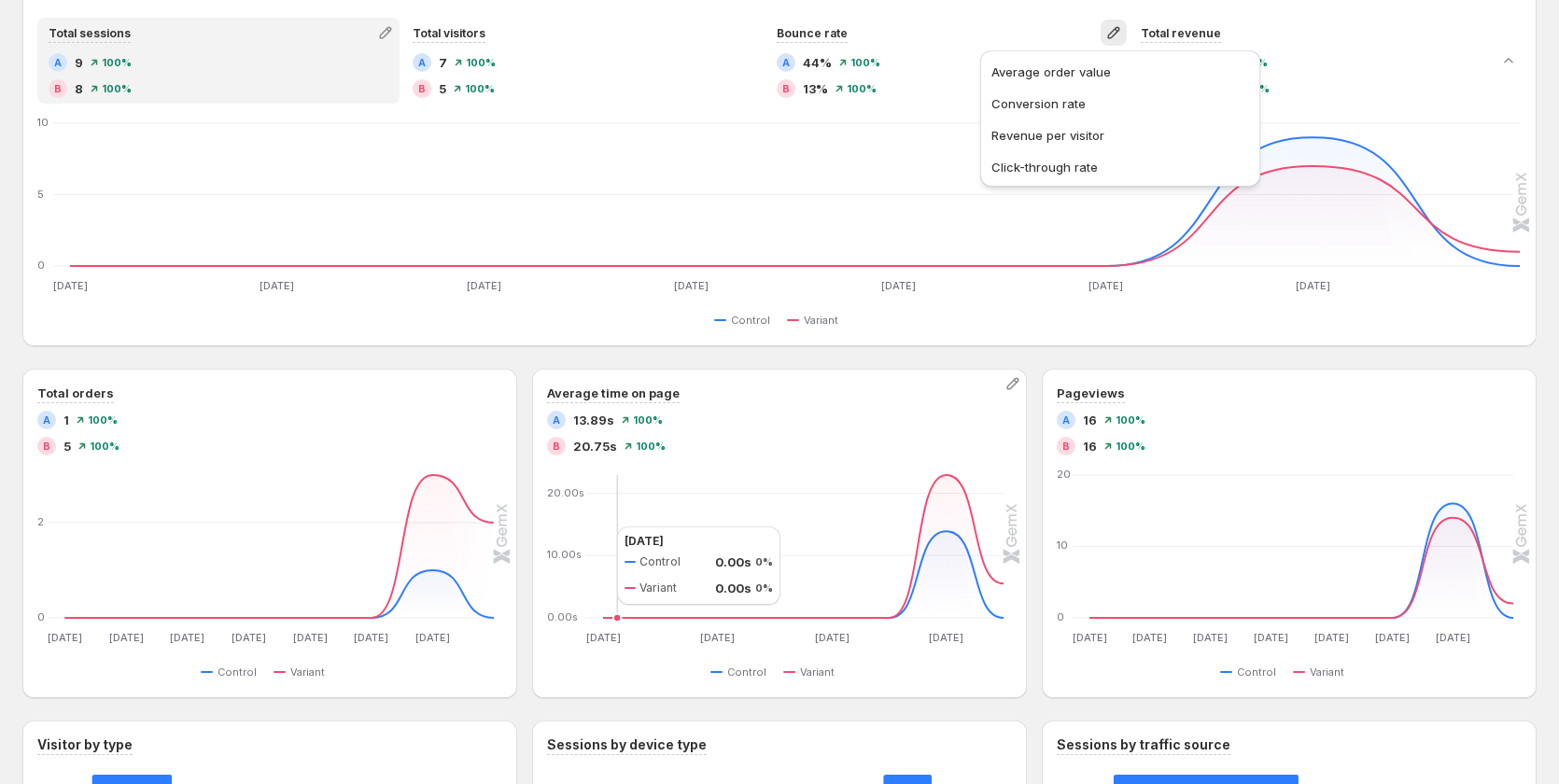
scroll to position [467, 0]
click at [578, 368] on div "Average time on page A 13.89s 100% B 20.75s 100% Aug 6 Aug 6 Aug 8 Aug 8 Aug 10…" at bounding box center [779, 531] width 495 height 329
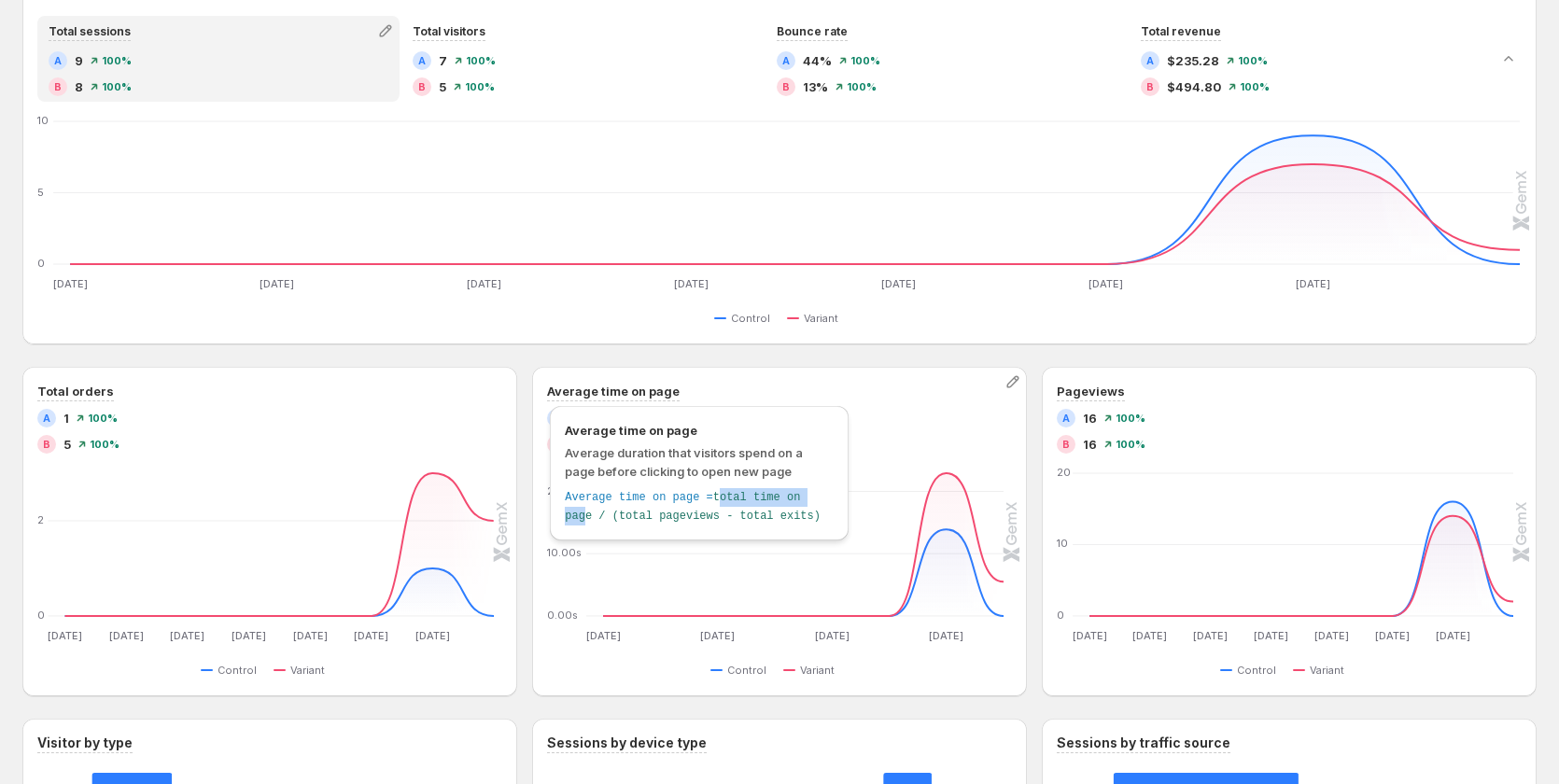
drag, startPoint x: 715, startPoint y: 496, endPoint x: 808, endPoint y: 500, distance: 93.1
click at [808, 500] on span "total time on page / (total pageviews - total exits)" at bounding box center [692, 506] width 256 height 32
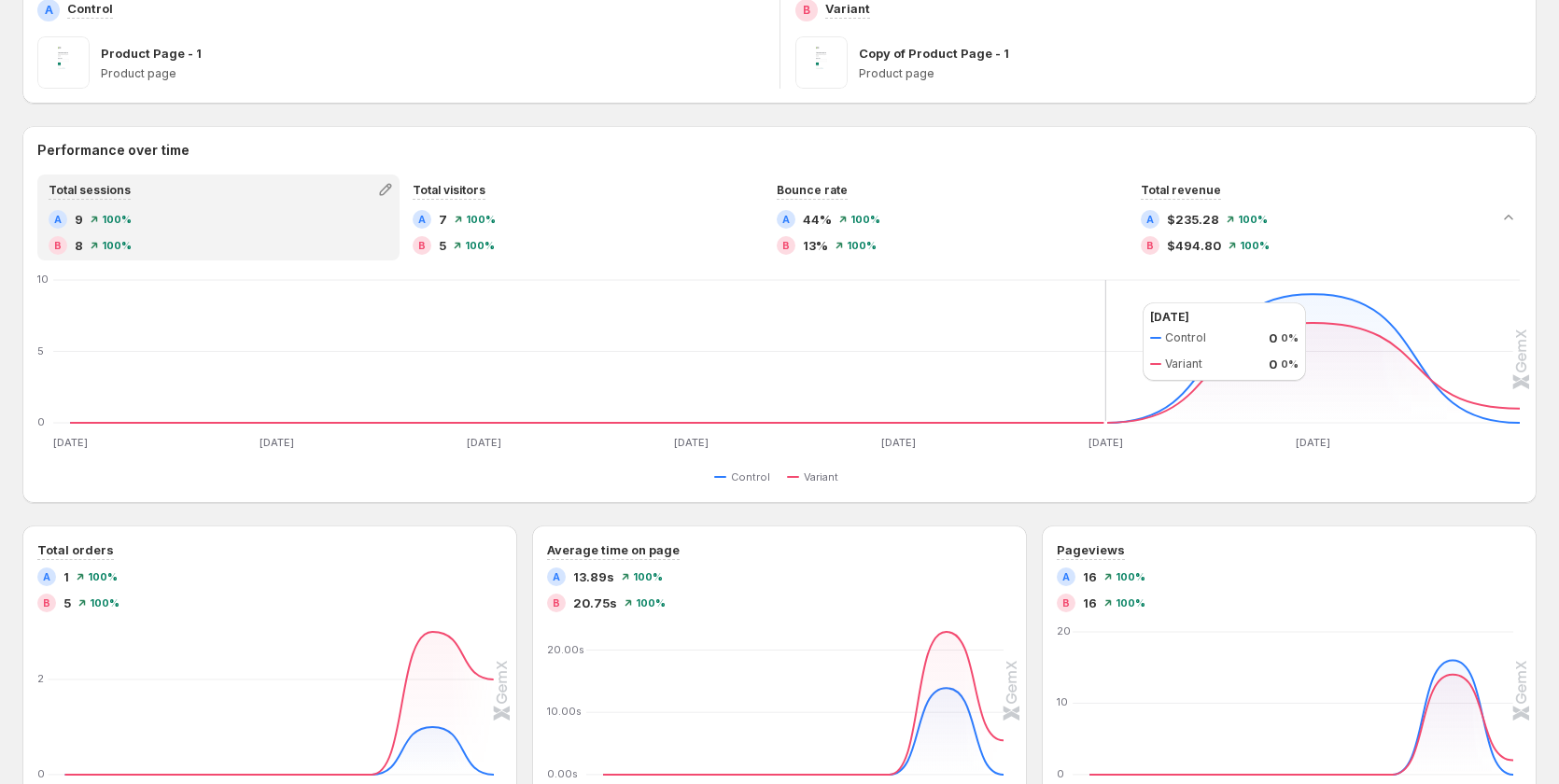
scroll to position [0, 0]
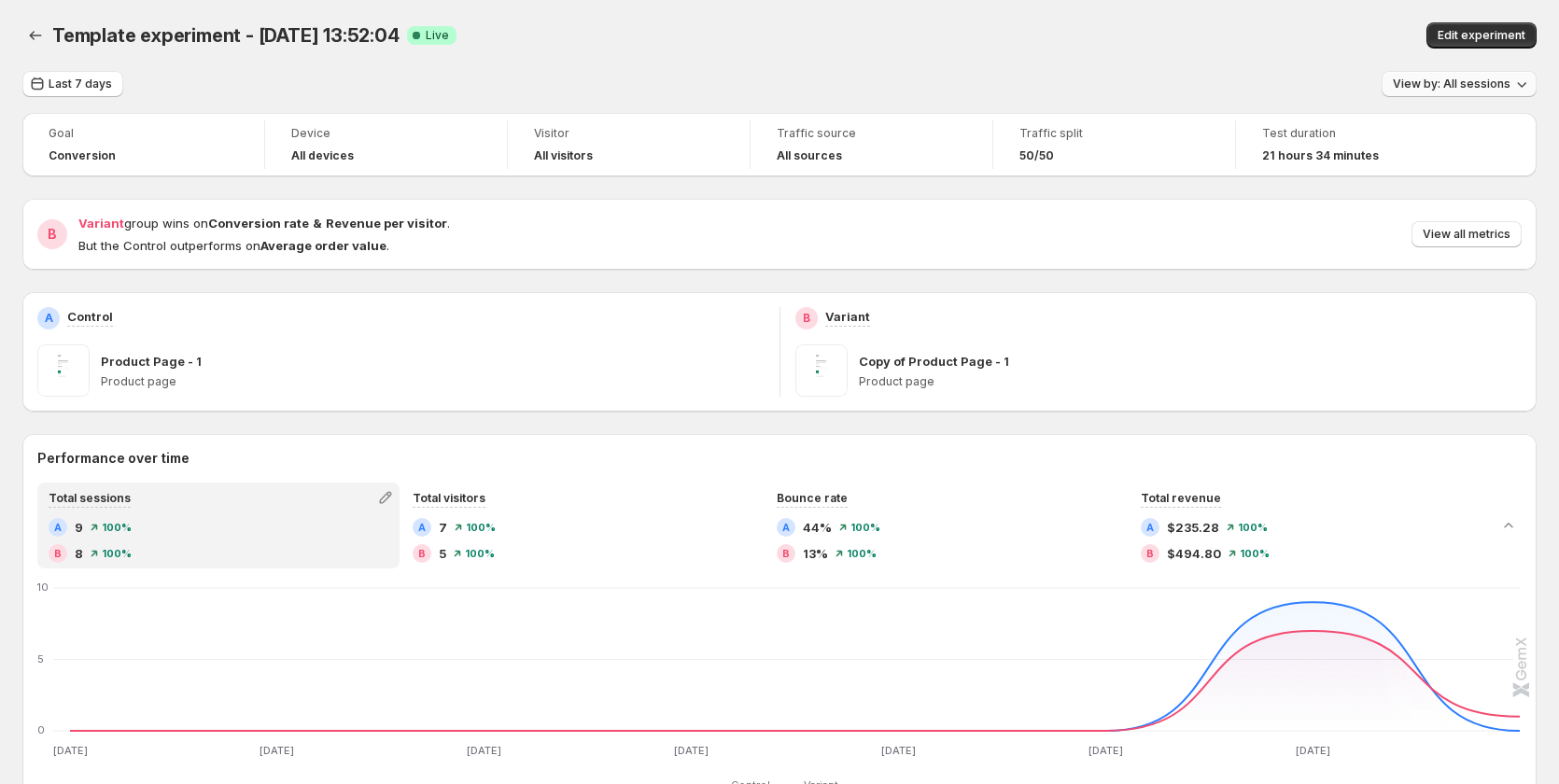
click at [1466, 84] on span "View by: All sessions" at bounding box center [1451, 83] width 118 height 15
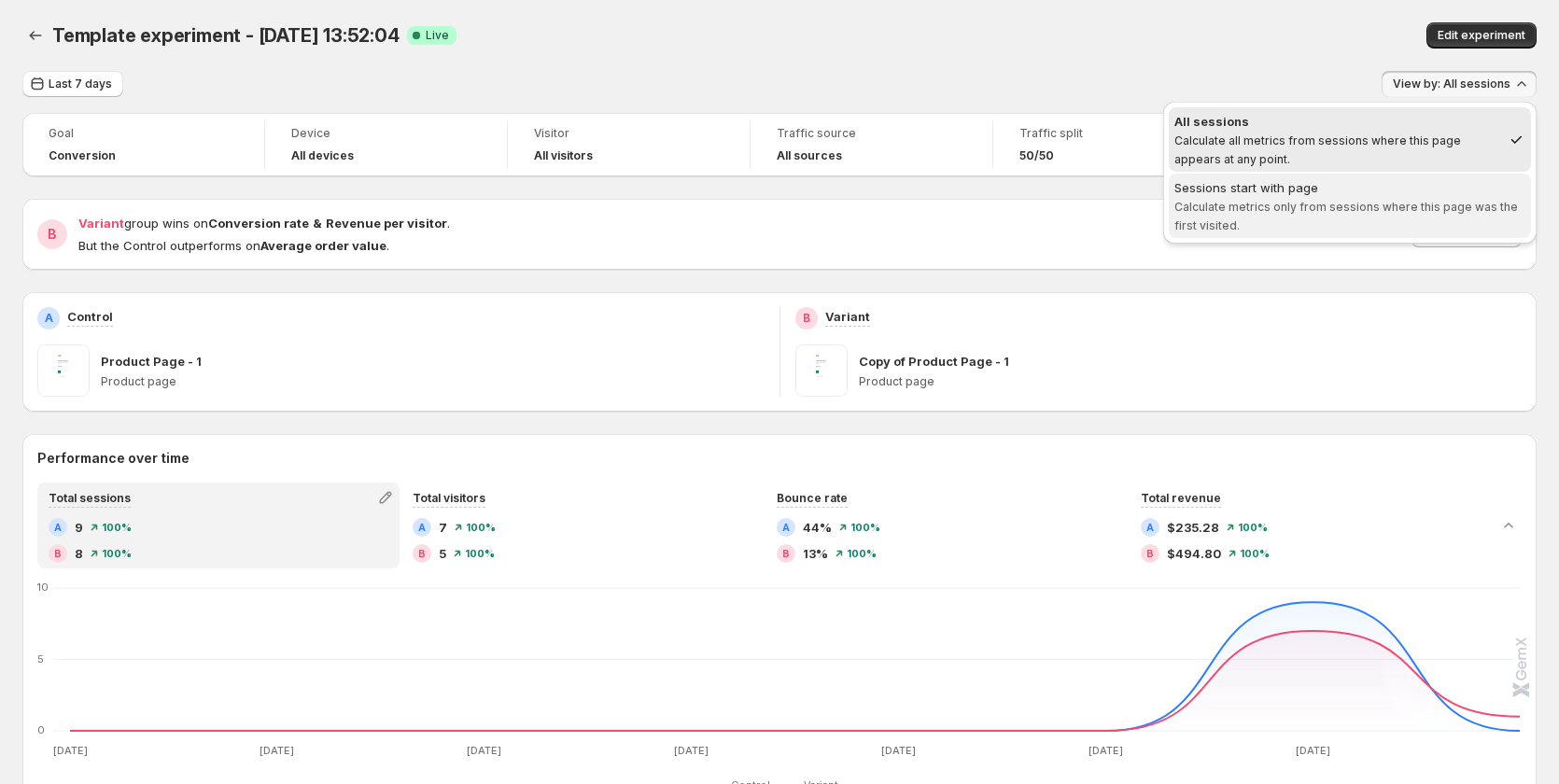
click at [1329, 198] on span "Sessions start with page Calculate metrics only from sessions where this page w…" at bounding box center [1350, 205] width 351 height 55
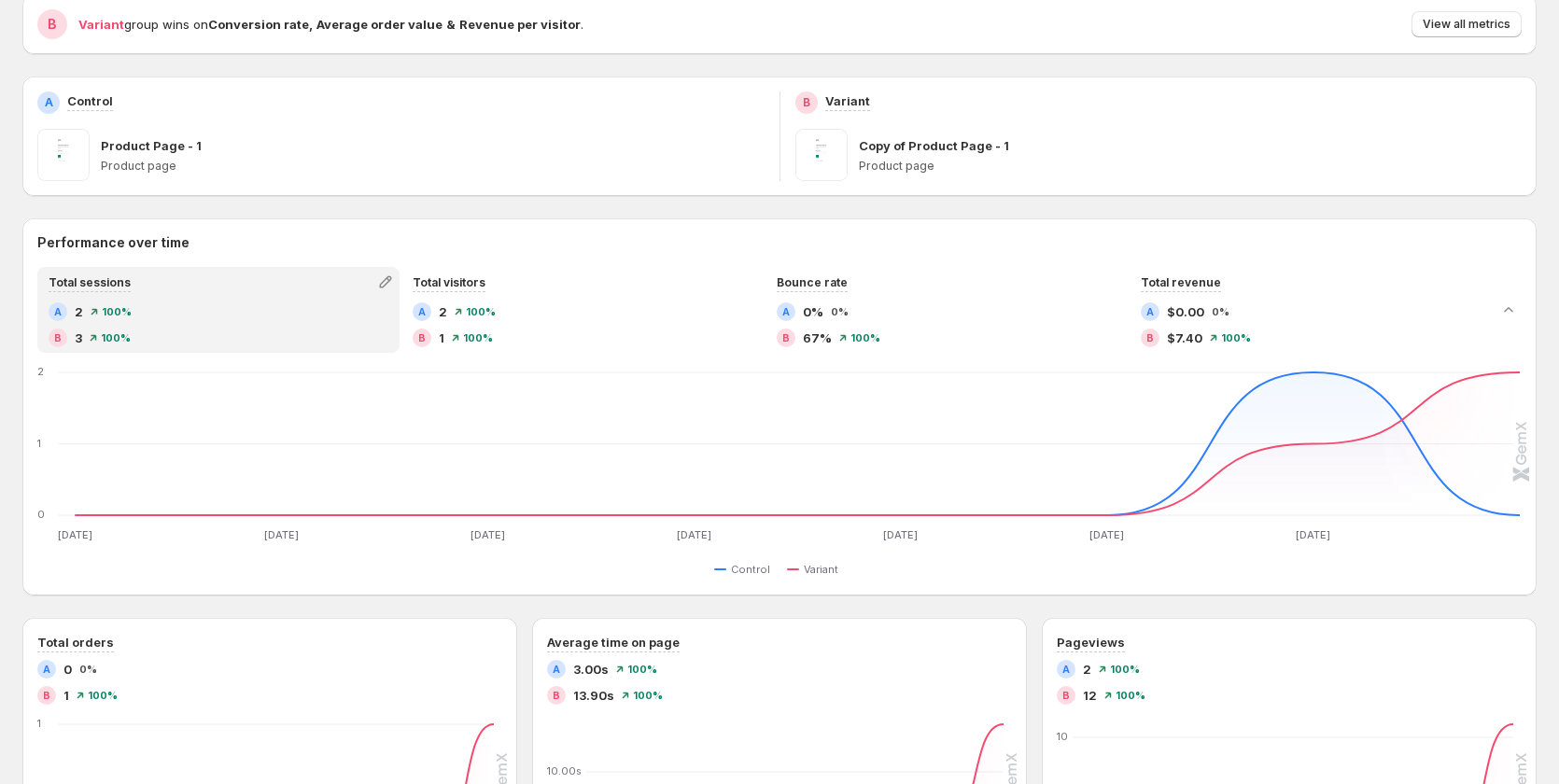
scroll to position [203, 0]
drag, startPoint x: 60, startPoint y: 696, endPoint x: 70, endPoint y: 696, distance: 10.0
click at [70, 696] on div "B 1 100%" at bounding box center [270, 696] width 465 height 19
drag, startPoint x: 124, startPoint y: 644, endPoint x: 0, endPoint y: 647, distance: 124.0
click at [24, 644] on div "Total orders A 0 0% B 1 100% Aug 6 Aug 6 Aug 7 Aug 7 Aug 8 Aug 8 Aug 9 Aug 9 Au…" at bounding box center [270, 783] width 495 height 329
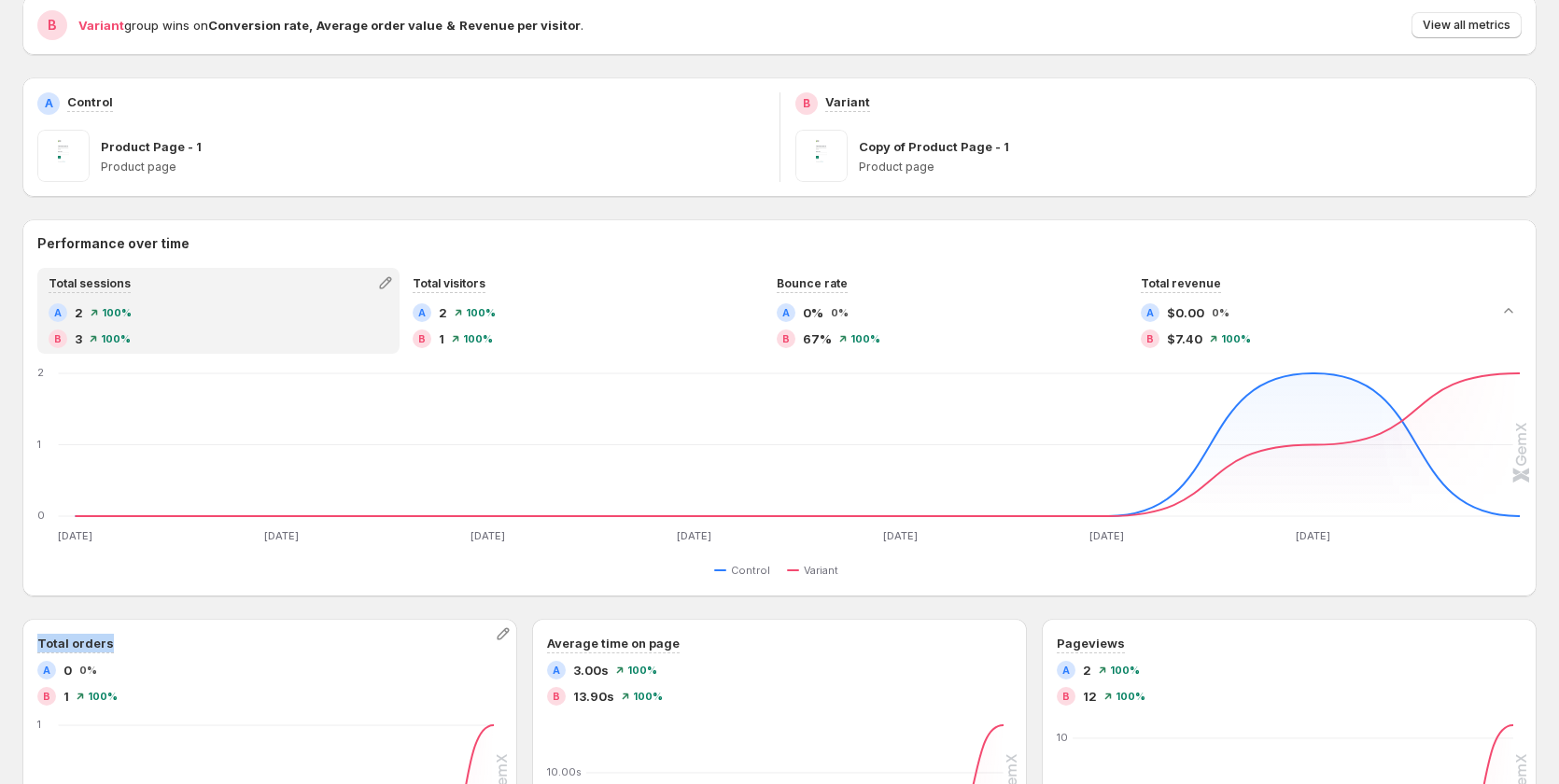
click at [143, 646] on div "Total orders" at bounding box center [270, 643] width 465 height 20
click at [143, 638] on div "Total orders" at bounding box center [270, 643] width 465 height 20
click at [77, 636] on h3 "Total orders" at bounding box center [75, 642] width 76 height 19
drag, startPoint x: 151, startPoint y: 640, endPoint x: 154, endPoint y: 666, distance: 26.2
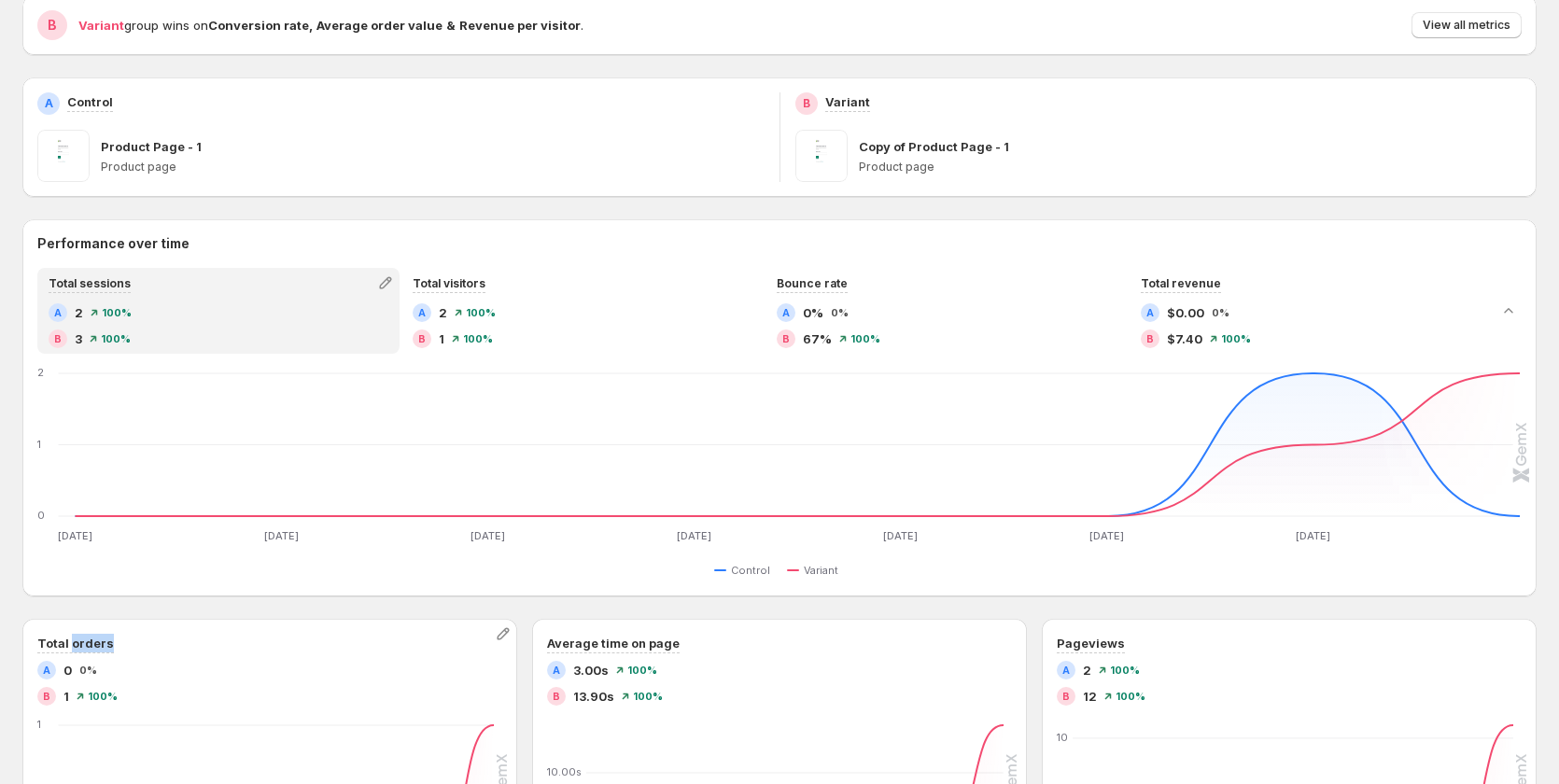
click at [153, 641] on div "Total orders" at bounding box center [270, 643] width 465 height 20
click at [1468, 19] on span "View all metrics" at bounding box center [1466, 25] width 87 height 15
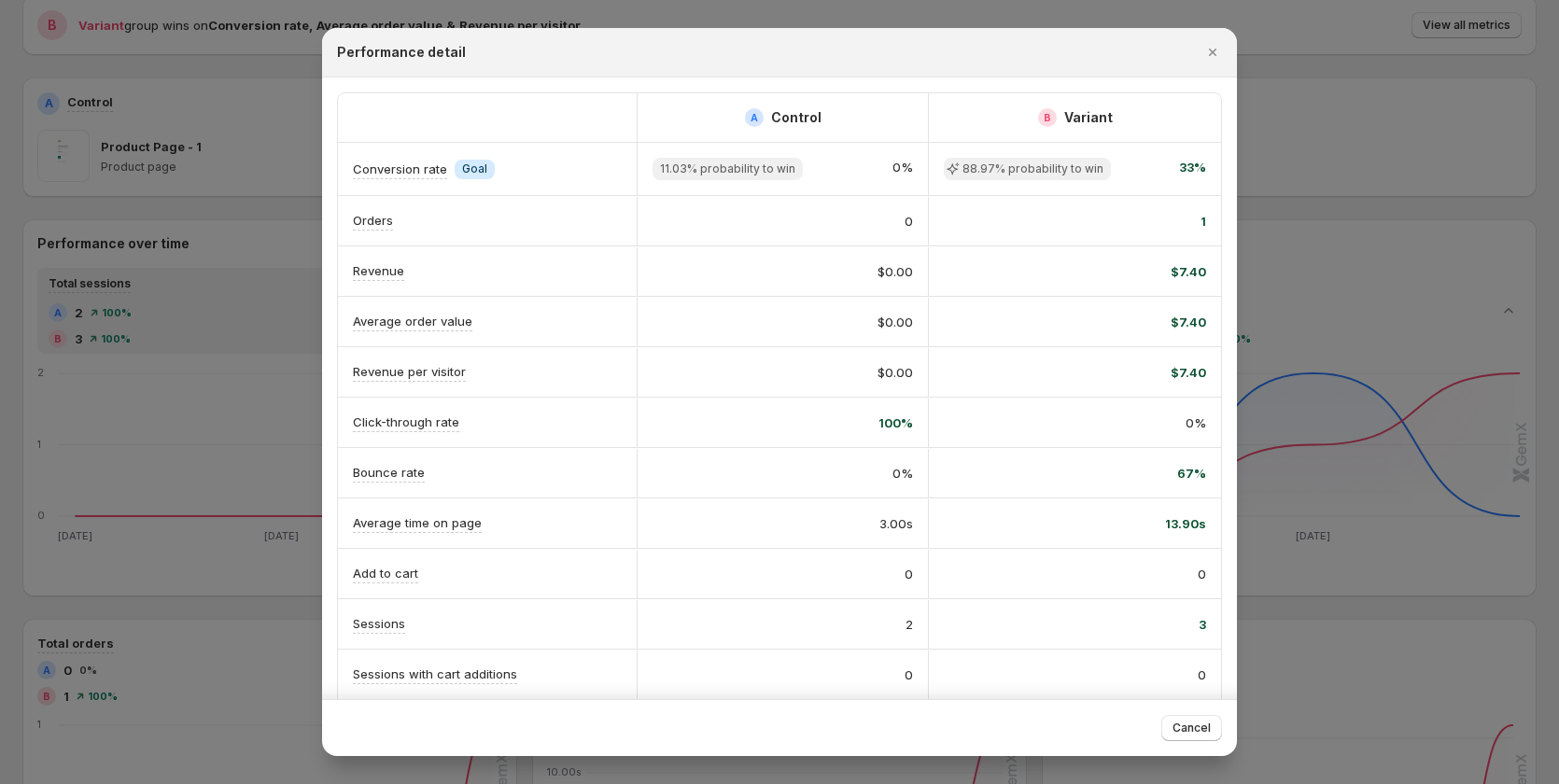
click at [1438, 38] on div at bounding box center [780, 392] width 1559 height 784
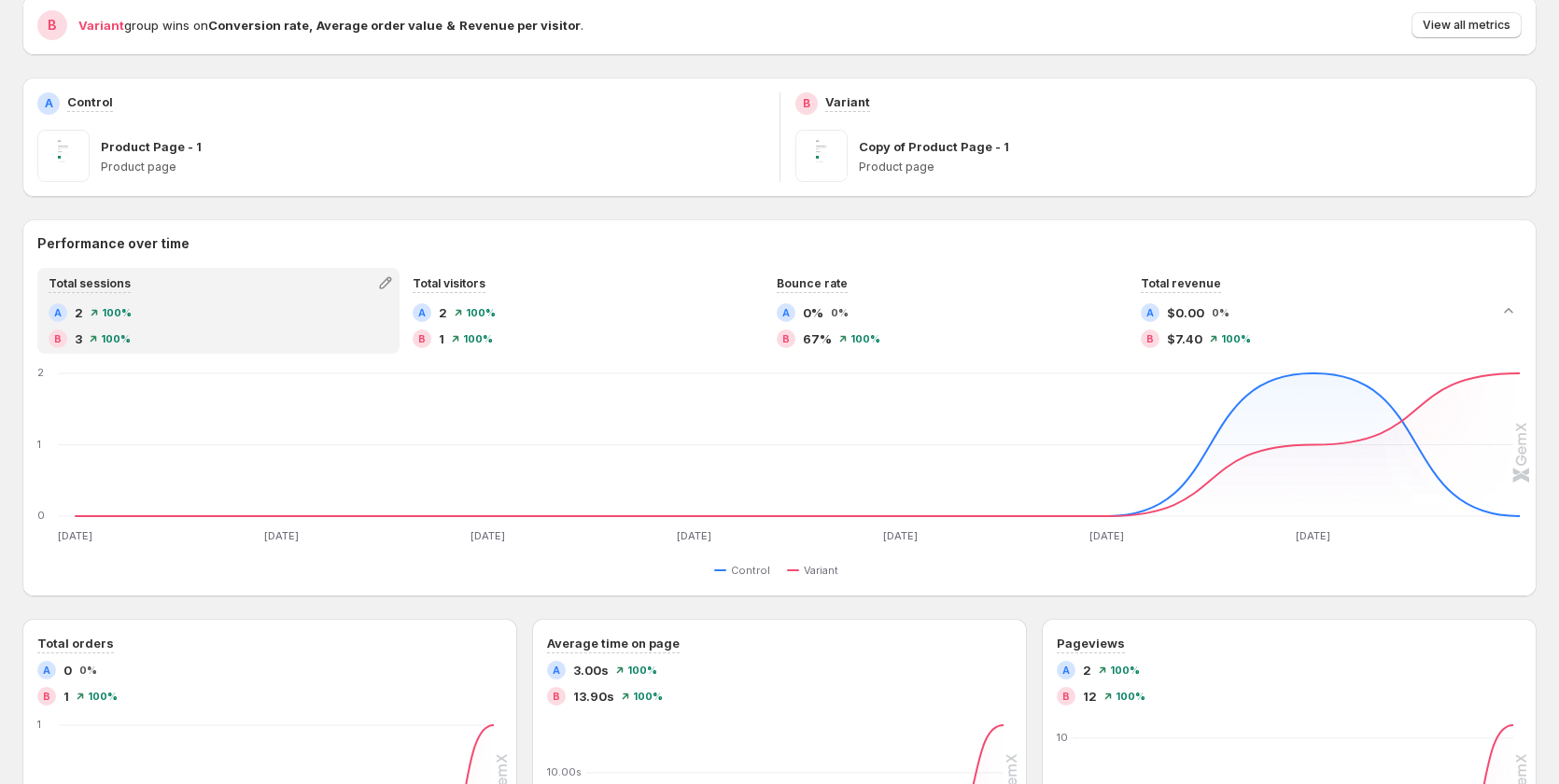
scroll to position [0, 0]
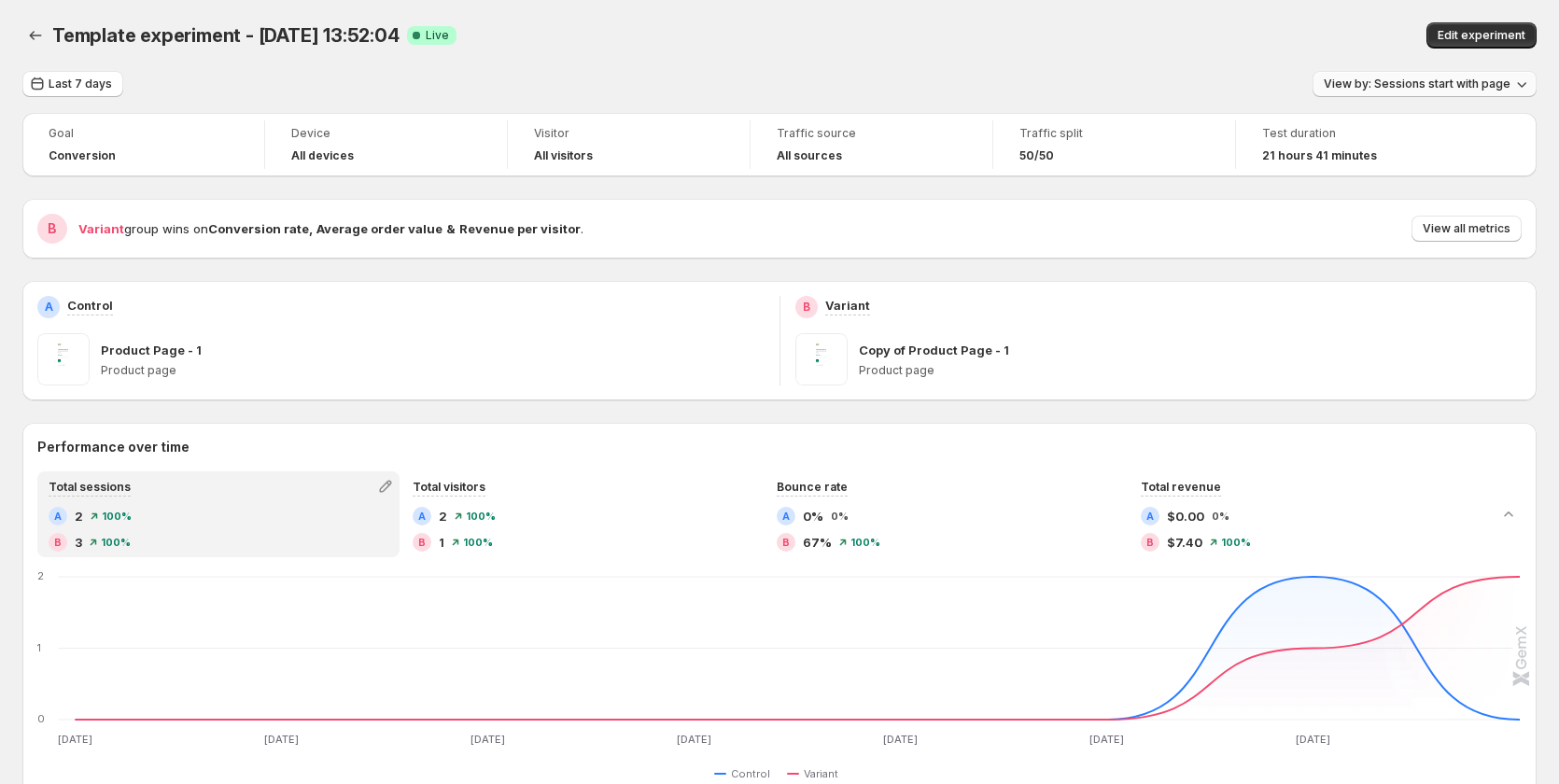
click at [1449, 79] on span "View by: Sessions start with page" at bounding box center [1416, 83] width 186 height 15
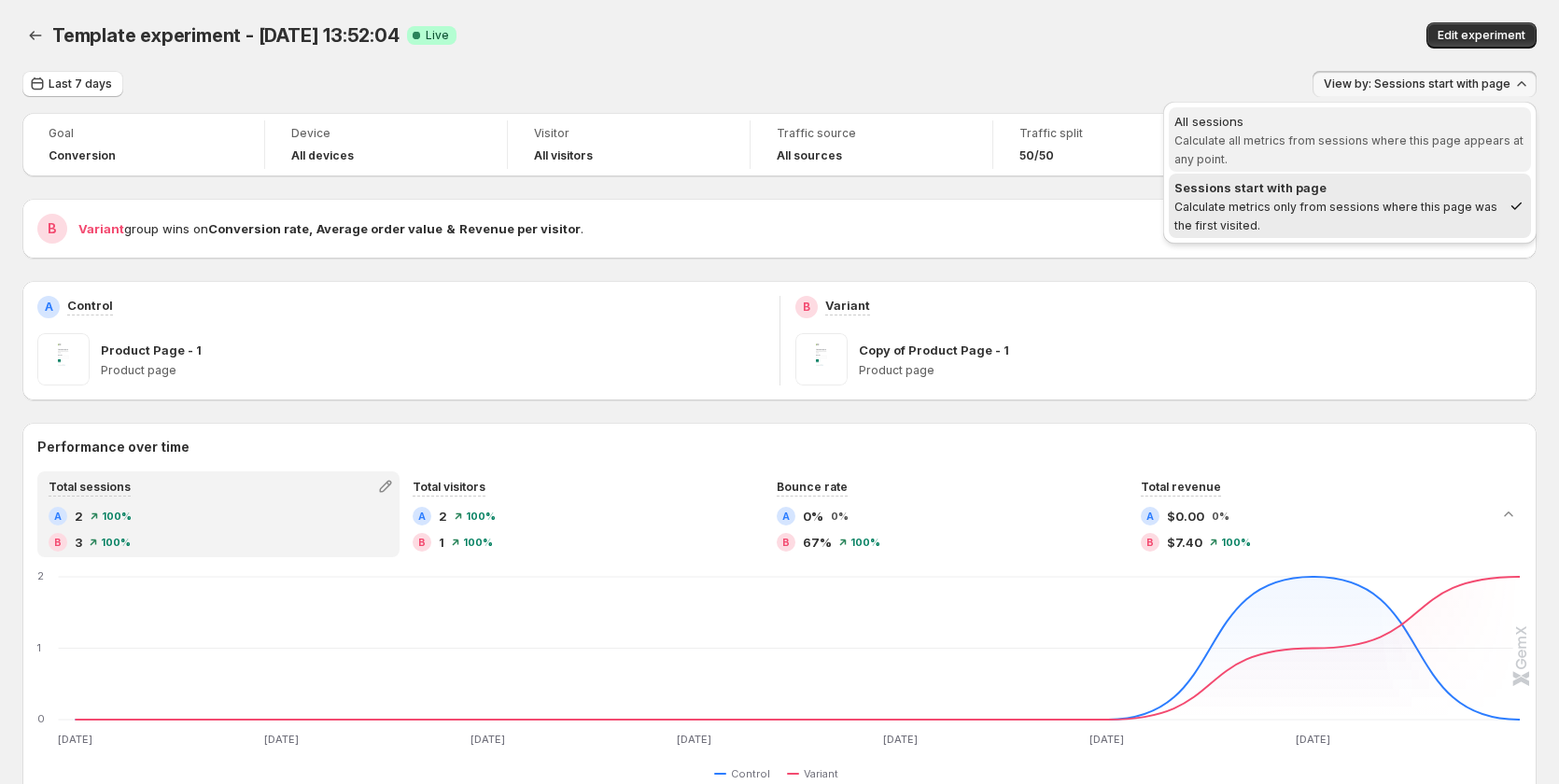
click at [1257, 152] on span "All sessions Calculate all metrics from sessions where this page appears at any…" at bounding box center [1350, 140] width 351 height 56
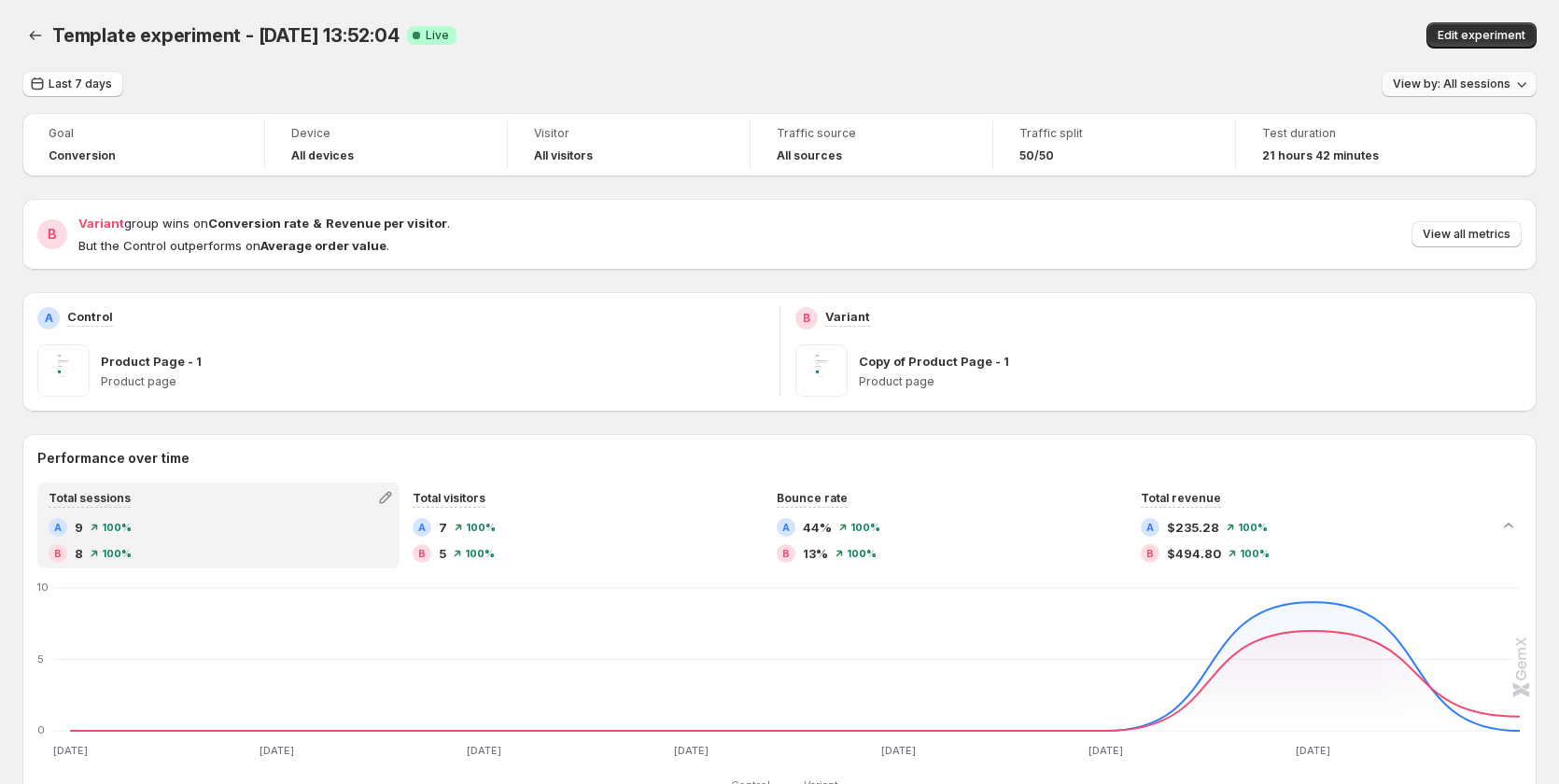
click at [1482, 87] on span "View by: All sessions" at bounding box center [1451, 83] width 118 height 15
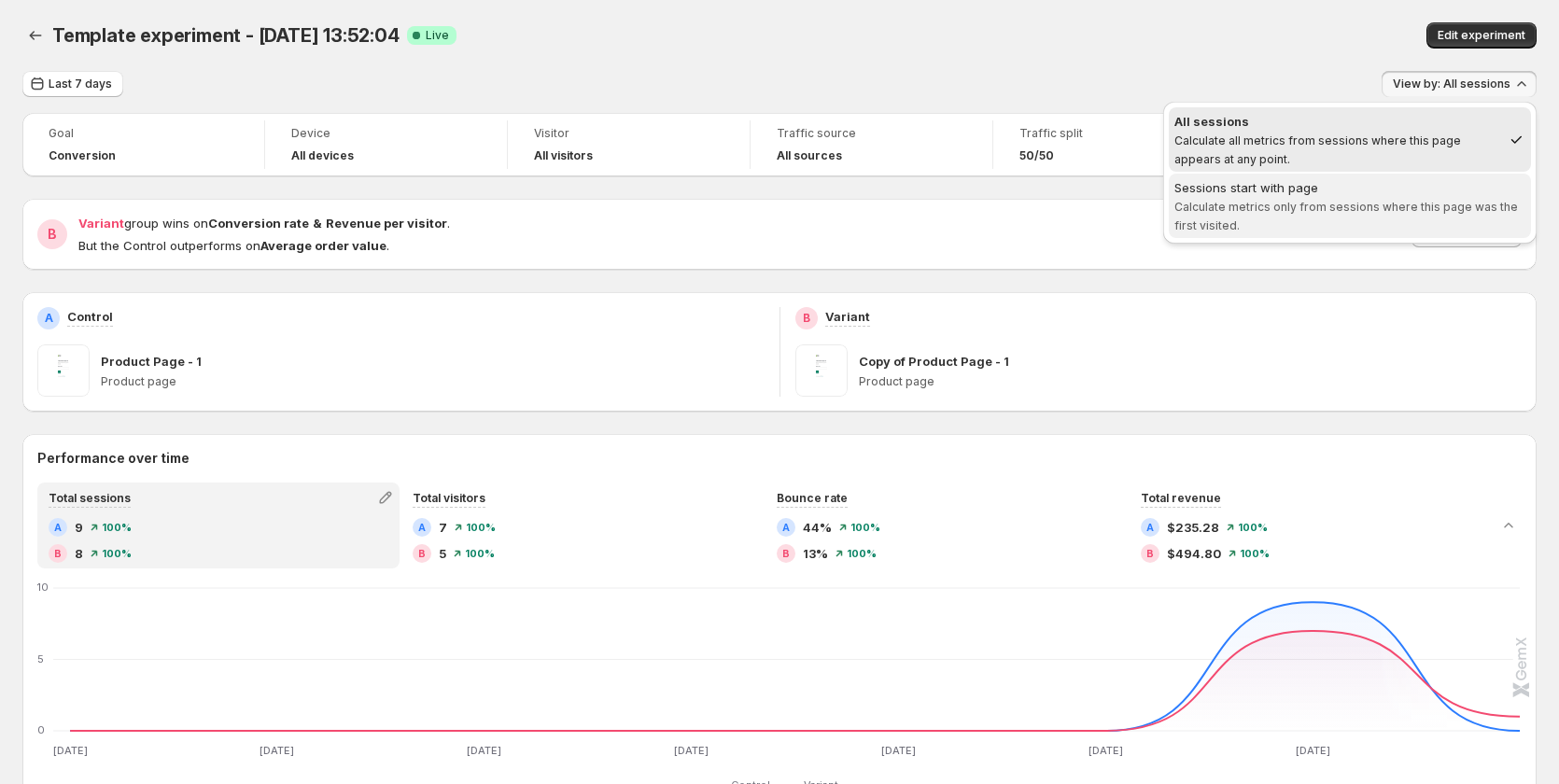
click at [1412, 206] on span "Calculate metrics only from sessions where this page was the first visited." at bounding box center [1346, 215] width 343 height 33
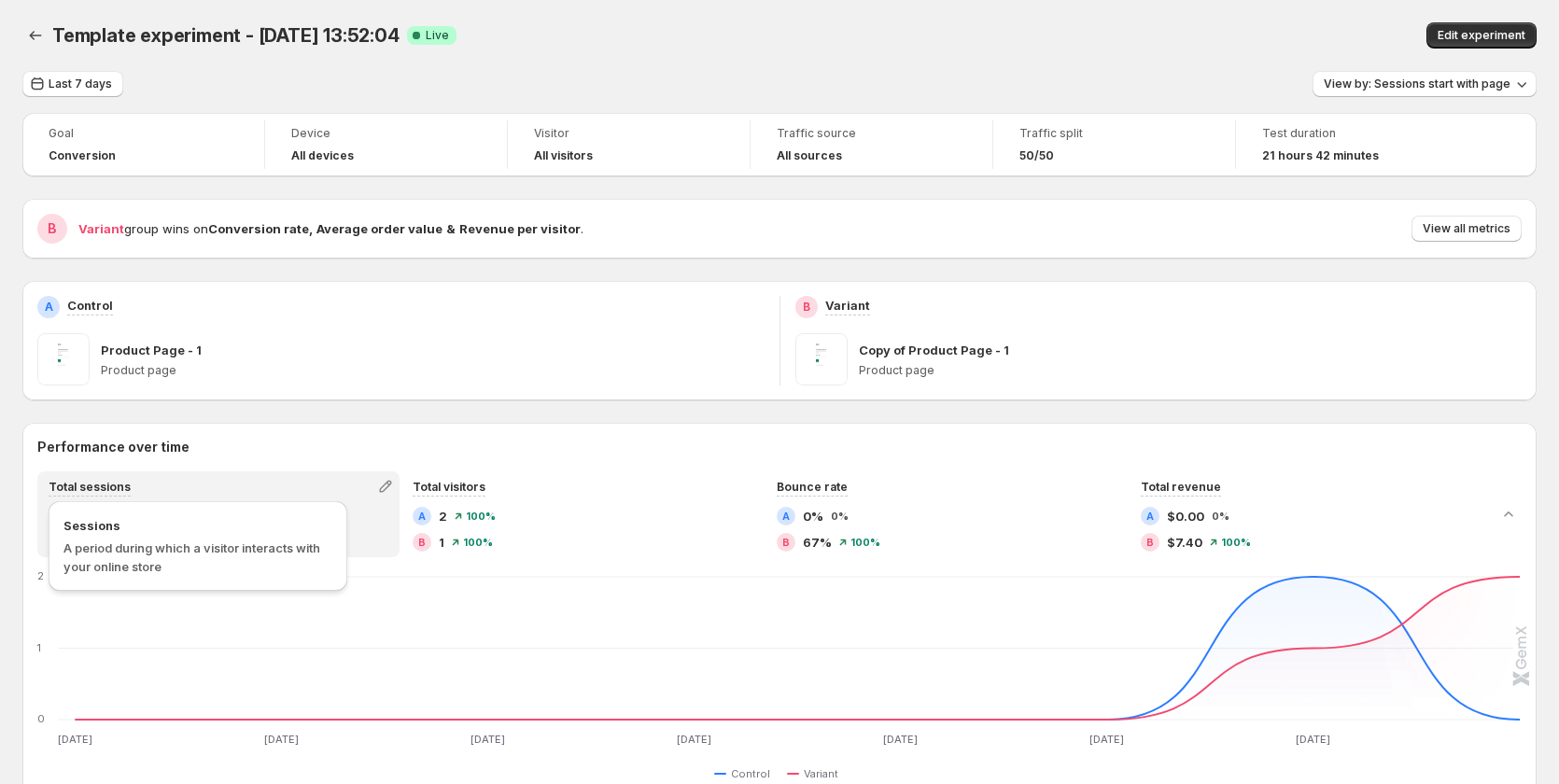
click at [119, 556] on span "A period during which a visitor interacts with your online store" at bounding box center [197, 557] width 269 height 38
click at [113, 556] on span "A period during which a visitor interacts with your online store" at bounding box center [197, 557] width 269 height 38
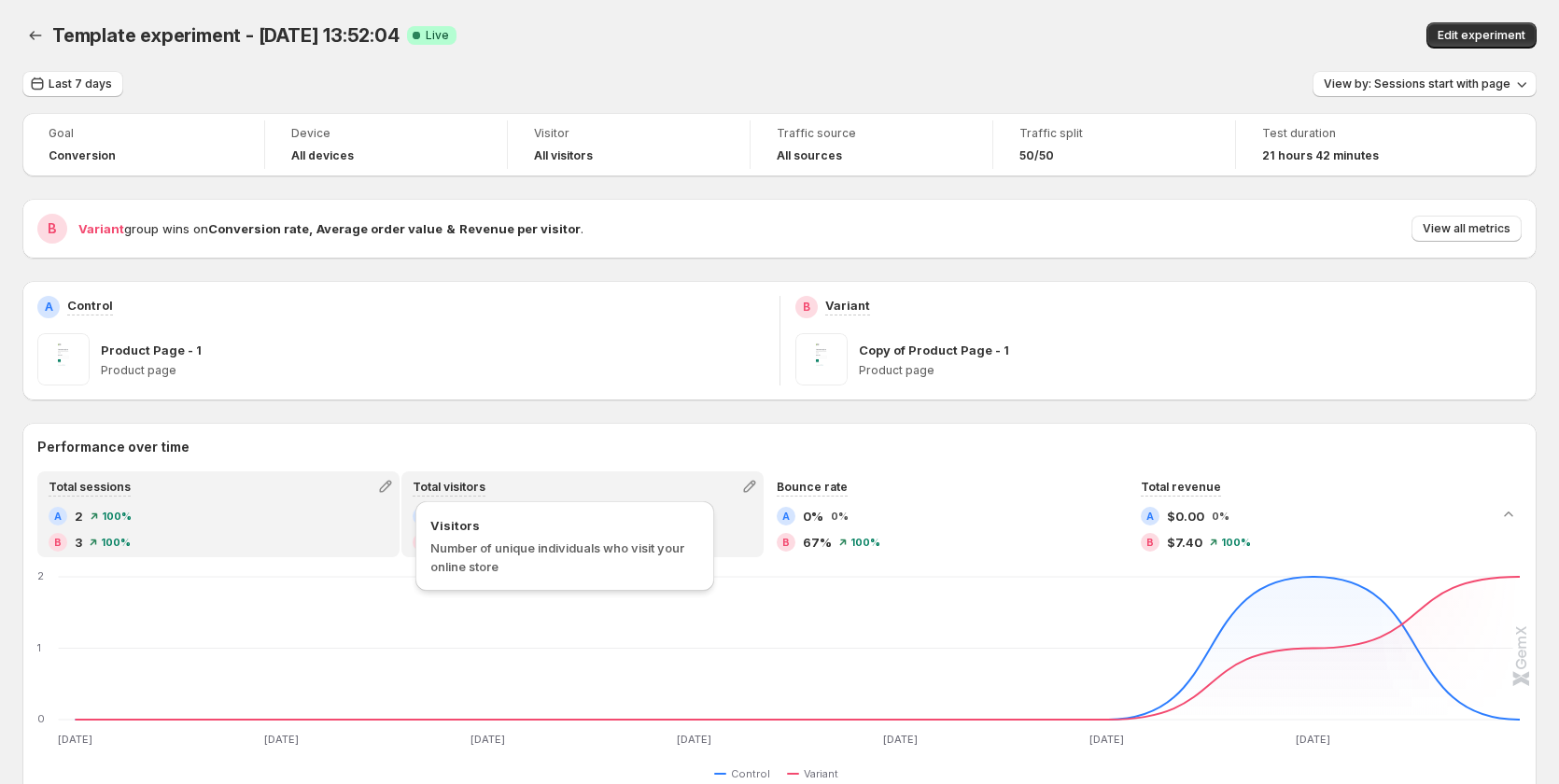
click at [464, 556] on span "Number of unique individuals who visit your online store" at bounding box center [564, 557] width 269 height 38
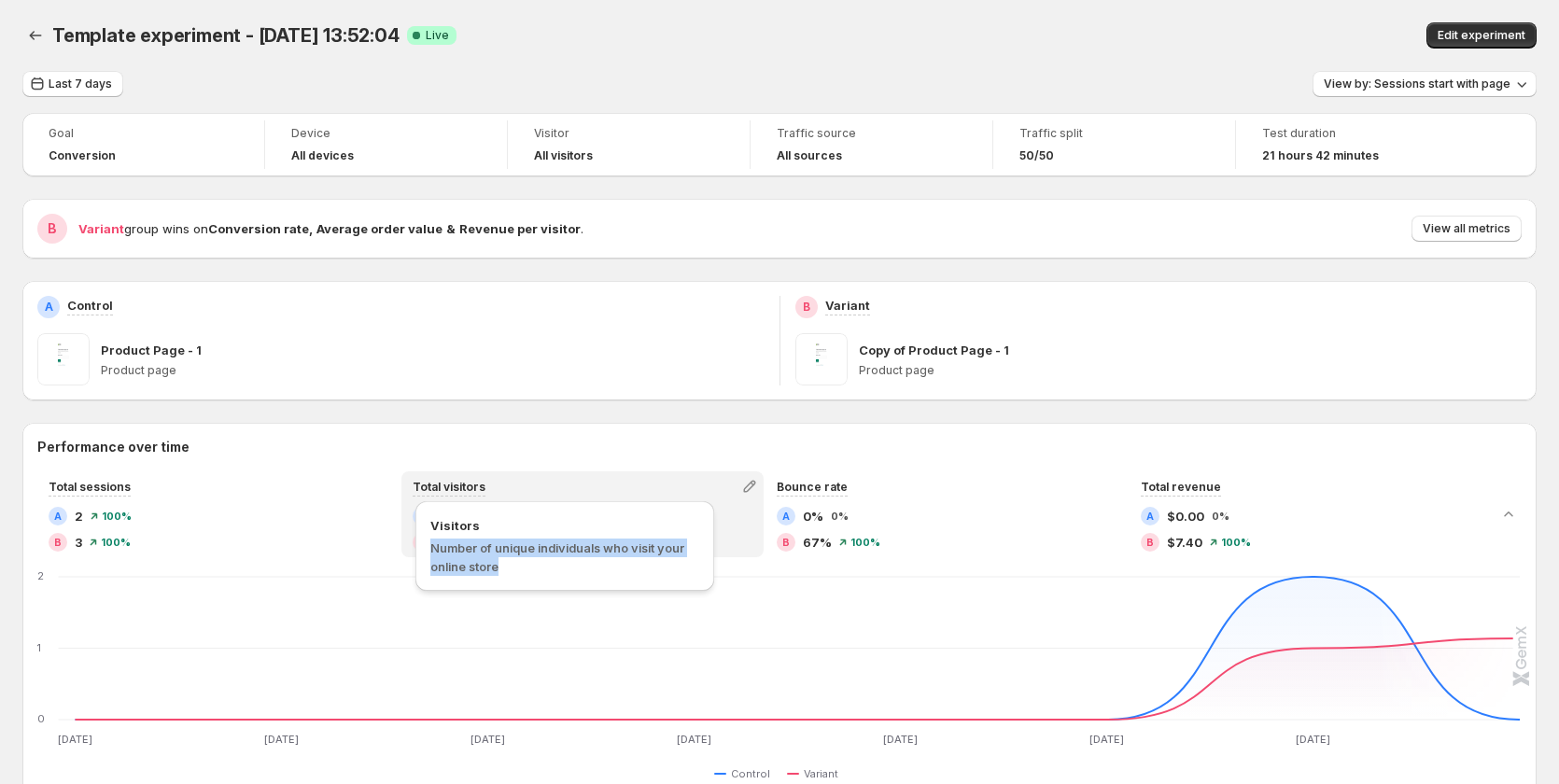
click at [464, 556] on span "Number of unique individuals who visit your online store" at bounding box center [564, 557] width 269 height 38
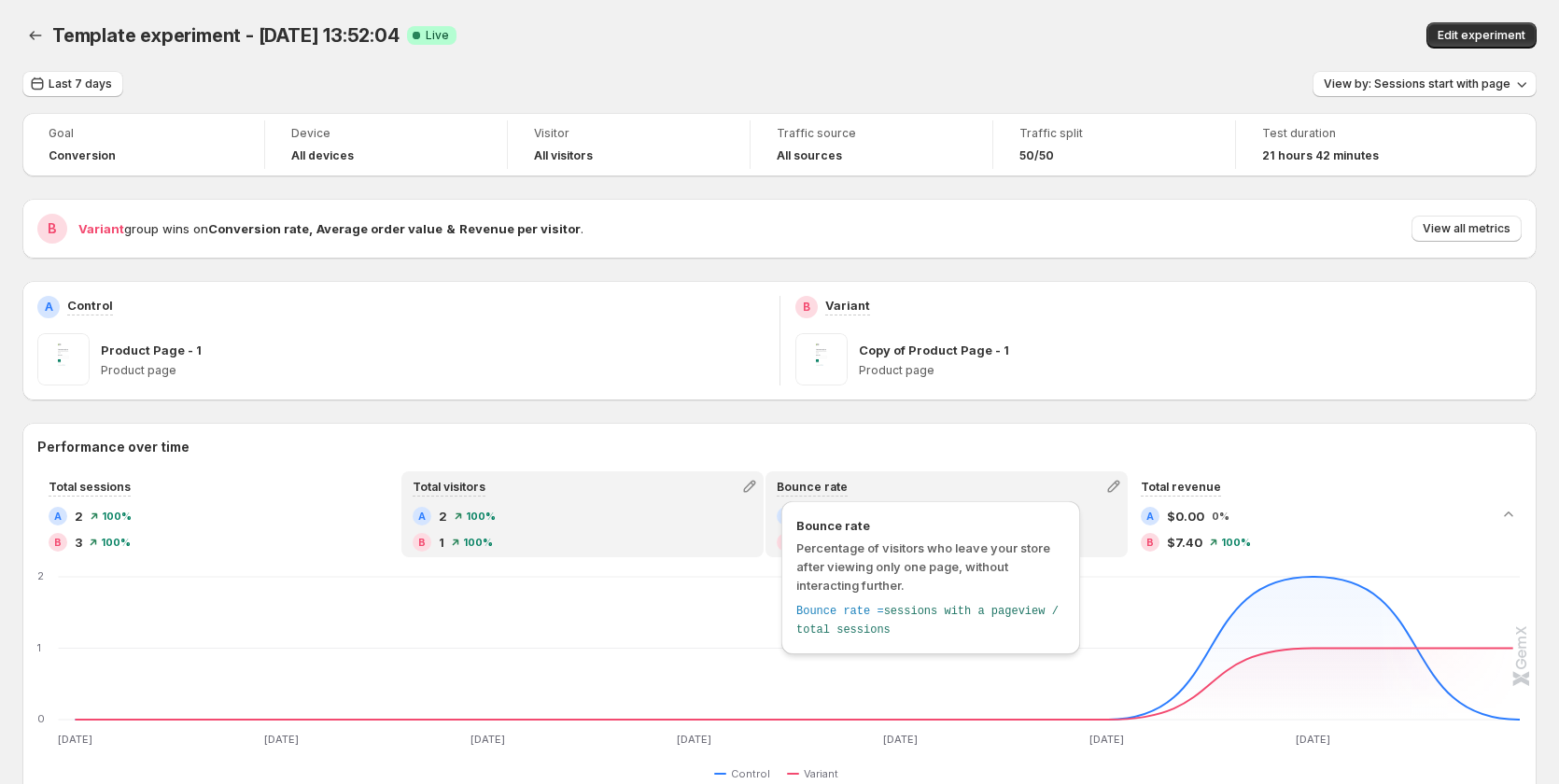
click at [832, 492] on span "Bounce rate" at bounding box center [812, 487] width 71 height 14
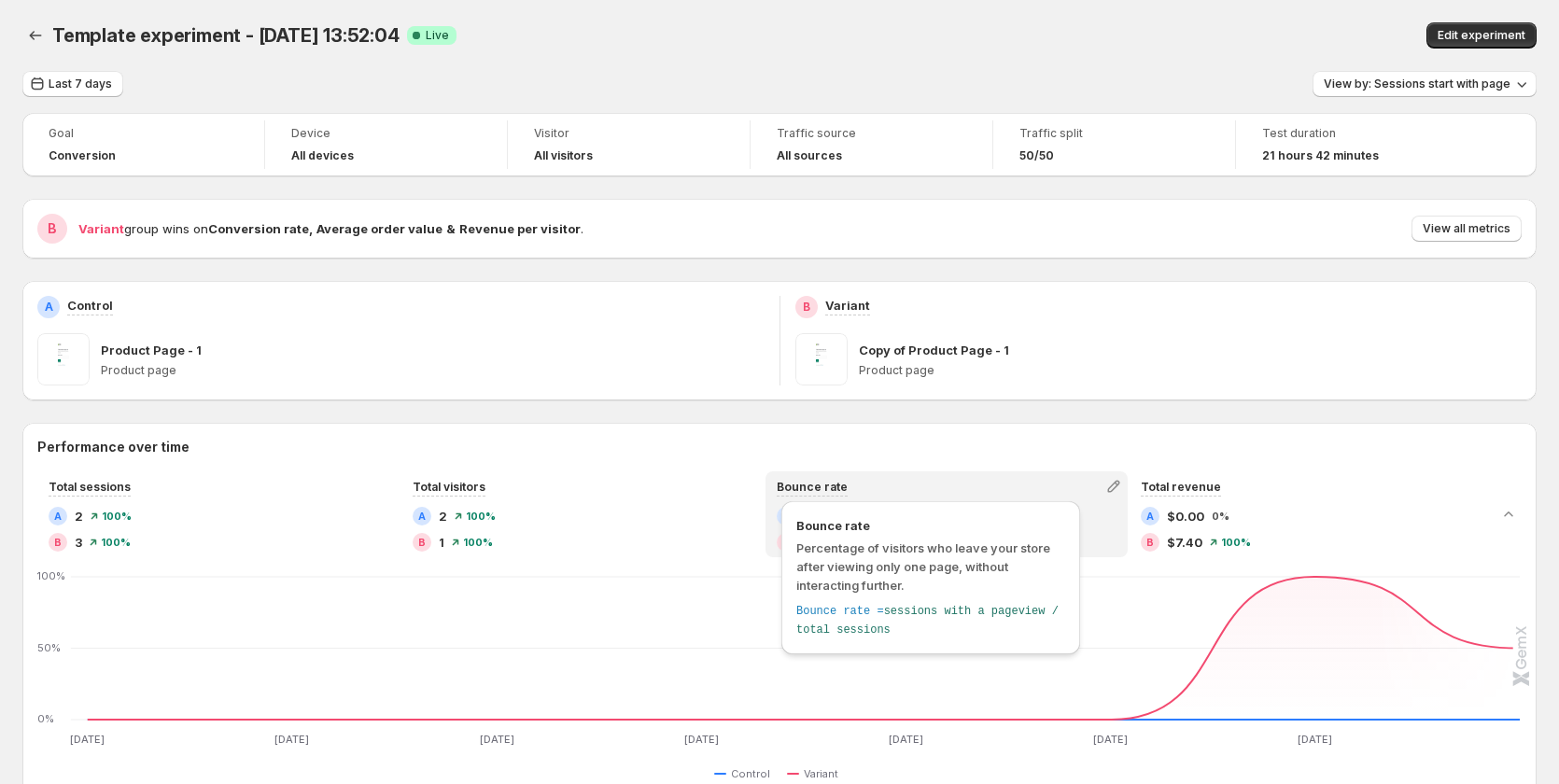
click at [831, 575] on span "Percentage of visitors who leave your store after viewing only one page, withou…" at bounding box center [930, 566] width 269 height 56
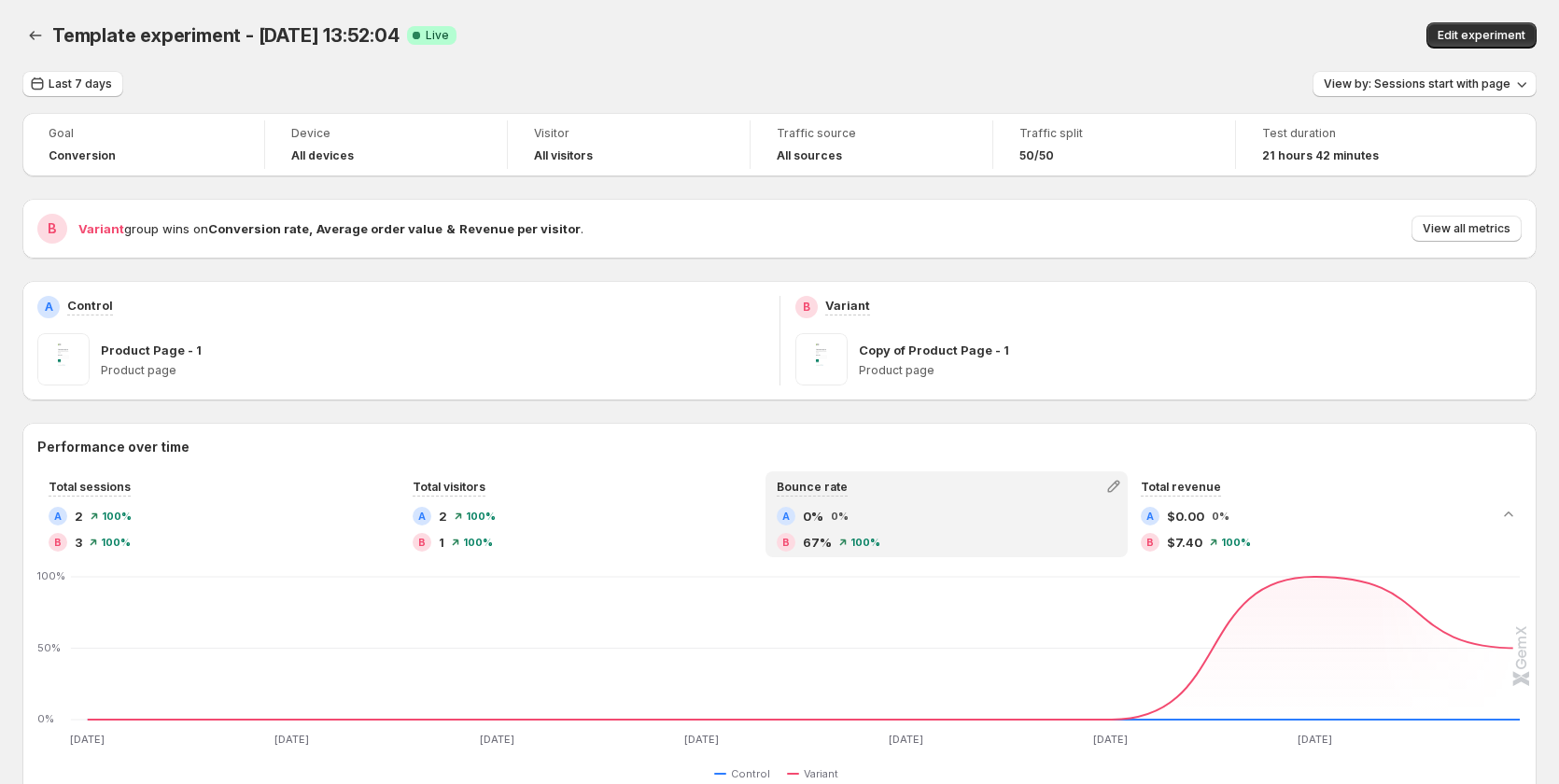
click at [750, 28] on div "Template experiment - Aug 12, 13:52:04 Success Complete Live" at bounding box center [491, 36] width 878 height 26
click at [1494, 83] on span "View by: Sessions start with page" at bounding box center [1416, 83] width 186 height 15
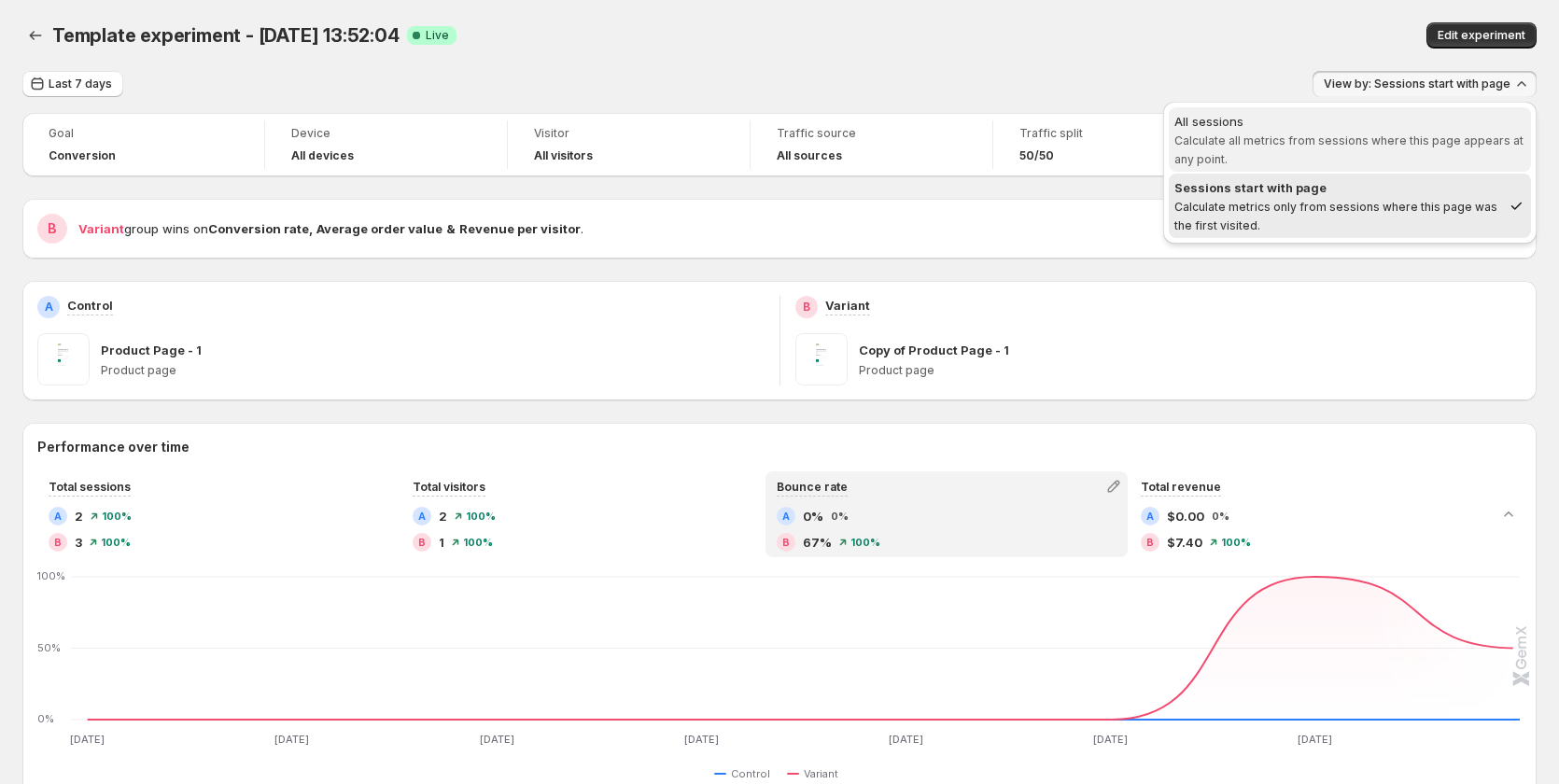
click at [1385, 154] on span "All sessions Calculate all metrics from sessions where this page appears at any…" at bounding box center [1350, 140] width 351 height 56
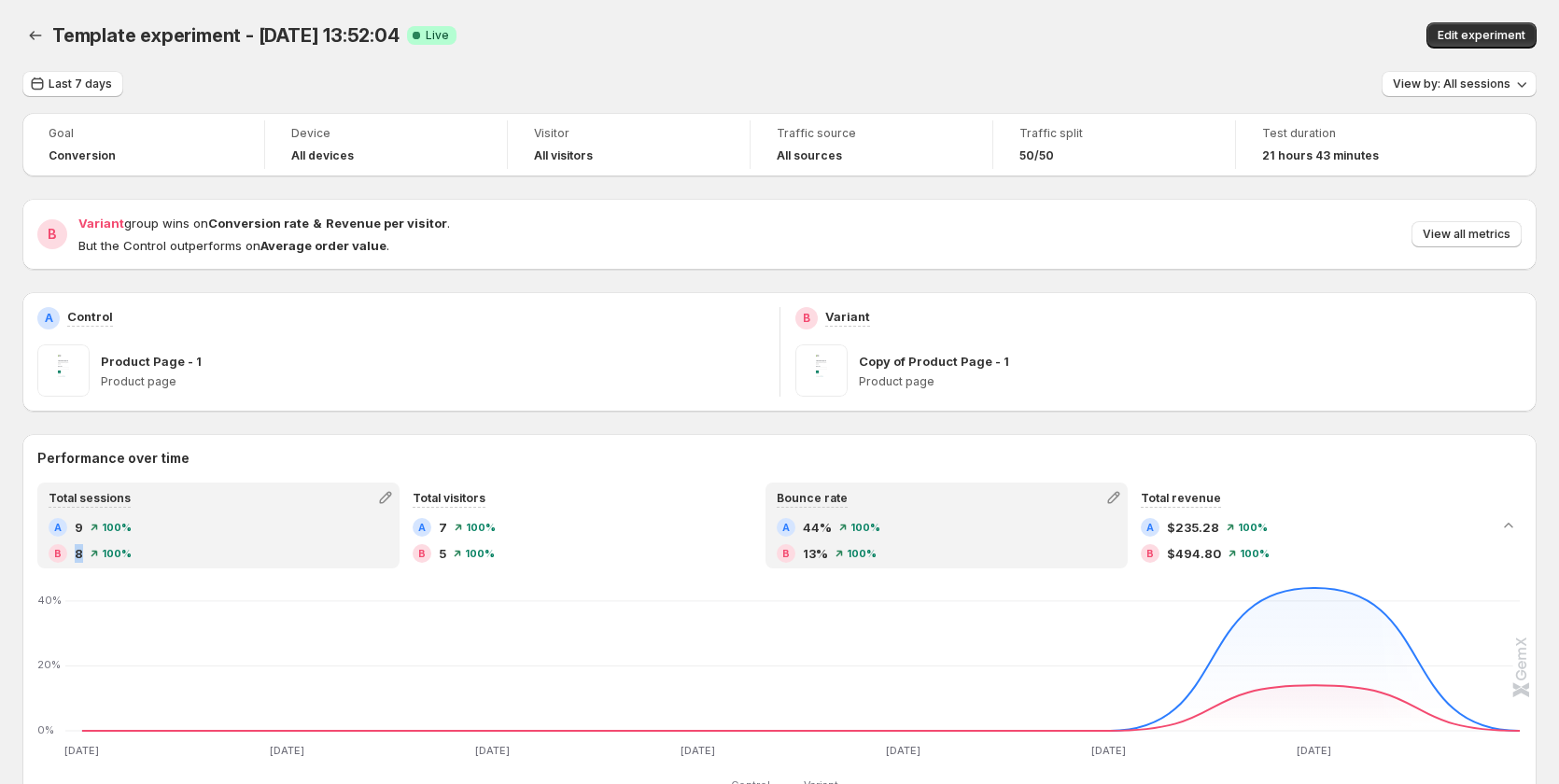
drag, startPoint x: 71, startPoint y: 554, endPoint x: 84, endPoint y: 557, distance: 13.3
click at [84, 557] on div "B 8 100%" at bounding box center [218, 553] width 340 height 19
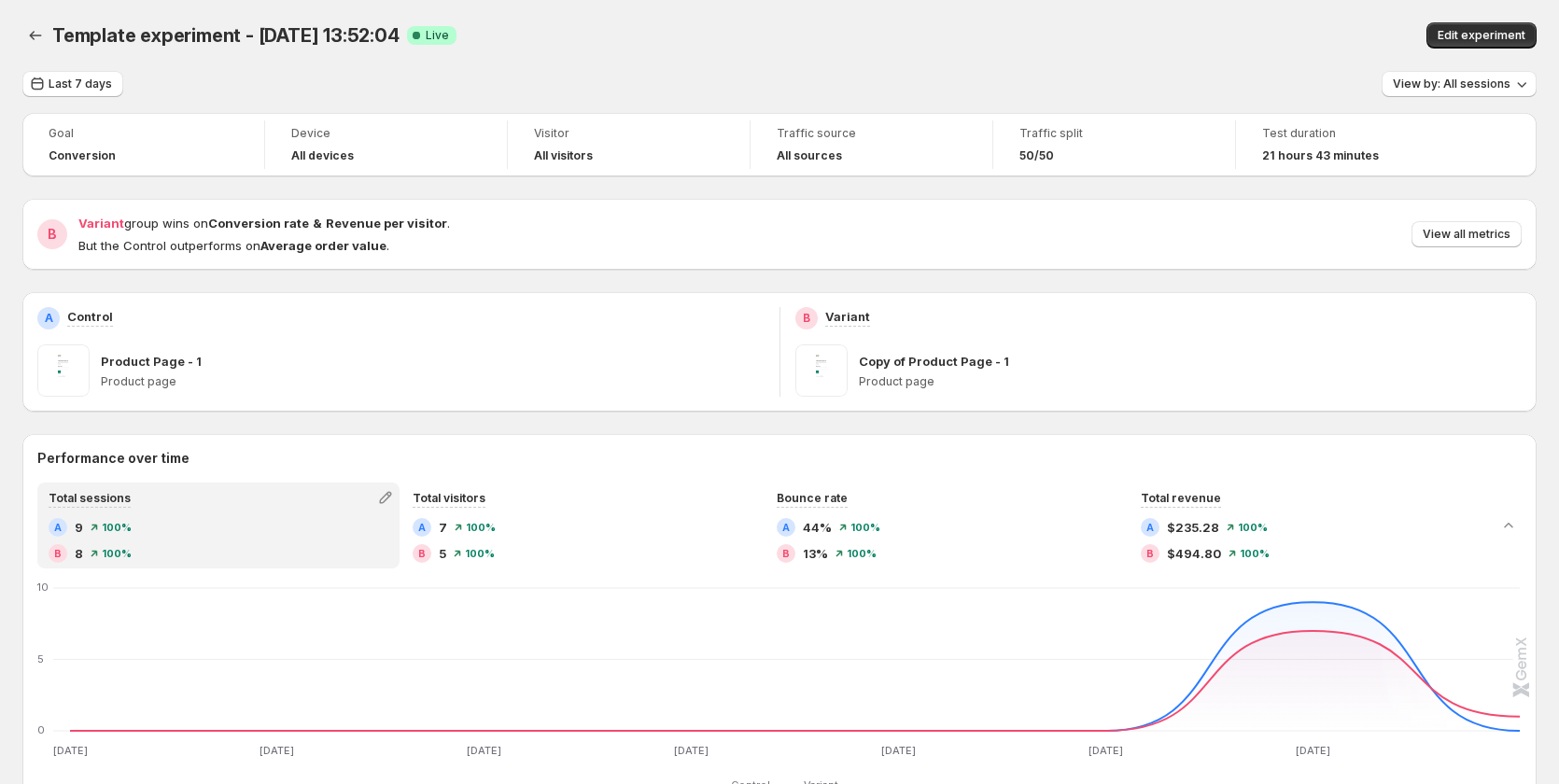
click at [132, 546] on div "B 8 100%" at bounding box center [218, 553] width 340 height 19
drag, startPoint x: 146, startPoint y: 557, endPoint x: -30, endPoint y: 486, distance: 189.8
click at [0, 486] on html "Template experiment - Aug 12, 13:52:04. This page is ready Template experiment …" at bounding box center [780, 392] width 1559 height 784
click at [213, 546] on div "B 8 100%" at bounding box center [218, 553] width 340 height 19
click at [1458, 87] on span "View by: All sessions" at bounding box center [1451, 83] width 118 height 15
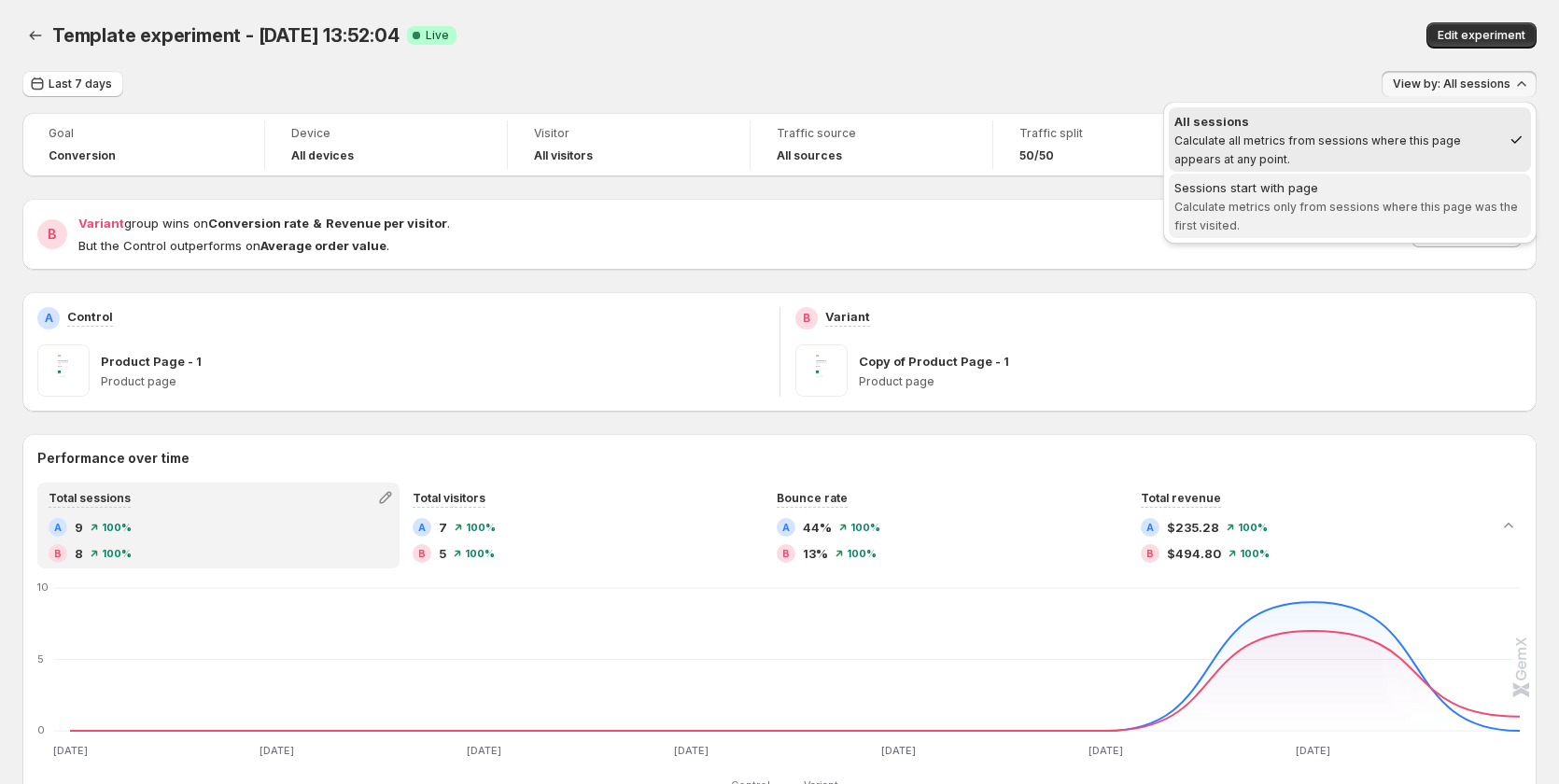
click at [1396, 192] on div "Sessions start with page" at bounding box center [1350, 187] width 351 height 19
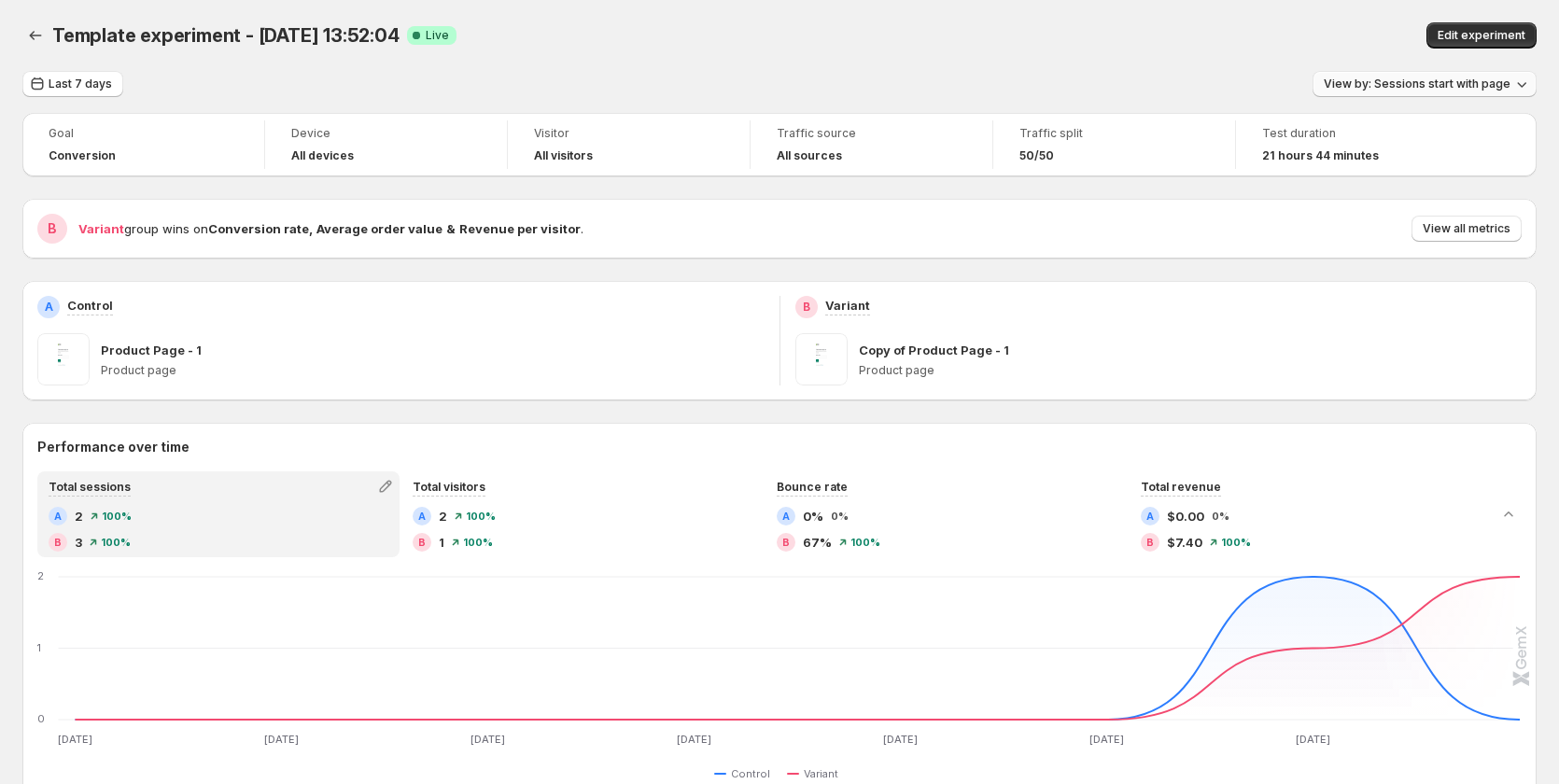
click at [1500, 87] on span "View by: Sessions start with page" at bounding box center [1416, 83] width 186 height 15
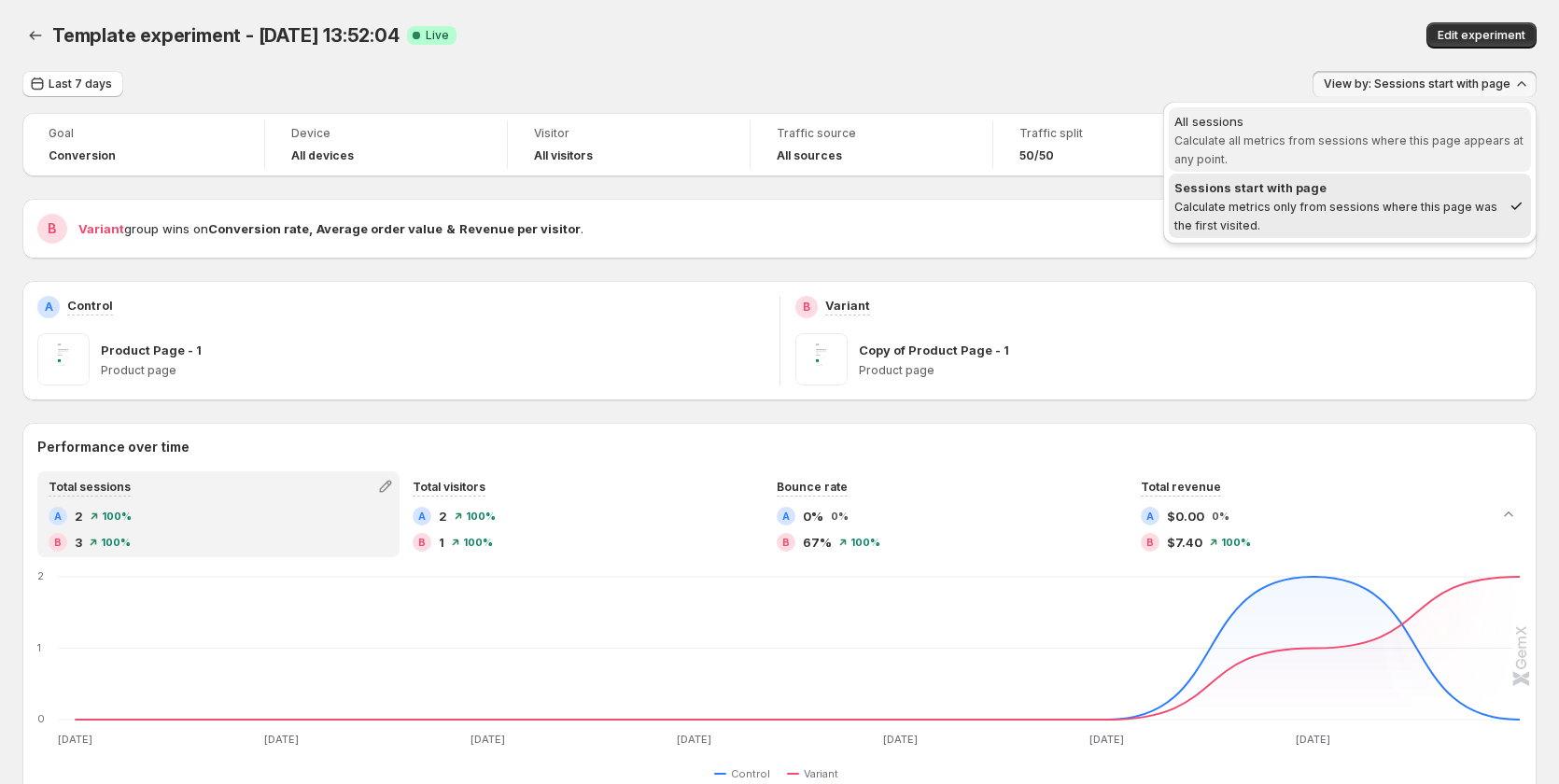
click at [1360, 147] on span "Calculate all metrics from sessions where this page appears at any point." at bounding box center [1349, 150] width 349 height 33
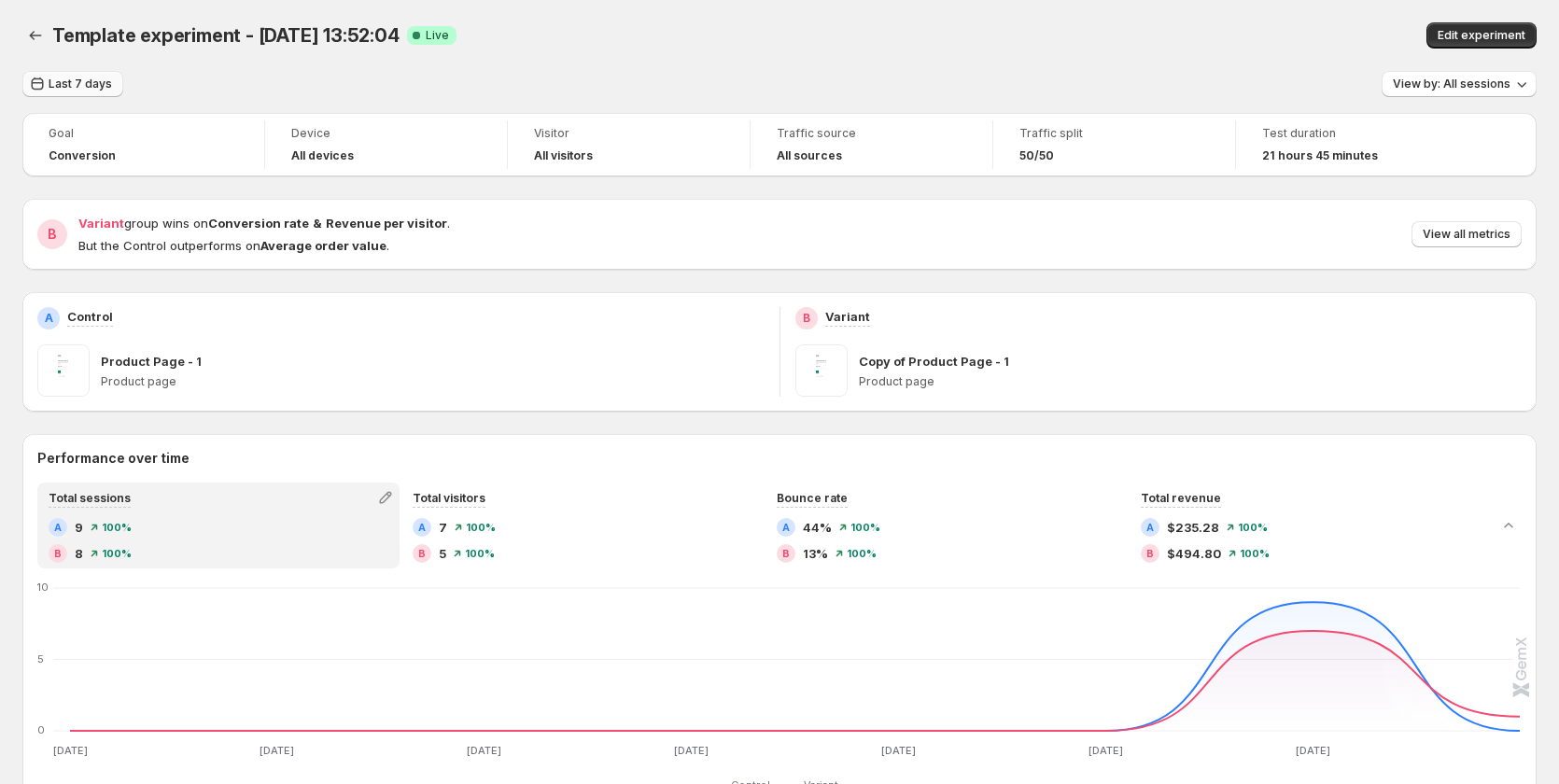
click at [71, 87] on span "Last 7 days" at bounding box center [80, 83] width 63 height 15
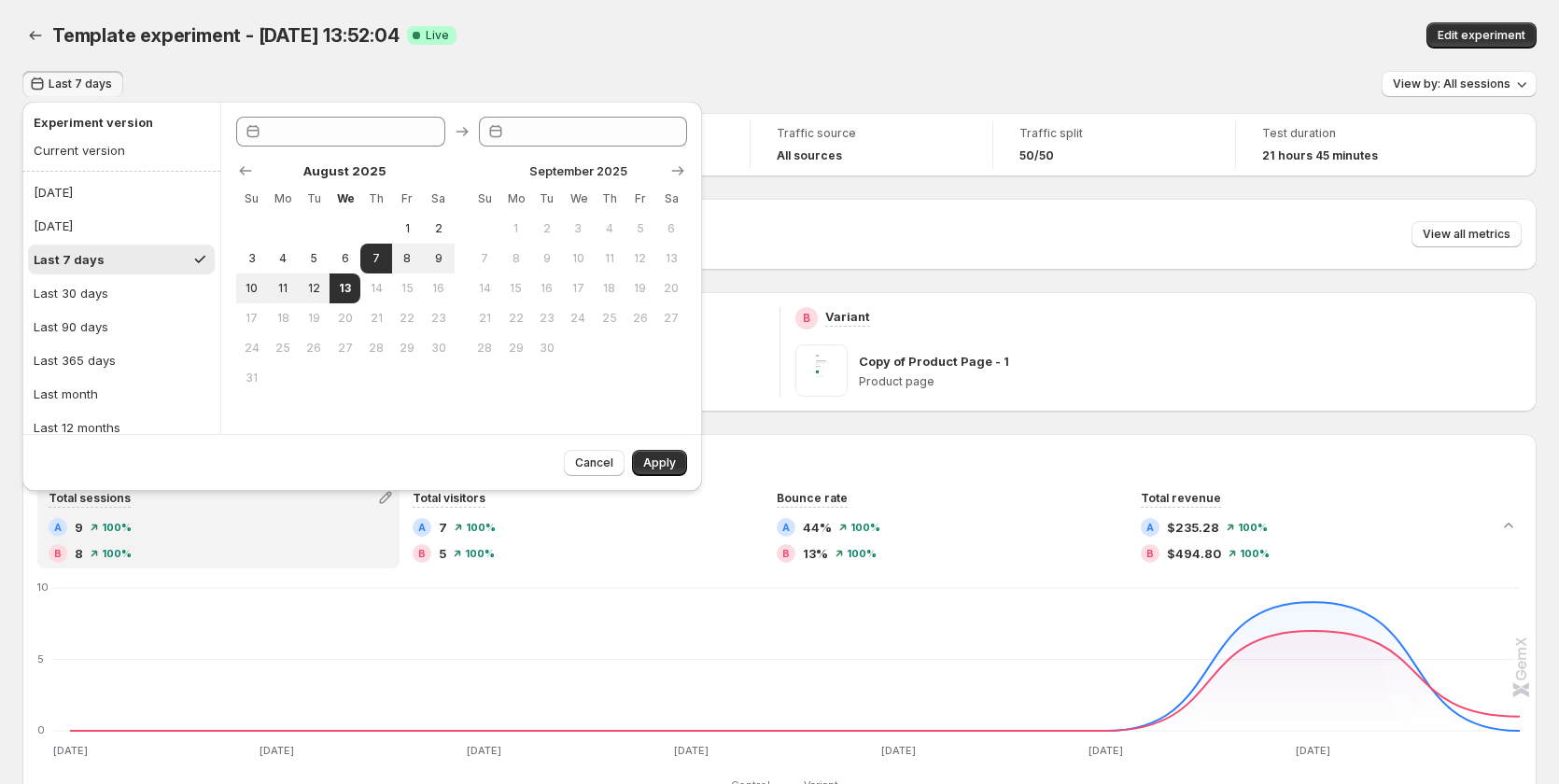
type input "**********"
click at [70, 201] on button "[DATE]" at bounding box center [121, 192] width 186 height 30
type input "**********"
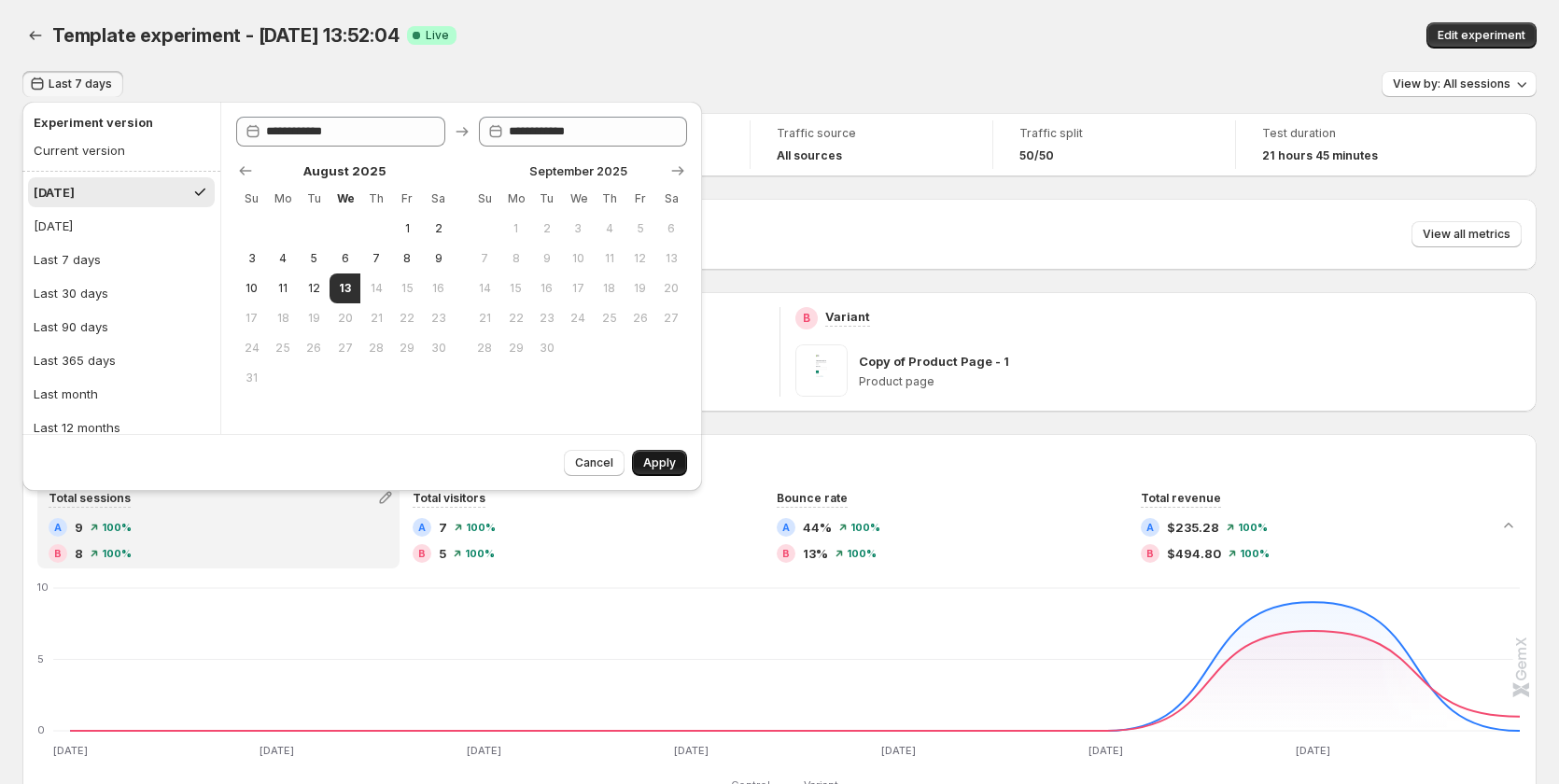
click at [648, 451] on button "Apply" at bounding box center [660, 463] width 56 height 26
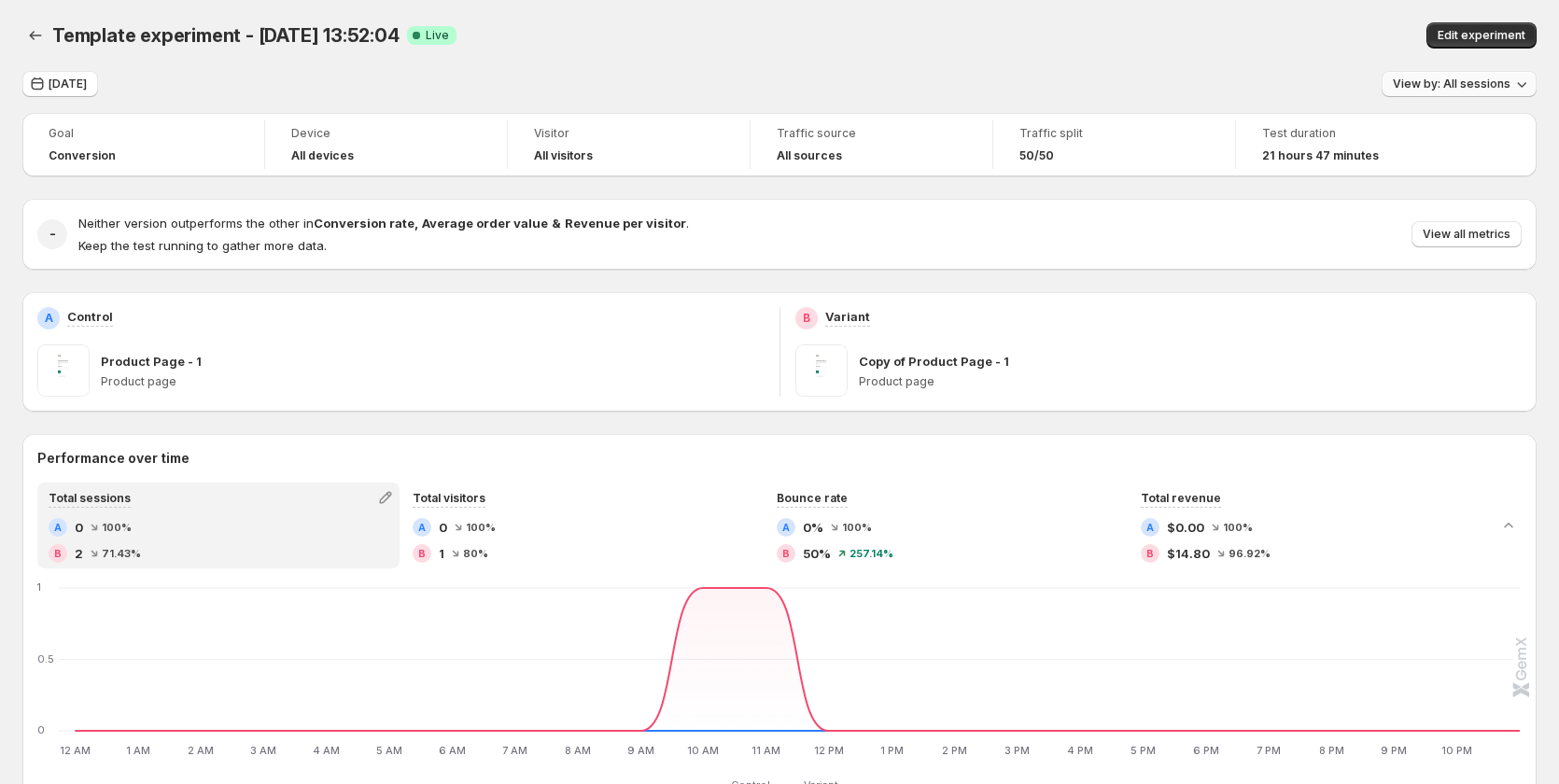
click at [1464, 77] on span "View by: All sessions" at bounding box center [1451, 83] width 118 height 15
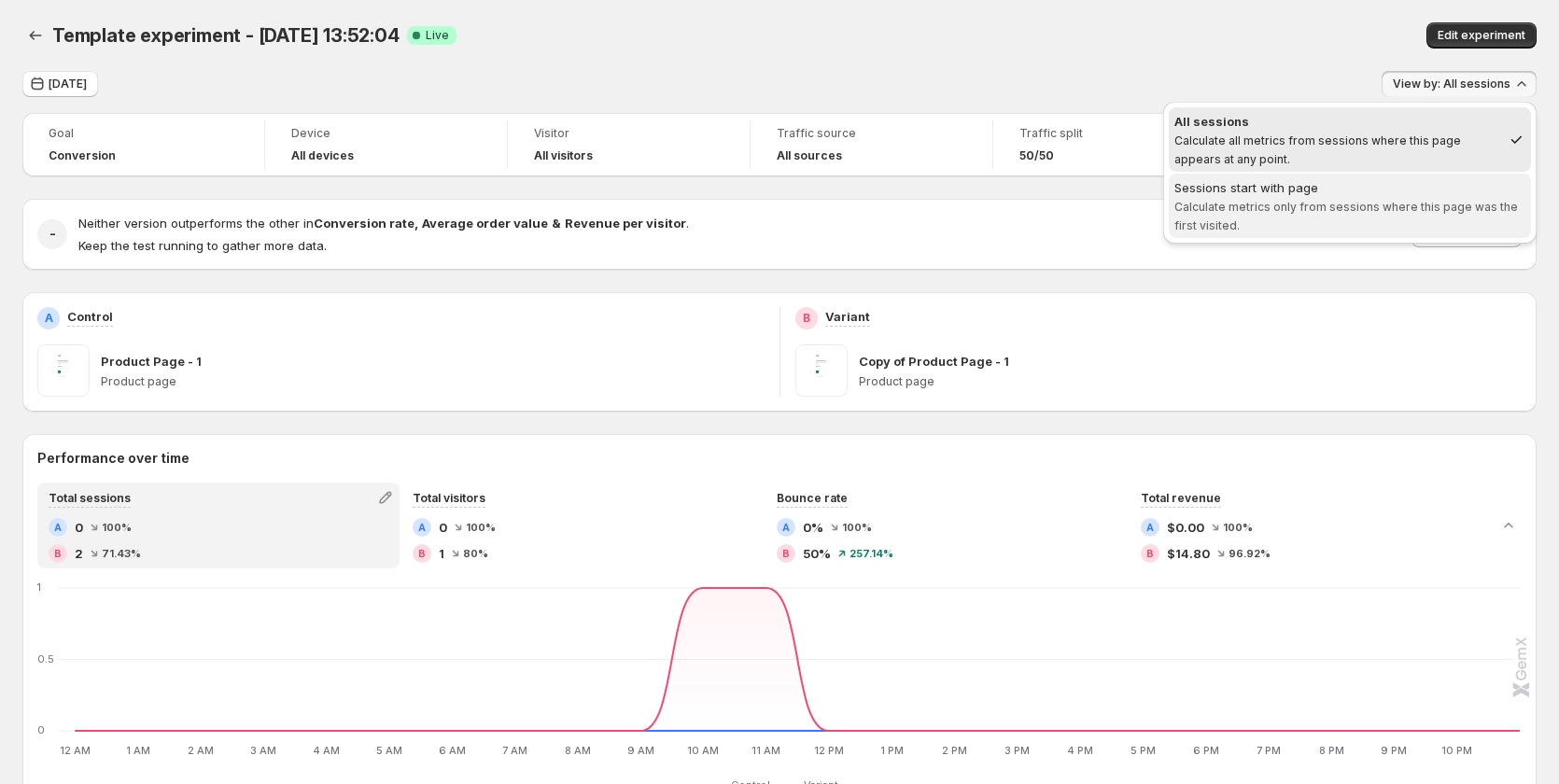
click at [1371, 200] on span "Calculate metrics only from sessions where this page was the first visited." at bounding box center [1346, 215] width 343 height 33
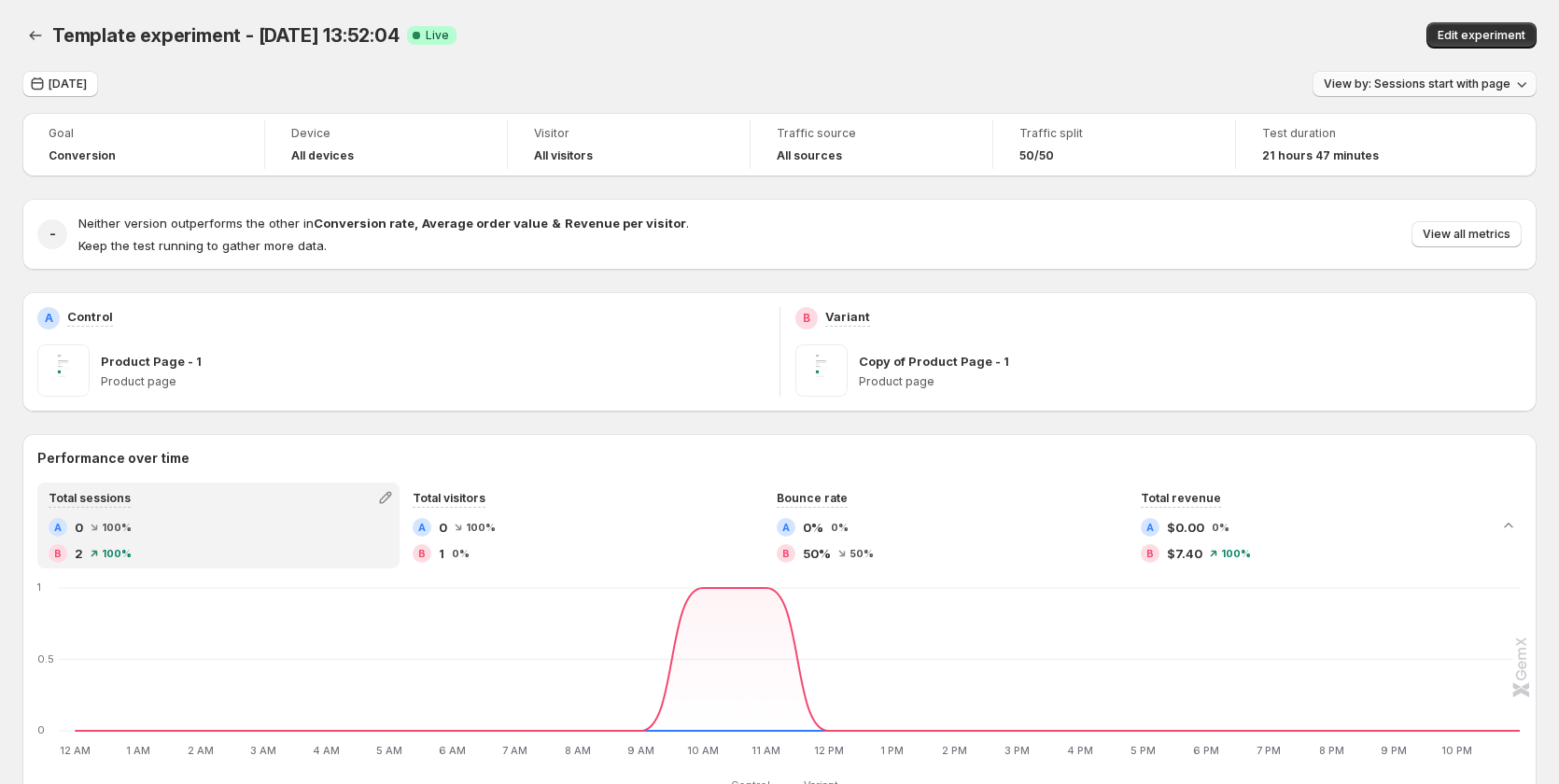
click at [1394, 81] on span "View by: Sessions start with page" at bounding box center [1416, 83] width 186 height 15
click at [1391, 85] on span "View by: Sessions start with page" at bounding box center [1416, 83] width 186 height 15
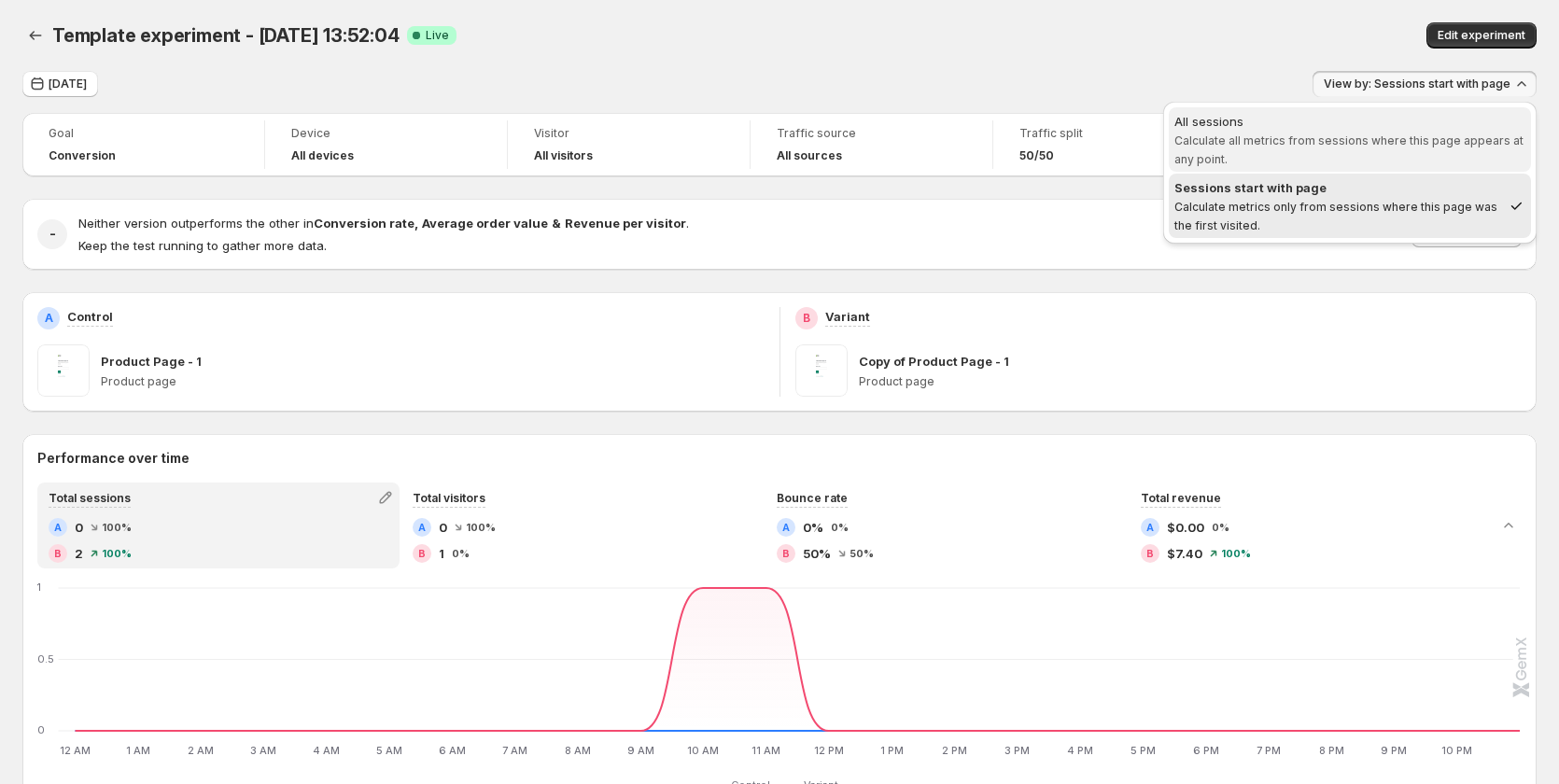
click at [1355, 147] on span "Calculate all metrics from sessions where this page appears at any point." at bounding box center [1349, 150] width 349 height 33
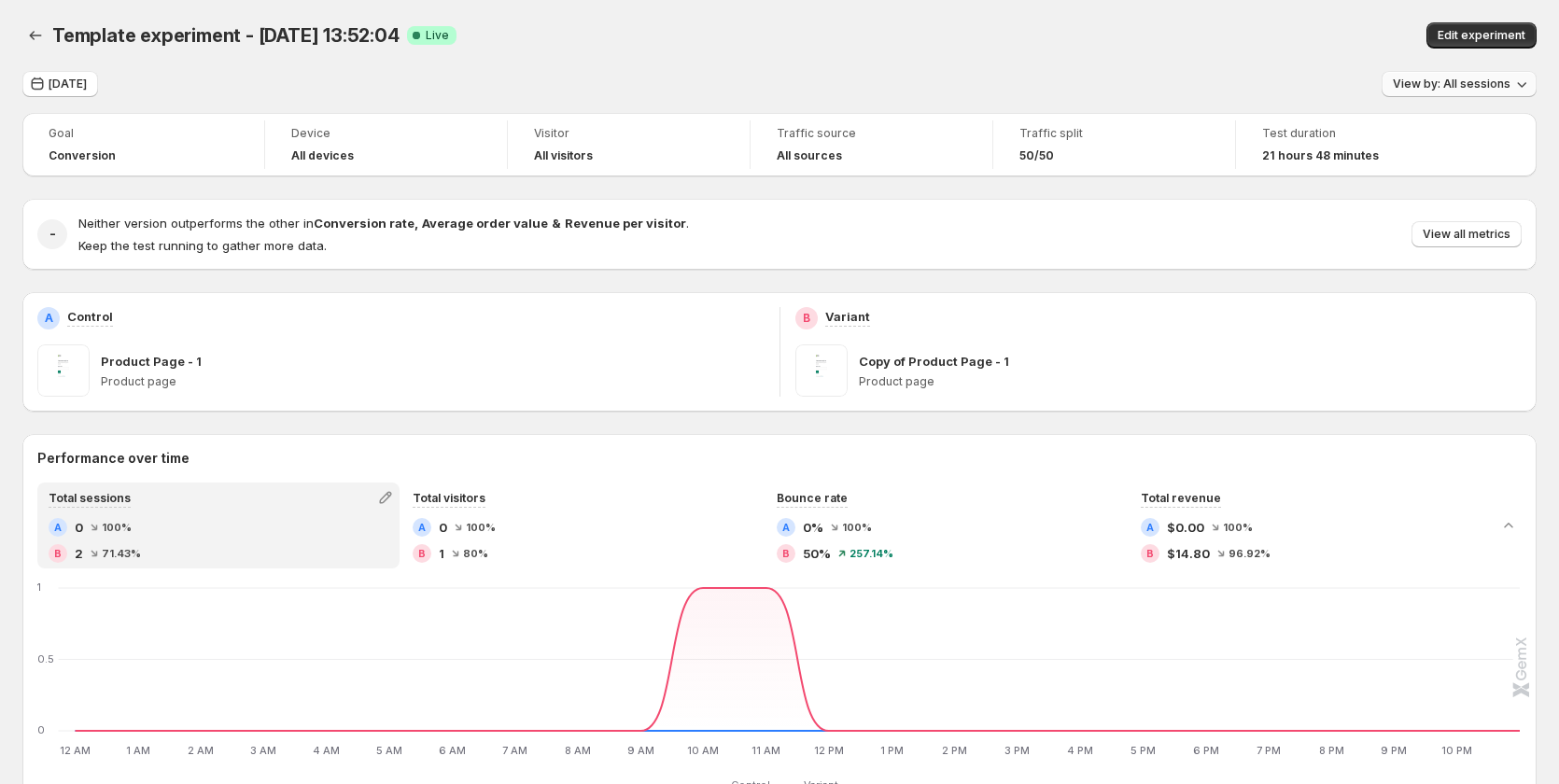
click at [1431, 88] on span "View by: All sessions" at bounding box center [1451, 83] width 118 height 15
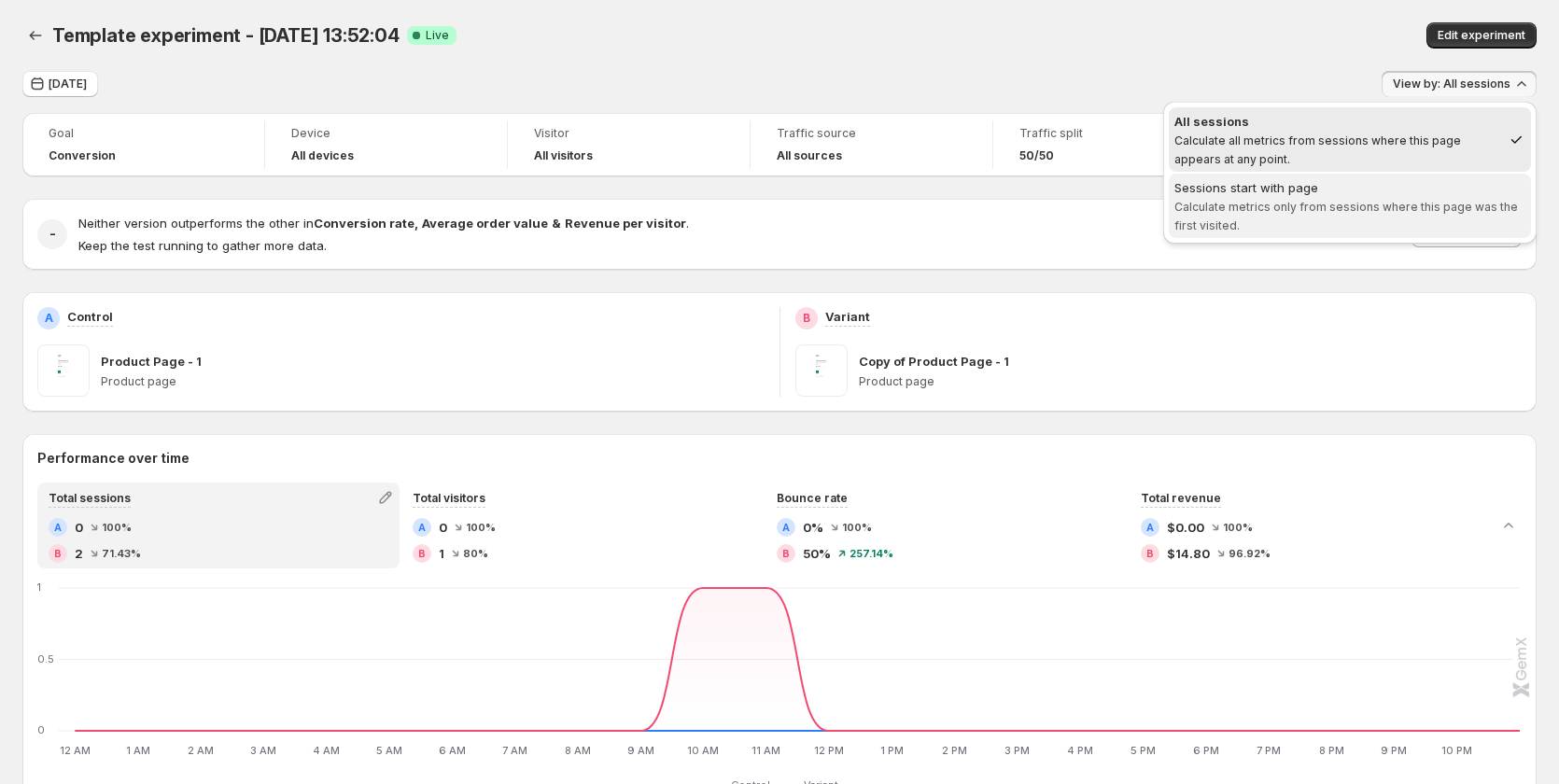
click at [1383, 187] on div "Sessions start with page" at bounding box center [1350, 187] width 351 height 19
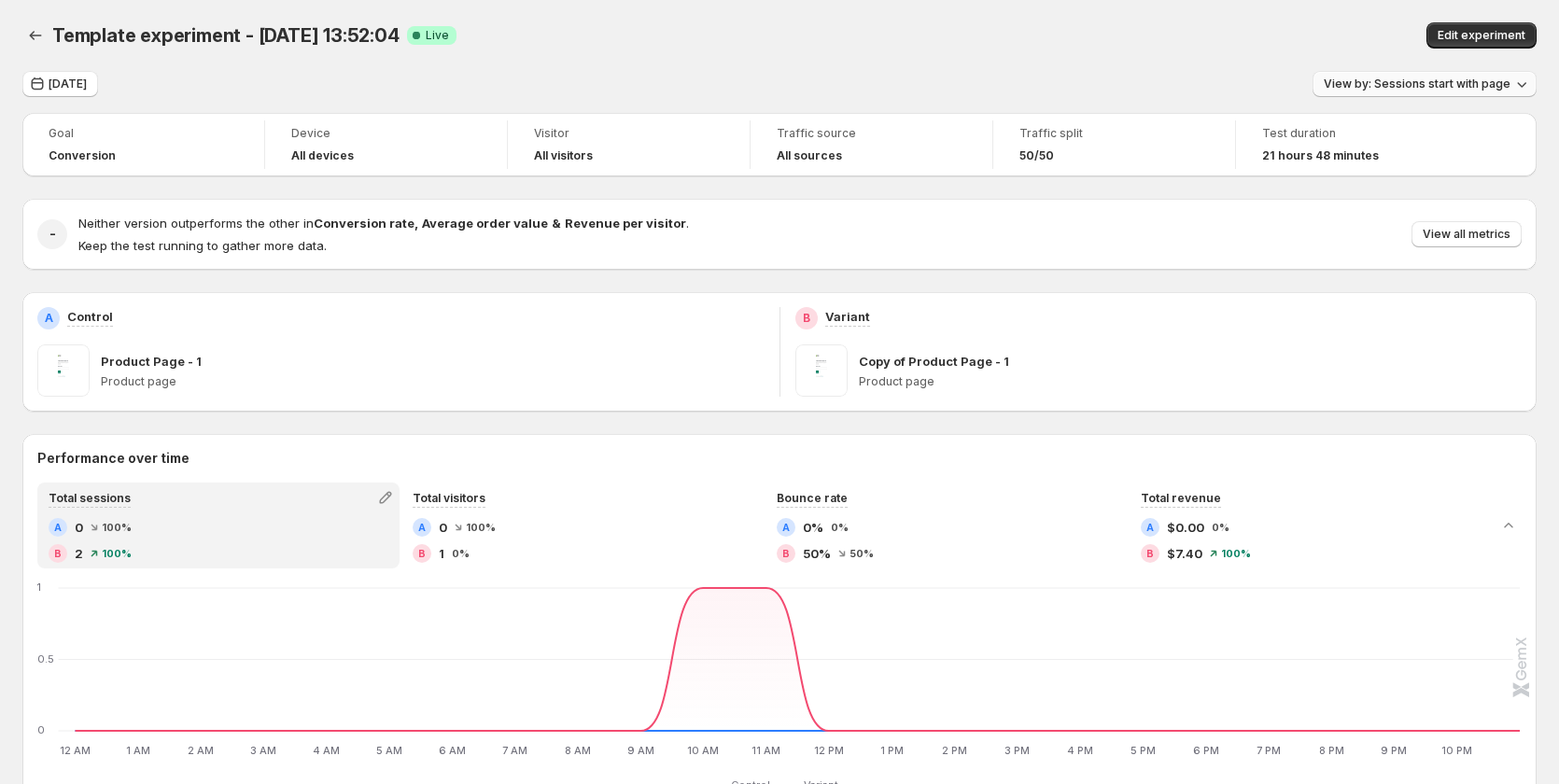
click at [1442, 75] on button "View by: Sessions start with page" at bounding box center [1424, 84] width 224 height 26
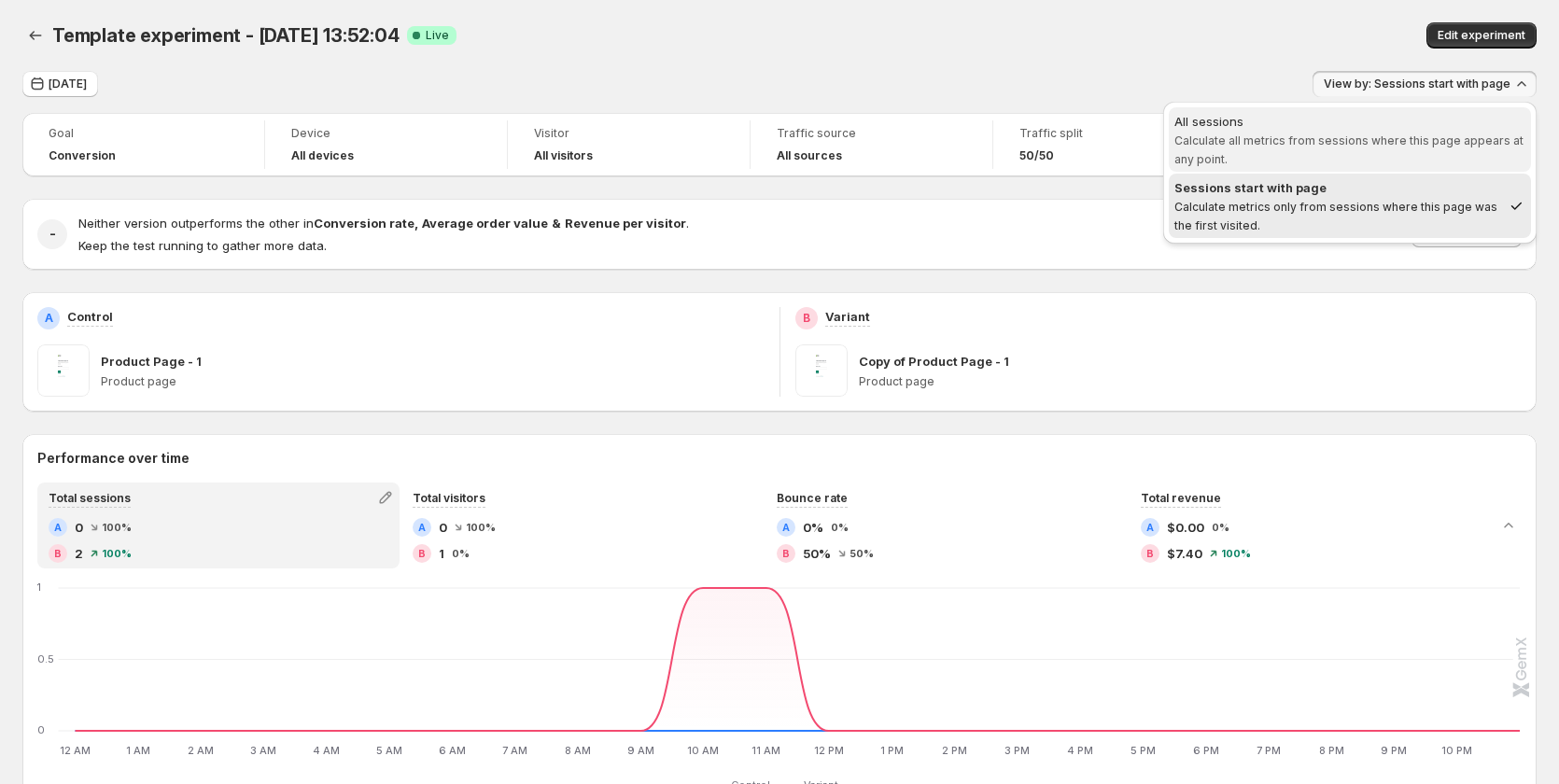
click at [1386, 140] on span "Calculate all metrics from sessions where this page appears at any point." at bounding box center [1349, 150] width 349 height 33
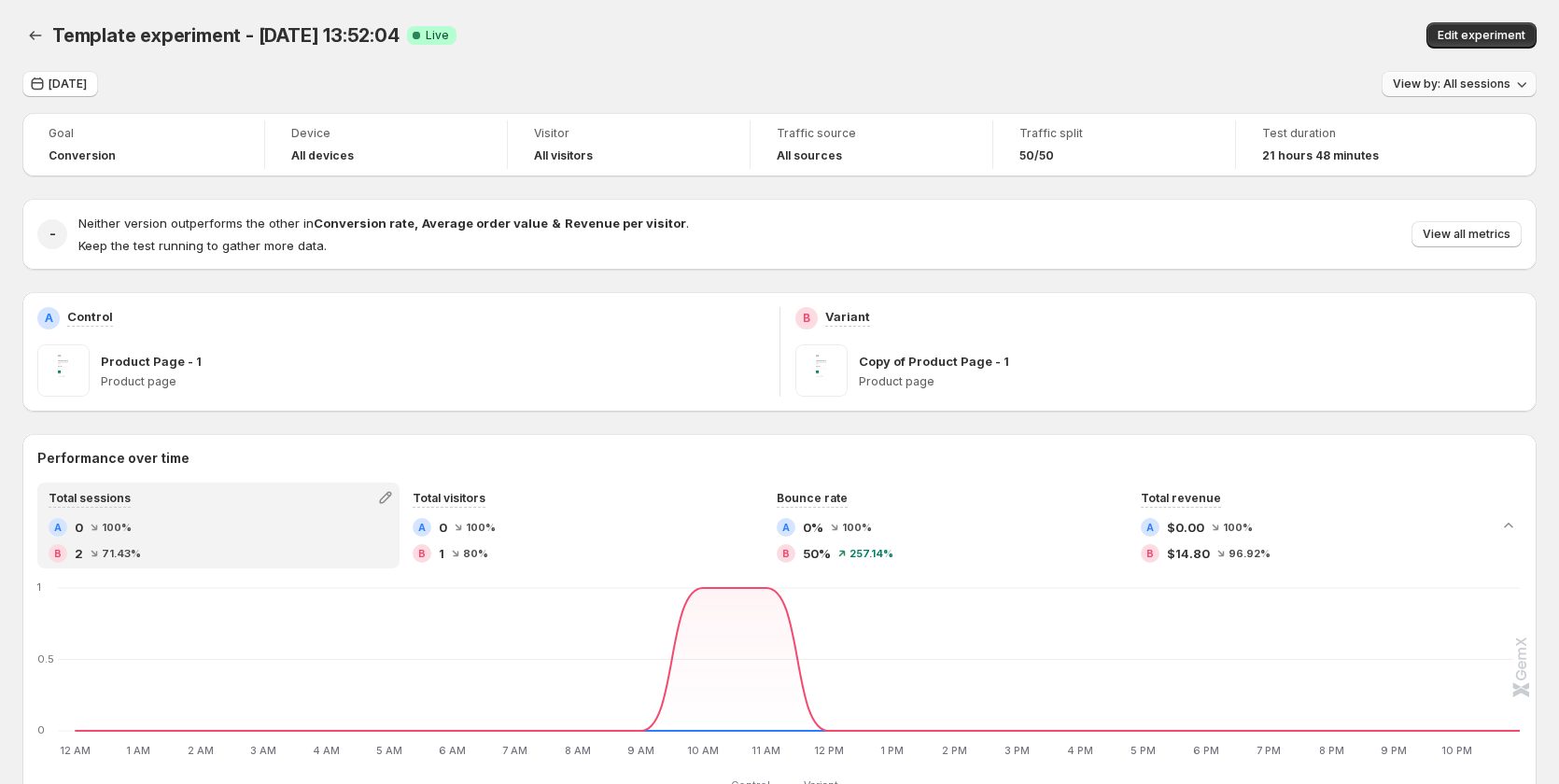
click at [1509, 80] on span "View by: All sessions" at bounding box center [1451, 83] width 118 height 15
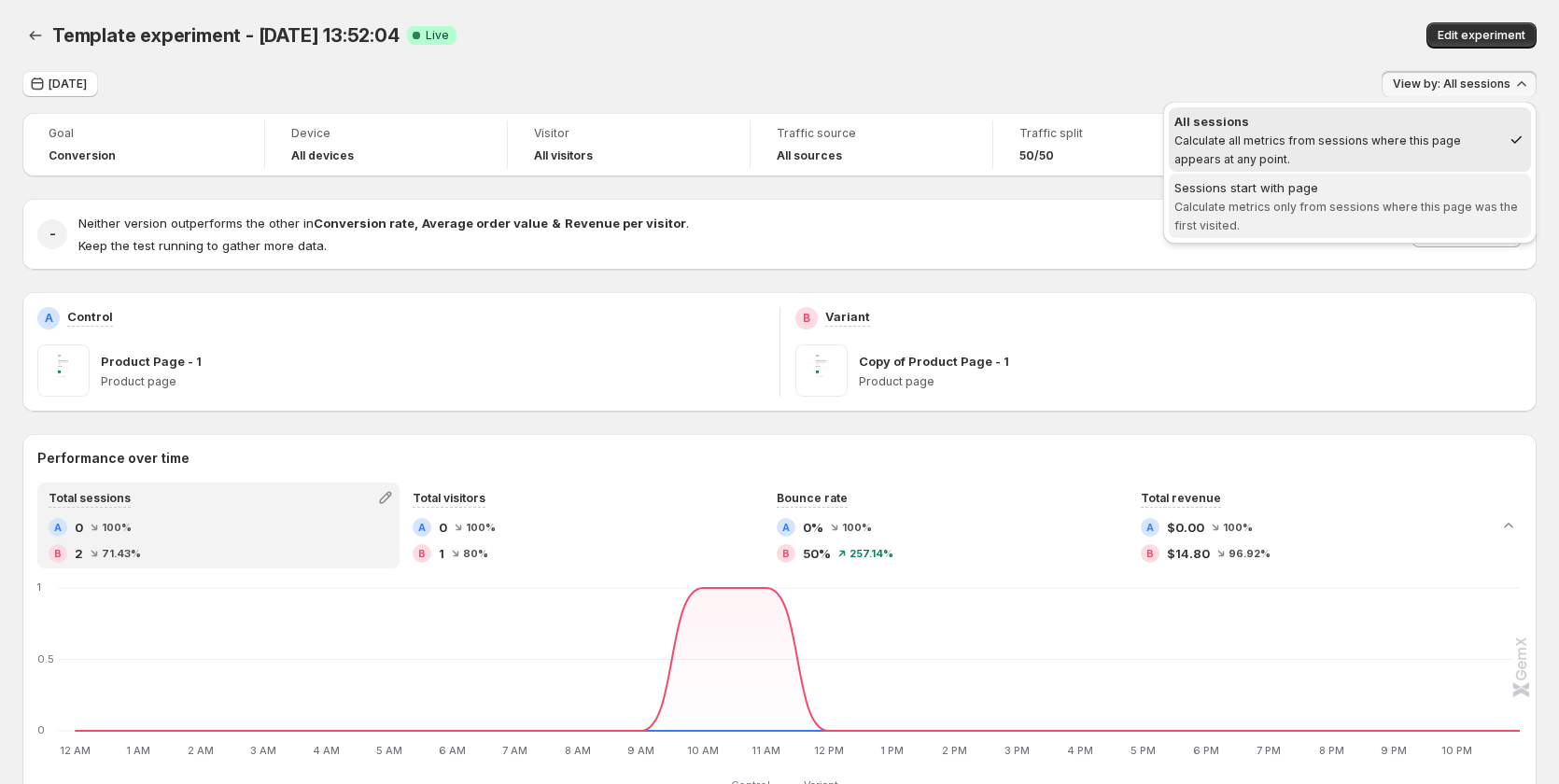
click at [1325, 203] on span "Calculate metrics only from sessions where this page was the first visited." at bounding box center [1346, 215] width 343 height 33
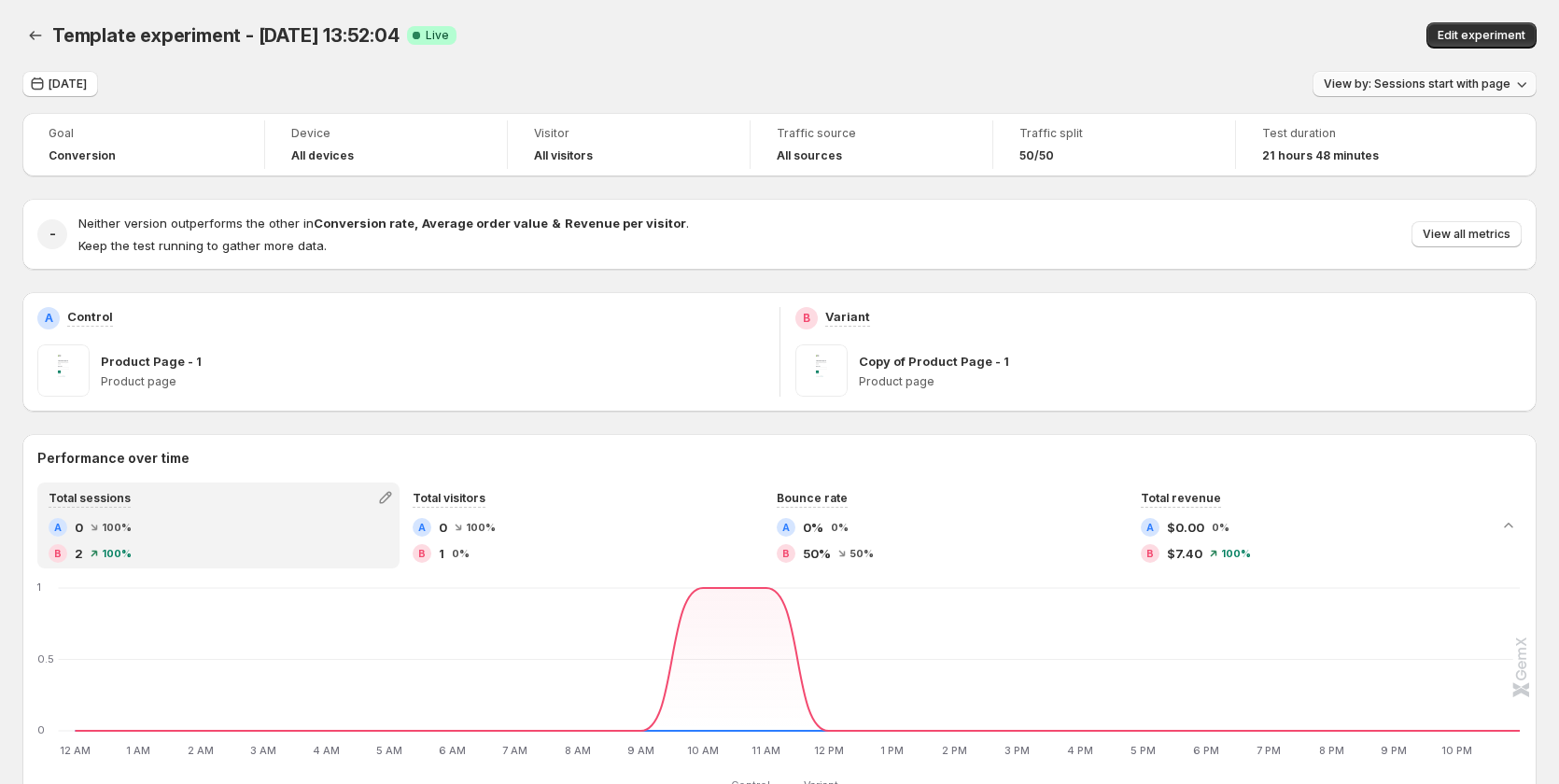
click at [1418, 87] on span "View by: Sessions start with page" at bounding box center [1416, 83] width 186 height 15
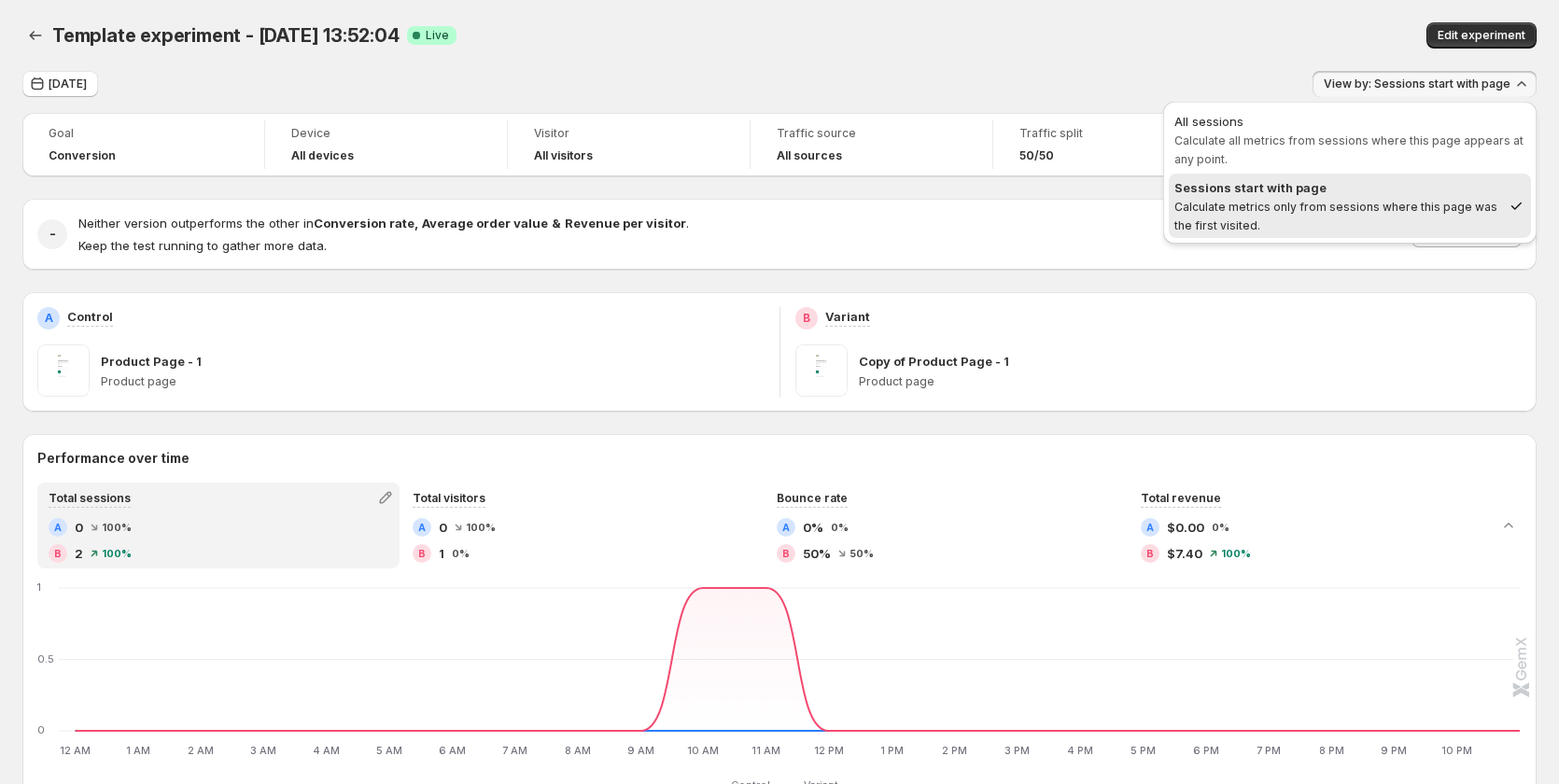
click at [1369, 205] on span "Calculate metrics only from sessions where this page was the first visited." at bounding box center [1336, 215] width 323 height 33
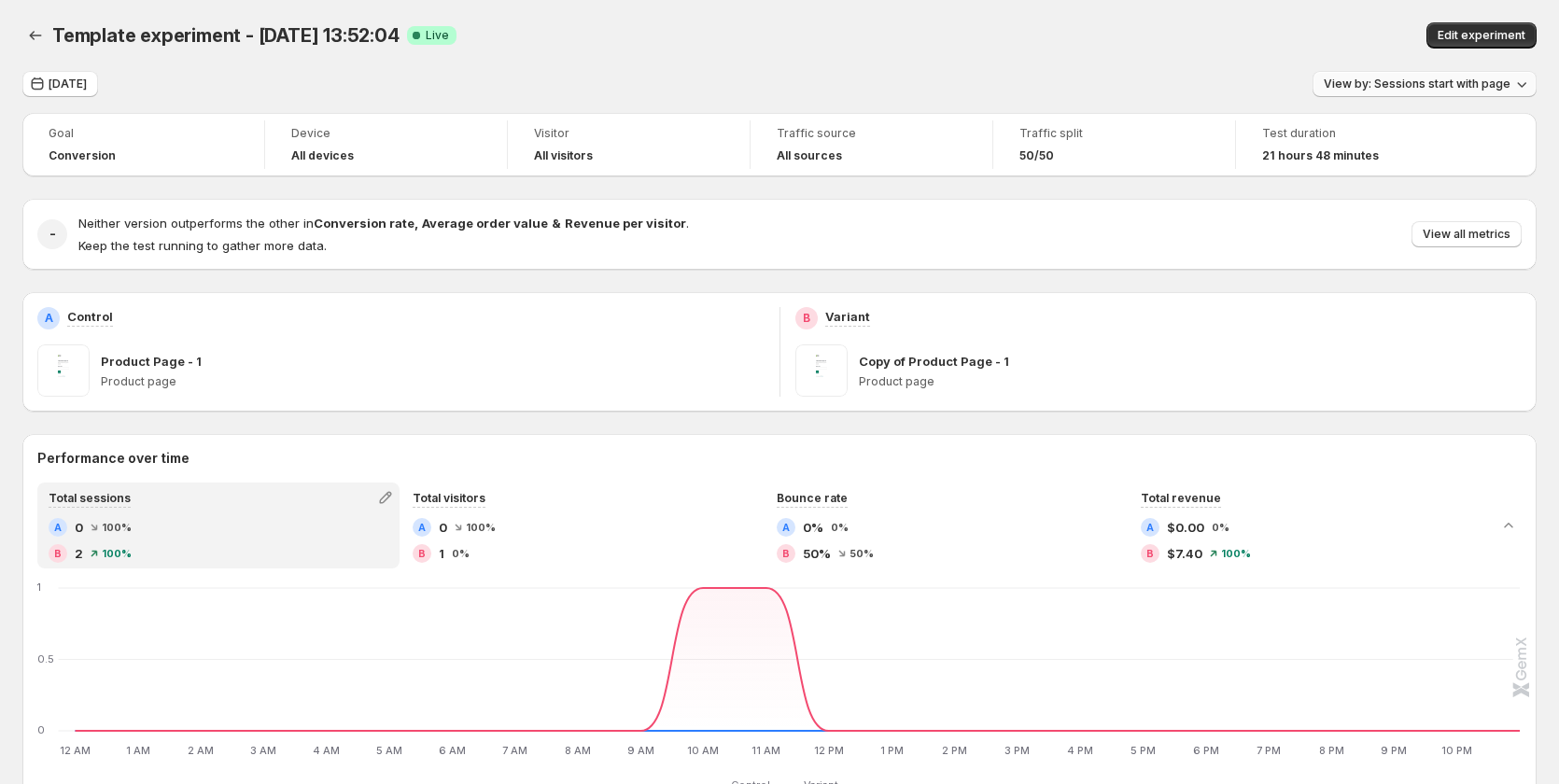
click at [1408, 82] on span "View by: Sessions start with page" at bounding box center [1416, 83] width 186 height 15
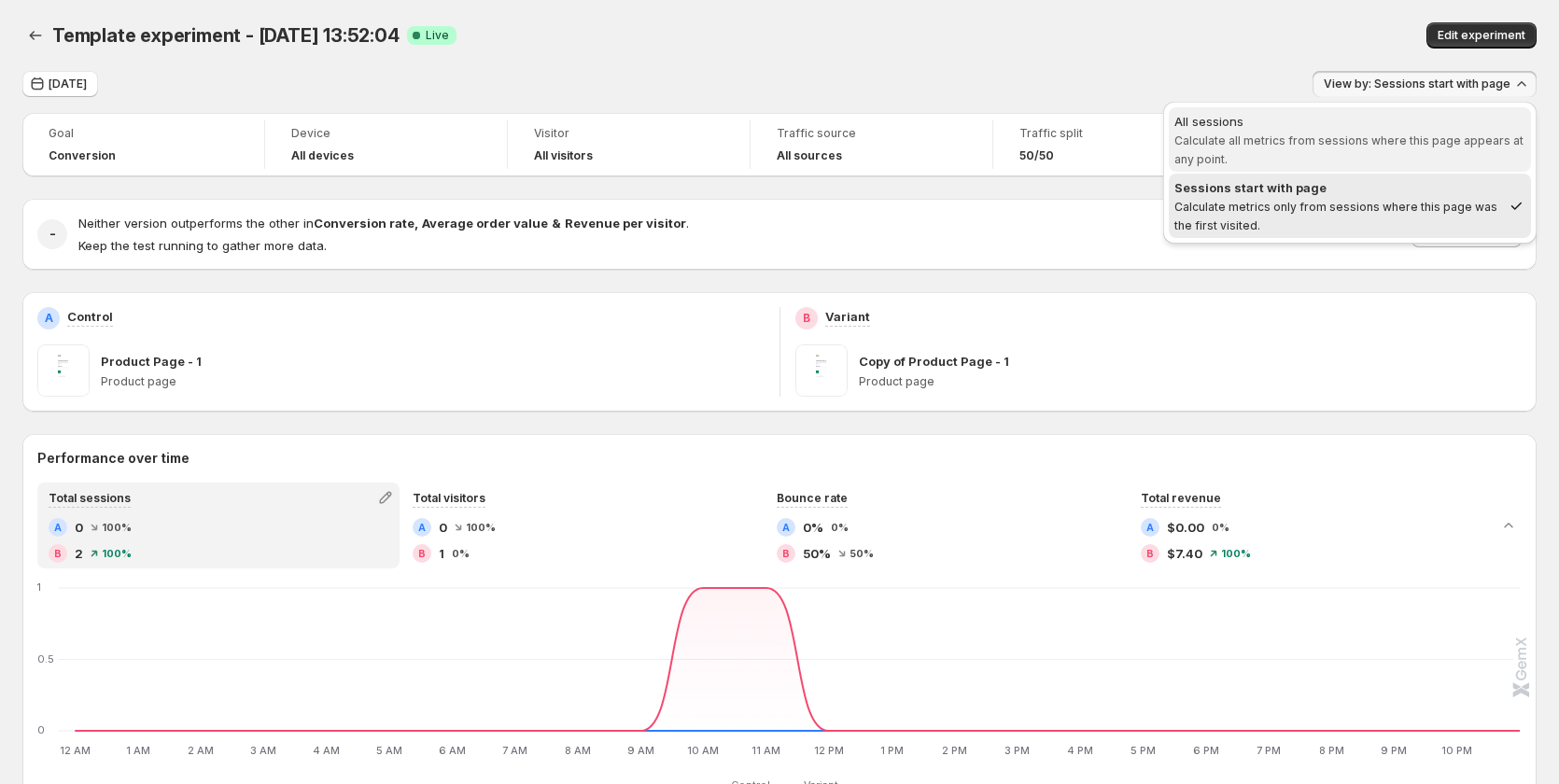
click at [1350, 152] on span "All sessions Calculate all metrics from sessions where this page appears at any…" at bounding box center [1350, 140] width 351 height 56
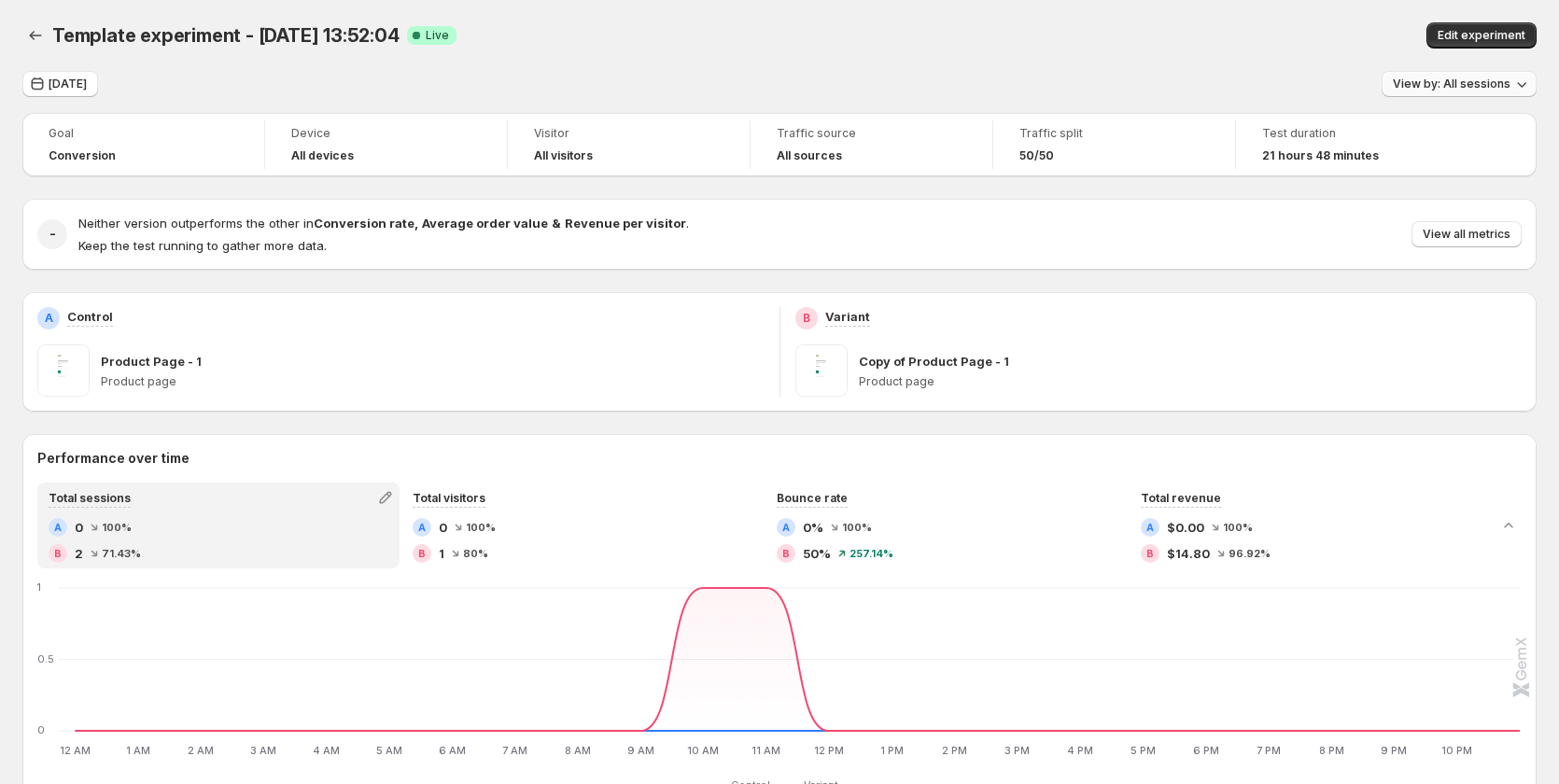
click at [1450, 76] on button "View by: All sessions" at bounding box center [1459, 84] width 155 height 26
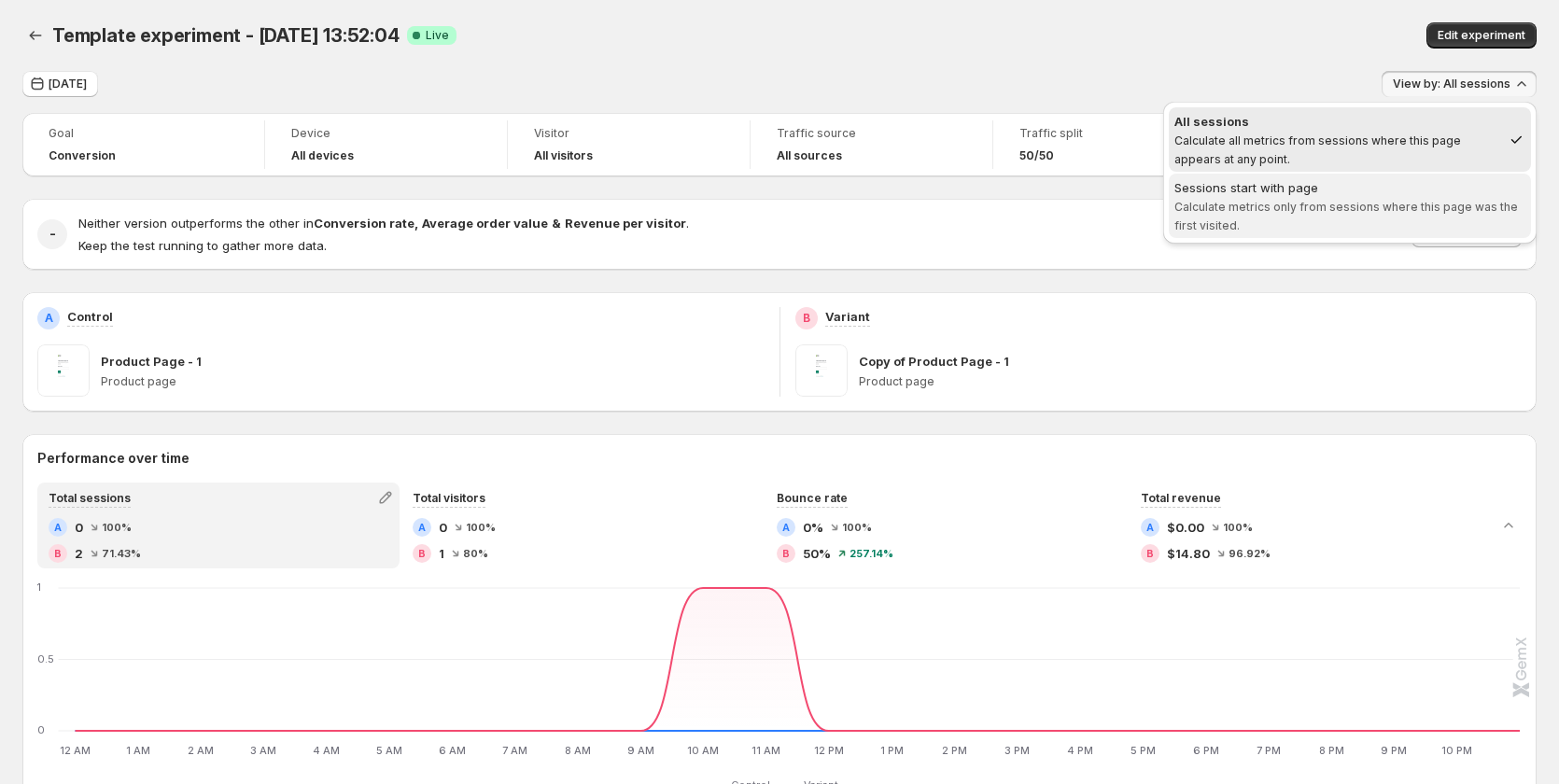
click at [1431, 200] on span "Calculate metrics only from sessions where this page was the first visited." at bounding box center [1346, 215] width 343 height 33
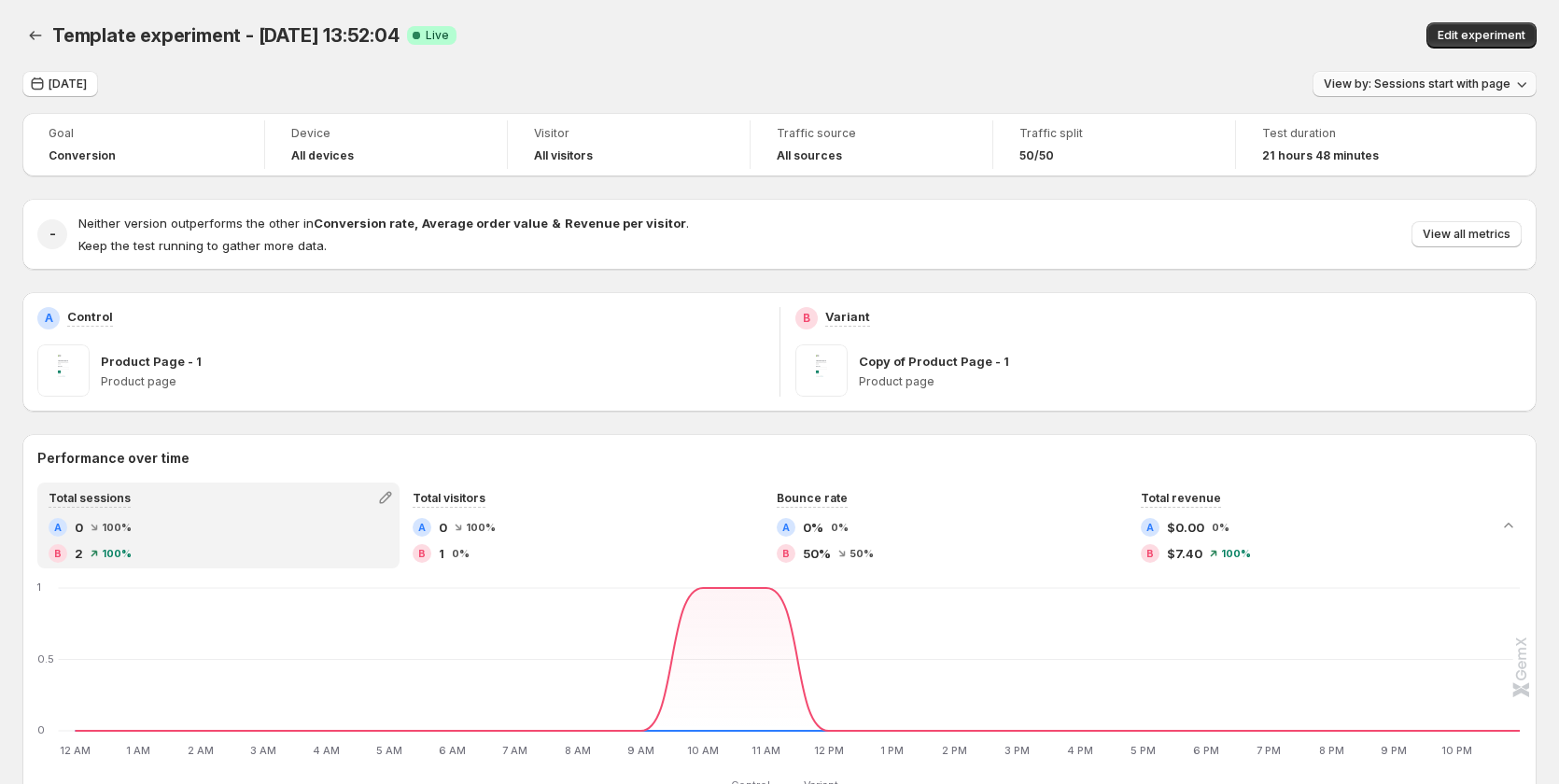
click at [1408, 87] on span "View by: Sessions start with page" at bounding box center [1416, 83] width 186 height 15
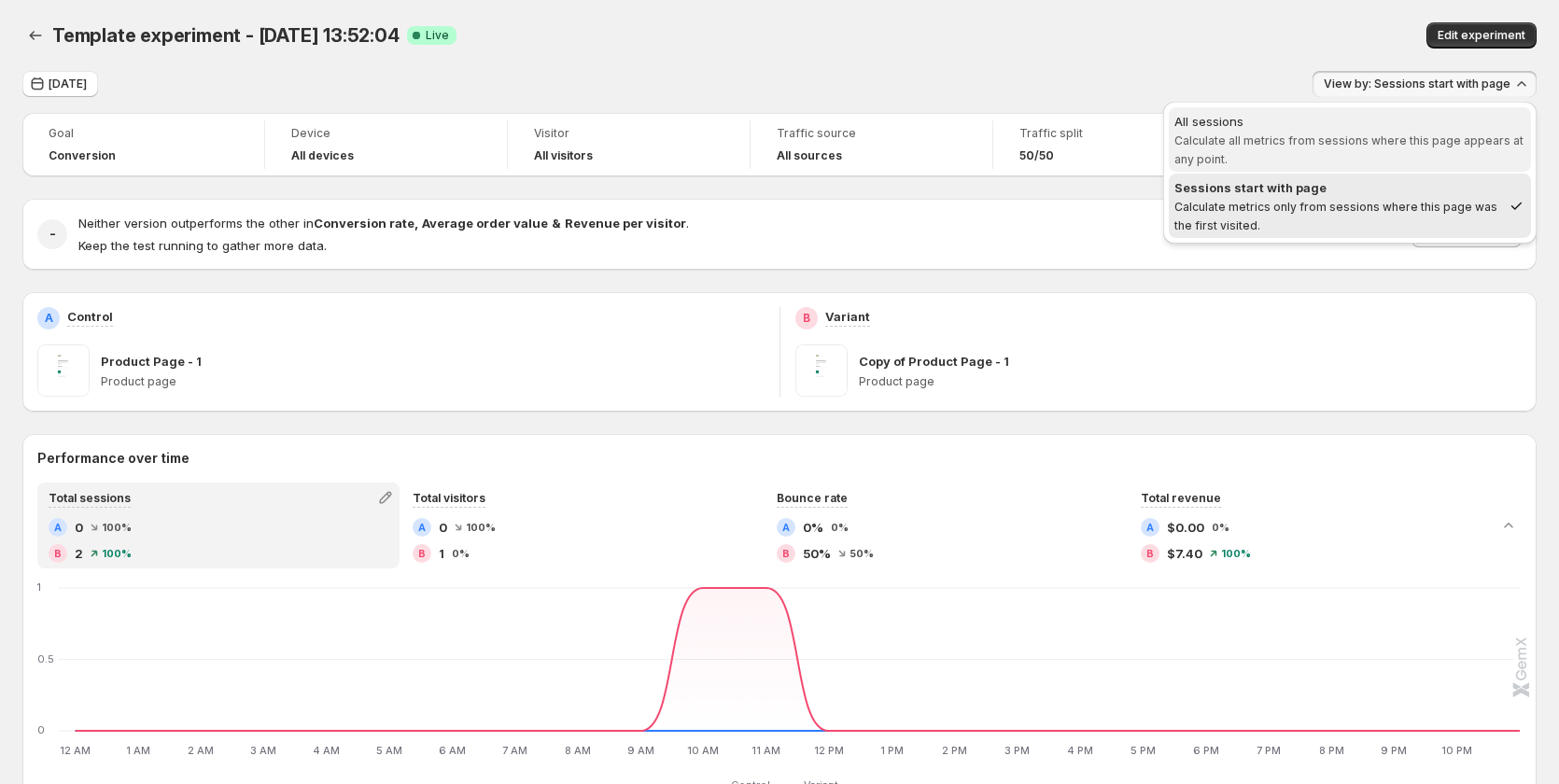
click at [1392, 121] on div "All sessions" at bounding box center [1350, 121] width 351 height 19
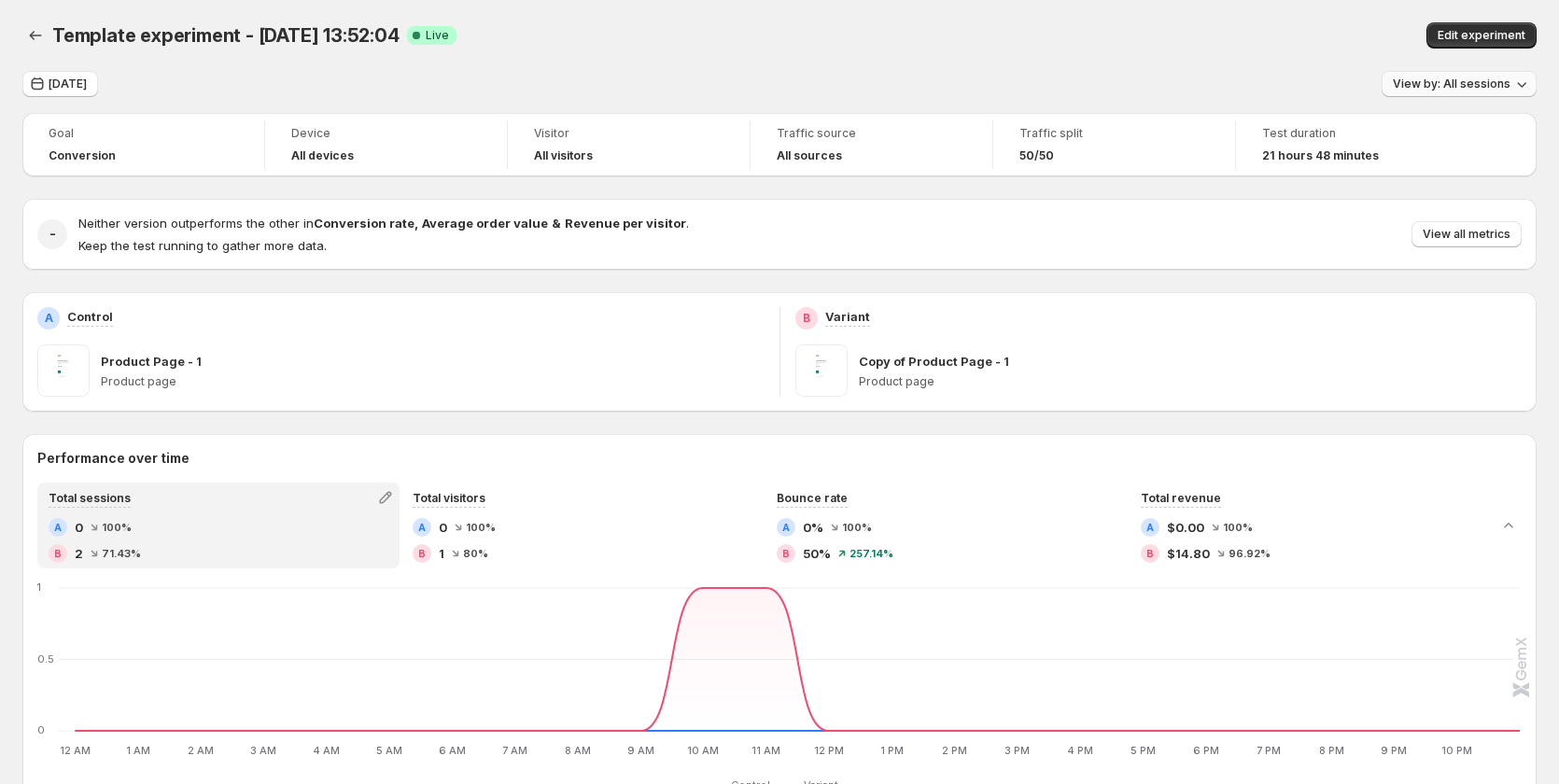
click at [1438, 79] on span "View by: All sessions" at bounding box center [1451, 83] width 118 height 15
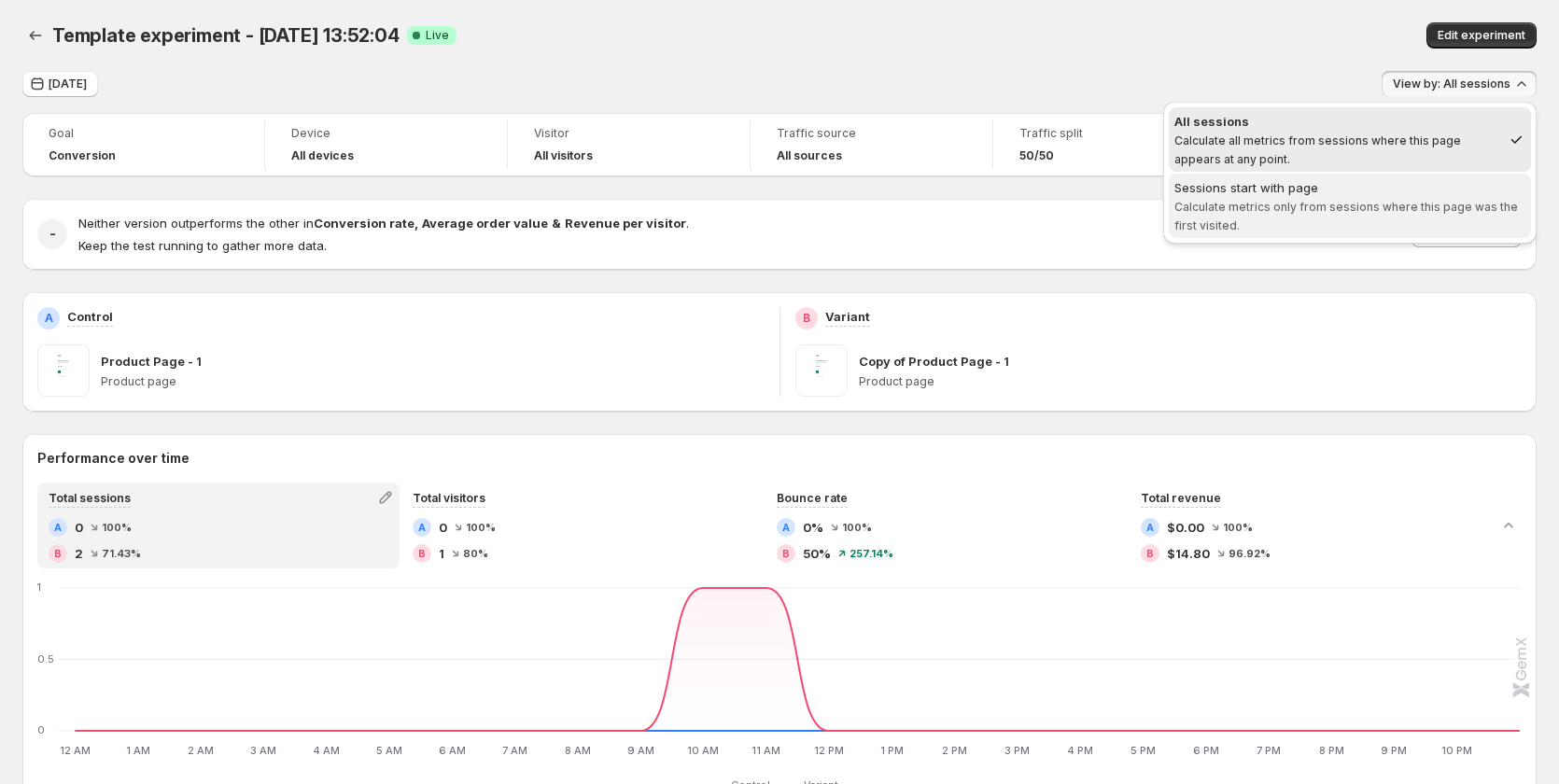
click at [1435, 202] on span "Calculate metrics only from sessions where this page was the first visited." at bounding box center [1346, 215] width 343 height 33
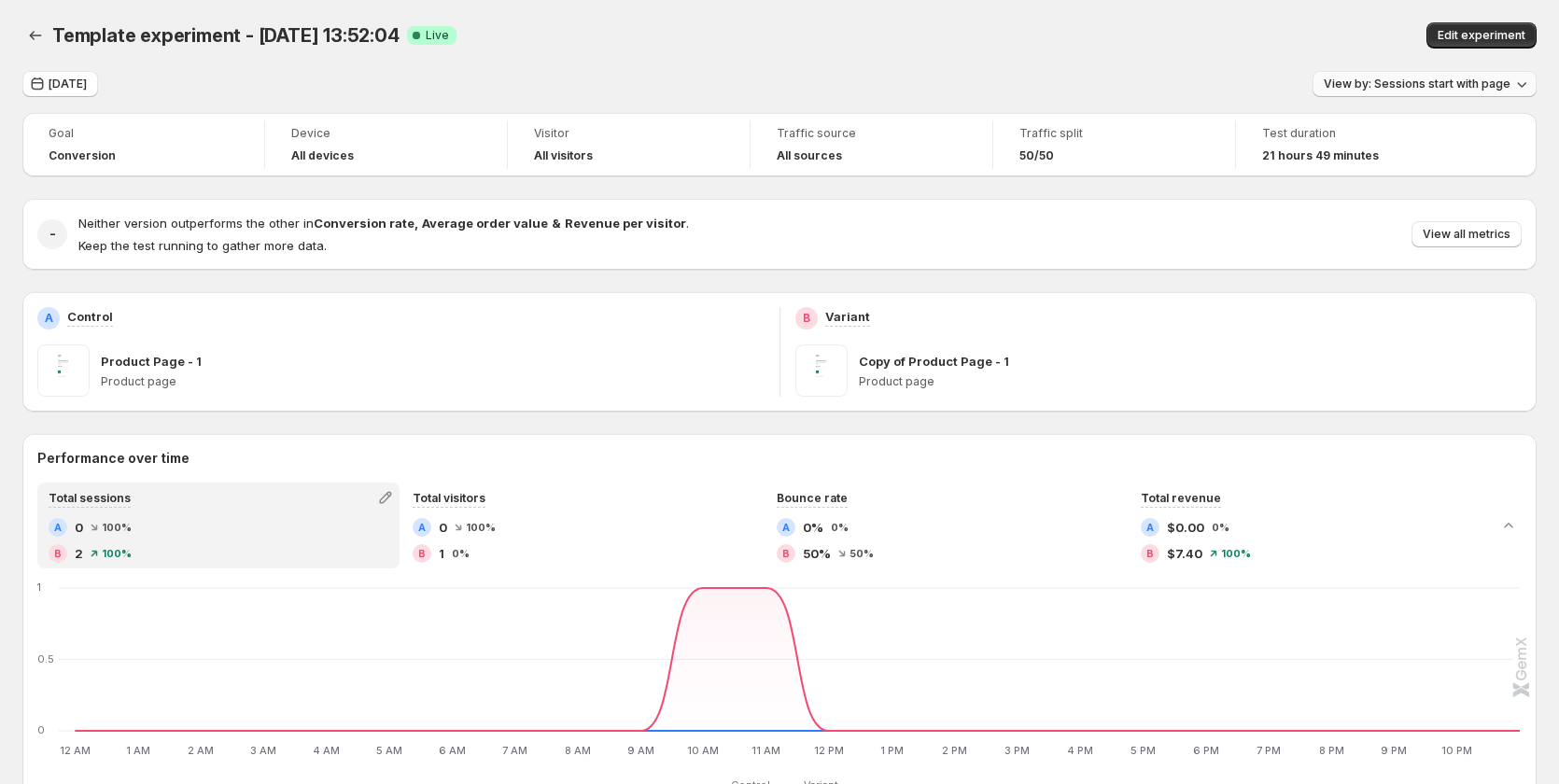
click at [1418, 84] on span "View by: Sessions start with page" at bounding box center [1416, 83] width 186 height 15
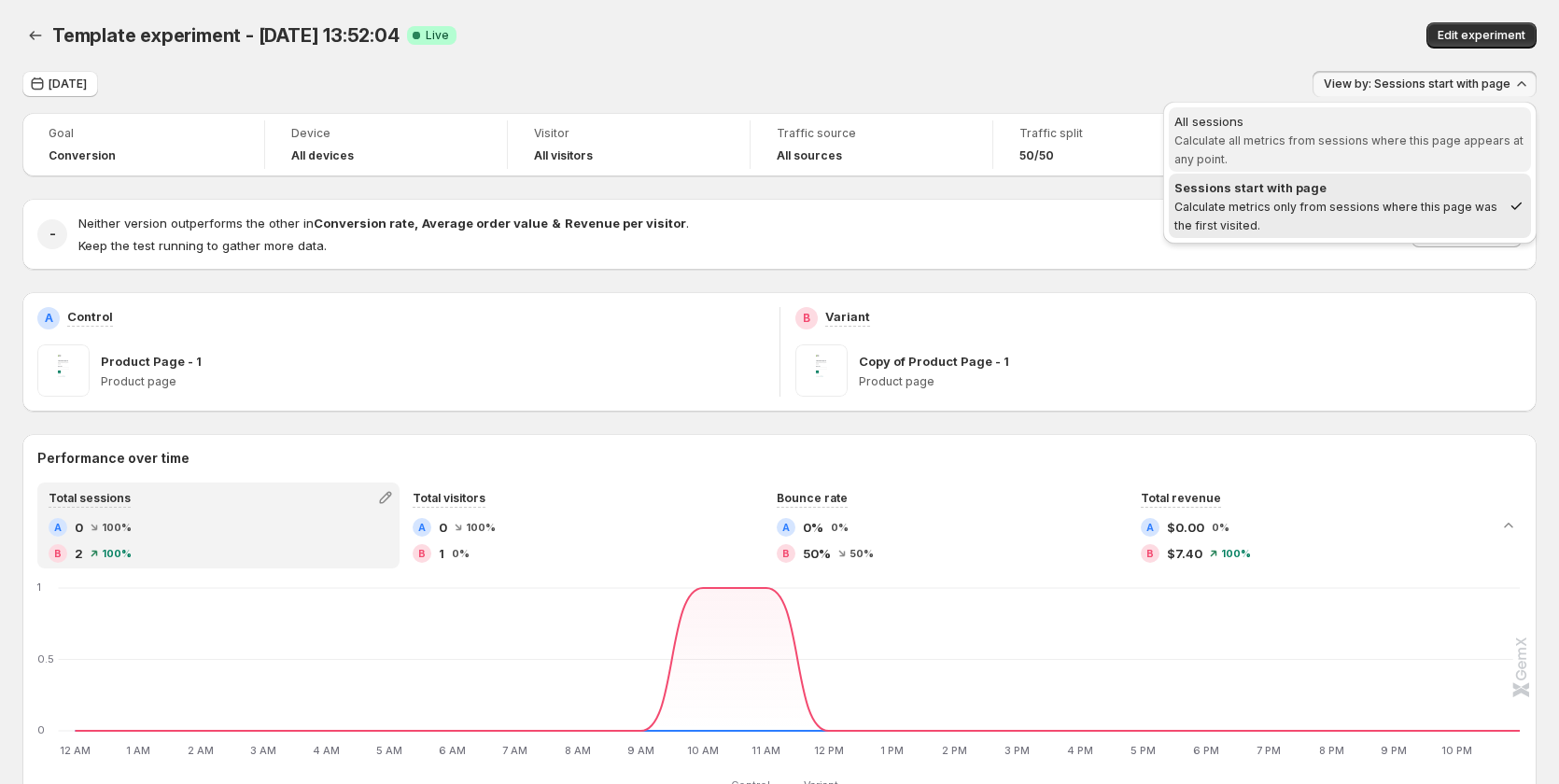
click at [1358, 149] on span "All sessions Calculate all metrics from sessions where this page appears at any…" at bounding box center [1350, 140] width 351 height 56
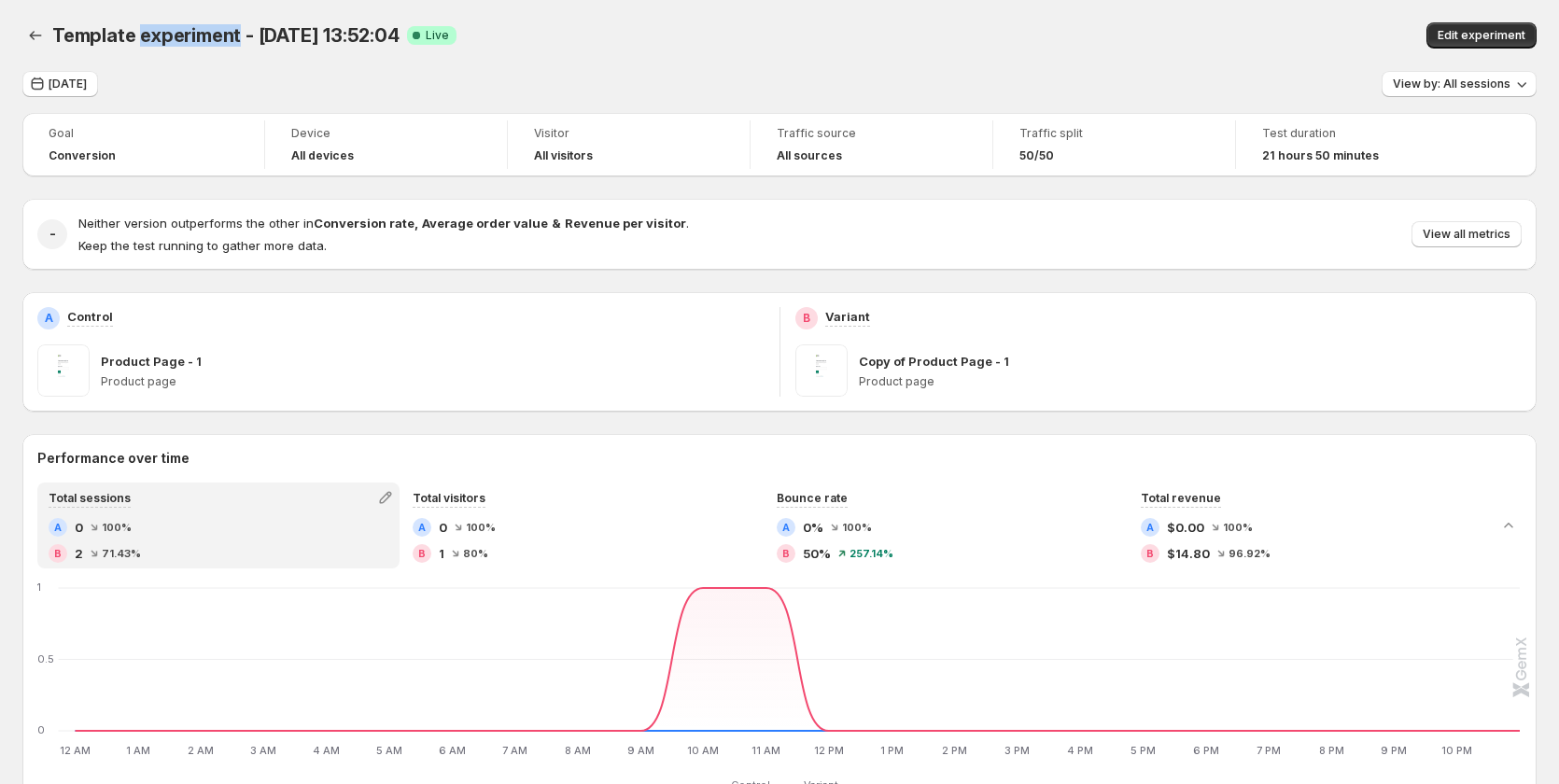
drag, startPoint x: 238, startPoint y: 41, endPoint x: 137, endPoint y: 25, distance: 102.3
click at [137, 25] on span "Template experiment - [DATE] 13:52:04" at bounding box center [226, 35] width 347 height 23
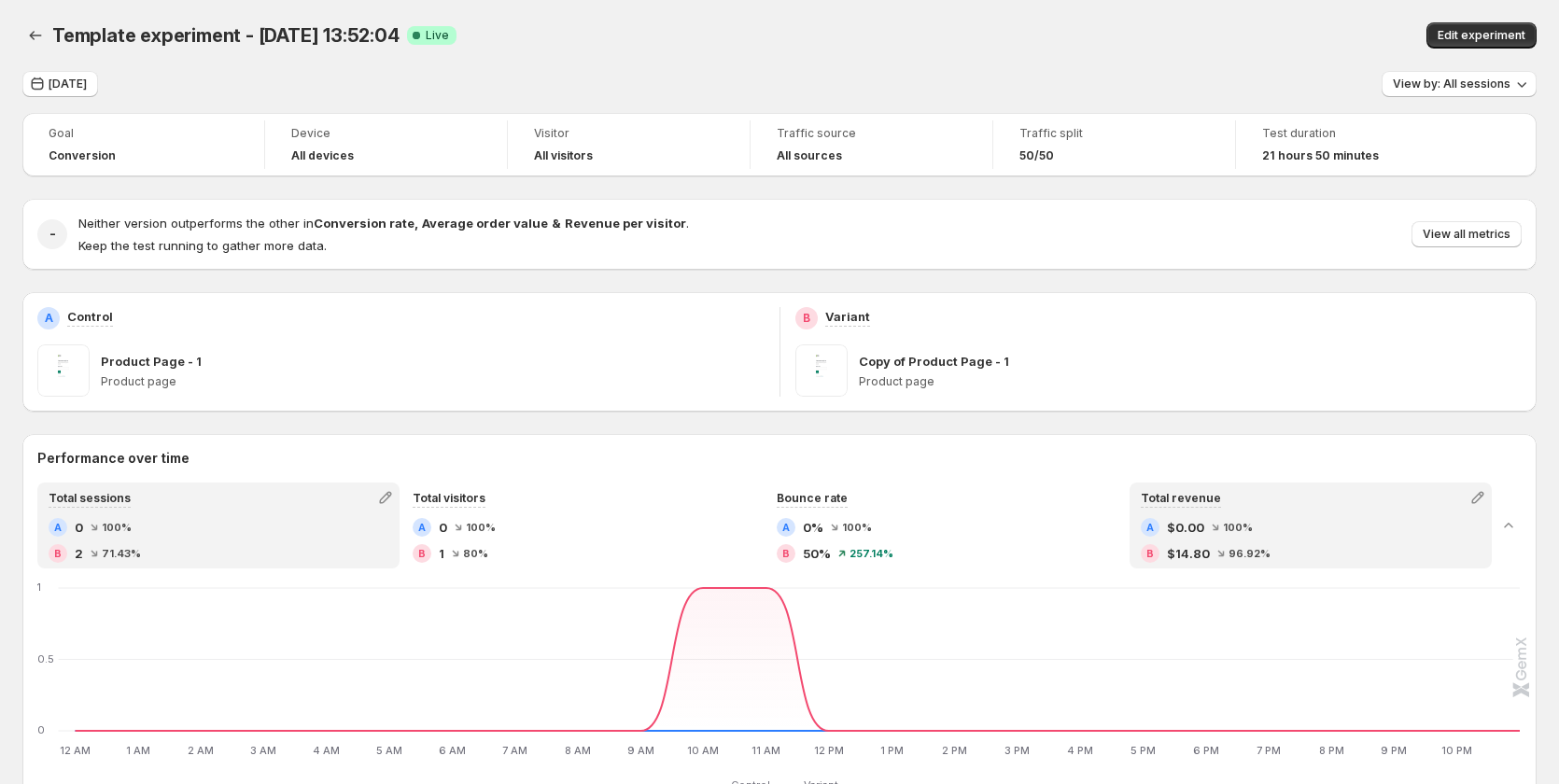
click at [1273, 517] on div "A $0.00 100%" at bounding box center [1310, 526] width 340 height 19
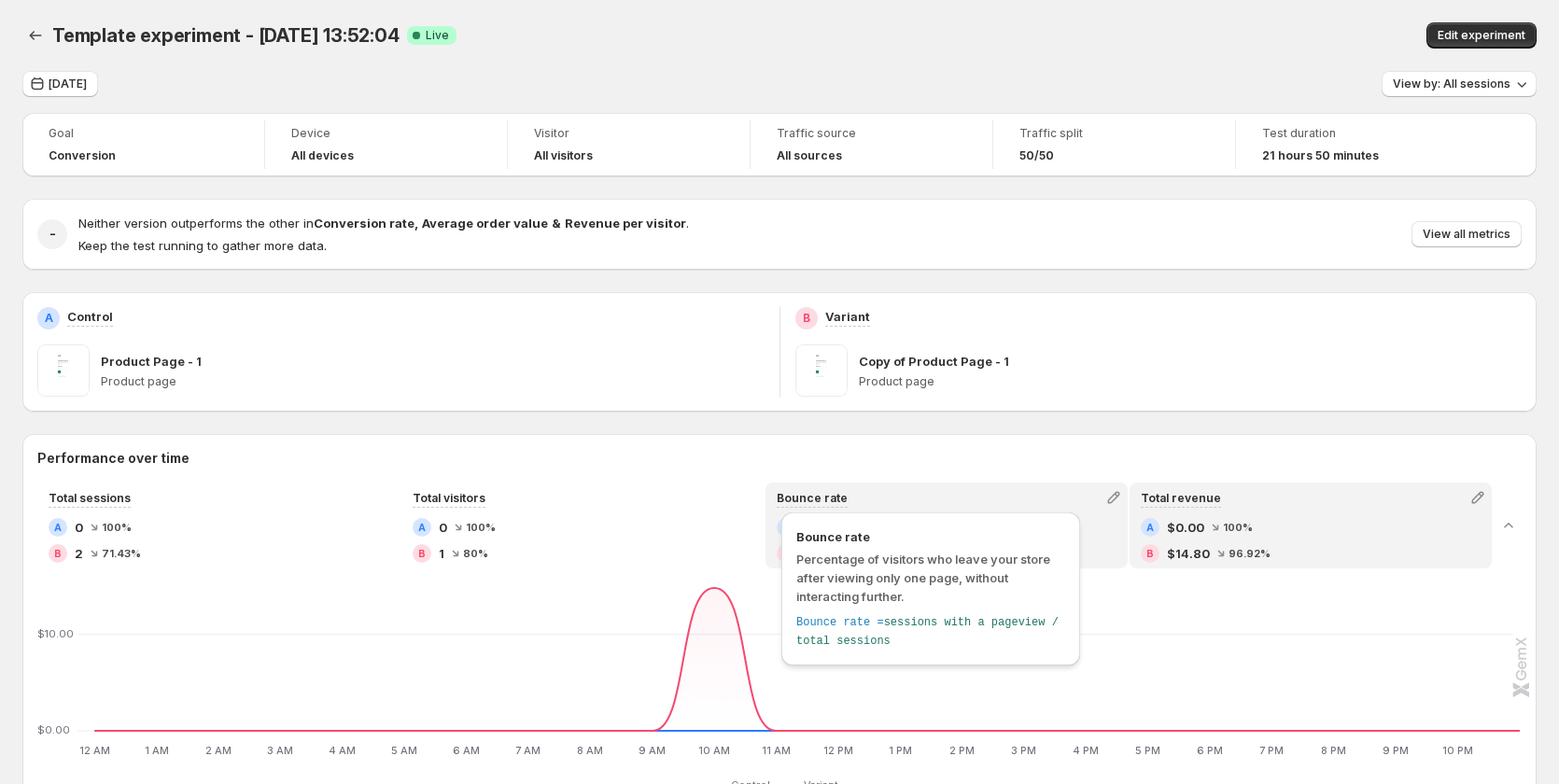
click at [822, 496] on span "Bounce rate" at bounding box center [812, 498] width 71 height 14
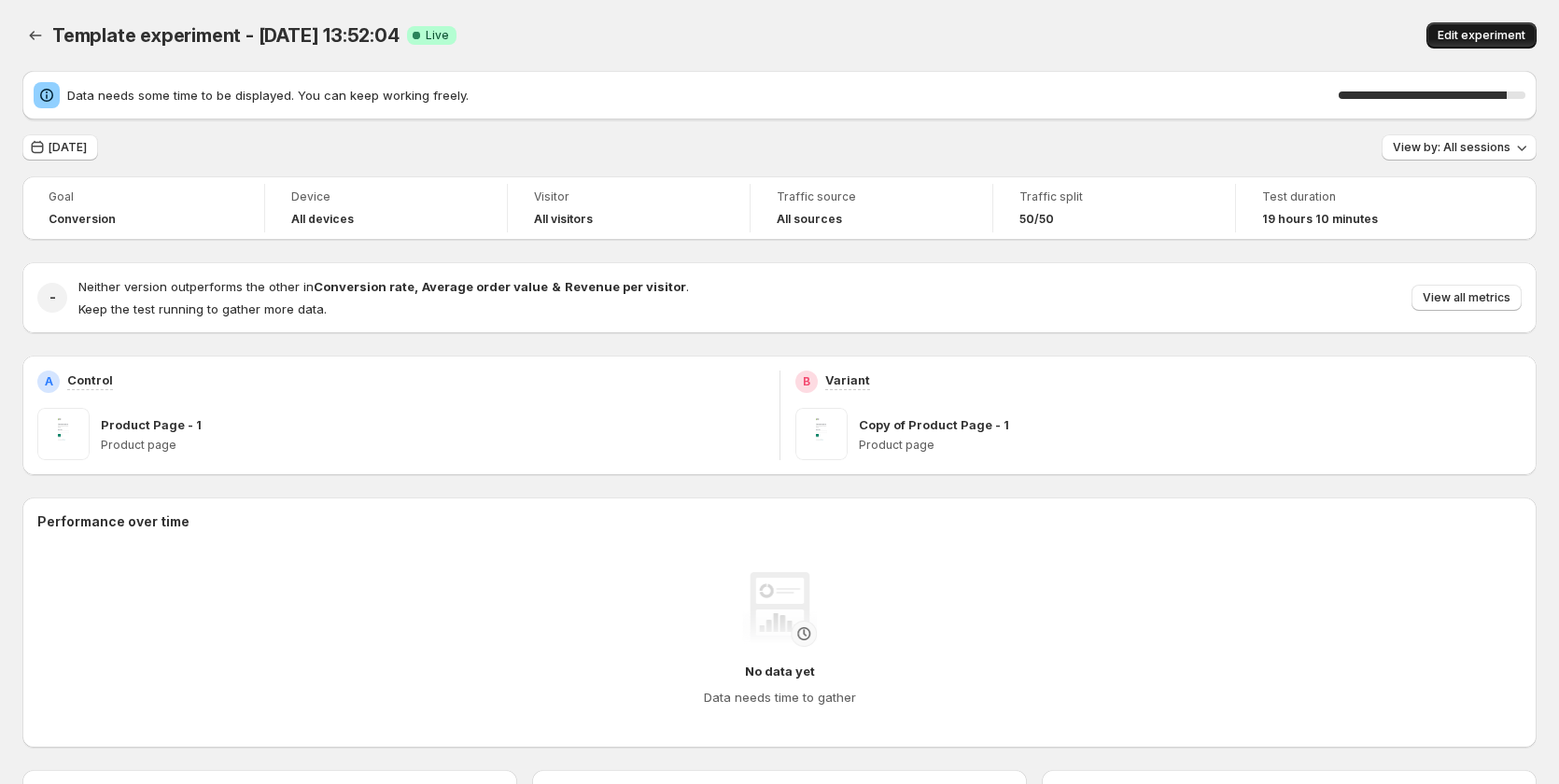
click at [1466, 39] on span "Edit experiment" at bounding box center [1481, 35] width 87 height 15
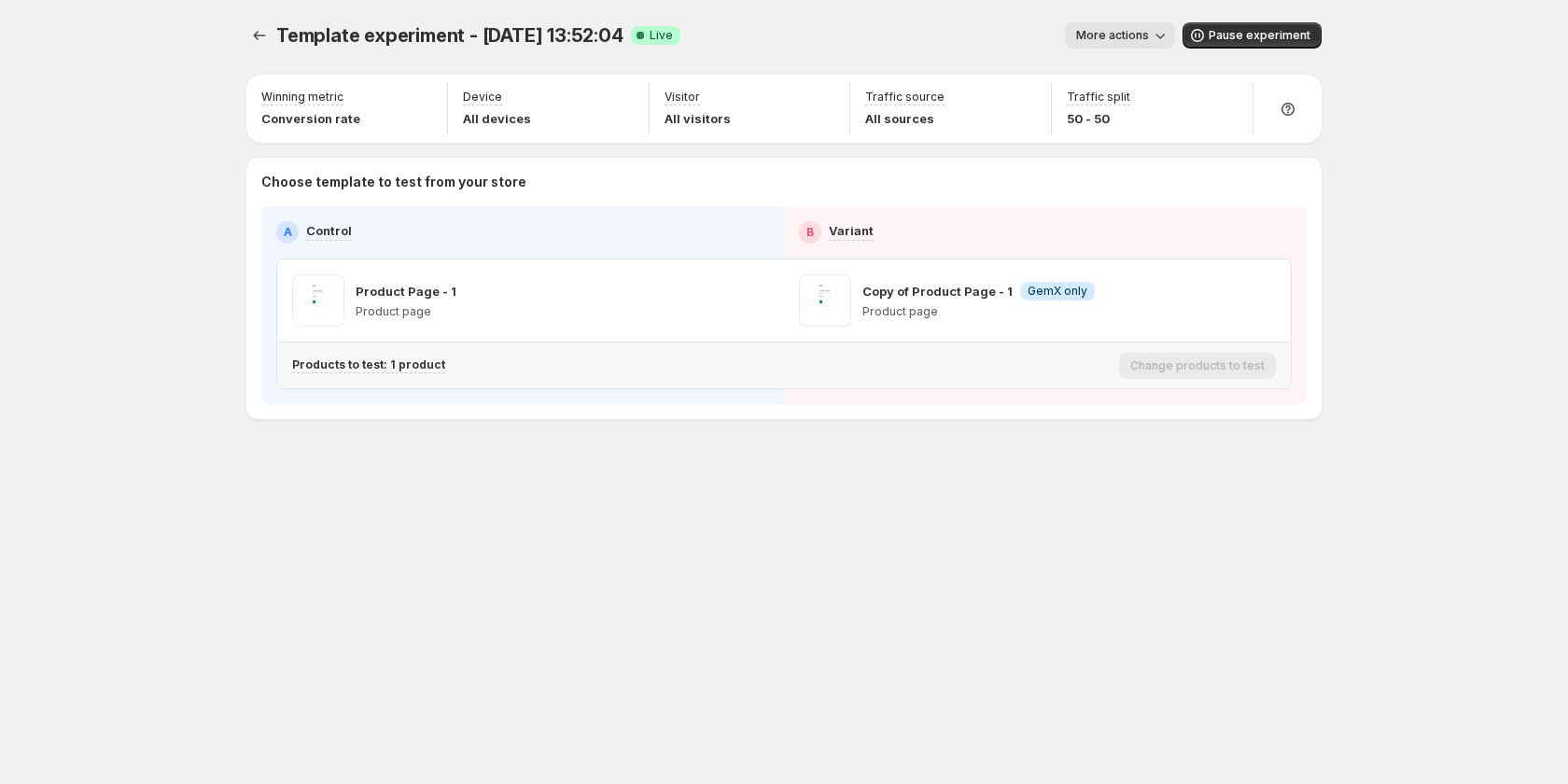
click at [428, 365] on p "Products to test: 1 product" at bounding box center [369, 364] width 153 height 15
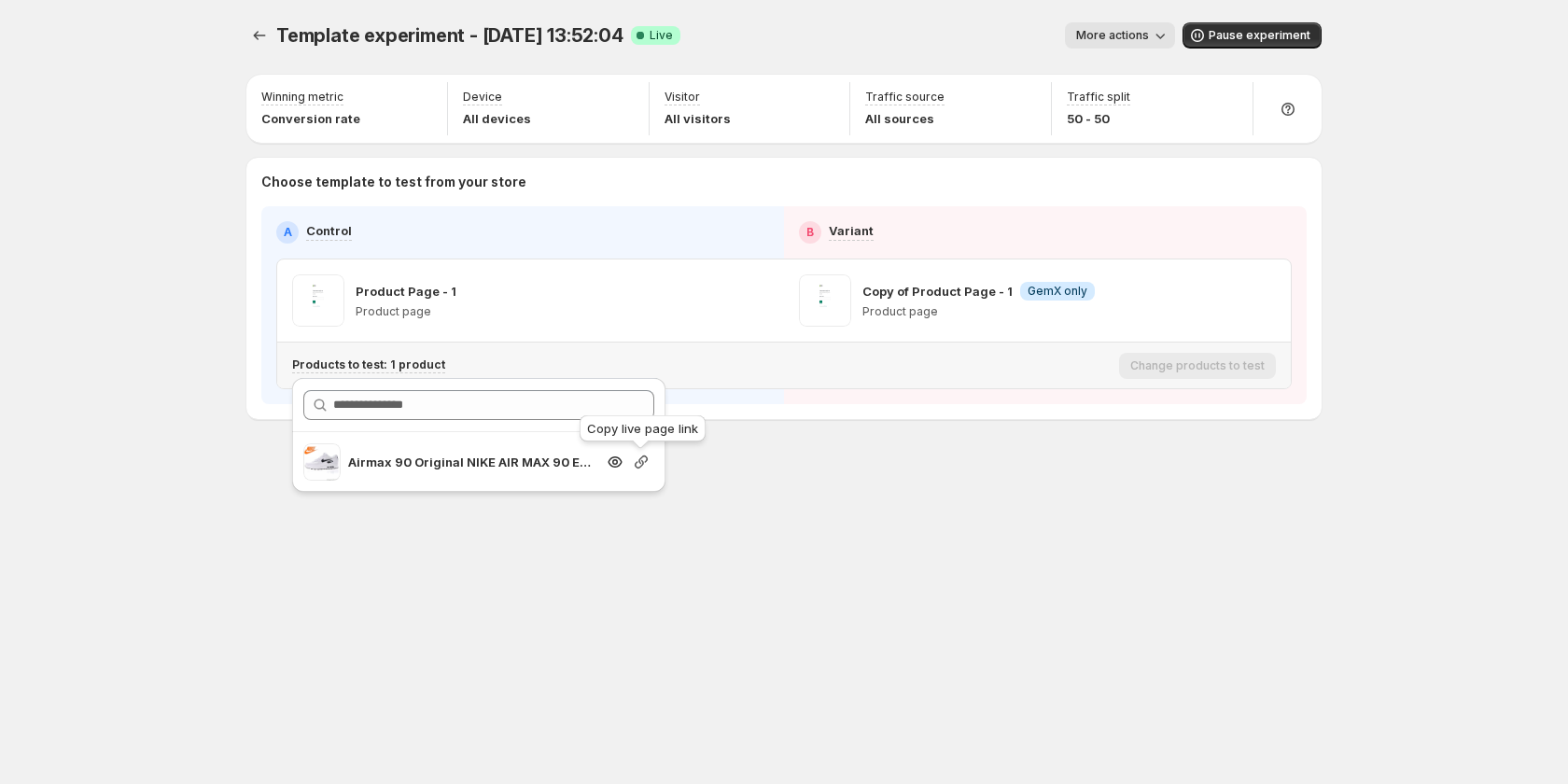
click at [642, 460] on icon "button" at bounding box center [641, 461] width 19 height 19
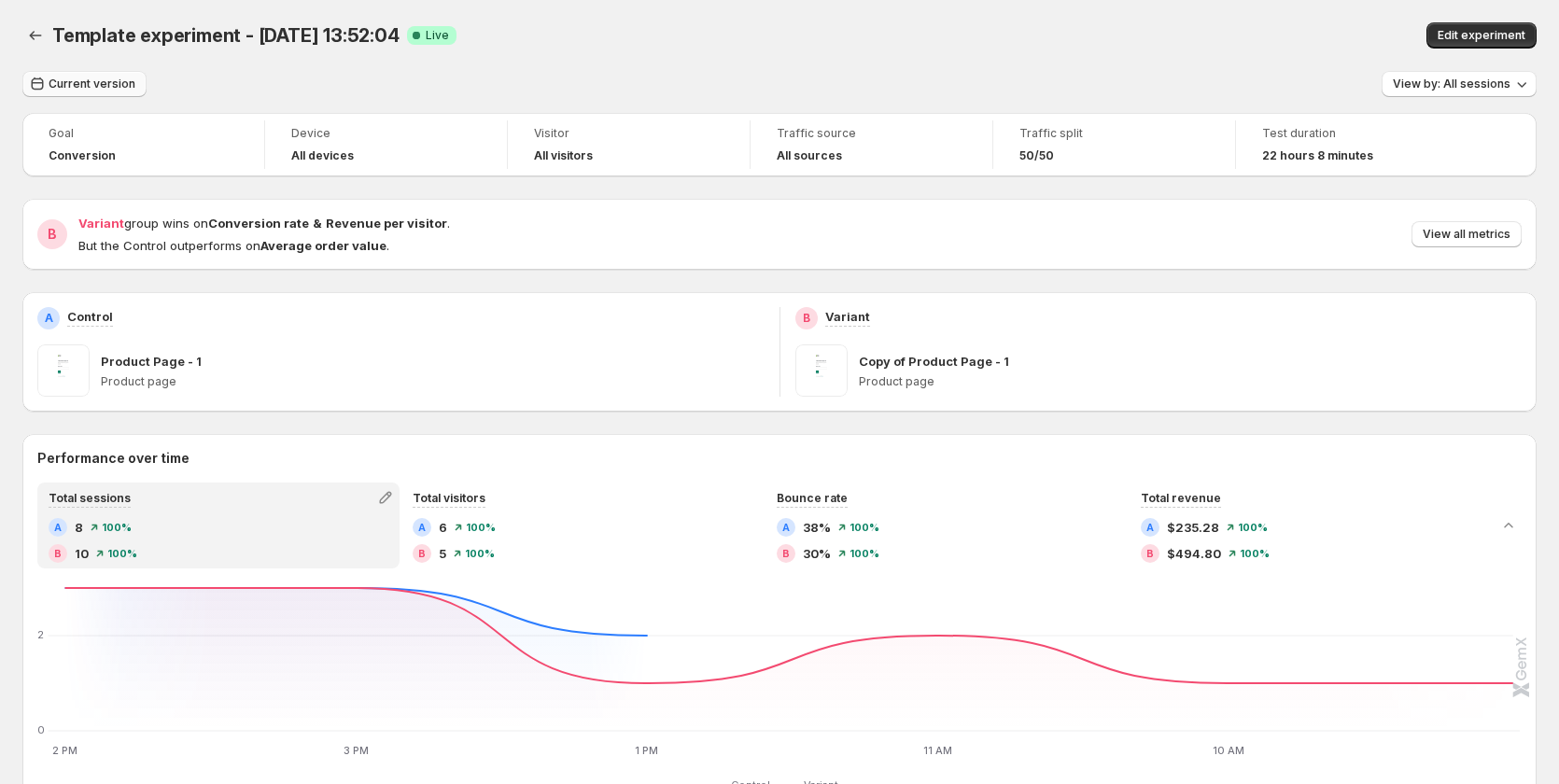
click at [122, 85] on span "Current version" at bounding box center [92, 83] width 87 height 15
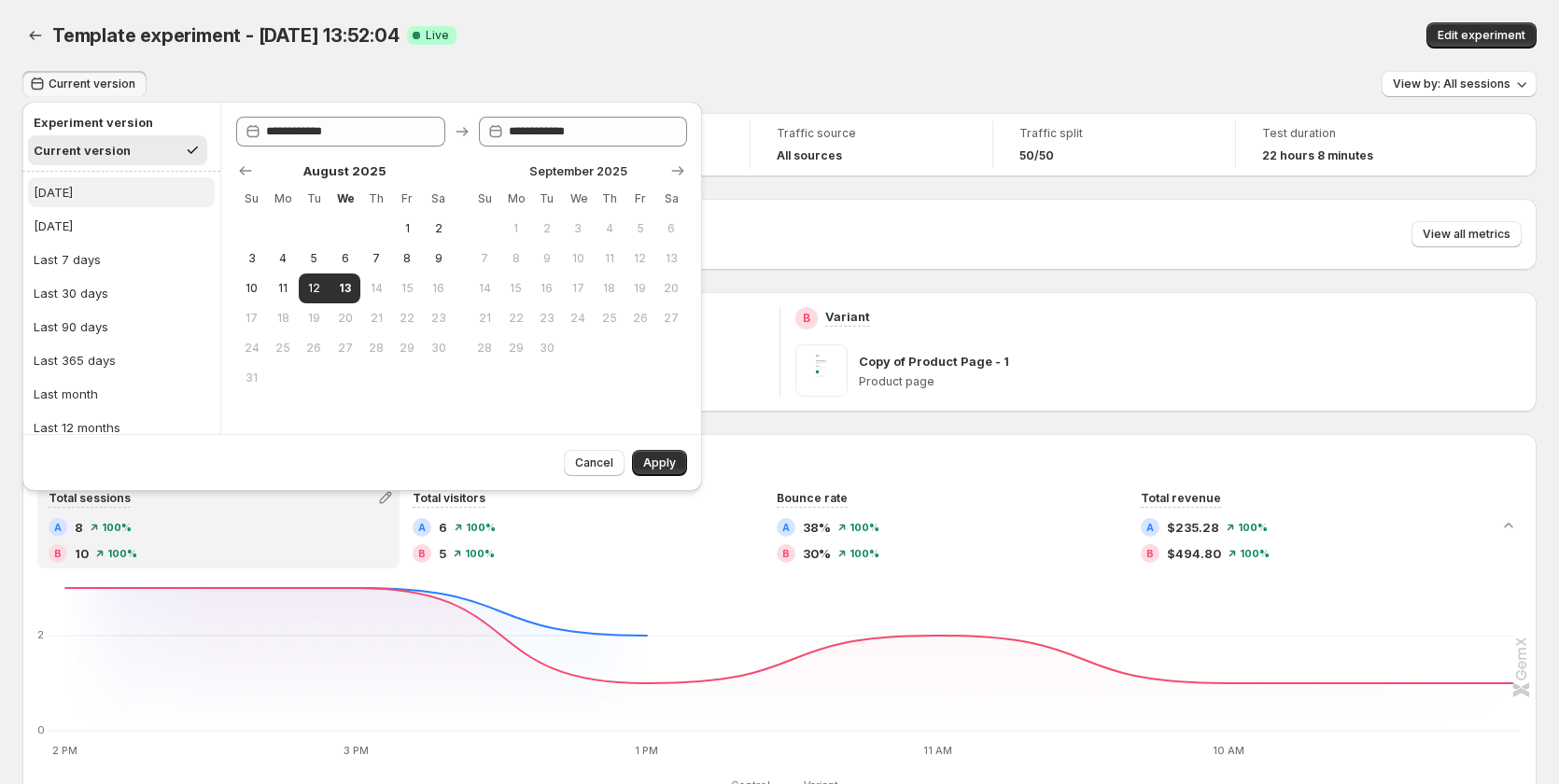
click at [106, 199] on button "[DATE]" at bounding box center [121, 192] width 186 height 30
type input "**********"
click at [643, 457] on button "Apply" at bounding box center [660, 463] width 56 height 26
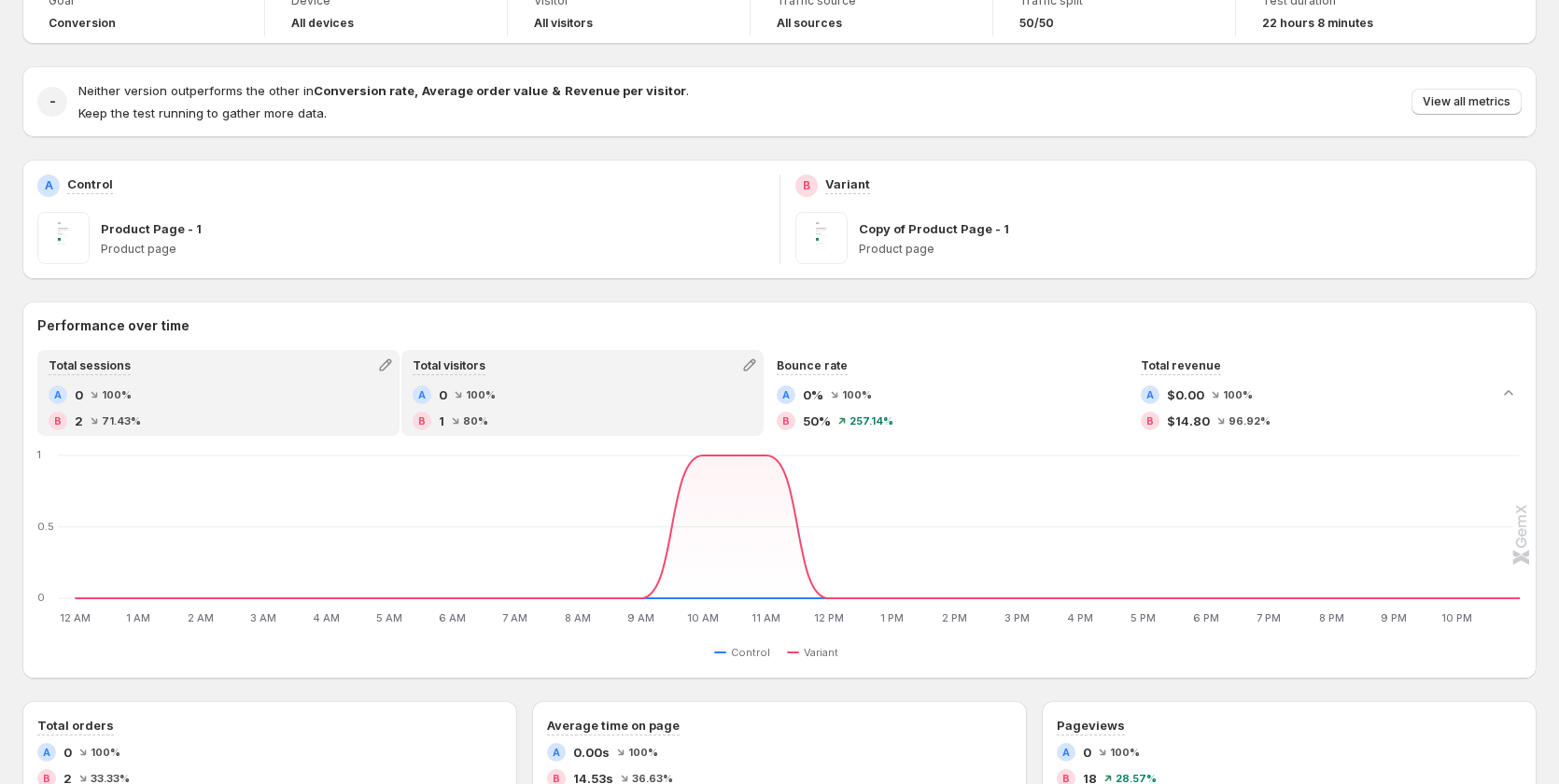
scroll to position [280, 0]
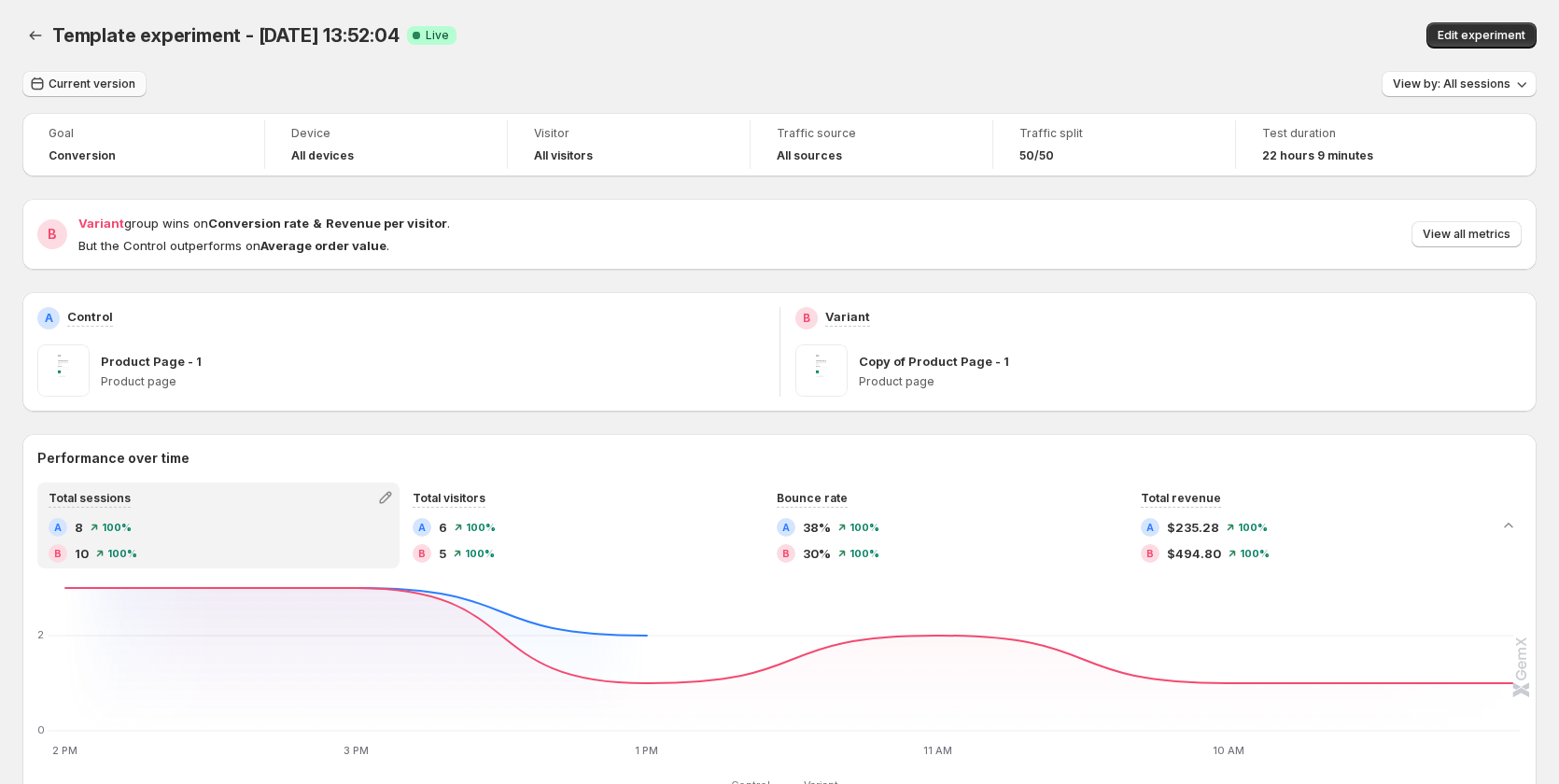
click at [110, 86] on span "Current version" at bounding box center [92, 83] width 87 height 15
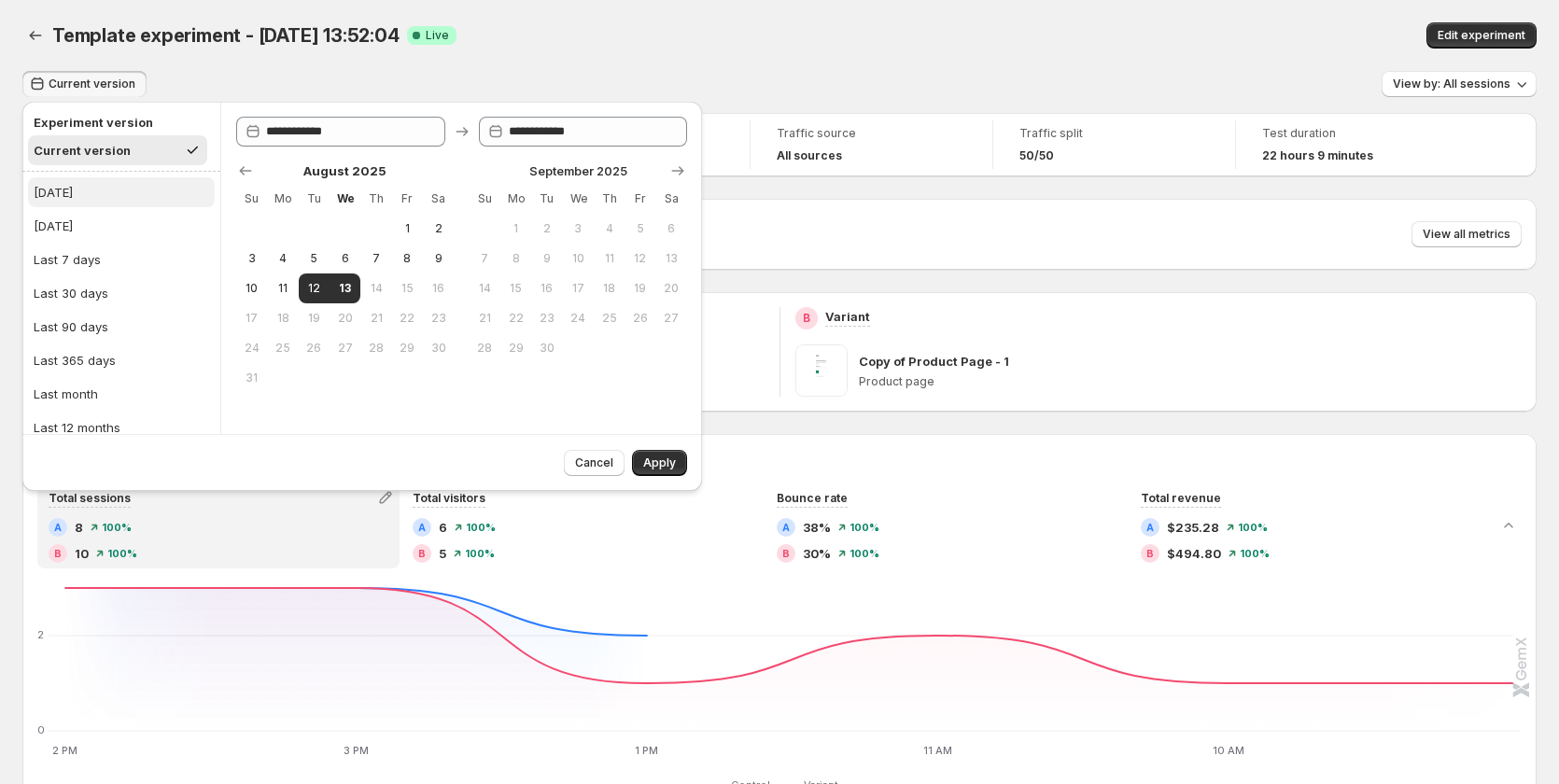
click at [93, 193] on button "[DATE]" at bounding box center [121, 192] width 186 height 30
type input "**********"
drag, startPoint x: 669, startPoint y: 454, endPoint x: 746, endPoint y: 457, distance: 77.1
click at [669, 456] on button "Apply" at bounding box center [660, 463] width 56 height 26
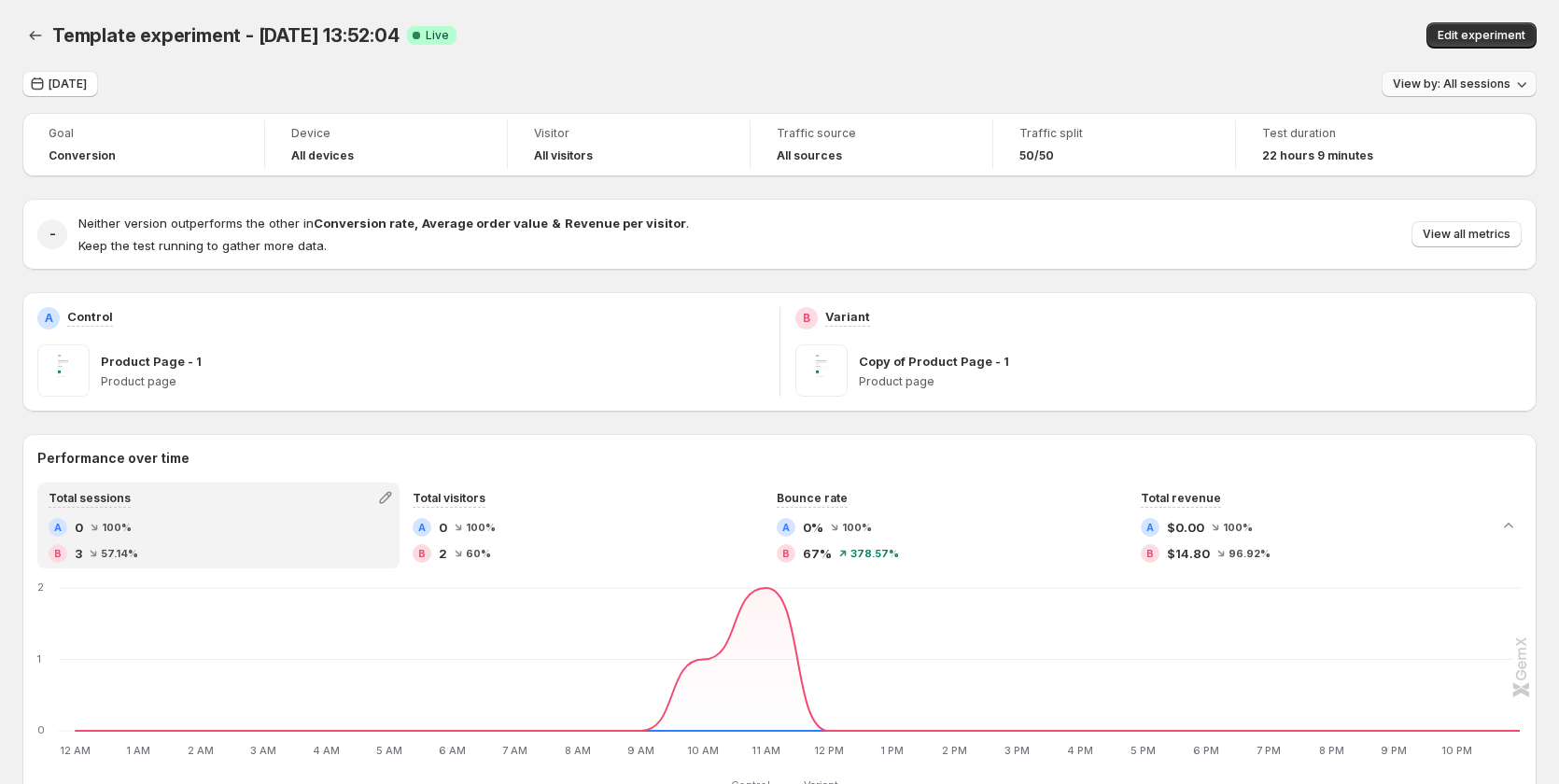
click at [1469, 80] on span "View by: All sessions" at bounding box center [1451, 83] width 118 height 15
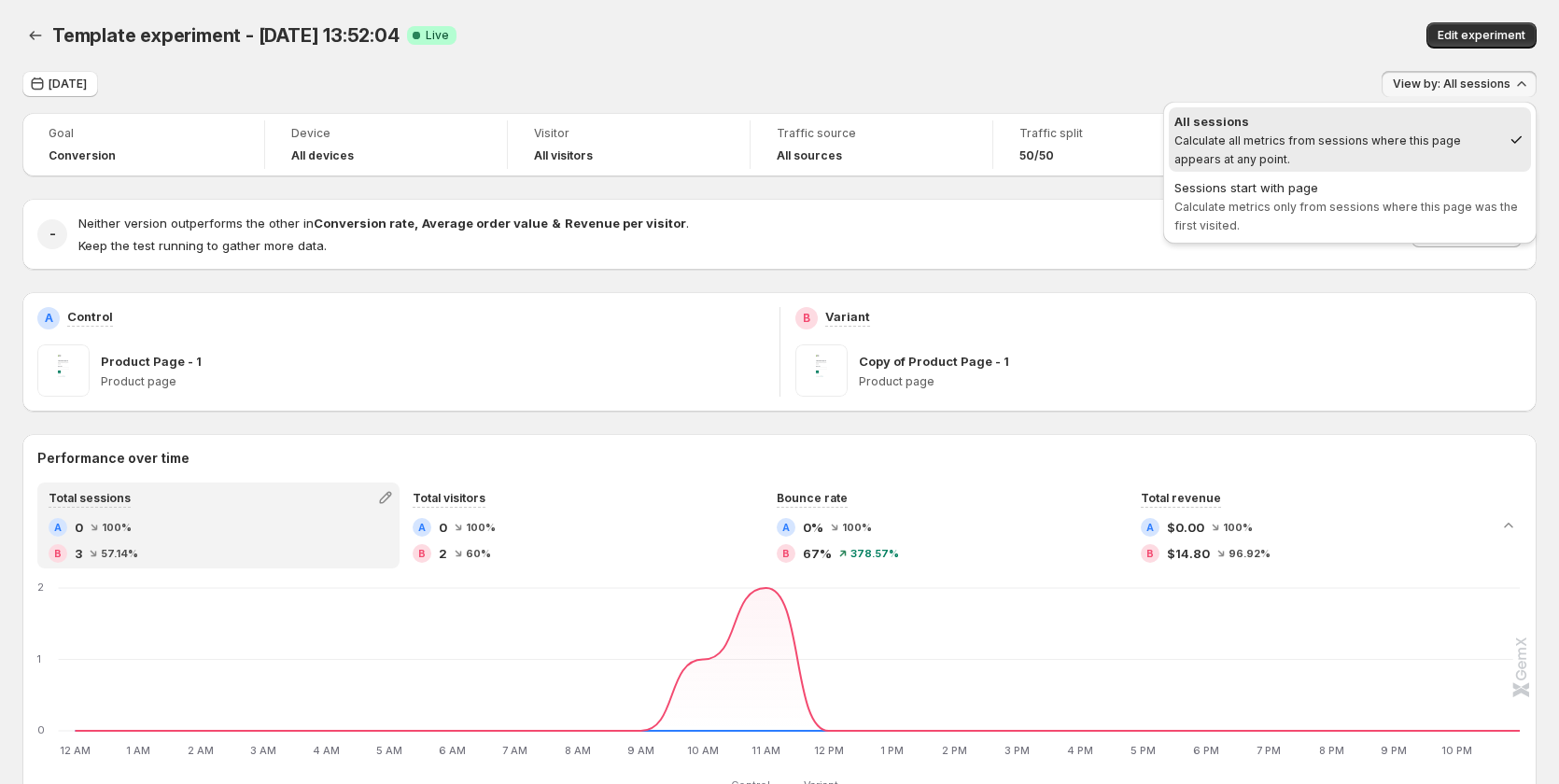
click at [1175, 80] on div "[DATE] View by: All sessions" at bounding box center [780, 84] width 1513 height 27
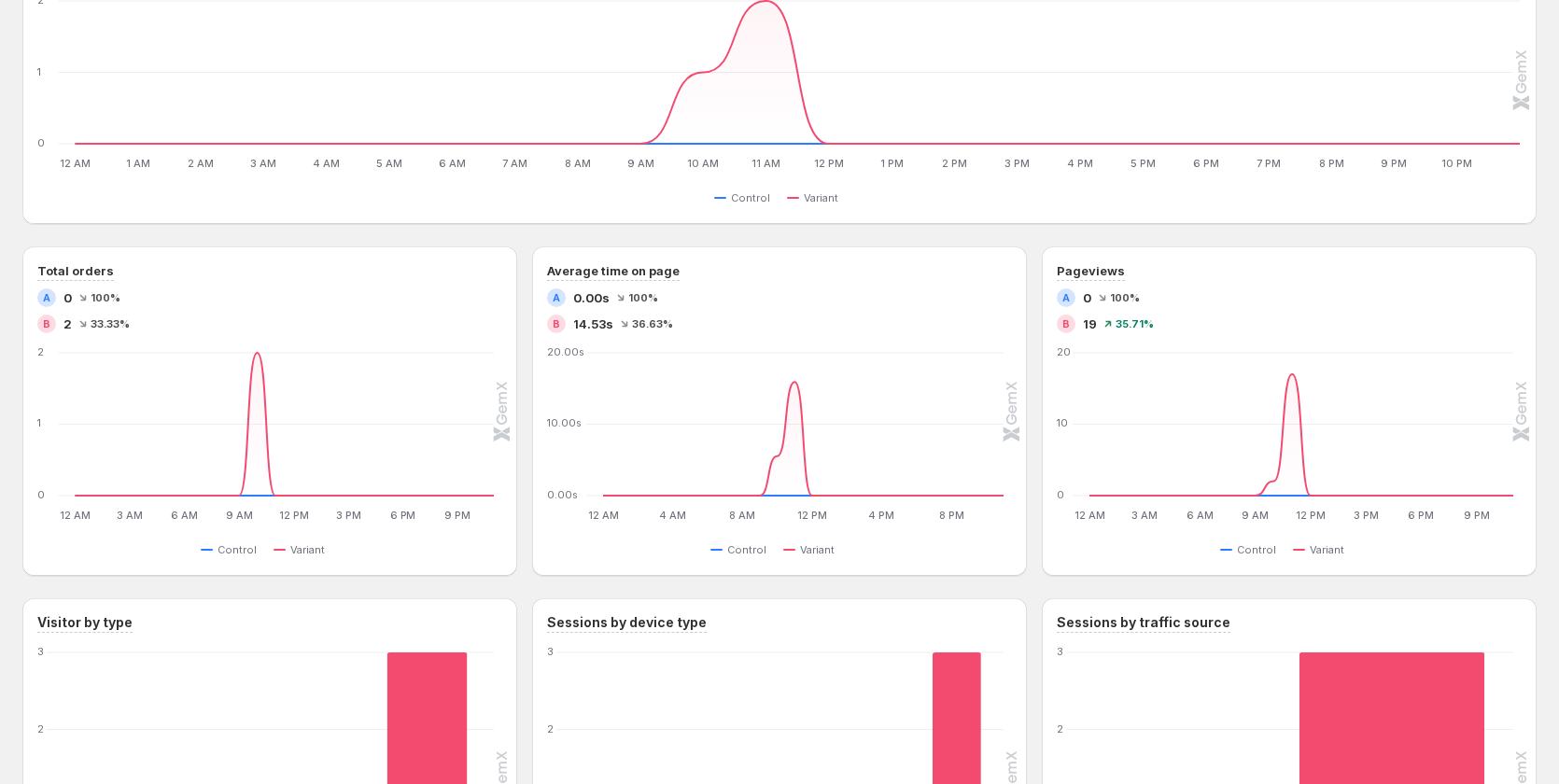
scroll to position [653, 0]
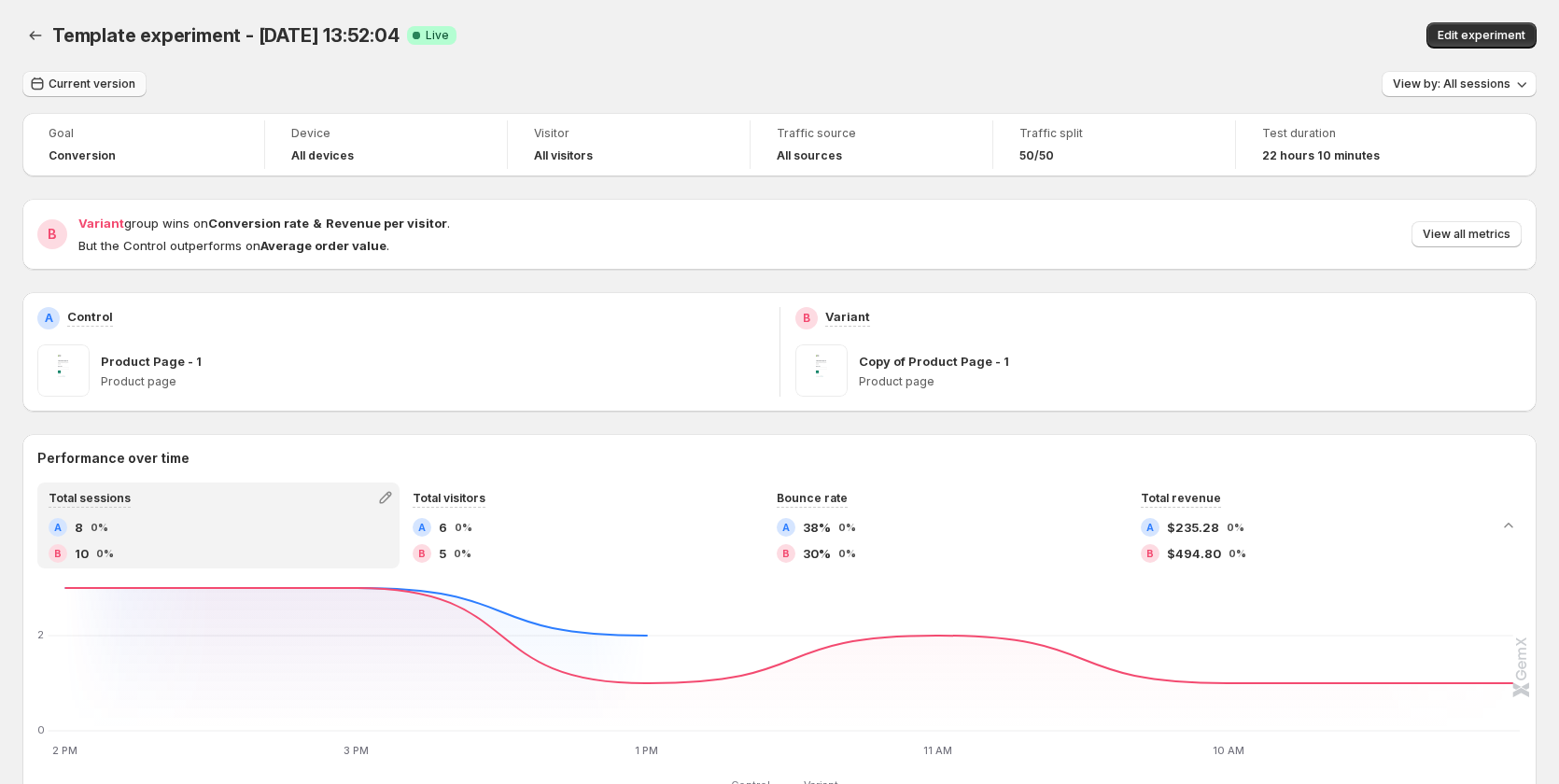
drag, startPoint x: 56, startPoint y: 85, endPoint x: 78, endPoint y: 96, distance: 24.6
click at [56, 86] on span "Current version" at bounding box center [92, 83] width 87 height 15
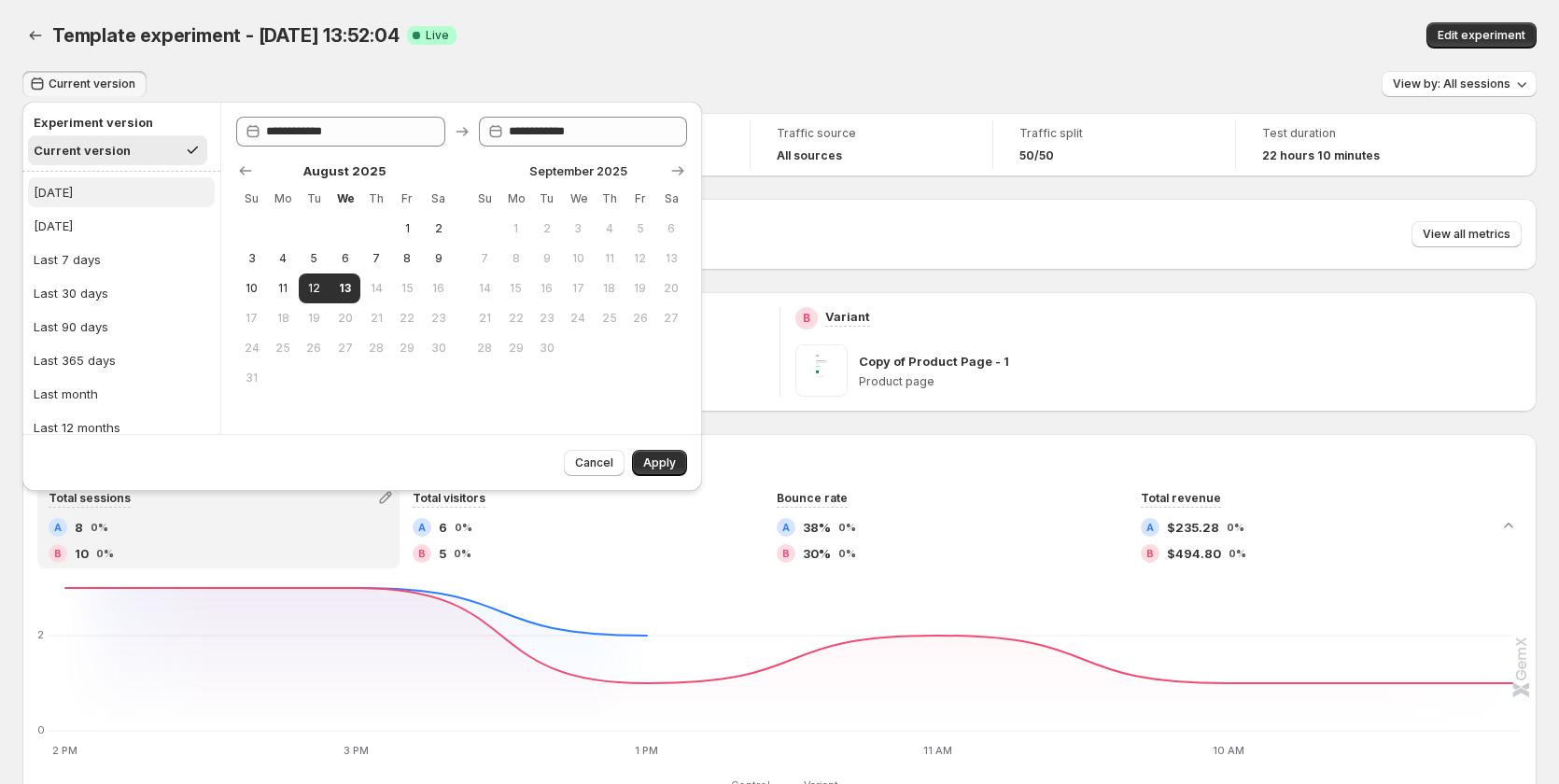
click at [93, 198] on button "[DATE]" at bounding box center [121, 192] width 186 height 30
type input "**********"
click at [652, 457] on span "Apply" at bounding box center [659, 462] width 33 height 15
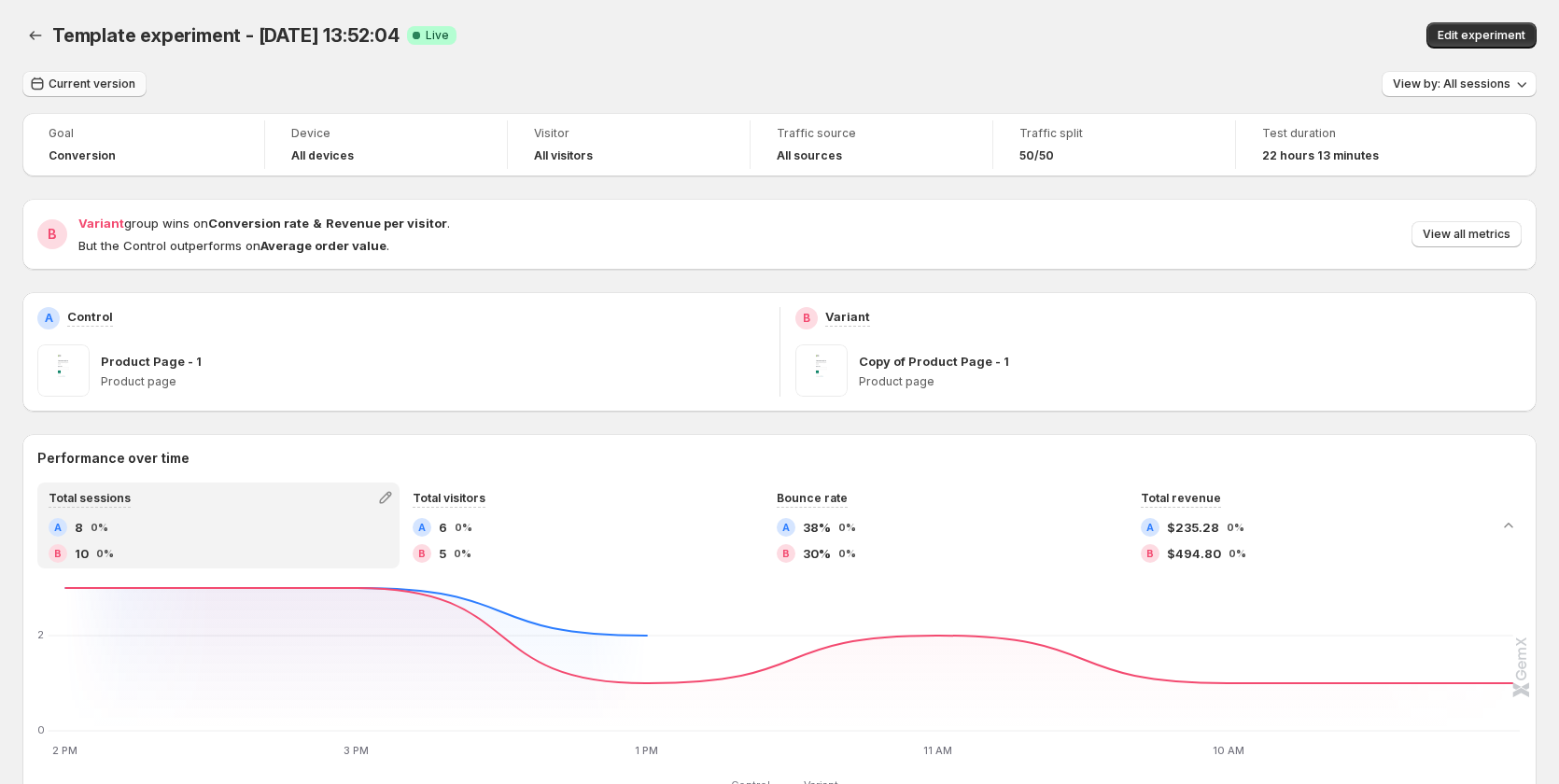
click at [108, 82] on span "Current version" at bounding box center [92, 83] width 87 height 15
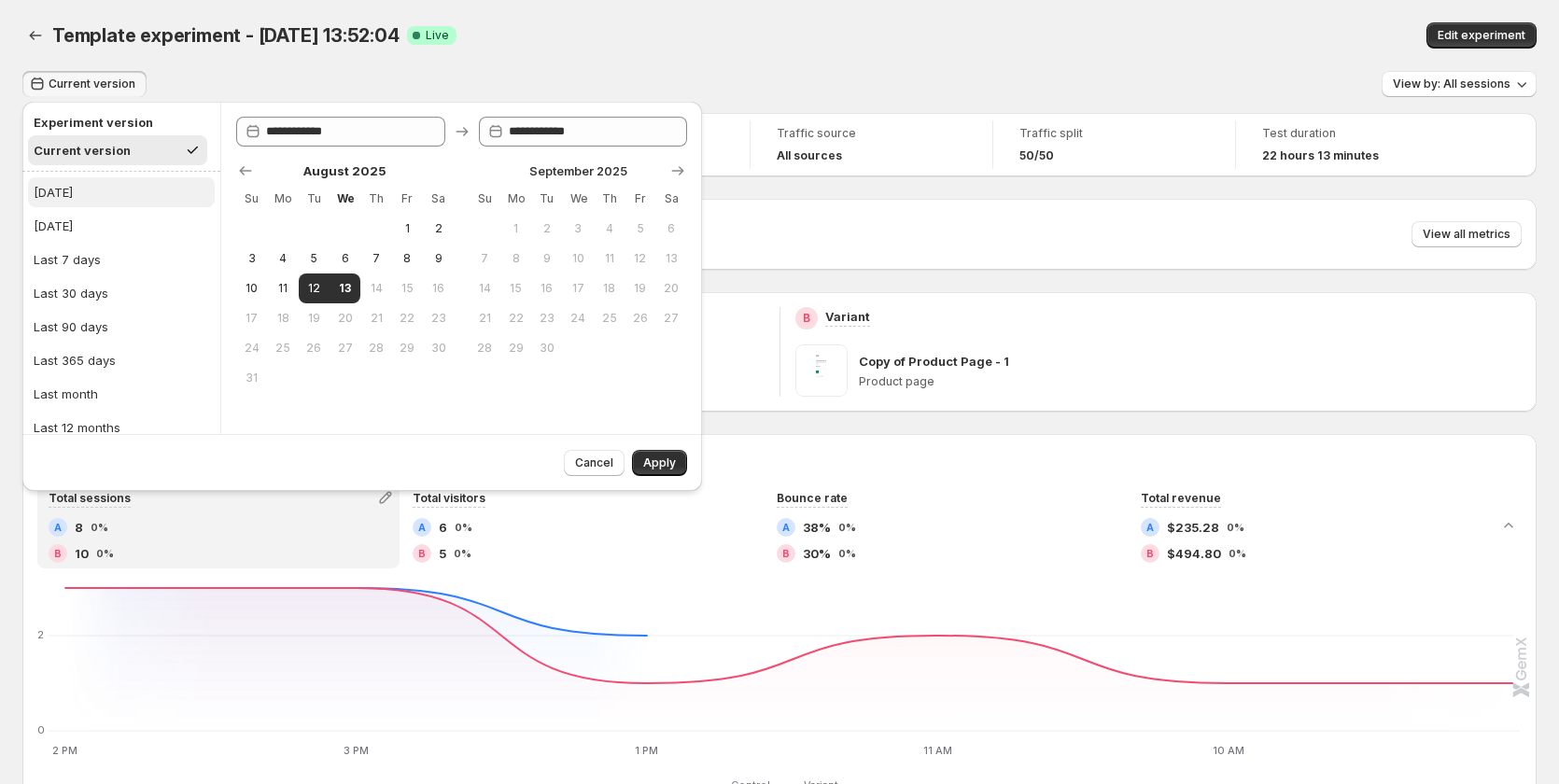
click at [83, 185] on button "[DATE]" at bounding box center [121, 192] width 186 height 30
type input "**********"
click at [660, 463] on span "Apply" at bounding box center [659, 462] width 33 height 15
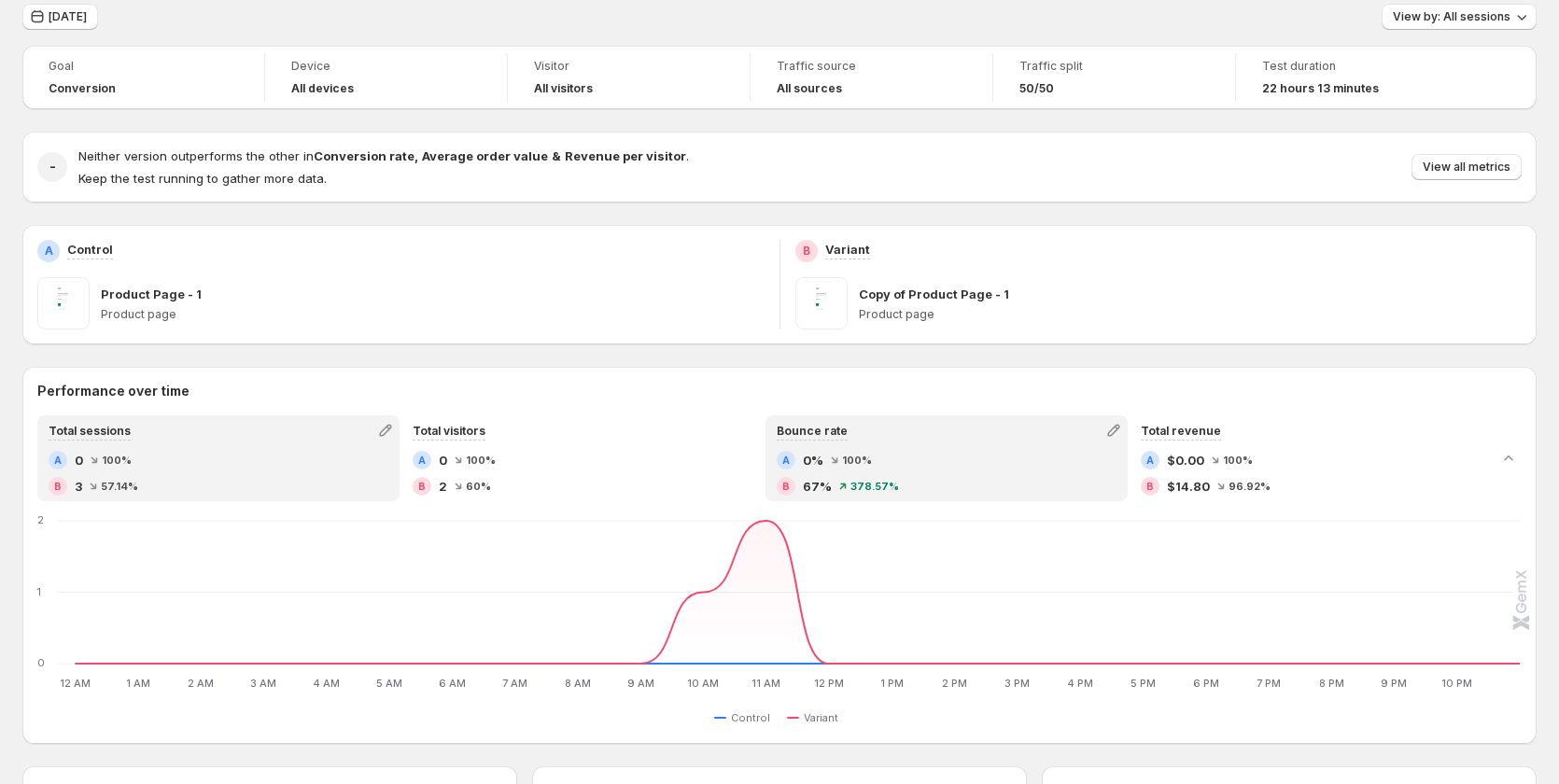
scroll to position [373, 0]
